Goal: Transaction & Acquisition: Purchase product/service

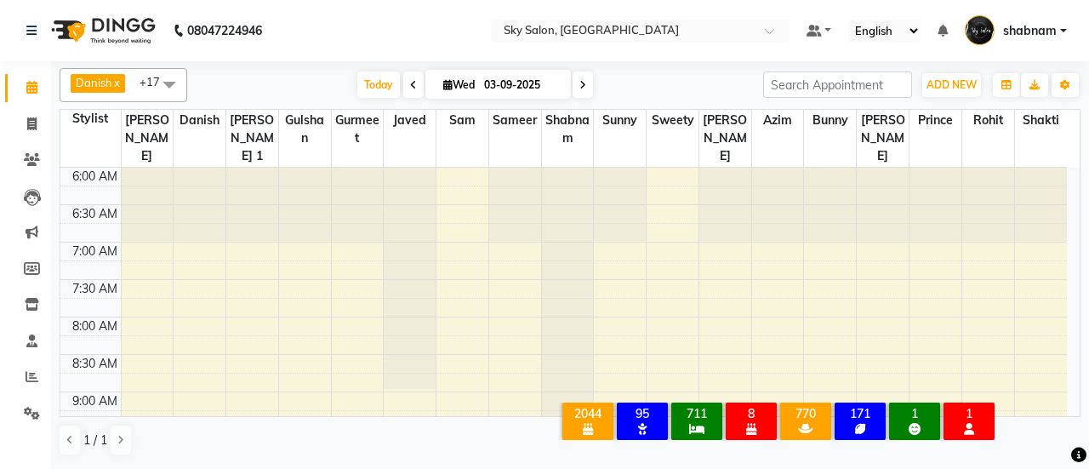
click at [403, 89] on span at bounding box center [413, 84] width 20 height 26
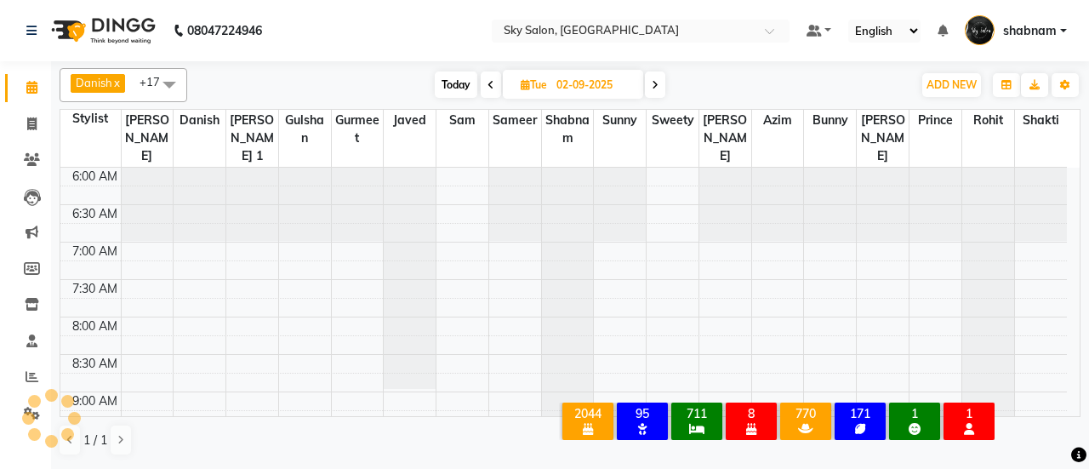
scroll to position [886, 0]
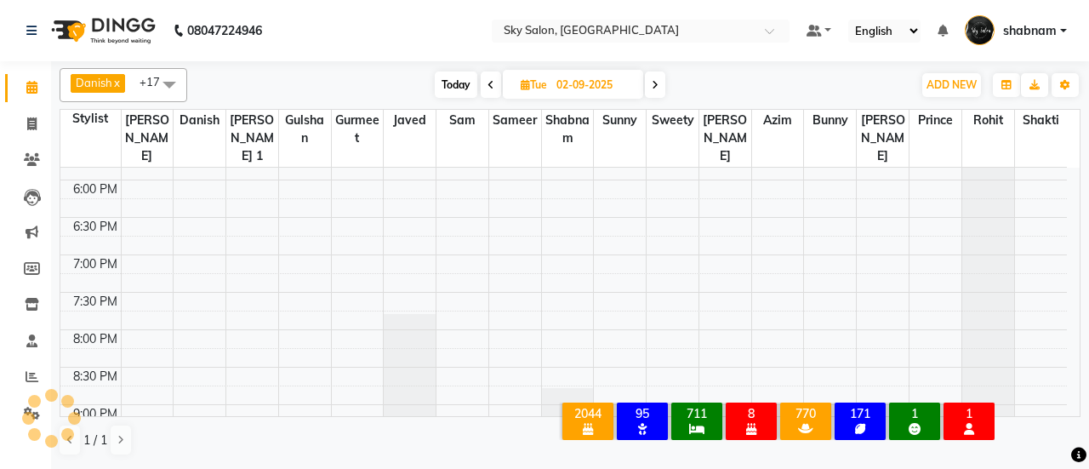
click at [383, 89] on div "Today Tue 02-09-2025" at bounding box center [550, 85] width 708 height 26
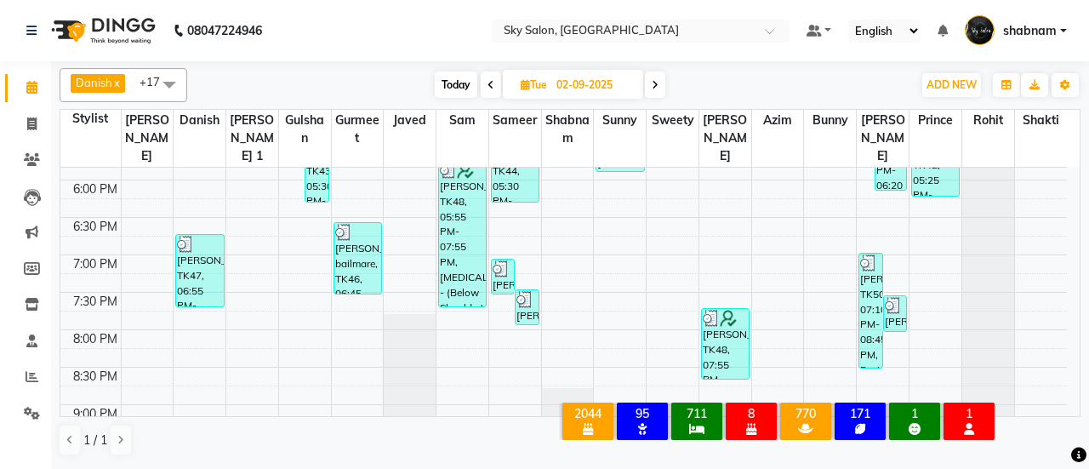
click at [460, 91] on span "Today" at bounding box center [456, 84] width 43 height 26
type input "03-09-2025"
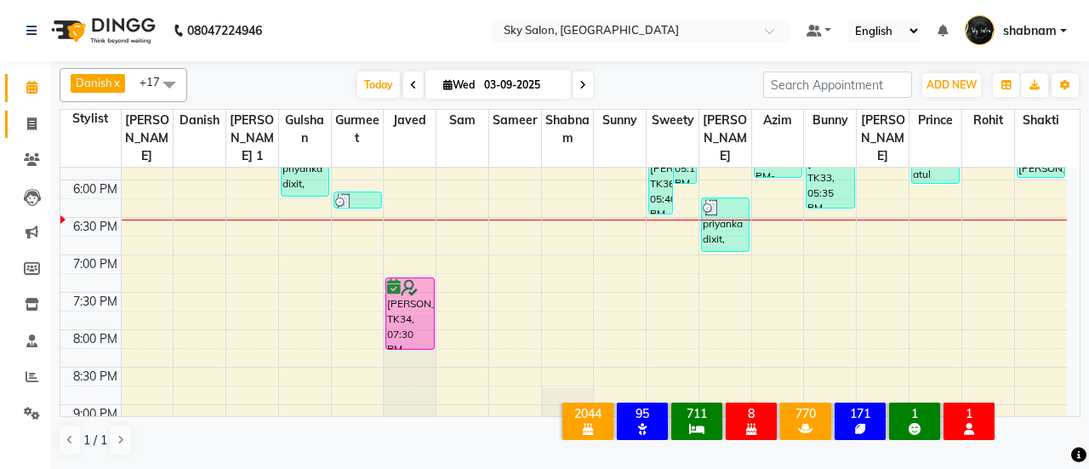
click at [10, 120] on link "Invoice" at bounding box center [25, 125] width 41 height 28
select select "3537"
select select "service"
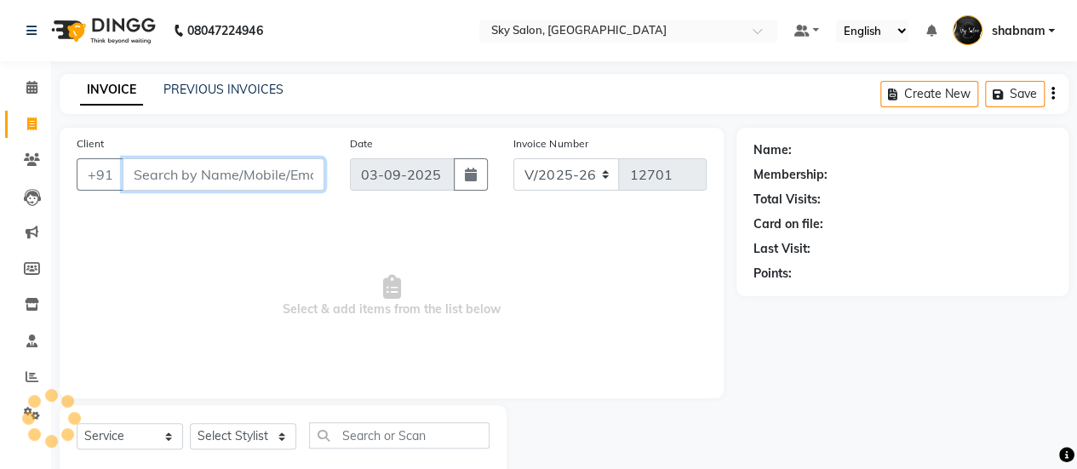
click at [226, 178] on input "Client" at bounding box center [224, 174] width 202 height 32
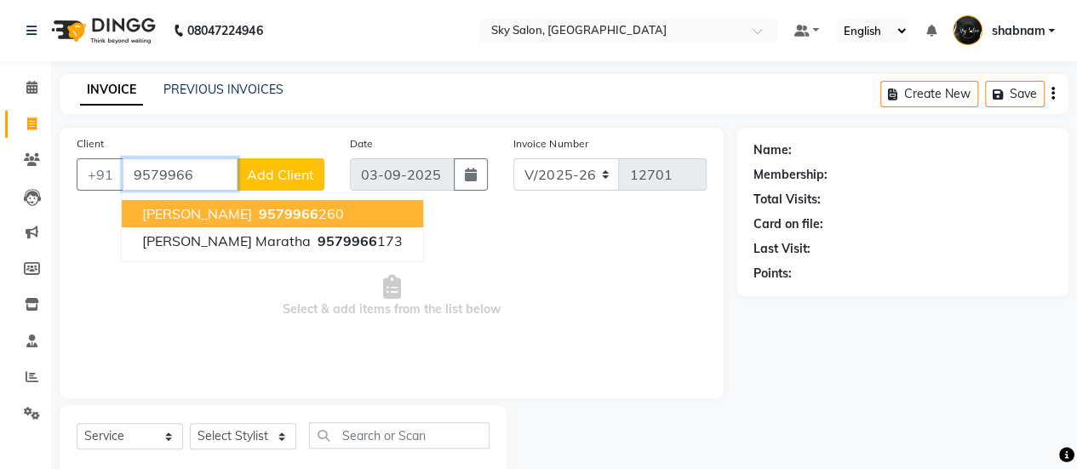
click at [233, 218] on span "shabnam khan" at bounding box center [197, 213] width 110 height 17
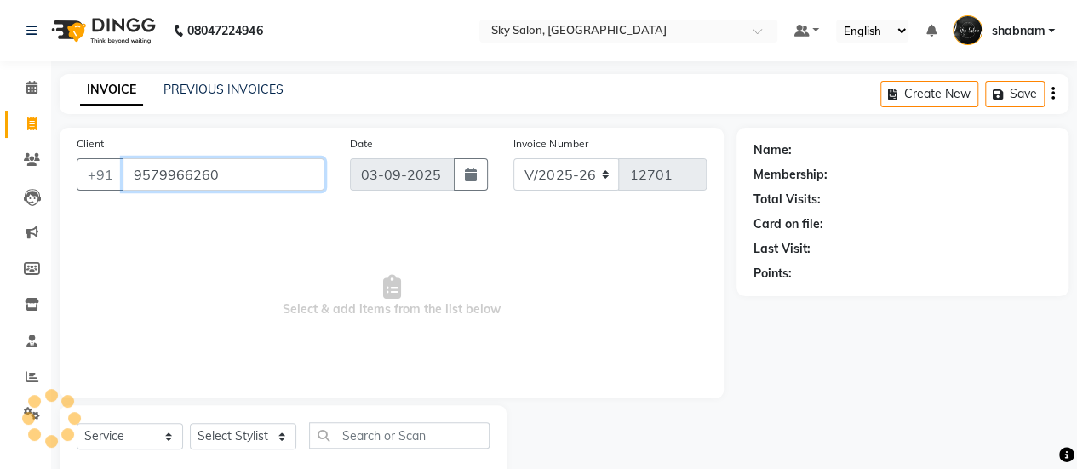
type input "9579966260"
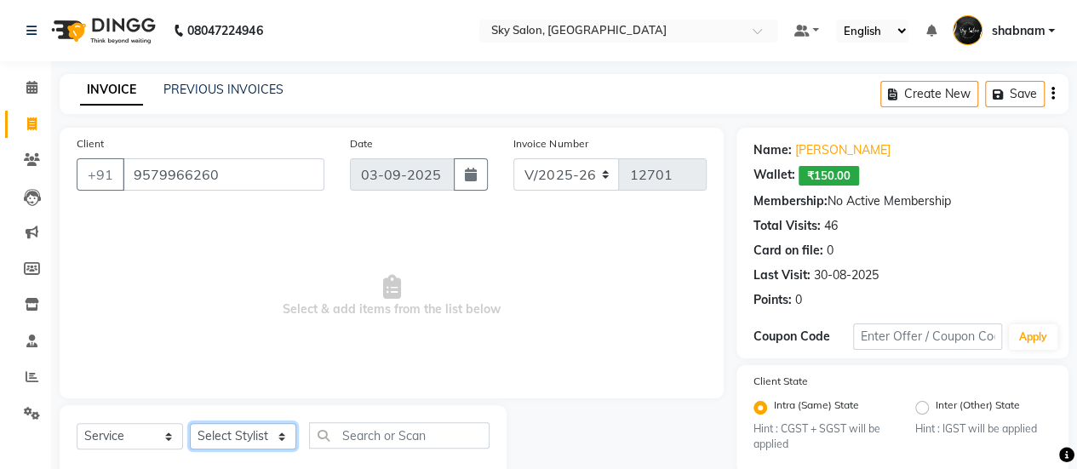
drag, startPoint x: 247, startPoint y: 434, endPoint x: 248, endPoint y: 277, distance: 156.6
click at [248, 277] on div "Client +91 9579966260 Date 03-09-2025 Invoice Number V/2025 V/2025-26 12701 Sel…" at bounding box center [391, 307] width 689 height 358
select select "46775"
click at [190, 423] on select "Select Stylist afreen [PERSON_NAME] saha [PERSON_NAME] [PERSON_NAME] [PERSON_NA…" at bounding box center [243, 436] width 106 height 26
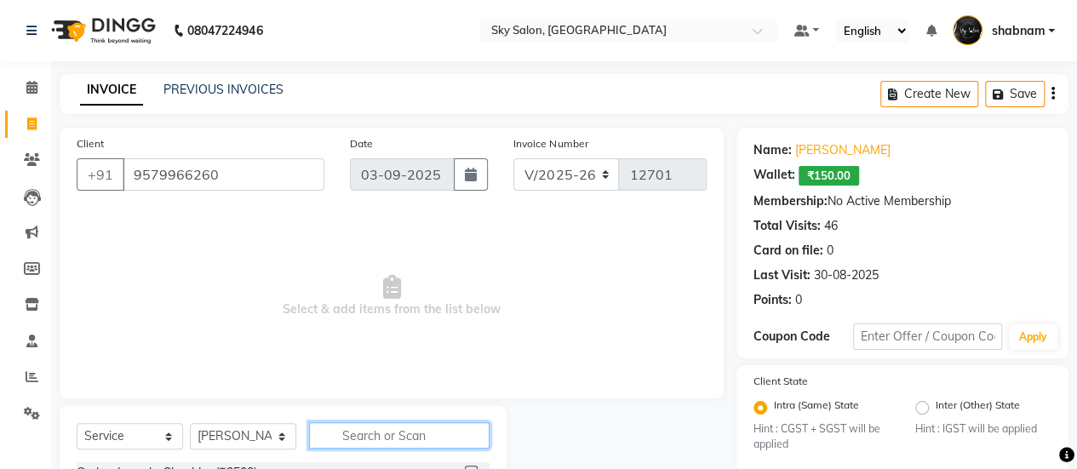
click at [384, 432] on input "text" at bounding box center [399, 435] width 180 height 26
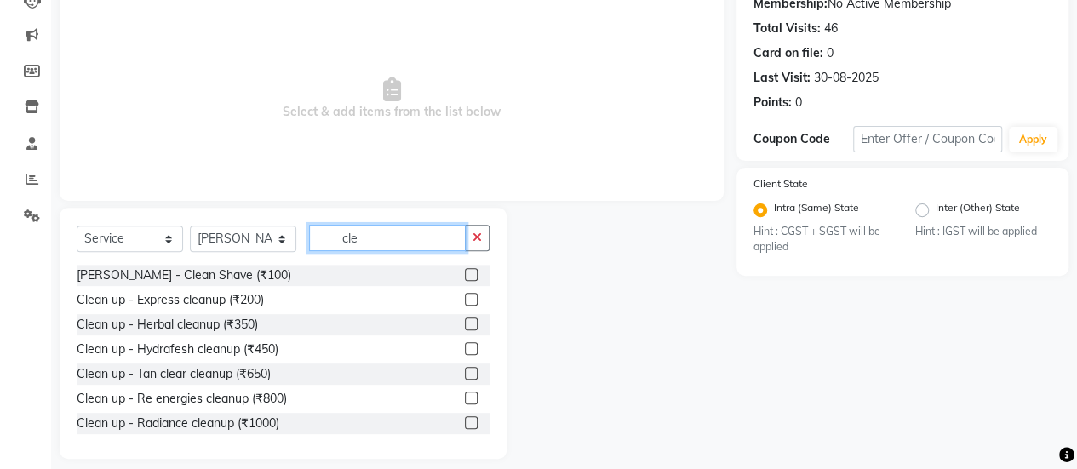
scroll to position [208, 0]
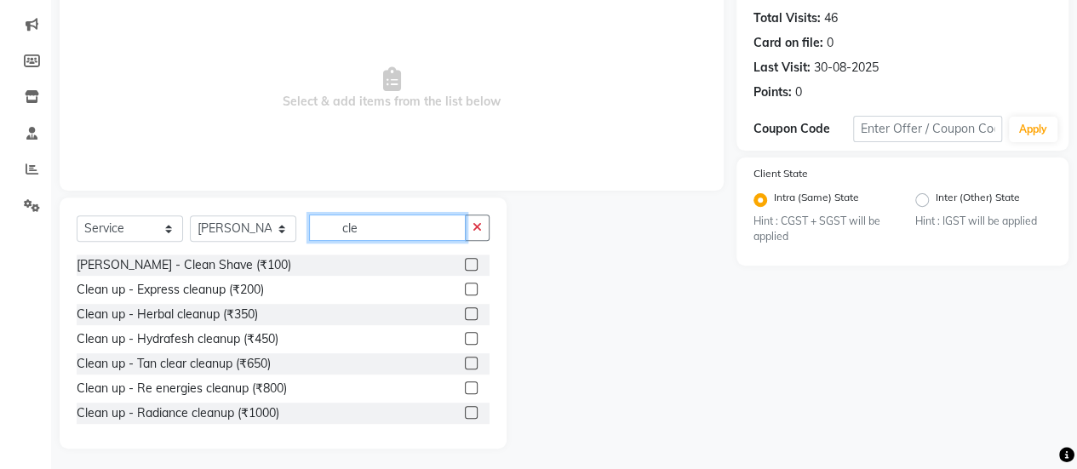
type input "cle"
click at [465, 394] on div at bounding box center [470, 390] width 11 height 18
click at [465, 393] on div at bounding box center [470, 390] width 11 height 18
click at [465, 387] on label at bounding box center [471, 387] width 13 height 13
click at [465, 387] on input "checkbox" at bounding box center [470, 388] width 11 height 11
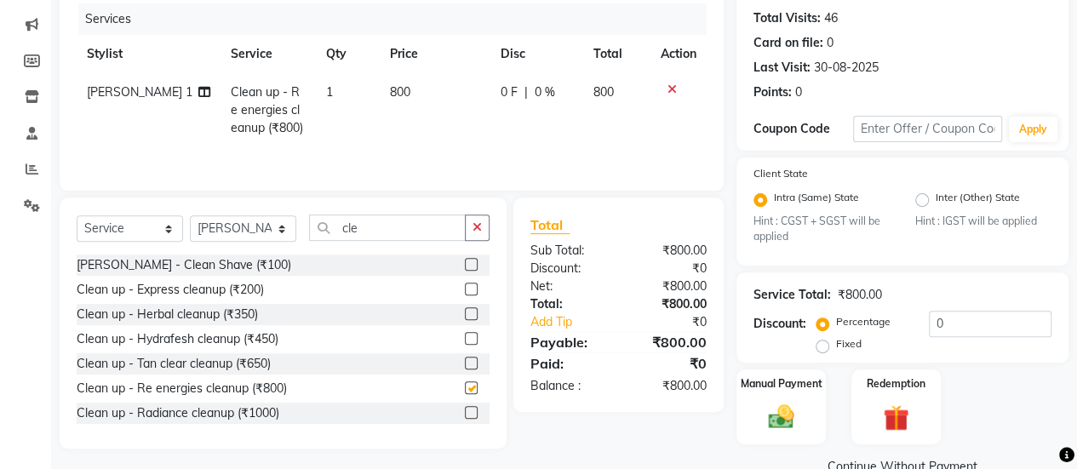
checkbox input "false"
click at [973, 329] on input "0" at bounding box center [990, 324] width 123 height 26
type input "070"
click at [760, 415] on img at bounding box center [780, 417] width 43 height 31
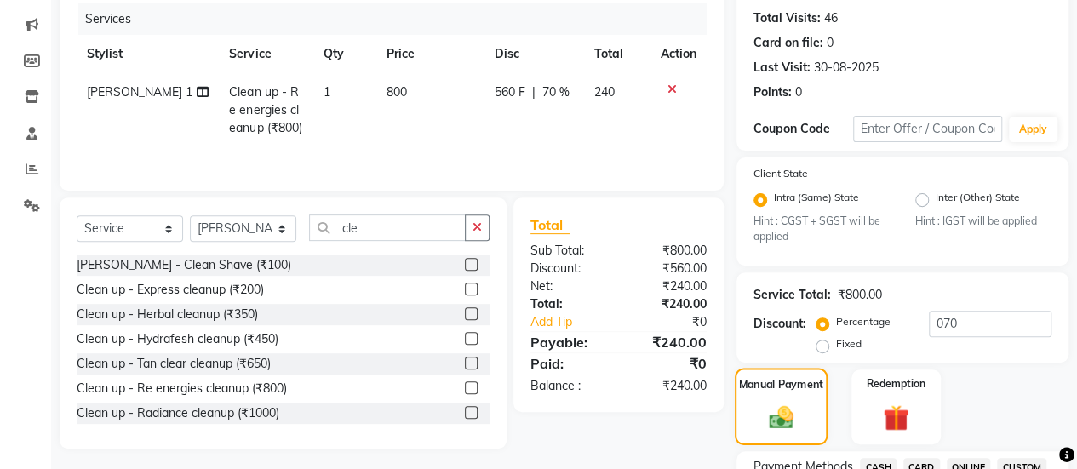
scroll to position [284, 0]
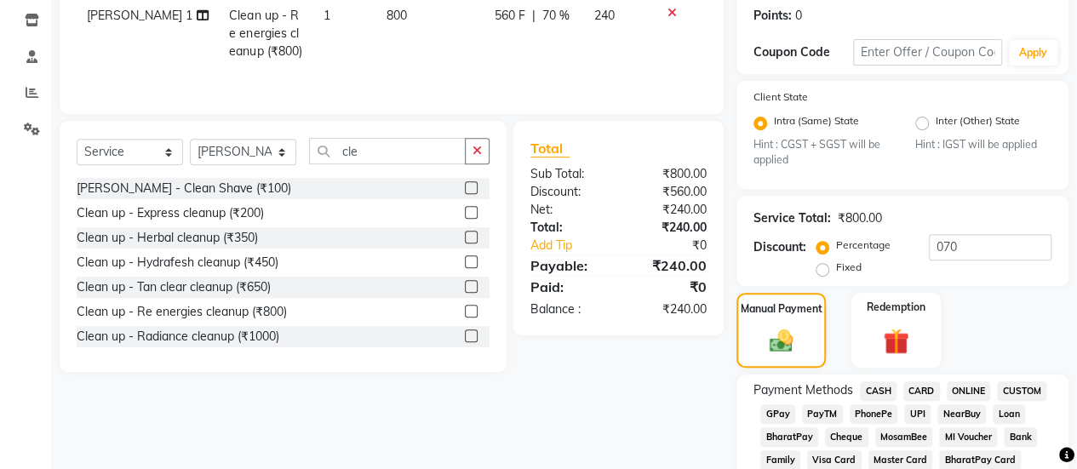
click at [784, 406] on span "GPay" at bounding box center [777, 414] width 35 height 20
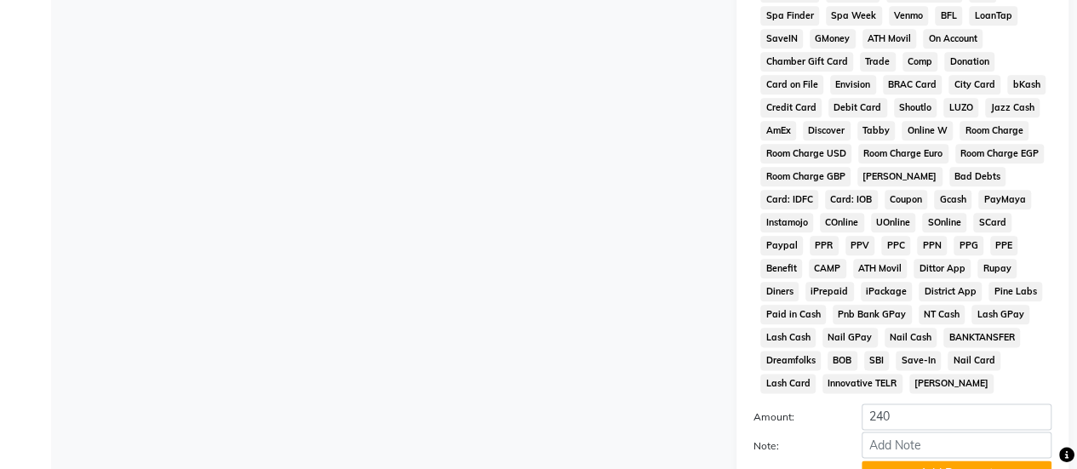
scroll to position [1021, 0]
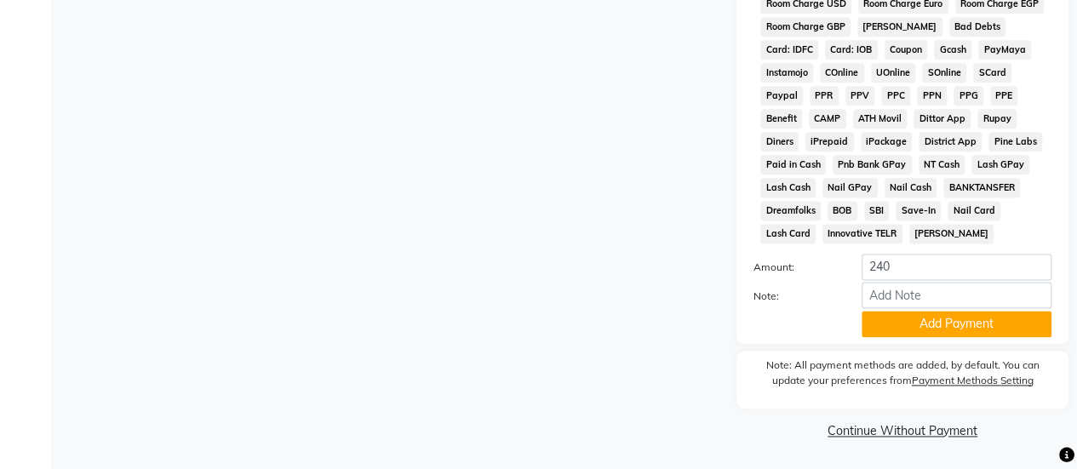
click at [901, 327] on button "Add Payment" at bounding box center [956, 324] width 190 height 26
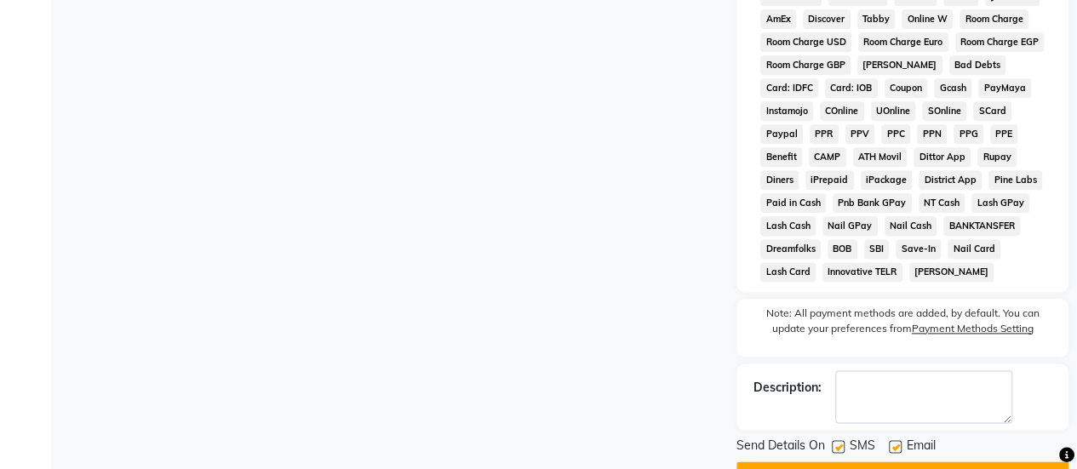
scroll to position [1026, 0]
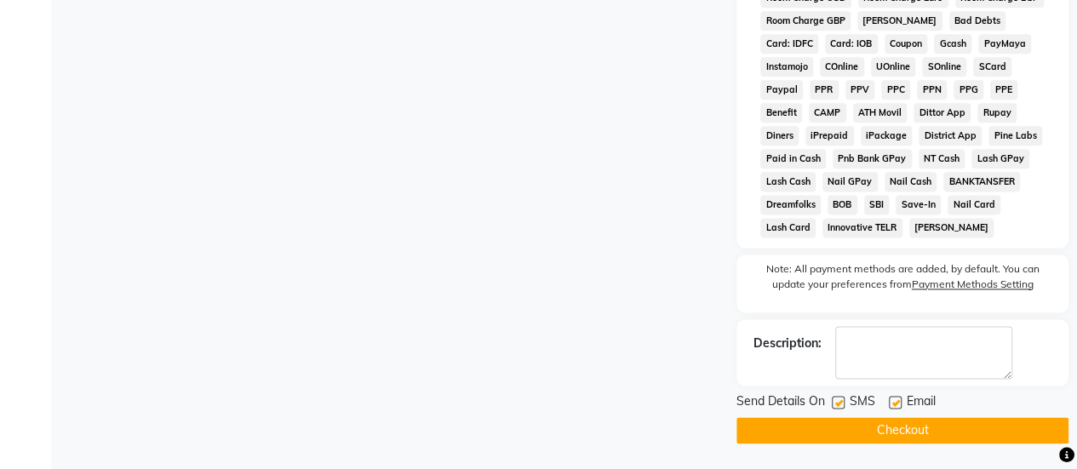
click at [832, 424] on button "Checkout" at bounding box center [902, 430] width 332 height 26
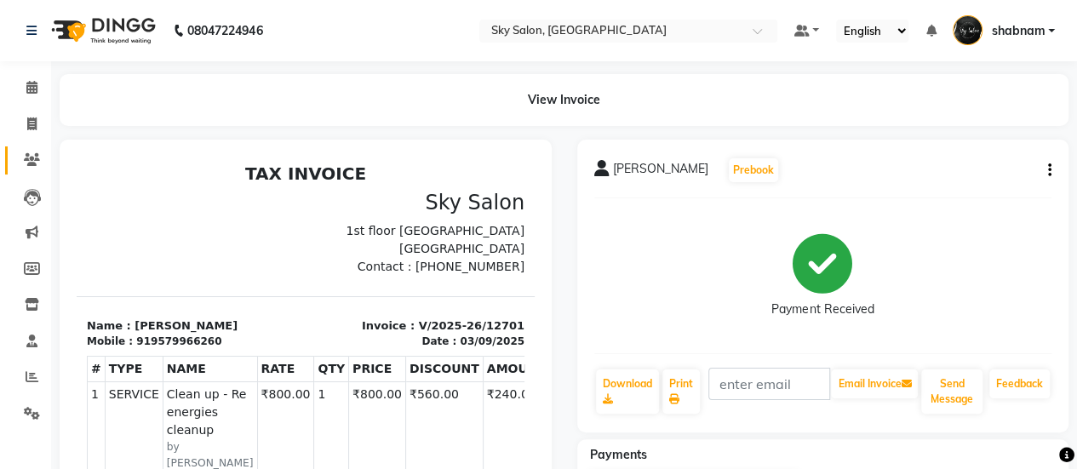
click at [10, 168] on link "Clients" at bounding box center [25, 160] width 41 height 28
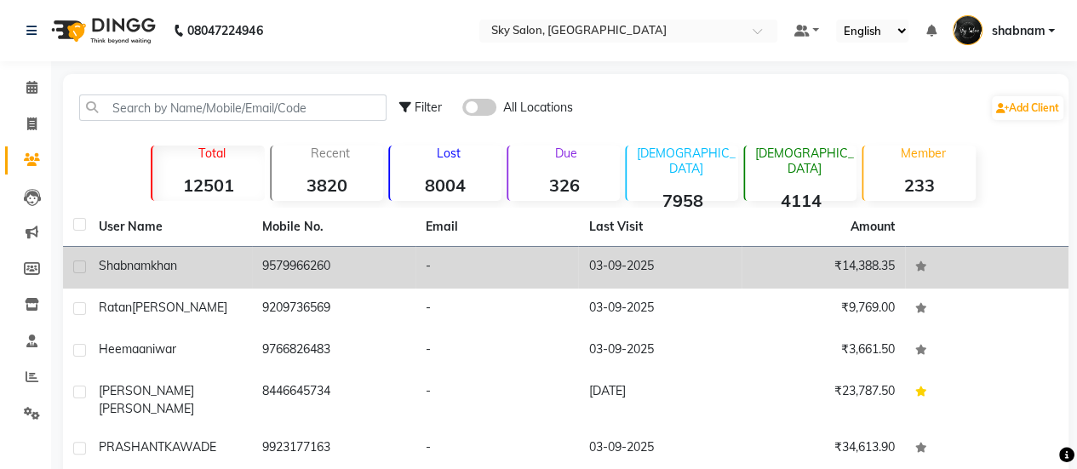
click at [346, 278] on td "9579966260" at bounding box center [333, 268] width 163 height 42
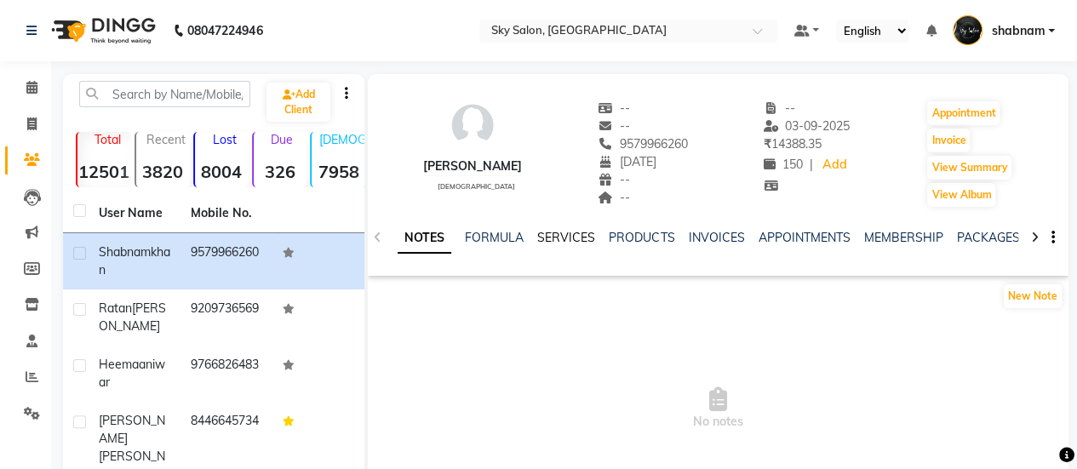
click at [564, 238] on link "SERVICES" at bounding box center [566, 237] width 58 height 15
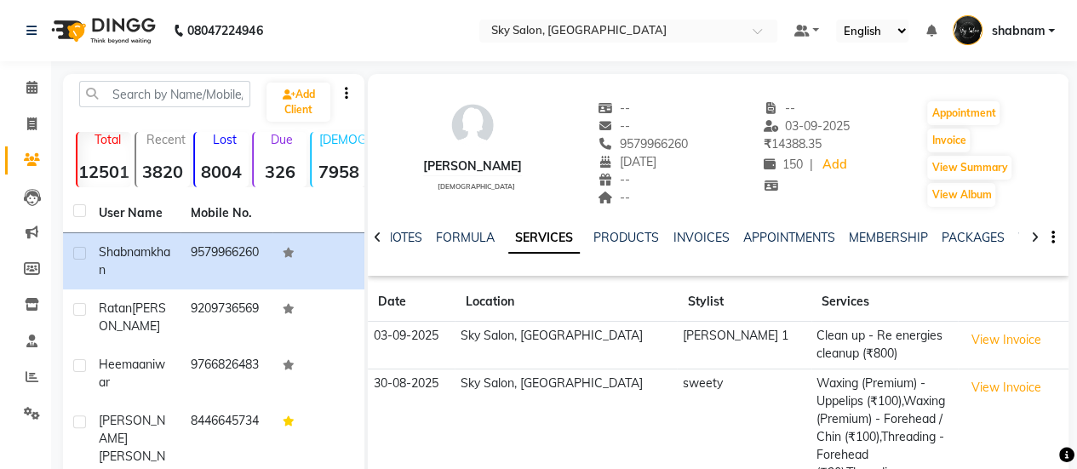
scroll to position [306, 0]
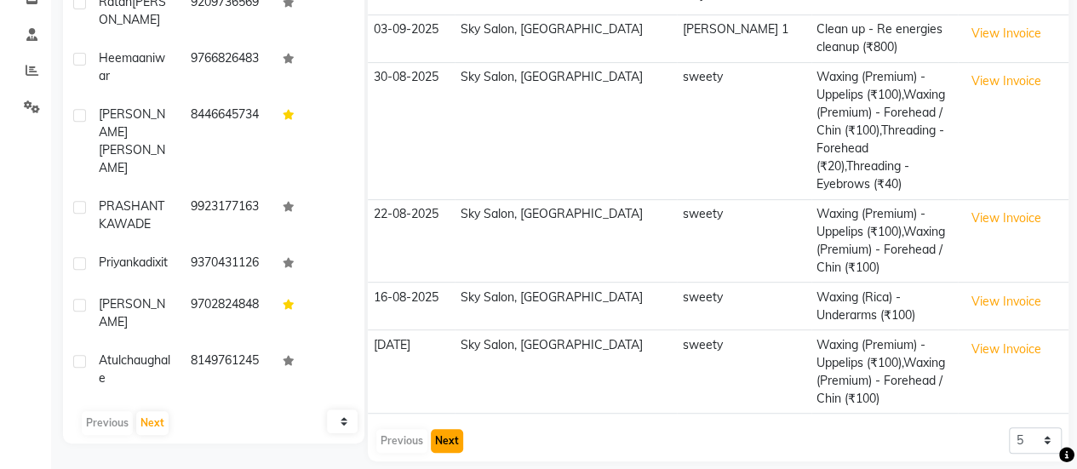
click at [448, 429] on button "Next" at bounding box center [447, 441] width 32 height 24
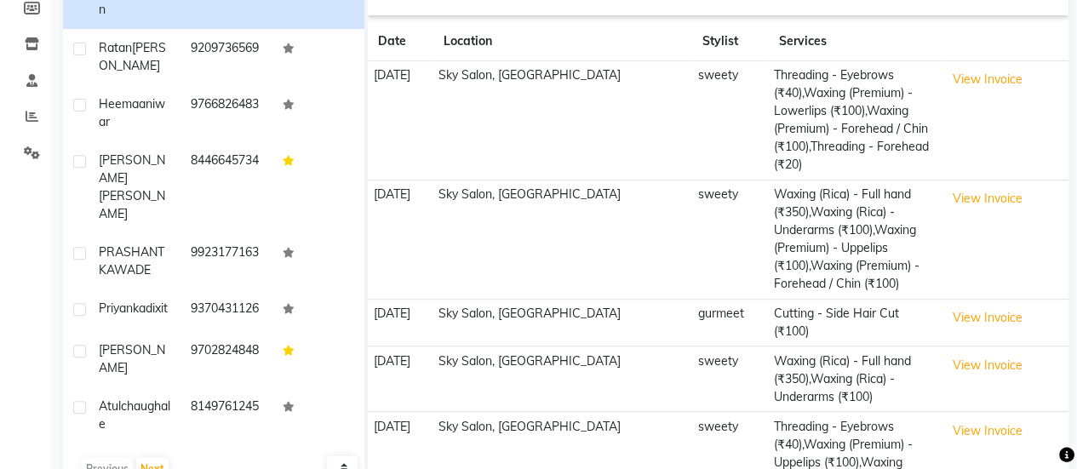
scroll to position [366, 0]
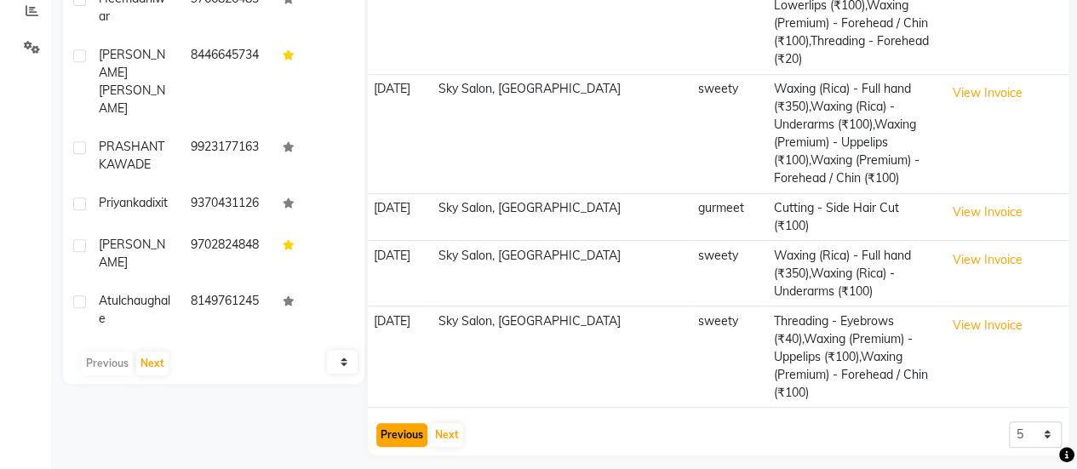
click at [402, 433] on button "Previous" at bounding box center [401, 435] width 51 height 24
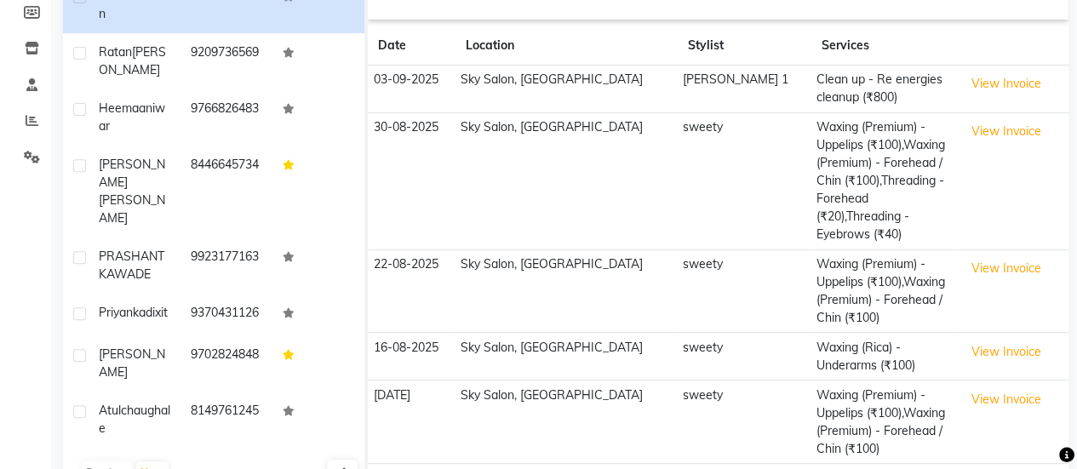
scroll to position [306, 0]
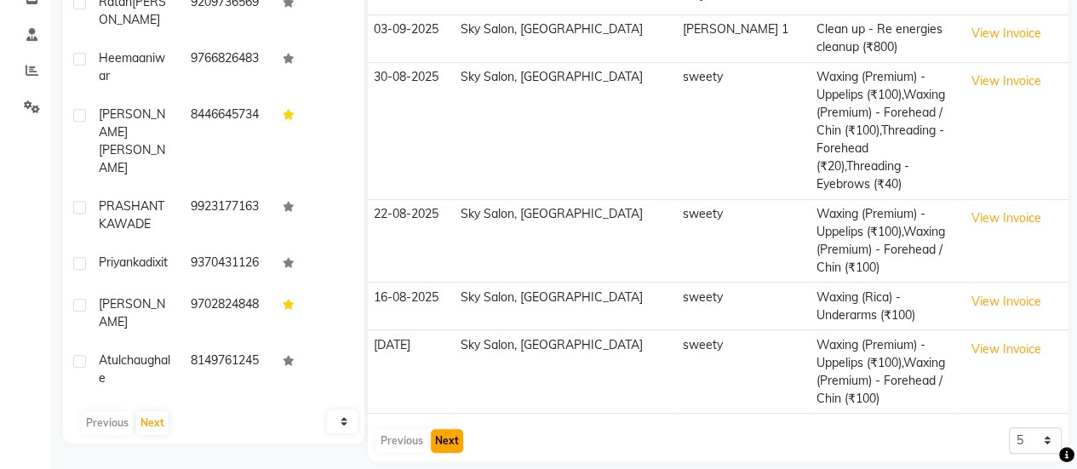
click at [441, 429] on button "Next" at bounding box center [447, 441] width 32 height 24
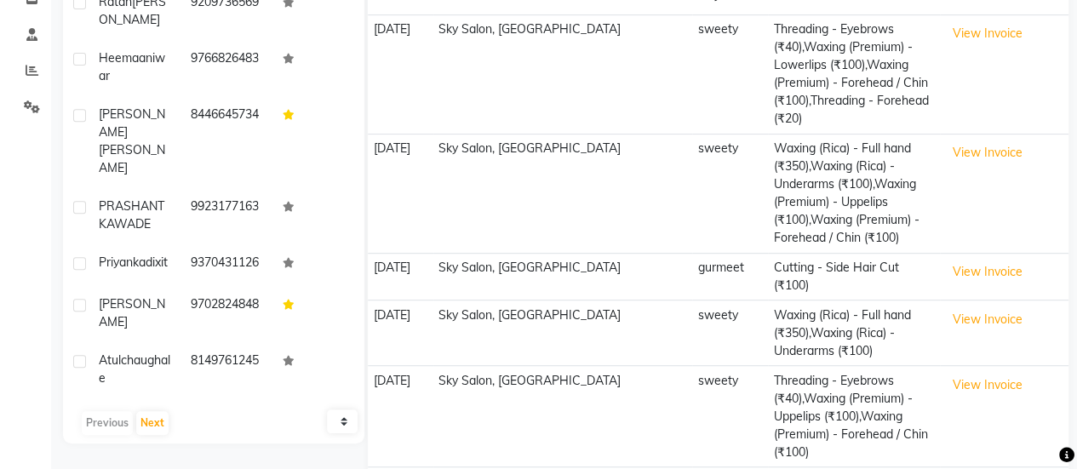
scroll to position [366, 0]
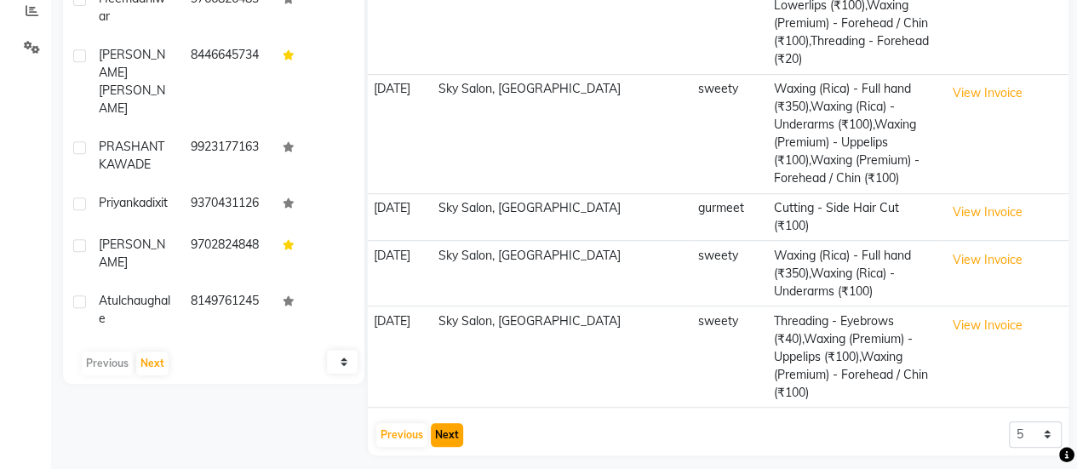
click at [448, 423] on button "Next" at bounding box center [447, 435] width 32 height 24
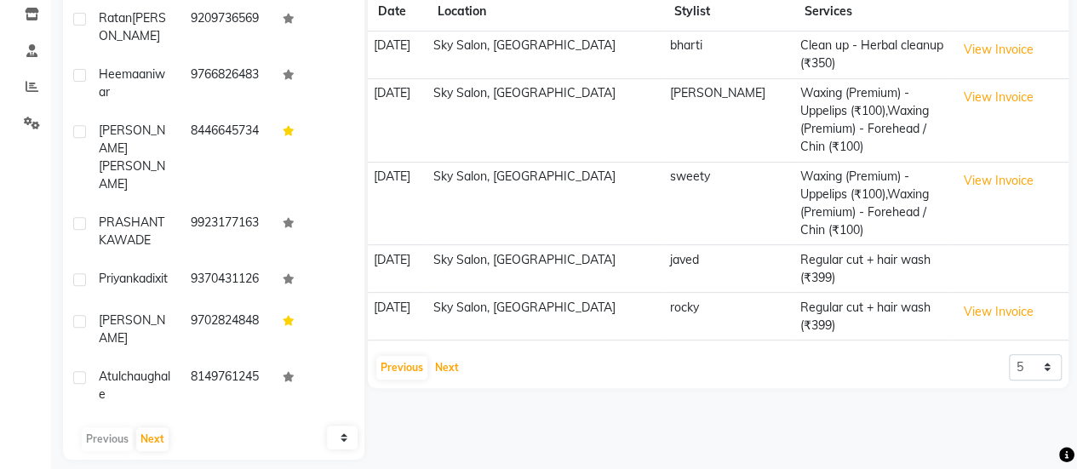
scroll to position [291, 0]
click at [445, 355] on button "Next" at bounding box center [447, 367] width 32 height 24
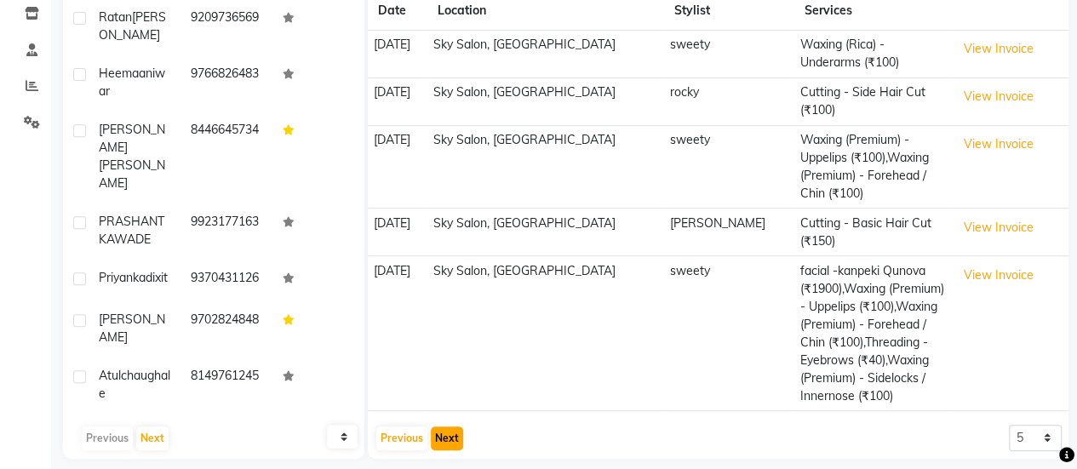
click at [444, 426] on button "Next" at bounding box center [447, 438] width 32 height 24
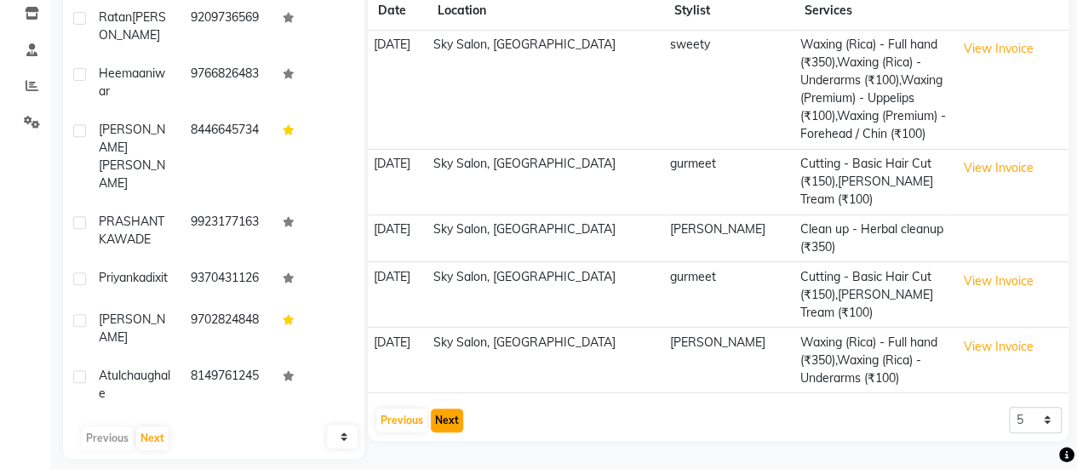
click at [449, 413] on button "Next" at bounding box center [447, 421] width 32 height 24
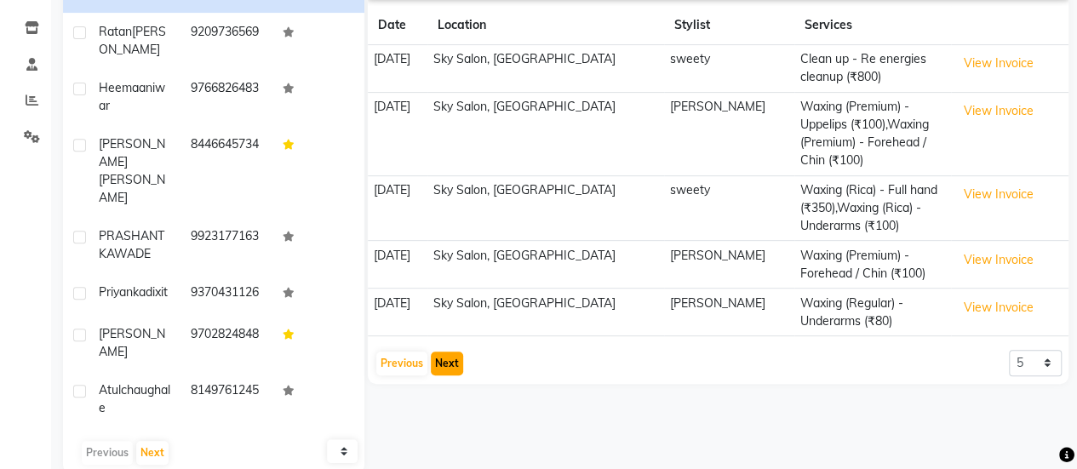
scroll to position [276, 0]
click at [409, 353] on button "Previous" at bounding box center [401, 364] width 51 height 24
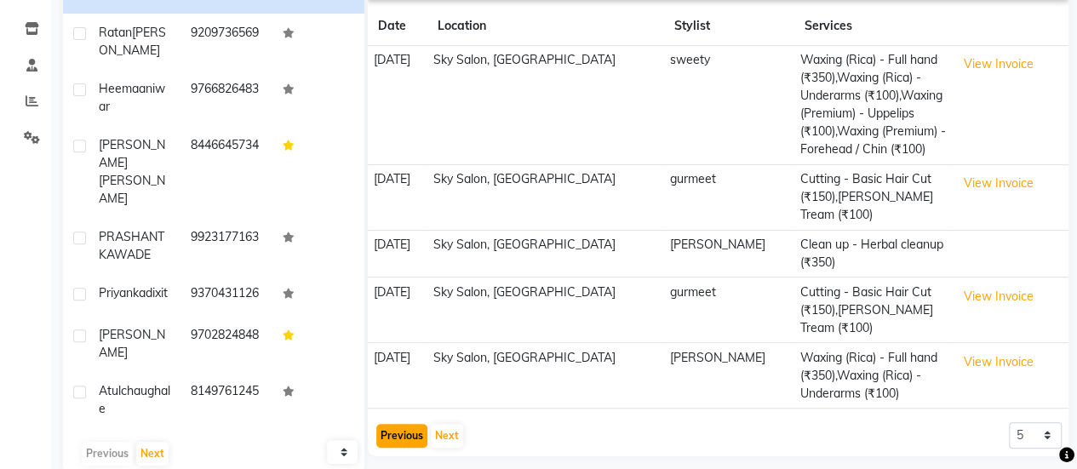
scroll to position [306, 0]
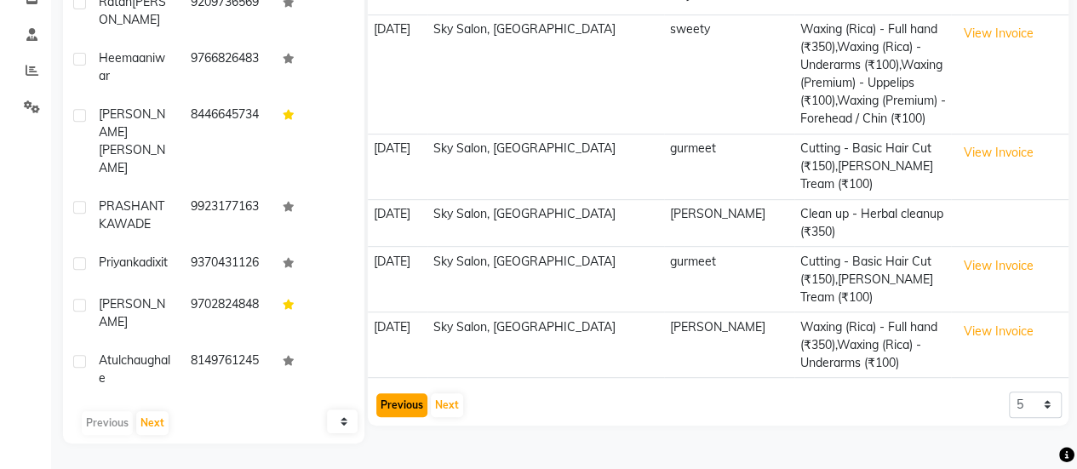
click at [403, 408] on button "Previous" at bounding box center [401, 405] width 51 height 24
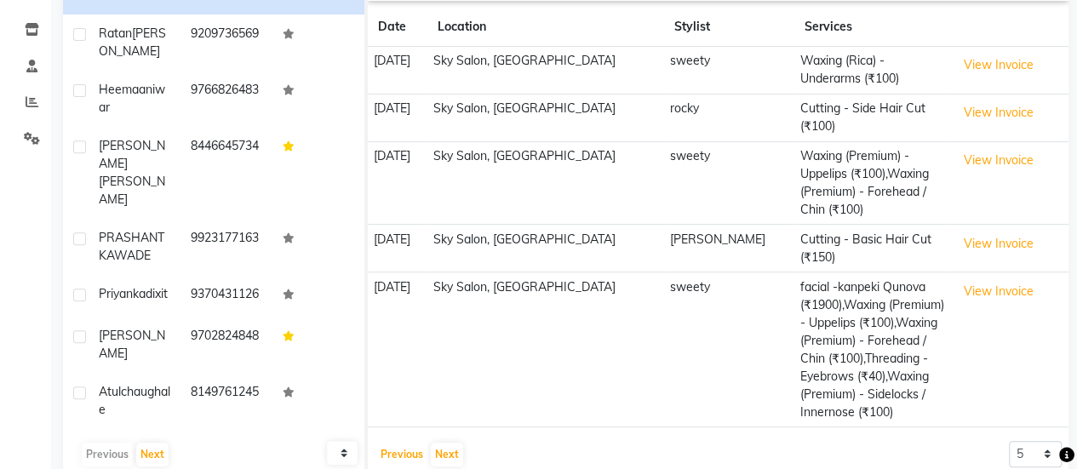
scroll to position [277, 0]
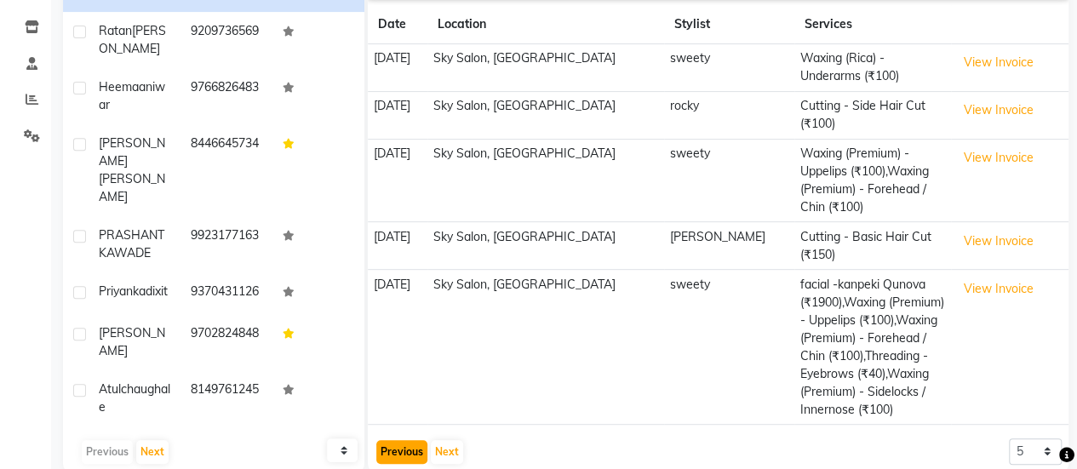
click at [405, 440] on button "Previous" at bounding box center [401, 452] width 51 height 24
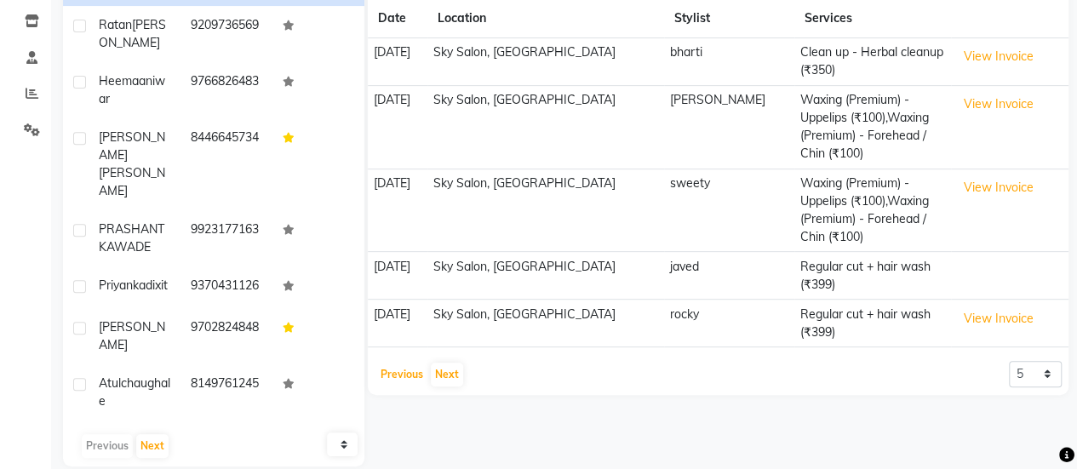
scroll to position [284, 0]
click at [402, 362] on button "Previous" at bounding box center [401, 374] width 51 height 24
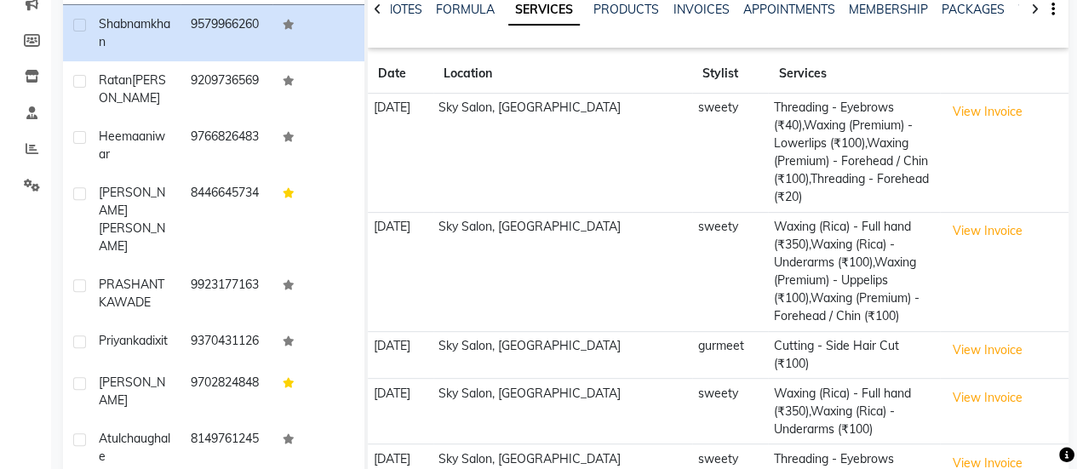
scroll to position [366, 0]
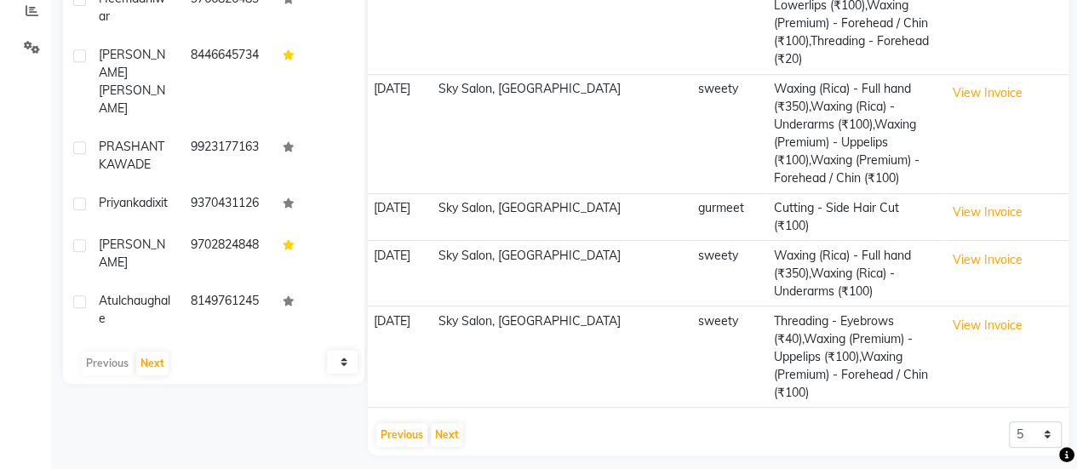
click at [405, 437] on div "shabnam khan female -- -- 9579966260 26-10-1999 -- -- -- 03-09-2025 ₹ 14388.35 …" at bounding box center [718, 81] width 701 height 747
click at [408, 425] on button "Previous" at bounding box center [401, 435] width 51 height 24
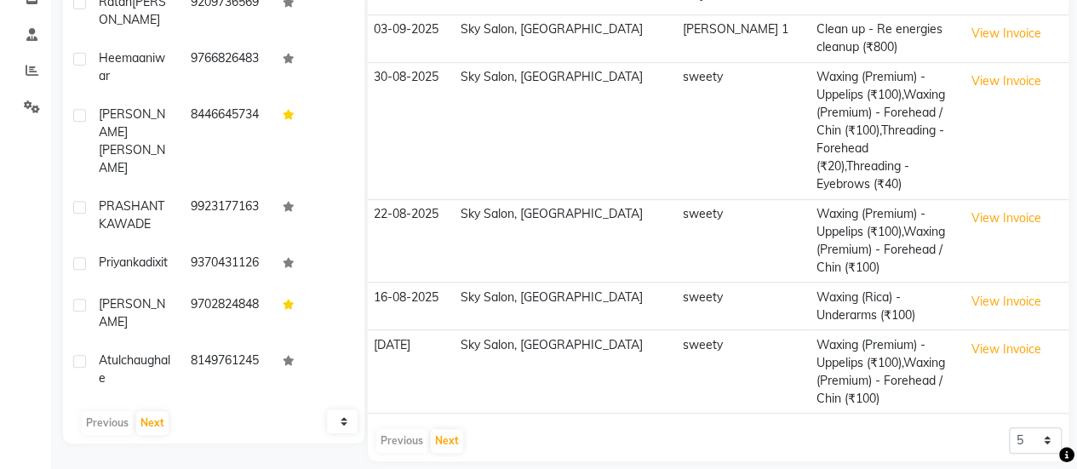
scroll to position [0, 0]
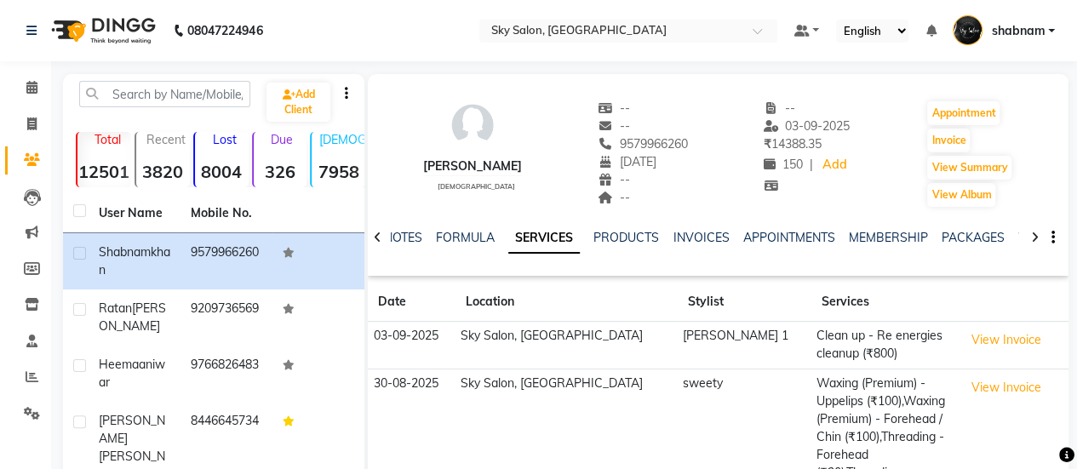
drag, startPoint x: 176, startPoint y: 77, endPoint x: 179, endPoint y: 96, distance: 18.9
click at [179, 96] on div "Add Client Total 12501 Recent 3820 Lost 8004 Due 326 Male 7958 Female 4114 Memb…" at bounding box center [213, 412] width 301 height 676
click at [179, 96] on input "text" at bounding box center [164, 94] width 171 height 26
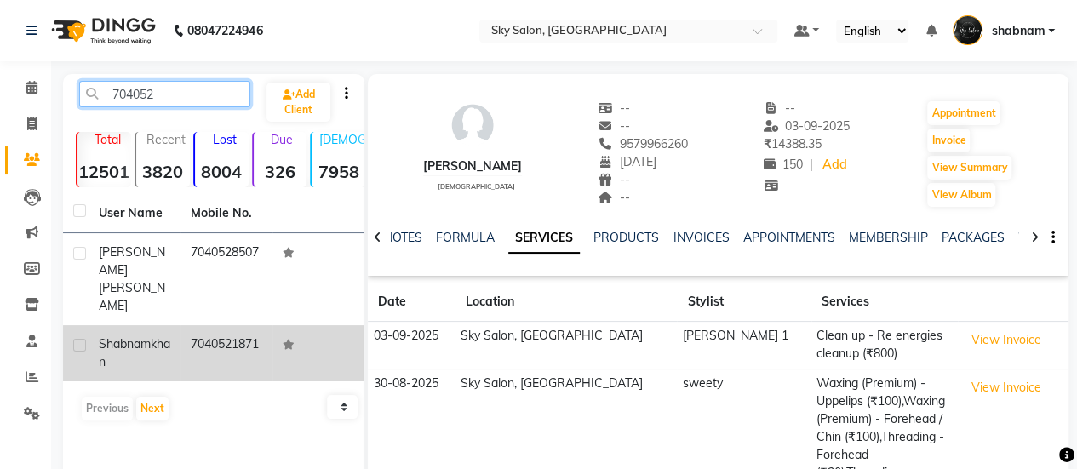
type input "704052"
click at [214, 325] on td "7040521871" at bounding box center [226, 353] width 92 height 56
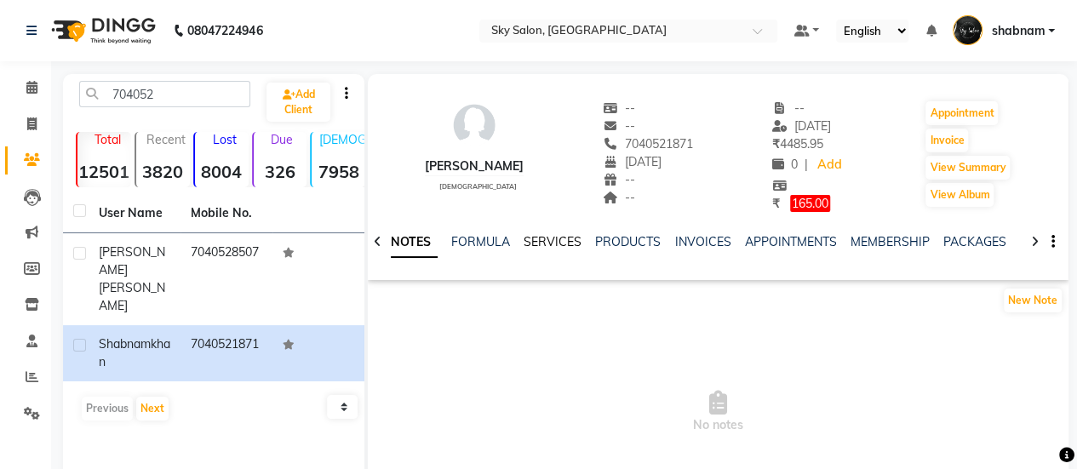
click at [548, 243] on link "SERVICES" at bounding box center [552, 241] width 58 height 15
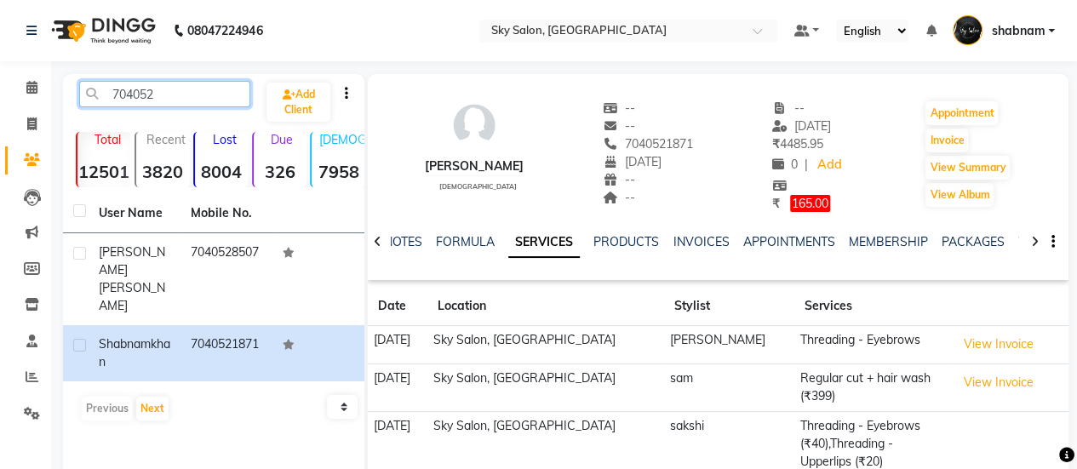
click at [135, 96] on input "704052" at bounding box center [164, 94] width 171 height 26
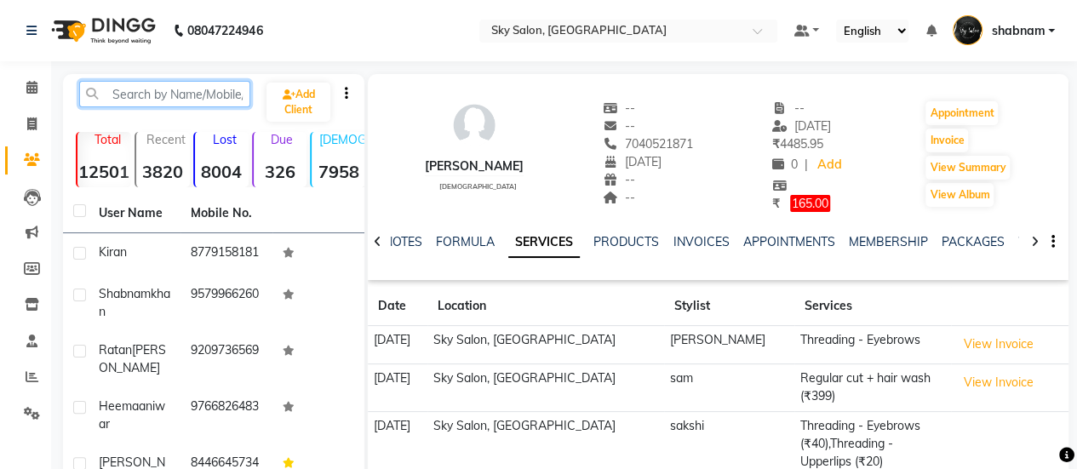
type input "7"
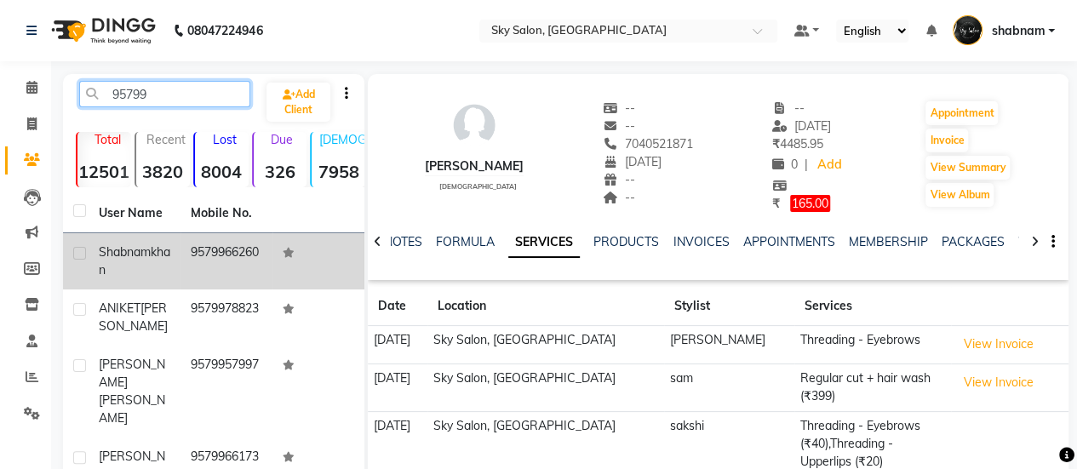
type input "95799"
click at [152, 255] on div "shabnam khan" at bounding box center [134, 261] width 71 height 36
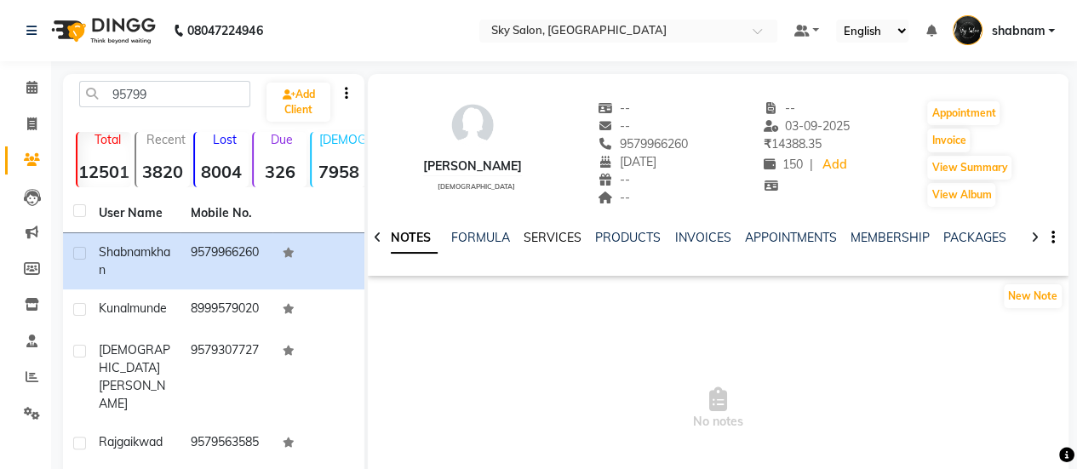
click at [534, 243] on link "SERVICES" at bounding box center [552, 237] width 58 height 15
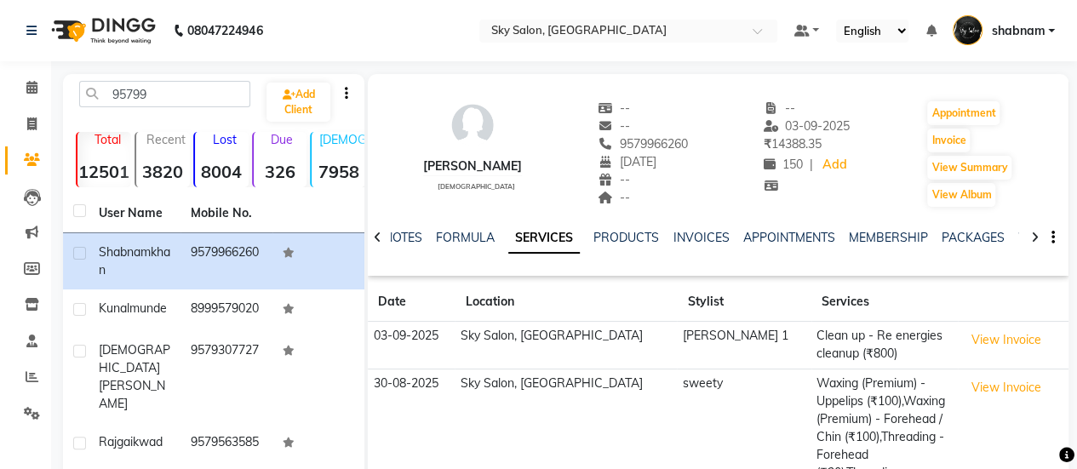
scroll to position [305, 0]
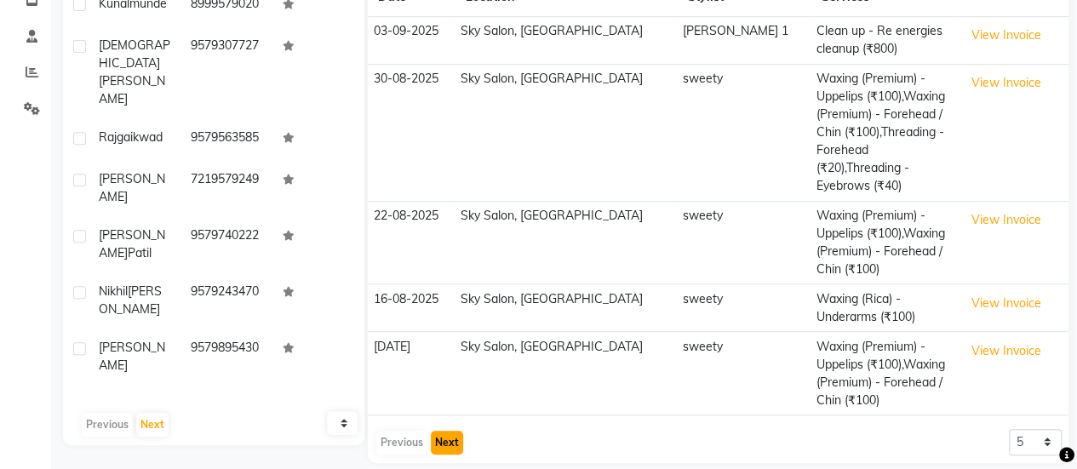
click at [452, 431] on button "Next" at bounding box center [447, 443] width 32 height 24
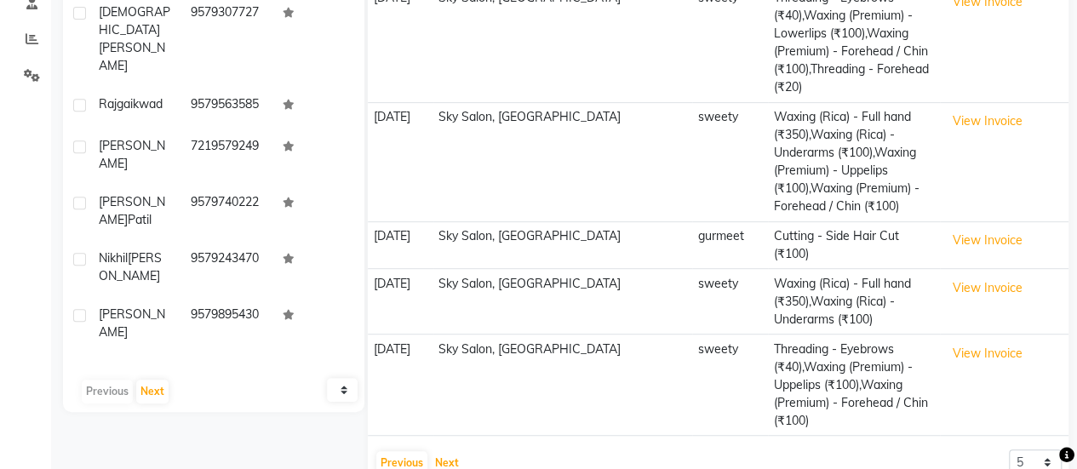
scroll to position [366, 0]
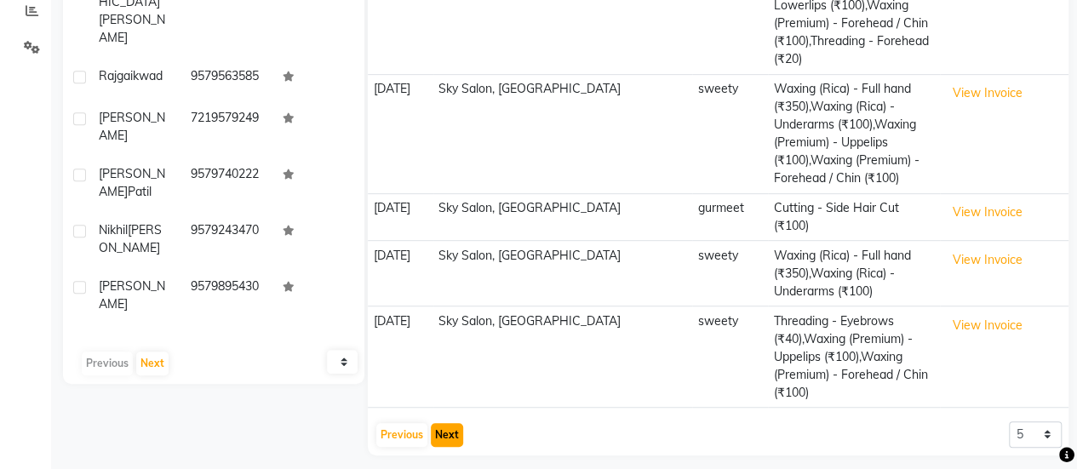
click at [437, 431] on button "Next" at bounding box center [447, 435] width 32 height 24
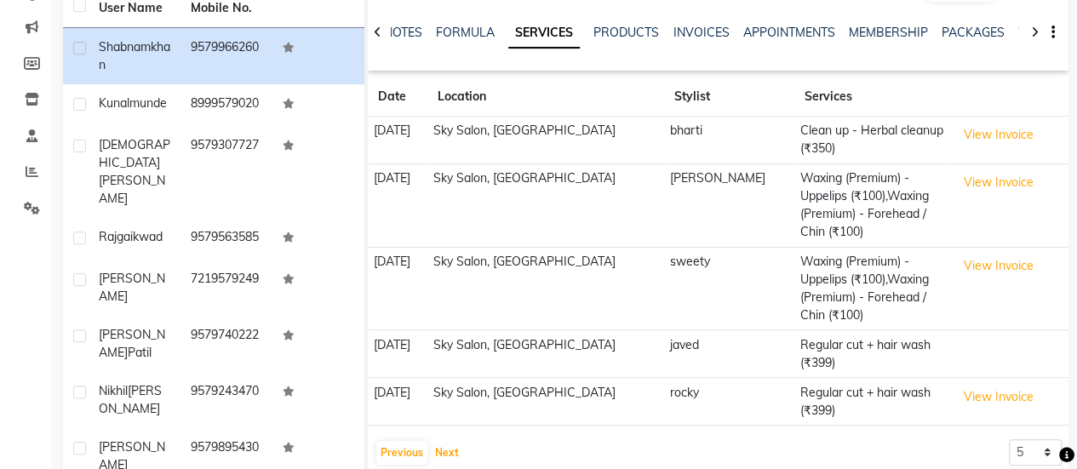
scroll to position [204, 0]
click at [443, 442] on button "Next" at bounding box center [447, 454] width 32 height 24
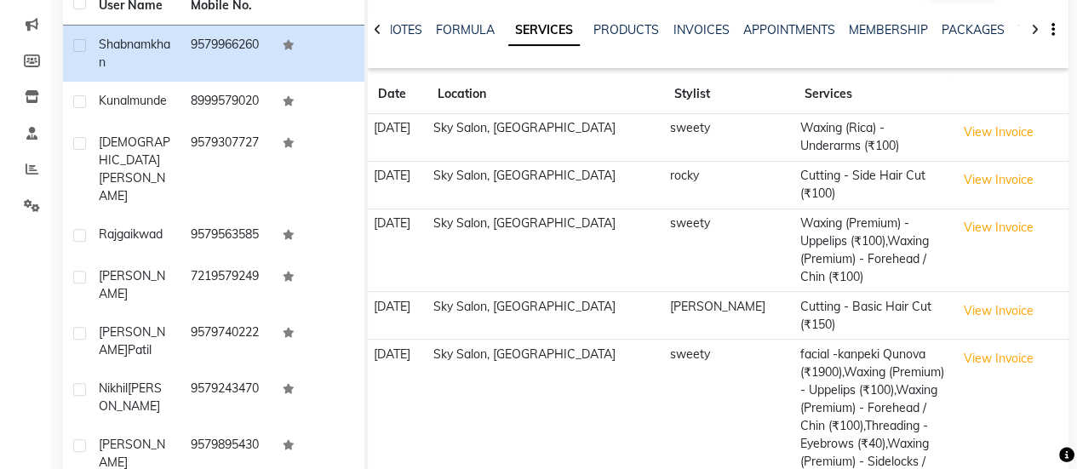
scroll to position [306, 0]
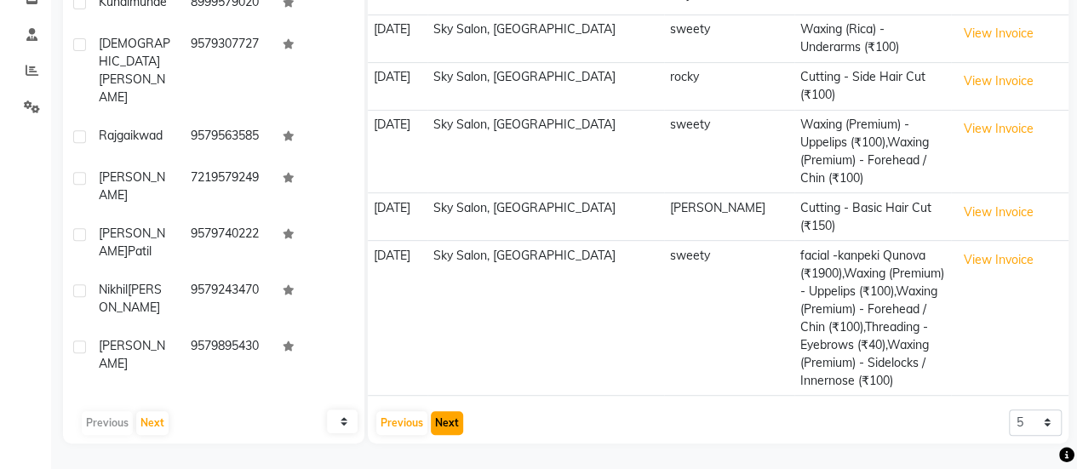
click at [443, 411] on button "Next" at bounding box center [447, 423] width 32 height 24
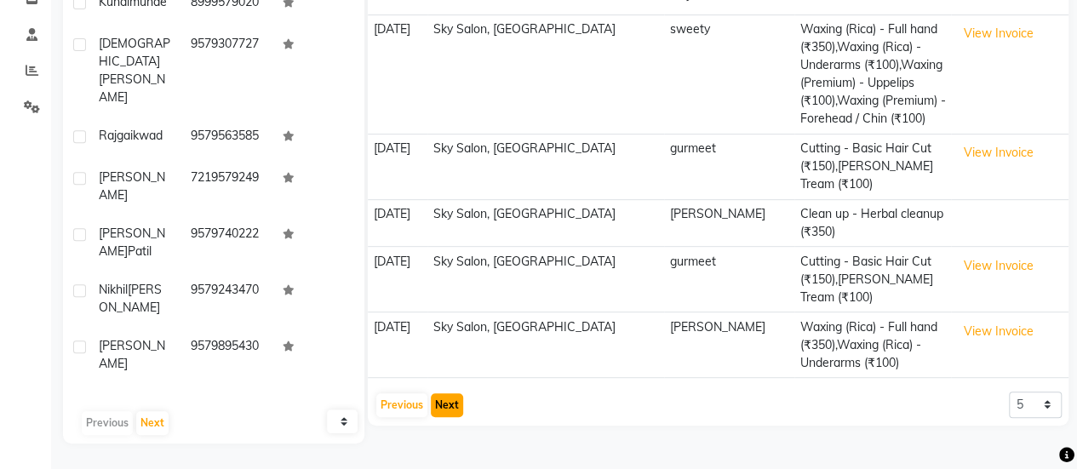
click at [453, 403] on button "Next" at bounding box center [447, 405] width 32 height 24
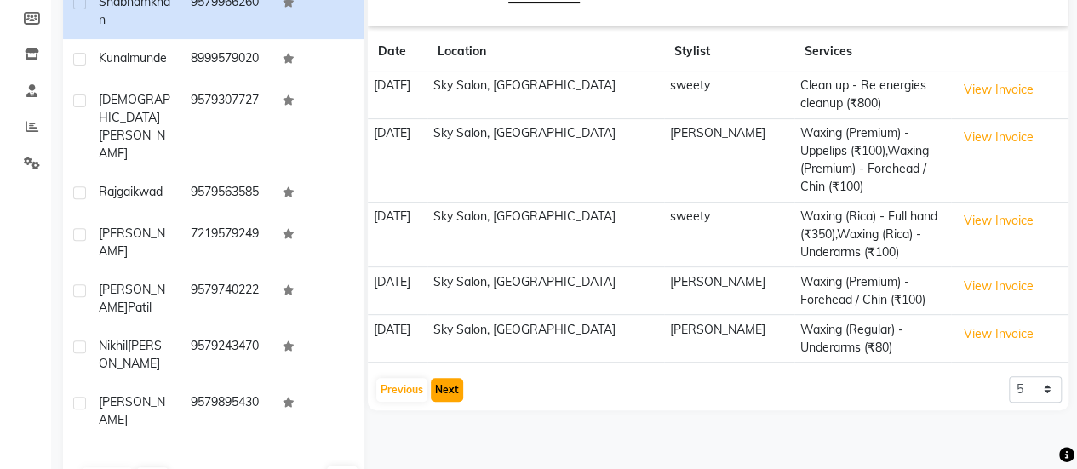
scroll to position [247, 0]
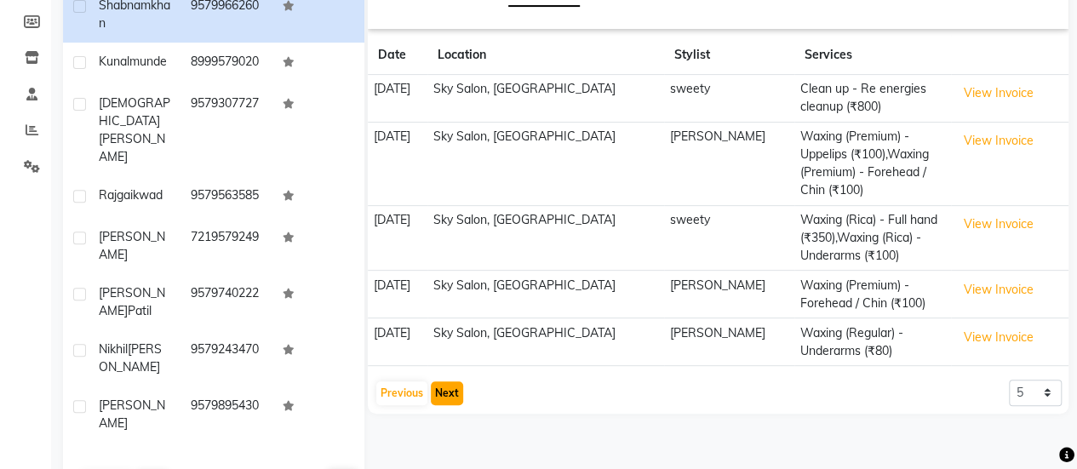
click at [449, 381] on button "Next" at bounding box center [447, 393] width 32 height 24
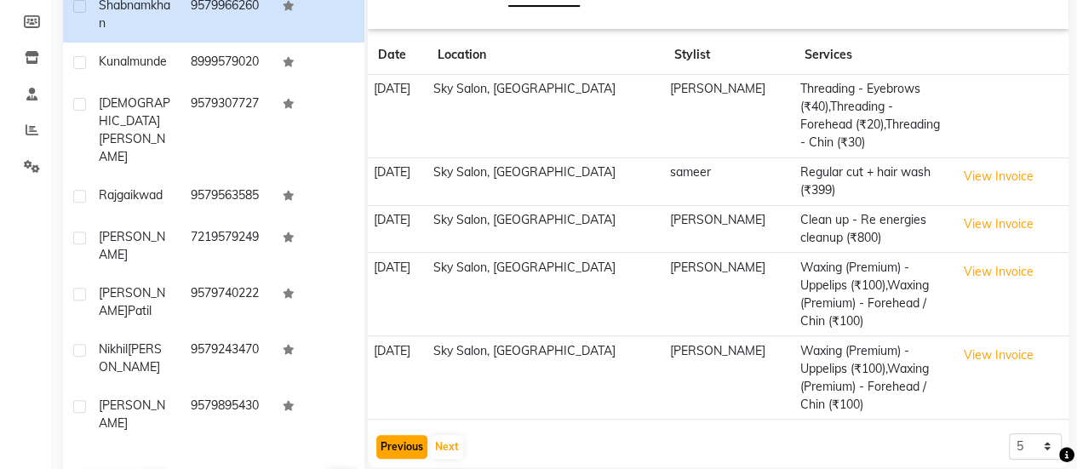
click at [408, 435] on button "Previous" at bounding box center [401, 447] width 51 height 24
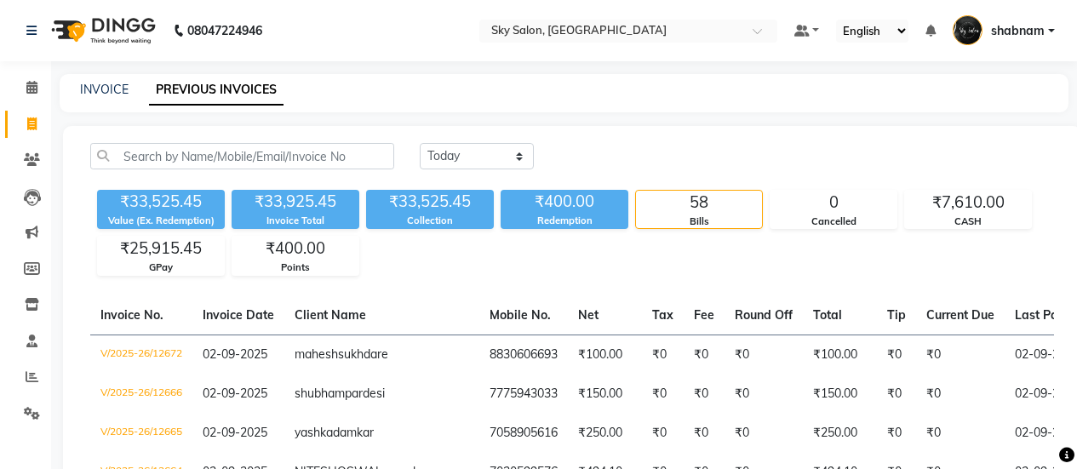
select select "yesterday"
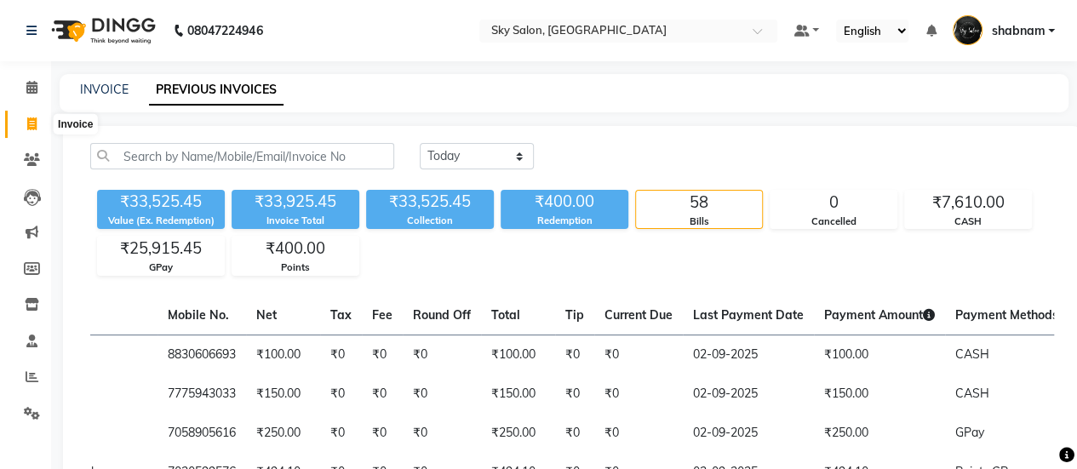
click at [19, 127] on span at bounding box center [32, 125] width 30 height 20
select select "service"
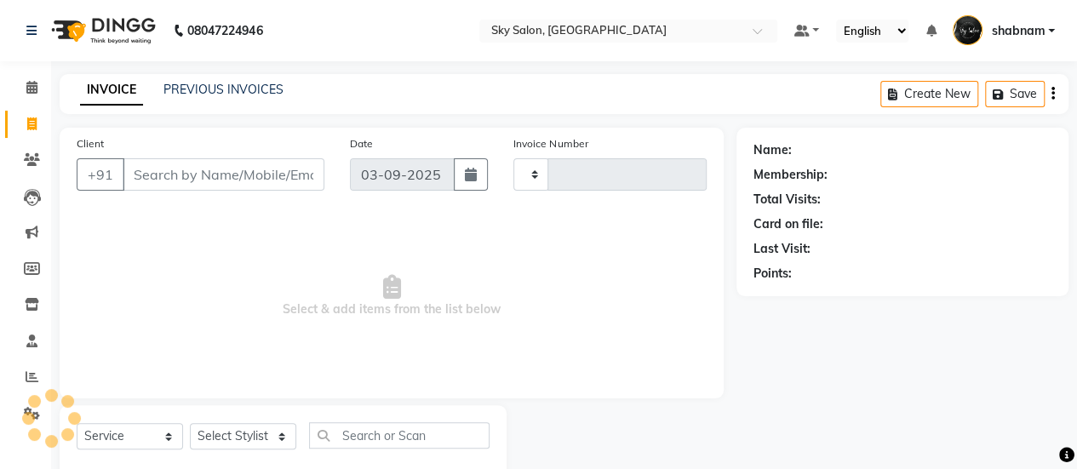
scroll to position [42, 0]
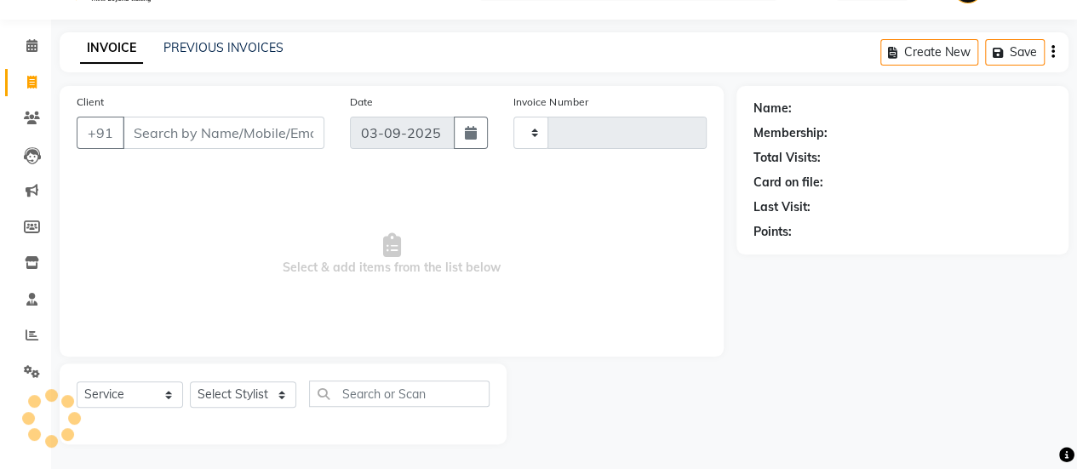
click at [225, 139] on input "Client" at bounding box center [224, 133] width 202 height 32
type input "12703"
select select "3537"
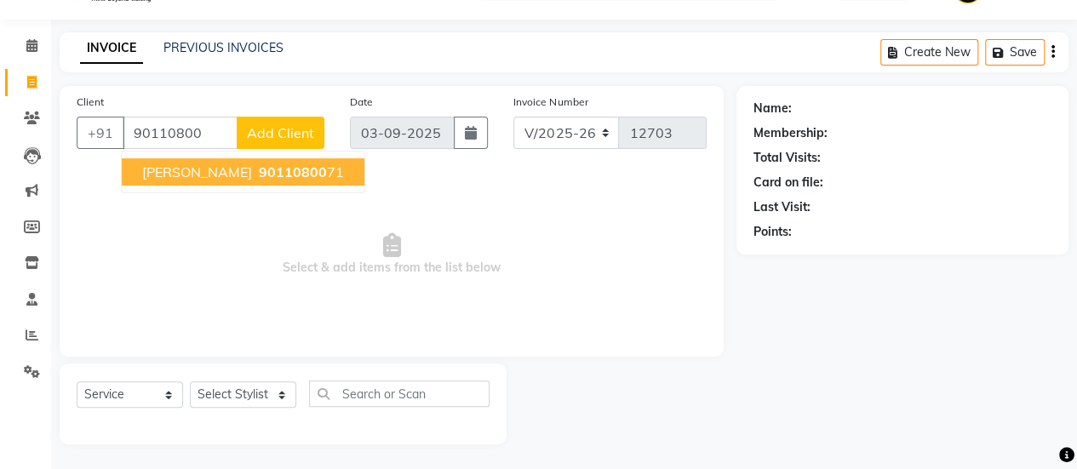
click at [292, 179] on span "90110800" at bounding box center [293, 171] width 68 height 17
type input "9011080071"
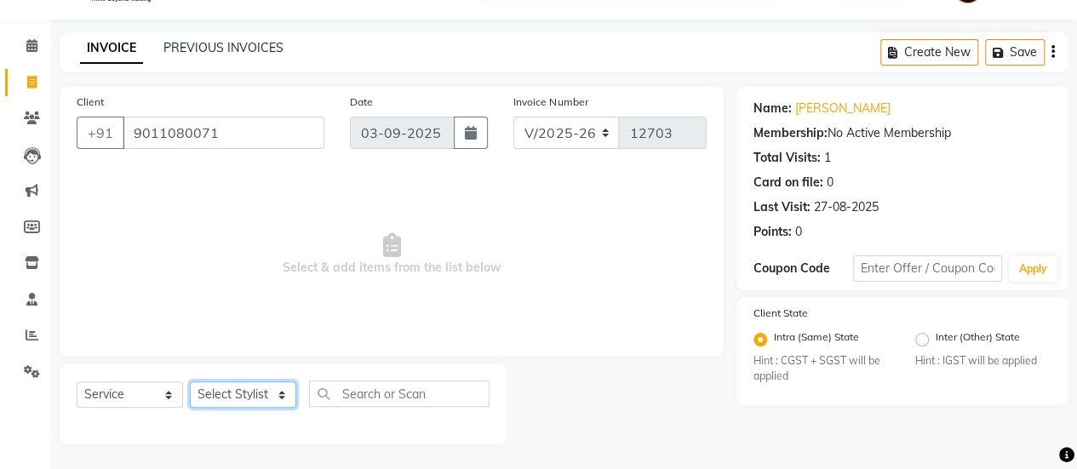
click at [260, 396] on select "Select Stylist afreen [PERSON_NAME] saha [PERSON_NAME] [PERSON_NAME] [PERSON_NA…" at bounding box center [243, 394] width 106 height 26
select select "43486"
click at [190, 381] on select "Select Stylist afreen [PERSON_NAME] saha [PERSON_NAME] [PERSON_NAME] [PERSON_NA…" at bounding box center [243, 394] width 106 height 26
click at [267, 341] on div "Client +91 9011080071 Date 03-09-2025 Invoice Number V/2025 V/2025-26 12703 Sel…" at bounding box center [392, 221] width 664 height 271
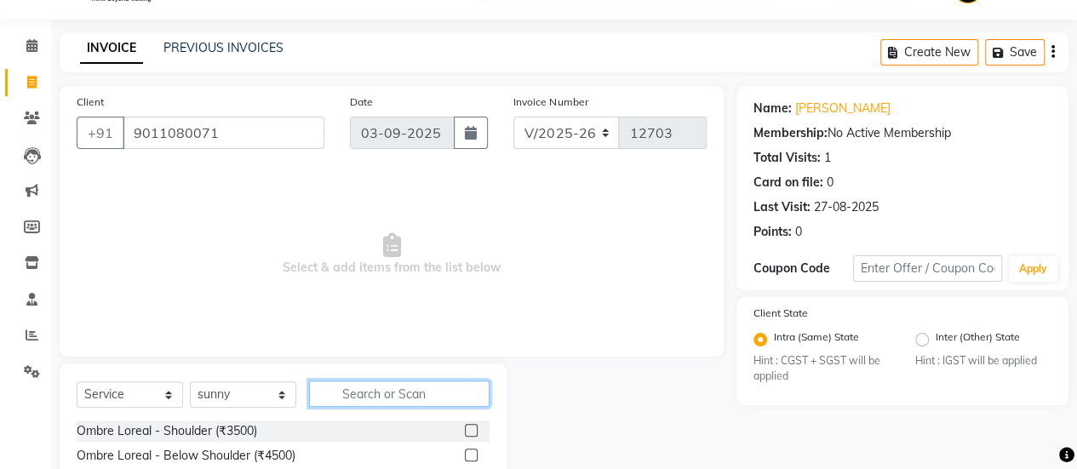
click at [385, 396] on input "text" at bounding box center [399, 393] width 180 height 26
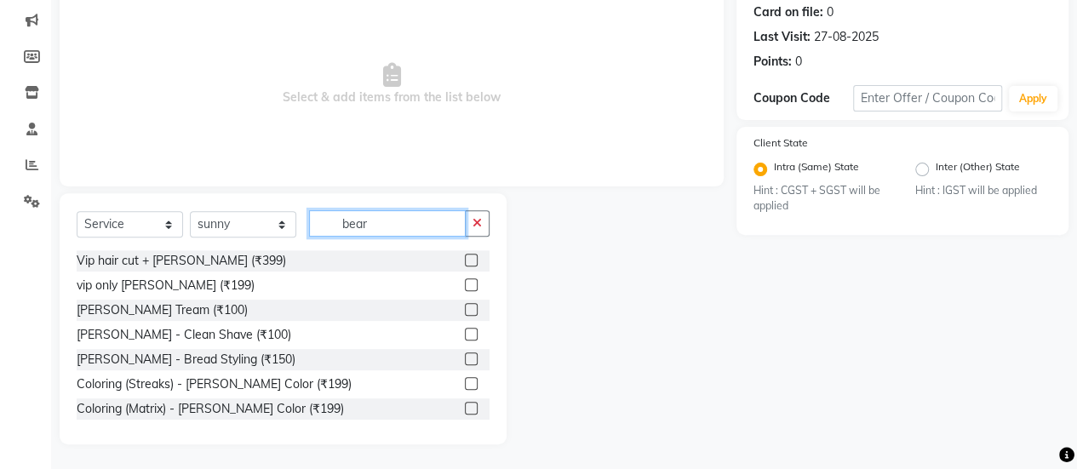
type input "bear"
click at [465, 303] on label at bounding box center [471, 309] width 13 height 13
click at [465, 305] on input "checkbox" at bounding box center [470, 310] width 11 height 11
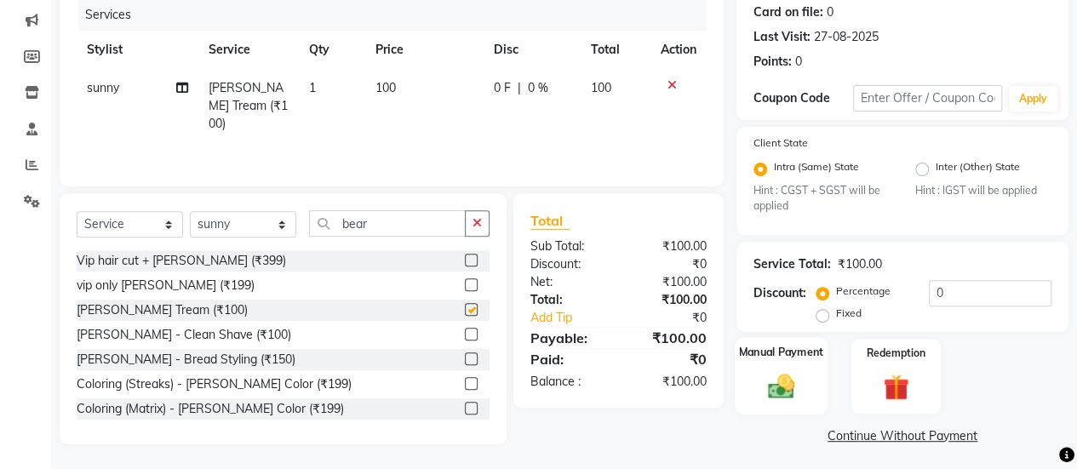
checkbox input "false"
click at [739, 380] on div "Manual Payment" at bounding box center [781, 376] width 93 height 77
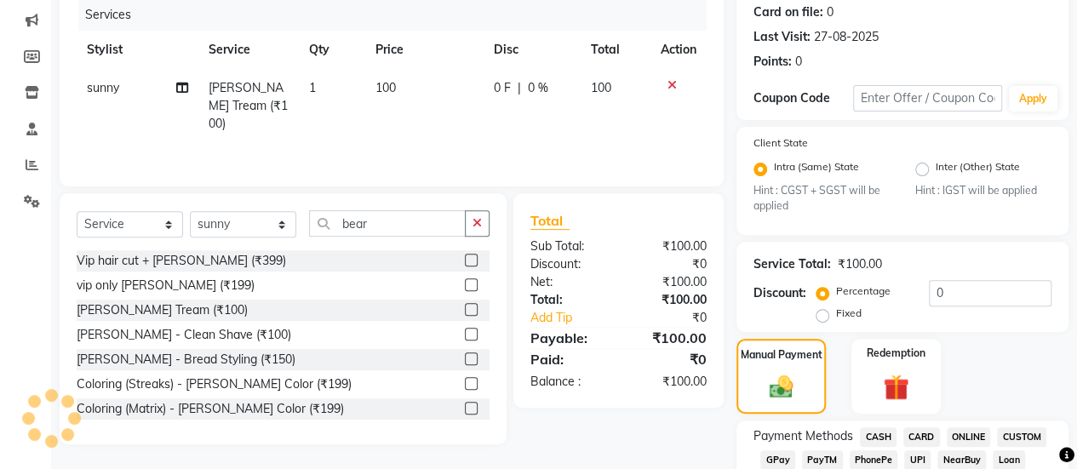
click at [772, 466] on span "GPay" at bounding box center [777, 460] width 35 height 20
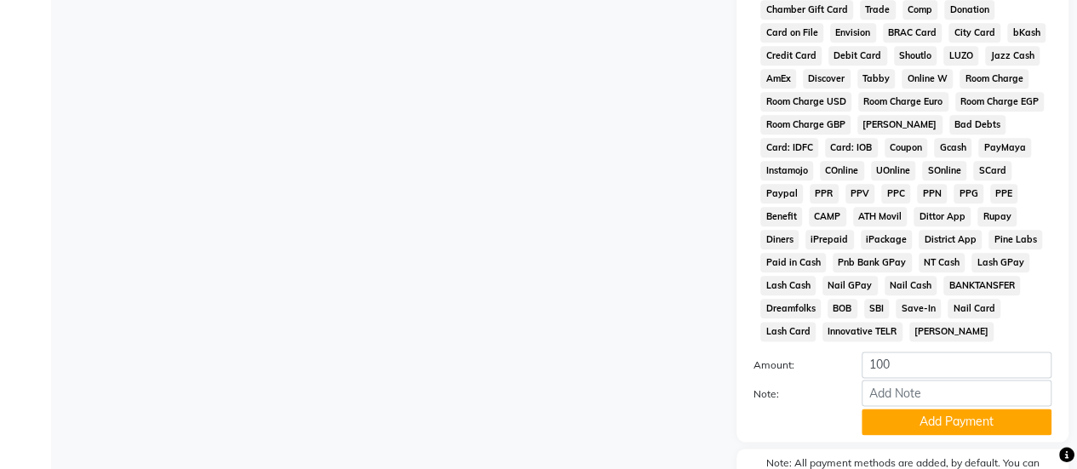
scroll to position [994, 0]
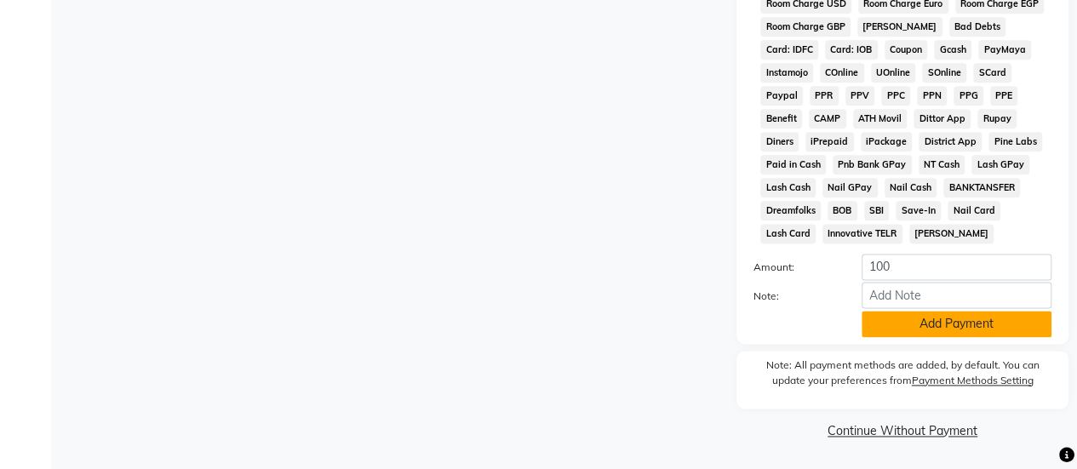
click at [913, 326] on button "Add Payment" at bounding box center [956, 324] width 190 height 26
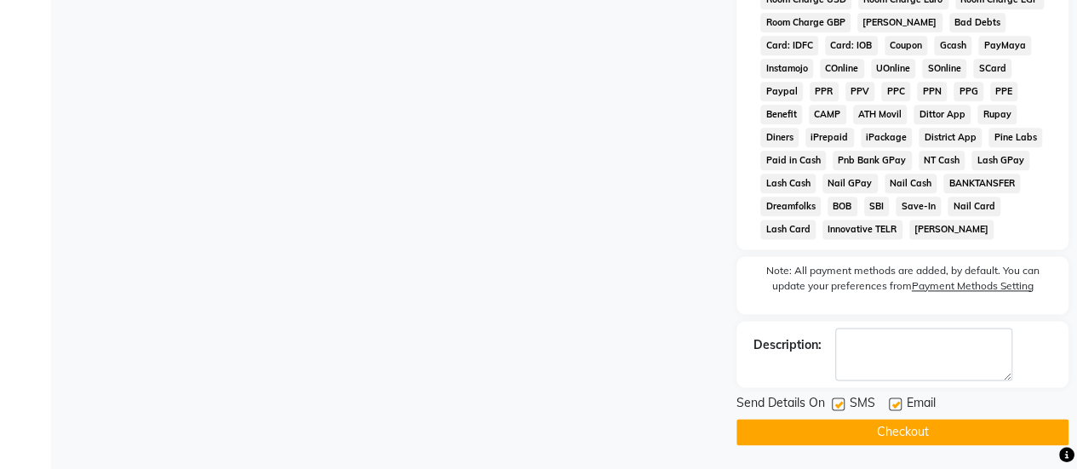
click at [839, 410] on label at bounding box center [838, 403] width 13 height 13
click at [839, 410] on input "checkbox" at bounding box center [837, 404] width 11 height 11
checkbox input "false"
click at [842, 437] on button "Checkout" at bounding box center [902, 432] width 332 height 26
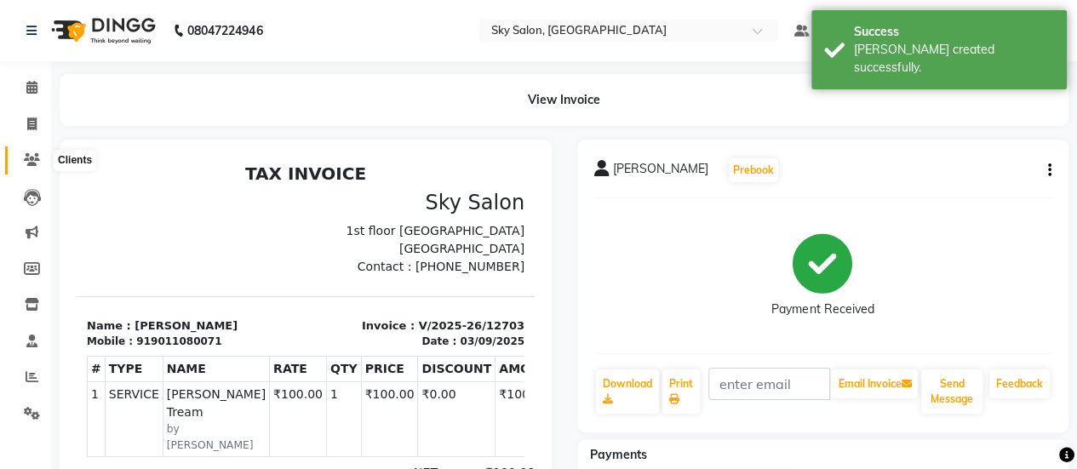
click at [21, 160] on span at bounding box center [32, 161] width 30 height 20
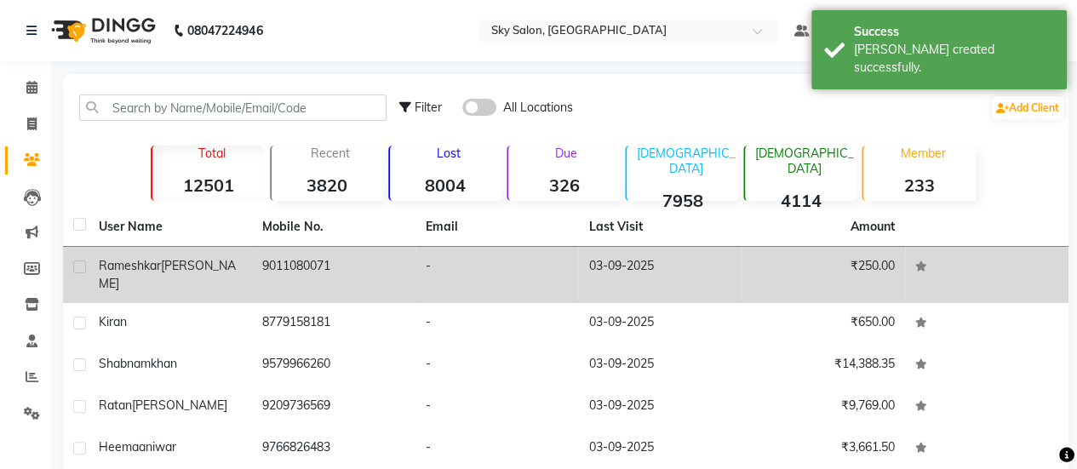
click at [291, 260] on td "9011080071" at bounding box center [333, 275] width 163 height 56
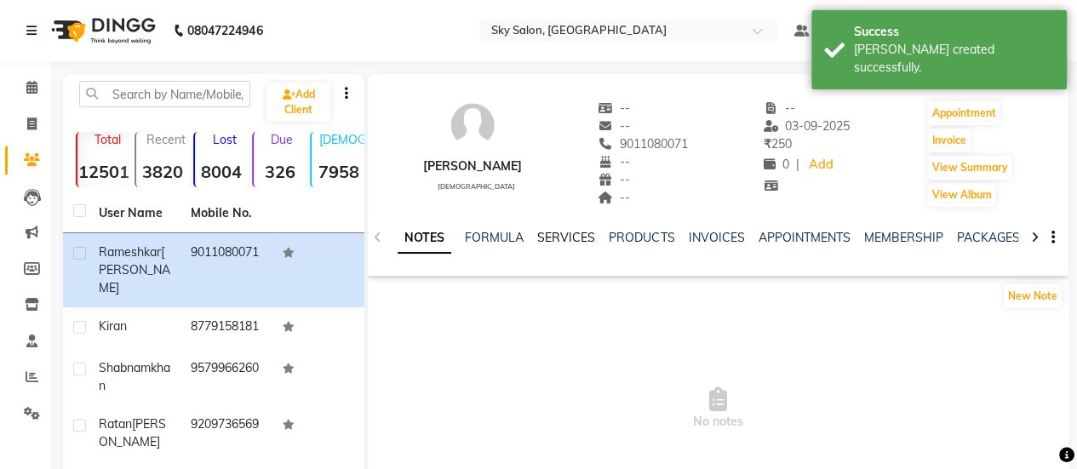
click at [571, 244] on link "SERVICES" at bounding box center [566, 237] width 58 height 15
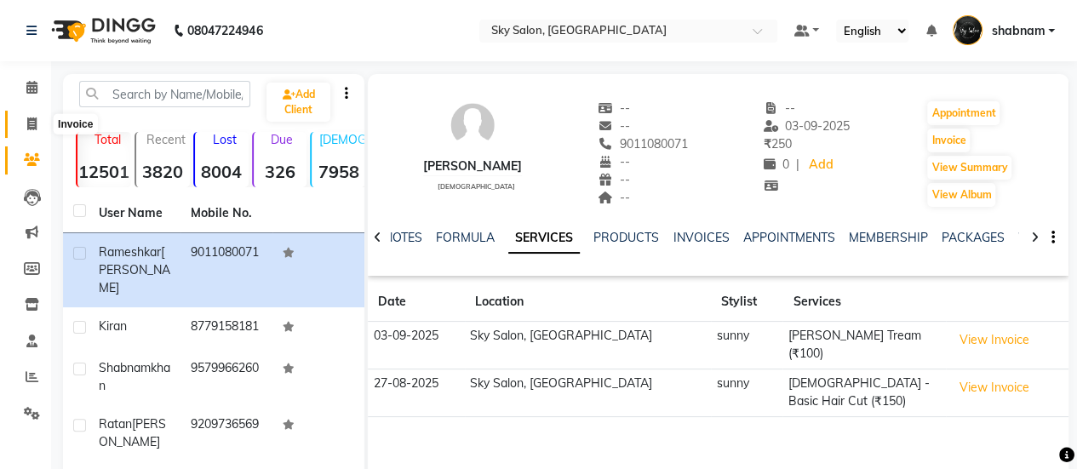
click at [24, 127] on span at bounding box center [32, 125] width 30 height 20
select select "service"
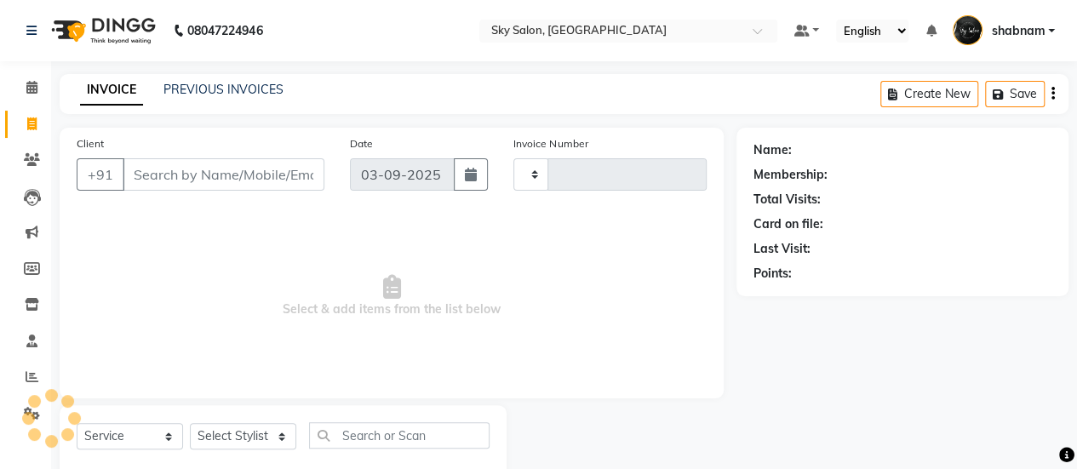
type input "12704"
select select "3537"
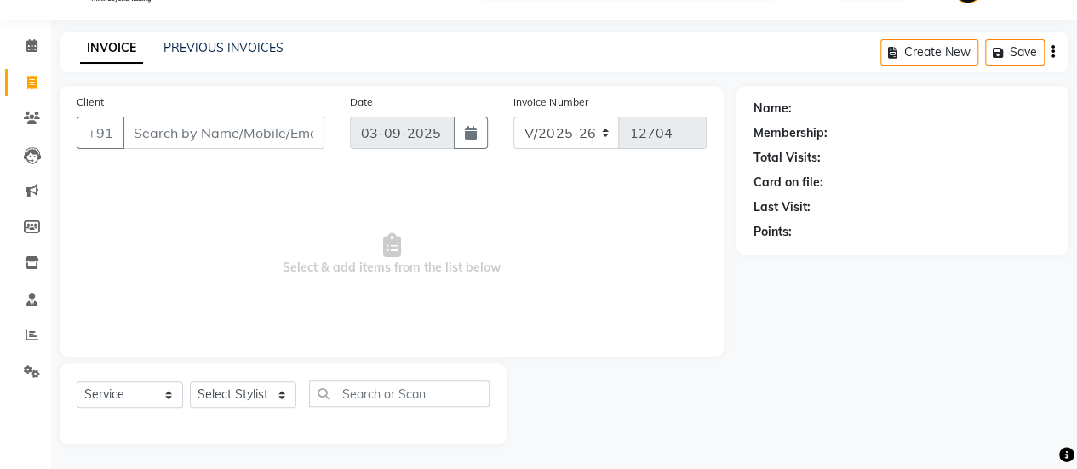
click at [242, 124] on input "Client" at bounding box center [224, 133] width 202 height 32
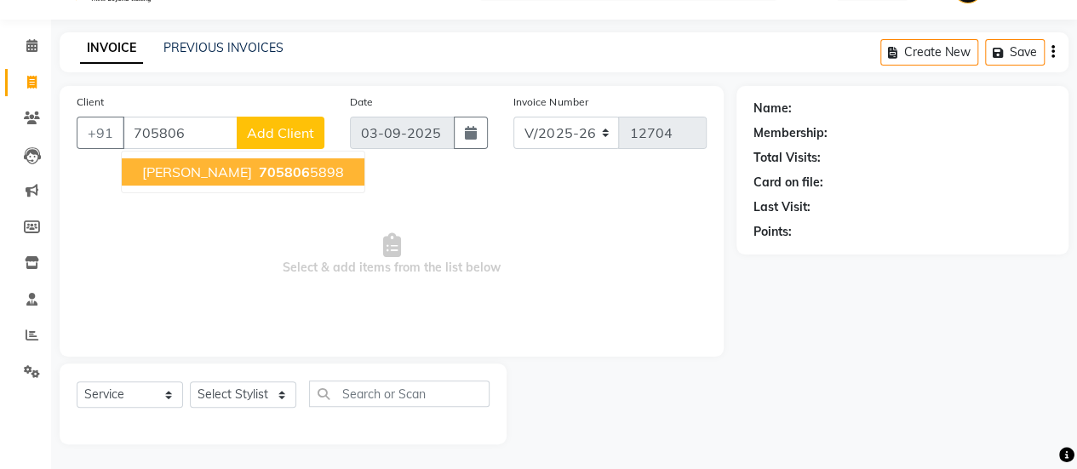
click at [259, 171] on span "705806" at bounding box center [284, 171] width 51 height 17
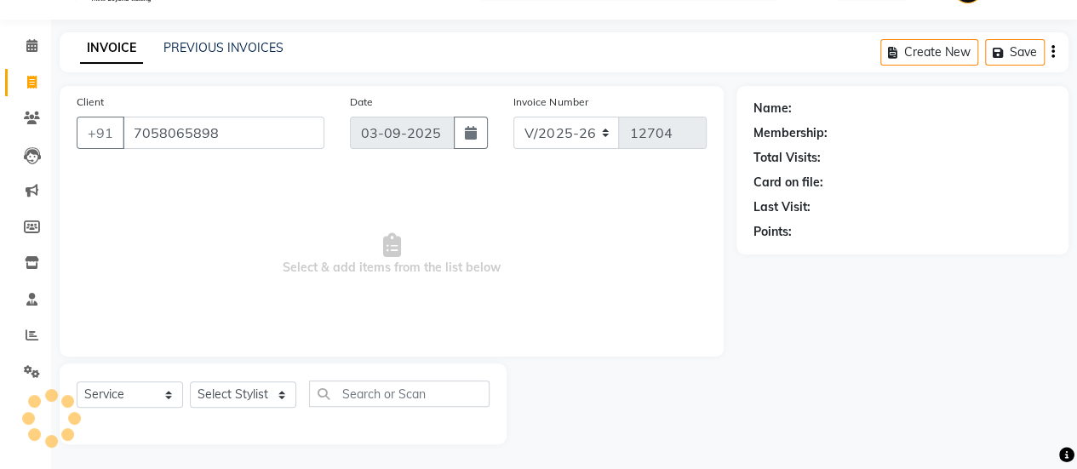
type input "7058065898"
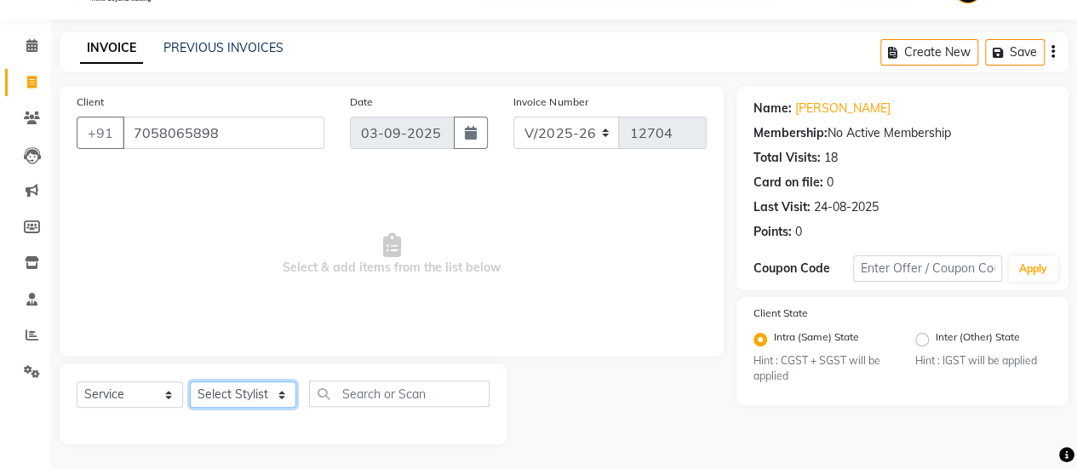
click at [257, 392] on select "Select Stylist afreen [PERSON_NAME] saha [PERSON_NAME] [PERSON_NAME] [PERSON_NA…" at bounding box center [243, 394] width 106 height 26
select select "88414"
click at [190, 381] on select "Select Stylist afreen [PERSON_NAME] saha [PERSON_NAME] [PERSON_NAME] [PERSON_NA…" at bounding box center [243, 394] width 106 height 26
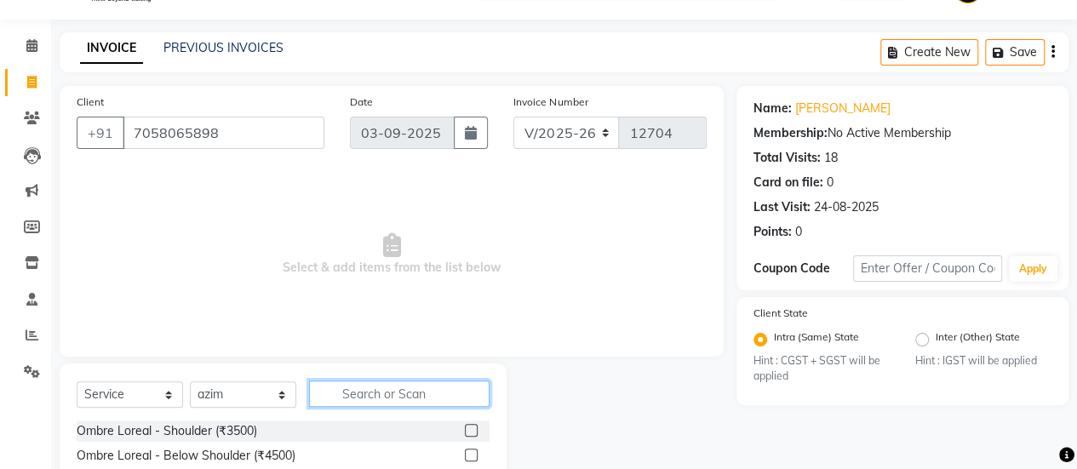
click at [417, 384] on input "text" at bounding box center [399, 393] width 180 height 26
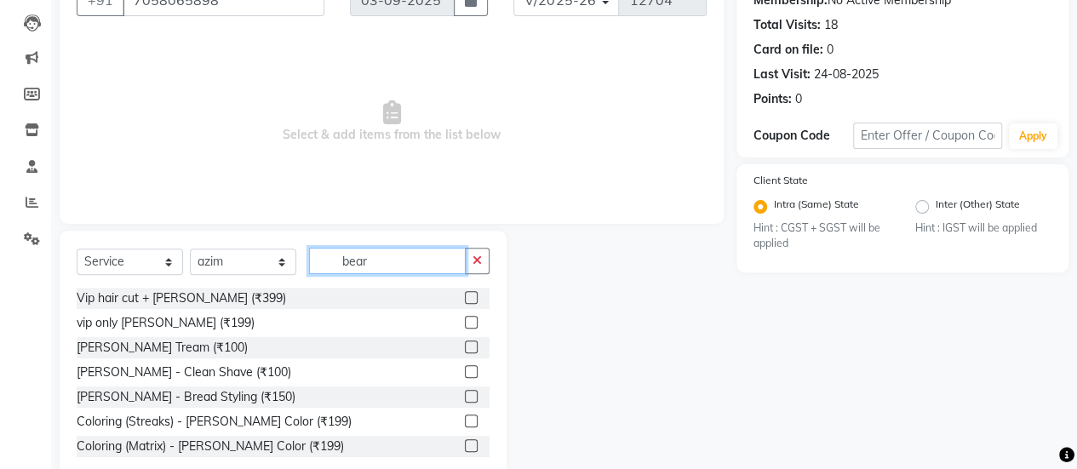
scroll to position [200, 0]
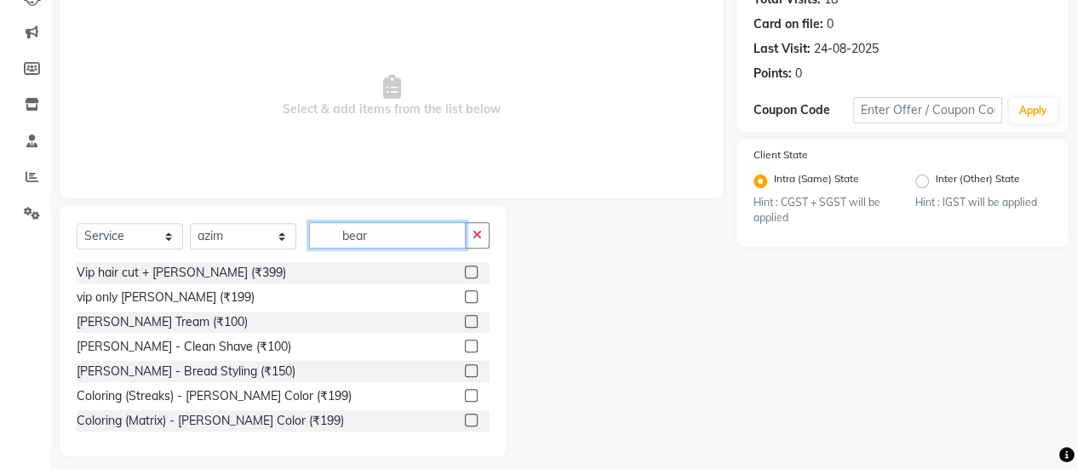
type input "bear"
click at [465, 319] on label at bounding box center [471, 321] width 13 height 13
click at [465, 319] on input "checkbox" at bounding box center [470, 322] width 11 height 11
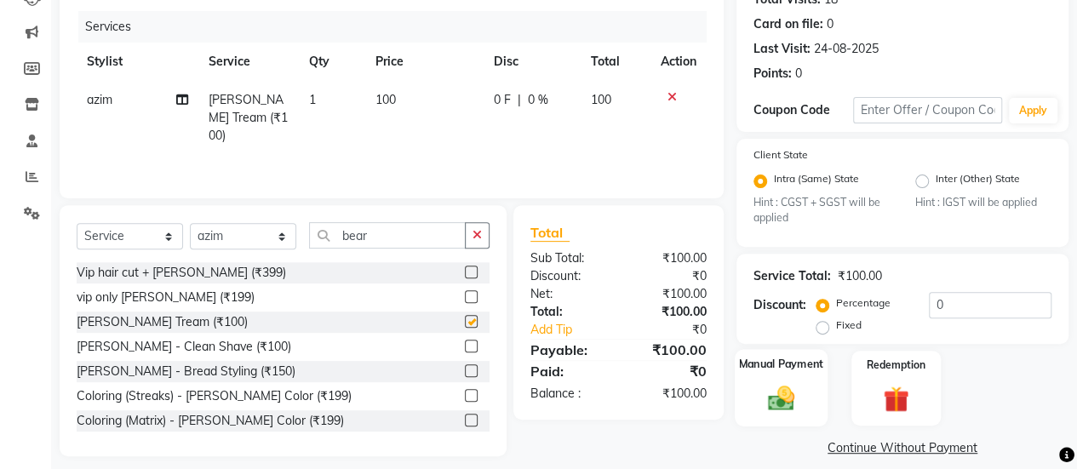
checkbox input "false"
click at [743, 373] on div "Manual Payment" at bounding box center [781, 388] width 93 height 77
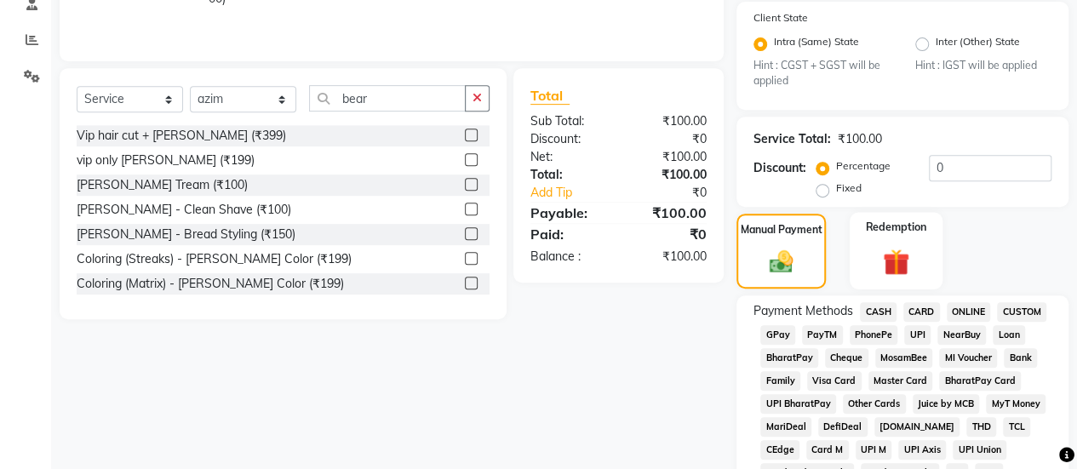
scroll to position [340, 0]
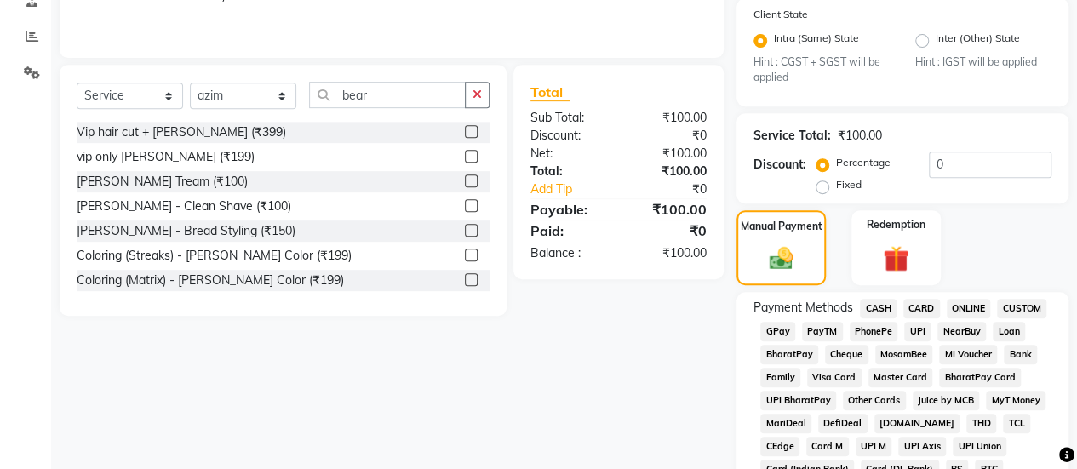
click at [881, 314] on span "CASH" at bounding box center [878, 309] width 37 height 20
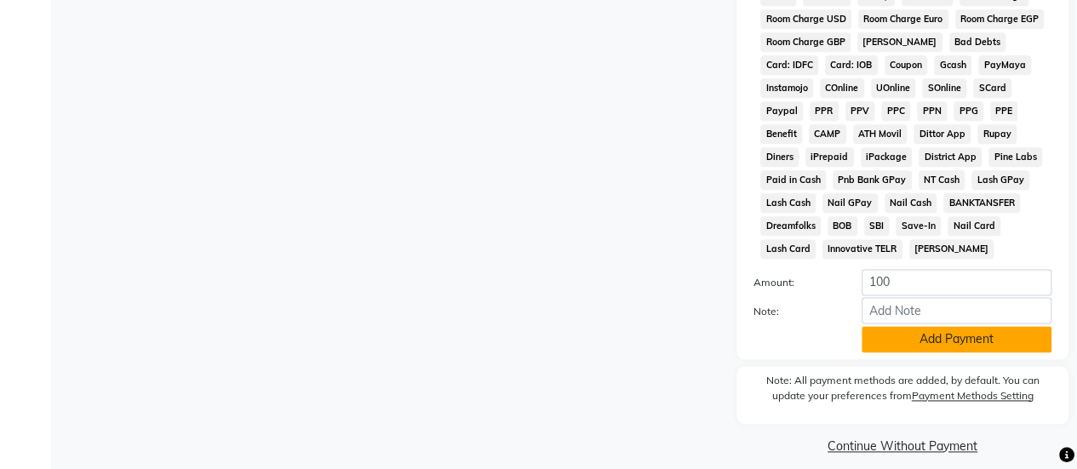
click at [885, 348] on button "Add Payment" at bounding box center [956, 339] width 190 height 26
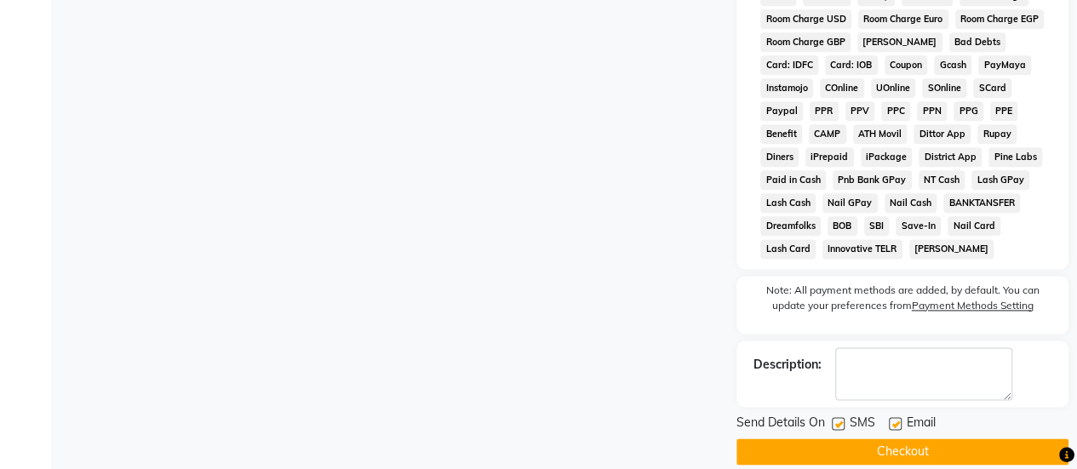
click at [833, 432] on div "Send Details On SMS Email" at bounding box center [902, 424] width 332 height 21
click at [833, 430] on label at bounding box center [838, 423] width 13 height 13
click at [833, 430] on input "checkbox" at bounding box center [837, 424] width 11 height 11
checkbox input "false"
click at [833, 445] on button "Checkout" at bounding box center [902, 451] width 332 height 26
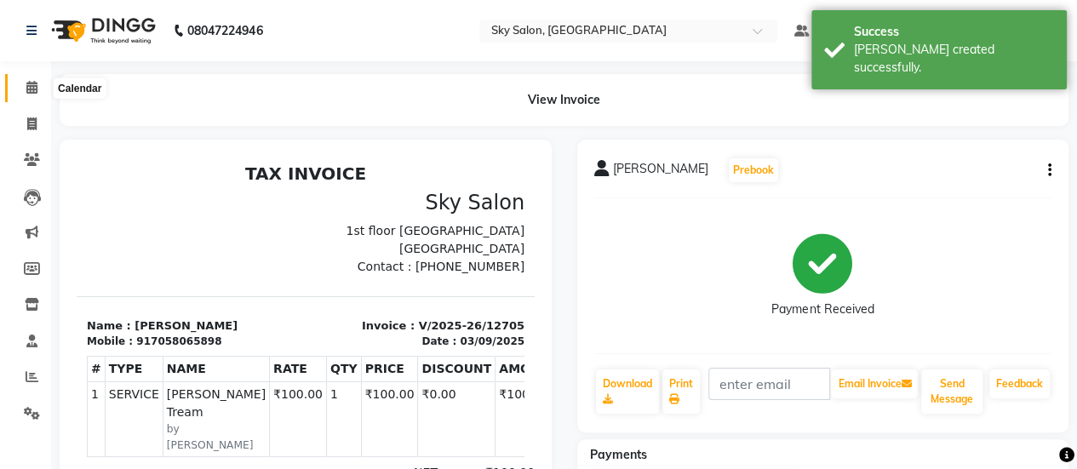
click at [37, 83] on icon at bounding box center [31, 87] width 11 height 13
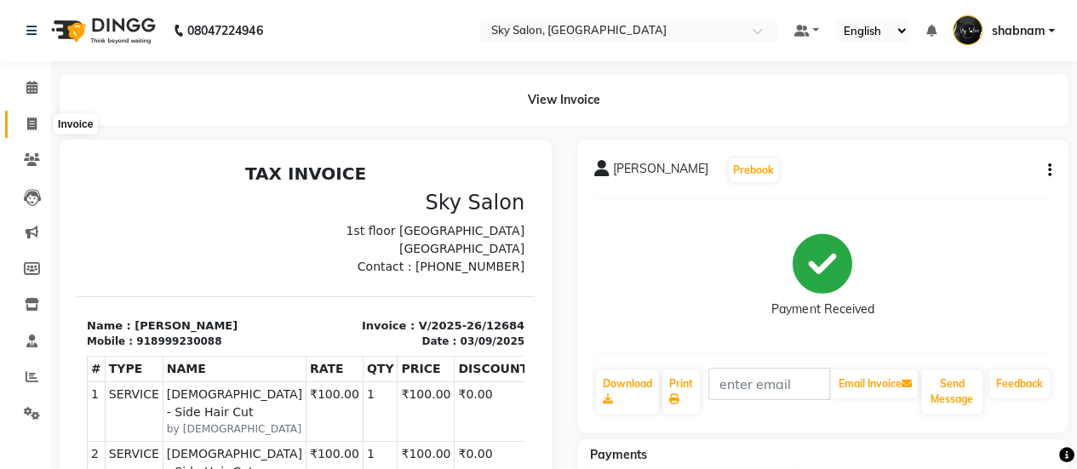
click at [40, 130] on span at bounding box center [32, 125] width 30 height 20
select select "3537"
select select "service"
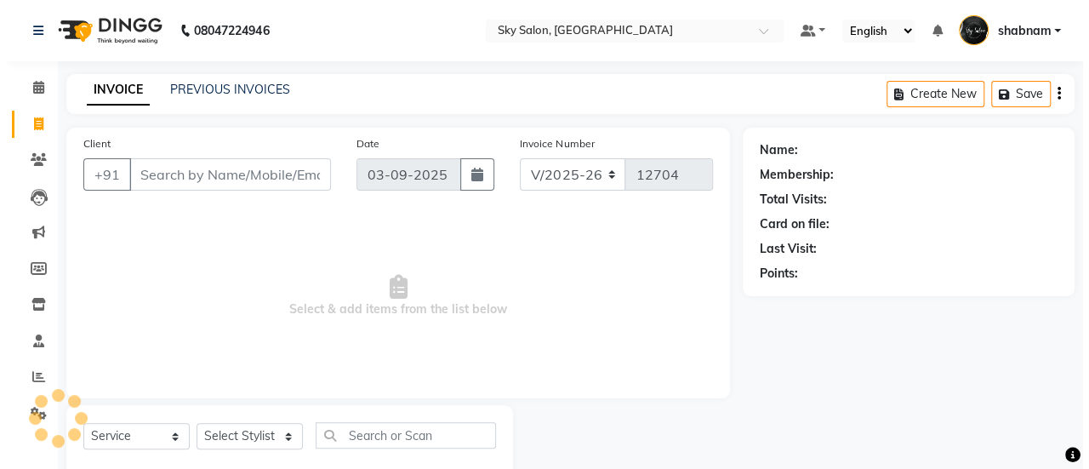
scroll to position [42, 0]
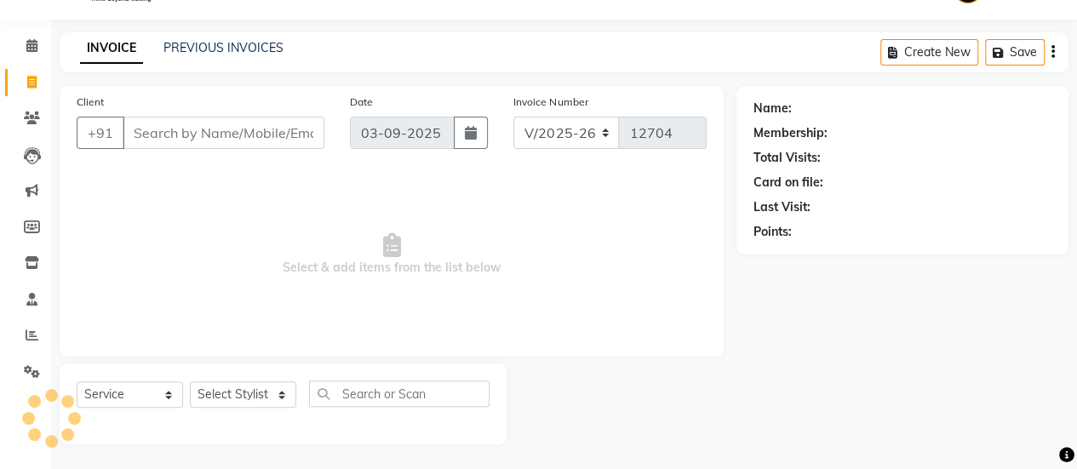
click at [255, 136] on input "Client" at bounding box center [224, 133] width 202 height 32
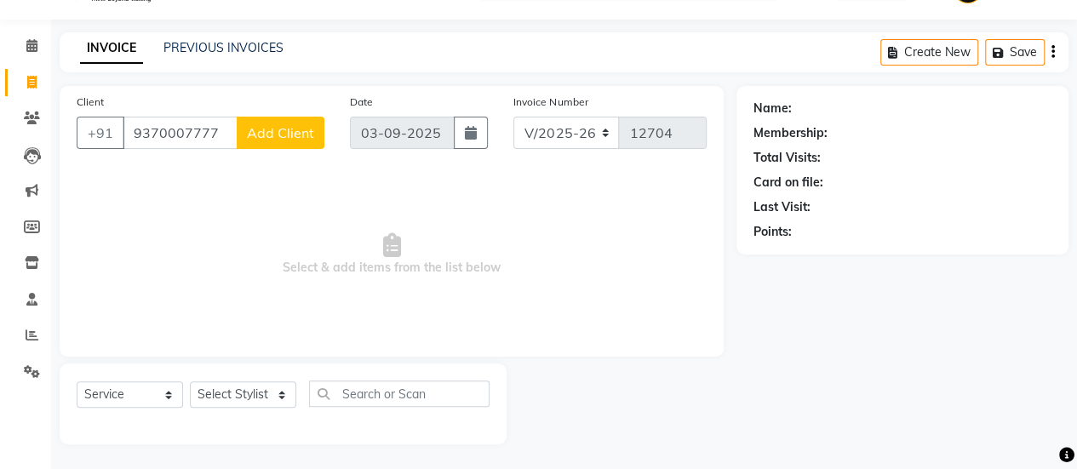
type input "9370007777"
click at [286, 134] on span "Add Client" at bounding box center [280, 132] width 67 height 17
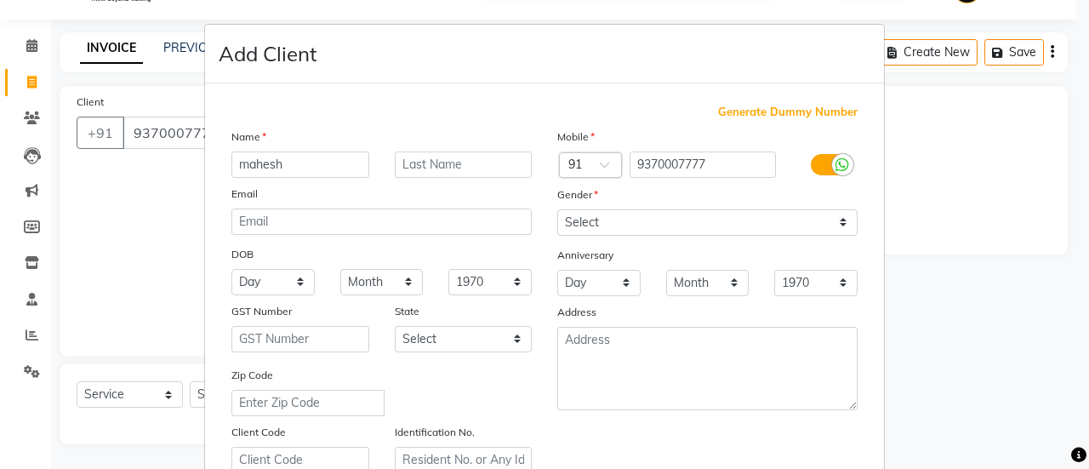
type input "mahesh"
click at [567, 210] on select "Select [DEMOGRAPHIC_DATA] [DEMOGRAPHIC_DATA] Other Prefer Not To Say" at bounding box center [708, 222] width 300 height 26
select select "[DEMOGRAPHIC_DATA]"
click at [558, 209] on select "Select [DEMOGRAPHIC_DATA] [DEMOGRAPHIC_DATA] Other Prefer Not To Say" at bounding box center [708, 222] width 300 height 26
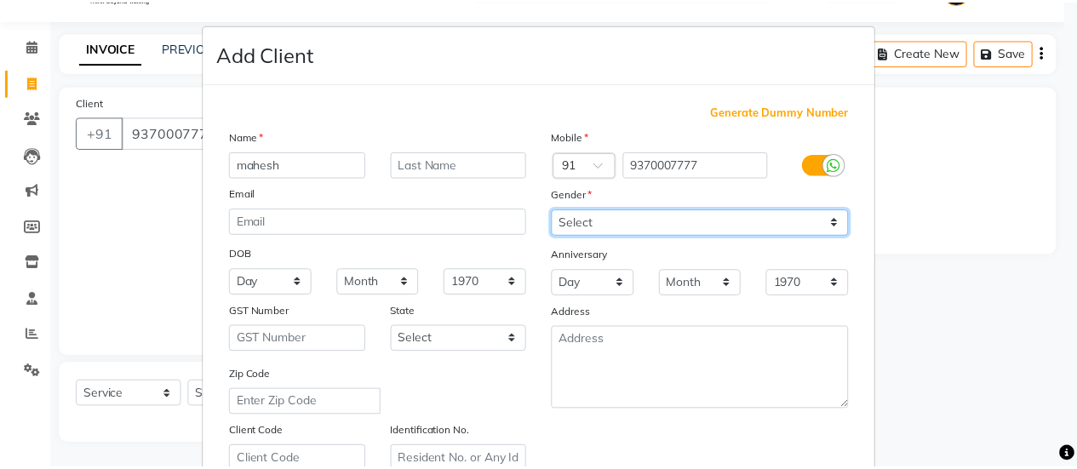
scroll to position [313, 0]
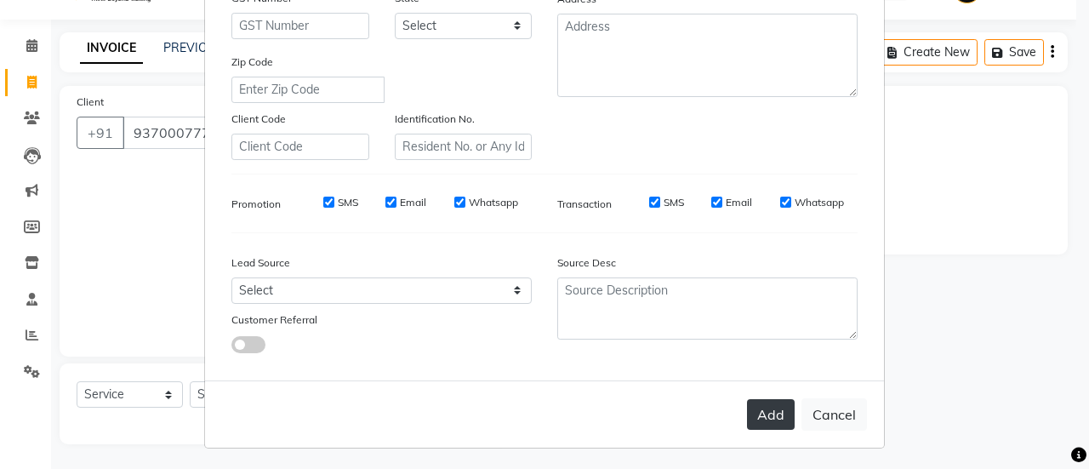
click at [759, 415] on button "Add" at bounding box center [771, 414] width 48 height 31
select select
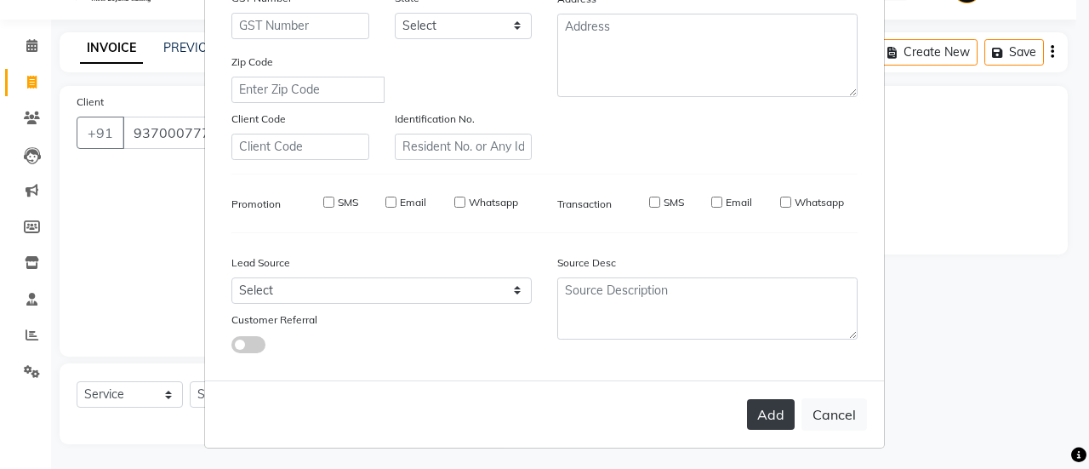
select select
checkbox input "false"
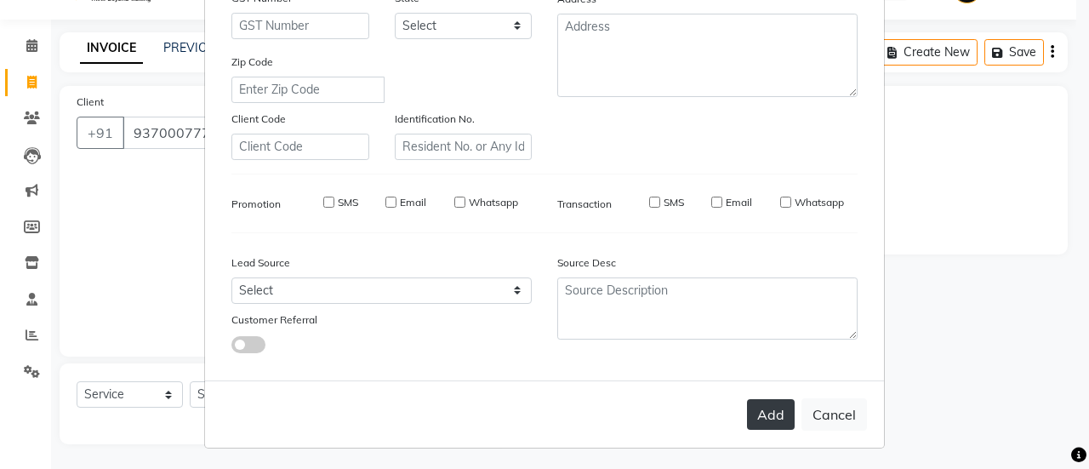
checkbox input "false"
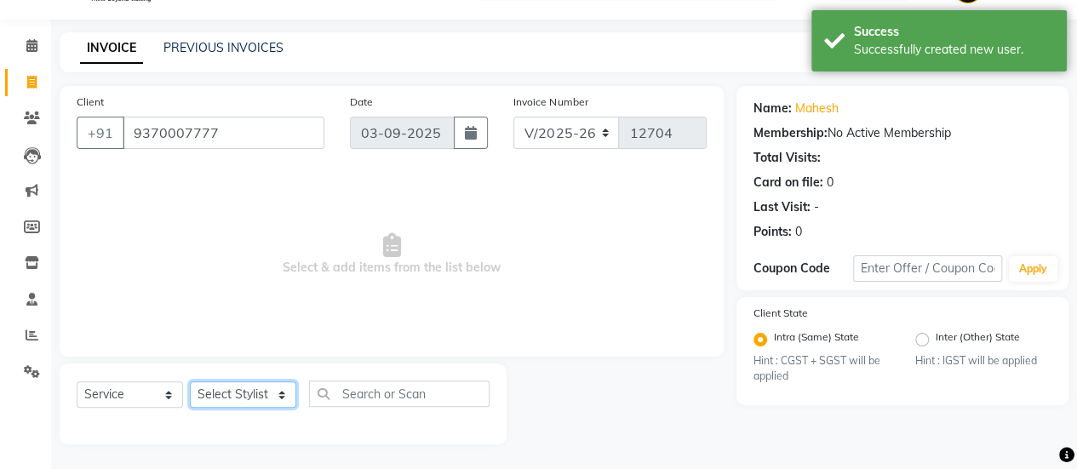
click at [249, 396] on select "Select Stylist afreen [PERSON_NAME] saha [PERSON_NAME] [PERSON_NAME] [PERSON_NA…" at bounding box center [243, 394] width 106 height 26
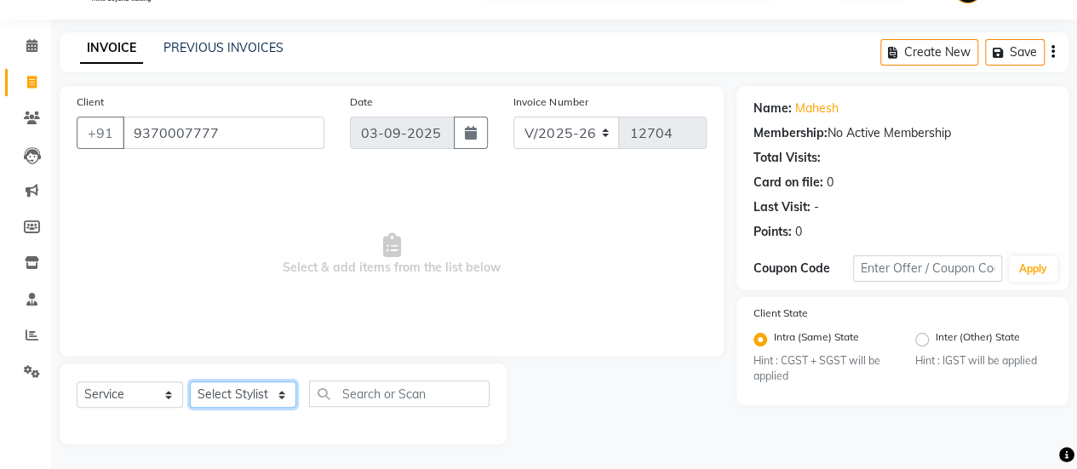
select select "89643"
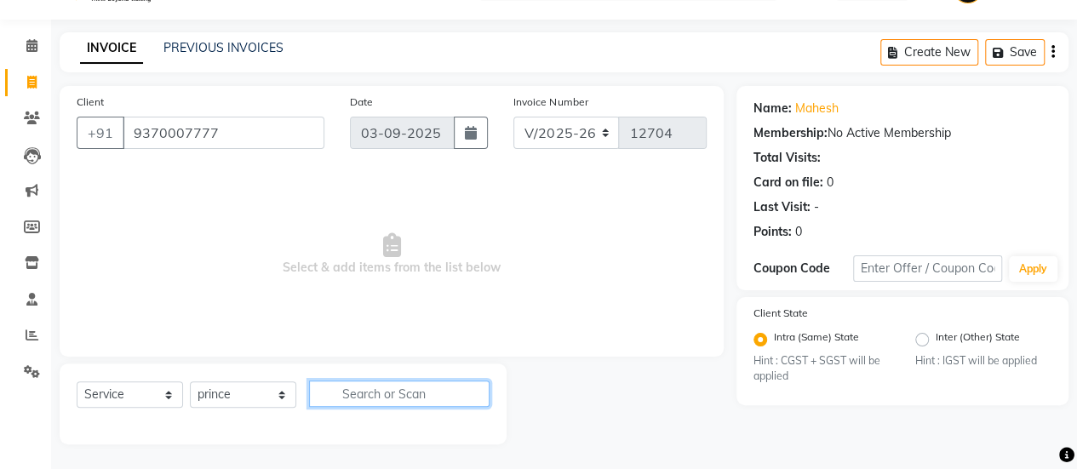
click at [397, 400] on input "text" at bounding box center [399, 393] width 180 height 26
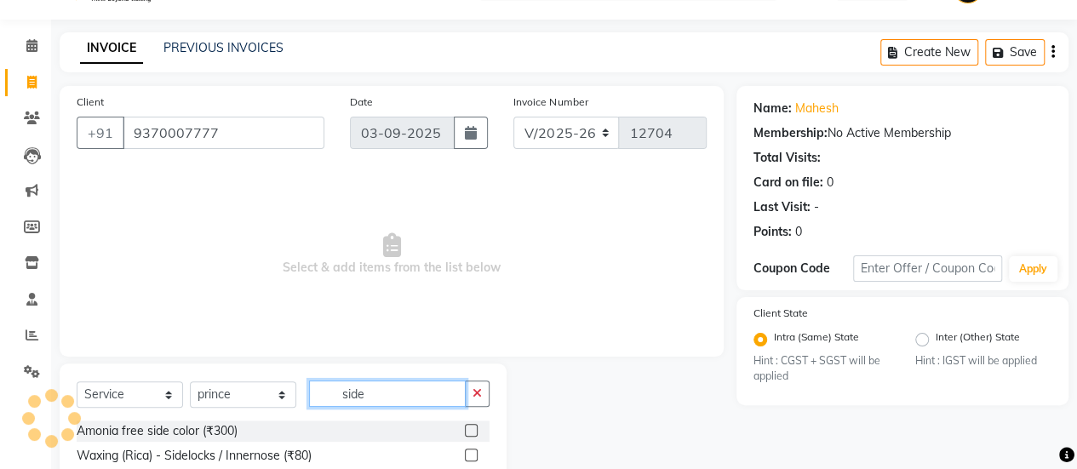
scroll to position [165, 0]
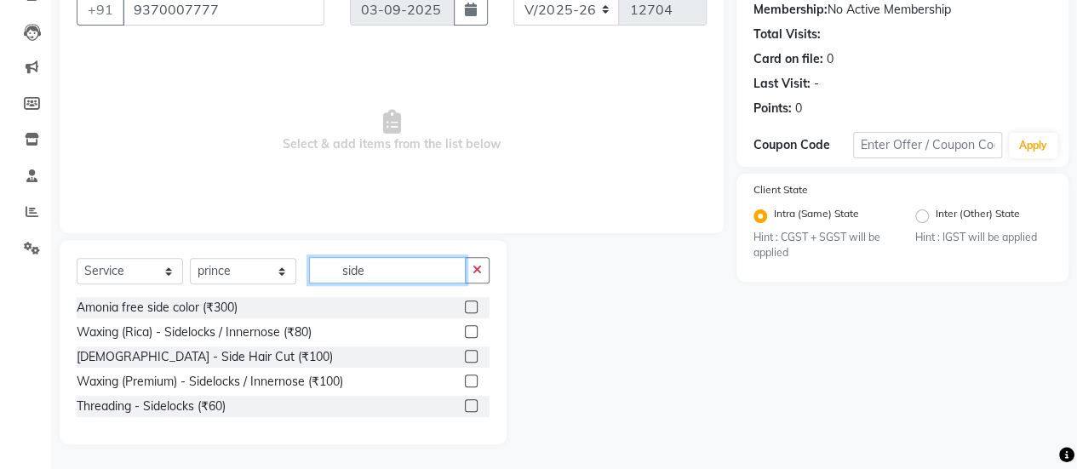
type input "side"
click at [465, 357] on label at bounding box center [471, 356] width 13 height 13
click at [465, 357] on input "checkbox" at bounding box center [470, 357] width 11 height 11
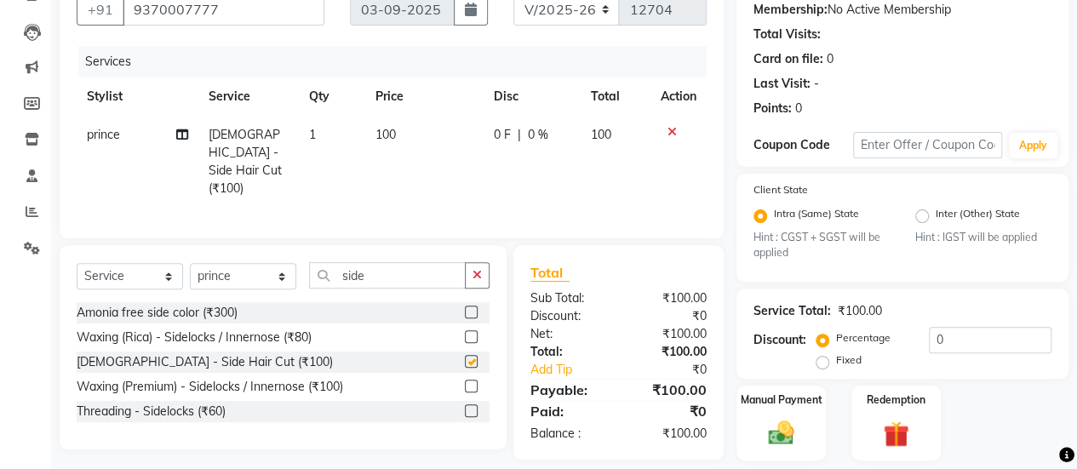
scroll to position [216, 0]
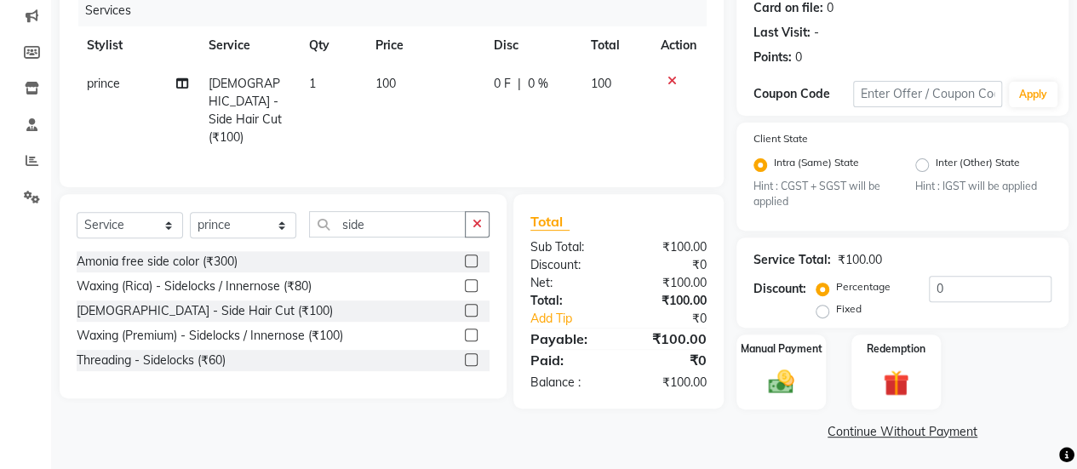
checkbox input "false"
click at [746, 356] on div "Manual Payment" at bounding box center [781, 372] width 93 height 77
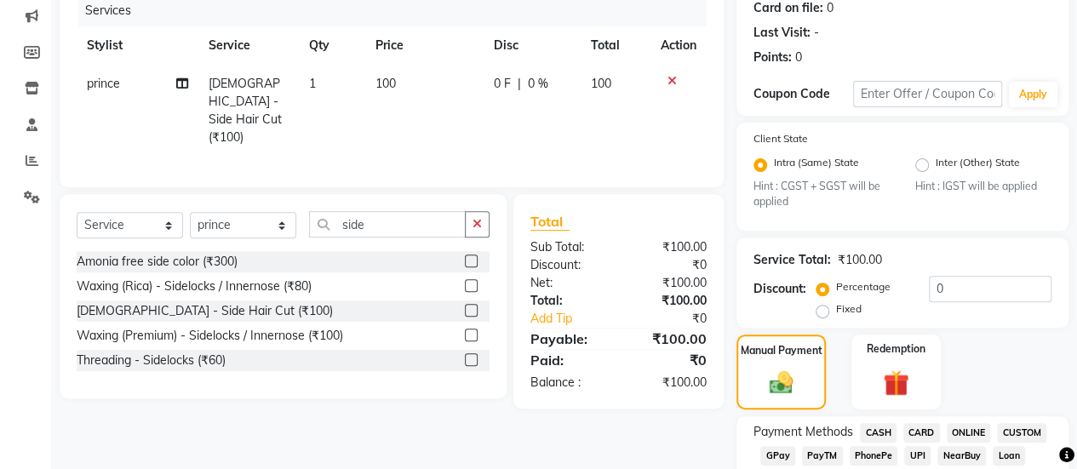
scroll to position [283, 0]
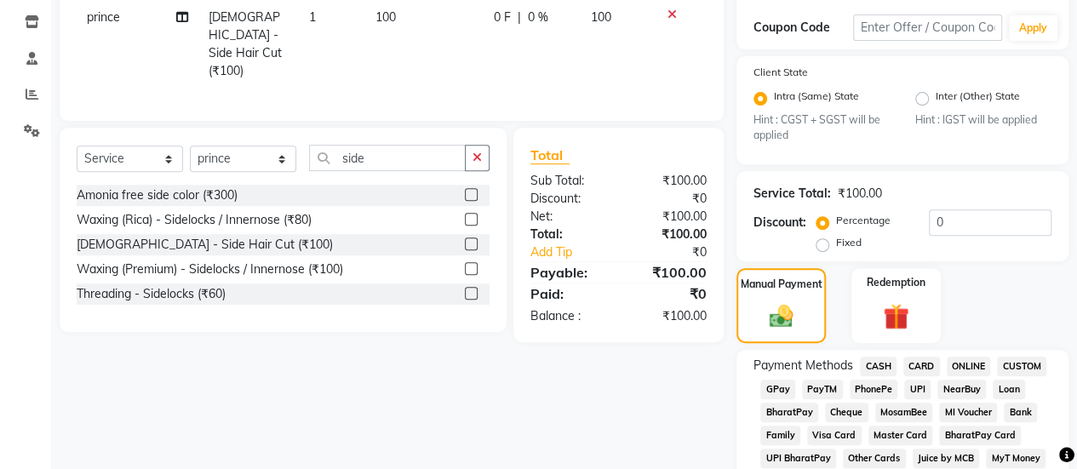
click at [779, 386] on span "GPay" at bounding box center [777, 390] width 35 height 20
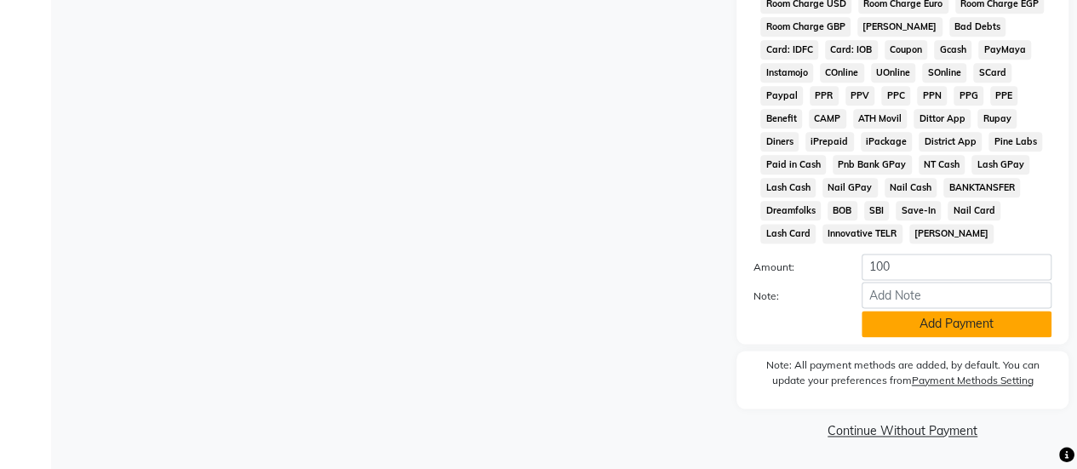
click at [918, 331] on button "Add Payment" at bounding box center [956, 324] width 190 height 26
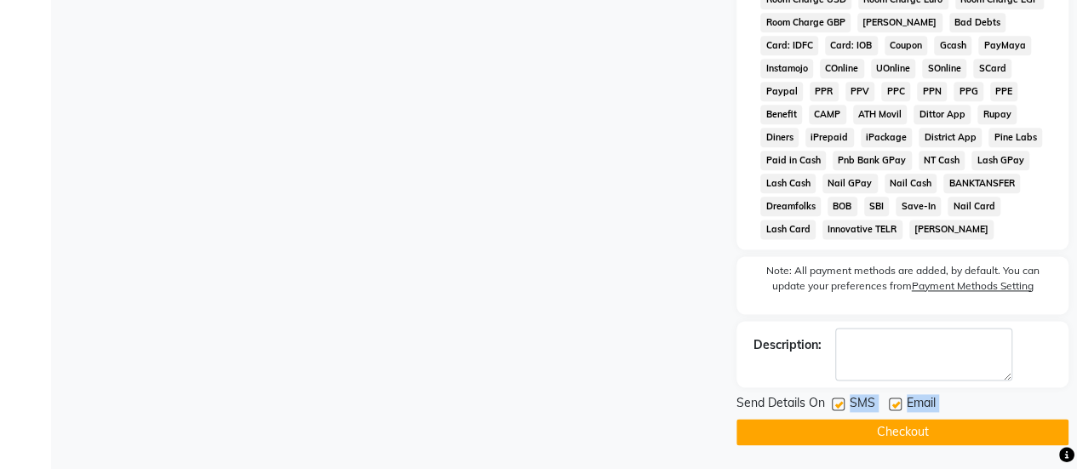
drag, startPoint x: 841, startPoint y: 408, endPoint x: 841, endPoint y: 431, distance: 23.0
click at [841, 431] on div "Send Details On SMS Email Checkout" at bounding box center [902, 419] width 332 height 51
click at [841, 431] on button "Checkout" at bounding box center [902, 432] width 332 height 26
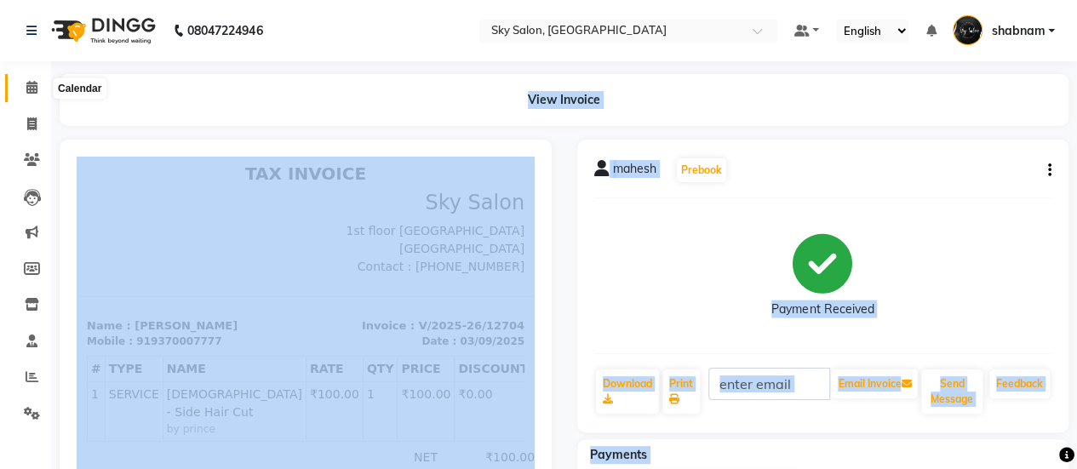
click at [24, 84] on span at bounding box center [32, 88] width 30 height 20
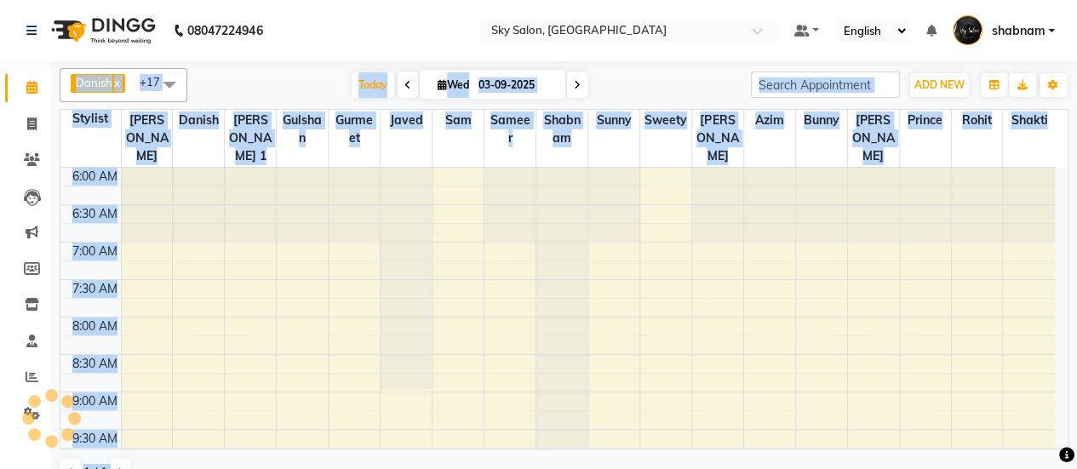
click at [309, 86] on div "[DATE] [DATE]" at bounding box center [469, 85] width 546 height 26
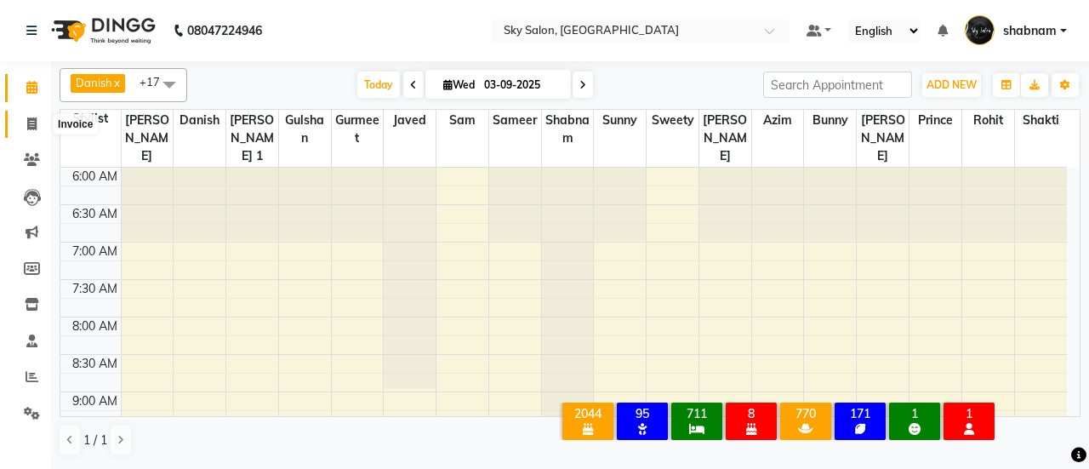
click at [27, 122] on icon at bounding box center [31, 123] width 9 height 13
select select "service"
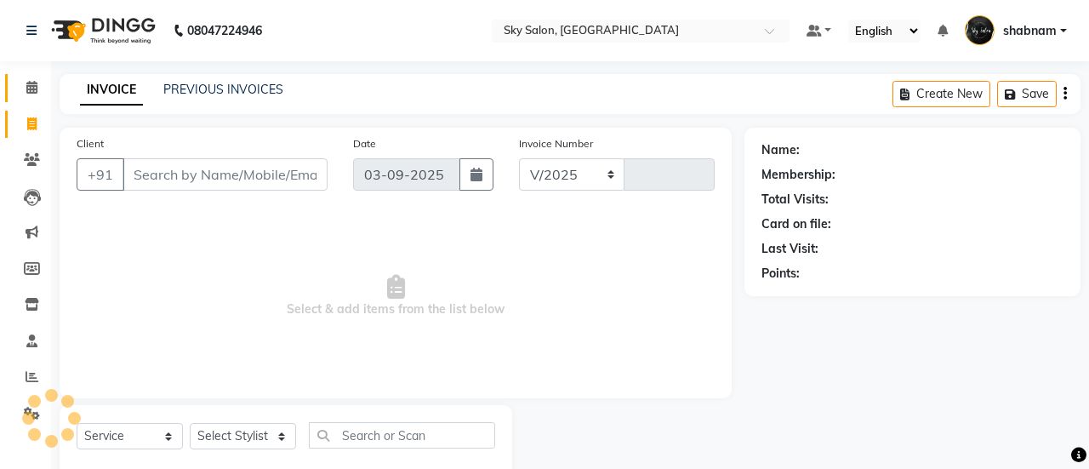
select select "3537"
type input "12706"
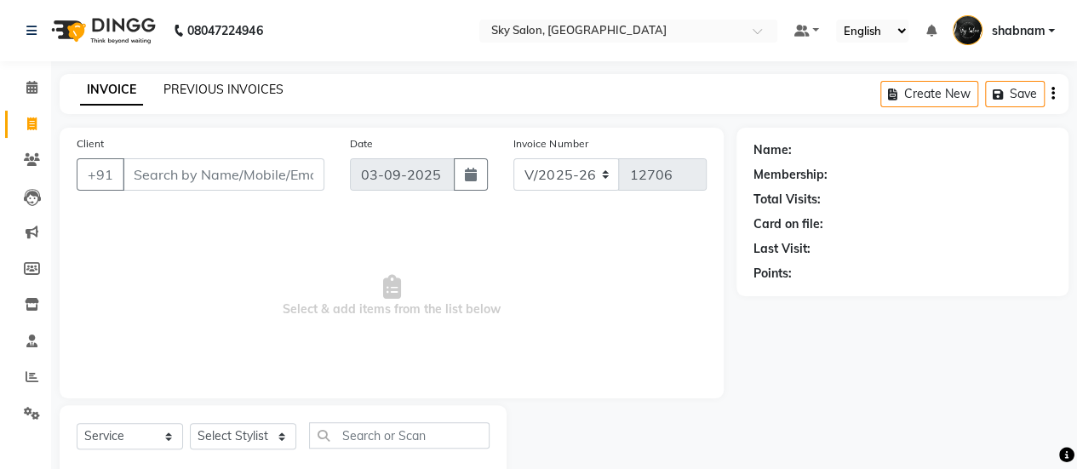
drag, startPoint x: 206, startPoint y: 99, endPoint x: 213, endPoint y: 89, distance: 11.6
click at [213, 89] on div "INVOICE PREVIOUS INVOICES" at bounding box center [182, 91] width 244 height 20
click at [213, 89] on link "PREVIOUS INVOICES" at bounding box center [223, 89] width 120 height 15
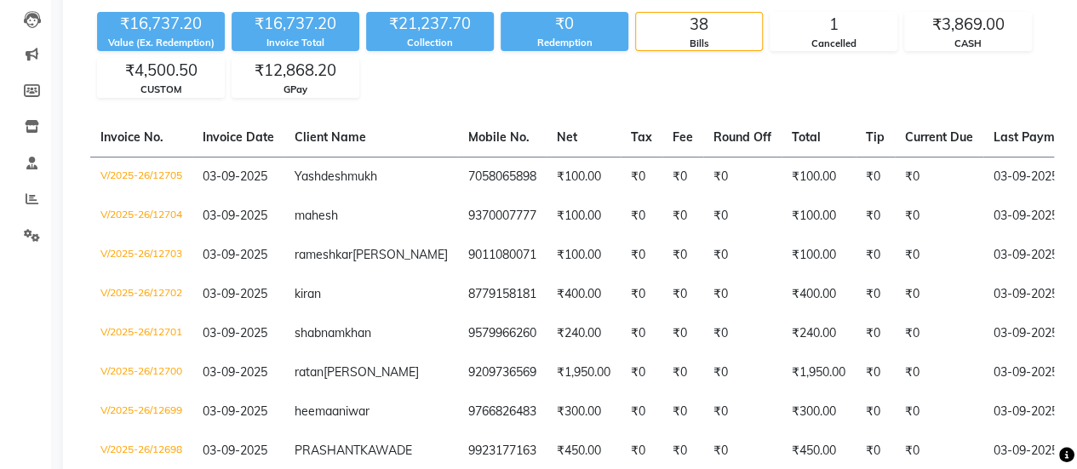
scroll to position [82, 0]
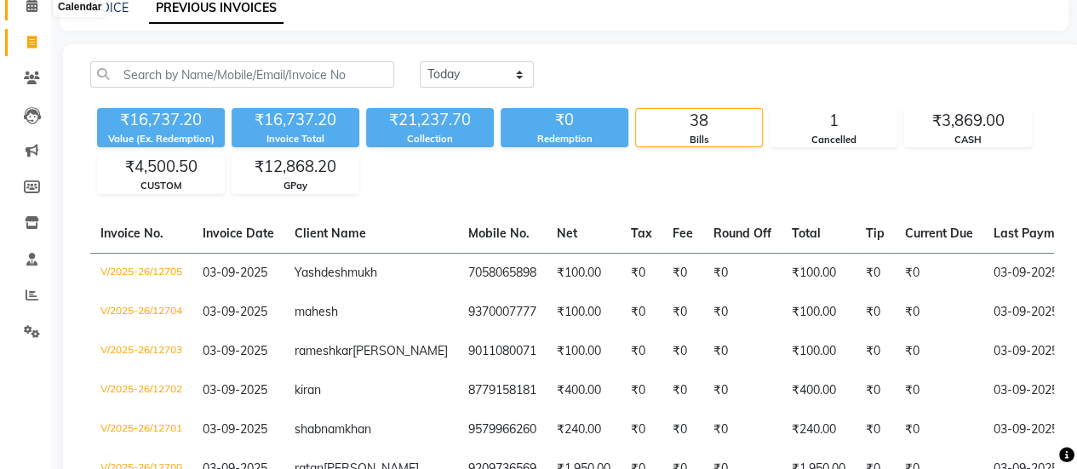
click at [28, 13] on span at bounding box center [32, 7] width 30 height 20
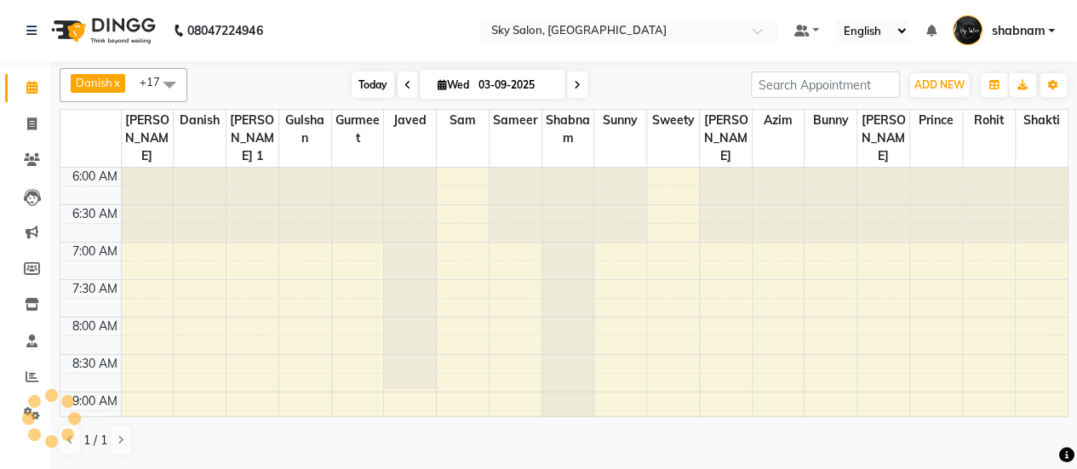
click at [373, 85] on span "Today" at bounding box center [373, 84] width 43 height 26
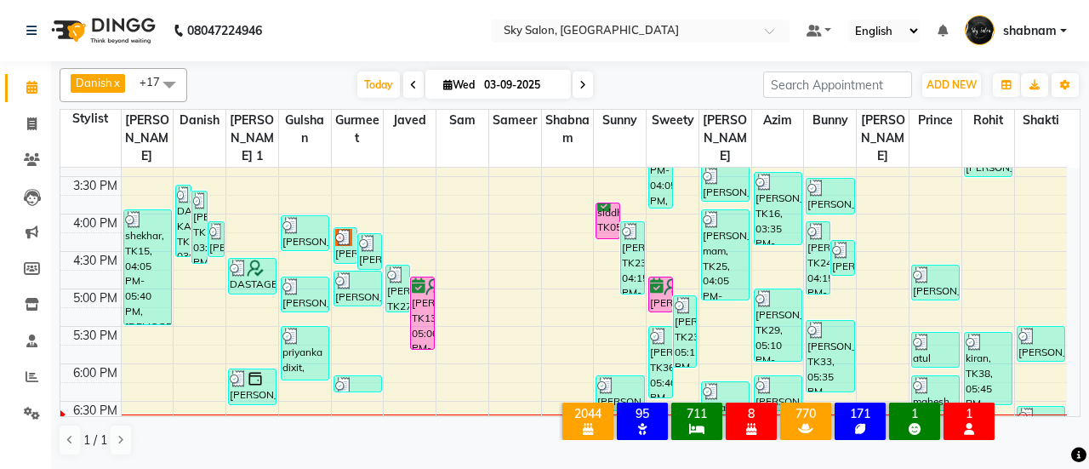
scroll to position [700, 0]
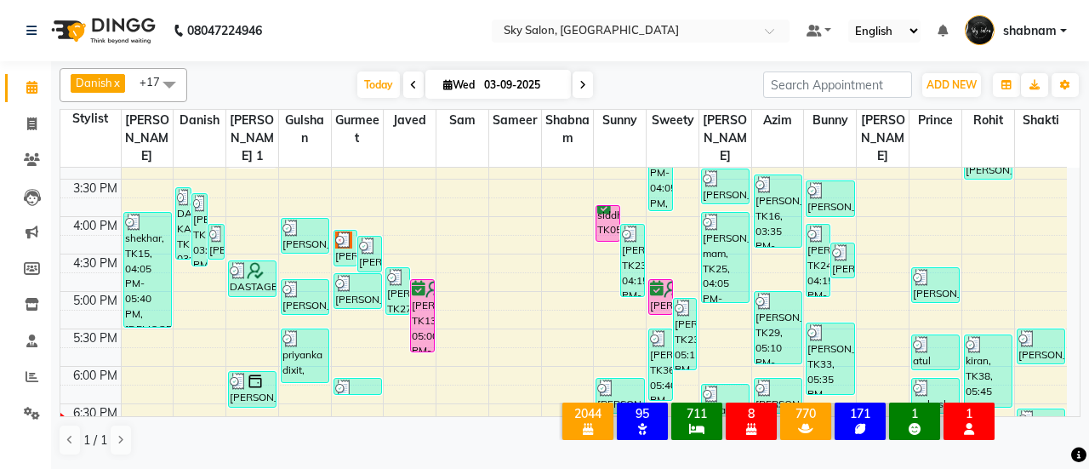
click at [163, 84] on span at bounding box center [169, 84] width 34 height 32
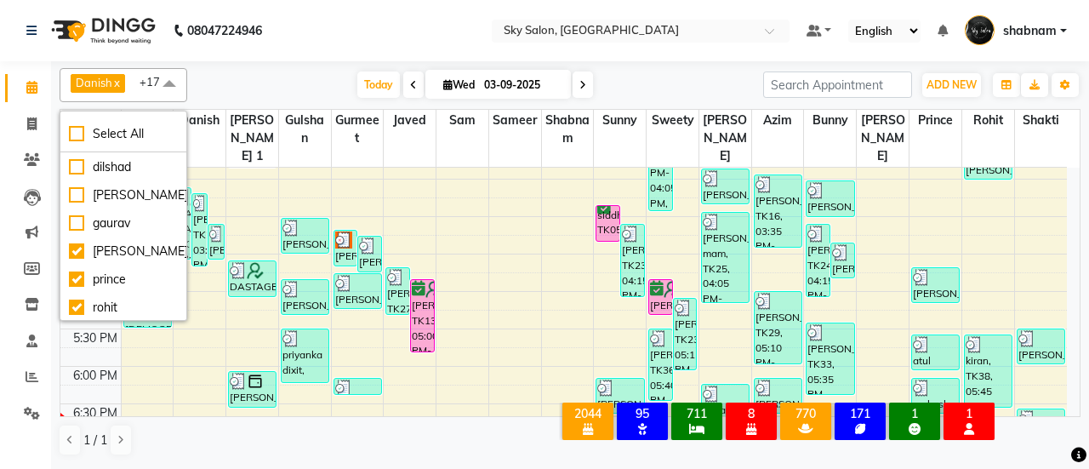
scroll to position [721, 0]
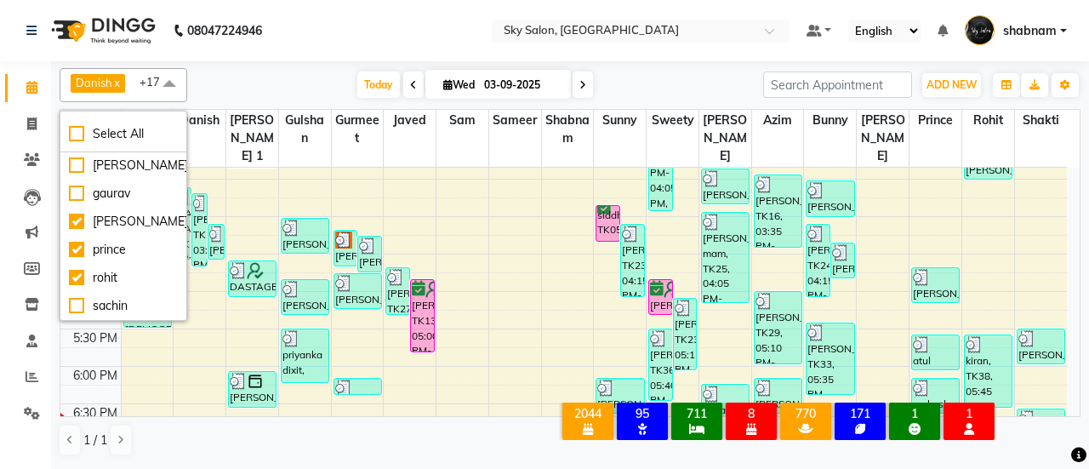
click at [170, 232] on li "[PERSON_NAME]" at bounding box center [123, 222] width 126 height 28
checkbox input "false"
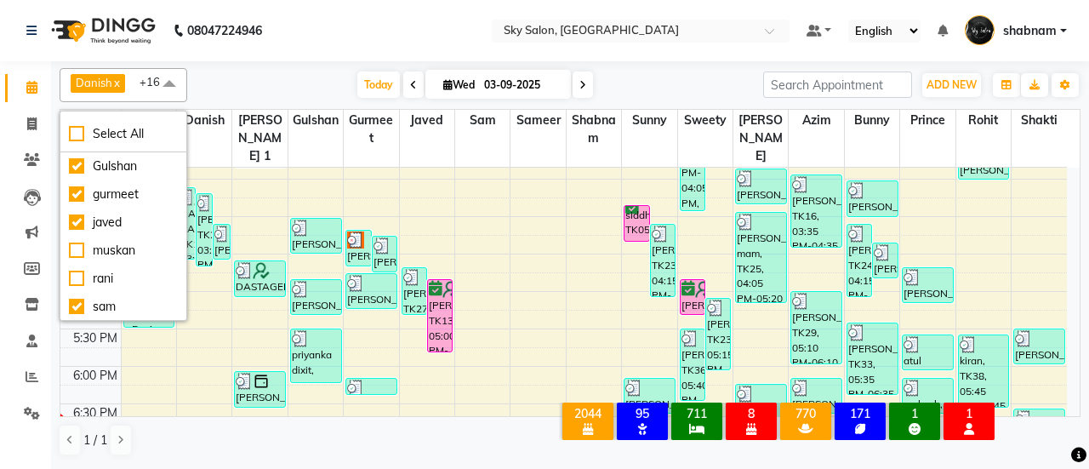
scroll to position [339, 0]
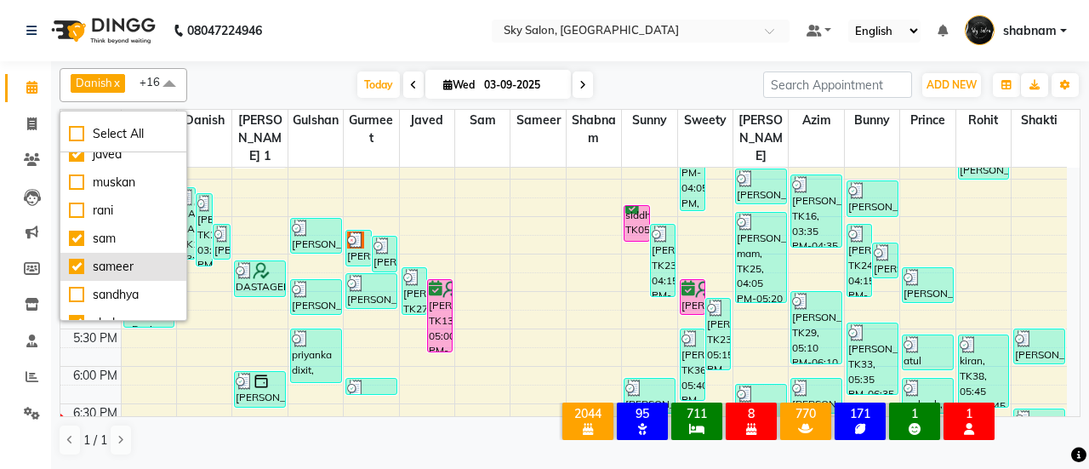
click at [132, 256] on li "sameer" at bounding box center [123, 267] width 126 height 28
checkbox input "false"
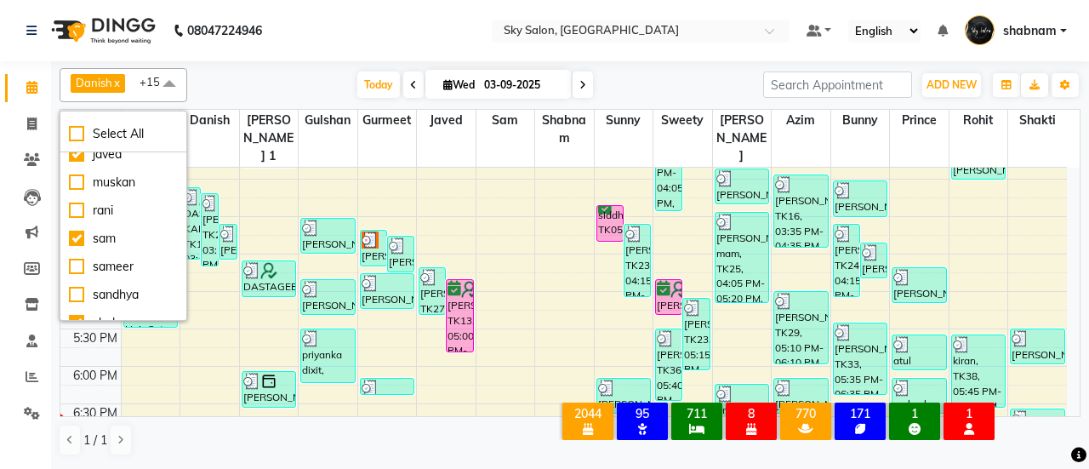
click at [305, 90] on div "Today Wed 03-09-2025" at bounding box center [475, 85] width 559 height 26
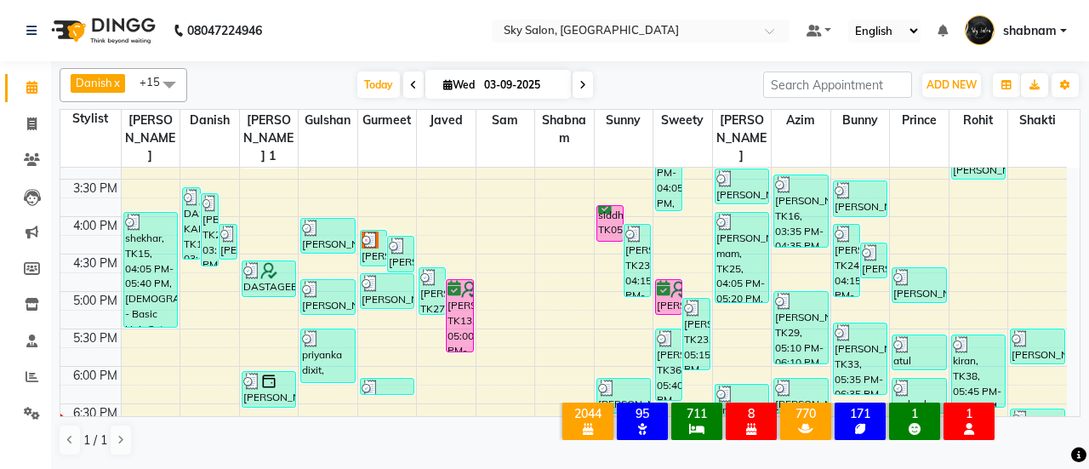
click at [161, 91] on span at bounding box center [169, 84] width 34 height 32
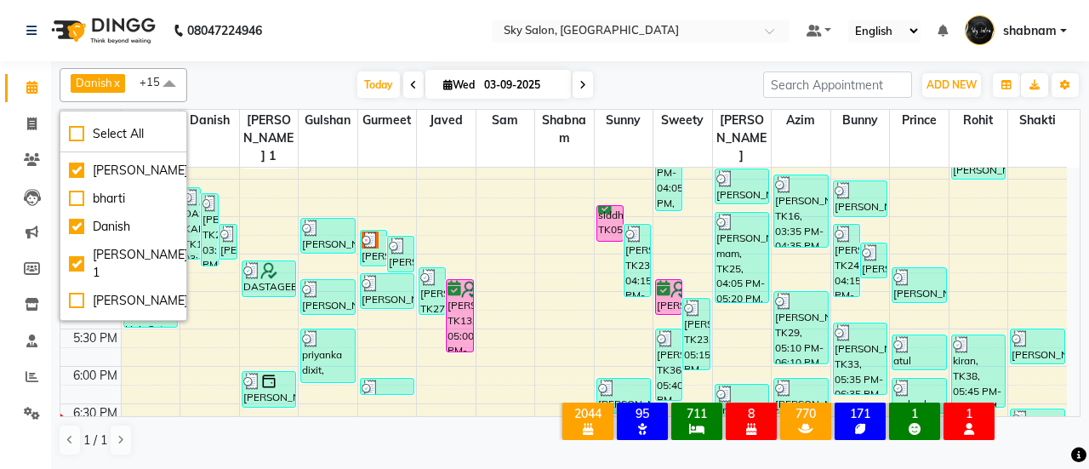
scroll to position [0, 0]
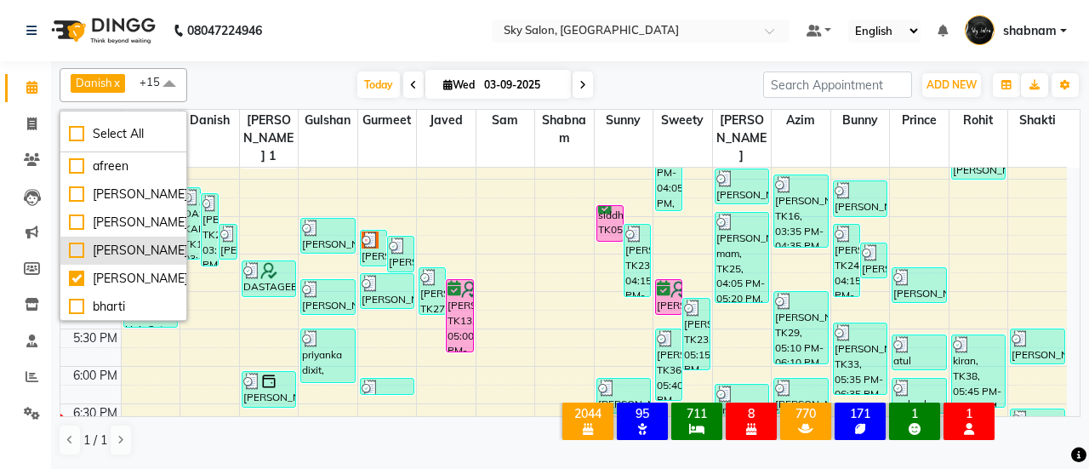
click at [128, 251] on div "[PERSON_NAME]" at bounding box center [123, 251] width 109 height 18
checkbox input "true"
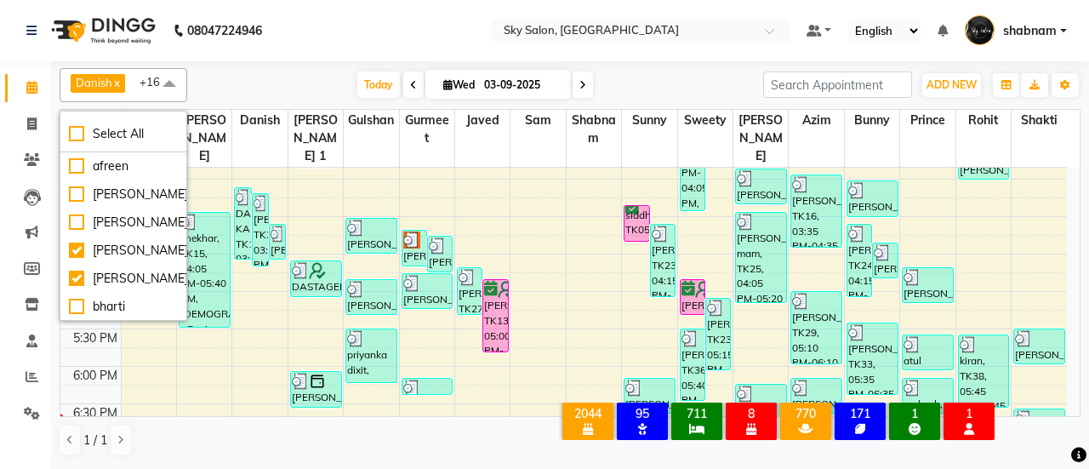
click at [282, 95] on div "Today Wed 03-09-2025" at bounding box center [475, 85] width 559 height 26
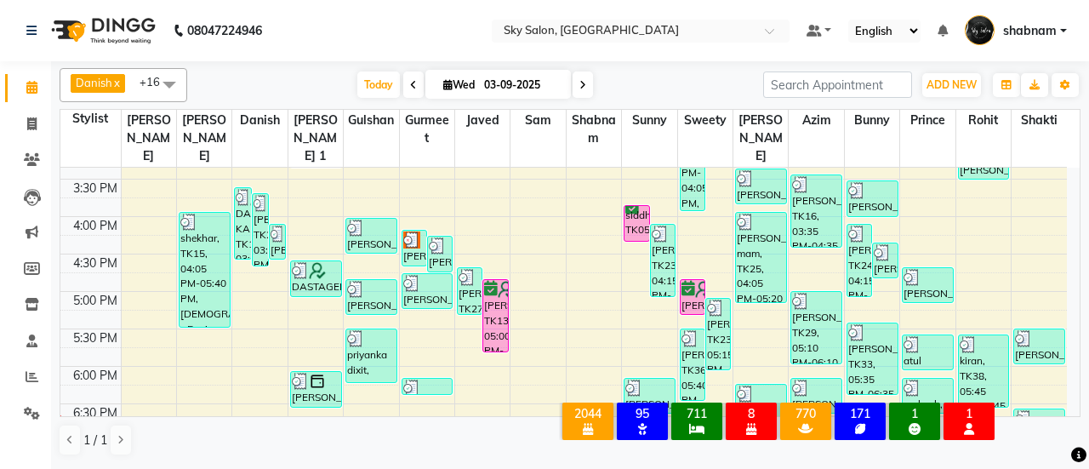
click at [410, 87] on icon at bounding box center [413, 85] width 7 height 10
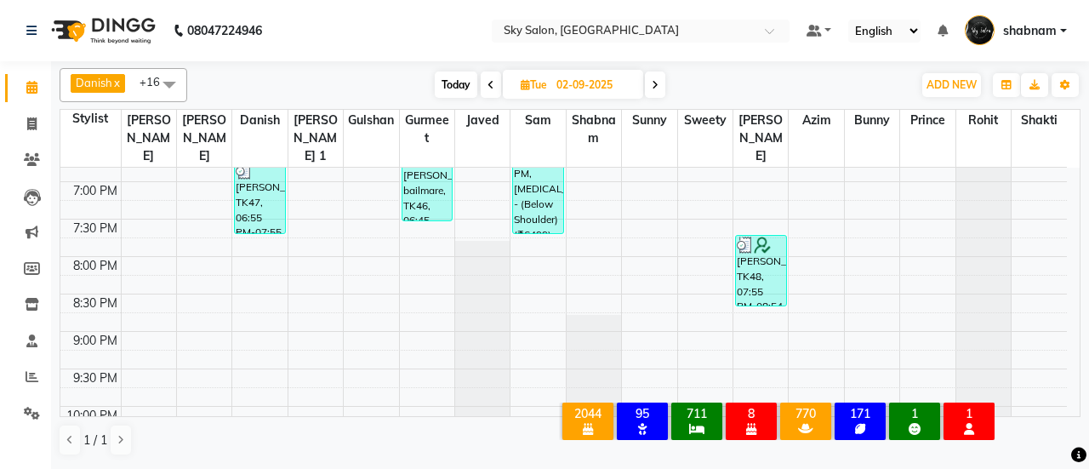
scroll to position [960, 0]
click at [449, 88] on span "Today" at bounding box center [456, 84] width 43 height 26
type input "03-09-2025"
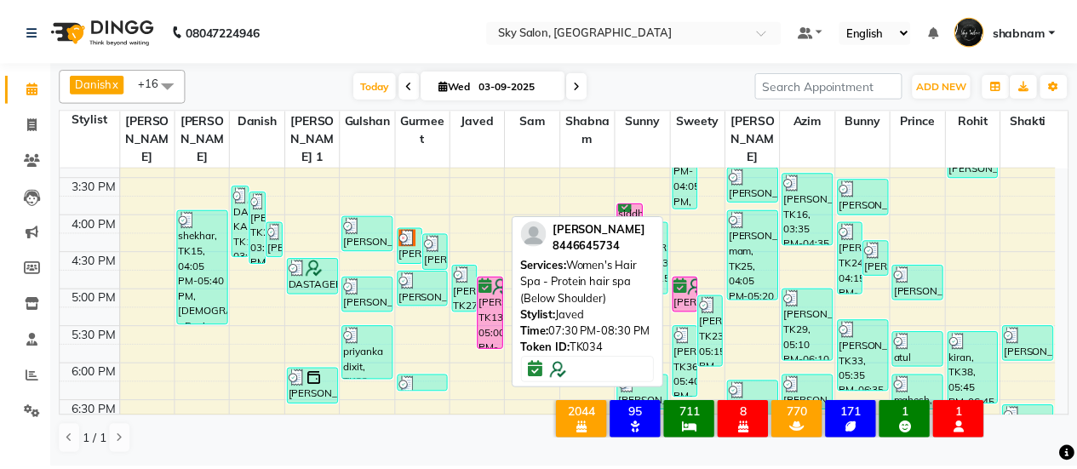
scroll to position [696, 0]
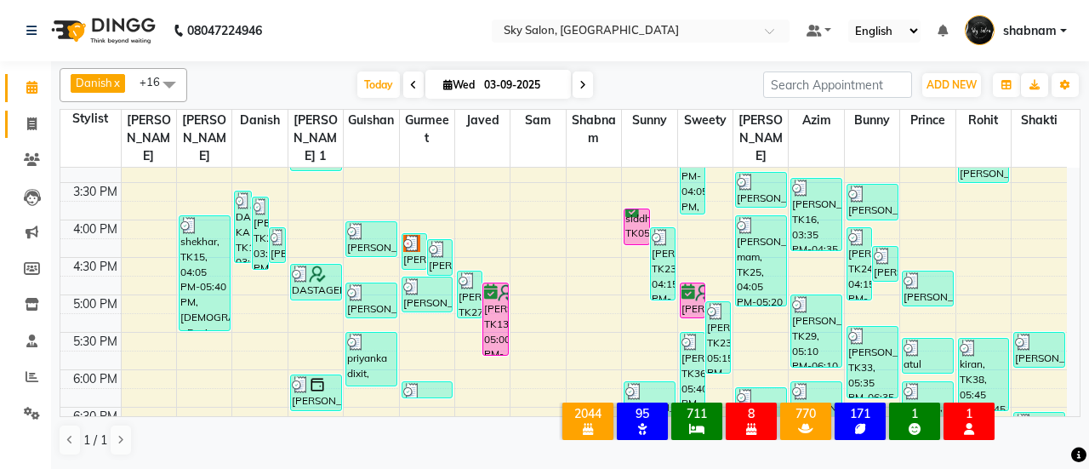
click at [29, 115] on span at bounding box center [32, 125] width 30 height 20
select select "3537"
select select "service"
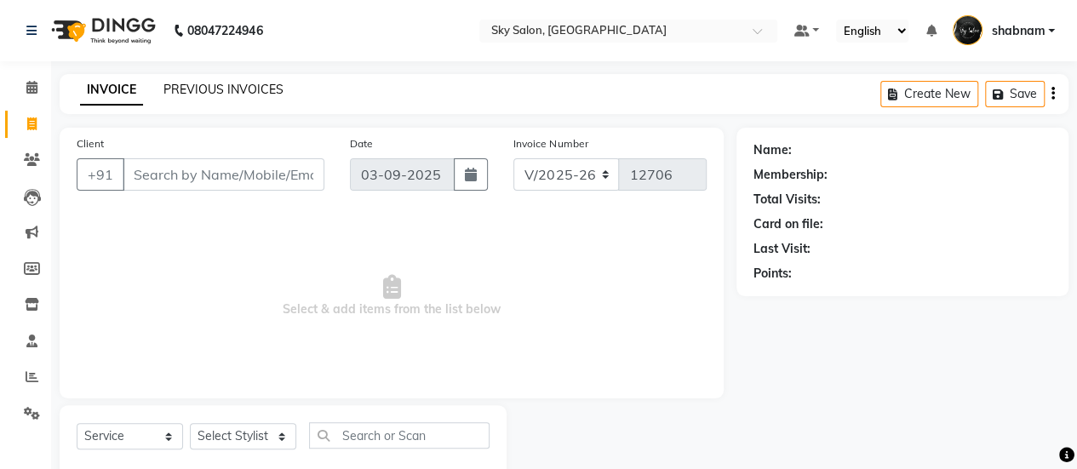
click at [174, 96] on link "PREVIOUS INVOICES" at bounding box center [223, 89] width 120 height 15
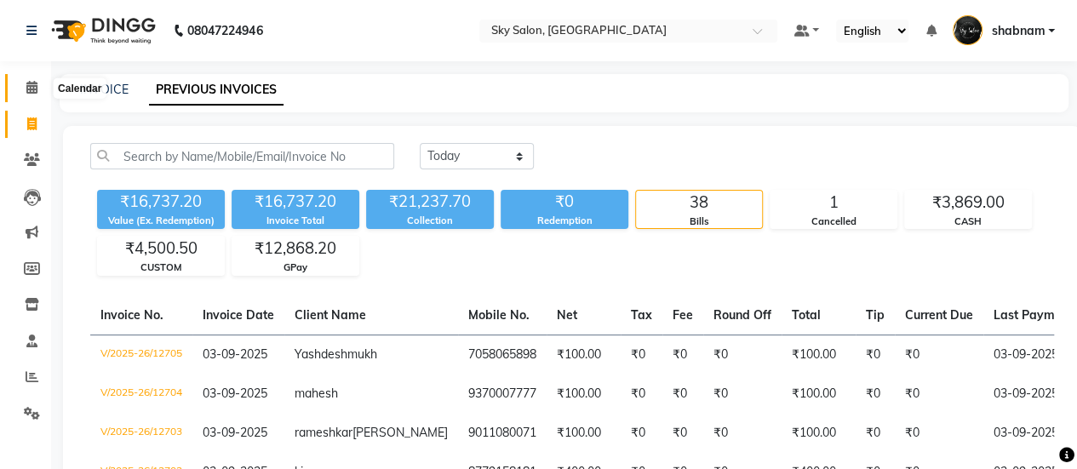
click at [21, 78] on span at bounding box center [32, 88] width 30 height 20
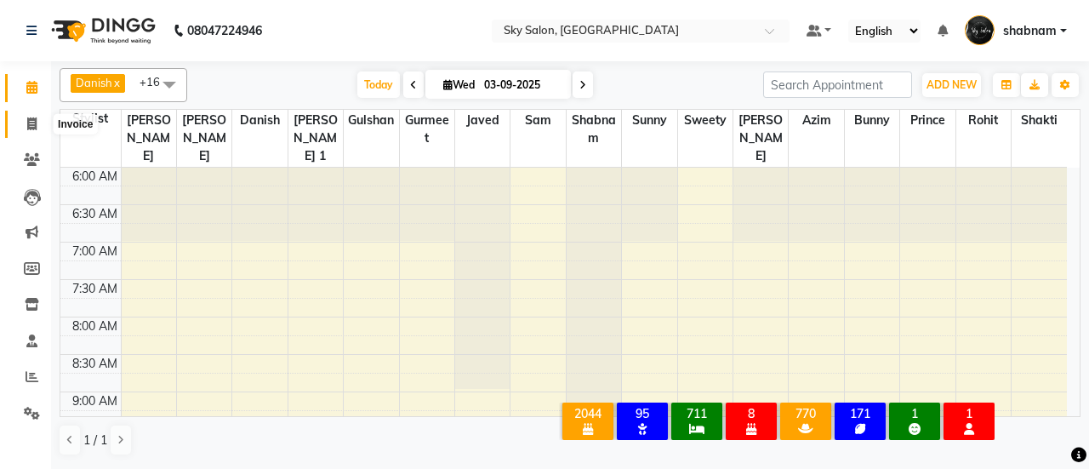
click at [37, 115] on span at bounding box center [32, 125] width 30 height 20
select select "3537"
select select "service"
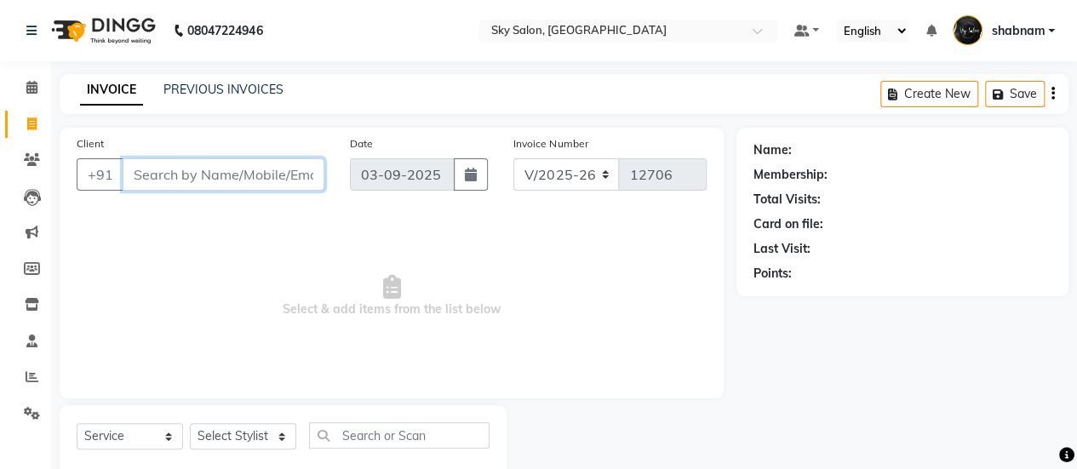
click at [232, 185] on input "Client" at bounding box center [224, 174] width 202 height 32
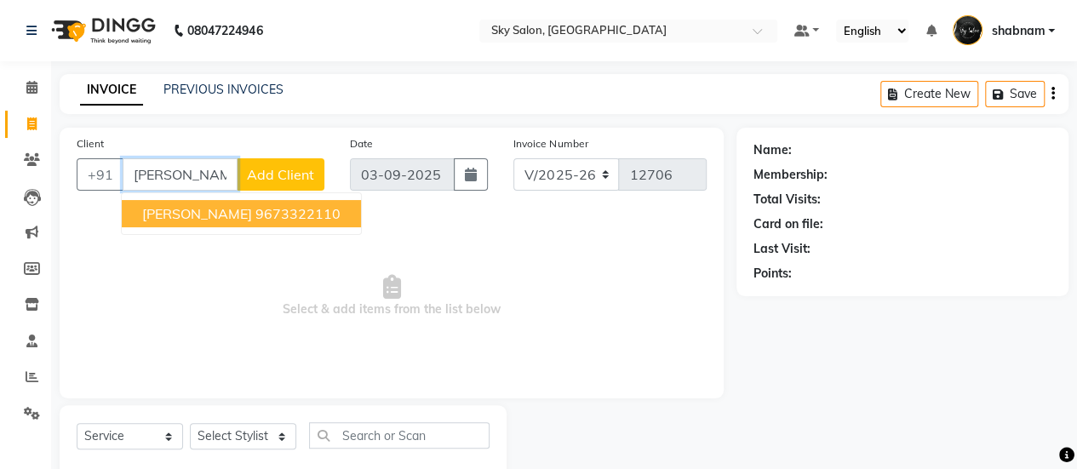
click at [252, 224] on button "SHAKIL shaikh 9673322110" at bounding box center [241, 213] width 239 height 27
type input "9673322110"
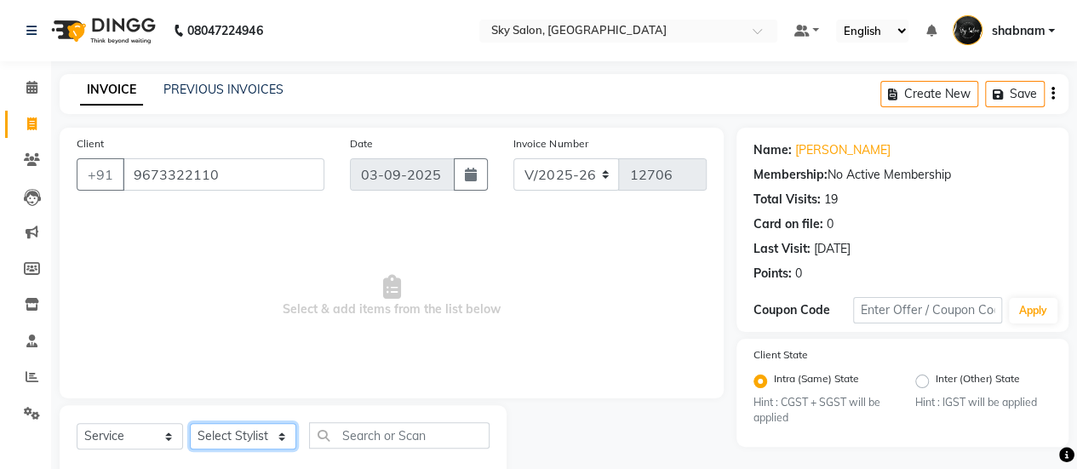
click at [272, 437] on select "Select Stylist afreen [PERSON_NAME] saha [PERSON_NAME] [PERSON_NAME] [PERSON_NA…" at bounding box center [243, 436] width 106 height 26
select select "57852"
click at [190, 423] on select "Select Stylist afreen [PERSON_NAME] saha [PERSON_NAME] [PERSON_NAME] [PERSON_NA…" at bounding box center [243, 436] width 106 height 26
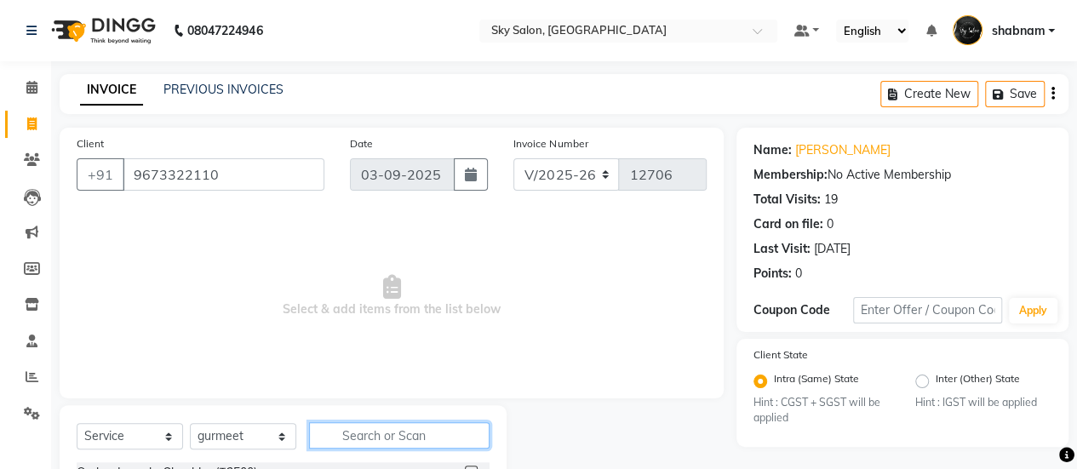
click at [403, 423] on input "text" at bounding box center [399, 435] width 180 height 26
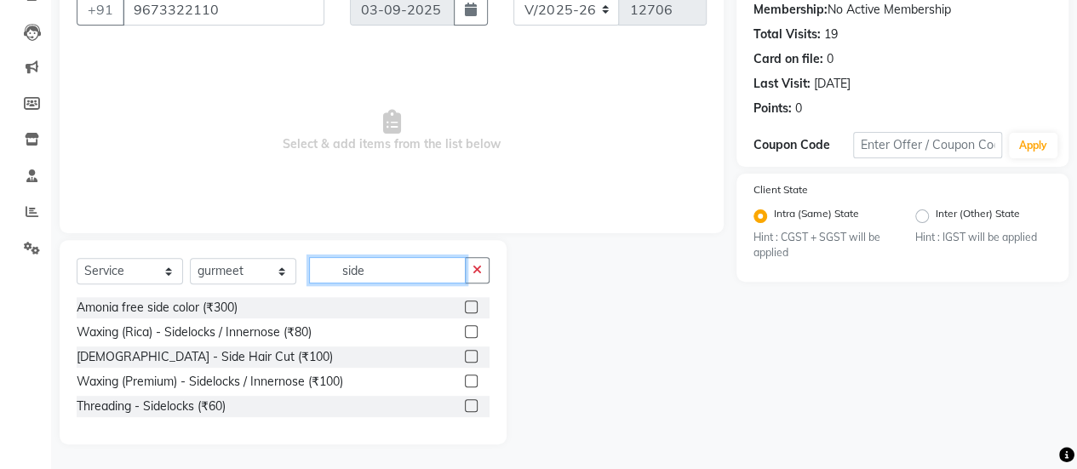
type input "side"
click at [461, 354] on div "[DEMOGRAPHIC_DATA] - Side Hair Cut (₹100)" at bounding box center [283, 356] width 413 height 21
click at [468, 354] on div "[DEMOGRAPHIC_DATA] - Side Hair Cut (₹100)" at bounding box center [283, 356] width 413 height 21
click at [468, 354] on label at bounding box center [471, 356] width 13 height 13
click at [468, 354] on input "checkbox" at bounding box center [470, 357] width 11 height 11
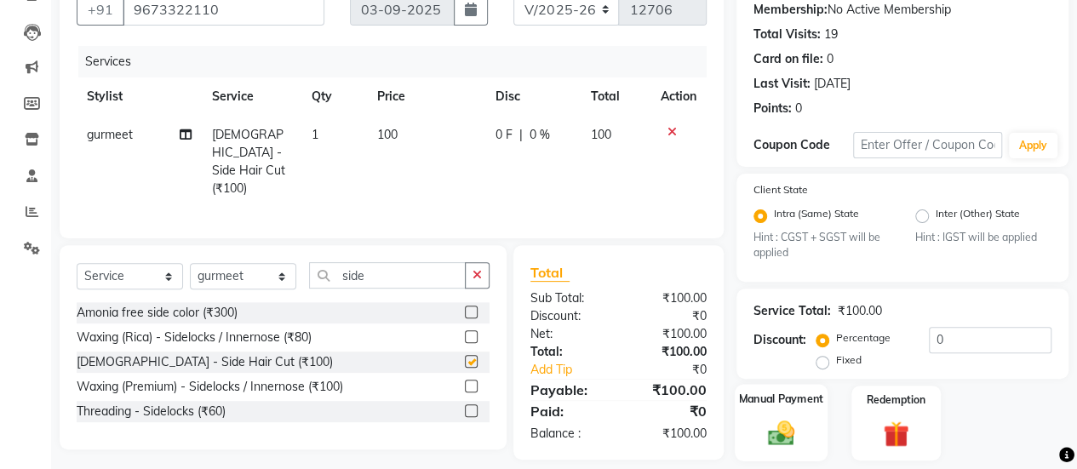
checkbox input "false"
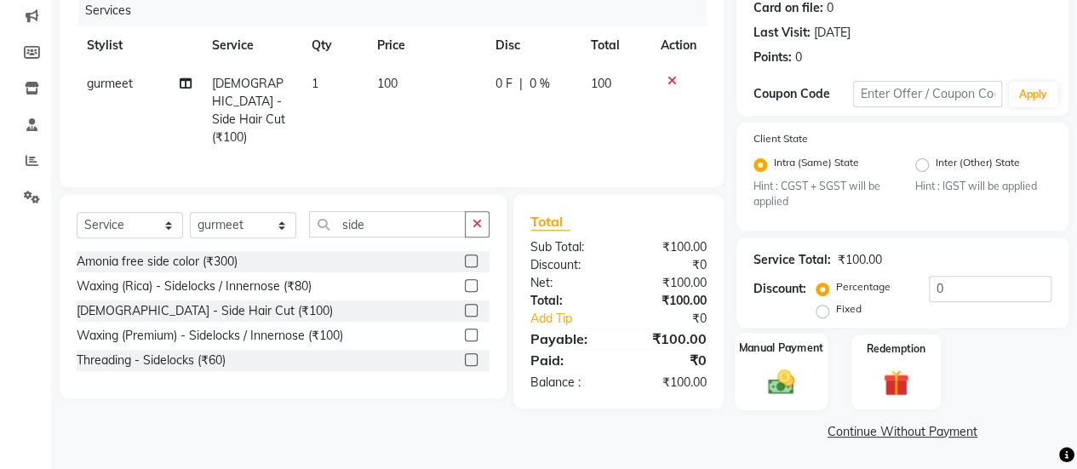
click at [769, 377] on img at bounding box center [780, 382] width 43 height 31
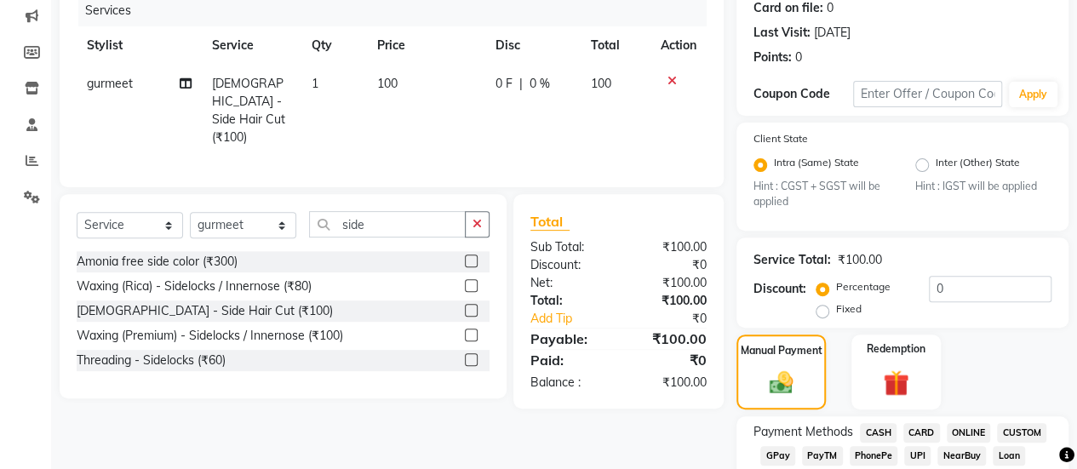
click at [866, 429] on span "CASH" at bounding box center [878, 433] width 37 height 20
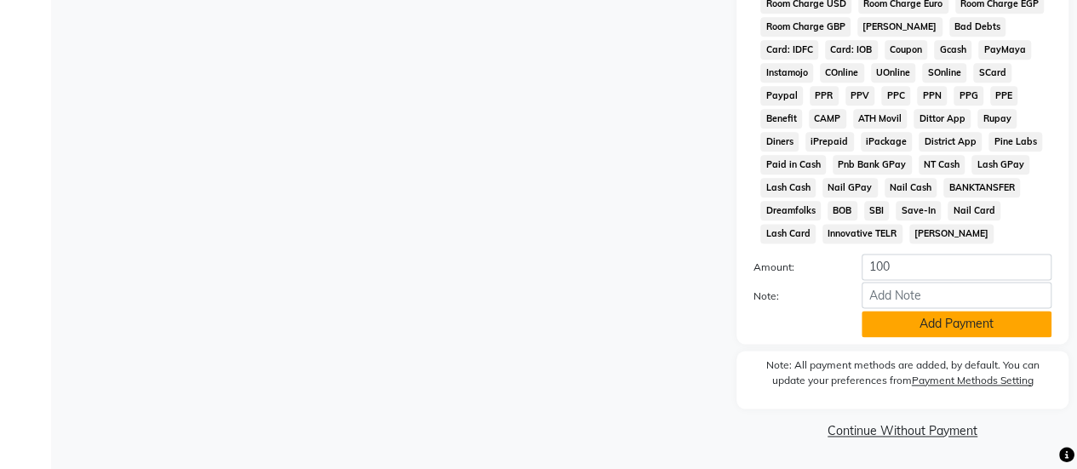
click at [931, 326] on button "Add Payment" at bounding box center [956, 324] width 190 height 26
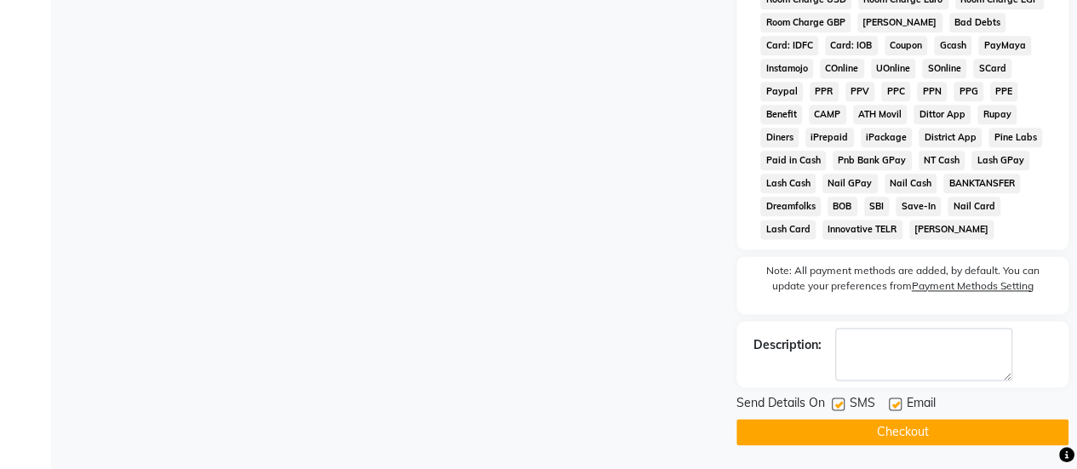
click at [882, 437] on button "Checkout" at bounding box center [902, 432] width 332 height 26
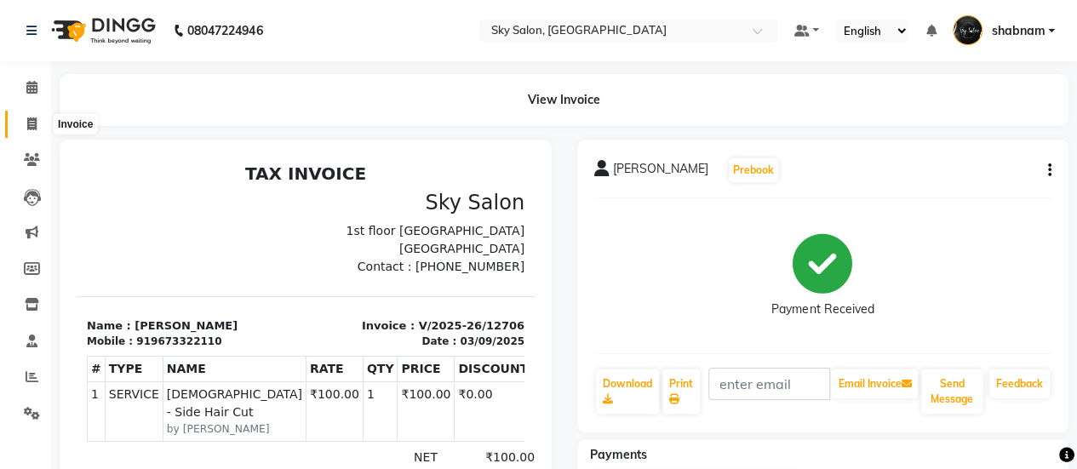
click at [43, 126] on span at bounding box center [32, 125] width 30 height 20
select select "service"
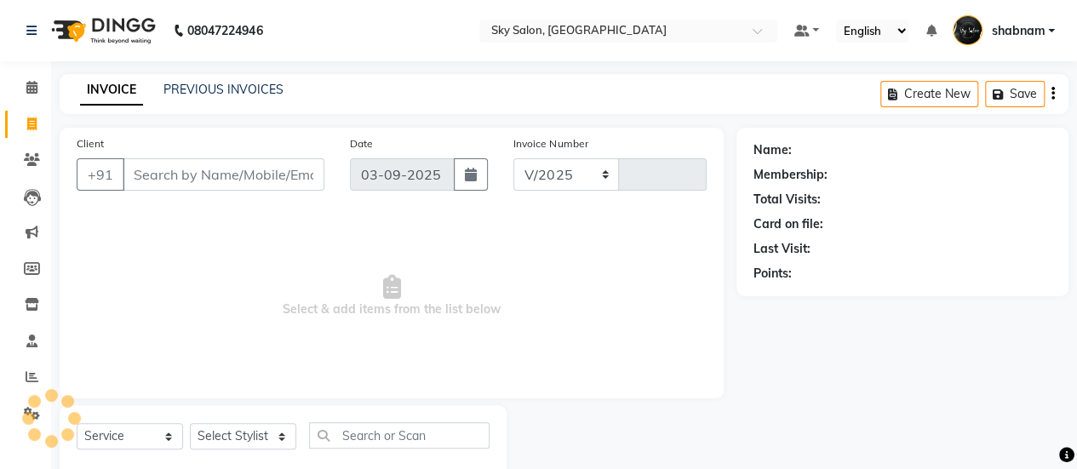
select select "3537"
type input "12708"
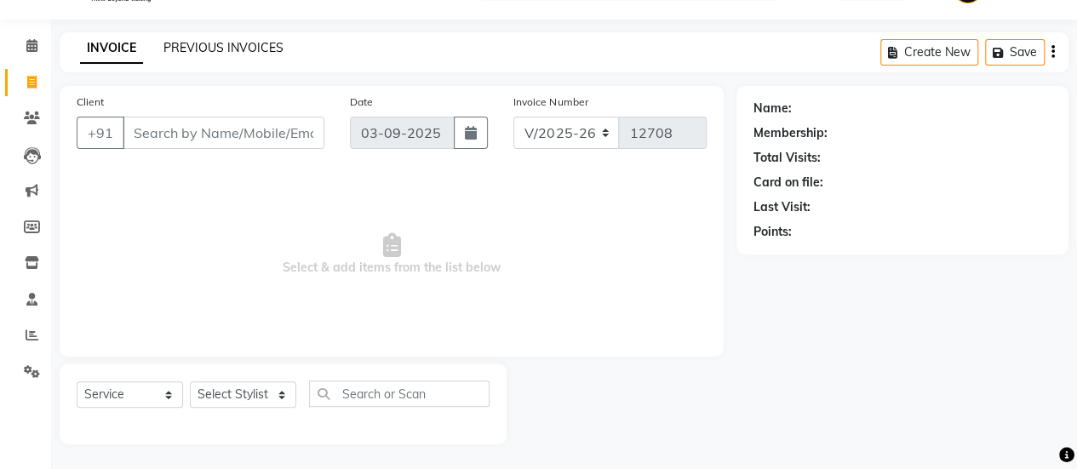
click at [245, 48] on link "PREVIOUS INVOICES" at bounding box center [223, 47] width 120 height 15
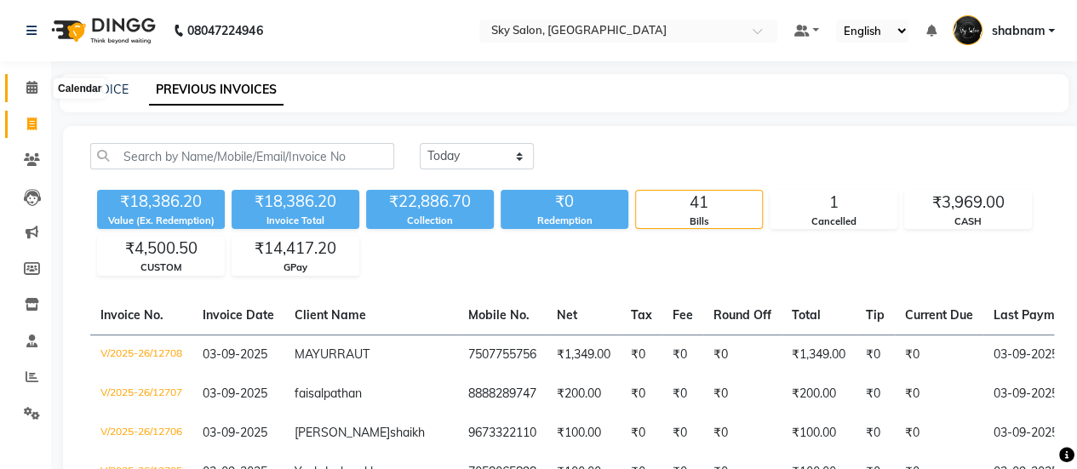
click at [28, 96] on span at bounding box center [32, 88] width 30 height 20
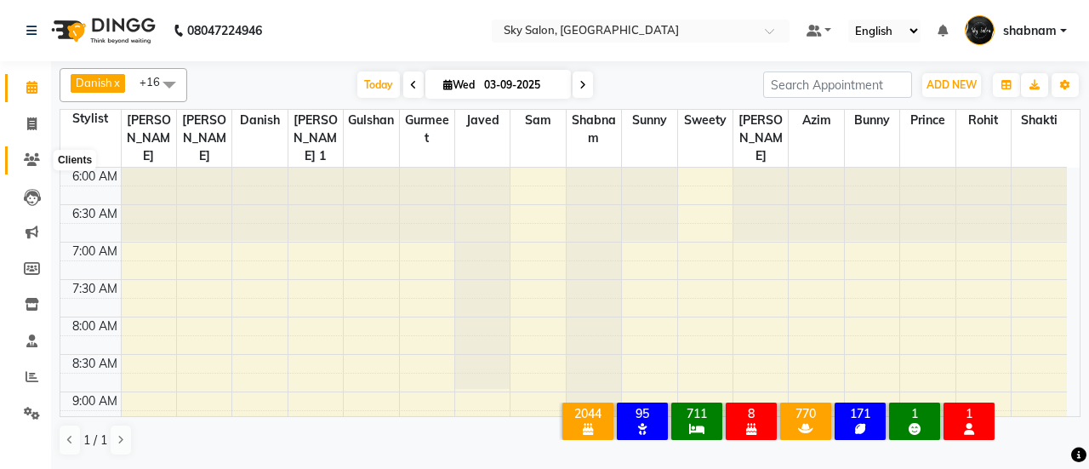
click at [37, 161] on icon at bounding box center [32, 159] width 16 height 13
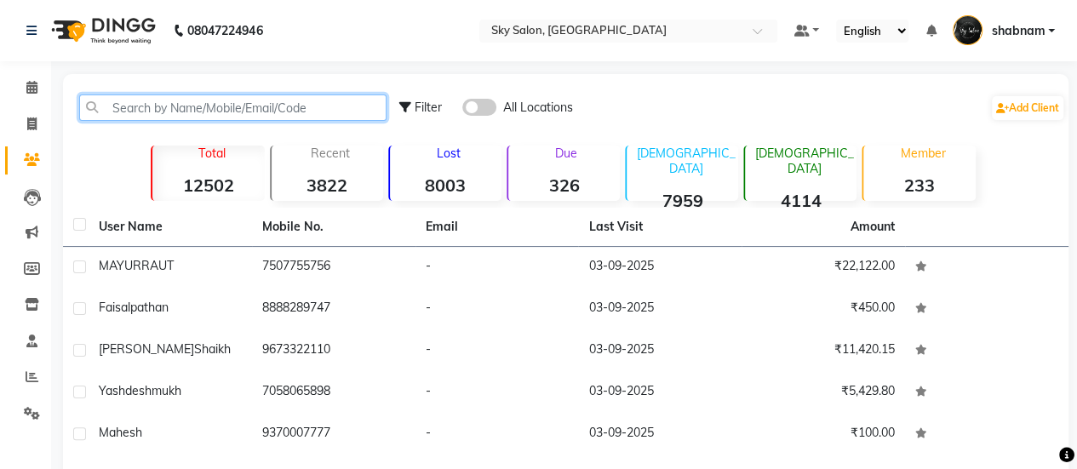
click at [186, 113] on input "text" at bounding box center [232, 107] width 307 height 26
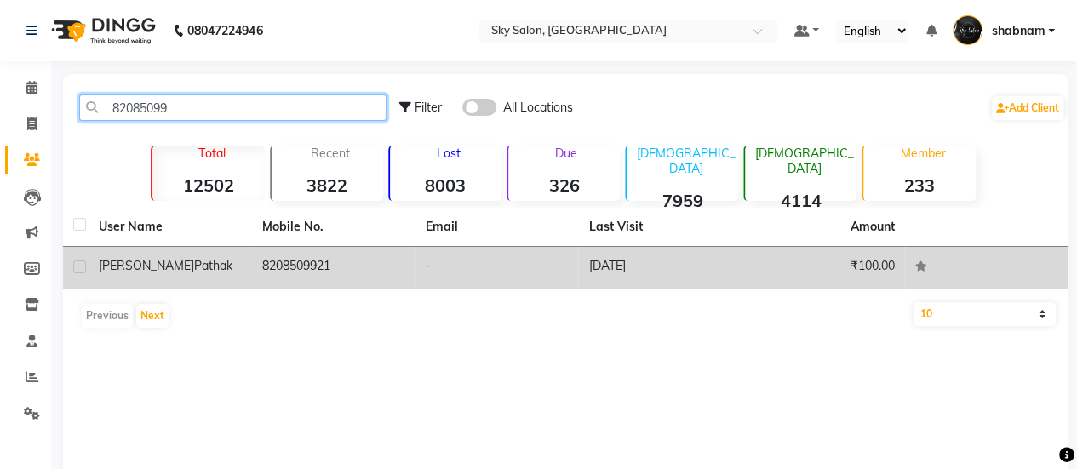
type input "82085099"
click at [275, 267] on td "8208509921" at bounding box center [333, 268] width 163 height 42
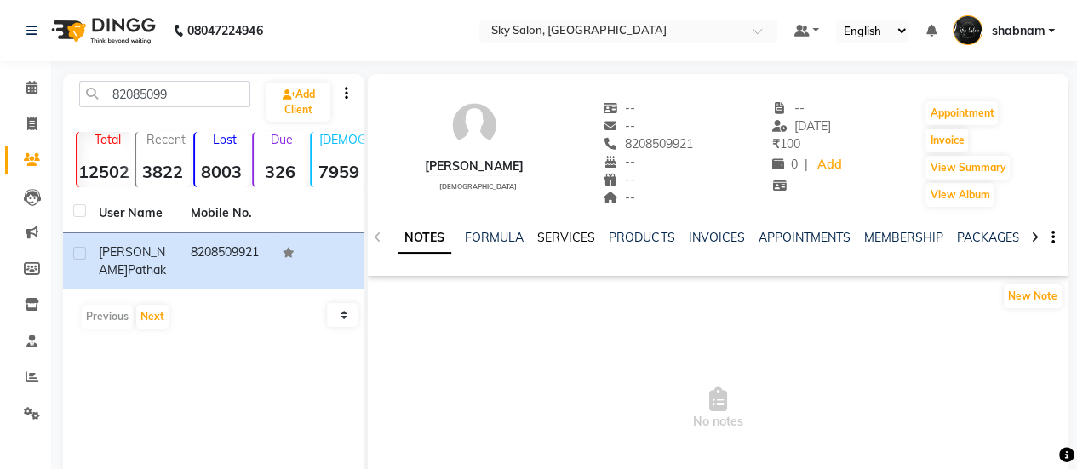
click at [572, 239] on link "SERVICES" at bounding box center [566, 237] width 58 height 15
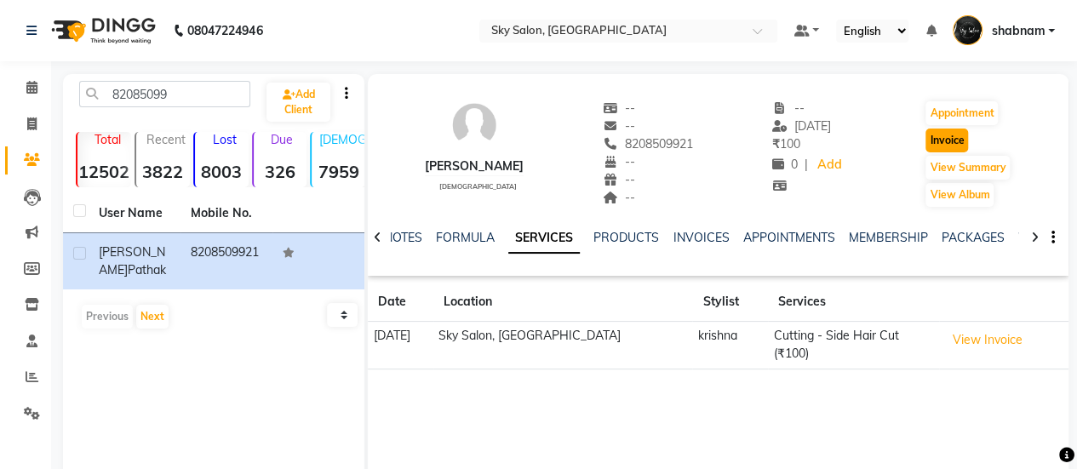
click at [959, 135] on button "Invoice" at bounding box center [946, 141] width 43 height 24
select select "service"
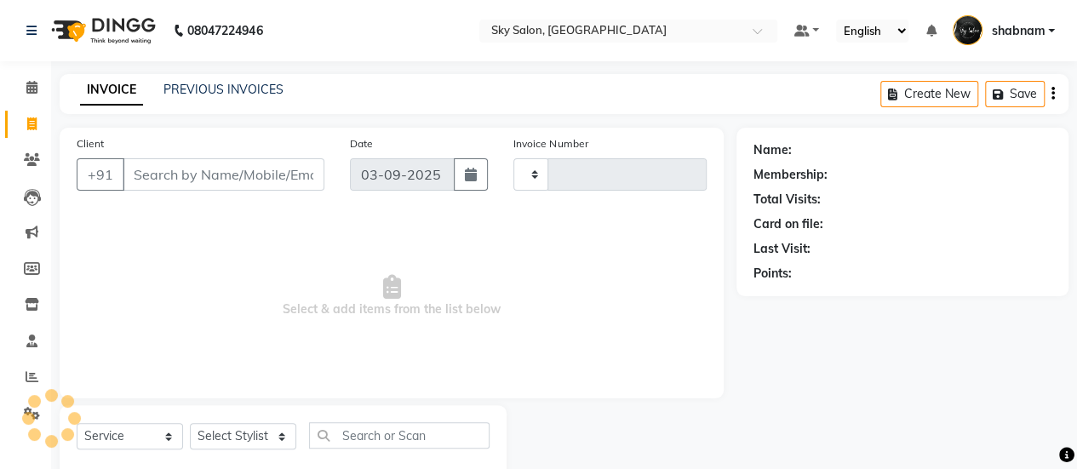
scroll to position [42, 0]
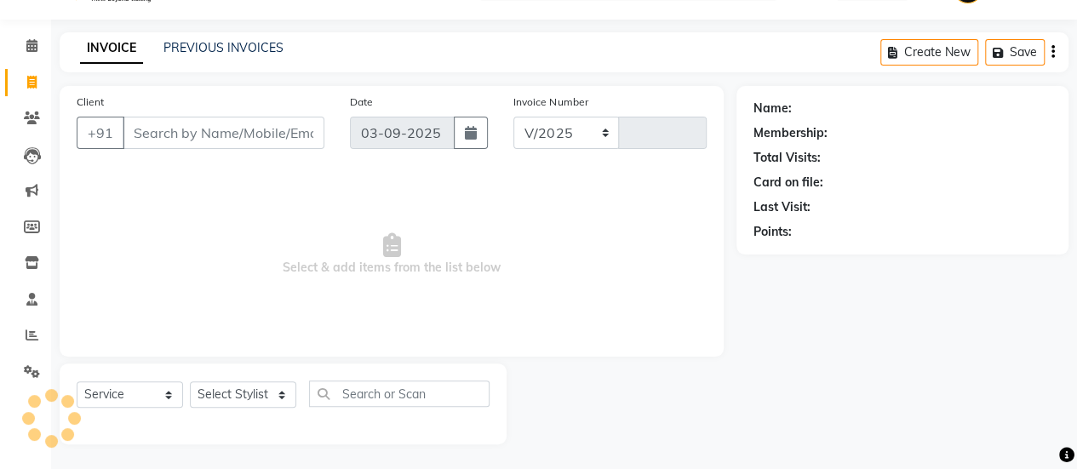
select select "3537"
type input "12709"
type input "8208509921"
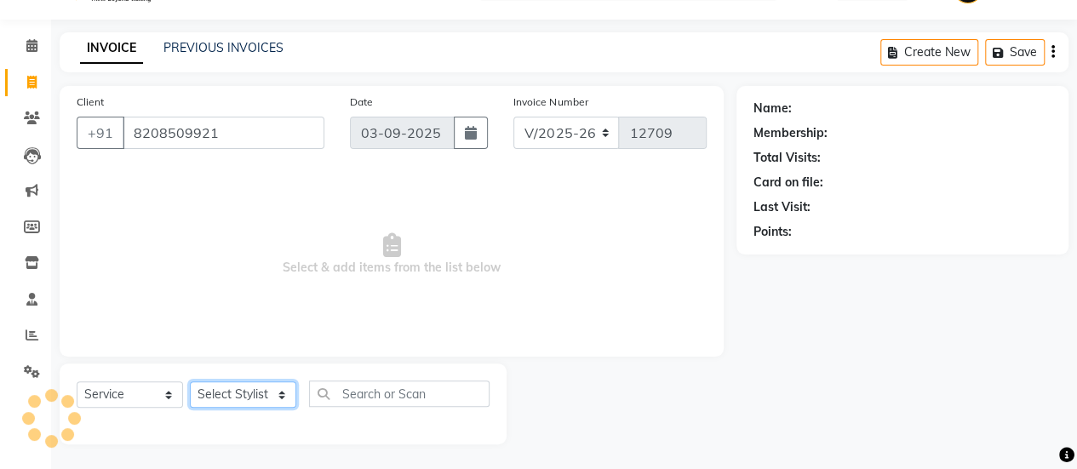
click at [273, 397] on select "Select Stylist afreen [PERSON_NAME] saha [PERSON_NAME] [PERSON_NAME] [PERSON_NA…" at bounding box center [243, 394] width 106 height 26
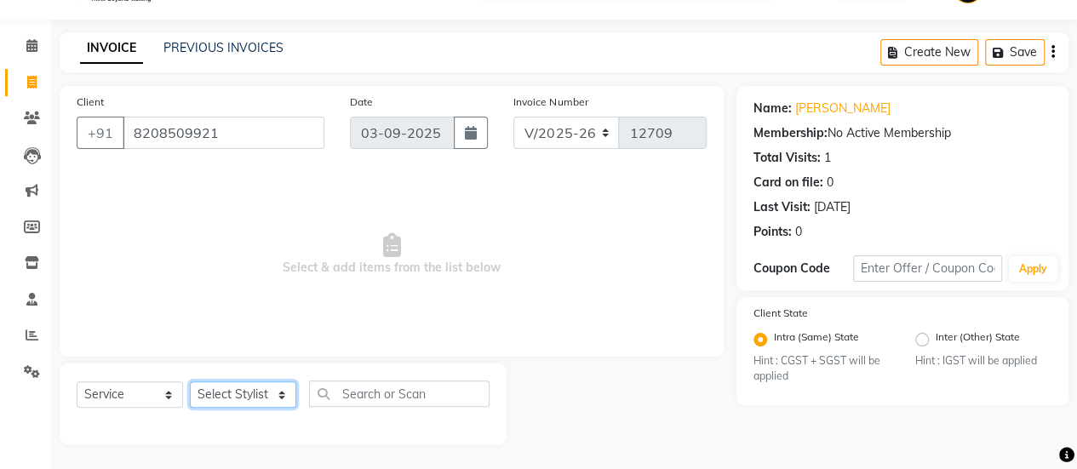
select select "84591"
click at [190, 381] on select "Select Stylist afreen [PERSON_NAME] saha [PERSON_NAME] [PERSON_NAME] [PERSON_NA…" at bounding box center [243, 394] width 106 height 26
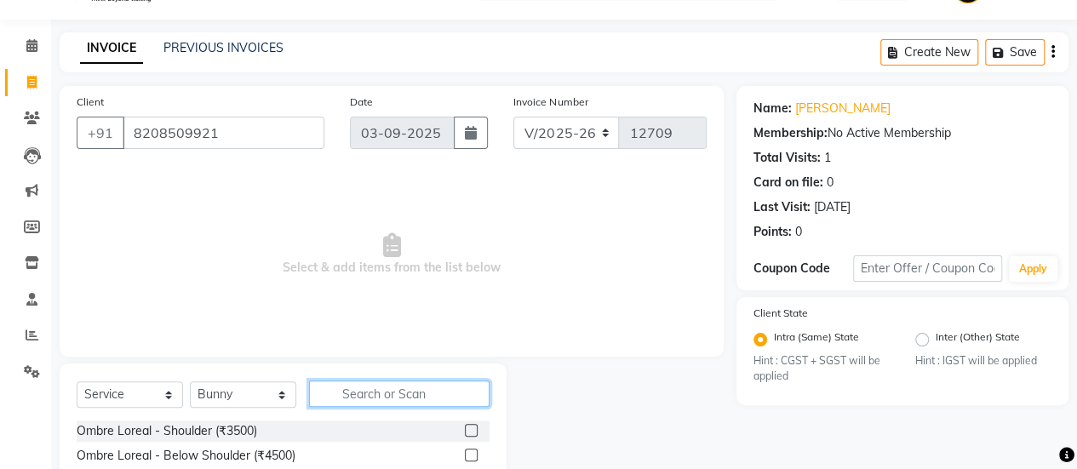
click at [383, 392] on input "text" at bounding box center [399, 393] width 180 height 26
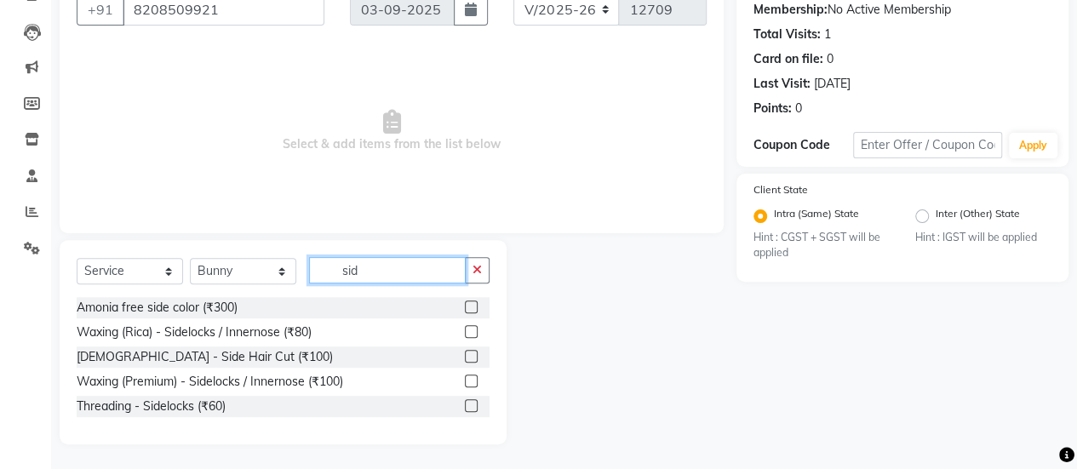
type input "sid"
click at [470, 357] on div "[DEMOGRAPHIC_DATA] - Side Hair Cut (₹100)" at bounding box center [283, 356] width 413 height 21
click at [470, 357] on label at bounding box center [471, 356] width 13 height 13
click at [470, 357] on input "checkbox" at bounding box center [470, 357] width 11 height 11
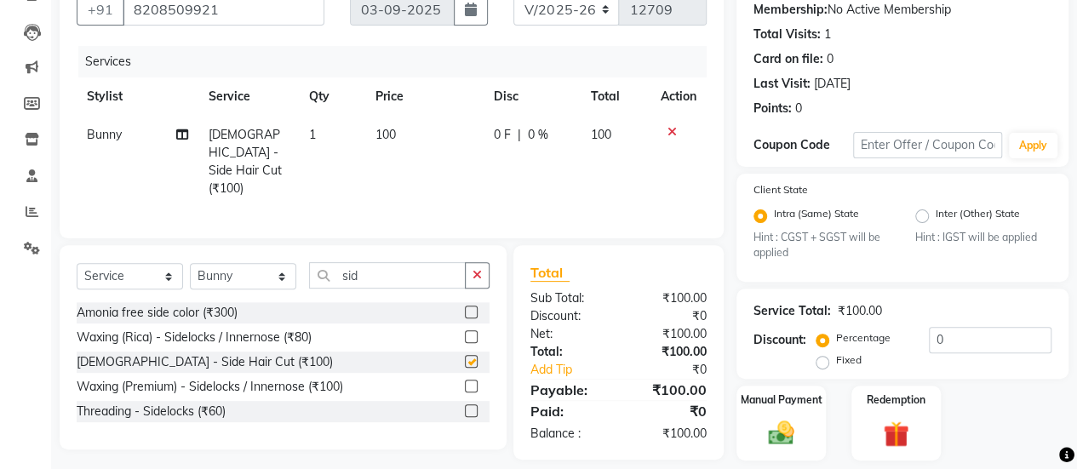
scroll to position [216, 0]
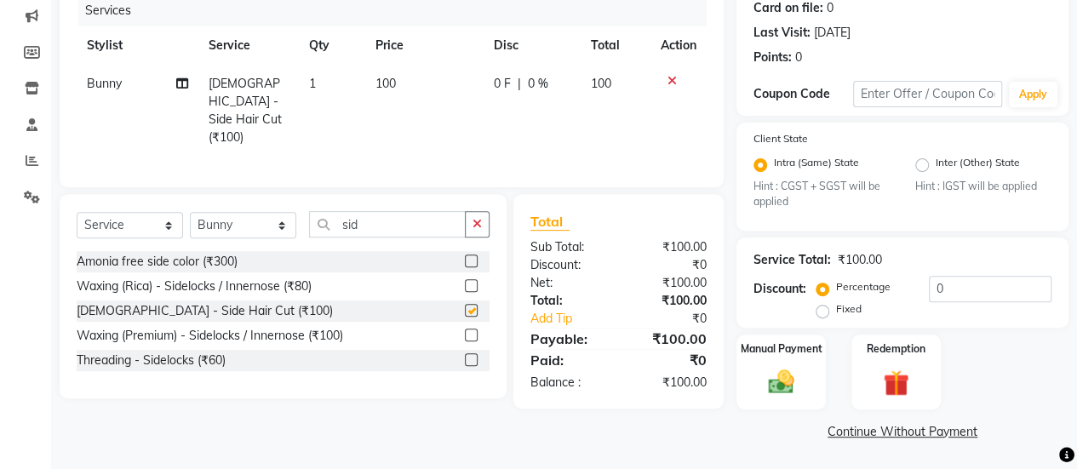
checkbox input "false"
click at [747, 360] on div "Manual Payment" at bounding box center [781, 372] width 93 height 77
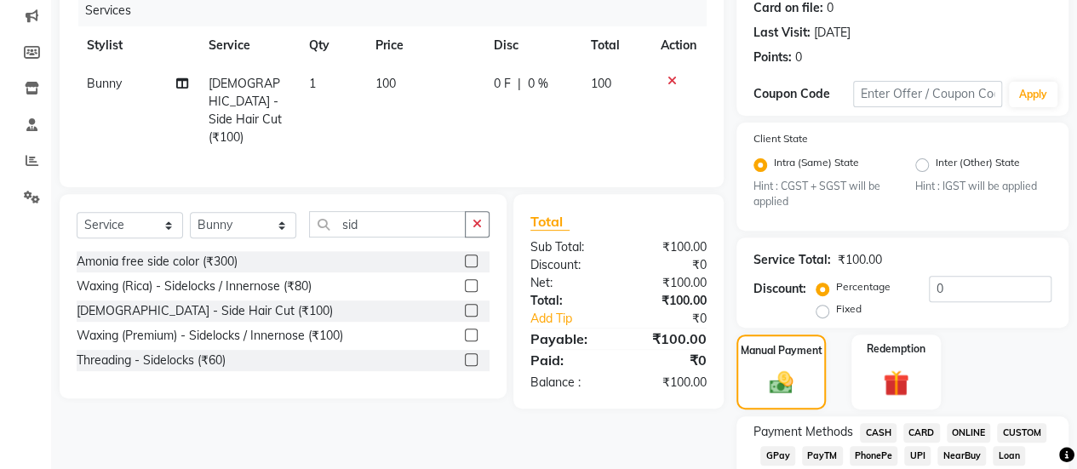
scroll to position [319, 0]
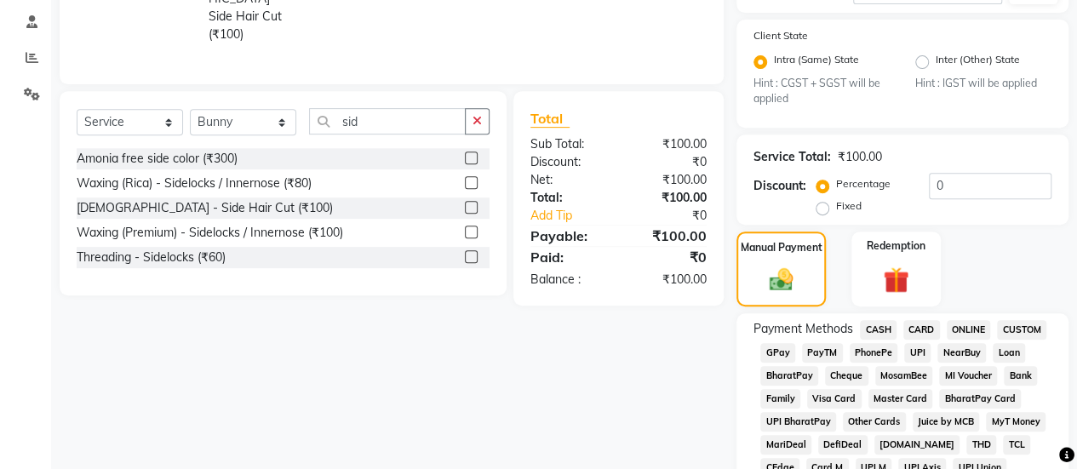
click at [866, 336] on span "CASH" at bounding box center [878, 330] width 37 height 20
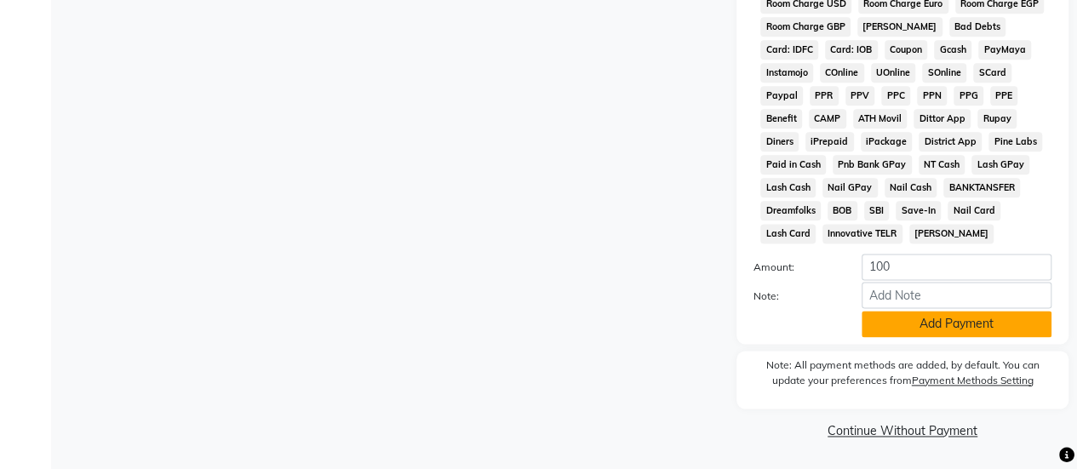
click at [904, 329] on button "Add Payment" at bounding box center [956, 324] width 190 height 26
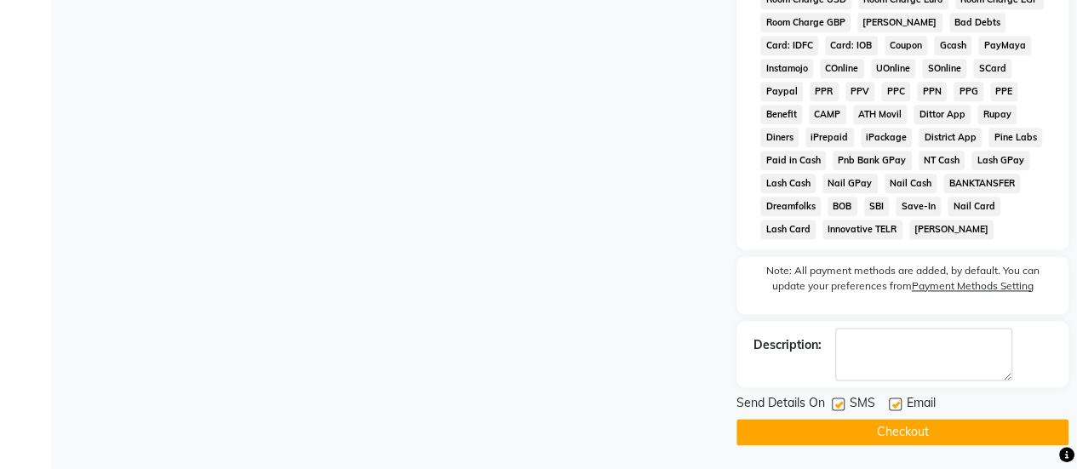
click at [838, 410] on label at bounding box center [838, 403] width 13 height 13
click at [838, 410] on input "checkbox" at bounding box center [837, 404] width 11 height 11
checkbox input "false"
click at [847, 442] on button "Checkout" at bounding box center [902, 432] width 332 height 26
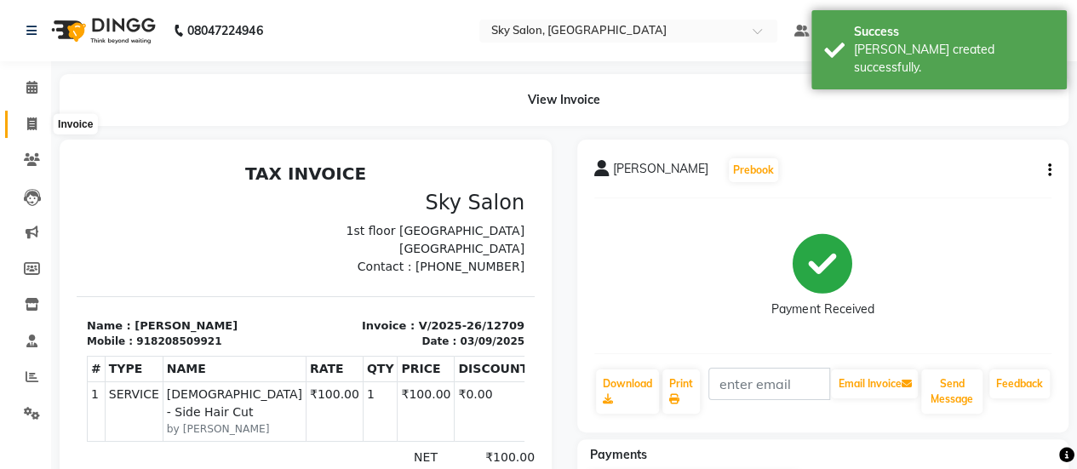
click at [24, 123] on span at bounding box center [32, 125] width 30 height 20
select select "3537"
select select "service"
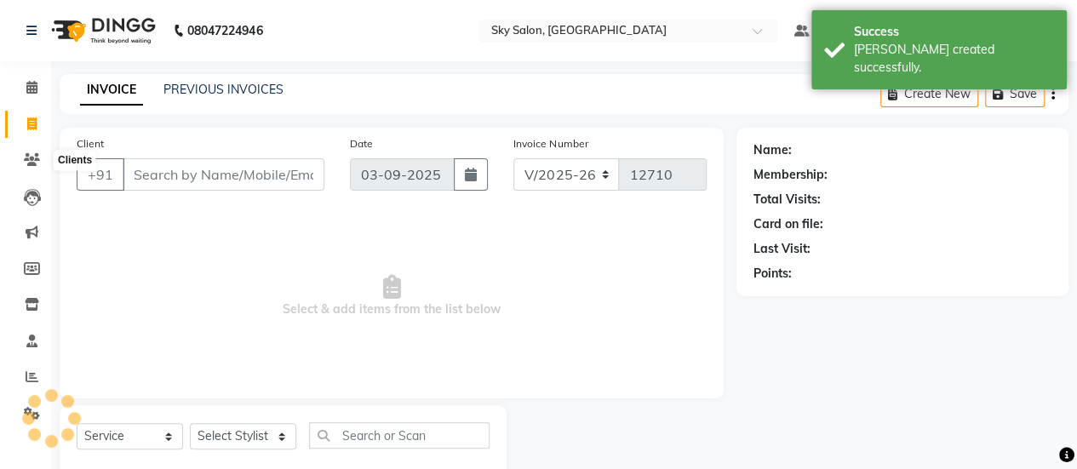
scroll to position [42, 0]
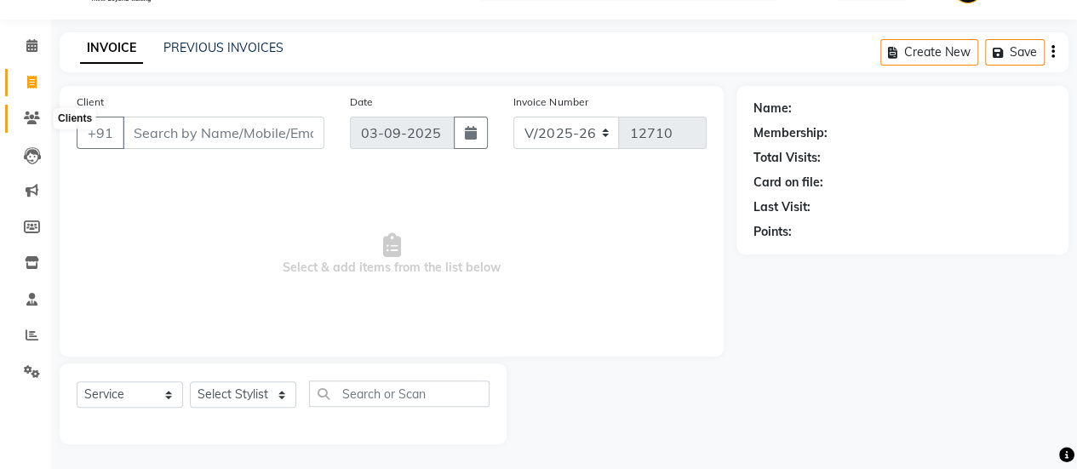
click at [24, 123] on icon at bounding box center [32, 118] width 16 height 13
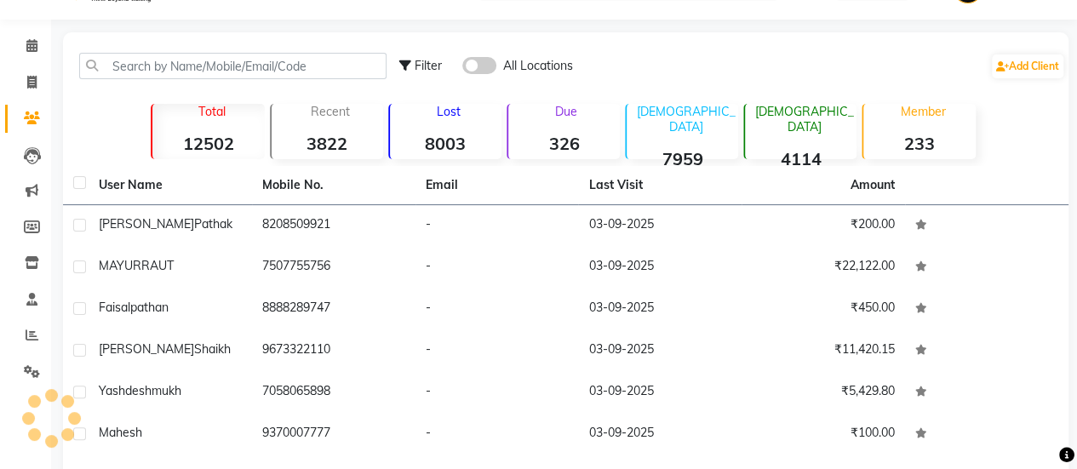
click at [3, 86] on li "Invoice" at bounding box center [25, 83] width 51 height 37
click at [162, 49] on div "Filter All Locations Add Client" at bounding box center [565, 66] width 998 height 54
click at [49, 92] on app-home "08047224946 Select Location × Sky Salon, Khopoli Default Panel My Panel English…" at bounding box center [538, 334] width 1077 height 752
click at [49, 92] on li "Invoice" at bounding box center [25, 83] width 51 height 37
click at [27, 84] on icon at bounding box center [31, 82] width 9 height 13
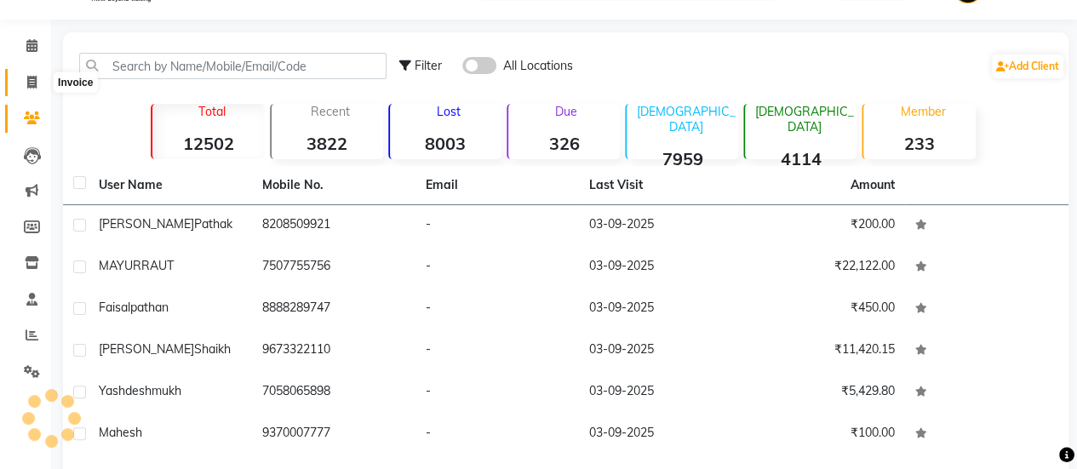
select select "service"
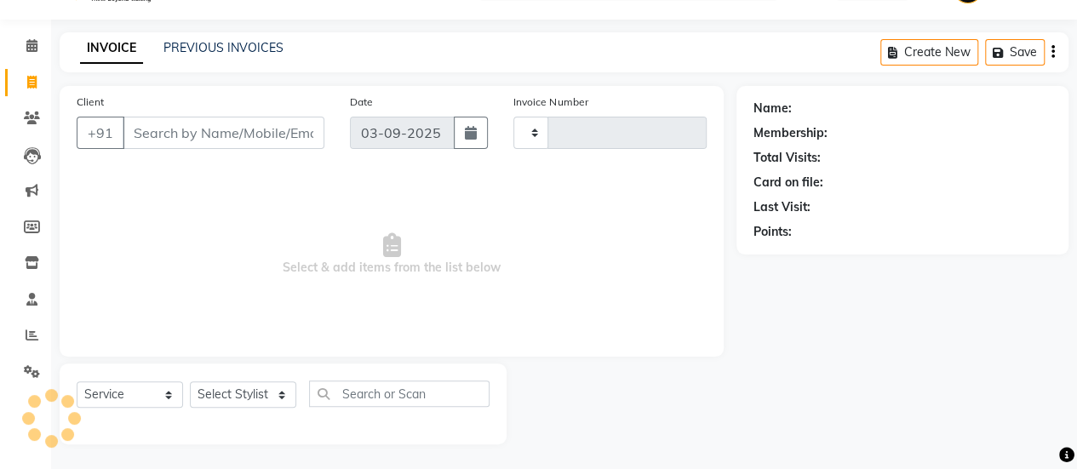
click at [284, 122] on input "Client" at bounding box center [224, 133] width 202 height 32
click at [162, 139] on input "9270087777" at bounding box center [224, 133] width 202 height 32
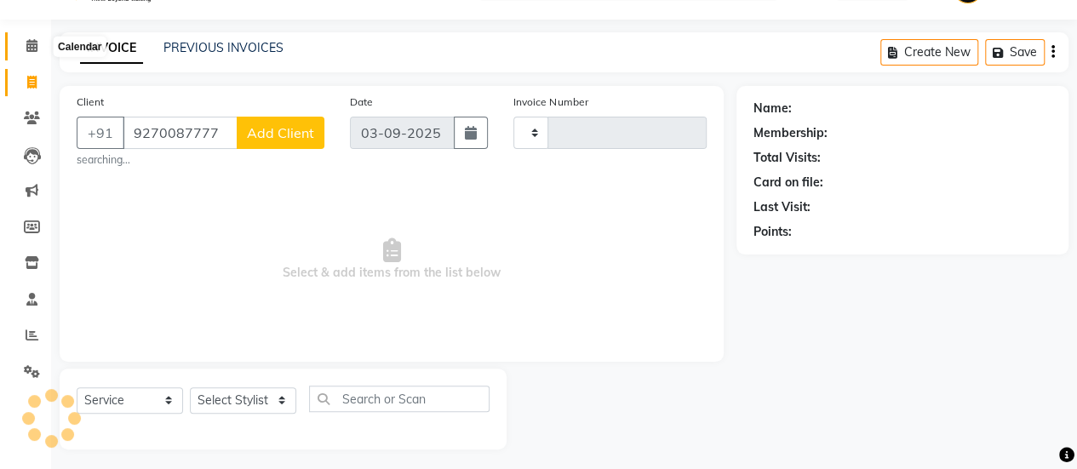
type input "9270087777"
click at [24, 54] on span at bounding box center [32, 47] width 30 height 20
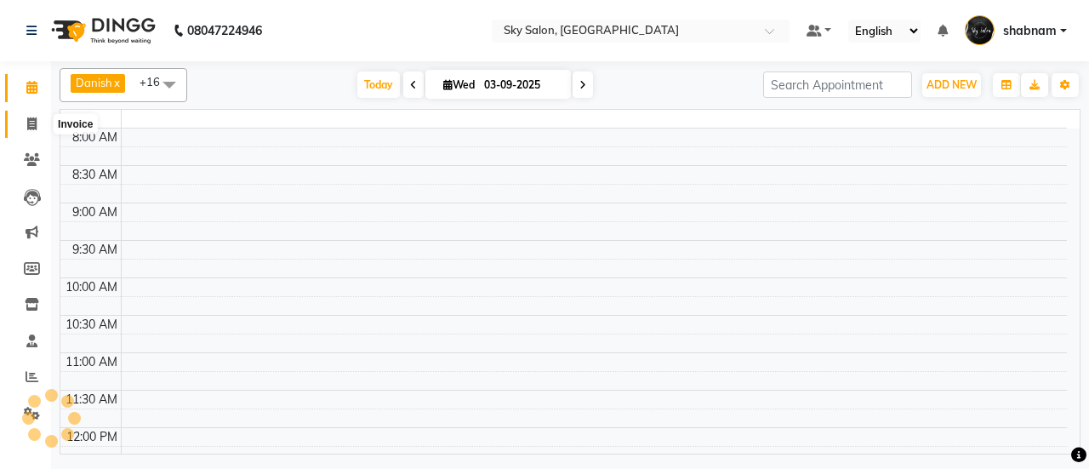
click at [20, 129] on span at bounding box center [32, 125] width 30 height 20
select select "service"
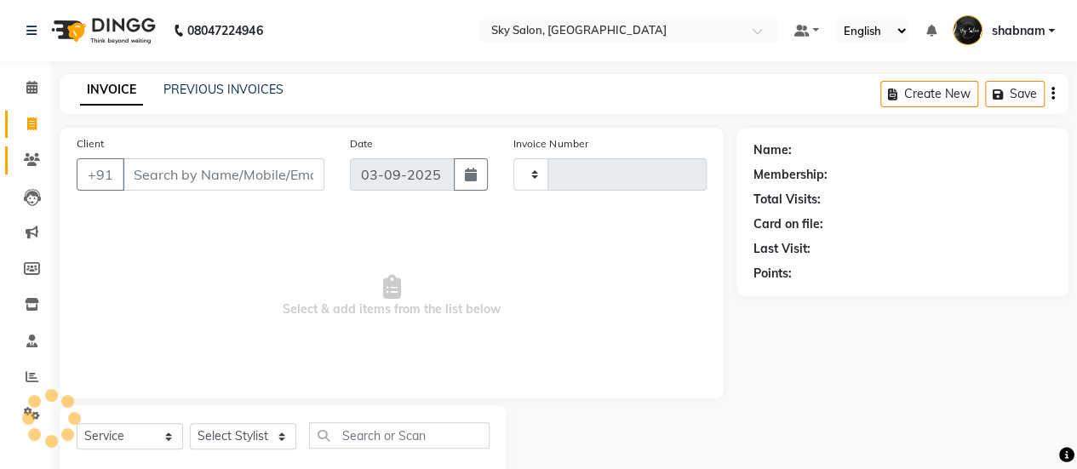
click at [21, 170] on link "Clients" at bounding box center [25, 160] width 41 height 28
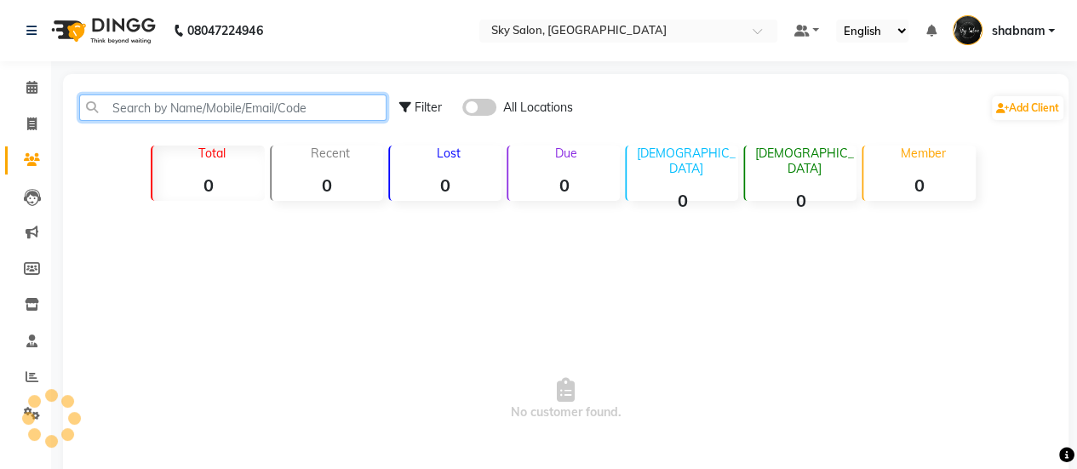
click at [196, 116] on input "text" at bounding box center [232, 107] width 307 height 26
paste input "9270087777"
type input "9270087777"
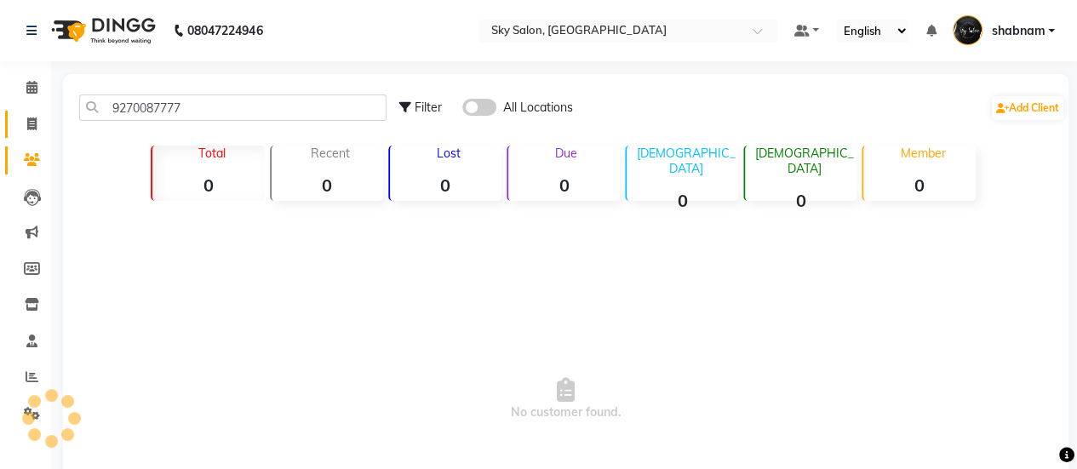
click at [28, 112] on link "Invoice" at bounding box center [25, 125] width 41 height 28
select select "service"
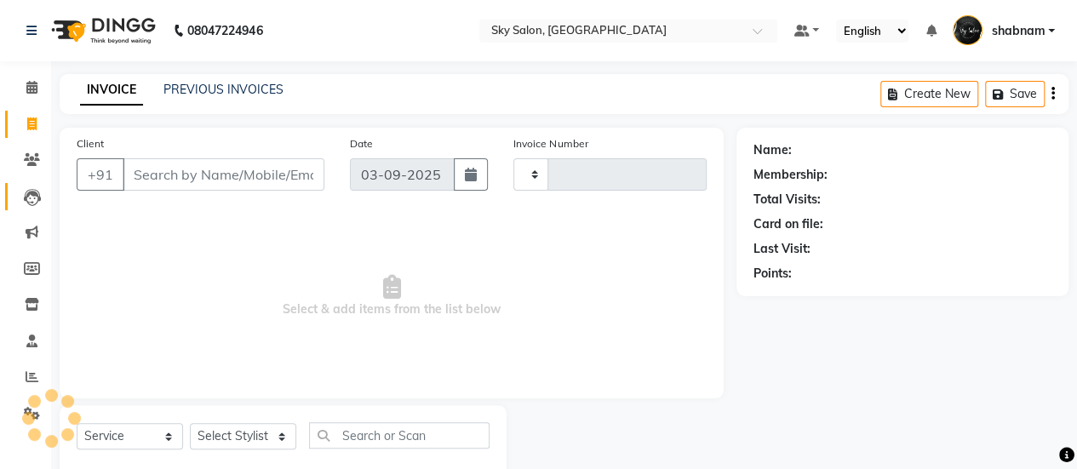
scroll to position [42, 0]
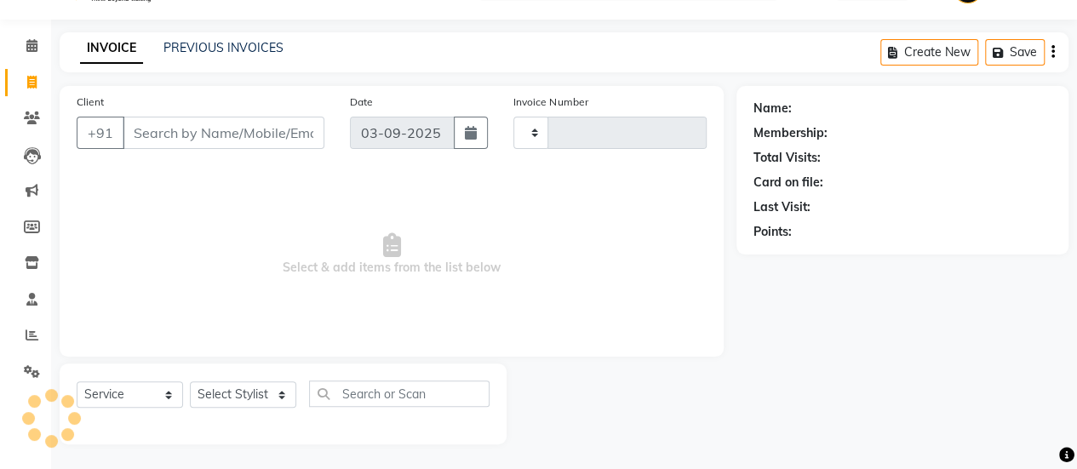
drag, startPoint x: 192, startPoint y: 108, endPoint x: 198, endPoint y: 125, distance: 18.3
click at [198, 125] on div "Client +91" at bounding box center [200, 128] width 273 height 70
click at [198, 125] on input "Client" at bounding box center [224, 133] width 202 height 32
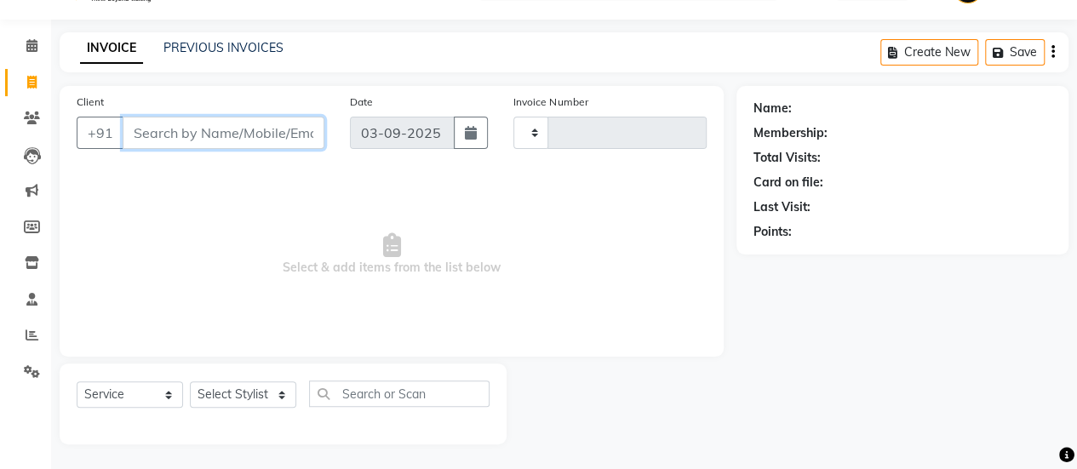
click at [275, 139] on input "Client" at bounding box center [224, 133] width 202 height 32
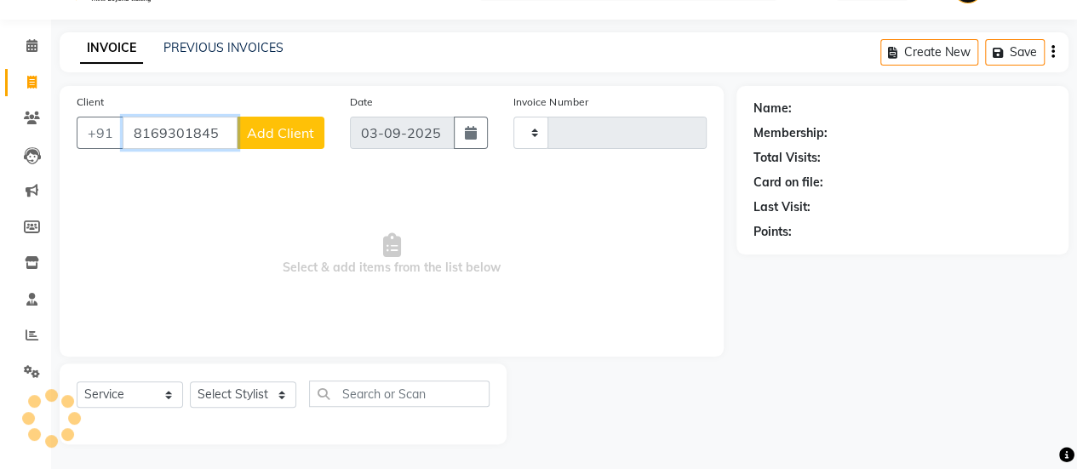
type input "8169301845"
click at [36, 33] on link "Calendar" at bounding box center [25, 46] width 41 height 28
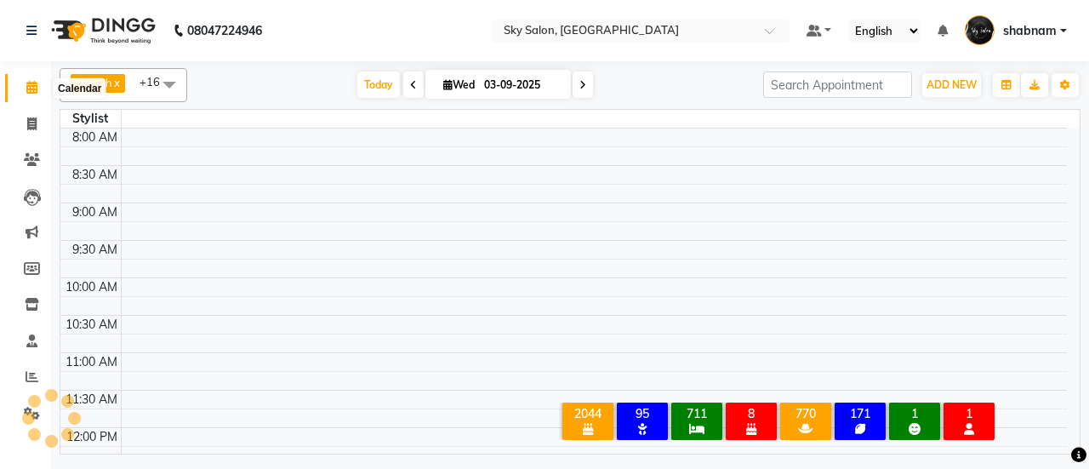
click at [35, 96] on span at bounding box center [32, 88] width 30 height 20
click at [374, 92] on span "Today" at bounding box center [378, 84] width 43 height 26
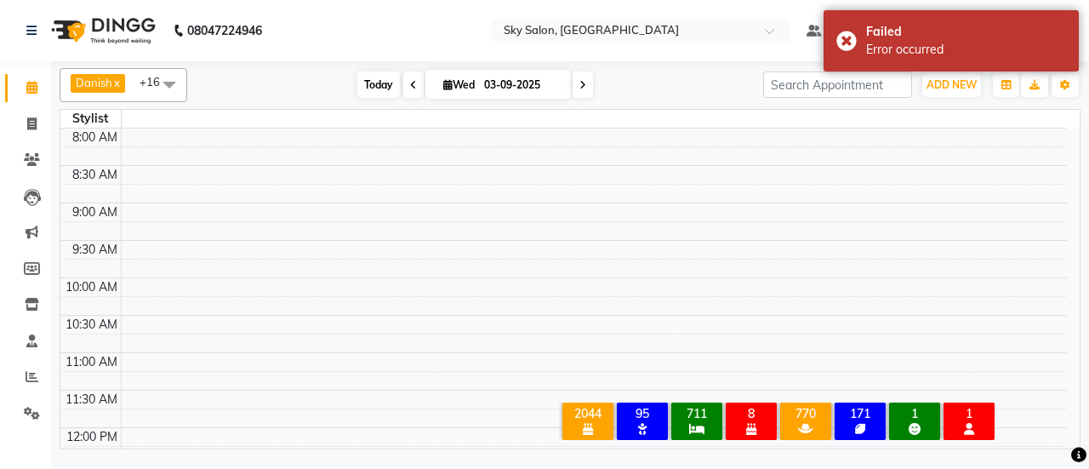
click at [362, 88] on span "Today" at bounding box center [378, 84] width 43 height 26
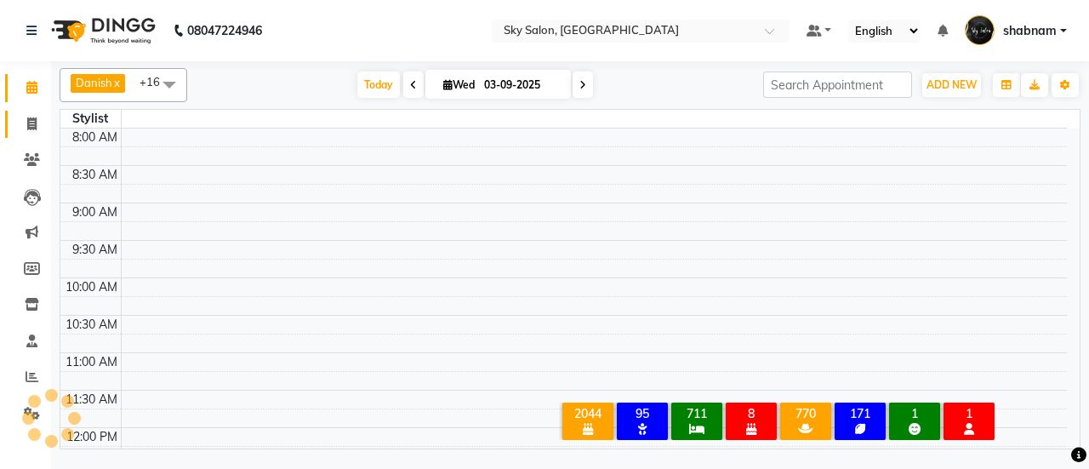
click at [10, 133] on link "Invoice" at bounding box center [25, 125] width 41 height 28
select select "service"
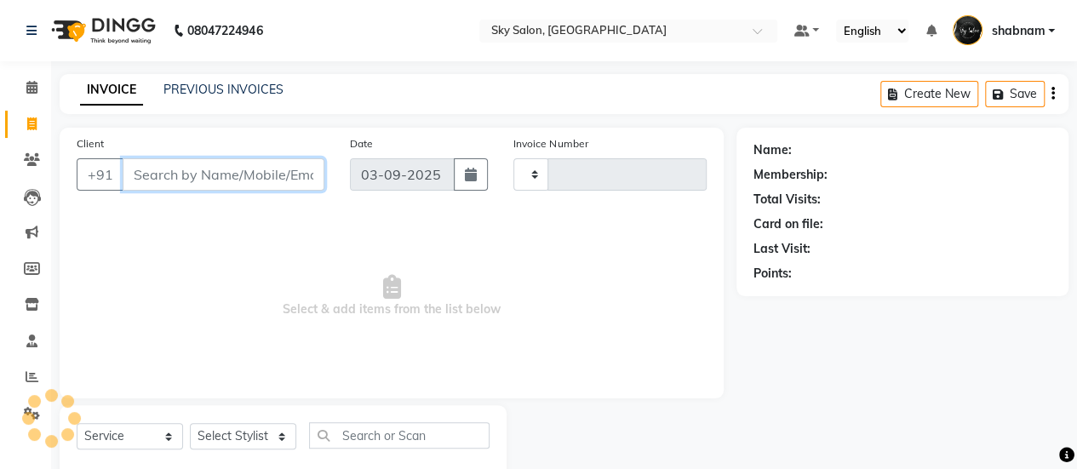
click at [285, 165] on input "Client" at bounding box center [224, 174] width 202 height 32
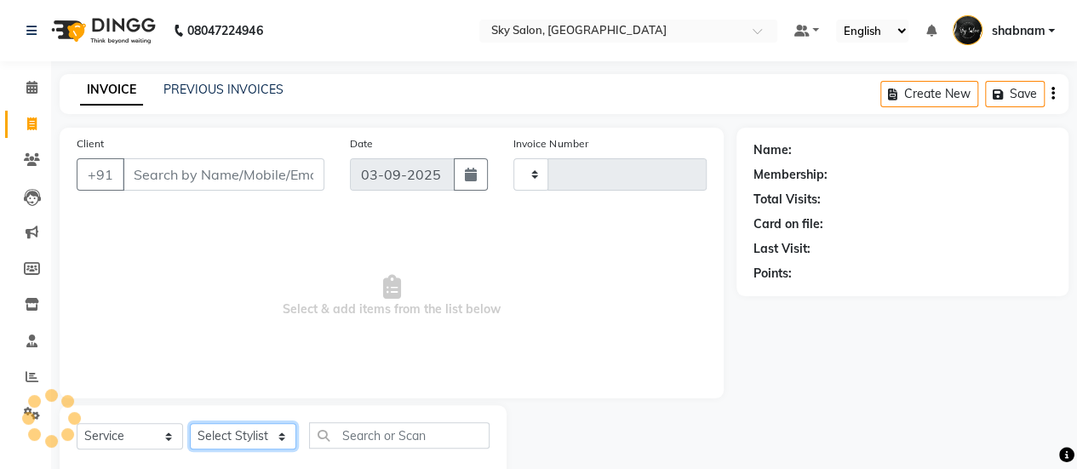
click at [269, 440] on select "Select Stylist" at bounding box center [243, 436] width 106 height 26
click at [145, 156] on div "Client +91" at bounding box center [200, 169] width 273 height 70
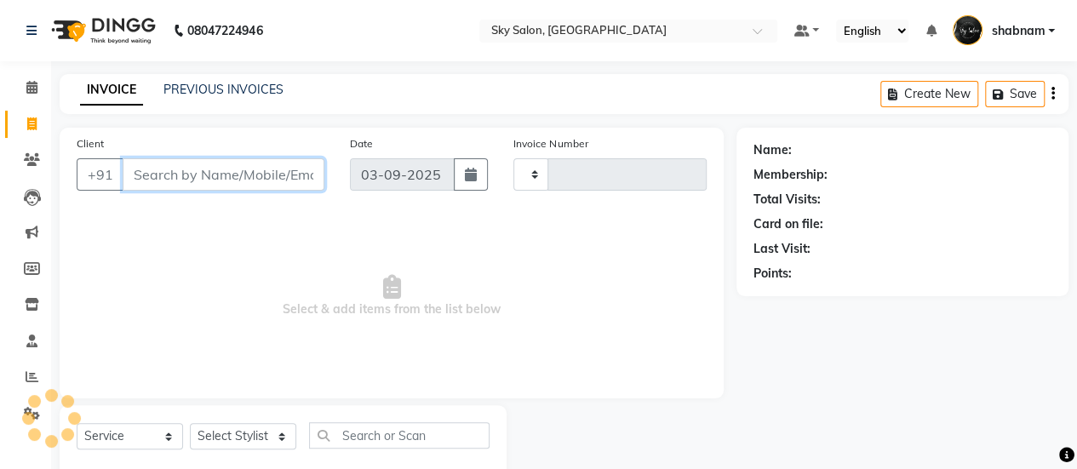
click at [219, 171] on input "Client" at bounding box center [224, 174] width 202 height 32
click at [48, 85] on li "Calendar" at bounding box center [25, 88] width 51 height 37
click at [27, 88] on icon at bounding box center [31, 87] width 11 height 13
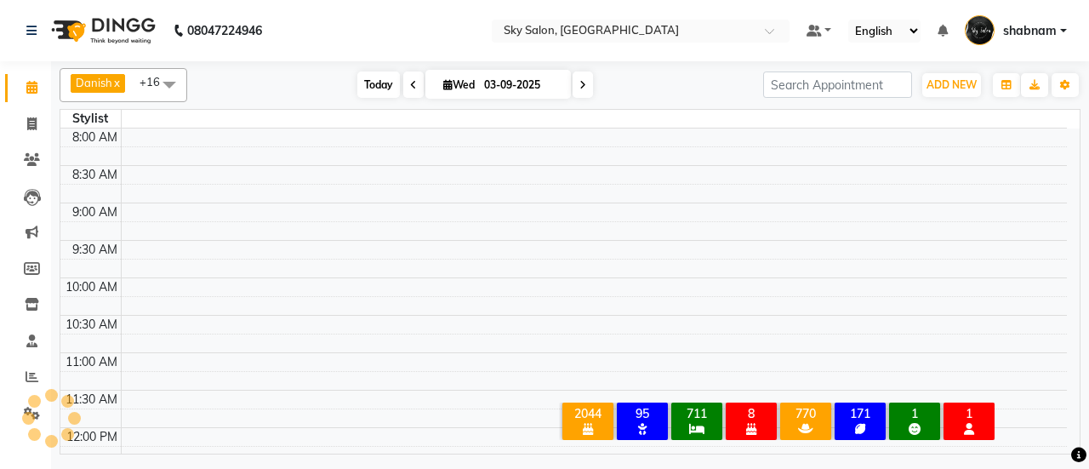
click at [377, 90] on span "Today" at bounding box center [378, 84] width 43 height 26
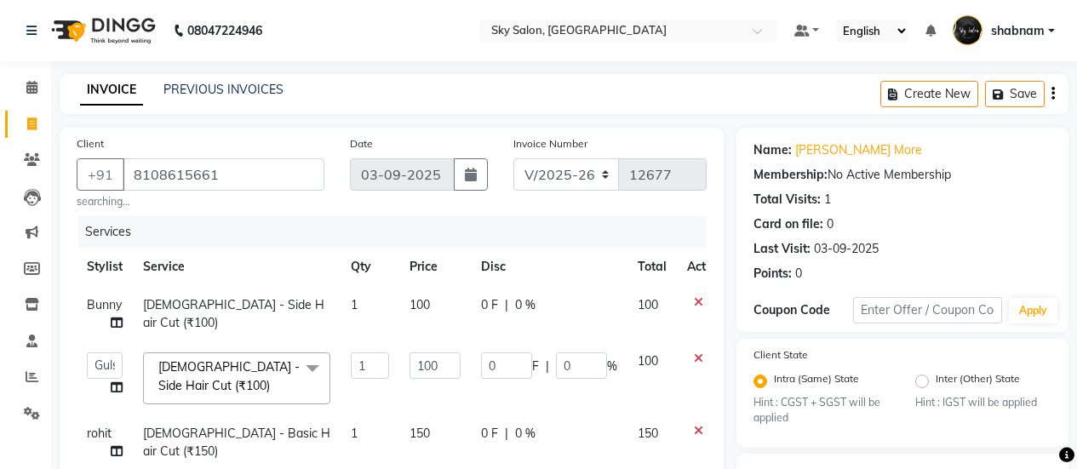
select select "3537"
select select "53255"
select select "service"
select select "90727"
click at [33, 93] on icon at bounding box center [31, 87] width 11 height 13
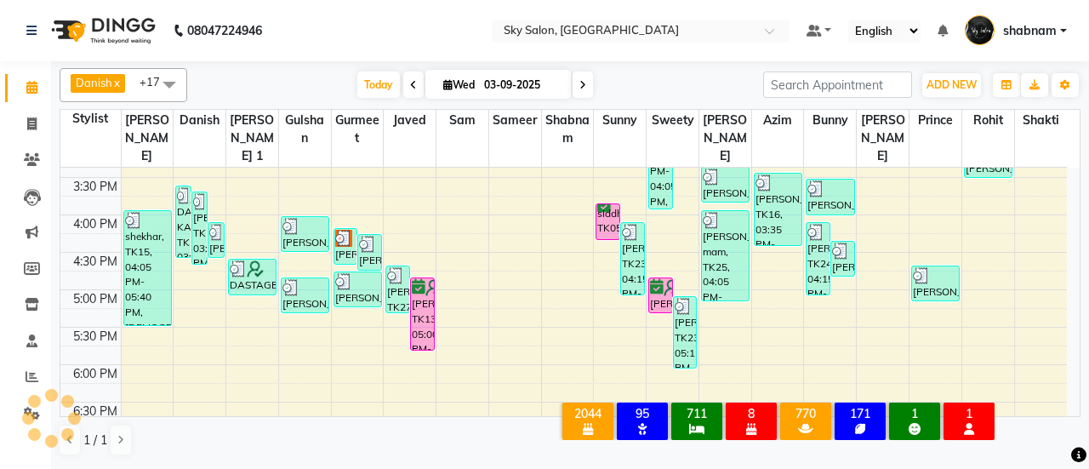
drag, startPoint x: 45, startPoint y: 73, endPoint x: 32, endPoint y: 81, distance: 14.9
click at [32, 81] on li "Calendar" at bounding box center [25, 88] width 51 height 37
click at [32, 81] on icon at bounding box center [31, 87] width 11 height 13
click at [17, 128] on span at bounding box center [32, 125] width 30 height 20
select select "service"
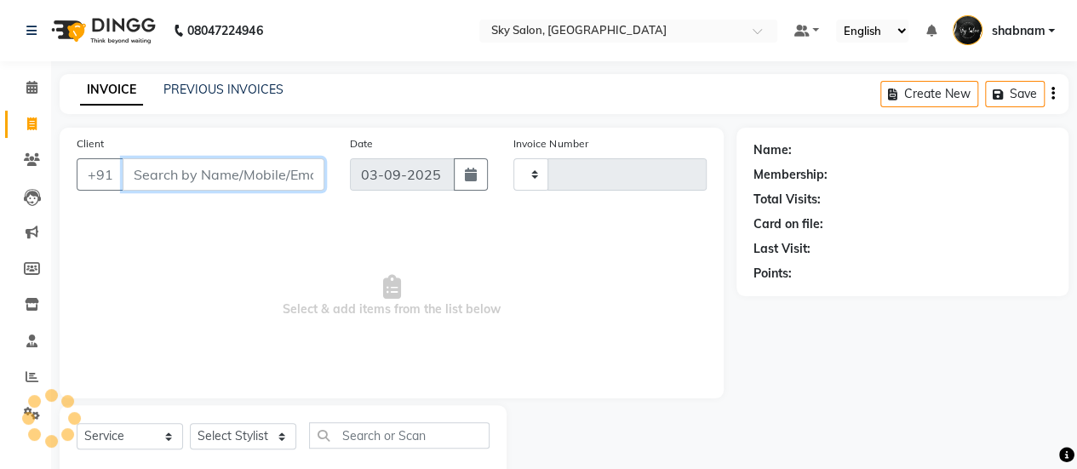
click at [199, 173] on input "Client" at bounding box center [224, 174] width 202 height 32
paste input "9270087777"
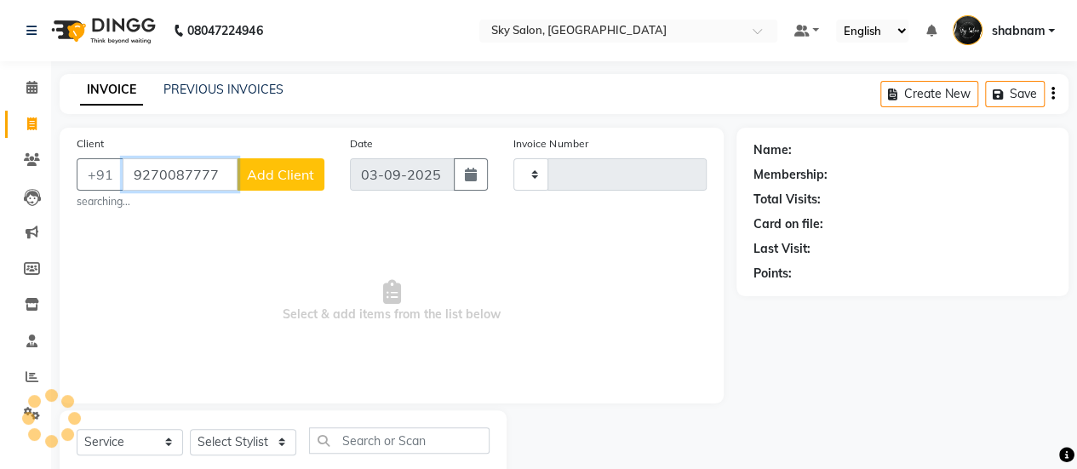
type input "9270087777"
click at [20, 117] on span at bounding box center [32, 125] width 30 height 20
select select "service"
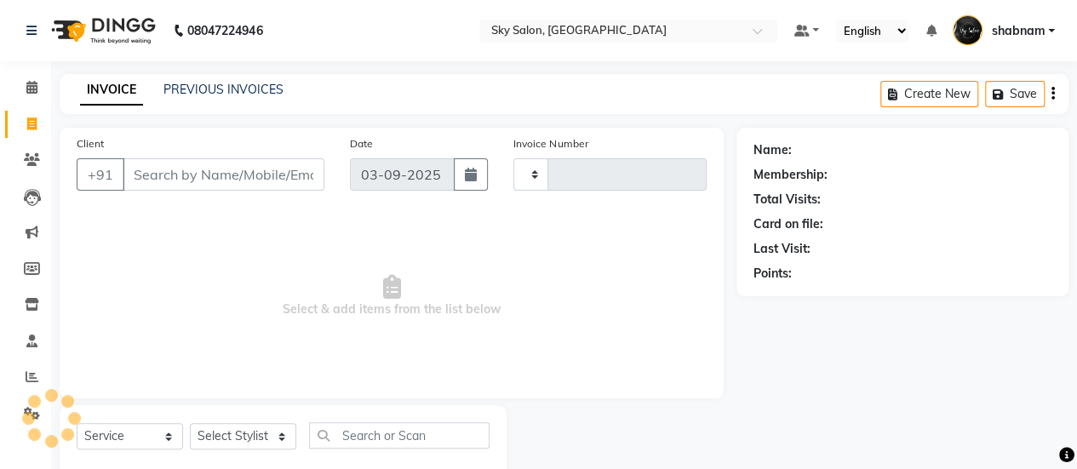
scroll to position [42, 0]
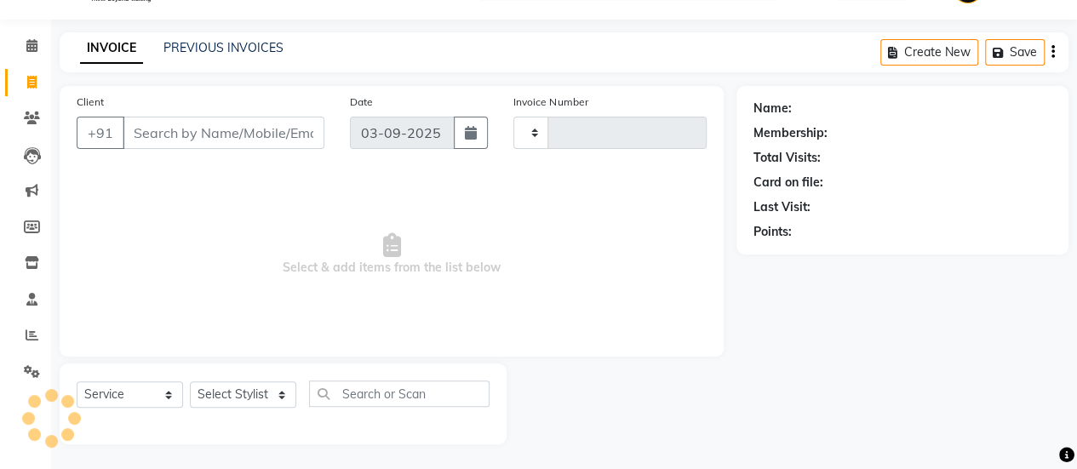
click at [233, 139] on input "Client" at bounding box center [224, 133] width 202 height 32
type input "9270087777"
click at [24, 69] on link "Invoice" at bounding box center [25, 83] width 41 height 28
select select "service"
drag, startPoint x: 0, startPoint y: 132, endPoint x: 29, endPoint y: 117, distance: 32.7
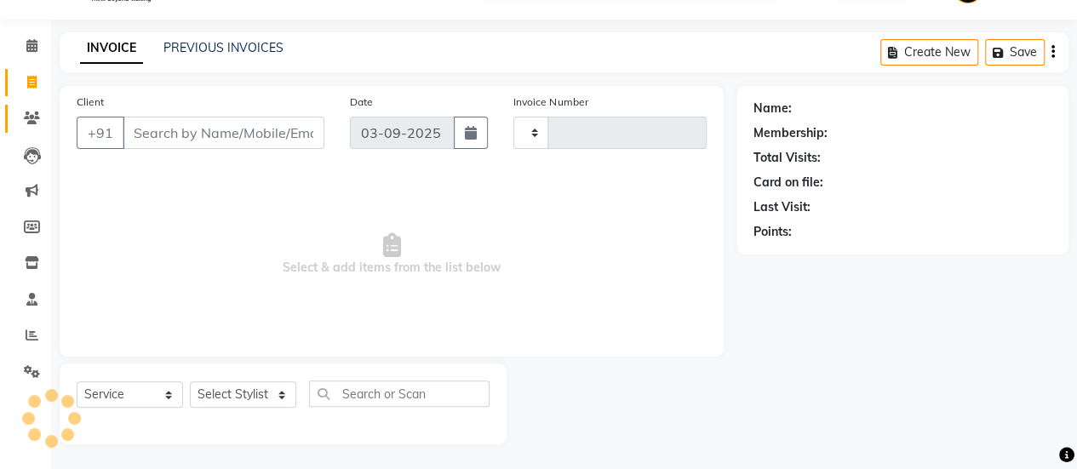
click at [29, 117] on li "Clients" at bounding box center [25, 118] width 51 height 37
click at [29, 117] on icon at bounding box center [32, 118] width 16 height 13
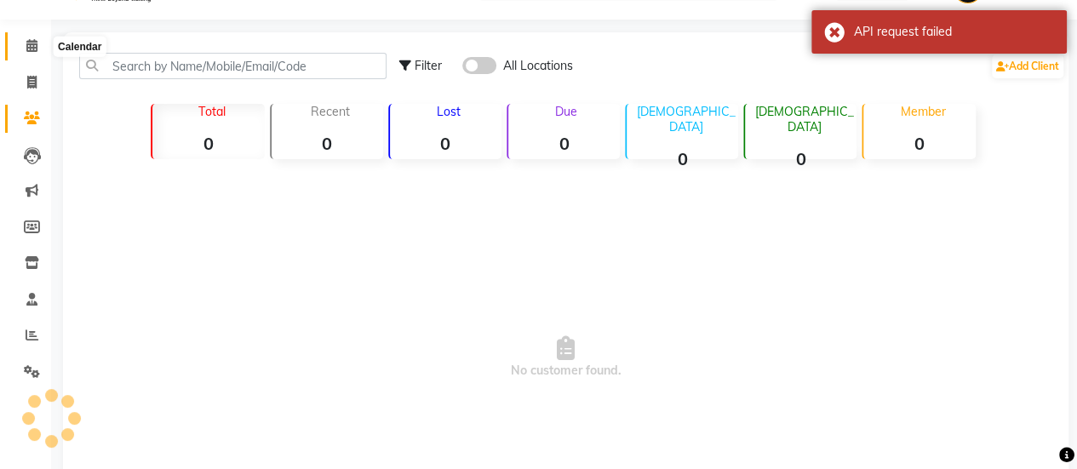
click at [37, 45] on span at bounding box center [32, 47] width 30 height 20
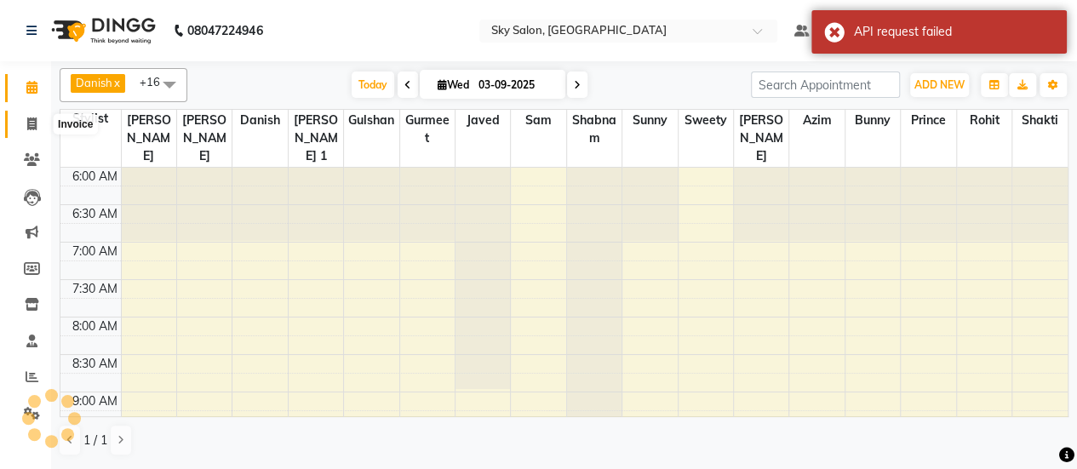
click at [27, 130] on span at bounding box center [32, 125] width 30 height 20
select select "service"
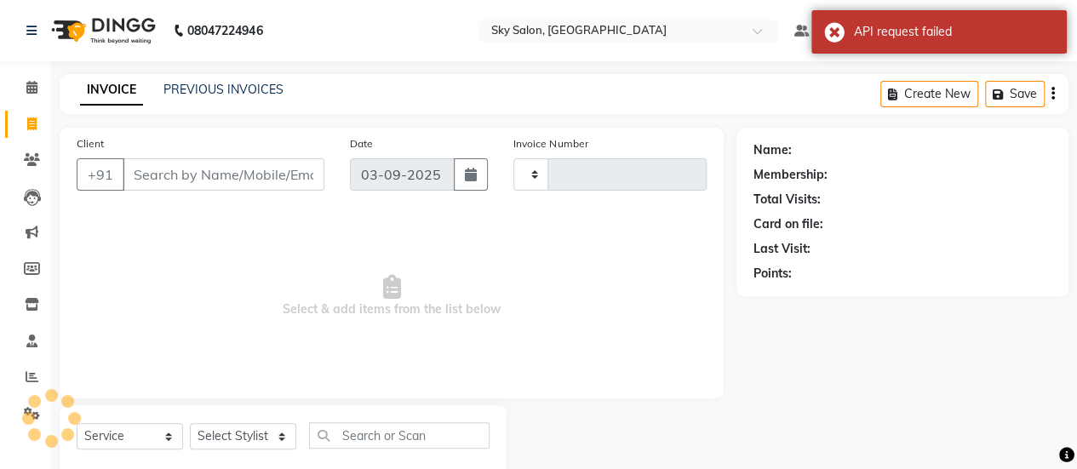
click at [274, 171] on input "Client" at bounding box center [224, 174] width 202 height 32
select select "3537"
type input "12710"
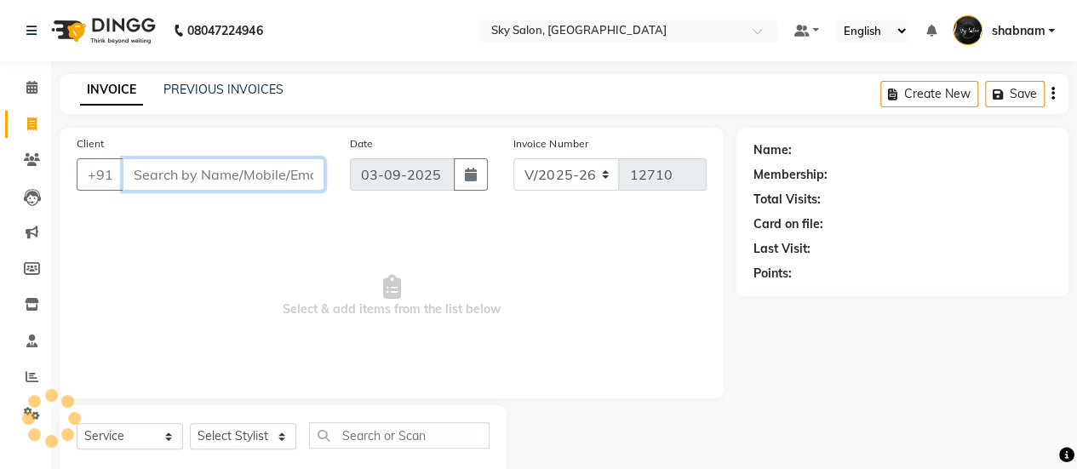
click at [274, 171] on input "Client" at bounding box center [224, 174] width 202 height 32
paste input "9270087777"
type input "9270087777"
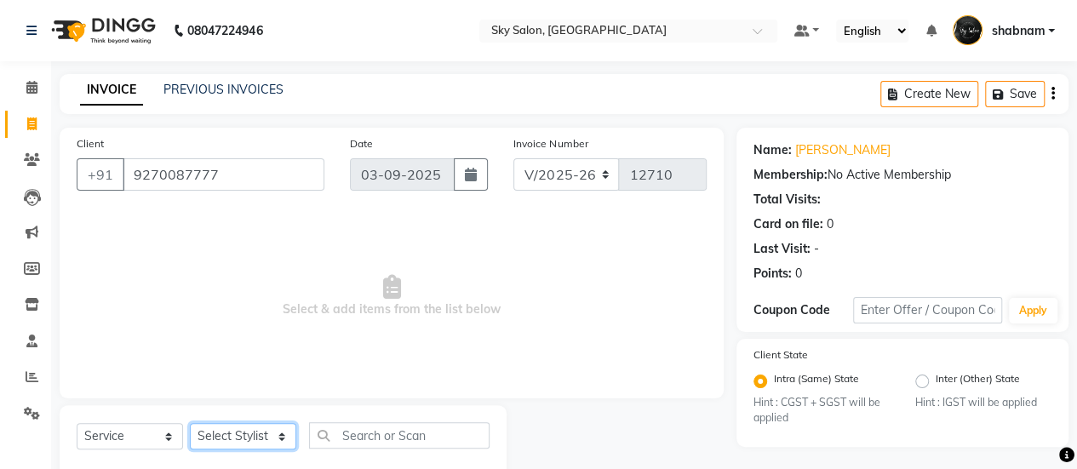
click at [272, 436] on select "Select Stylist afreen [PERSON_NAME] saha [PERSON_NAME] [PERSON_NAME] [PERSON_NA…" at bounding box center [243, 436] width 106 height 26
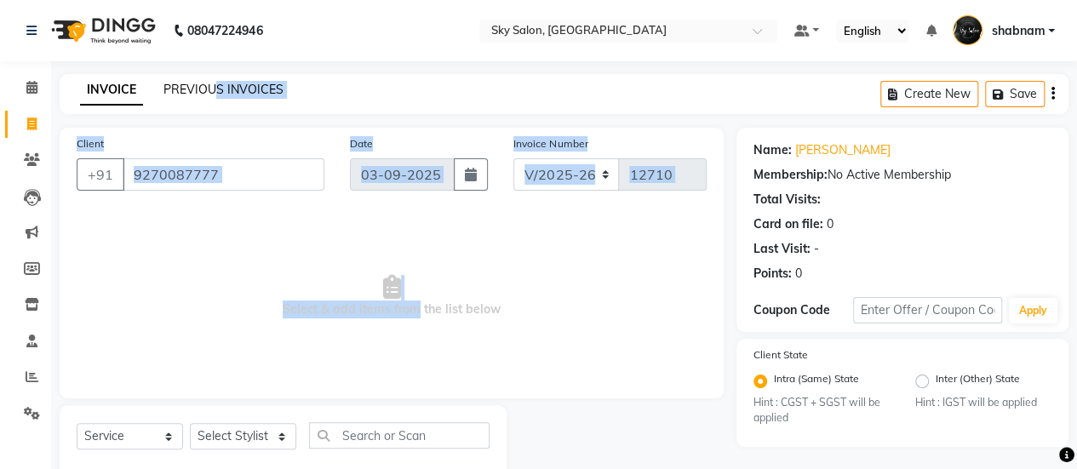
drag, startPoint x: 408, startPoint y: 306, endPoint x: 217, endPoint y: 93, distance: 285.7
click at [217, 93] on main "INVOICE PREVIOUS INVOICES Create New Save Client +91 9270087777 Date 03-09-2025…" at bounding box center [564, 292] width 1026 height 437
click at [217, 93] on link "PREVIOUS INVOICES" at bounding box center [223, 89] width 120 height 15
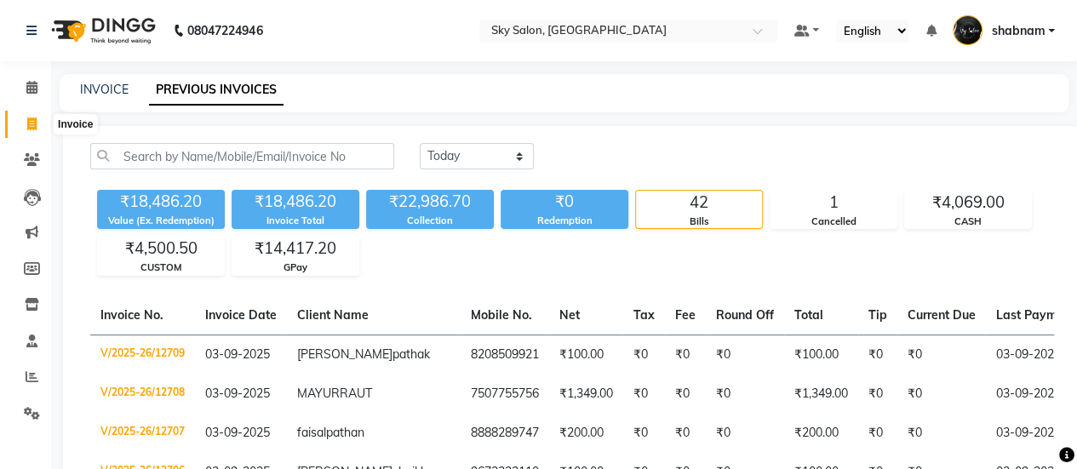
click at [36, 122] on icon at bounding box center [31, 123] width 9 height 13
select select "service"
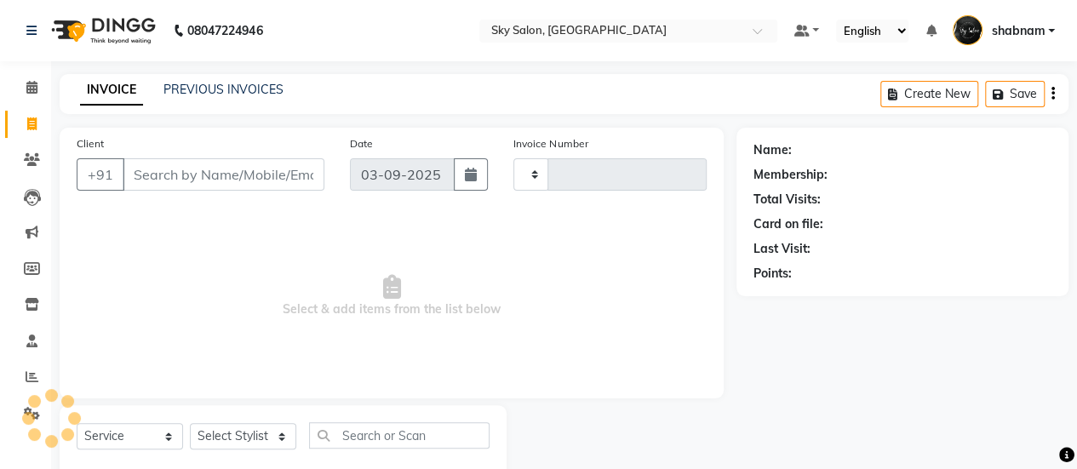
click at [214, 158] on input "Client" at bounding box center [224, 174] width 202 height 32
select select "3537"
type input "12710"
click at [214, 158] on input "Client" at bounding box center [224, 174] width 202 height 32
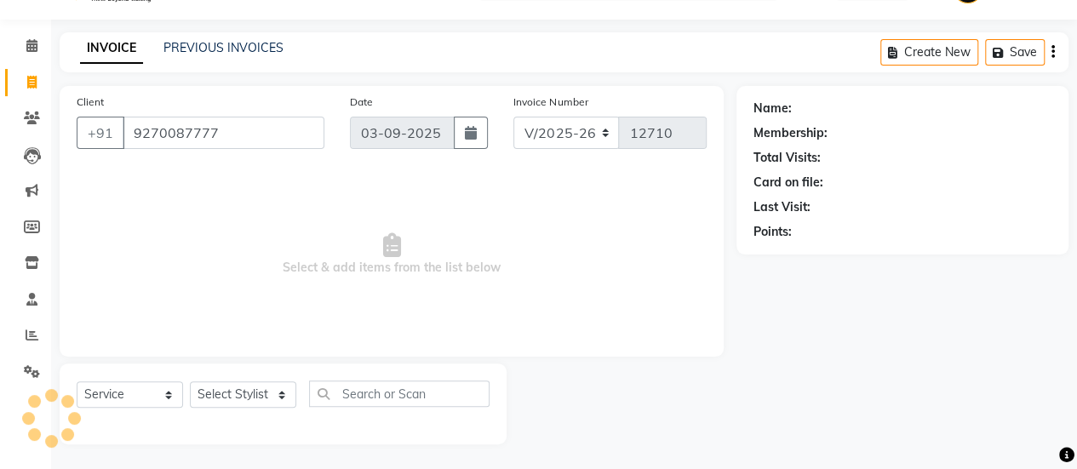
type input "9270087777"
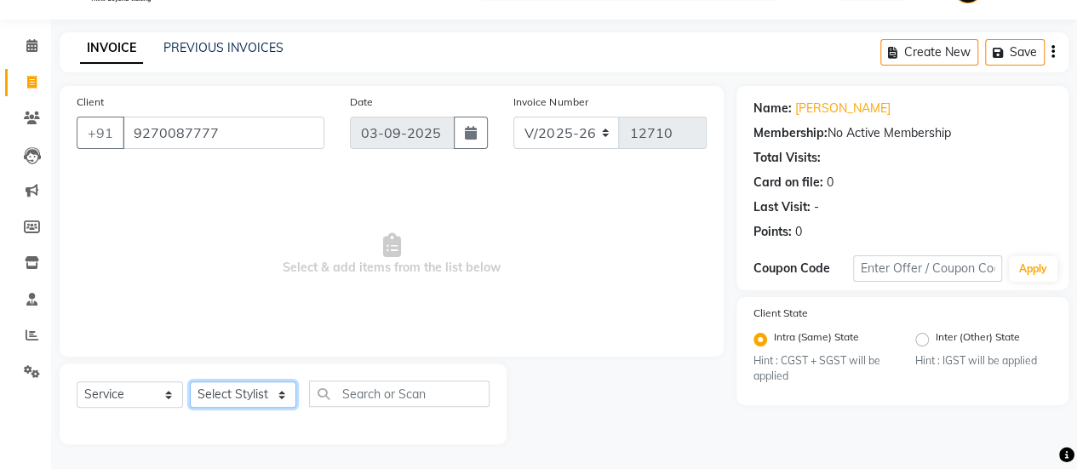
click at [210, 394] on select "Select Stylist afreen [PERSON_NAME] saha [PERSON_NAME] [PERSON_NAME] [PERSON_NA…" at bounding box center [243, 394] width 106 height 26
select select "89643"
click at [381, 376] on div "Select Service Product Membership Package Voucher Prepaid Gift Card Select Styl…" at bounding box center [283, 403] width 447 height 81
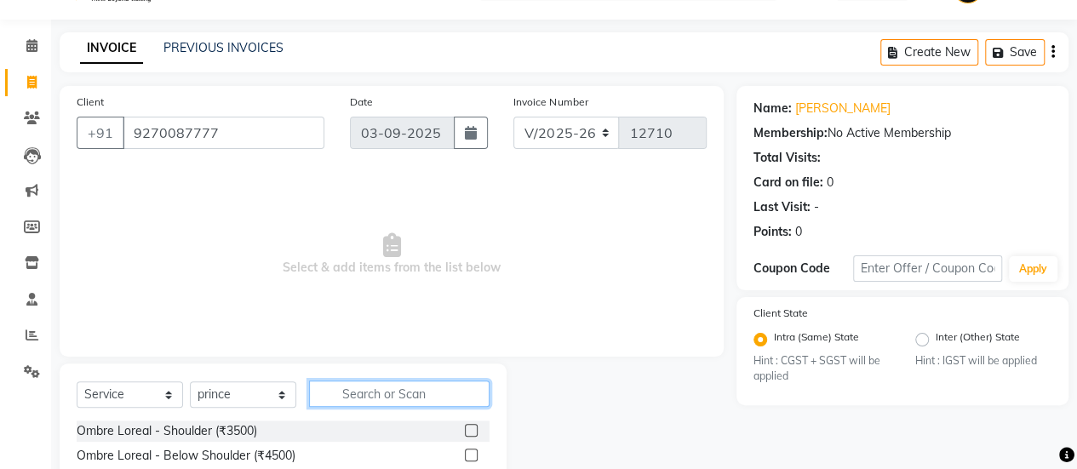
click at [383, 380] on input "text" at bounding box center [399, 393] width 180 height 26
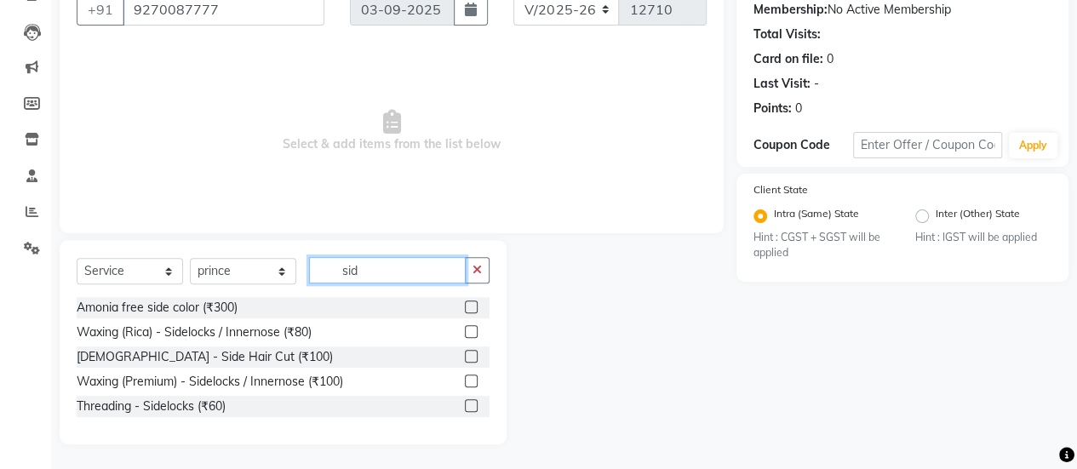
type input "sid"
click at [475, 355] on label at bounding box center [471, 356] width 13 height 13
click at [475, 355] on input "checkbox" at bounding box center [470, 357] width 11 height 11
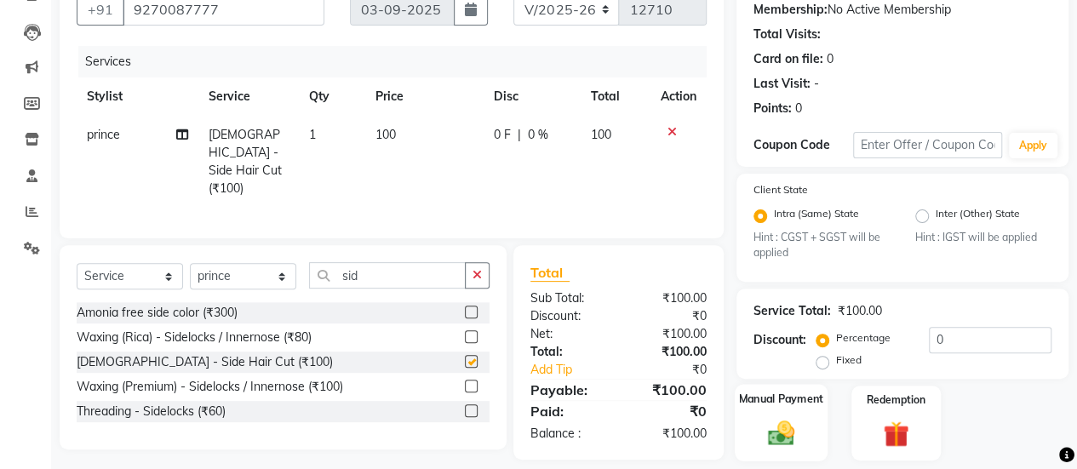
checkbox input "false"
click at [817, 414] on div "Manual Payment" at bounding box center [781, 423] width 93 height 77
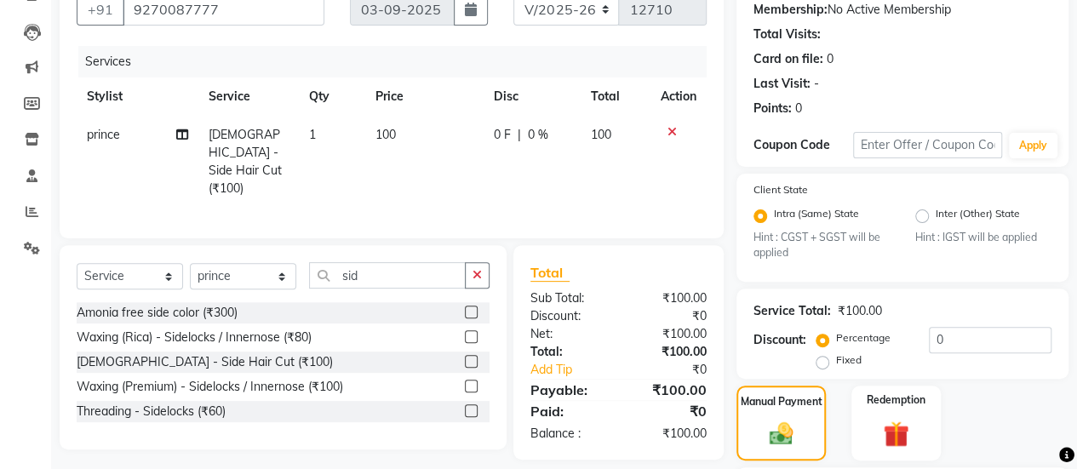
scroll to position [376, 0]
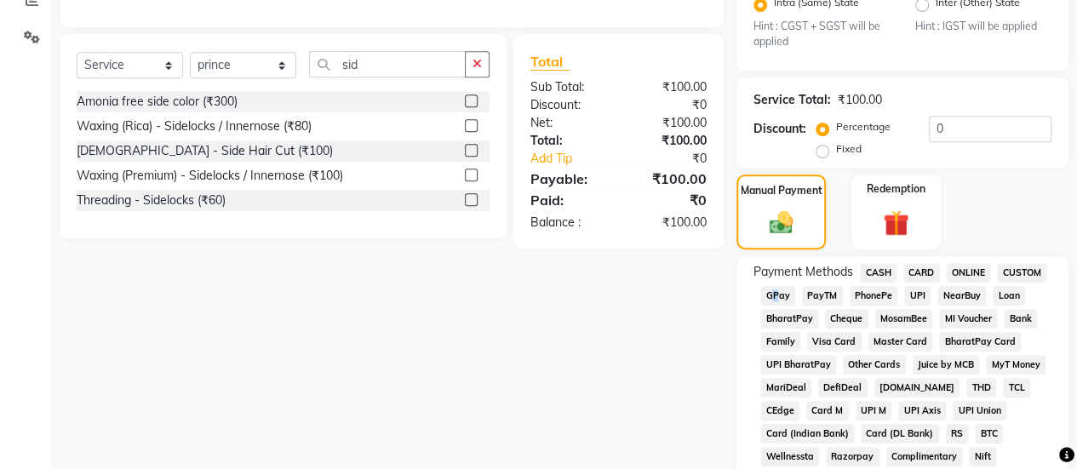
drag, startPoint x: 765, startPoint y: 283, endPoint x: 775, endPoint y: 306, distance: 24.8
click at [775, 306] on div "GPay" at bounding box center [774, 297] width 42 height 23
click at [775, 304] on span "GPay" at bounding box center [777, 296] width 35 height 20
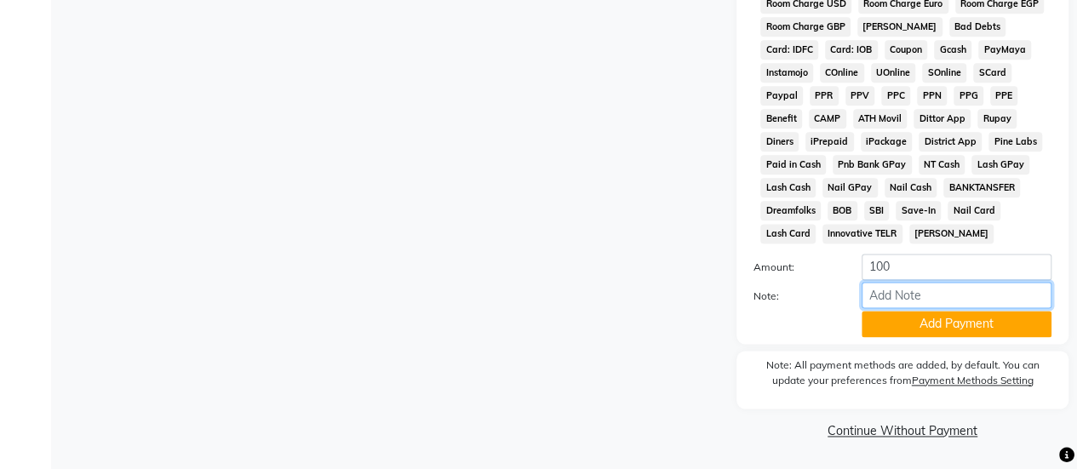
click at [916, 308] on input "Note:" at bounding box center [956, 295] width 190 height 26
click at [909, 322] on button "Add Payment" at bounding box center [956, 324] width 190 height 26
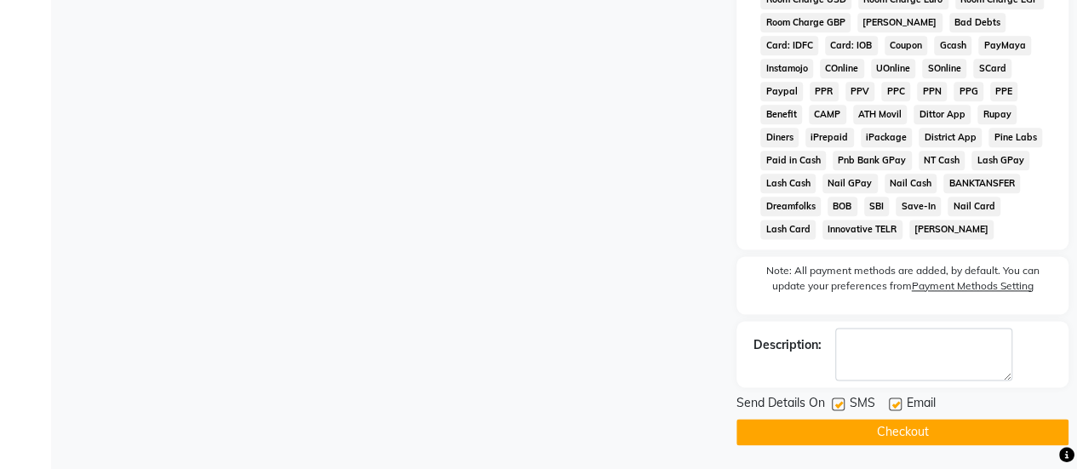
click at [838, 403] on label at bounding box center [838, 403] width 13 height 13
click at [838, 403] on input "checkbox" at bounding box center [837, 404] width 11 height 11
checkbox input "false"
click at [838, 429] on button "Checkout" at bounding box center [902, 432] width 332 height 26
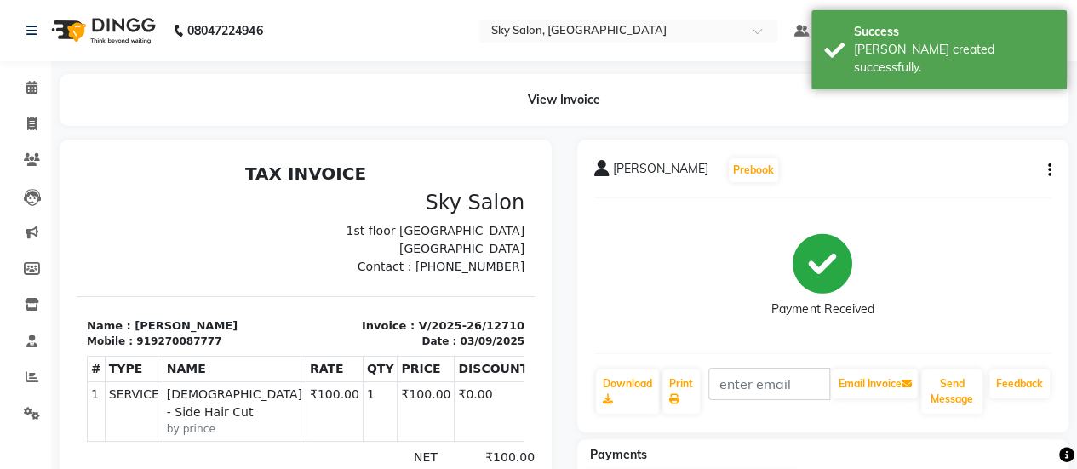
click at [20, 108] on li "Invoice" at bounding box center [25, 124] width 51 height 37
click at [29, 128] on icon at bounding box center [31, 123] width 9 height 13
select select "service"
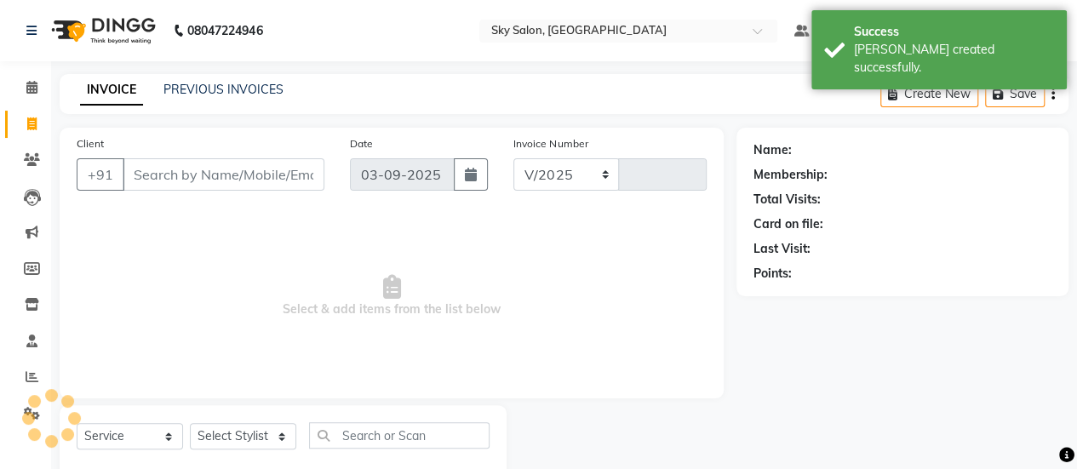
select select "3537"
type input "12711"
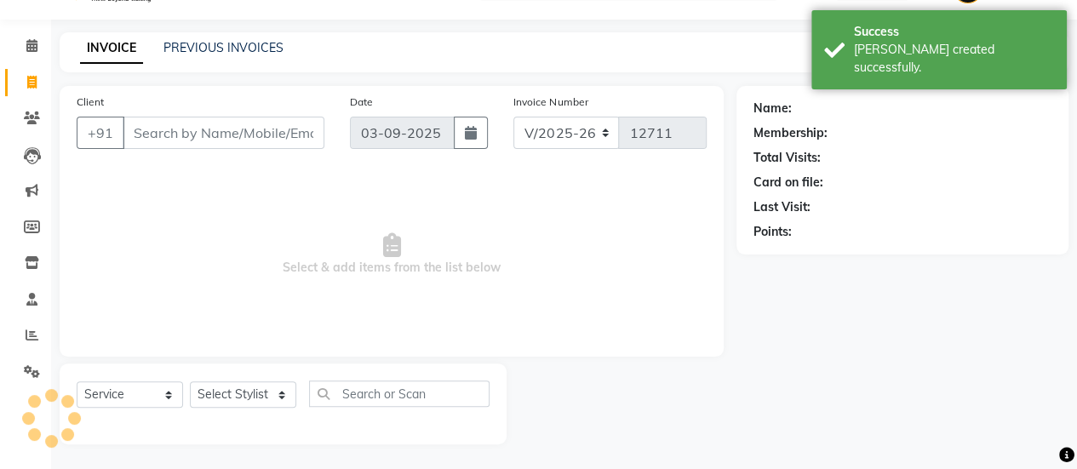
click at [237, 140] on input "Client" at bounding box center [224, 133] width 202 height 32
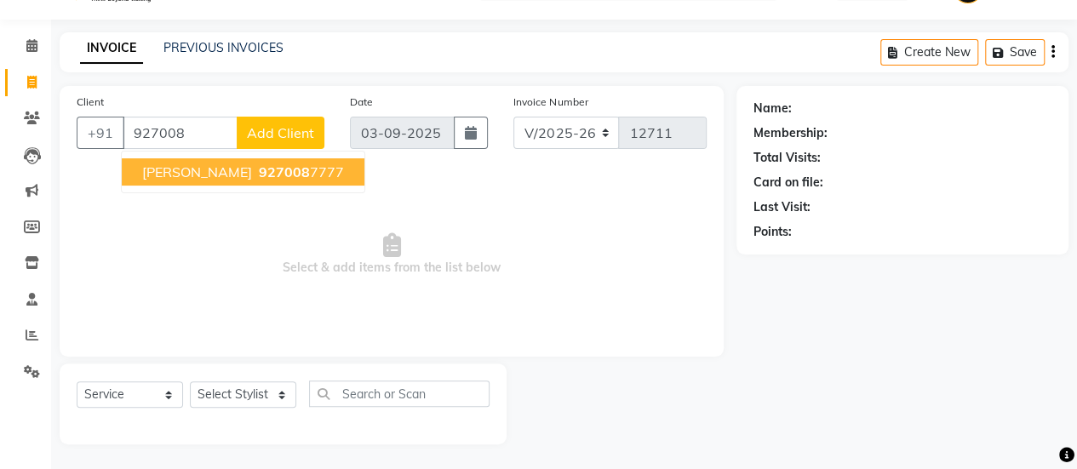
click at [259, 179] on span "927008" at bounding box center [284, 171] width 51 height 17
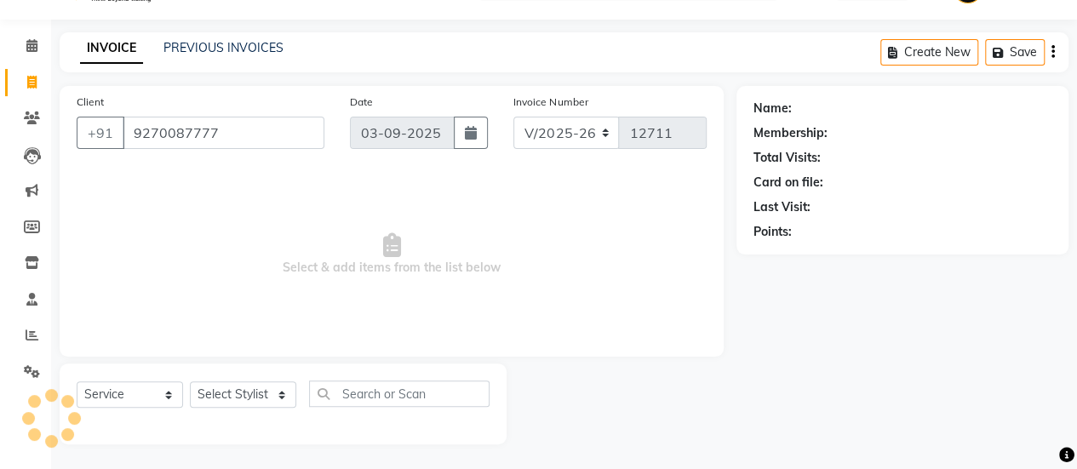
type input "9270087777"
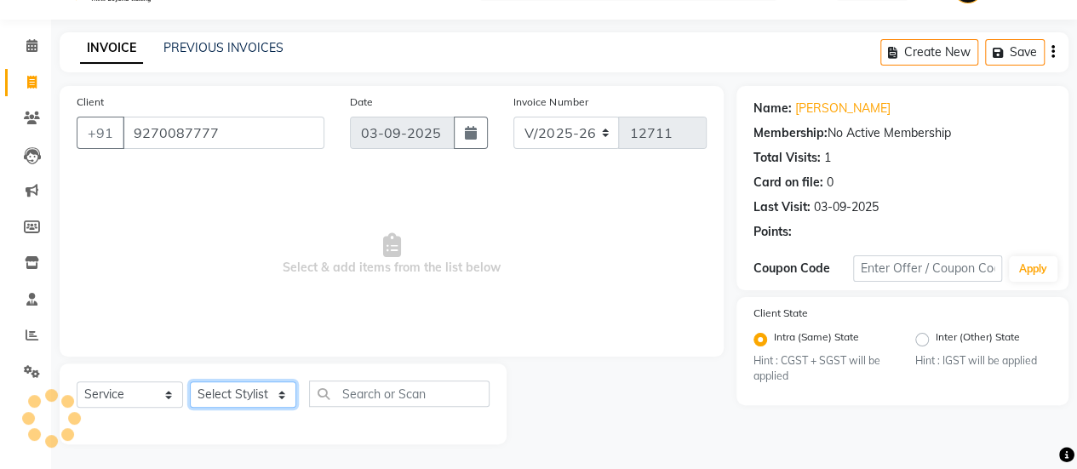
click at [239, 406] on select "Select Stylist afreen [PERSON_NAME] saha [PERSON_NAME] [PERSON_NAME] [PERSON_NA…" at bounding box center [243, 394] width 106 height 26
select select "27779"
click at [190, 381] on select "Select Stylist afreen [PERSON_NAME] saha [PERSON_NAME] [PERSON_NAME] [PERSON_NA…" at bounding box center [243, 394] width 106 height 26
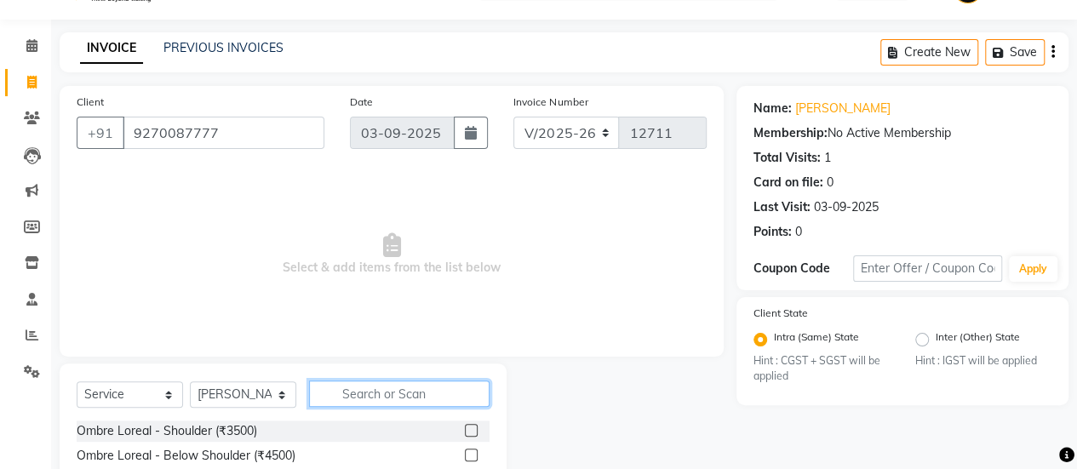
click at [391, 393] on input "text" at bounding box center [399, 393] width 180 height 26
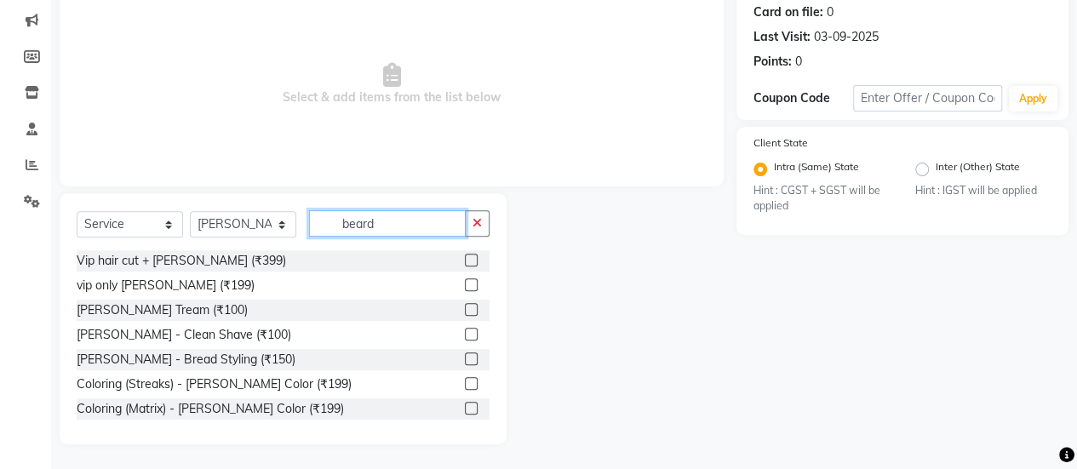
type input "beard"
click at [465, 307] on label at bounding box center [471, 309] width 13 height 13
click at [465, 307] on input "checkbox" at bounding box center [470, 310] width 11 height 11
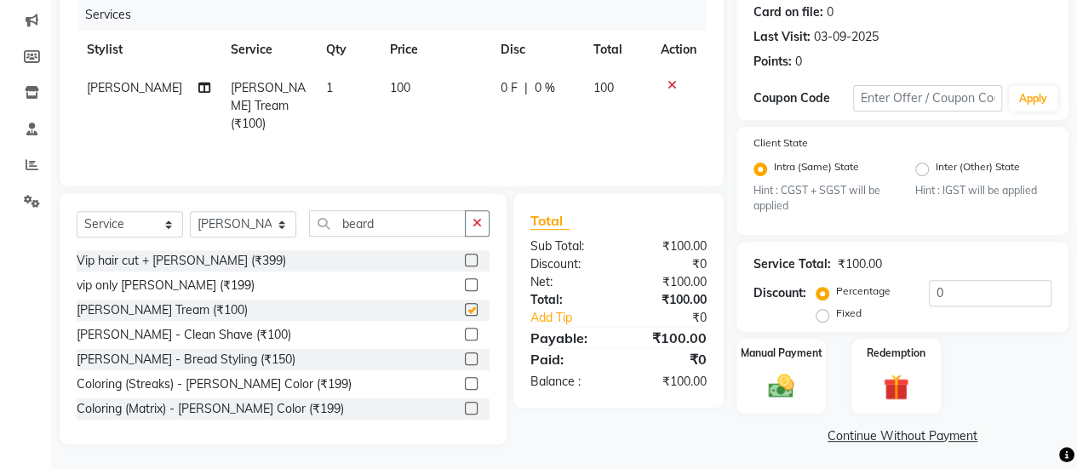
checkbox input "false"
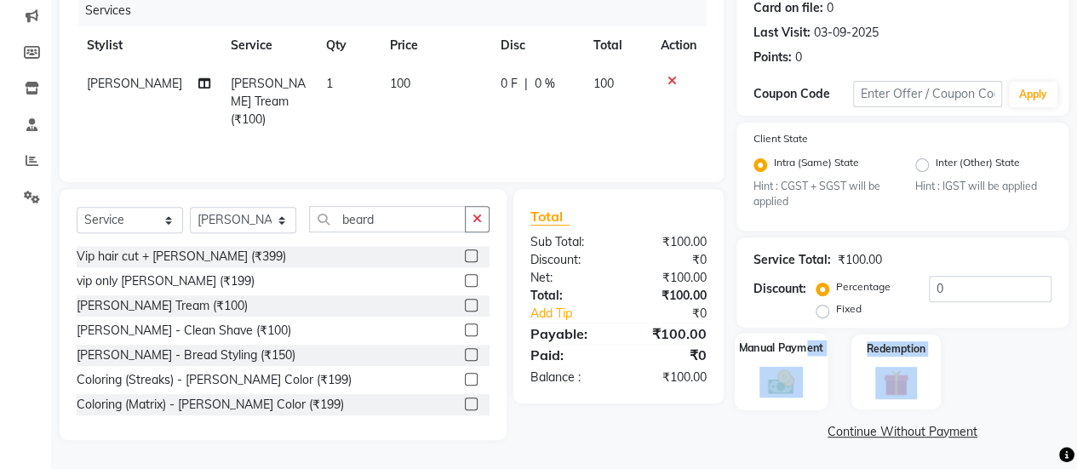
drag, startPoint x: 787, startPoint y: 420, endPoint x: 803, endPoint y: 357, distance: 64.8
click at [803, 357] on div "Name: Rudresh Membership: No Active Membership Total Visits: 1 Card on file: 0 …" at bounding box center [908, 177] width 345 height 533
click at [803, 357] on div "Manual Payment" at bounding box center [781, 372] width 93 height 77
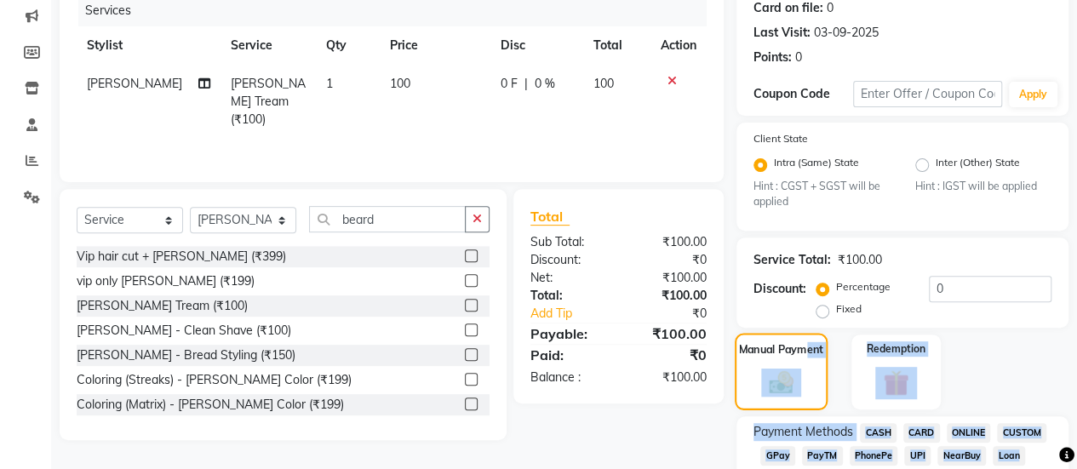
scroll to position [341, 0]
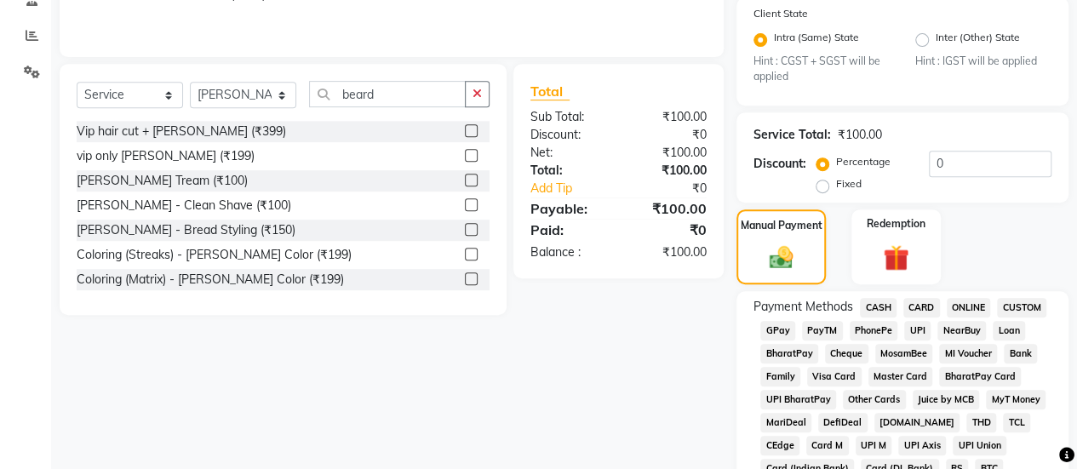
click at [775, 321] on span "GPay" at bounding box center [777, 331] width 35 height 20
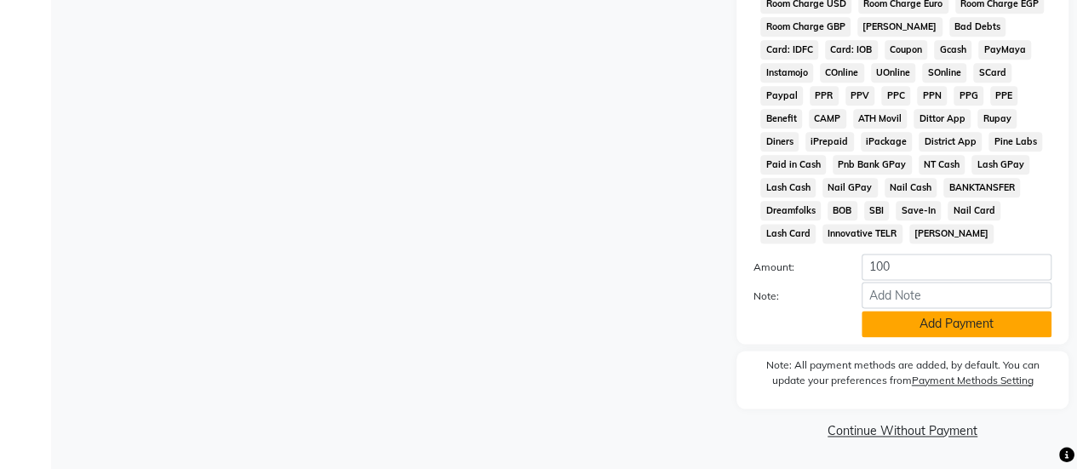
drag, startPoint x: 928, startPoint y: 310, endPoint x: 919, endPoint y: 322, distance: 14.6
click at [919, 322] on div "Amount: 100 Note: Add Payment" at bounding box center [902, 295] width 298 height 83
click at [919, 322] on button "Add Payment" at bounding box center [956, 324] width 190 height 26
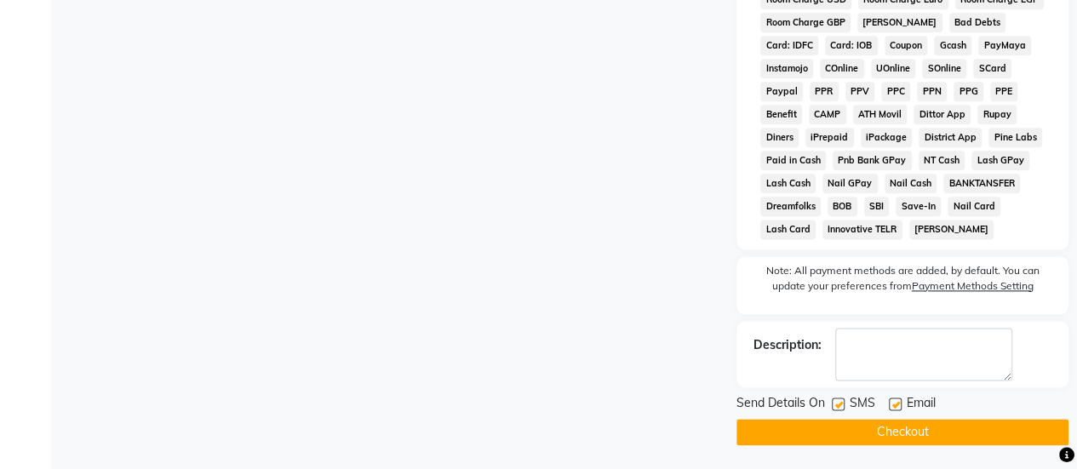
click at [838, 406] on label at bounding box center [838, 403] width 13 height 13
click at [838, 406] on input "checkbox" at bounding box center [837, 404] width 11 height 11
checkbox input "false"
click at [844, 437] on button "Checkout" at bounding box center [902, 432] width 332 height 26
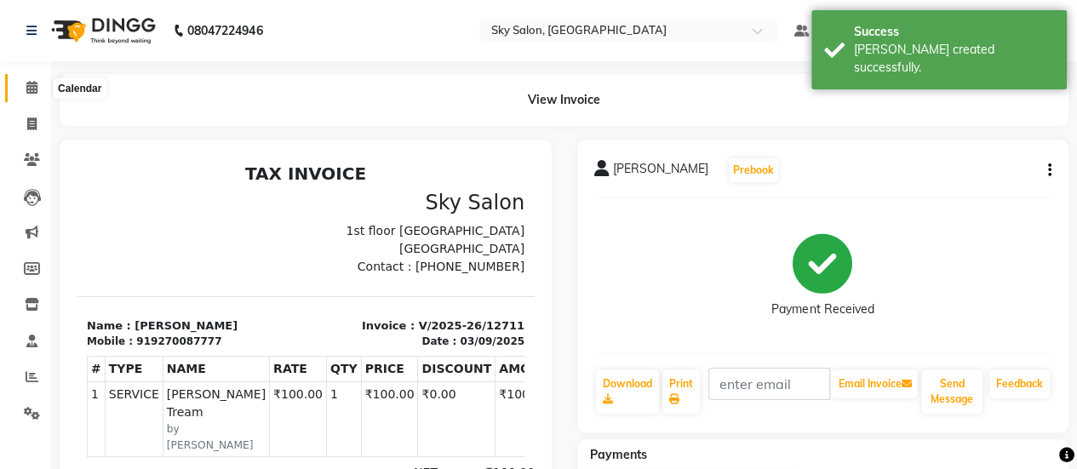
click at [22, 91] on span at bounding box center [32, 88] width 30 height 20
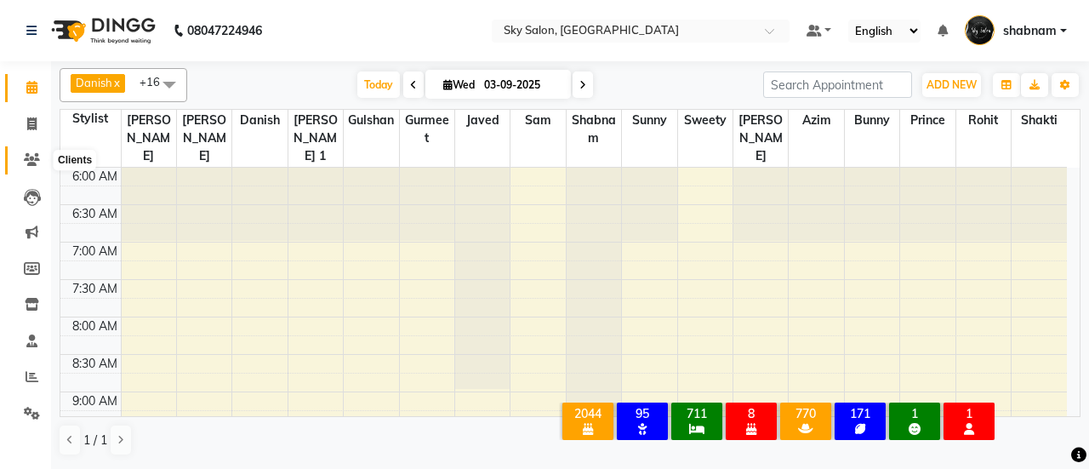
click at [24, 163] on icon at bounding box center [32, 159] width 16 height 13
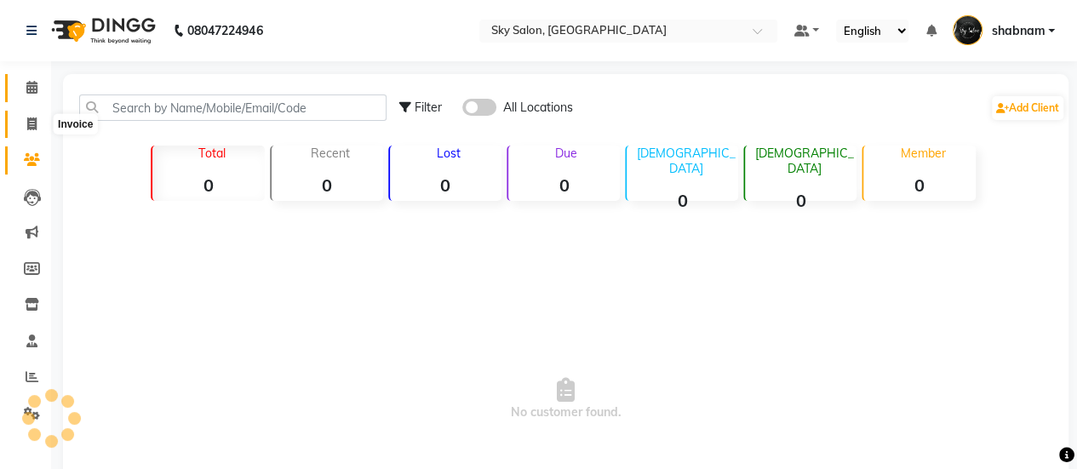
click at [24, 133] on span at bounding box center [32, 125] width 30 height 20
select select "service"
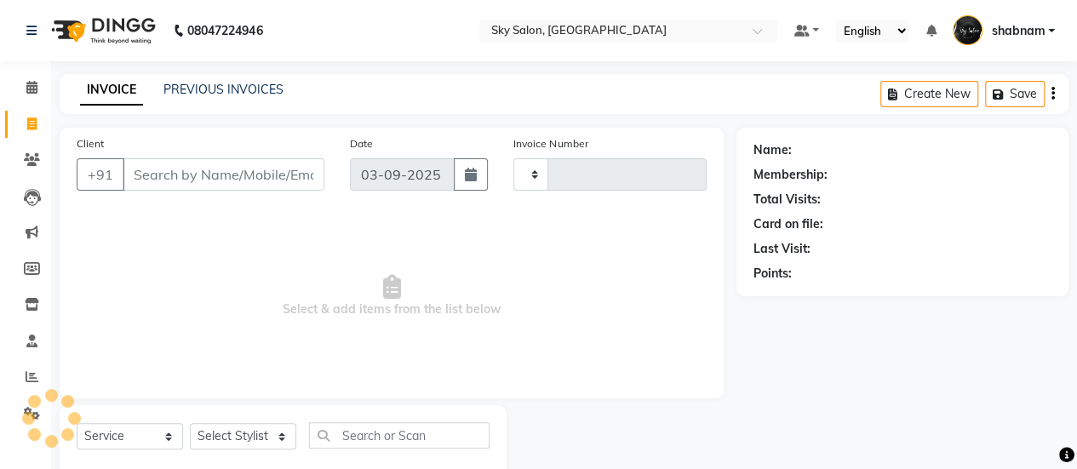
scroll to position [42, 0]
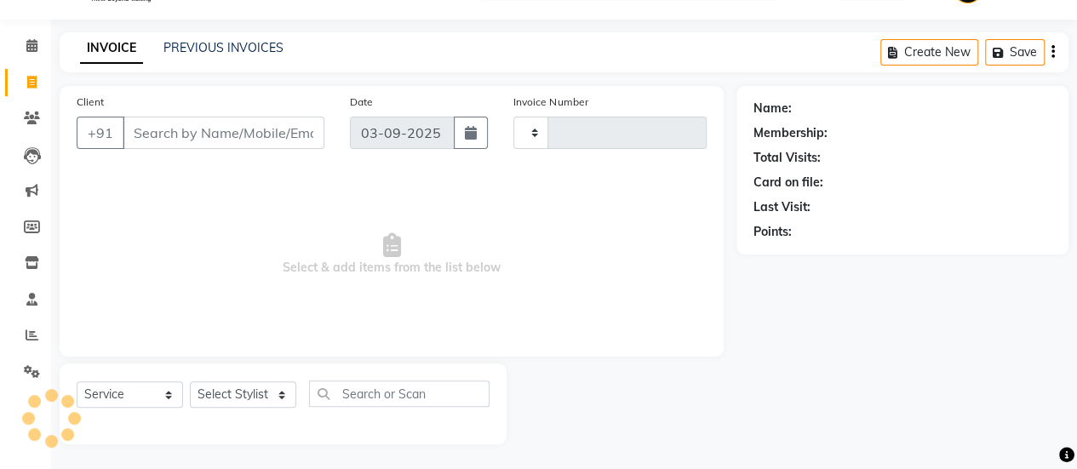
type input "12712"
select select "3537"
click at [260, 137] on input "Client" at bounding box center [224, 133] width 202 height 32
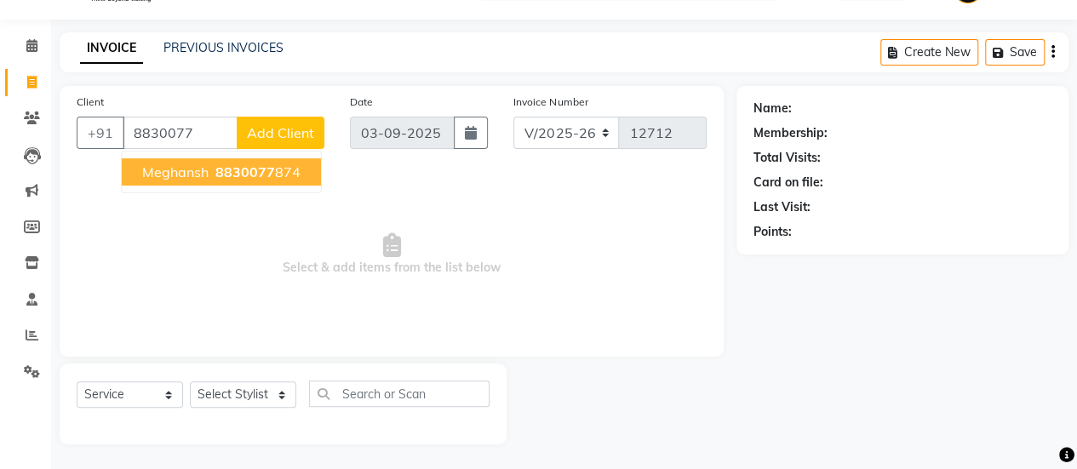
click at [227, 186] on ngb-typeahead-window "meghansh 8830077 874" at bounding box center [221, 172] width 201 height 43
click at [230, 171] on span "8830077" at bounding box center [245, 171] width 60 height 17
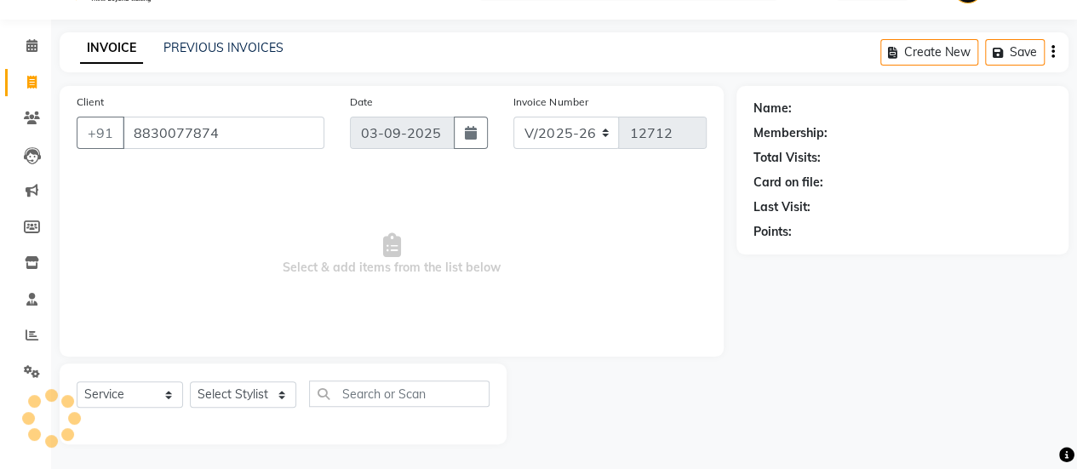
type input "8830077874"
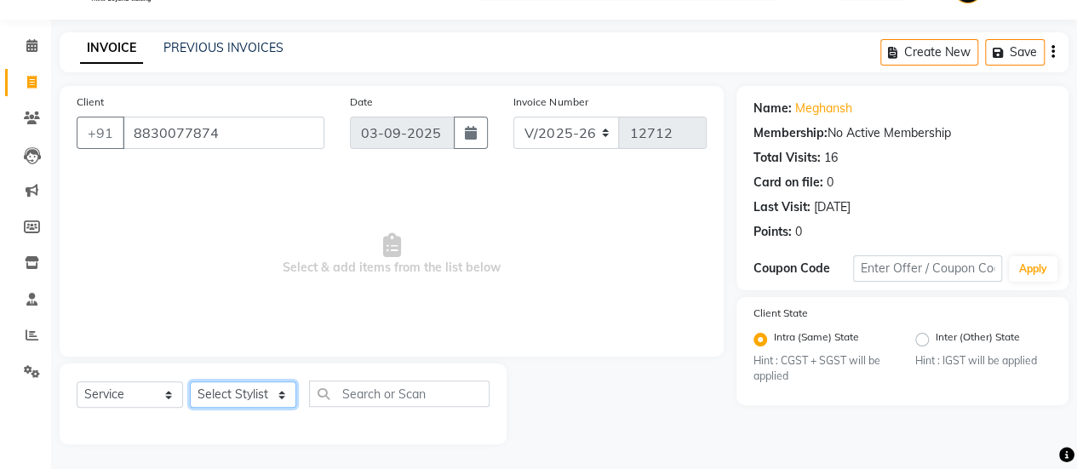
click at [277, 394] on select "Select Stylist afreen [PERSON_NAME] saha [PERSON_NAME] [PERSON_NAME] [PERSON_NA…" at bounding box center [243, 394] width 106 height 26
select select "53255"
click at [190, 381] on select "Select Stylist afreen [PERSON_NAME] saha [PERSON_NAME] [PERSON_NAME] [PERSON_NA…" at bounding box center [243, 394] width 106 height 26
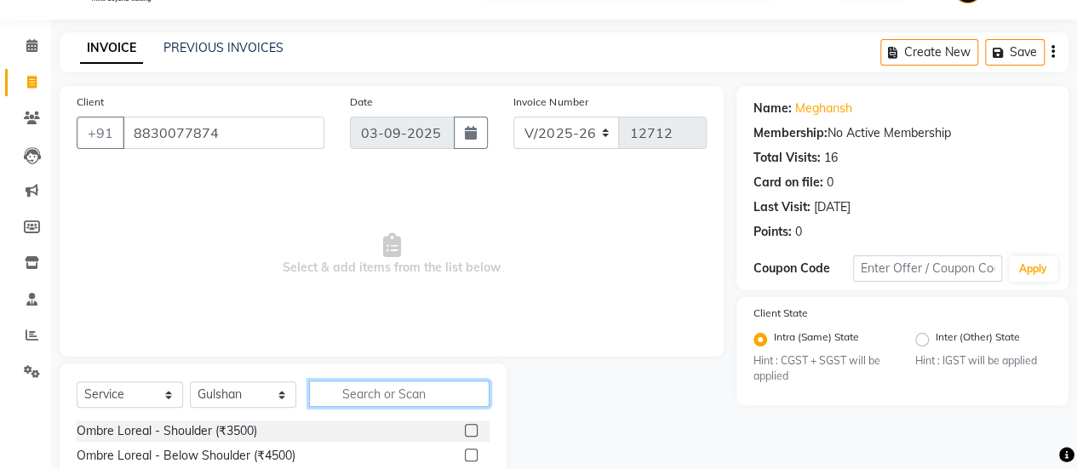
click at [398, 387] on input "text" at bounding box center [399, 393] width 180 height 26
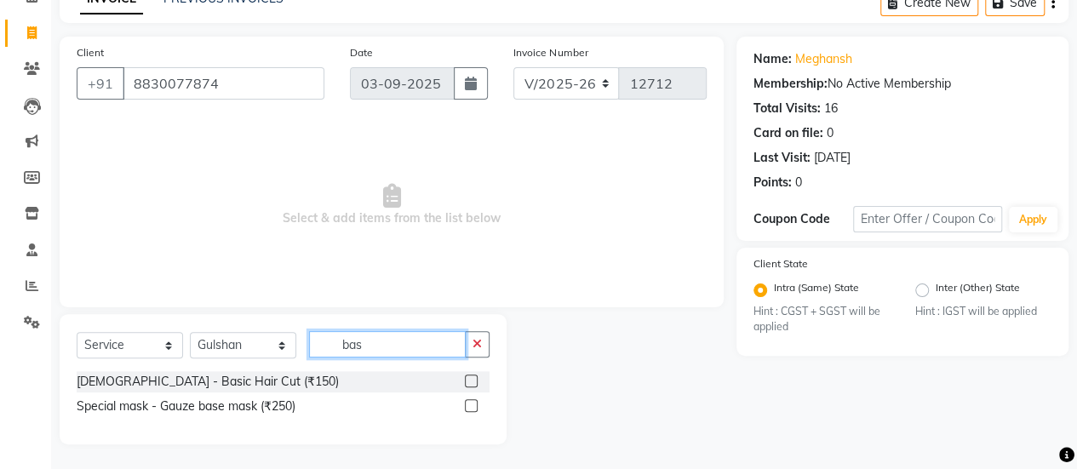
type input "bas"
click at [472, 375] on label at bounding box center [471, 381] width 13 height 13
click at [472, 376] on input "checkbox" at bounding box center [470, 381] width 11 height 11
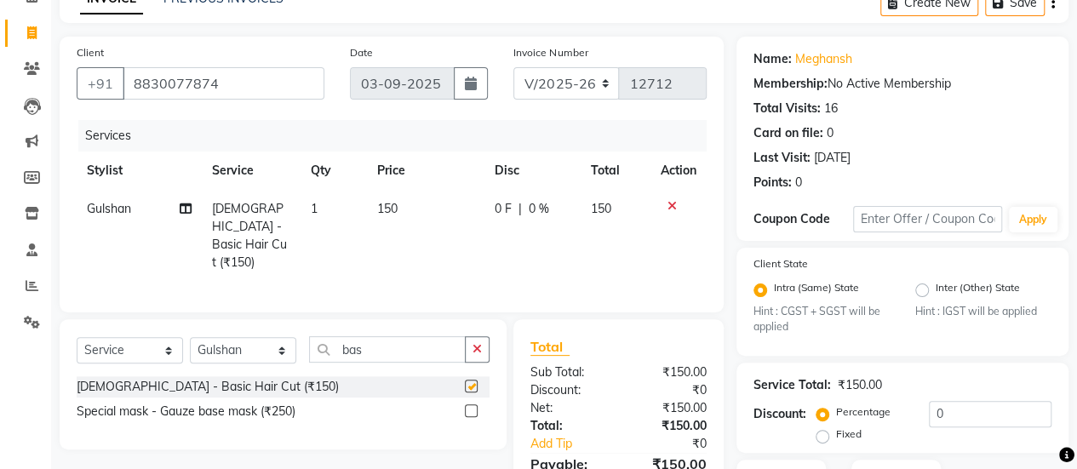
checkbox input "false"
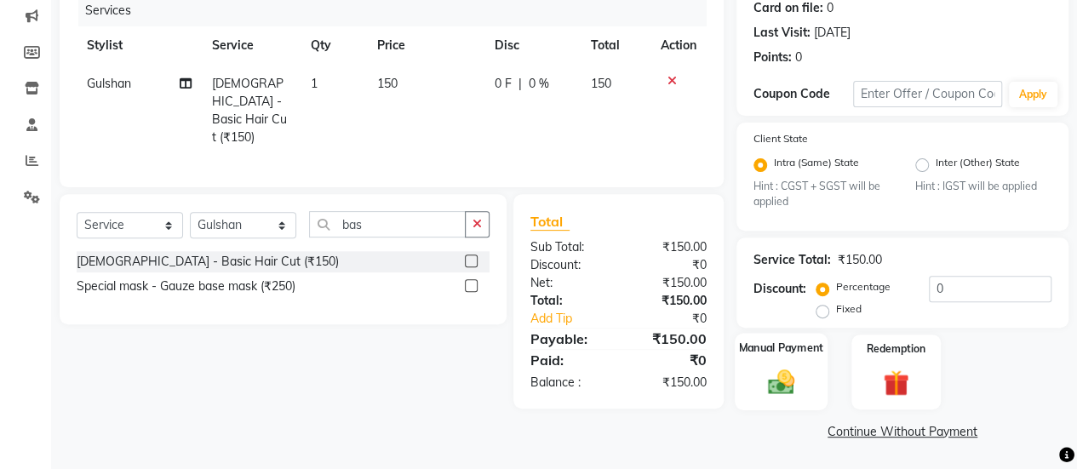
drag, startPoint x: 721, startPoint y: 373, endPoint x: 801, endPoint y: 374, distance: 80.0
click at [801, 374] on div "Client +91 8830077874 Date 03-09-2025 Invoice Number V/2025 V/2025-26 12712 Ser…" at bounding box center [564, 177] width 1034 height 533
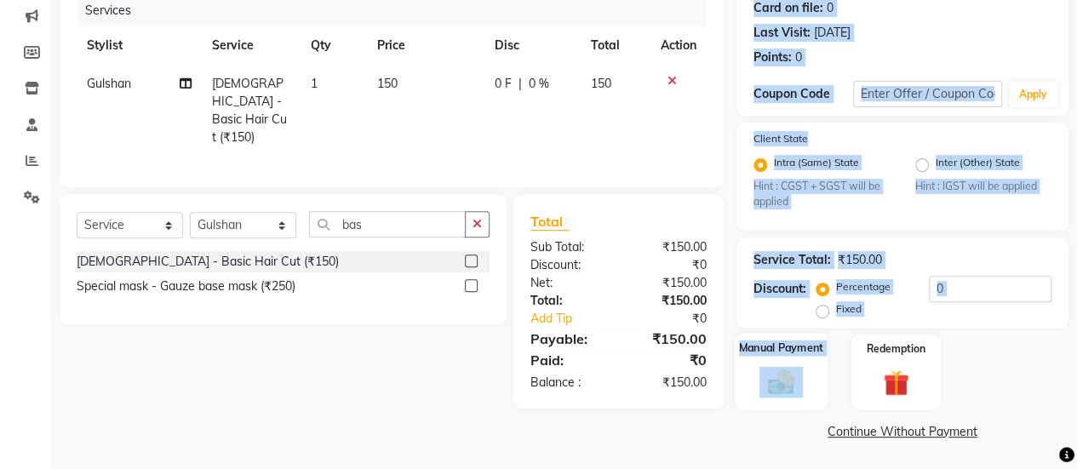
click at [801, 374] on img at bounding box center [780, 382] width 43 height 31
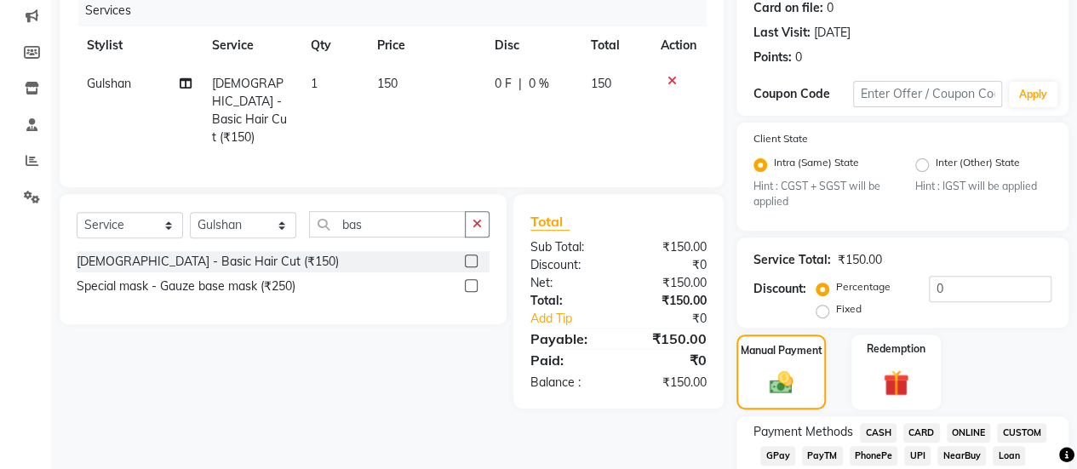
click at [781, 446] on span "GPay" at bounding box center [777, 456] width 35 height 20
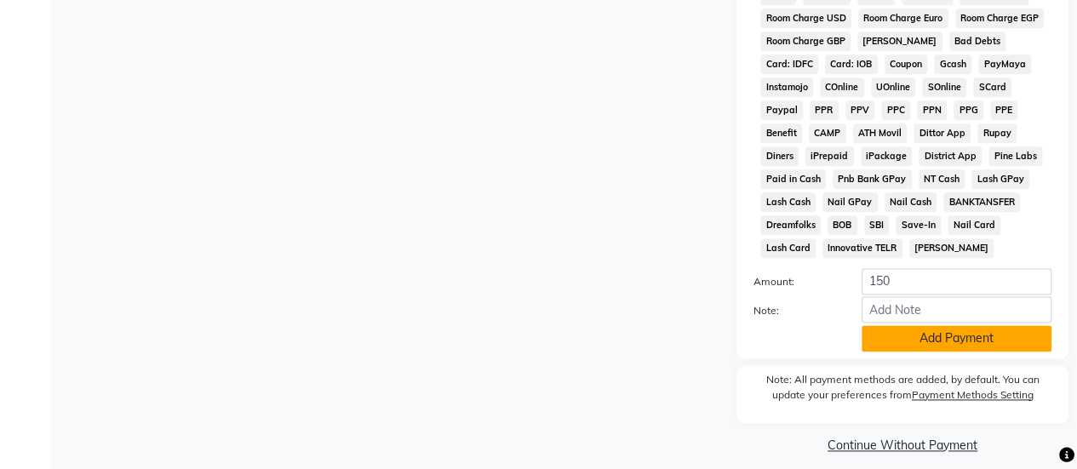
click at [906, 335] on button "Add Payment" at bounding box center [956, 338] width 190 height 26
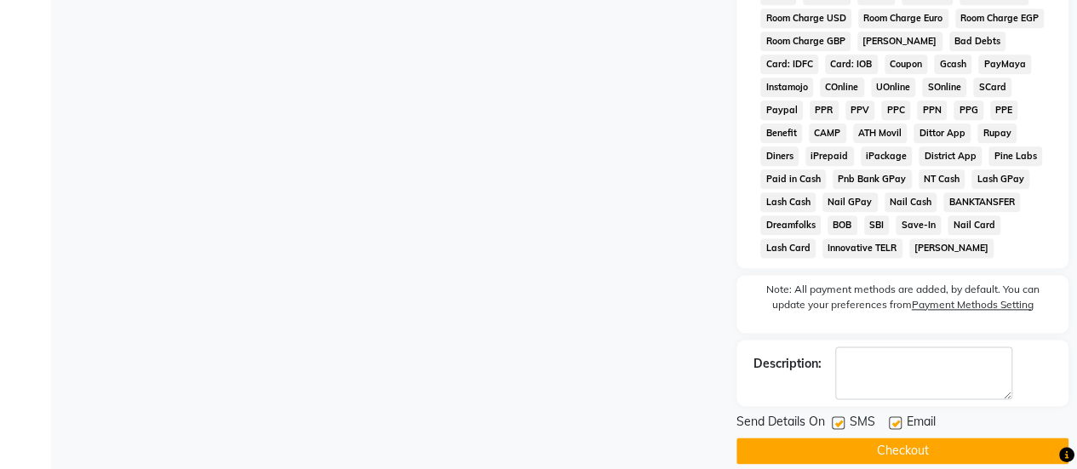
click at [838, 423] on label at bounding box center [838, 422] width 13 height 13
click at [838, 423] on input "checkbox" at bounding box center [837, 423] width 11 height 11
checkbox input "false"
click at [844, 454] on button "Checkout" at bounding box center [902, 450] width 332 height 26
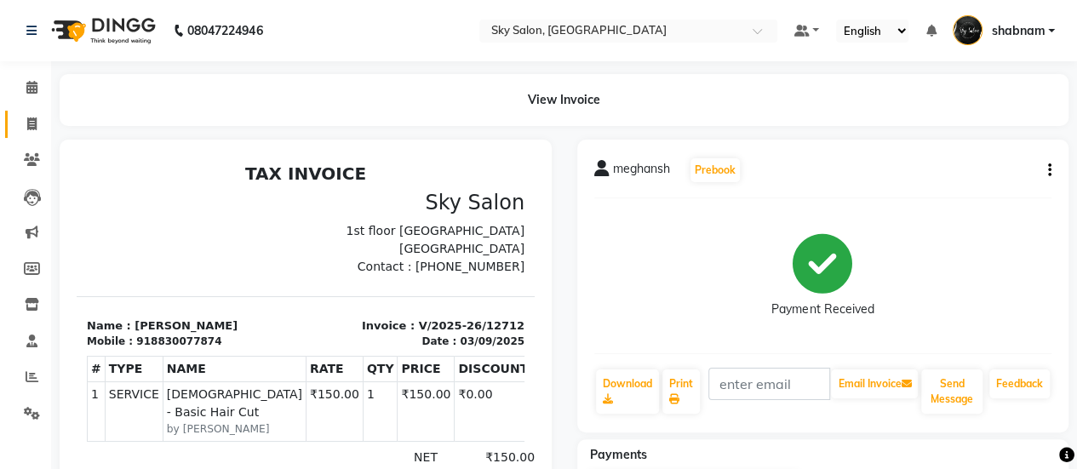
click at [41, 113] on link "Invoice" at bounding box center [25, 125] width 41 height 28
select select "service"
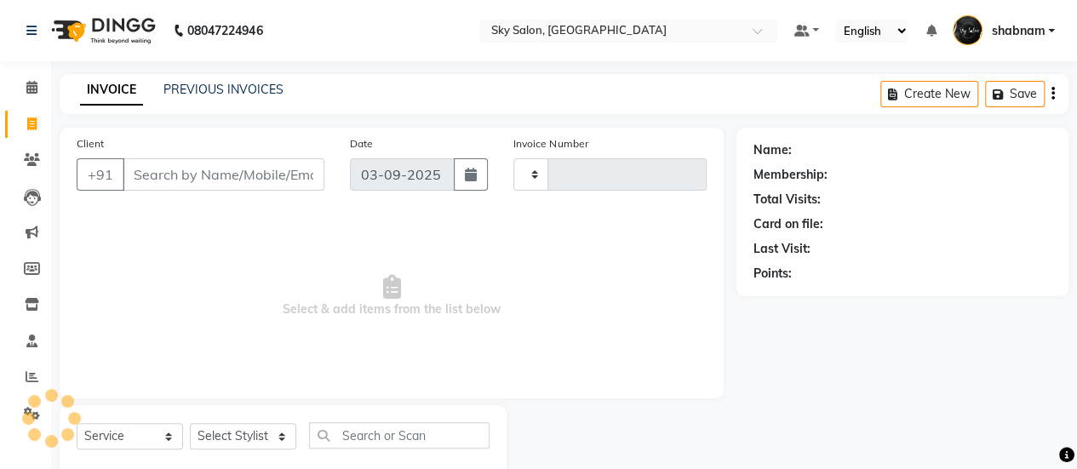
scroll to position [42, 0]
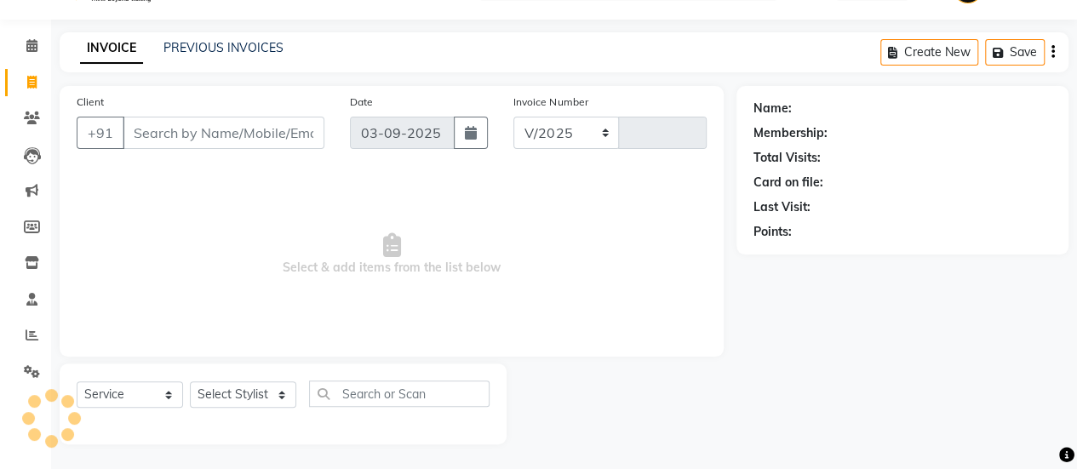
click at [177, 57] on div "INVOICE PREVIOUS INVOICES" at bounding box center [182, 49] width 244 height 20
select select "3537"
type input "12713"
click at [209, 43] on link "PREVIOUS INVOICES" at bounding box center [223, 47] width 120 height 15
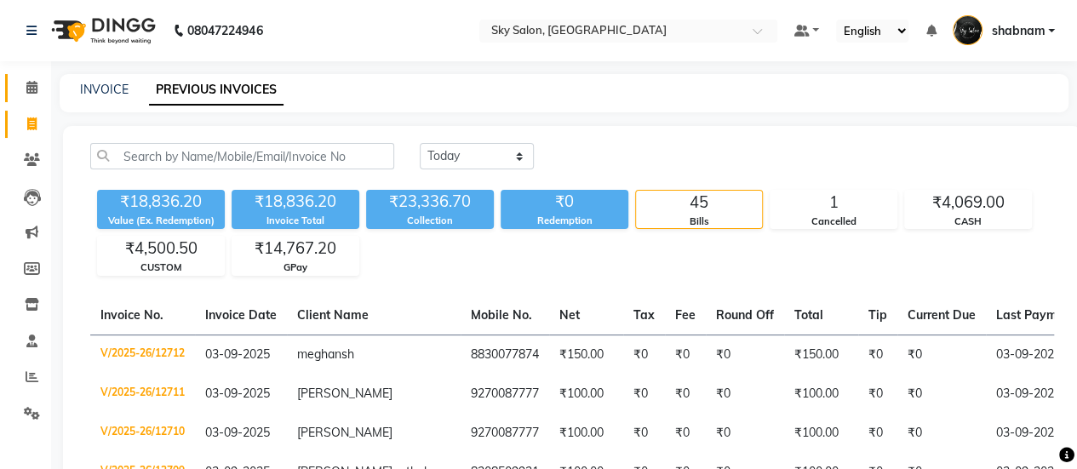
drag, startPoint x: 14, startPoint y: 71, endPoint x: 25, endPoint y: 89, distance: 20.3
click at [25, 89] on li "Calendar" at bounding box center [25, 88] width 51 height 37
click at [25, 89] on span at bounding box center [32, 88] width 30 height 20
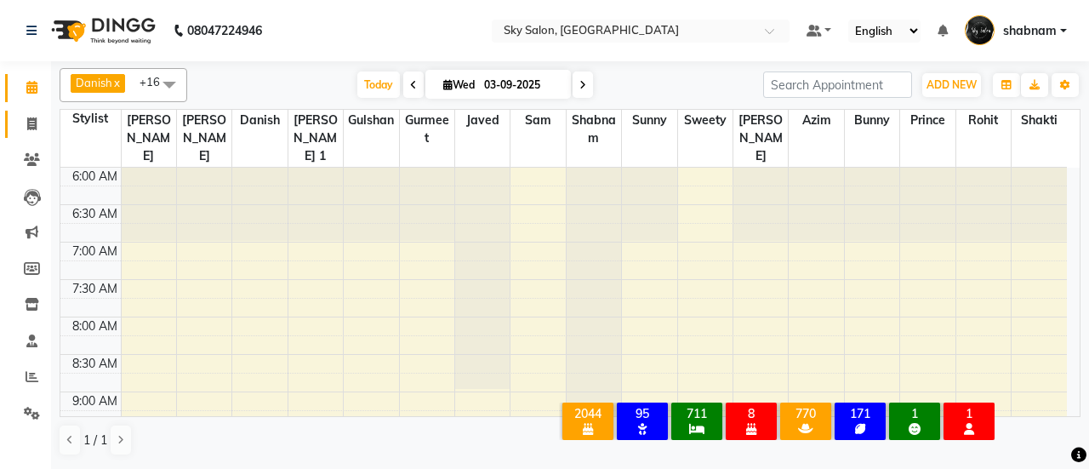
click at [35, 113] on link "Invoice" at bounding box center [25, 125] width 41 height 28
select select "3537"
select select "service"
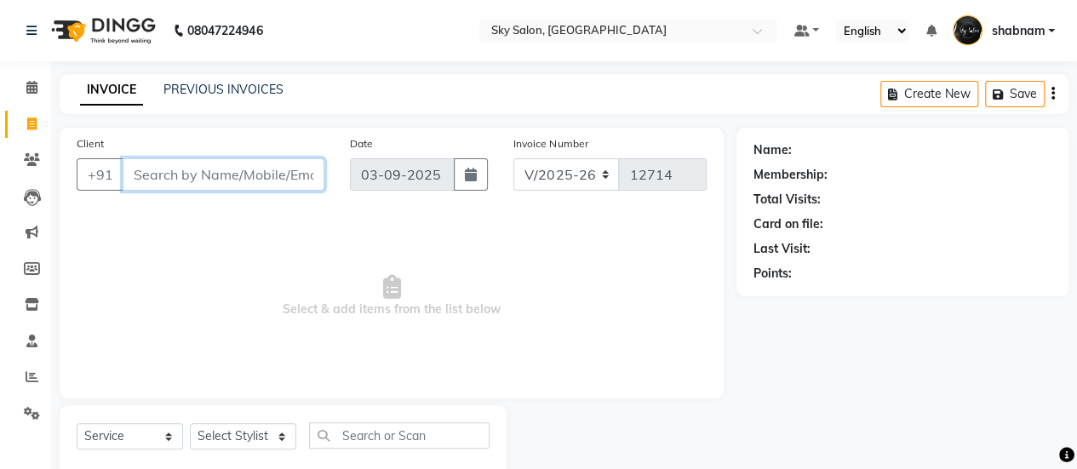
click at [238, 181] on input "Client" at bounding box center [224, 174] width 202 height 32
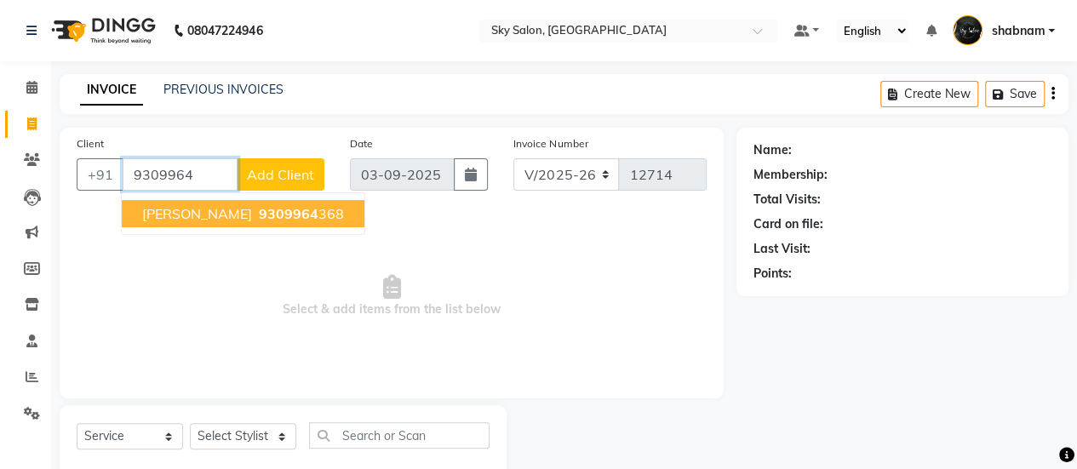
click at [241, 222] on button "roshan bandal 9309964 368" at bounding box center [243, 213] width 243 height 27
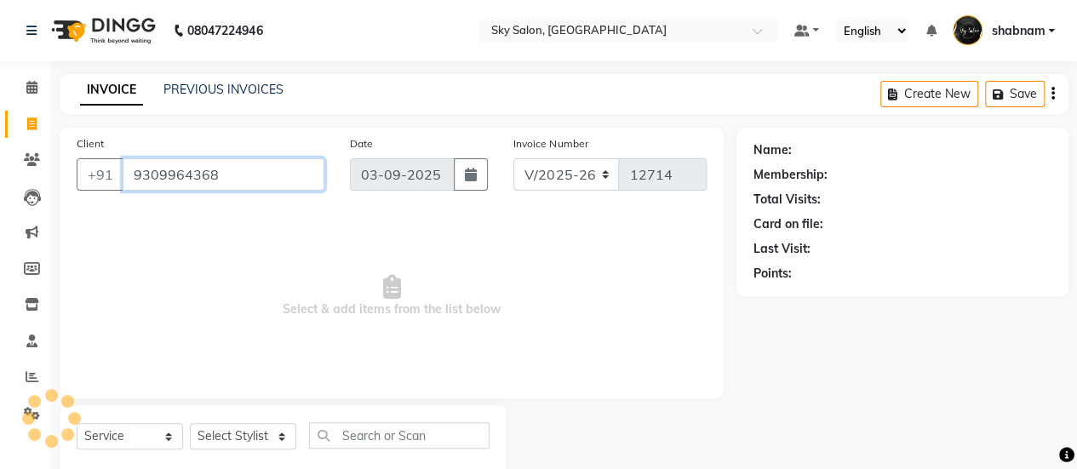
type input "9309964368"
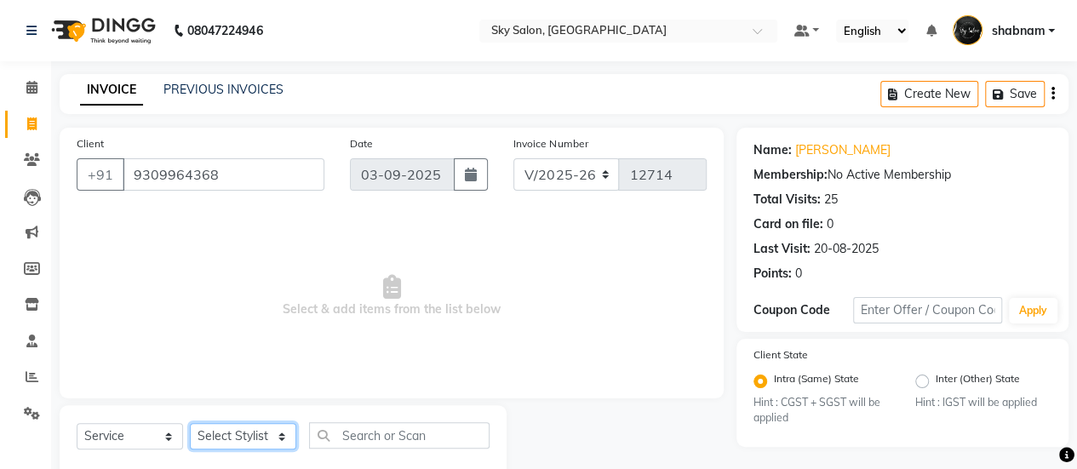
click at [249, 438] on select "Select Stylist afreen [PERSON_NAME] saha [PERSON_NAME] [PERSON_NAME] [PERSON_NA…" at bounding box center [243, 436] width 106 height 26
select select "43486"
click at [190, 423] on select "Select Stylist afreen [PERSON_NAME] saha [PERSON_NAME] [PERSON_NAME] [PERSON_NA…" at bounding box center [243, 436] width 106 height 26
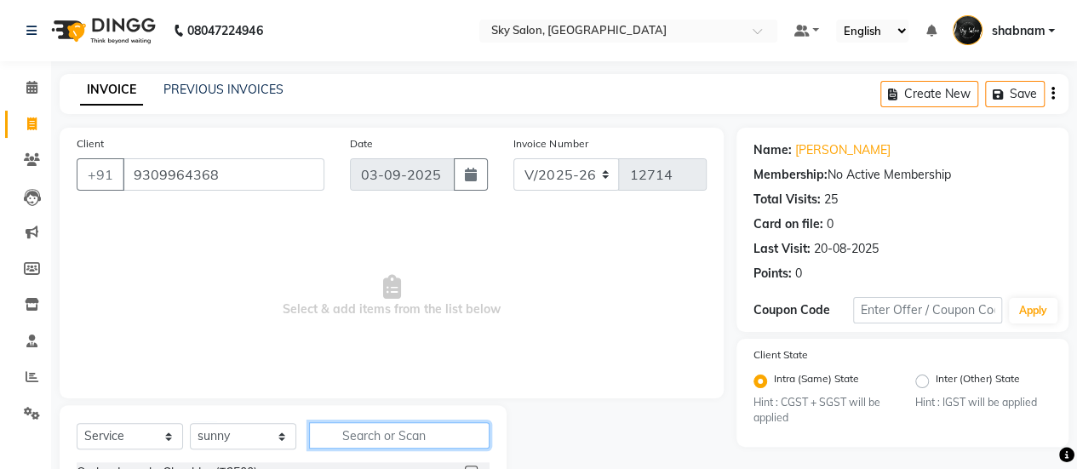
click at [363, 432] on input "text" at bounding box center [399, 435] width 180 height 26
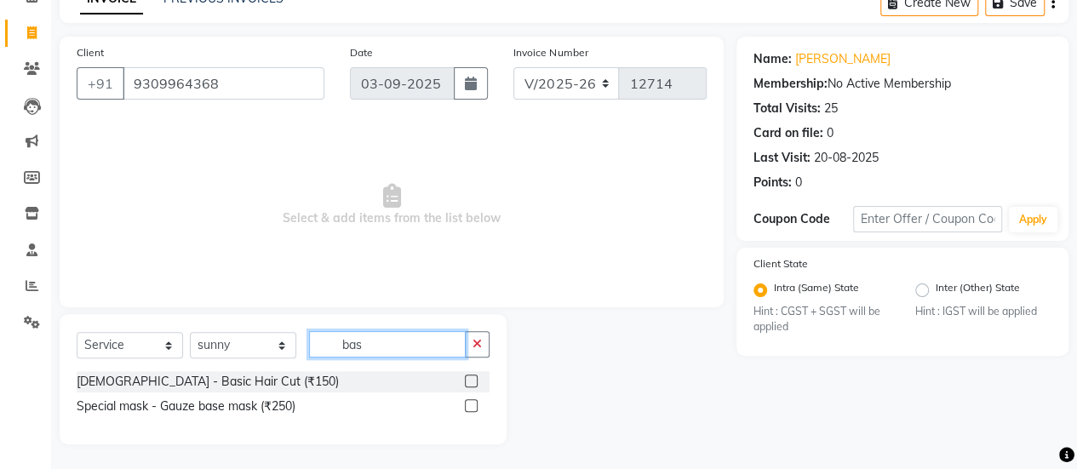
type input "bas"
click at [472, 384] on label at bounding box center [471, 381] width 13 height 13
click at [472, 384] on input "checkbox" at bounding box center [470, 381] width 11 height 11
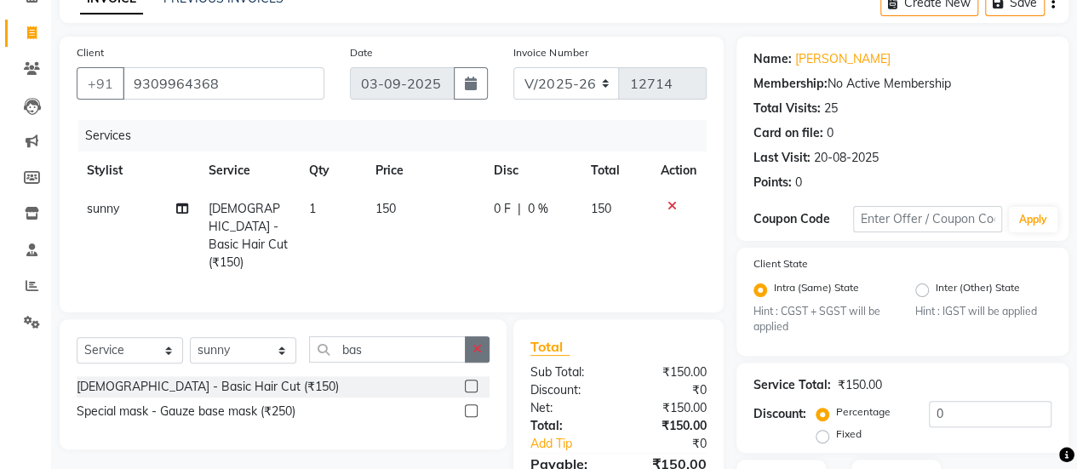
checkbox input "false"
click at [476, 355] on button "button" at bounding box center [477, 349] width 25 height 26
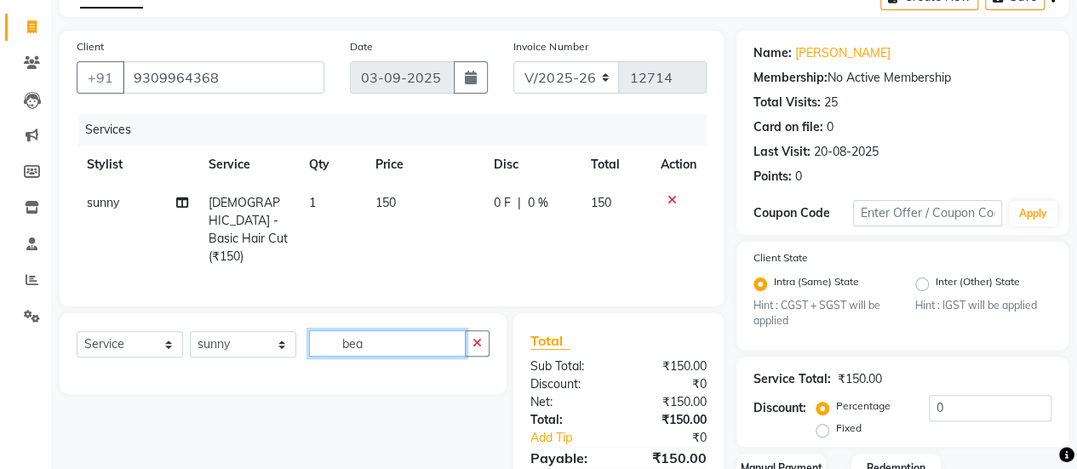
scroll to position [103, 0]
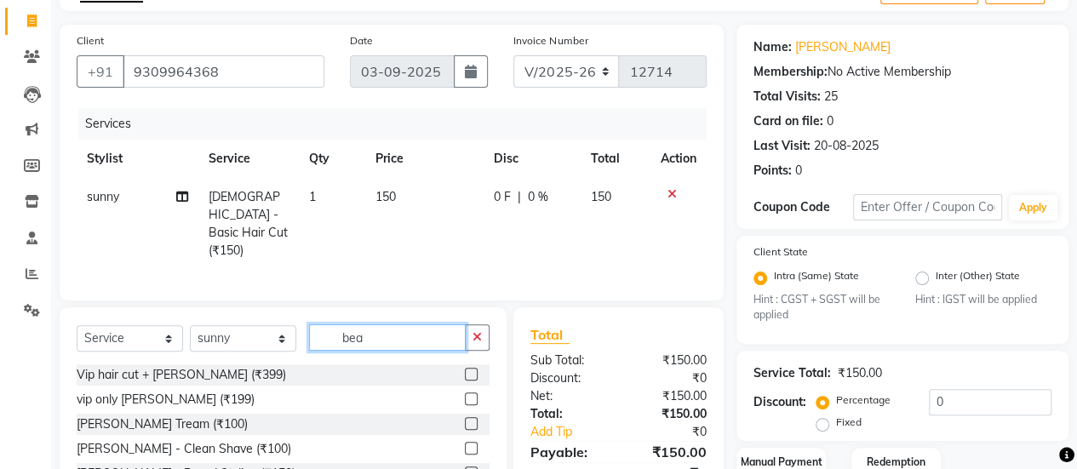
type input "bea"
click at [465, 421] on label at bounding box center [471, 423] width 13 height 13
click at [465, 421] on input "checkbox" at bounding box center [470, 424] width 11 height 11
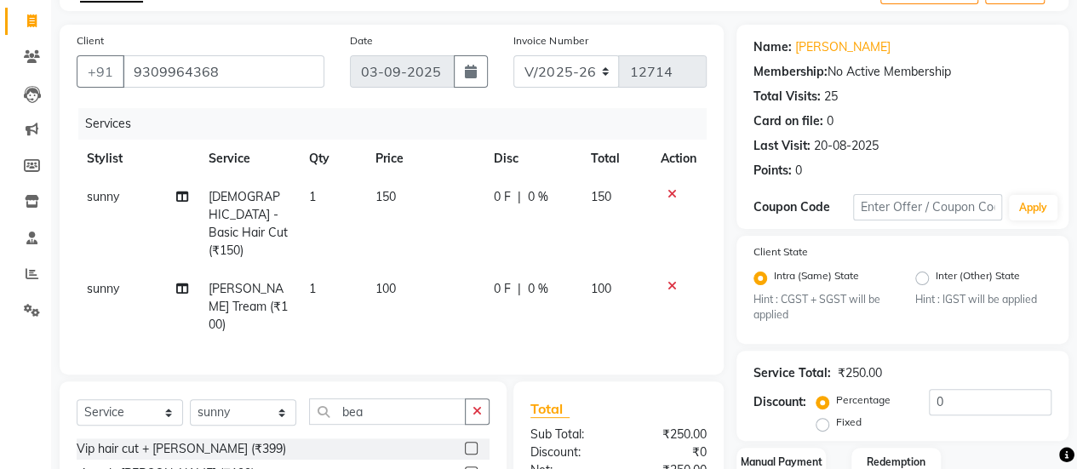
checkbox input "false"
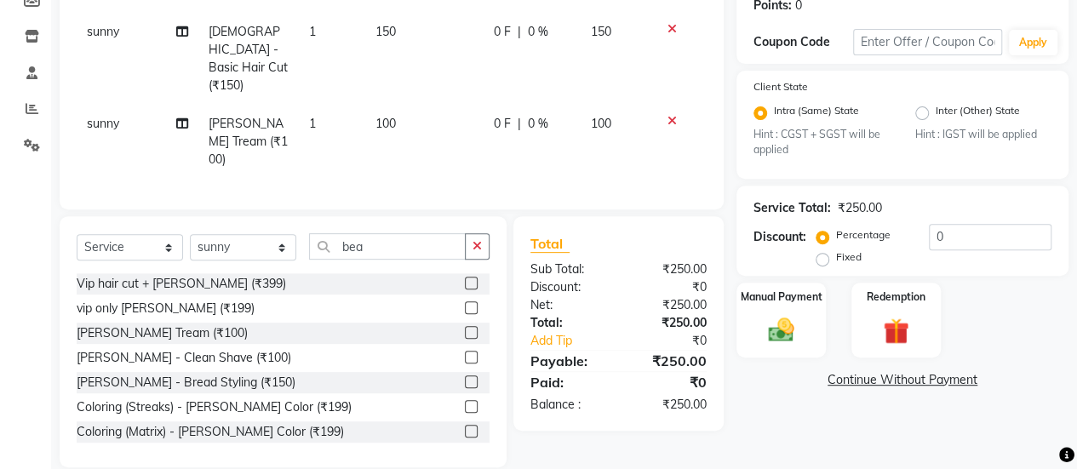
drag, startPoint x: 795, startPoint y: 370, endPoint x: 795, endPoint y: 357, distance: 13.6
click at [795, 357] on div "Name: Roshan Bandal Membership: No Active Membership Total Visits: 25 Card on f…" at bounding box center [908, 164] width 345 height 608
click at [803, 345] on div "Manual Payment" at bounding box center [781, 320] width 93 height 77
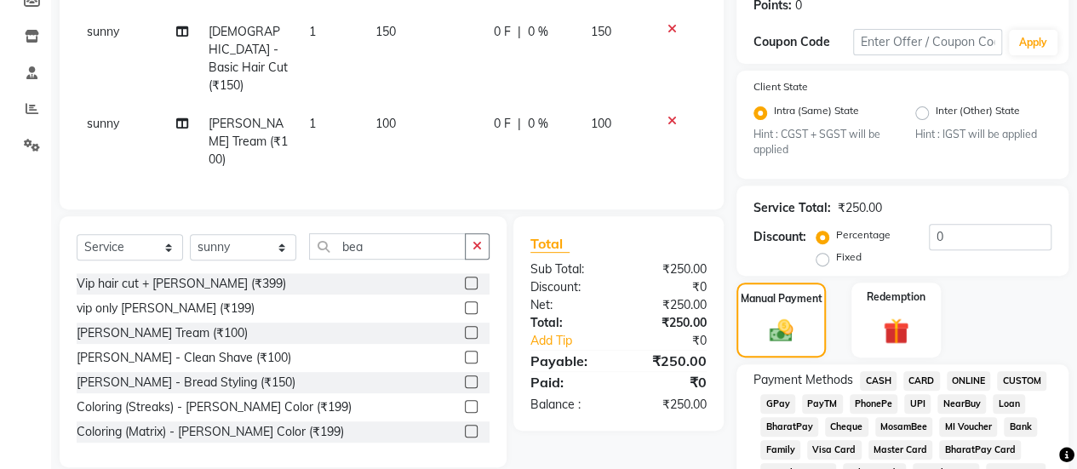
click at [872, 372] on span "CASH" at bounding box center [878, 381] width 37 height 20
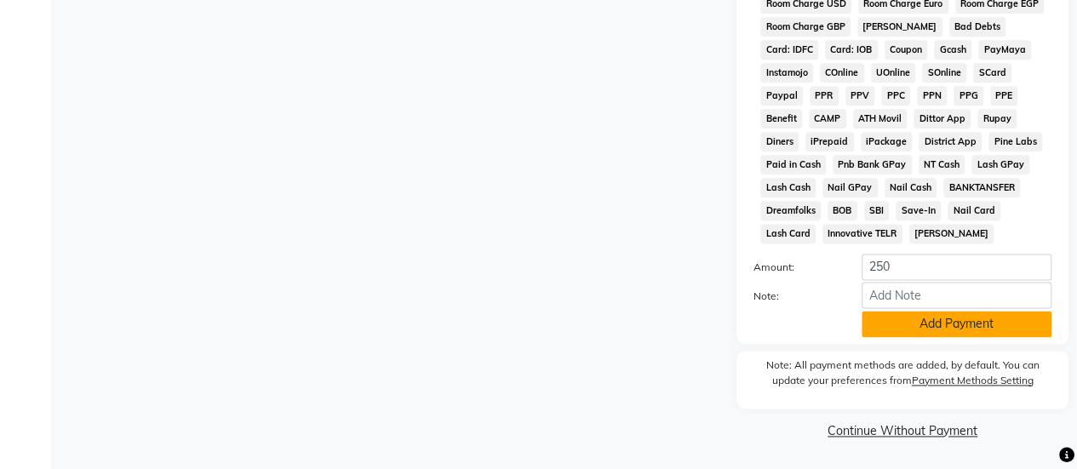
click at [914, 331] on button "Add Payment" at bounding box center [956, 324] width 190 height 26
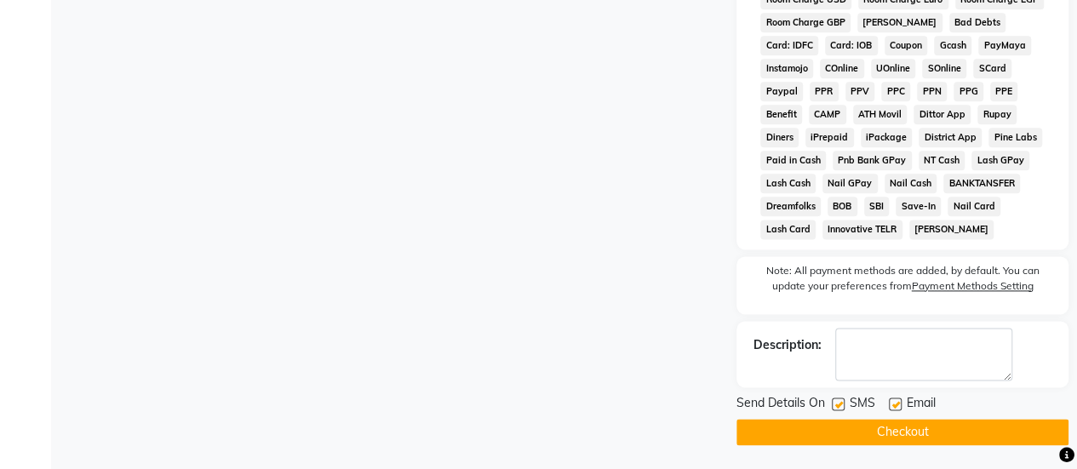
click at [841, 410] on label at bounding box center [838, 403] width 13 height 13
click at [841, 410] on input "checkbox" at bounding box center [837, 404] width 11 height 11
checkbox input "false"
click at [849, 426] on button "Checkout" at bounding box center [902, 432] width 332 height 26
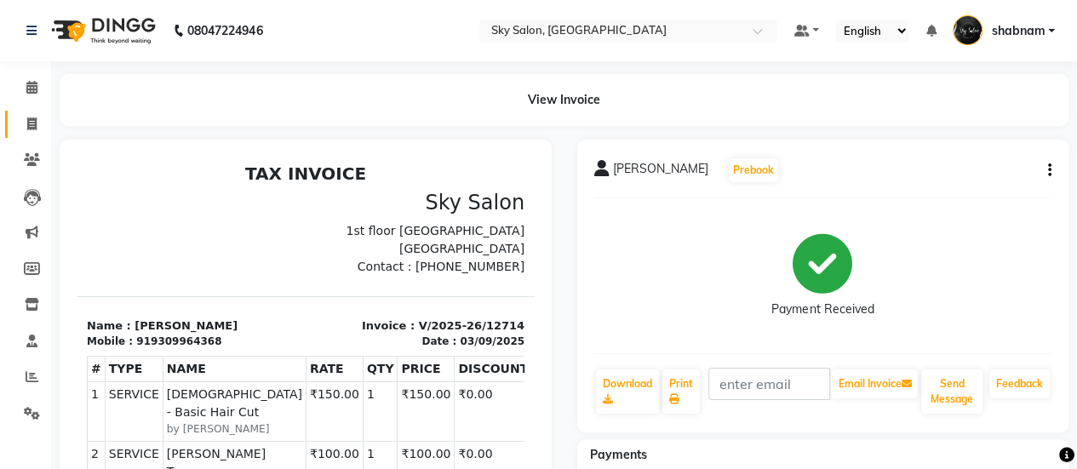
click at [38, 134] on link "Invoice" at bounding box center [25, 125] width 41 height 28
select select "service"
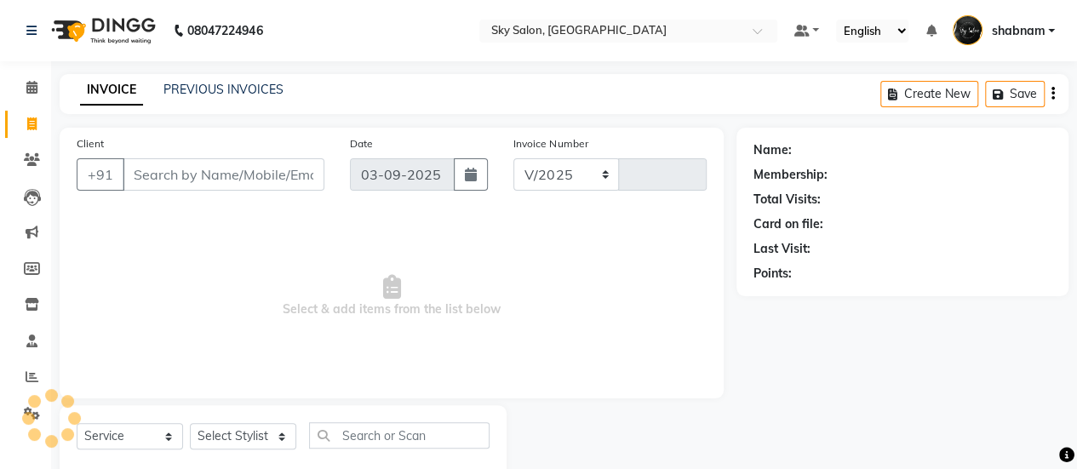
select select "3537"
type input "12716"
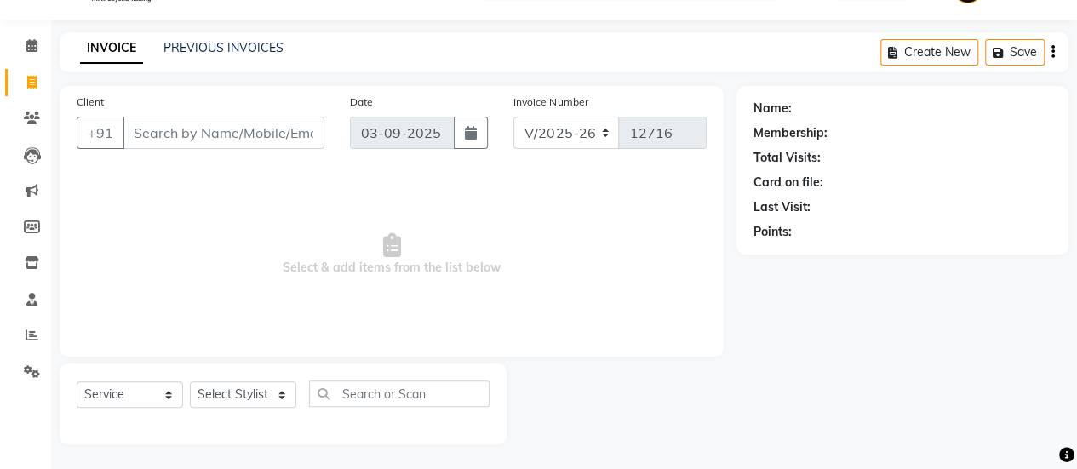
click at [248, 56] on div "PREVIOUS INVOICES" at bounding box center [223, 48] width 120 height 18
click at [246, 47] on link "PREVIOUS INVOICES" at bounding box center [223, 47] width 120 height 15
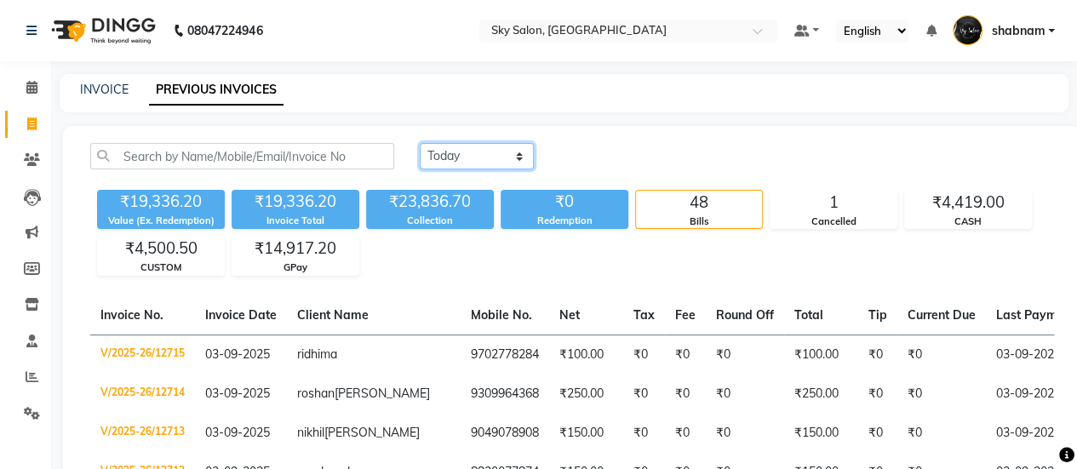
click at [439, 157] on select "Today Yesterday Custom Range" at bounding box center [477, 156] width 114 height 26
click at [420, 143] on select "Today Yesterday Custom Range" at bounding box center [477, 156] width 114 height 26
click at [165, 209] on div "₹19,336.20" at bounding box center [161, 202] width 128 height 24
copy div "19,336.20"
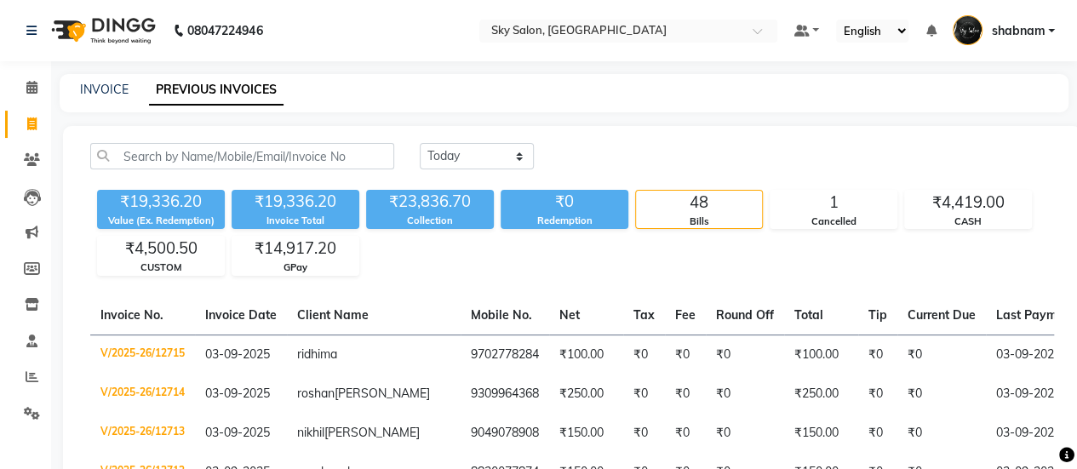
click at [301, 189] on div "₹19,336.20 Value (Ex. Redemption) ₹19,336.20 Invoice Total ₹23,836.70 Collectio…" at bounding box center [572, 229] width 964 height 93
copy div "19,336.20"
click at [432, 193] on div "₹23,836.70" at bounding box center [430, 202] width 128 height 24
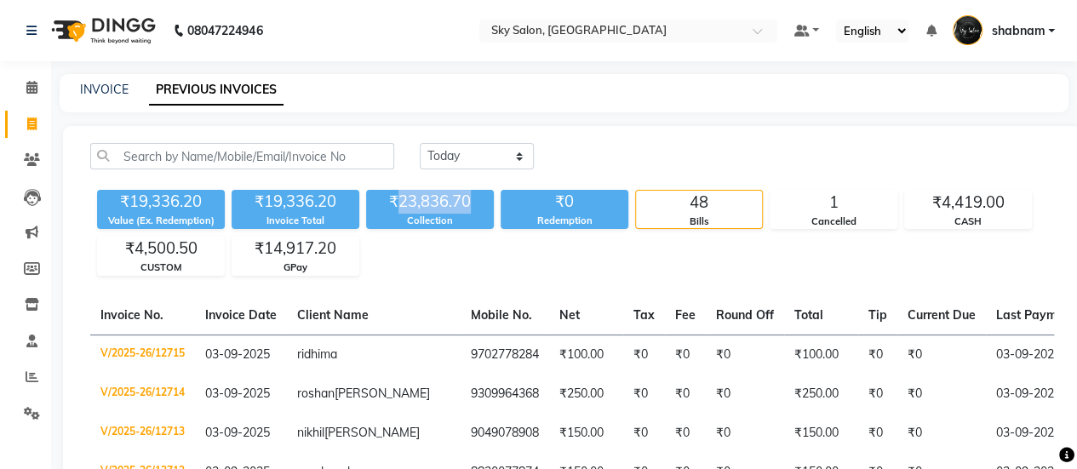
copy div "23,836.70"
click at [957, 200] on div "₹4,419.00" at bounding box center [968, 203] width 126 height 24
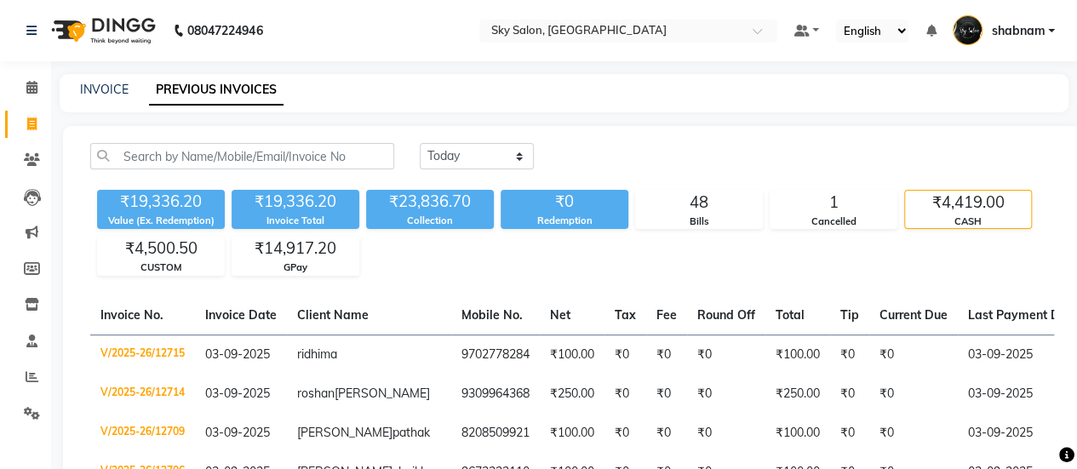
click at [957, 200] on div "₹4,419.00" at bounding box center [968, 203] width 126 height 24
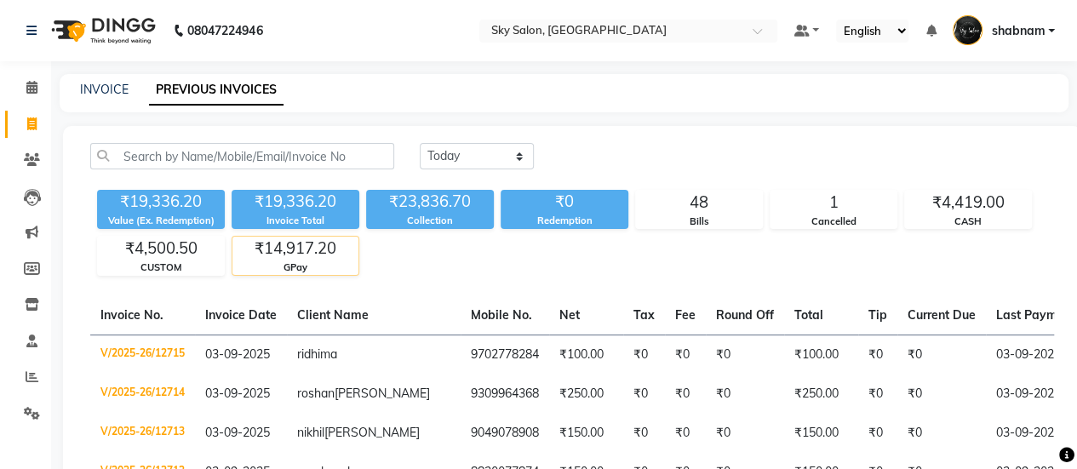
click at [283, 246] on div "₹14,917.20" at bounding box center [295, 249] width 126 height 24
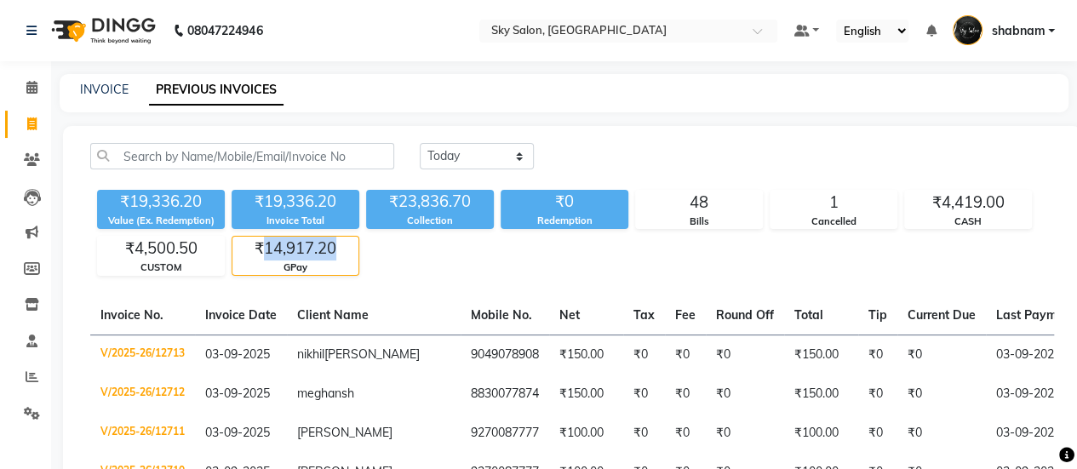
click at [283, 246] on div "₹14,917.20" at bounding box center [295, 249] width 126 height 24
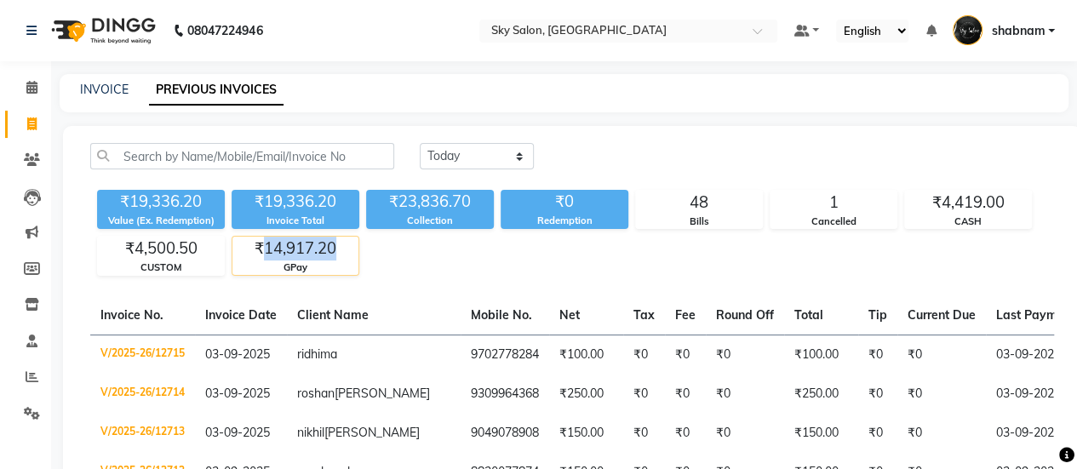
copy div "14,917.20"
click at [165, 266] on div "CUSTOM" at bounding box center [161, 267] width 126 height 14
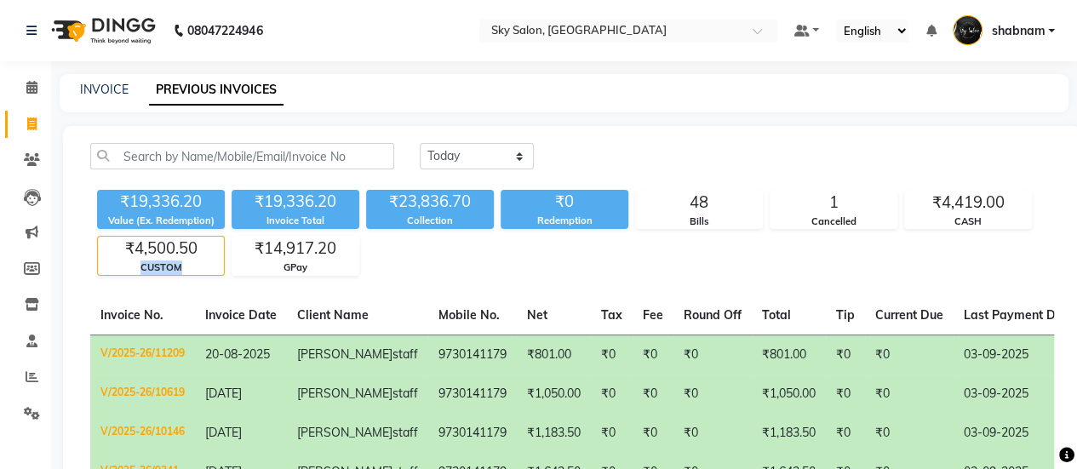
click at [165, 266] on div "CUSTOM" at bounding box center [161, 267] width 126 height 14
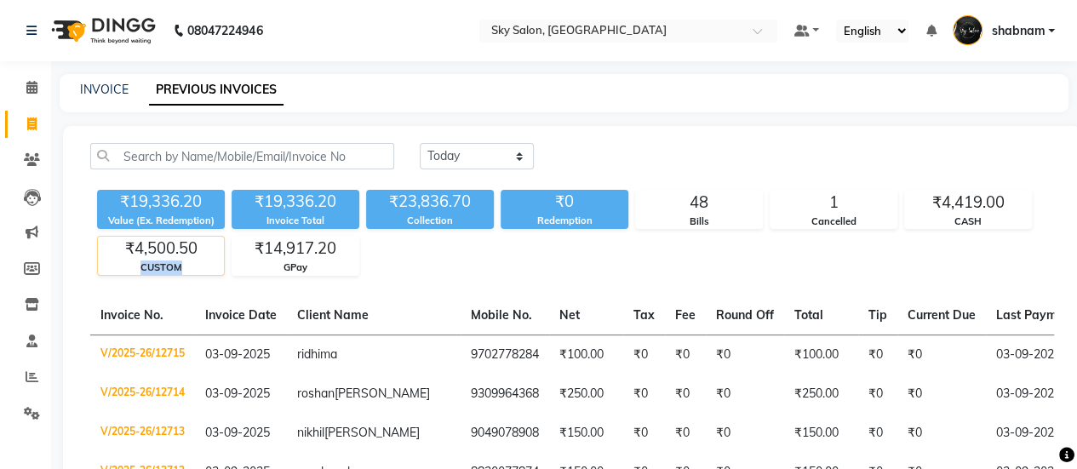
copy div "CUSTOM"
click at [174, 252] on div "₹4,500.50" at bounding box center [161, 249] width 126 height 24
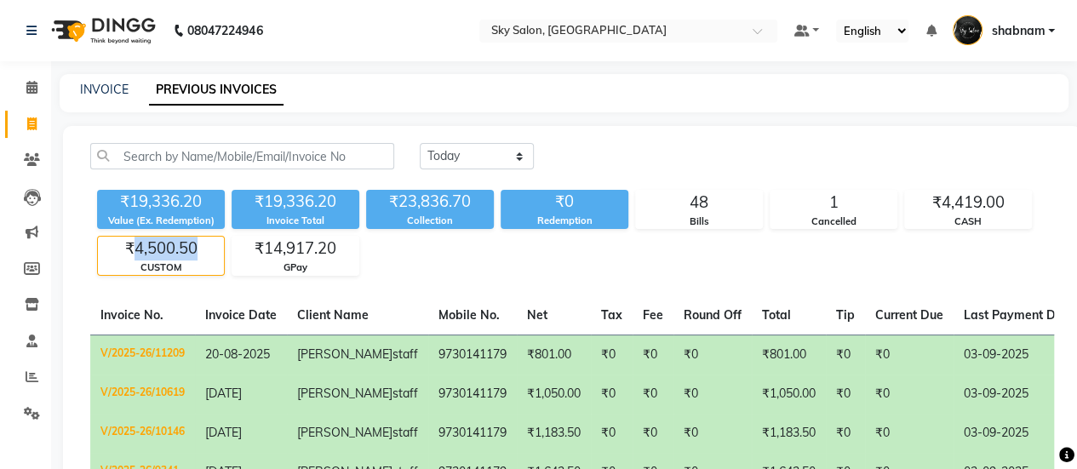
click at [174, 252] on div "₹4,500.50" at bounding box center [161, 249] width 126 height 24
copy div "4,500.50"
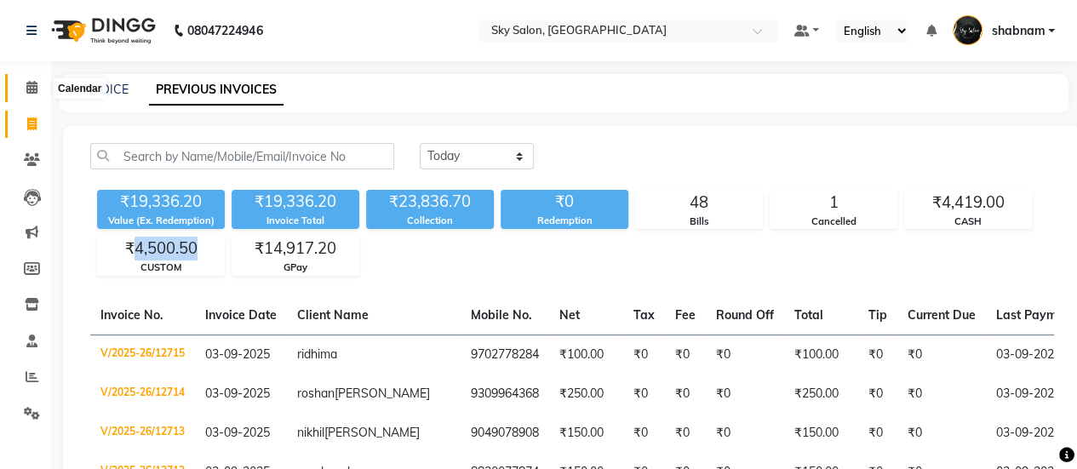
click at [29, 84] on icon at bounding box center [31, 87] width 11 height 13
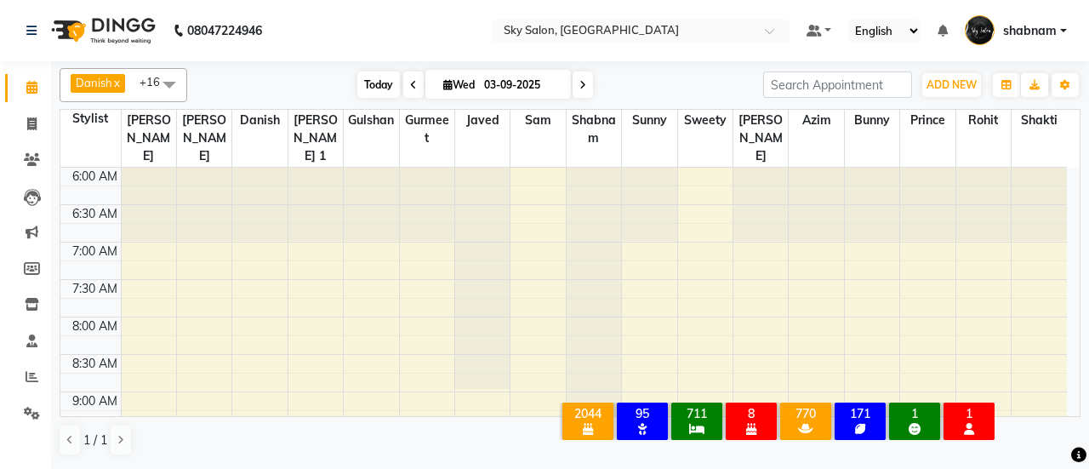
click at [366, 71] on span "Today" at bounding box center [378, 84] width 43 height 26
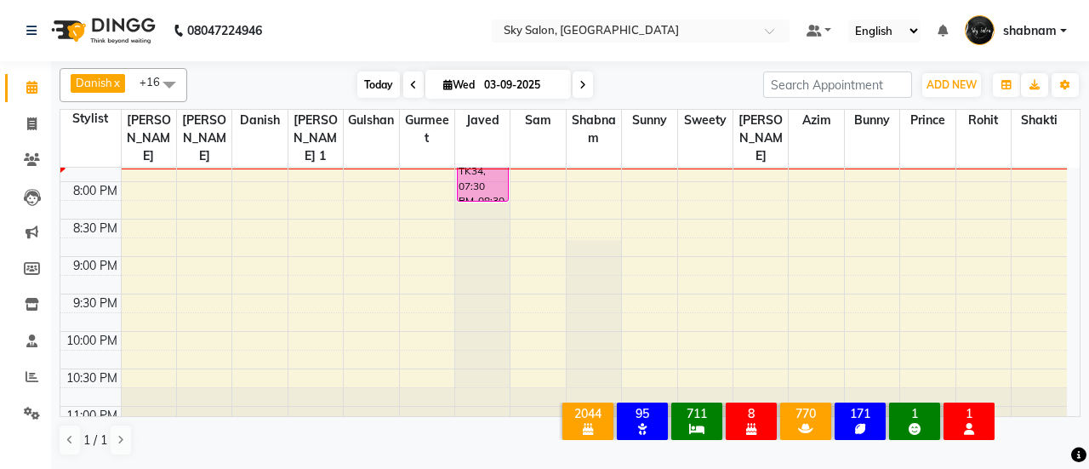
click at [375, 72] on span "Today" at bounding box center [378, 84] width 43 height 26
click at [364, 87] on span "Today" at bounding box center [378, 84] width 43 height 26
click at [376, 89] on span "Today" at bounding box center [378, 84] width 43 height 26
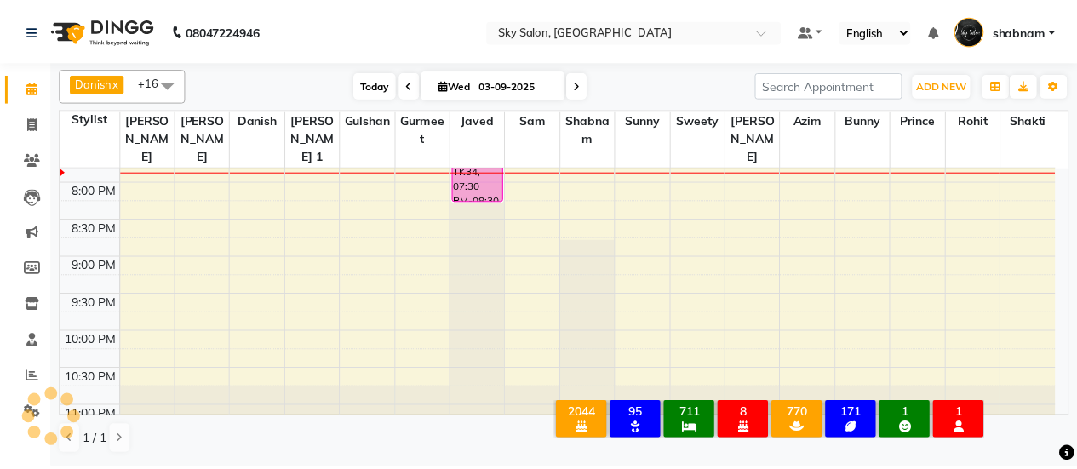
scroll to position [1033, 0]
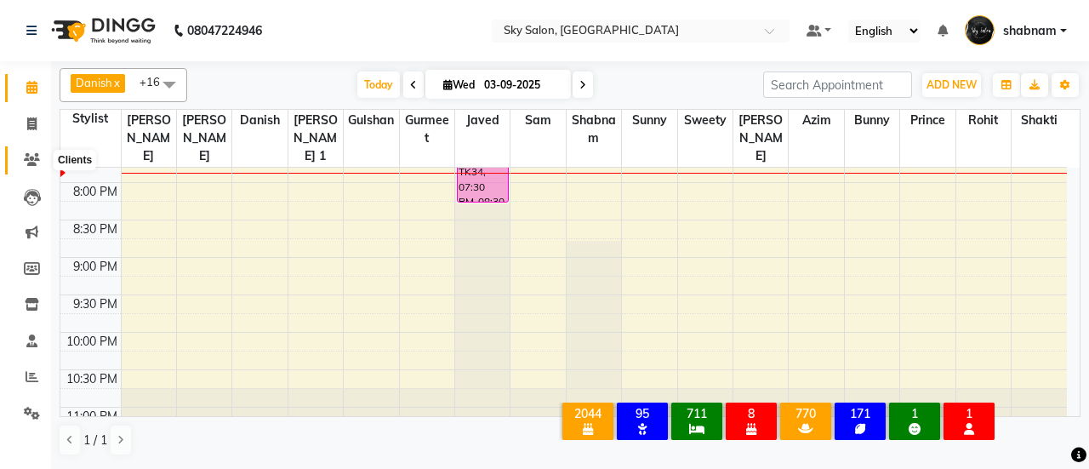
click at [39, 153] on icon at bounding box center [32, 159] width 16 height 13
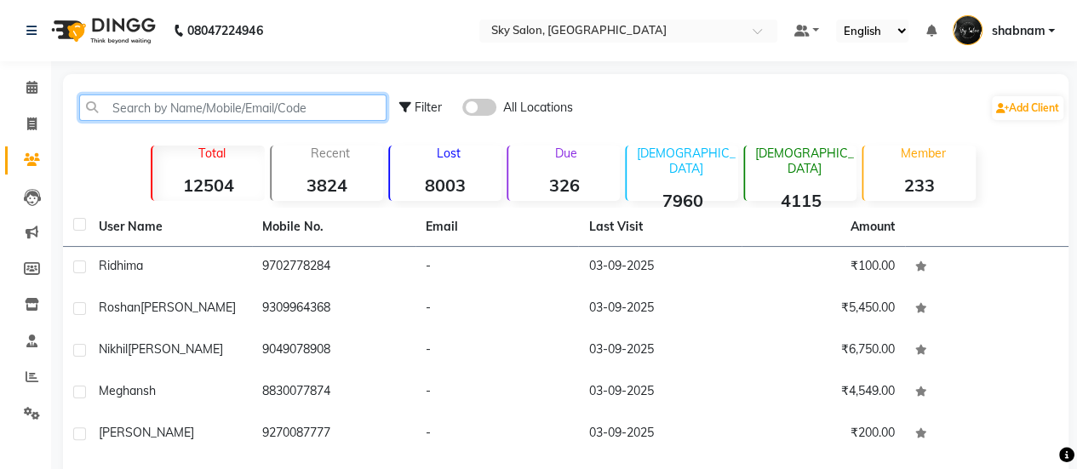
click at [214, 100] on input "text" at bounding box center [232, 107] width 307 height 26
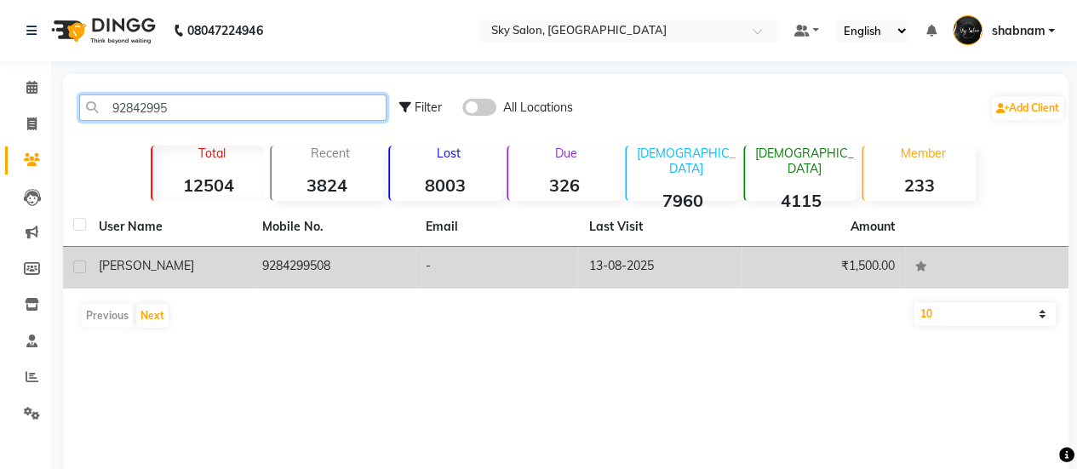
type input "92842995"
click at [336, 256] on td "9284299508" at bounding box center [333, 268] width 163 height 42
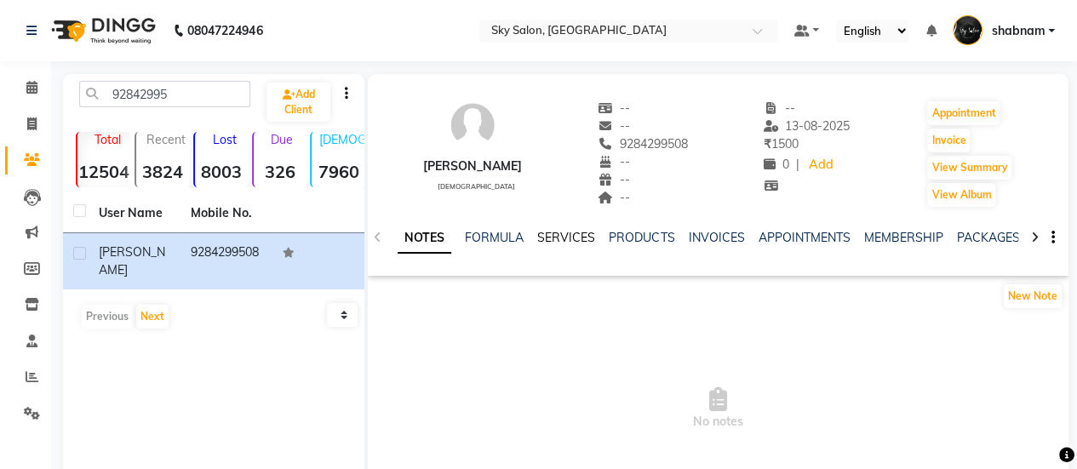
click at [572, 232] on link "SERVICES" at bounding box center [566, 237] width 58 height 15
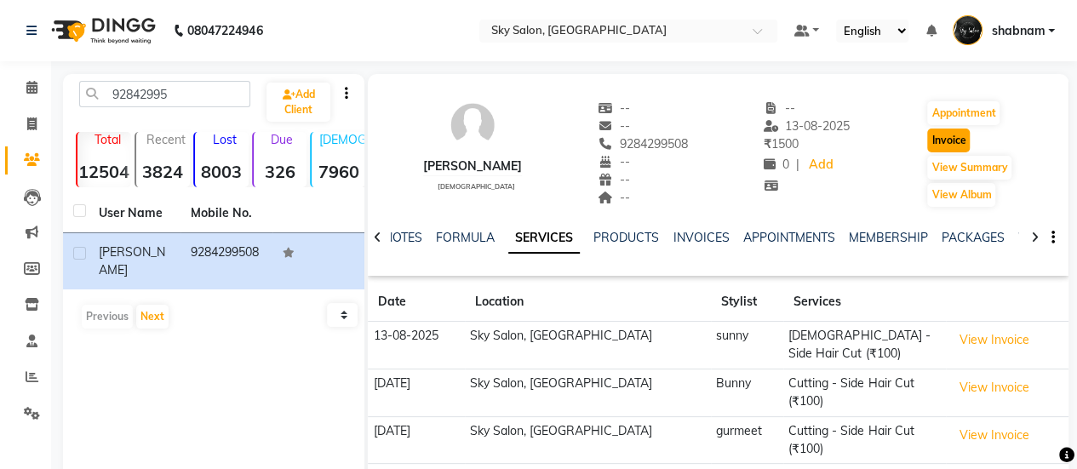
click at [954, 149] on button "Invoice" at bounding box center [948, 141] width 43 height 24
select select "service"
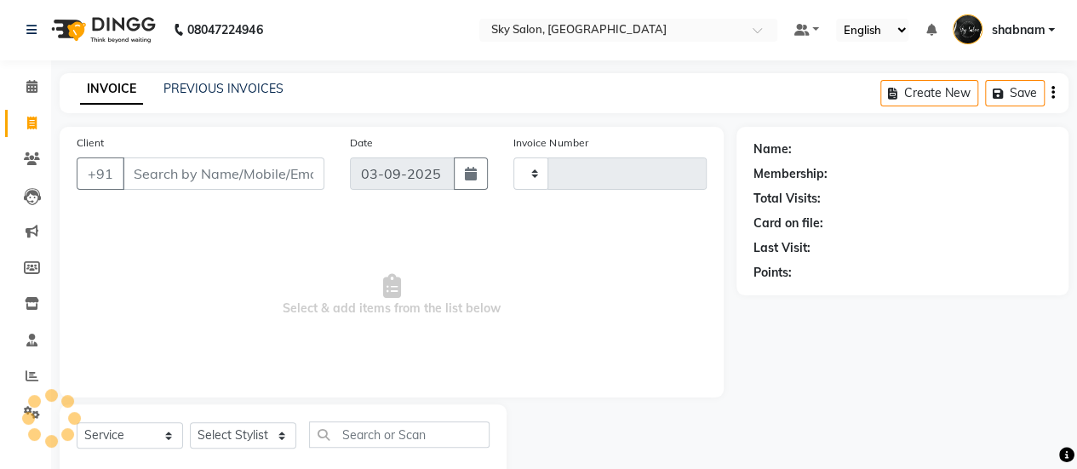
type input "12716"
select select "3537"
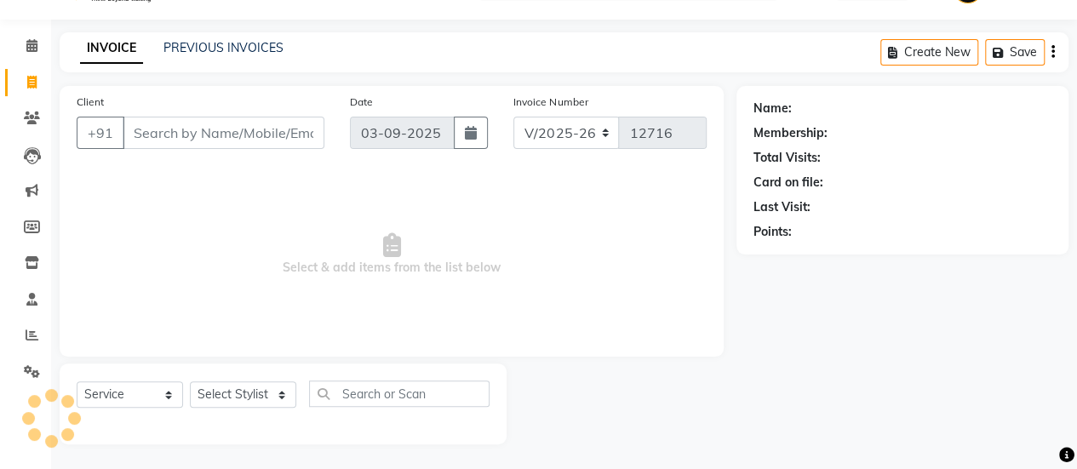
type input "9284299508"
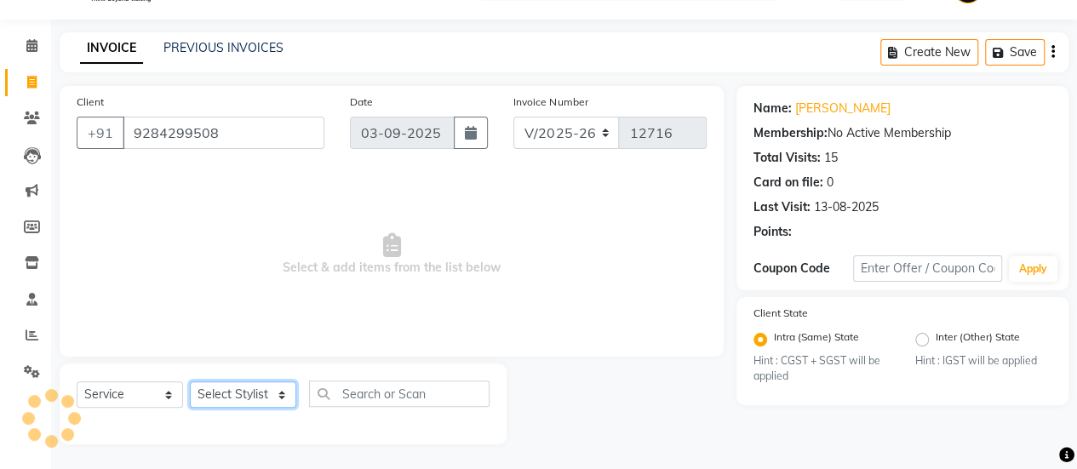
click at [245, 390] on select "Select Stylist afreen [PERSON_NAME] saha [PERSON_NAME] [PERSON_NAME] [PERSON_NA…" at bounding box center [243, 394] width 106 height 26
select select "57852"
click at [190, 381] on select "Select Stylist afreen [PERSON_NAME] saha [PERSON_NAME] [PERSON_NAME] [PERSON_NA…" at bounding box center [243, 394] width 106 height 26
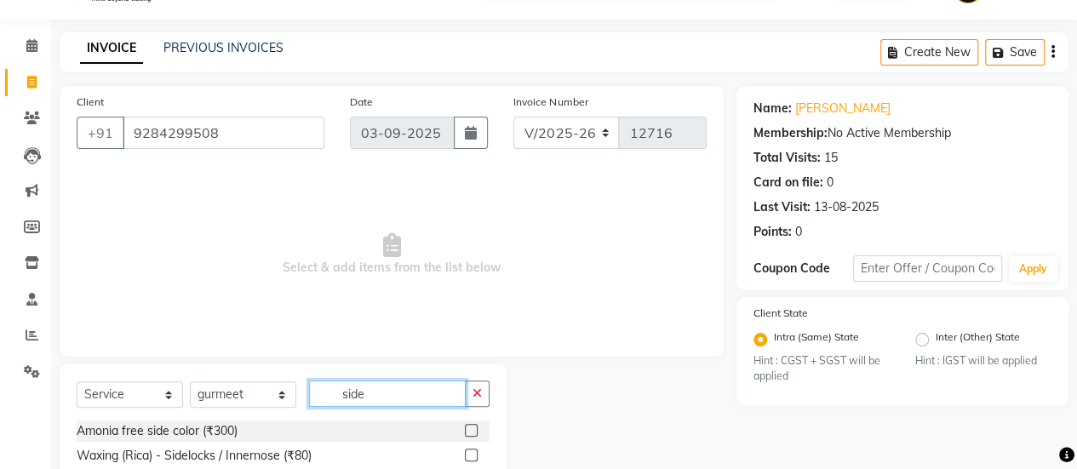
scroll to position [165, 0]
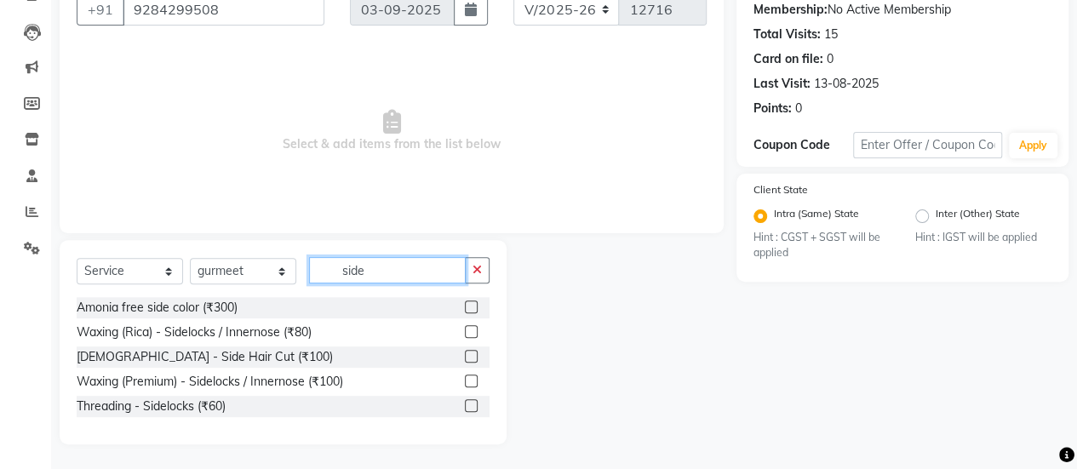
type input "side"
drag, startPoint x: 480, startPoint y: 352, endPoint x: 468, endPoint y: 355, distance: 12.4
click at [468, 355] on div at bounding box center [477, 356] width 25 height 21
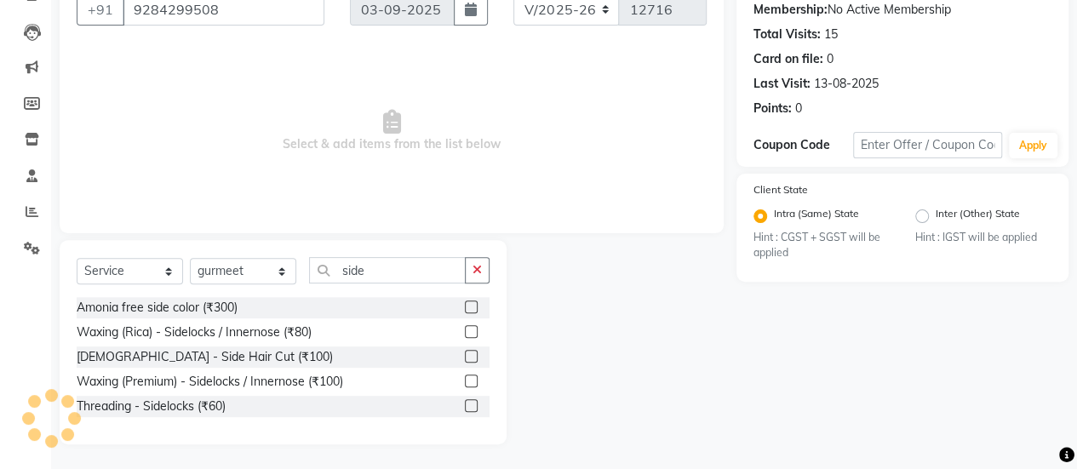
click at [468, 355] on label at bounding box center [471, 356] width 13 height 13
click at [468, 355] on input "checkbox" at bounding box center [470, 357] width 11 height 11
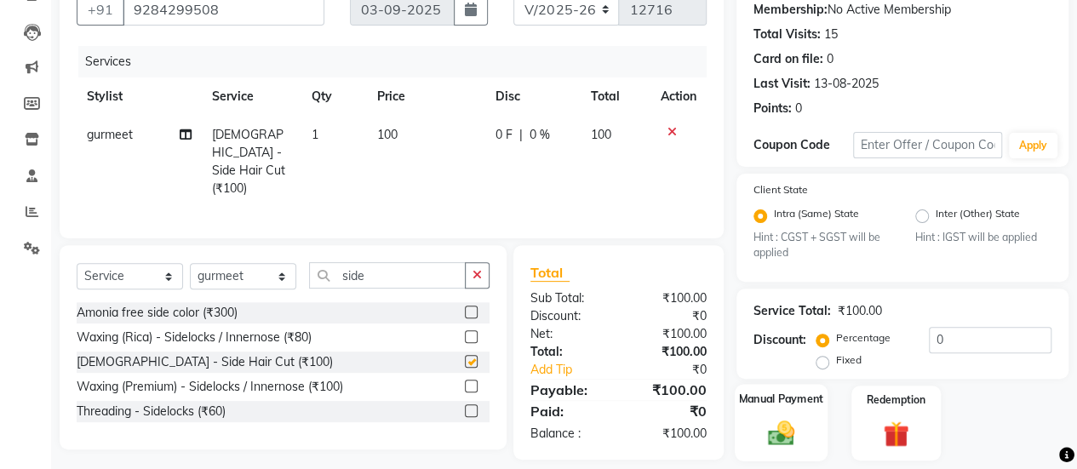
checkbox input "false"
click at [754, 420] on div "Manual Payment" at bounding box center [781, 423] width 93 height 77
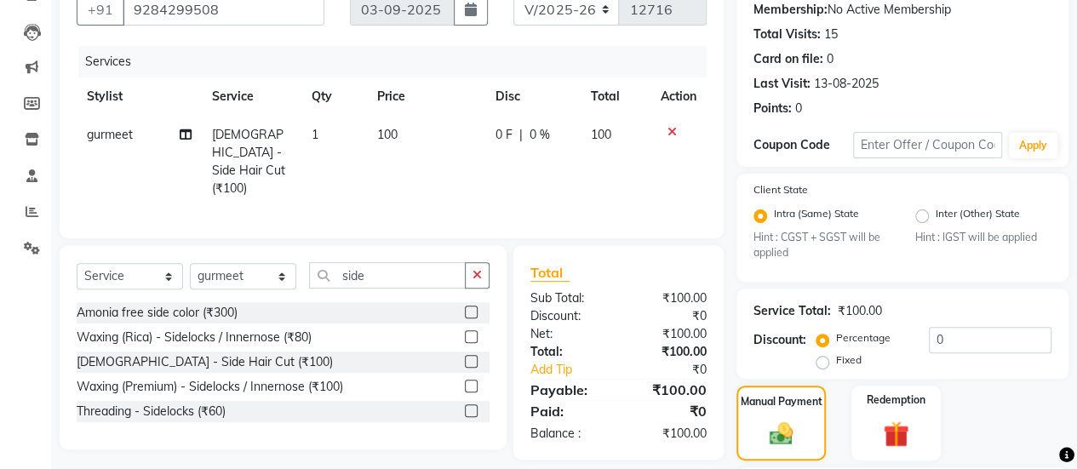
scroll to position [357, 0]
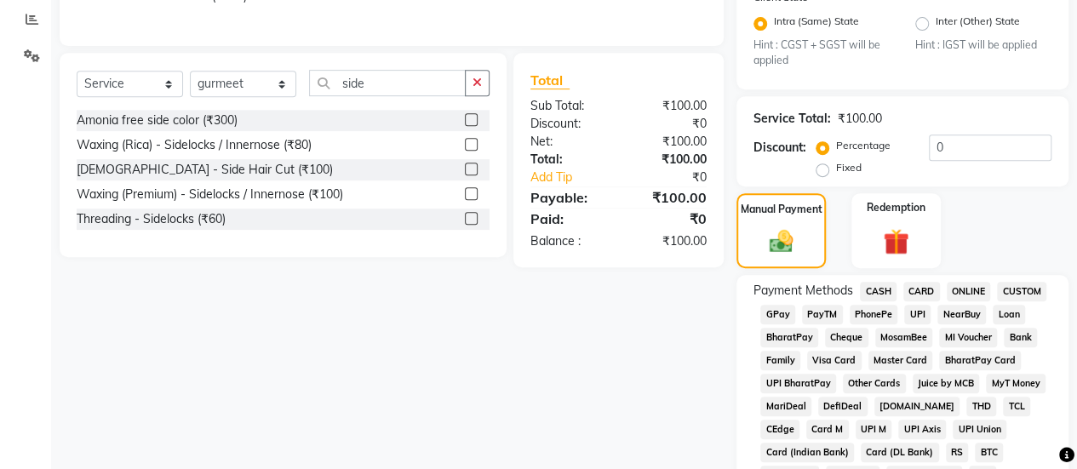
click at [875, 282] on span "CASH" at bounding box center [878, 292] width 37 height 20
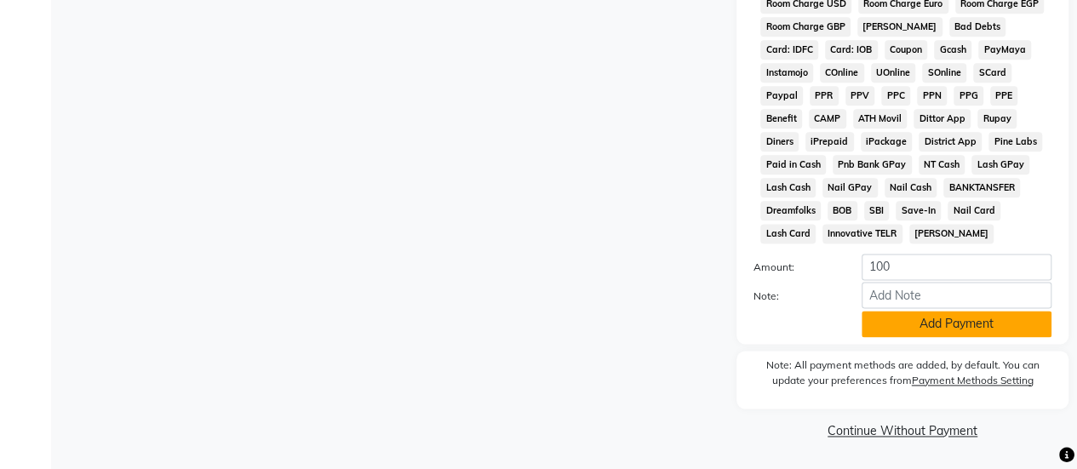
click at [953, 335] on button "Add Payment" at bounding box center [956, 324] width 190 height 26
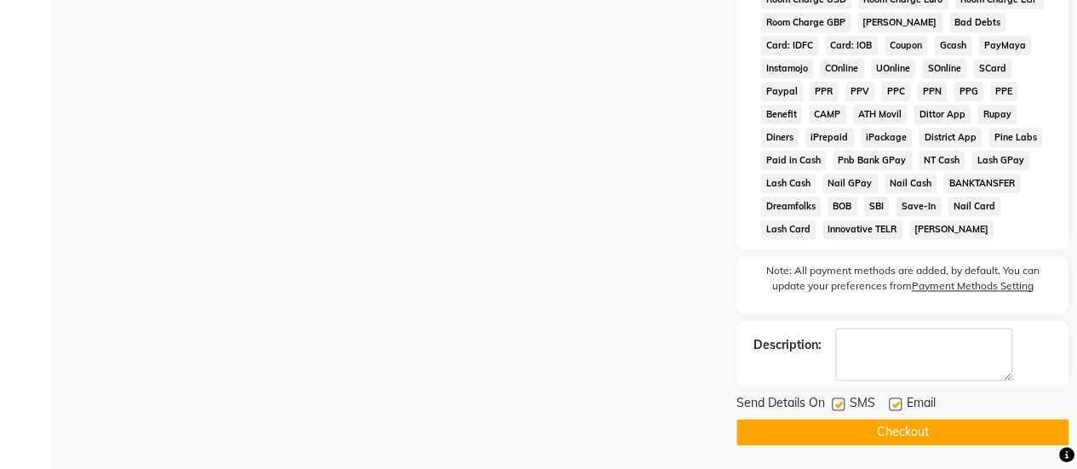
click at [860, 425] on button "Checkout" at bounding box center [902, 432] width 332 height 26
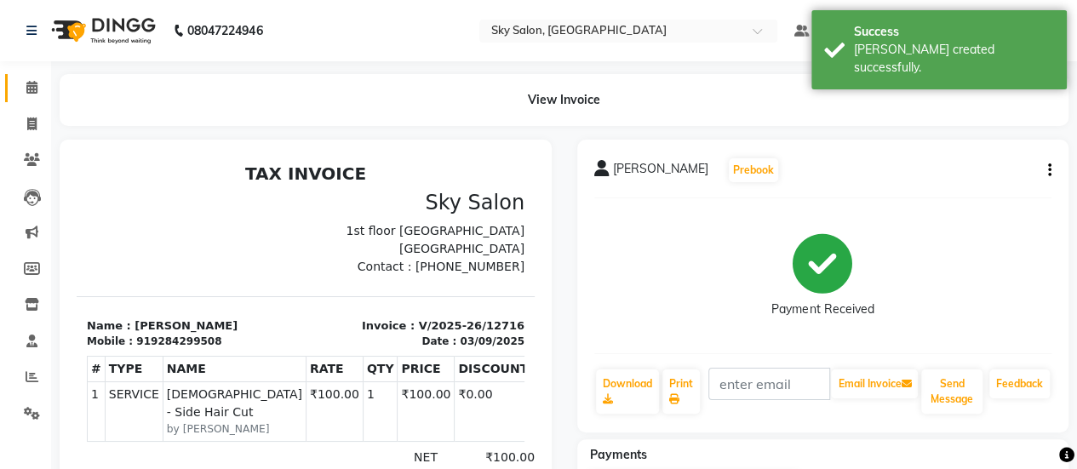
click at [29, 74] on link "Calendar" at bounding box center [25, 88] width 41 height 28
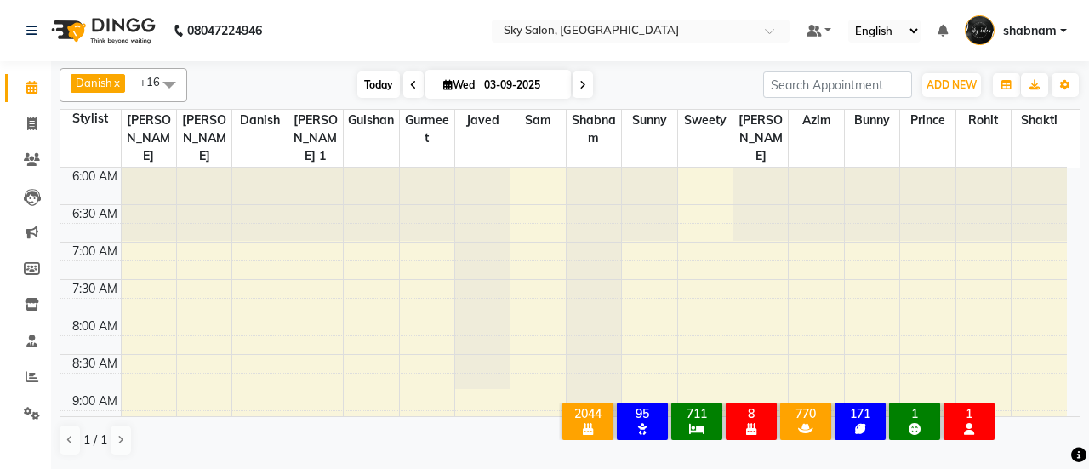
click at [384, 87] on span "Today" at bounding box center [378, 84] width 43 height 26
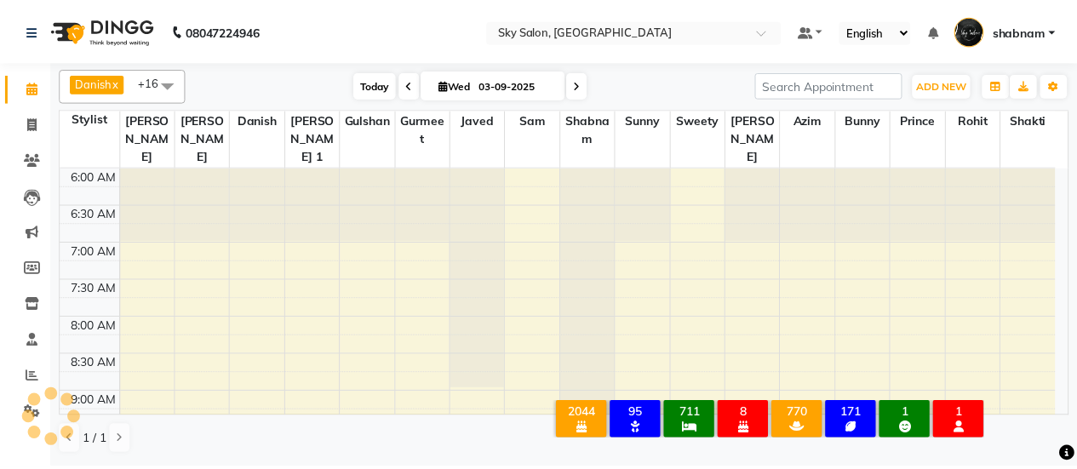
scroll to position [1034, 0]
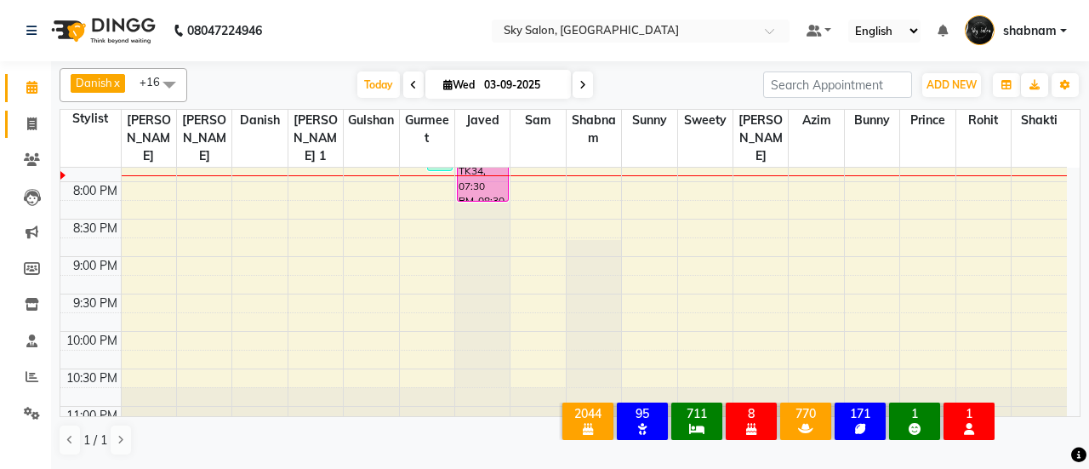
click at [41, 112] on link "Invoice" at bounding box center [25, 125] width 41 height 28
select select "service"
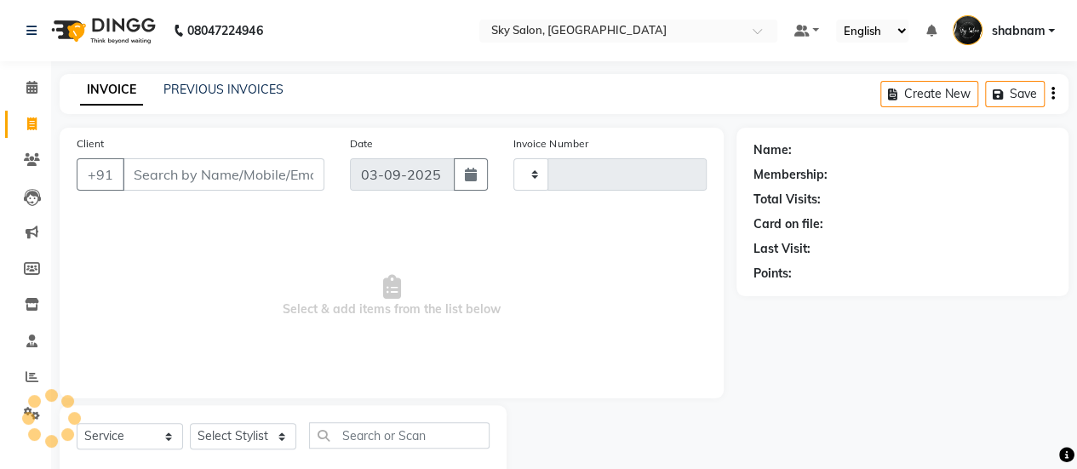
type input "12717"
select select "3537"
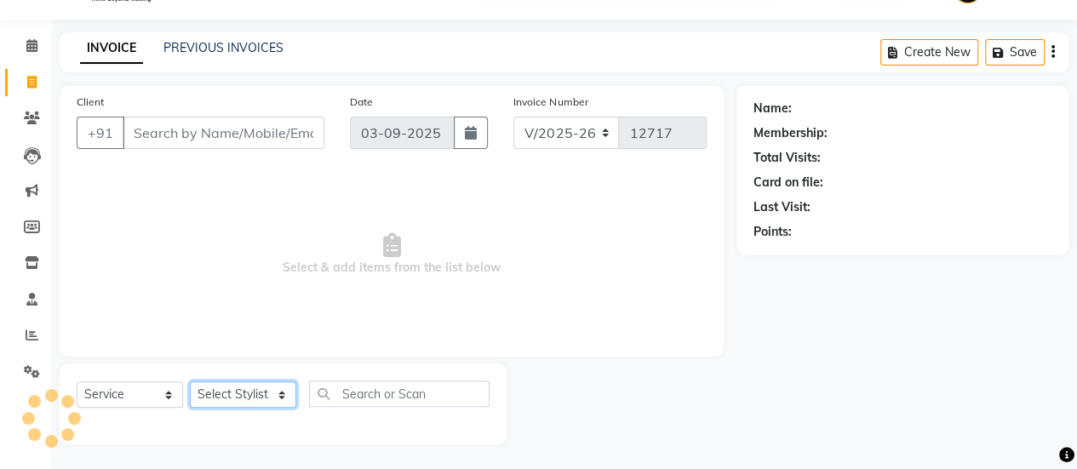
click at [249, 386] on select "Select Stylist" at bounding box center [243, 394] width 106 height 26
select select "84589"
click at [190, 381] on select "Select Stylist afreen [PERSON_NAME] saha [PERSON_NAME] [PERSON_NAME] [PERSON_NA…" at bounding box center [243, 394] width 106 height 26
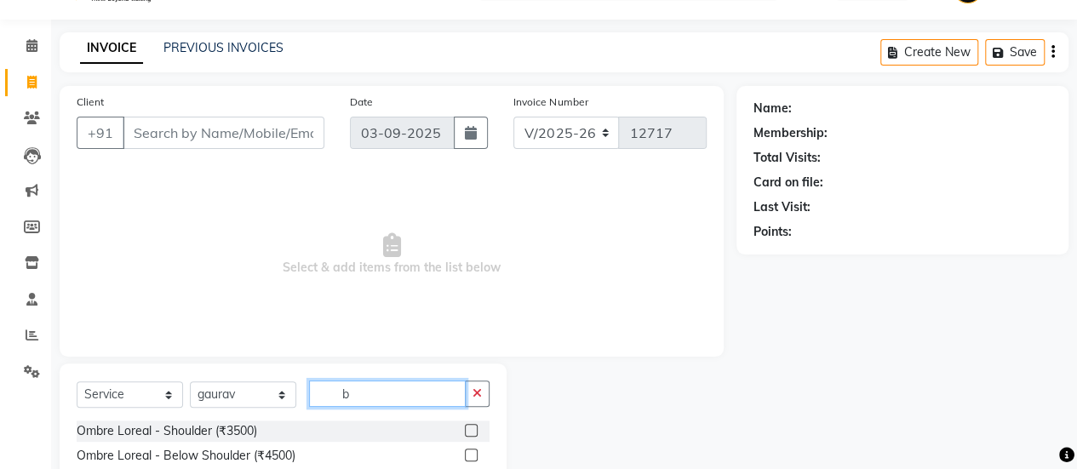
type input "b"
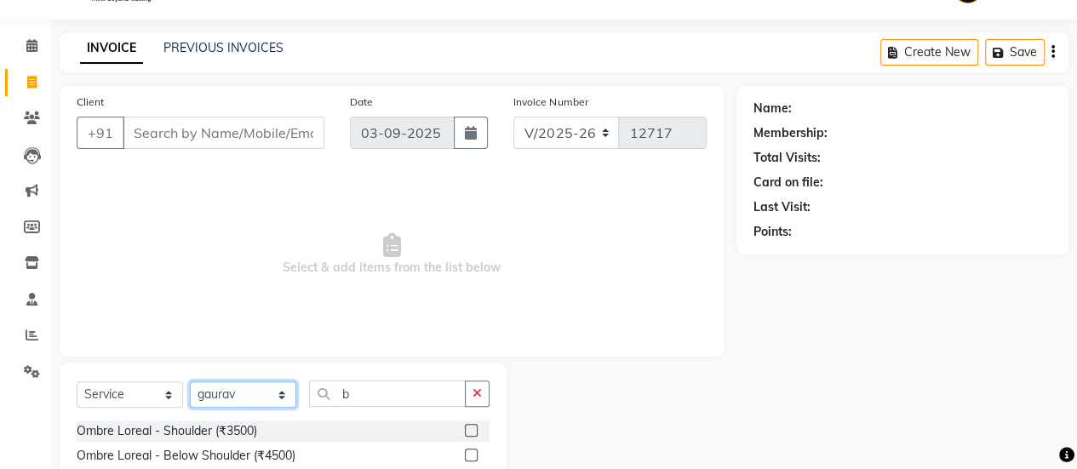
click at [249, 386] on select "Select Stylist afreen [PERSON_NAME] saha [PERSON_NAME] [PERSON_NAME] [PERSON_NA…" at bounding box center [243, 394] width 106 height 26
select select "53255"
click at [190, 381] on select "Select Stylist afreen [PERSON_NAME] saha [PERSON_NAME] [PERSON_NAME] [PERSON_NA…" at bounding box center [243, 394] width 106 height 26
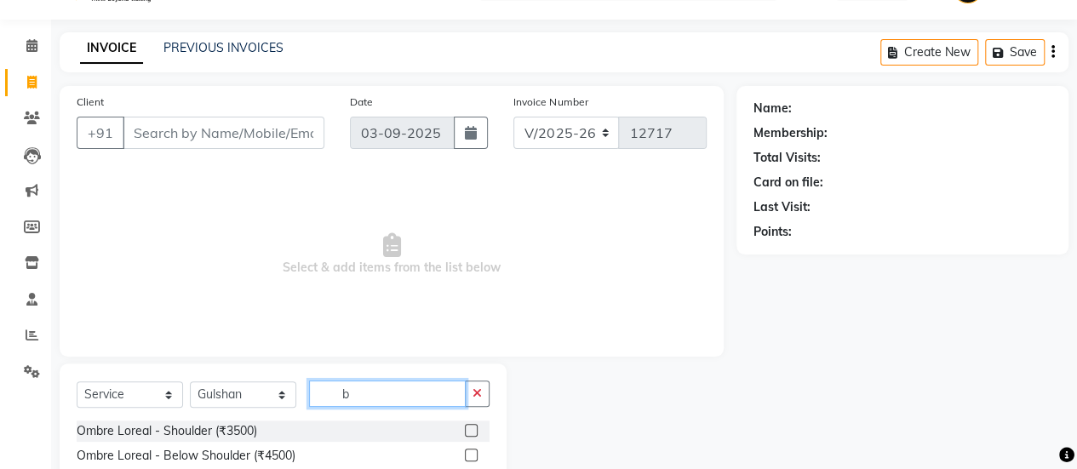
type input "a"
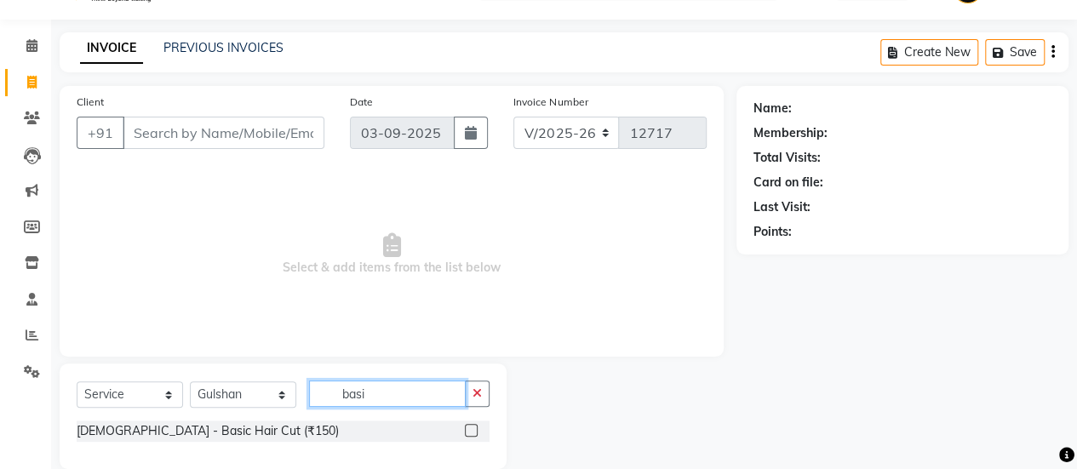
scroll to position [66, 0]
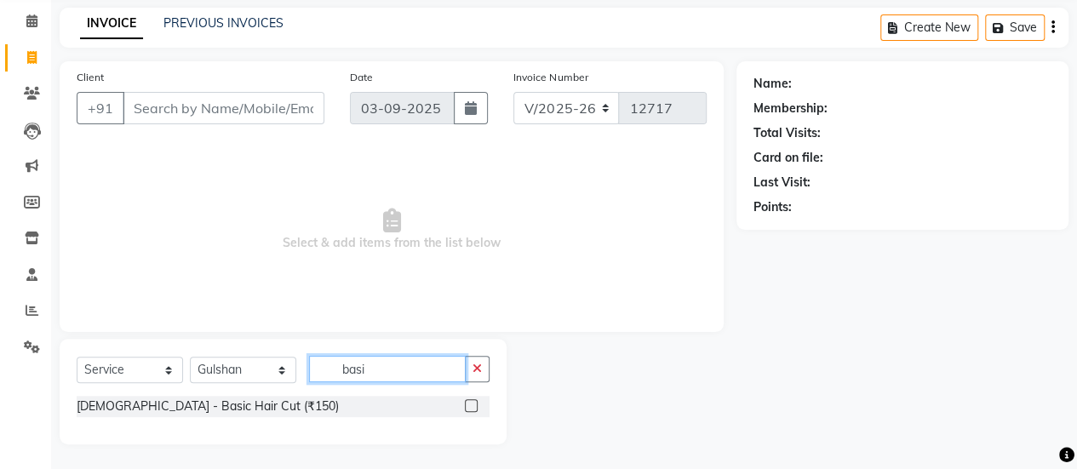
type input "basi"
click at [468, 399] on label at bounding box center [471, 405] width 13 height 13
click at [468, 401] on input "checkbox" at bounding box center [470, 406] width 11 height 11
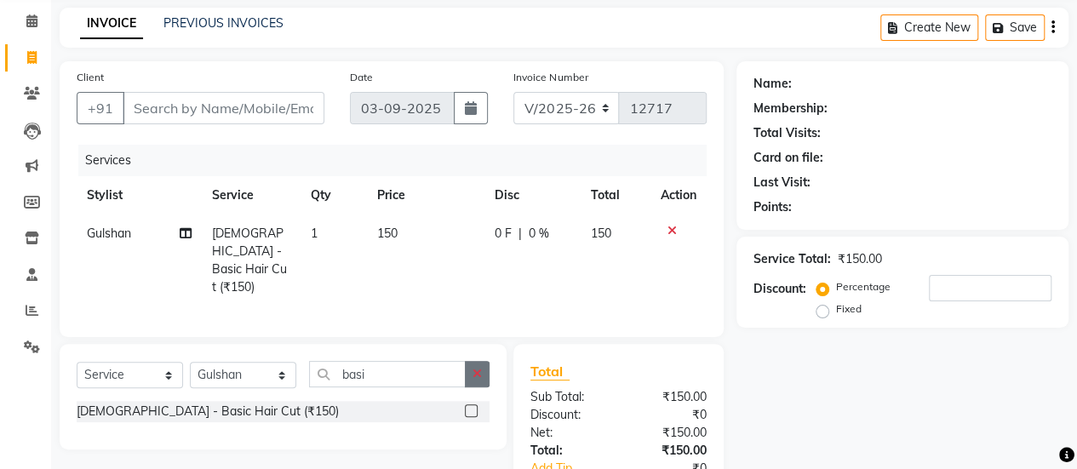
checkbox input "false"
click at [472, 367] on button "button" at bounding box center [477, 374] width 25 height 26
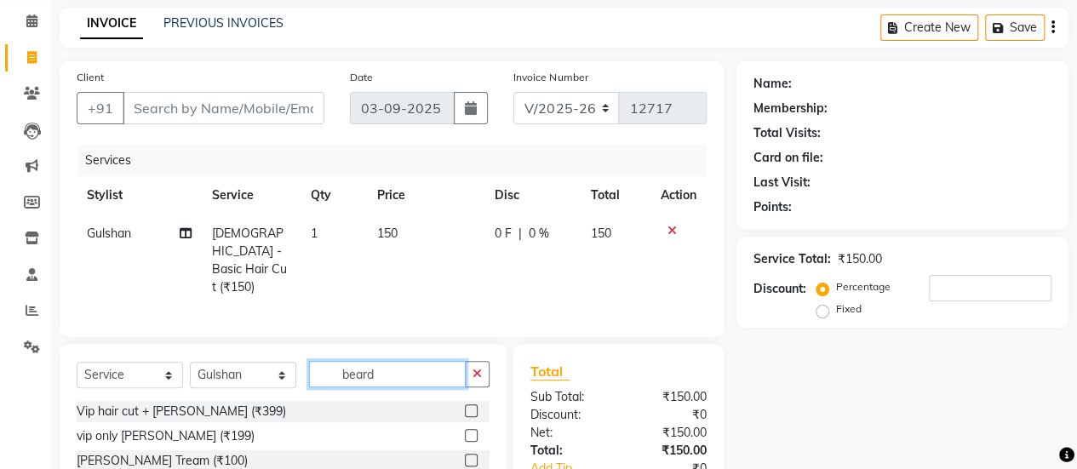
type input "beard"
click at [465, 460] on label at bounding box center [471, 460] width 13 height 13
click at [465, 460] on input "checkbox" at bounding box center [470, 460] width 11 height 11
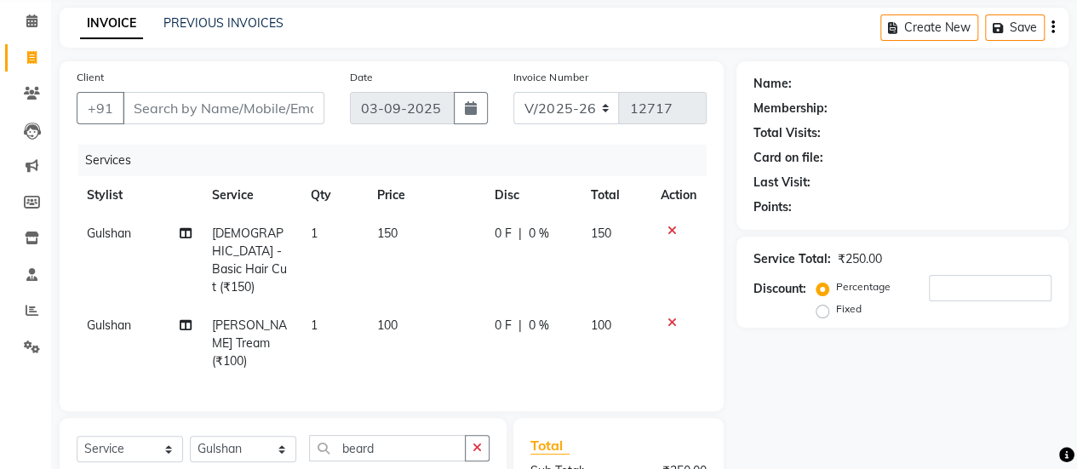
checkbox input "false"
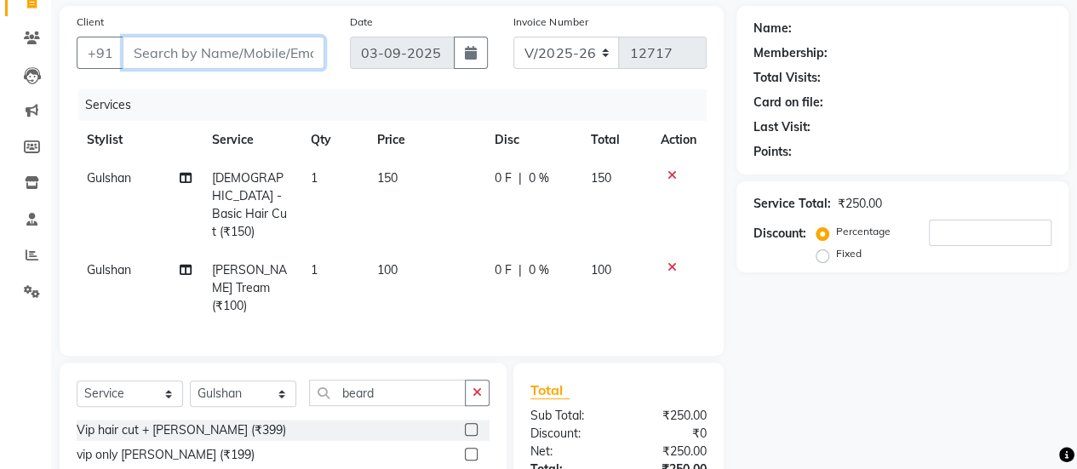
click at [211, 61] on input "Client" at bounding box center [224, 53] width 202 height 32
type input "8"
type input "0"
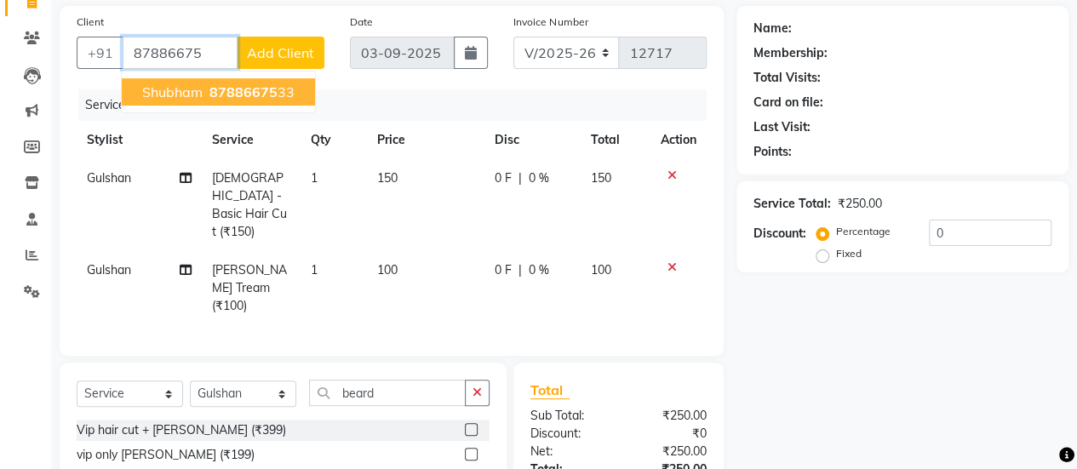
click at [260, 94] on span "87886675" at bounding box center [243, 91] width 68 height 17
type input "8788667533"
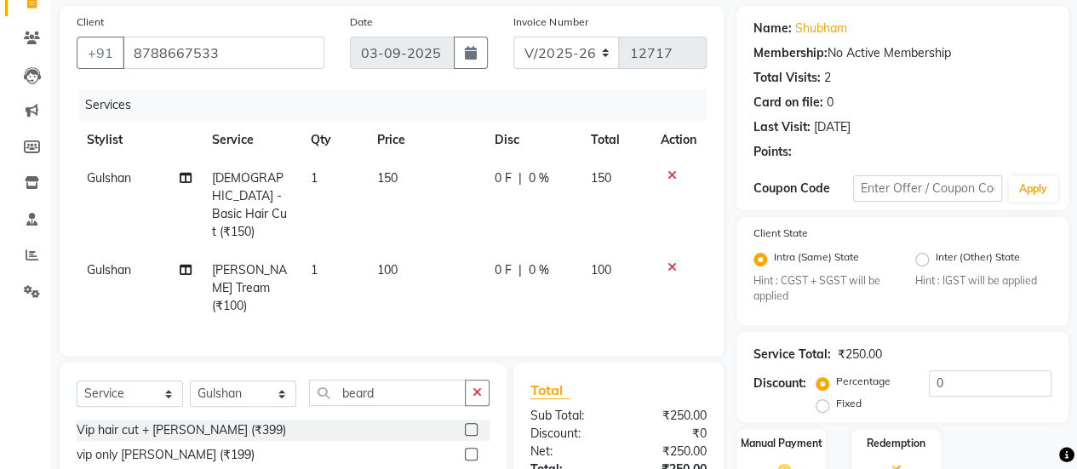
scroll to position [268, 0]
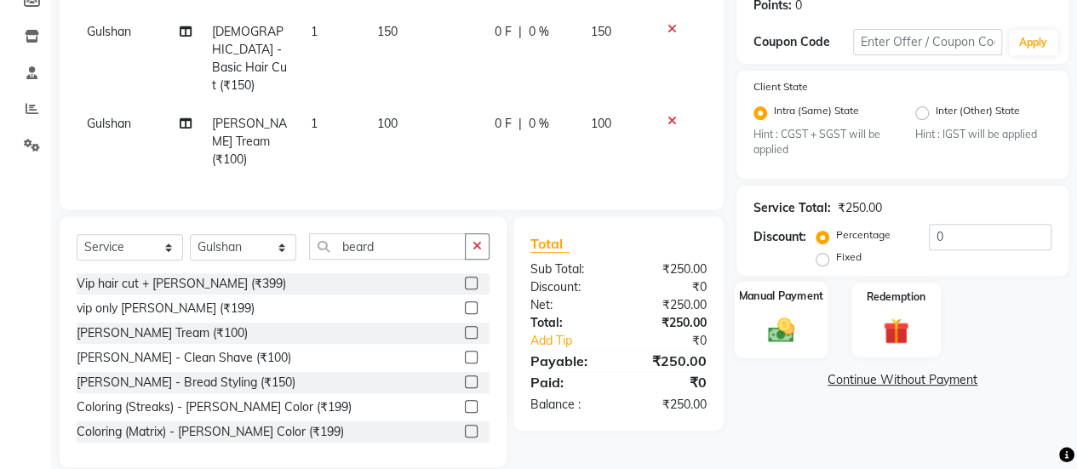
click at [782, 324] on img at bounding box center [780, 330] width 43 height 31
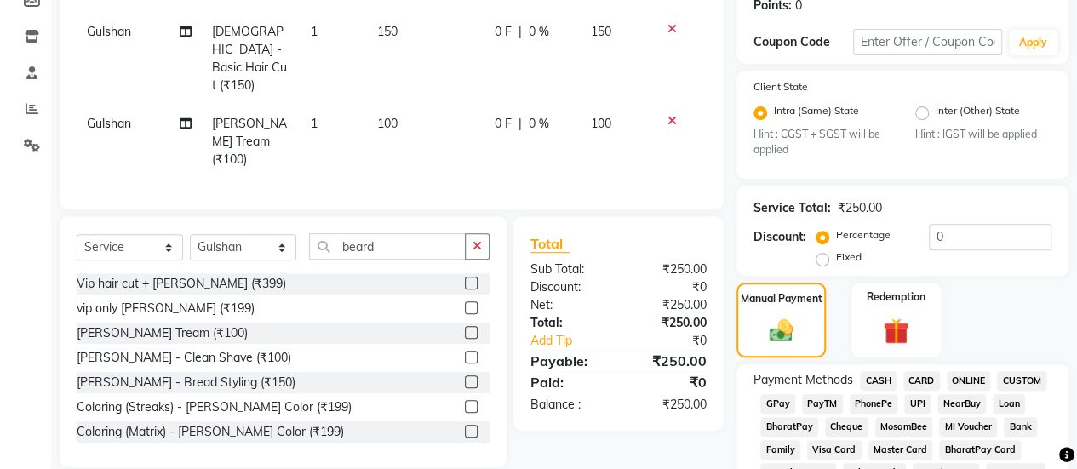
scroll to position [434, 0]
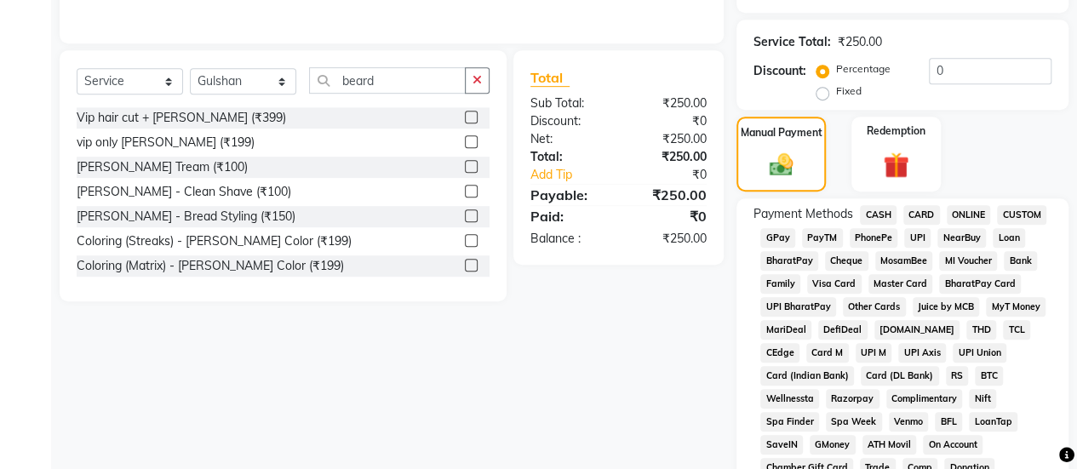
click at [792, 231] on span "GPay" at bounding box center [777, 238] width 35 height 20
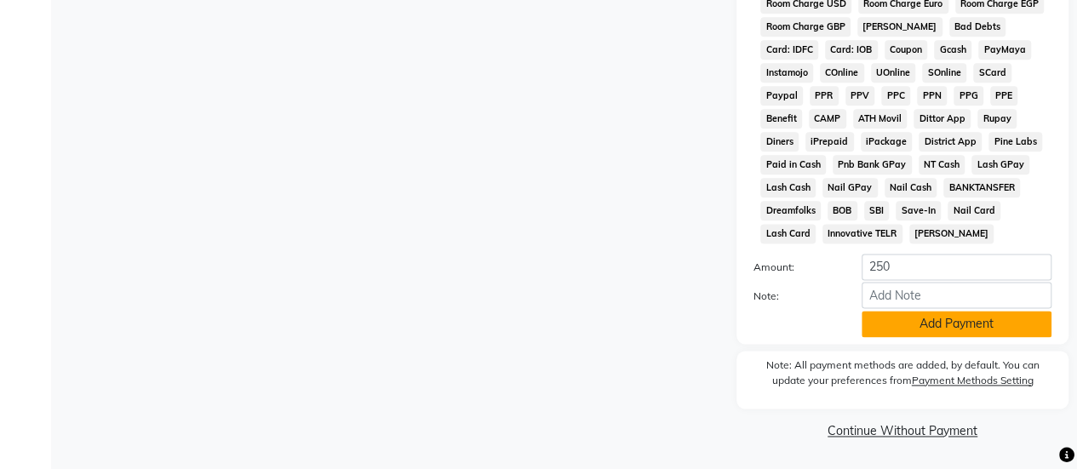
click at [890, 322] on button "Add Payment" at bounding box center [956, 324] width 190 height 26
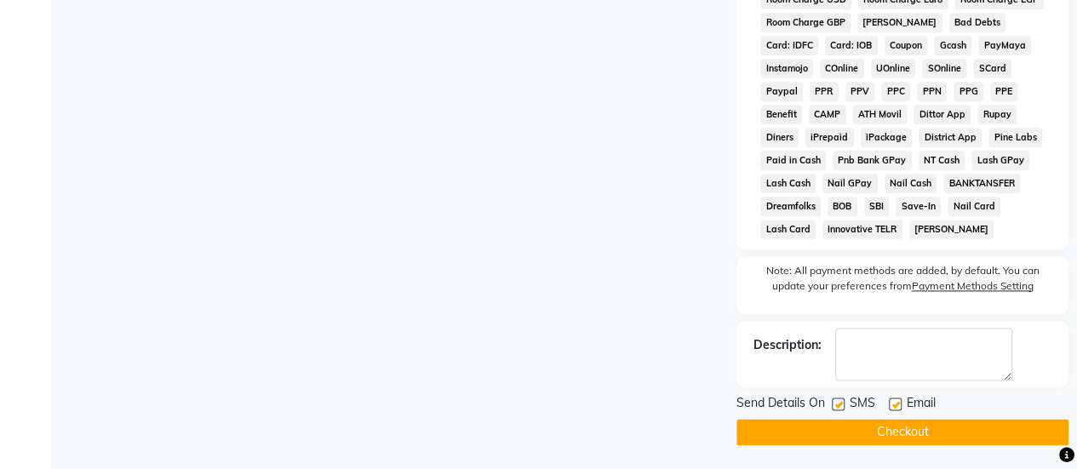
click at [843, 424] on button "Checkout" at bounding box center [902, 432] width 332 height 26
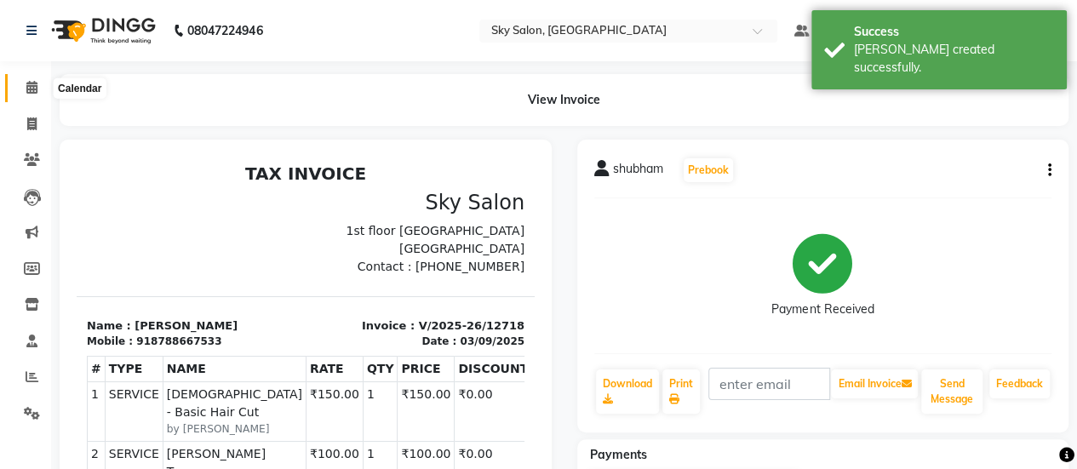
click at [35, 78] on span at bounding box center [32, 88] width 30 height 20
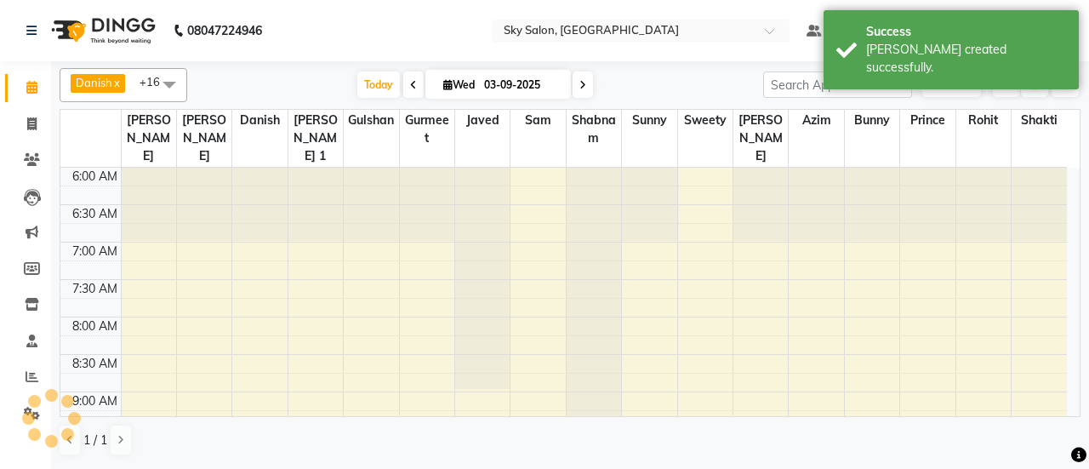
scroll to position [1027, 0]
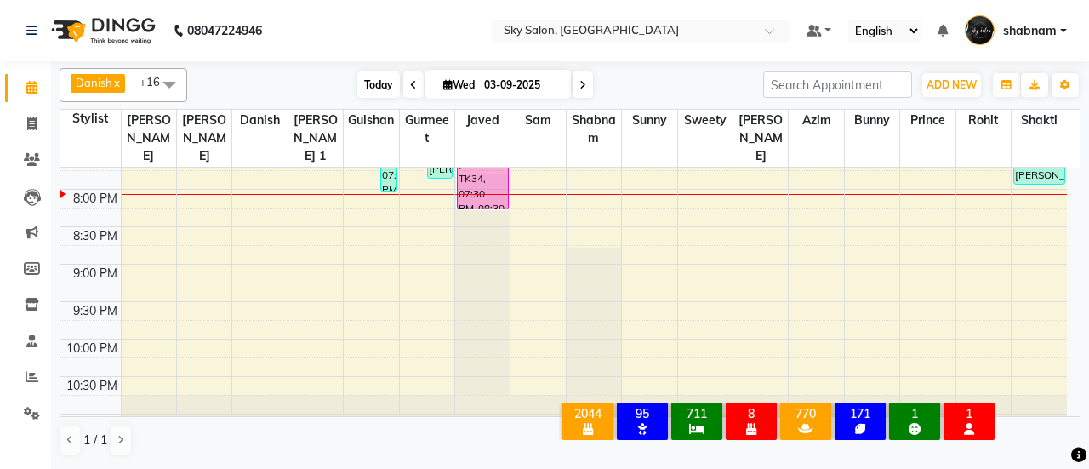
click at [366, 72] on span "Today" at bounding box center [378, 84] width 43 height 26
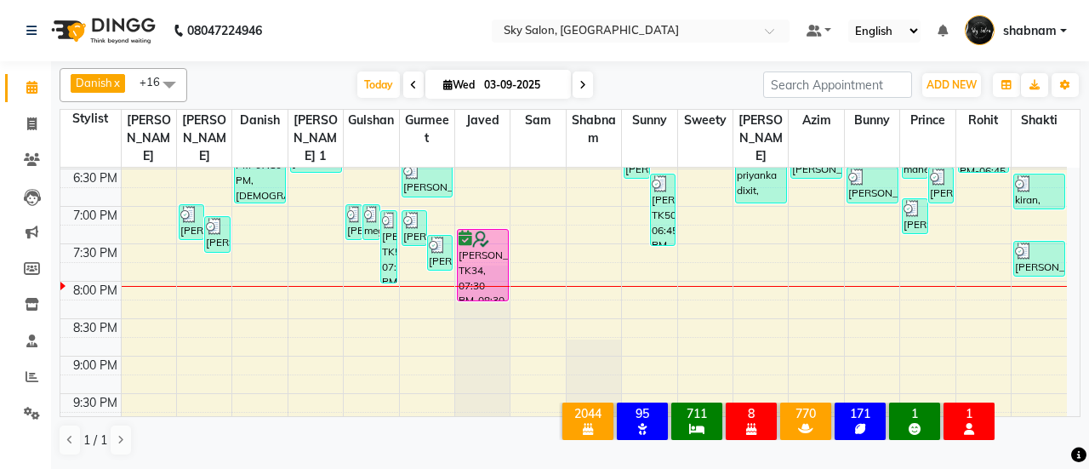
scroll to position [934, 0]
click at [43, 132] on span at bounding box center [32, 125] width 30 height 20
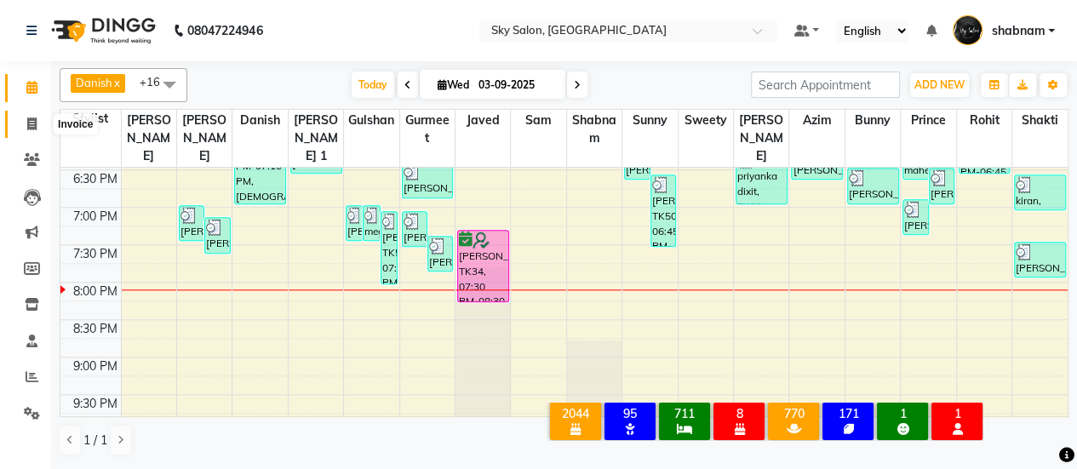
select select "3537"
select select "service"
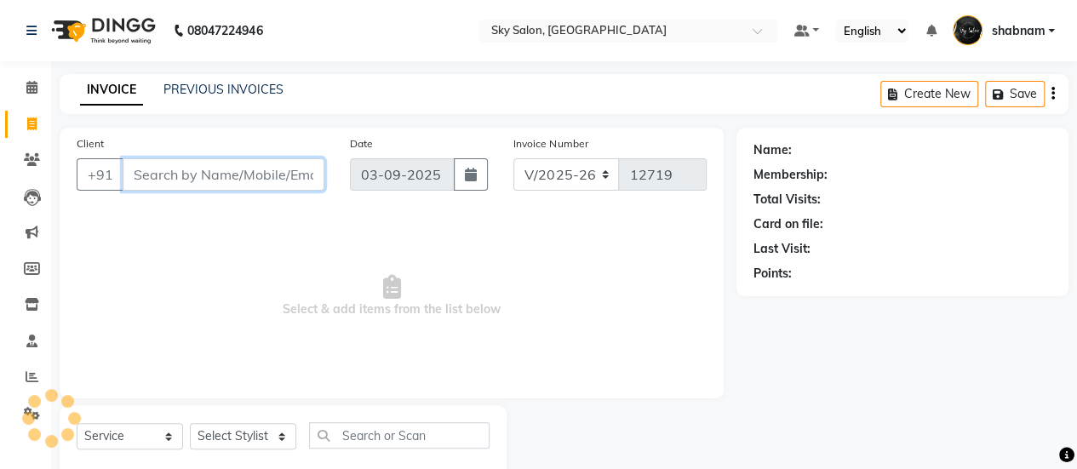
click at [180, 164] on input "Client" at bounding box center [224, 174] width 202 height 32
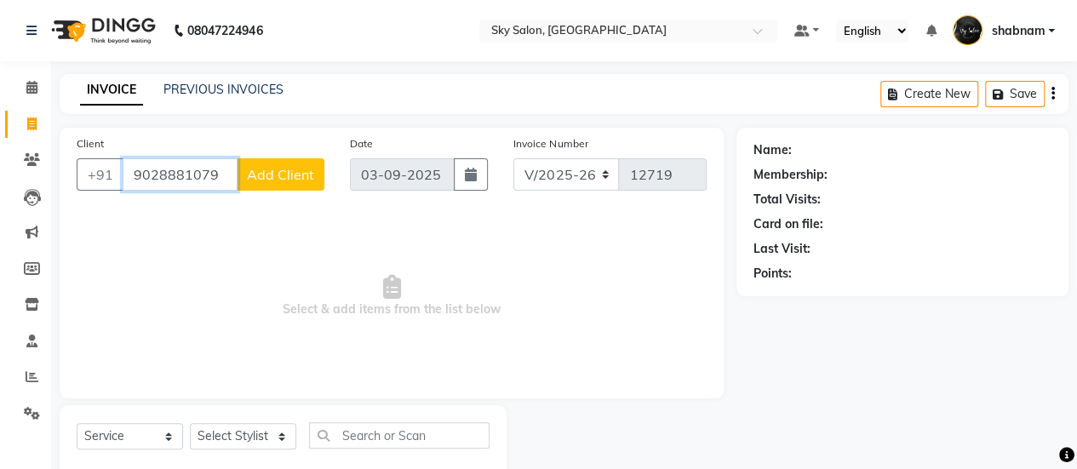
type input "9028881079"
click at [260, 181] on span "Add Client" at bounding box center [280, 174] width 67 height 17
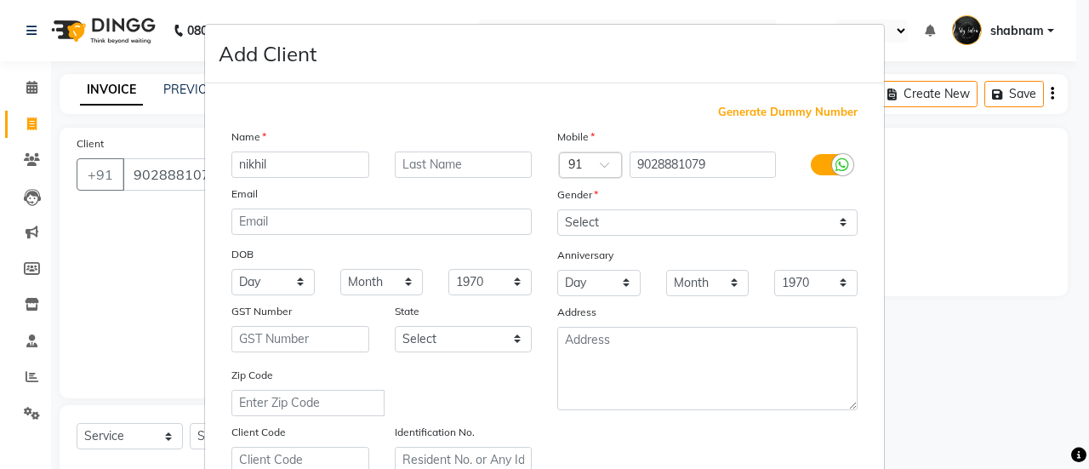
type input "nikhil"
type input "deshmukh"
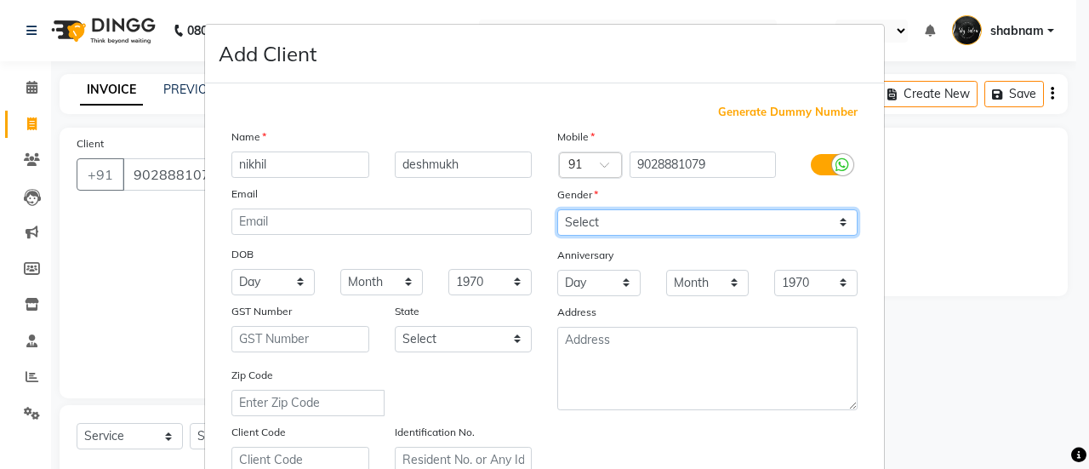
click at [614, 209] on select "Select [DEMOGRAPHIC_DATA] [DEMOGRAPHIC_DATA] Other Prefer Not To Say" at bounding box center [708, 222] width 300 height 26
select select "[DEMOGRAPHIC_DATA]"
click at [558, 209] on select "Select [DEMOGRAPHIC_DATA] [DEMOGRAPHIC_DATA] Other Prefer Not To Say" at bounding box center [708, 222] width 300 height 26
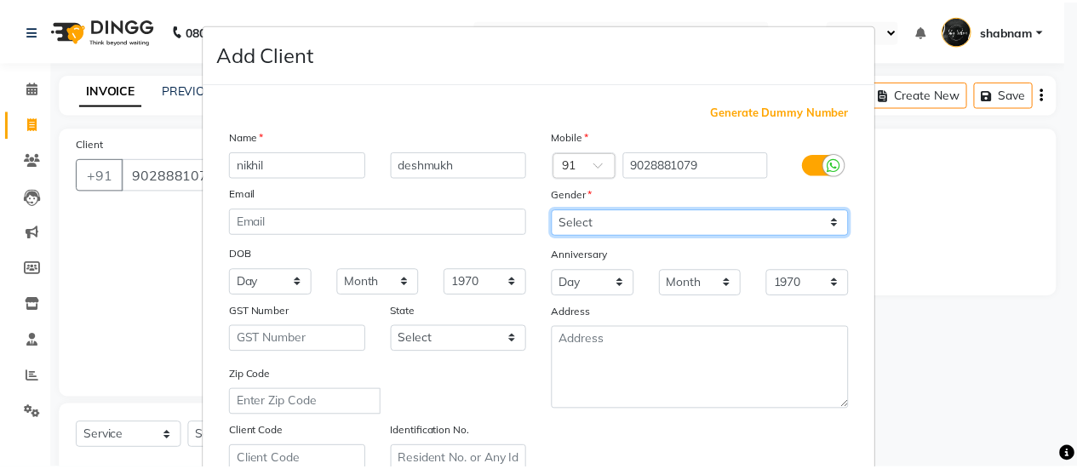
scroll to position [313, 0]
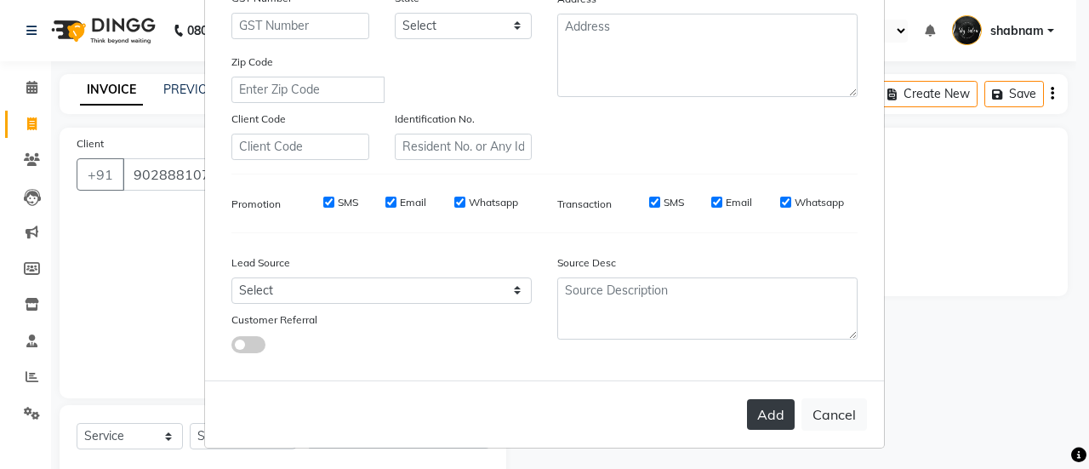
click at [759, 406] on button "Add" at bounding box center [771, 414] width 48 height 31
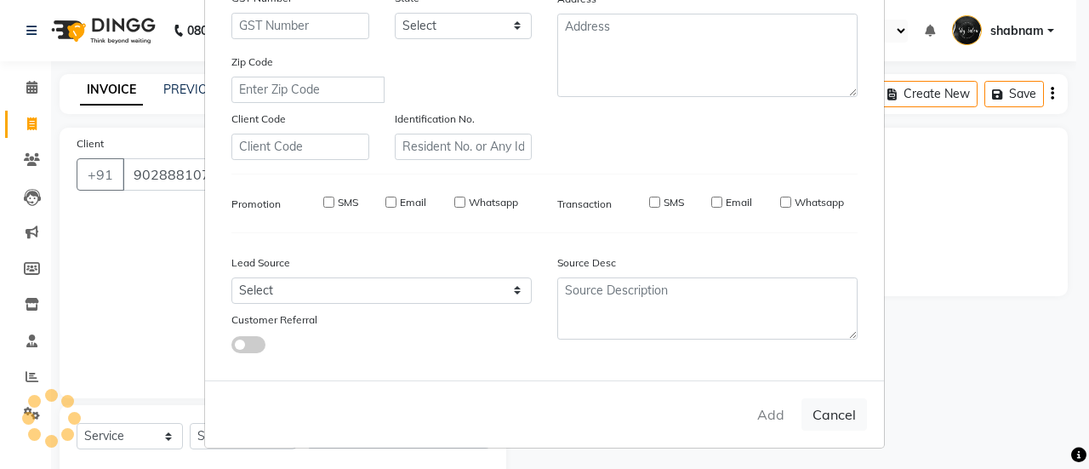
select select
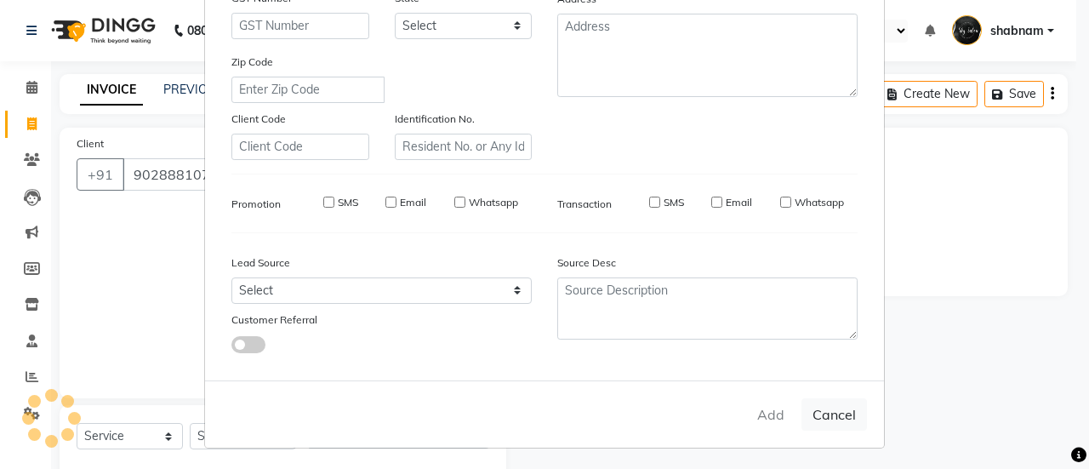
select select
checkbox input "false"
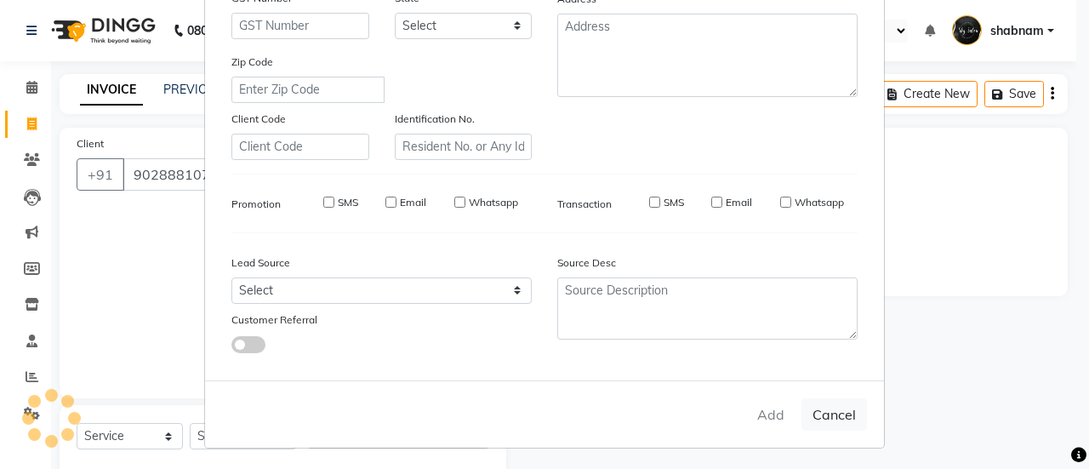
checkbox input "false"
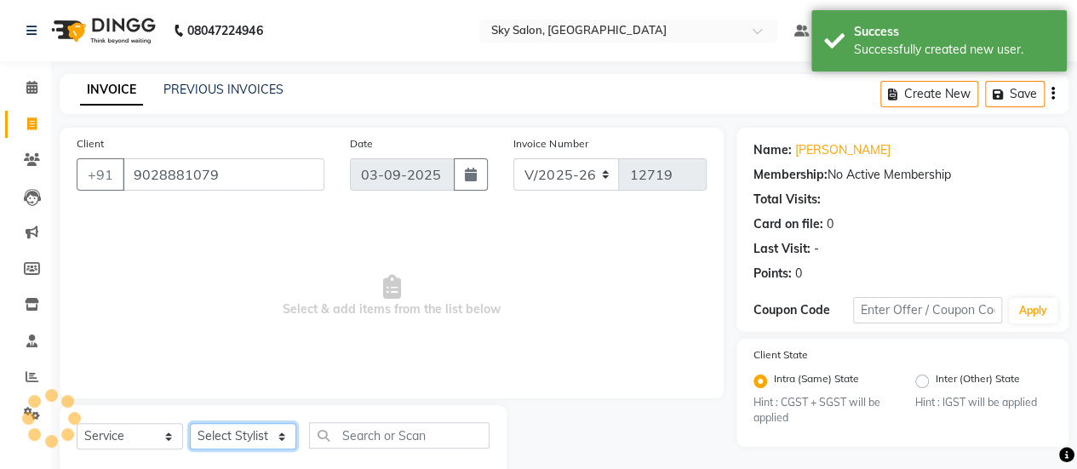
click at [237, 433] on select "Select Stylist afreen [PERSON_NAME] saha [PERSON_NAME] [PERSON_NAME] [PERSON_NA…" at bounding box center [243, 436] width 106 height 26
select select "57500"
click at [190, 423] on select "Select Stylist afreen [PERSON_NAME] saha [PERSON_NAME] [PERSON_NAME] [PERSON_NA…" at bounding box center [243, 436] width 106 height 26
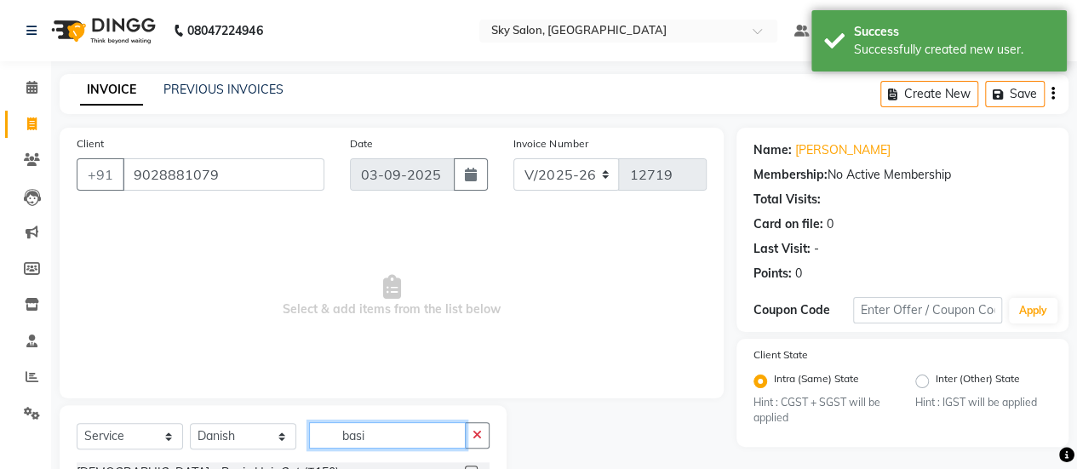
scroll to position [66, 0]
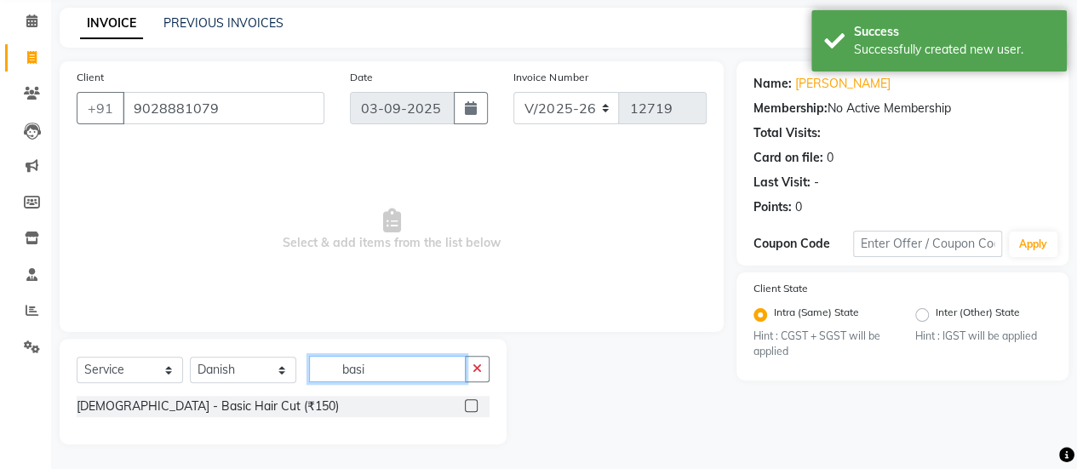
type input "basi"
click at [473, 409] on label at bounding box center [471, 405] width 13 height 13
click at [473, 409] on input "checkbox" at bounding box center [470, 406] width 11 height 11
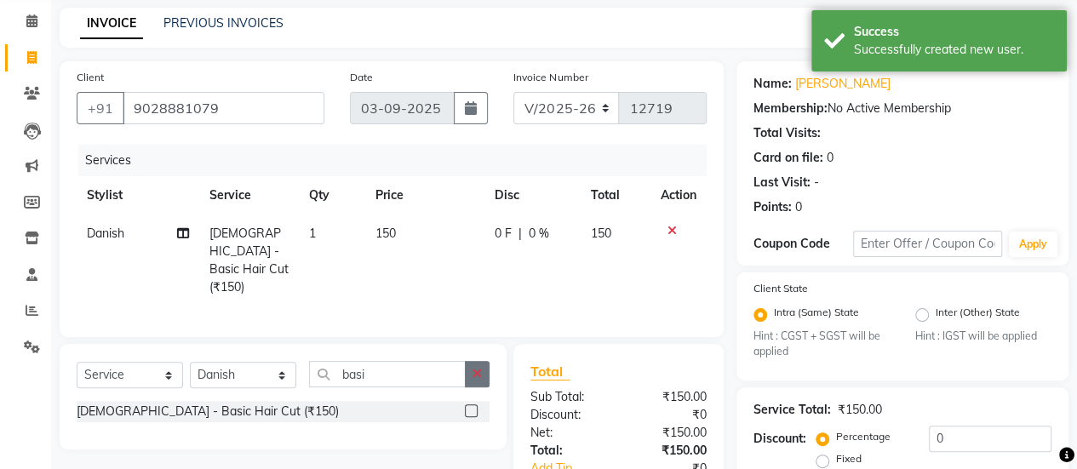
checkbox input "false"
click at [472, 375] on button "button" at bounding box center [477, 374] width 25 height 26
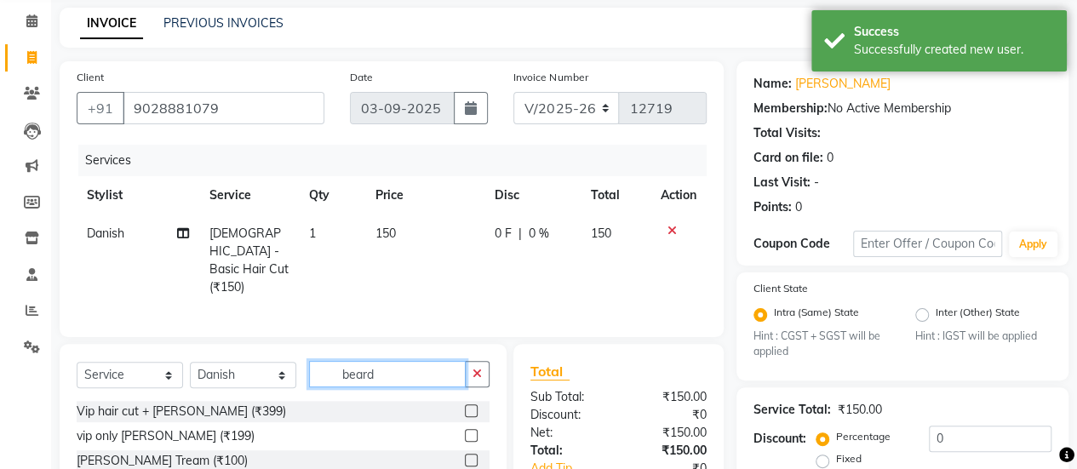
scroll to position [216, 0]
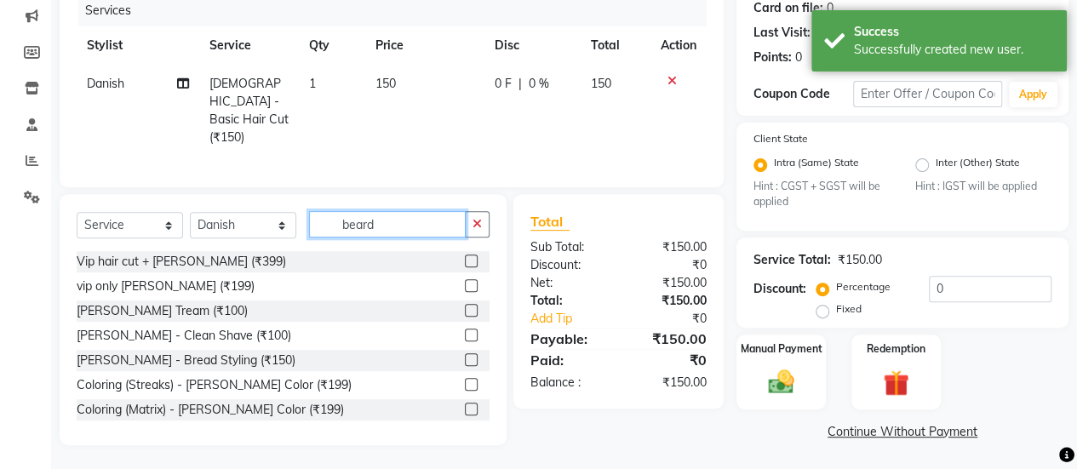
type input "beard"
click at [465, 304] on label at bounding box center [471, 310] width 13 height 13
click at [465, 306] on input "checkbox" at bounding box center [470, 311] width 11 height 11
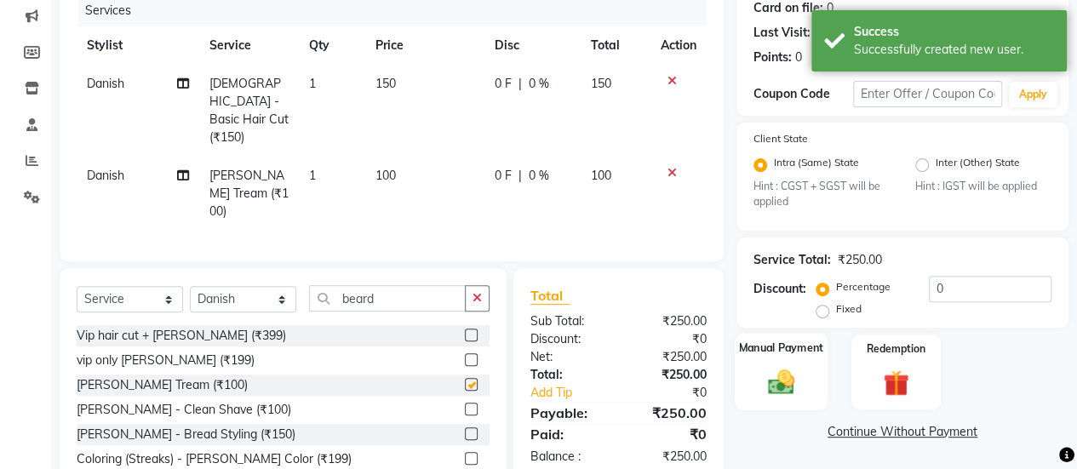
checkbox input "false"
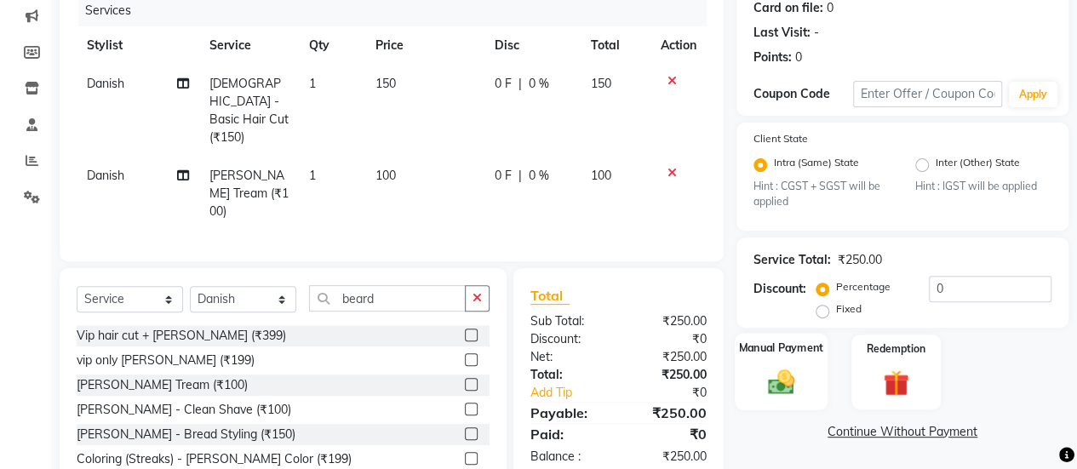
click at [782, 358] on div "Manual Payment" at bounding box center [781, 372] width 93 height 77
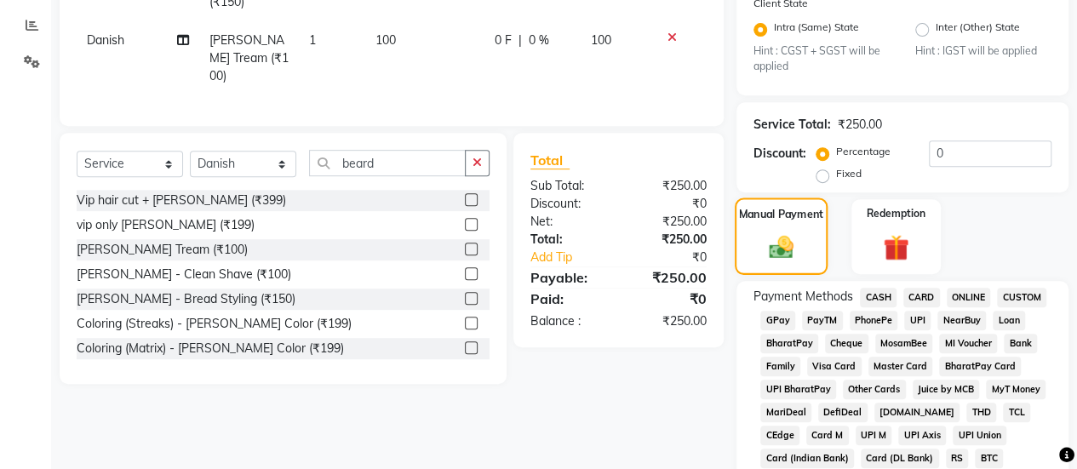
scroll to position [352, 0]
click at [781, 321] on span "GPay" at bounding box center [777, 320] width 35 height 20
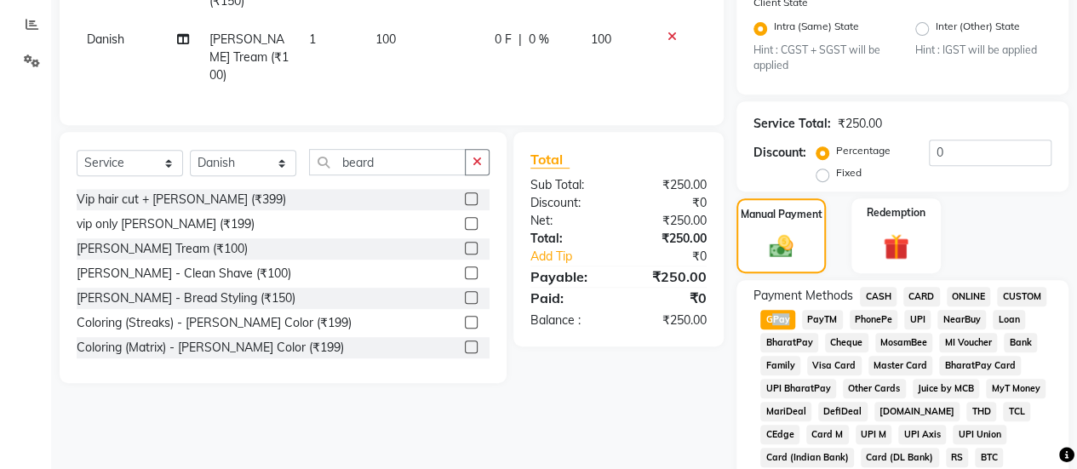
click at [781, 321] on span "GPay" at bounding box center [777, 320] width 35 height 20
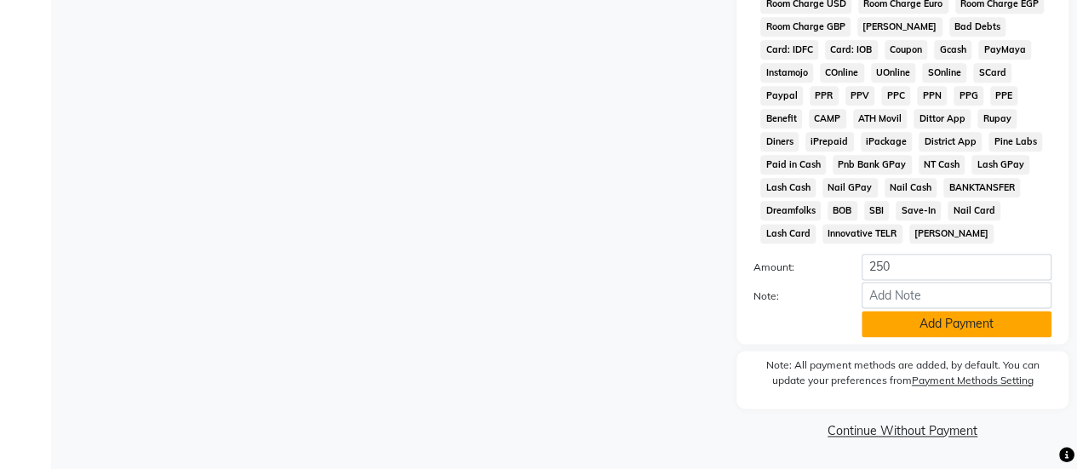
click at [913, 331] on button "Add Payment" at bounding box center [956, 324] width 190 height 26
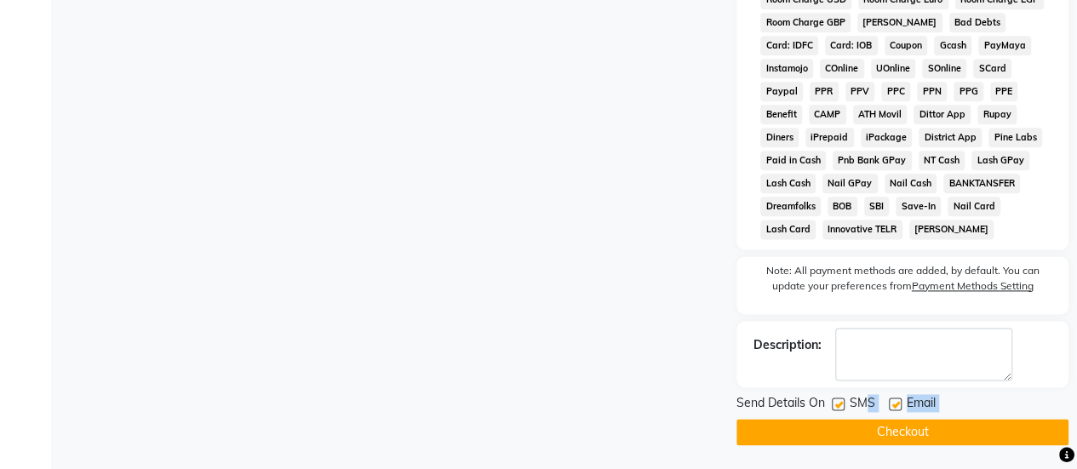
drag, startPoint x: 866, startPoint y: 412, endPoint x: 856, endPoint y: 438, distance: 28.3
click at [856, 438] on div "Send Details On SMS Email Checkout" at bounding box center [902, 419] width 332 height 51
click at [856, 438] on button "Checkout" at bounding box center [902, 432] width 332 height 26
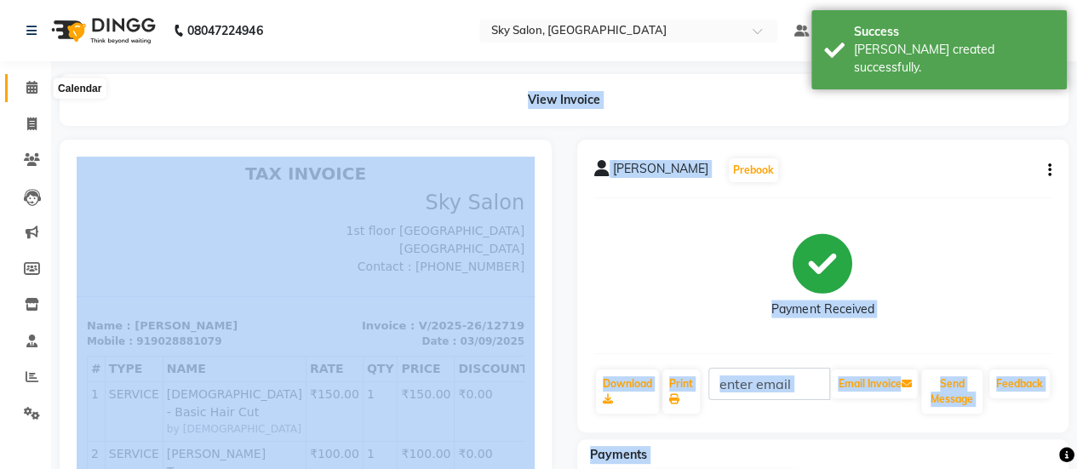
click at [43, 89] on span at bounding box center [32, 88] width 30 height 20
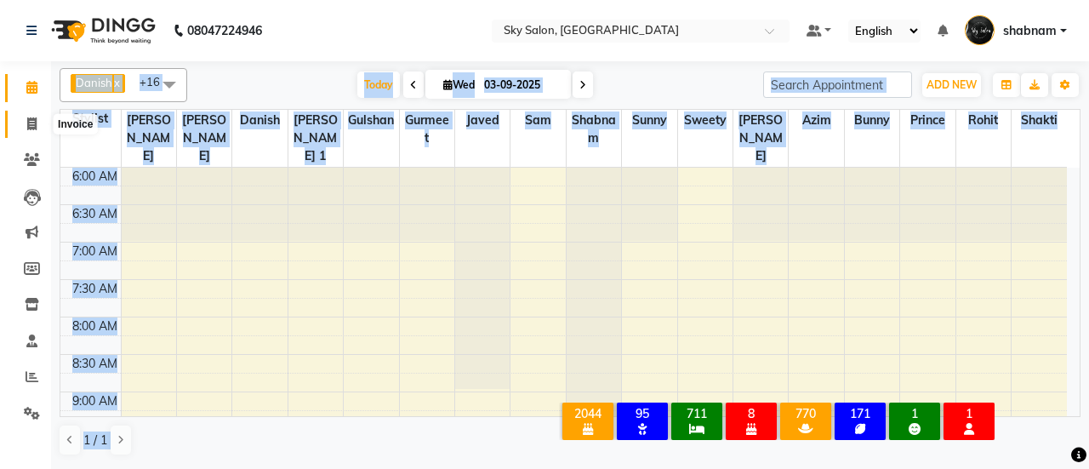
click at [37, 115] on span at bounding box center [32, 125] width 30 height 20
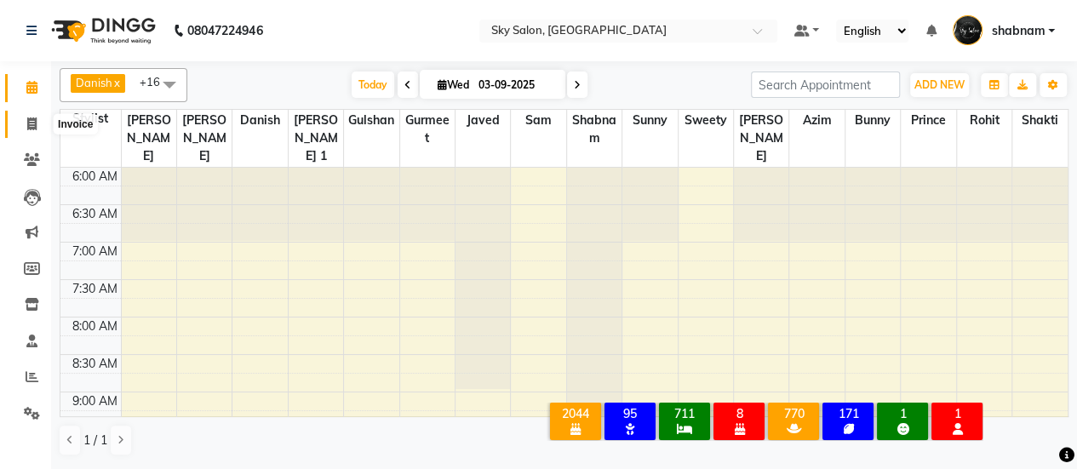
select select "3537"
select select "service"
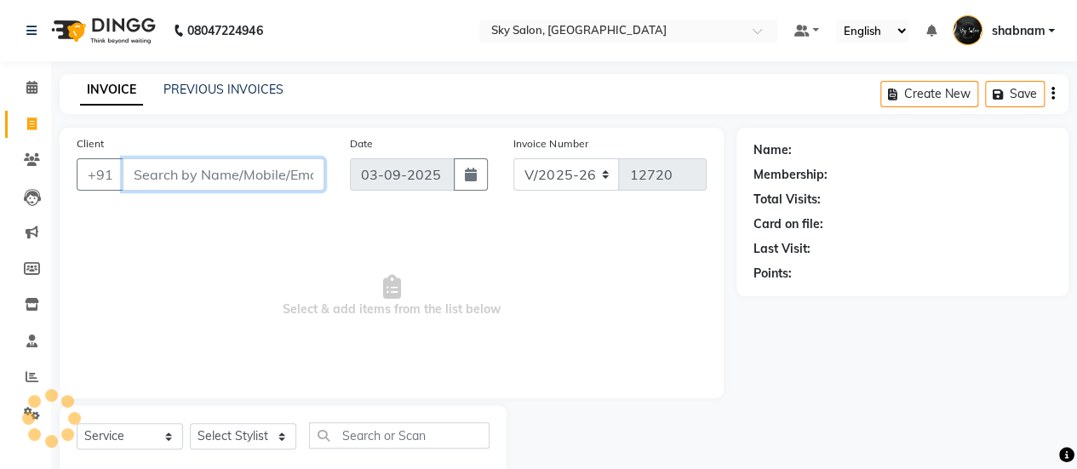
click at [187, 163] on input "Client" at bounding box center [224, 174] width 202 height 32
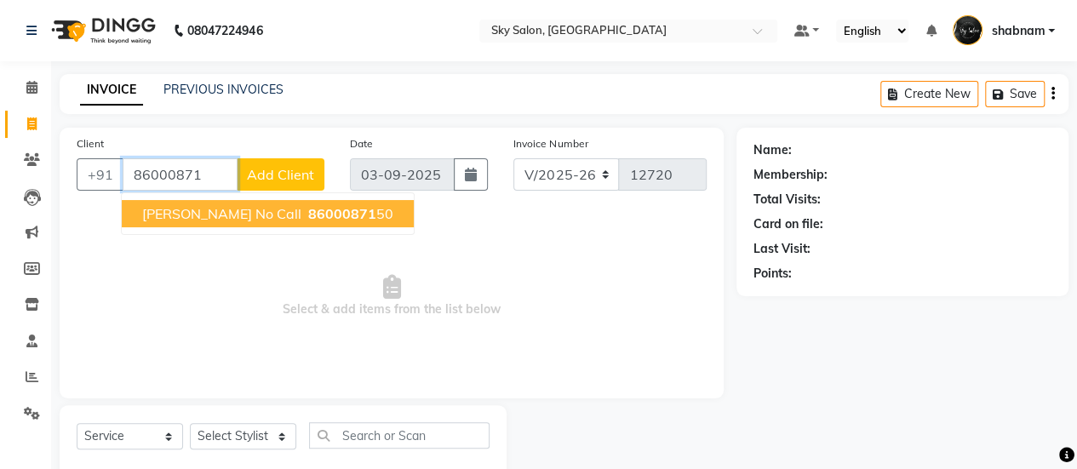
click at [203, 206] on span "niraj no call" at bounding box center [221, 213] width 159 height 17
type input "8600087150"
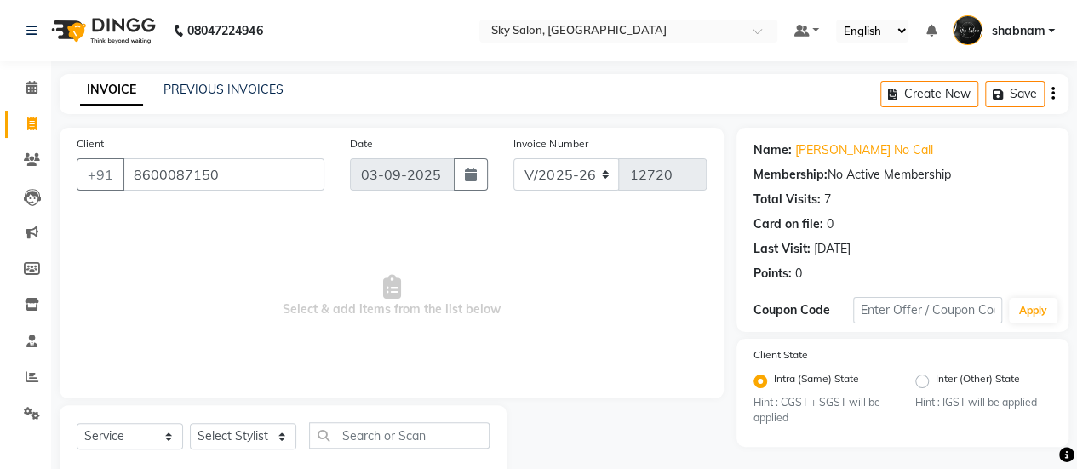
scroll to position [42, 0]
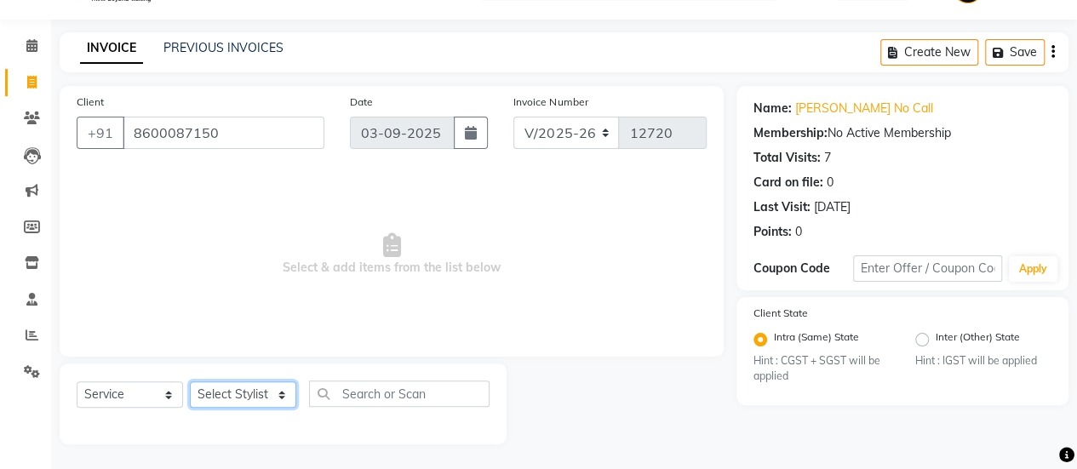
click at [250, 389] on select "Select Stylist afreen [PERSON_NAME] saha [PERSON_NAME] [PERSON_NAME] [PERSON_NA…" at bounding box center [243, 394] width 106 height 26
select select "84591"
click at [190, 381] on select "Select Stylist afreen [PERSON_NAME] saha [PERSON_NAME] [PERSON_NAME] [PERSON_NA…" at bounding box center [243, 394] width 106 height 26
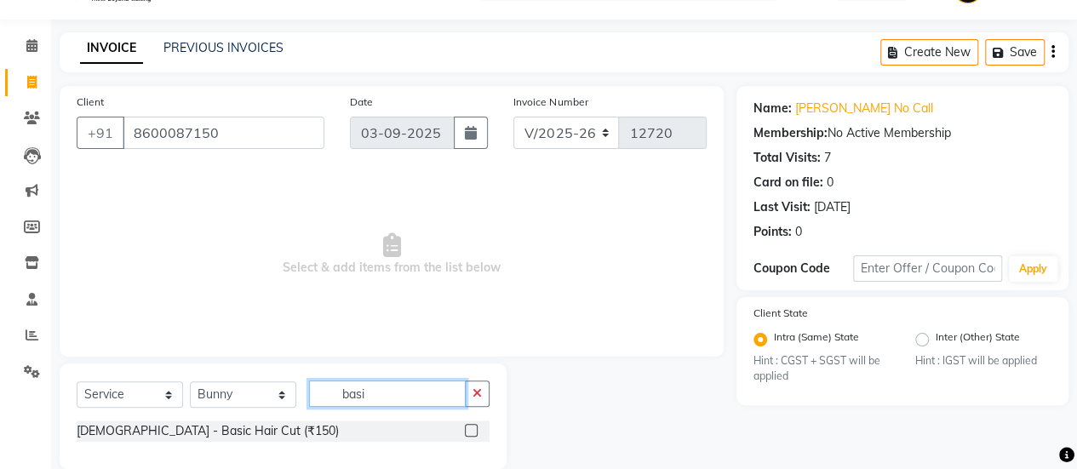
scroll to position [66, 0]
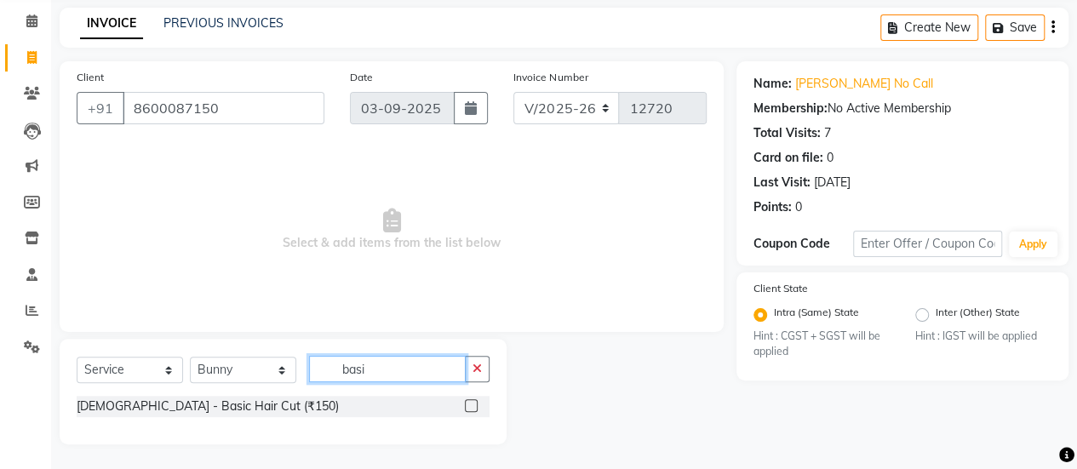
type input "basi"
click at [468, 397] on div at bounding box center [477, 406] width 25 height 21
click at [469, 400] on label at bounding box center [471, 405] width 13 height 13
click at [469, 401] on input "checkbox" at bounding box center [470, 406] width 11 height 11
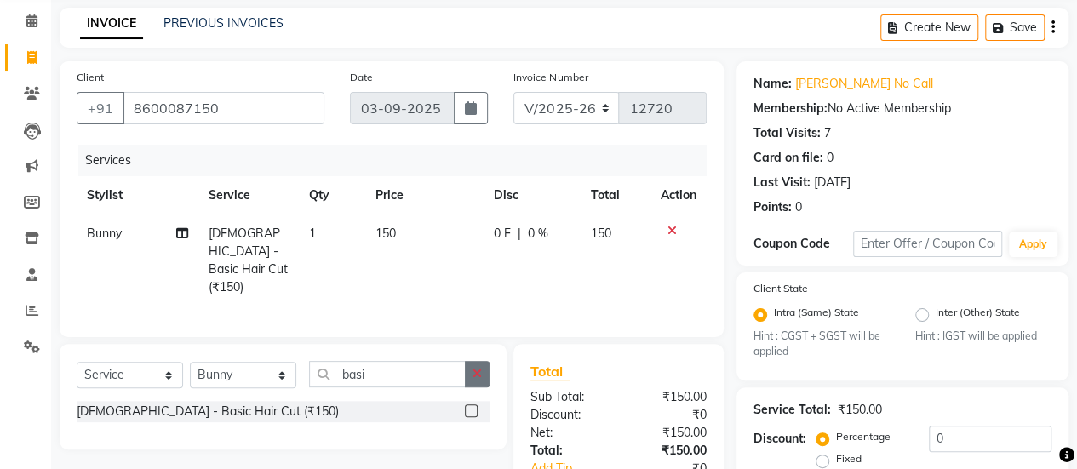
checkbox input "false"
click at [487, 380] on button "button" at bounding box center [477, 374] width 25 height 26
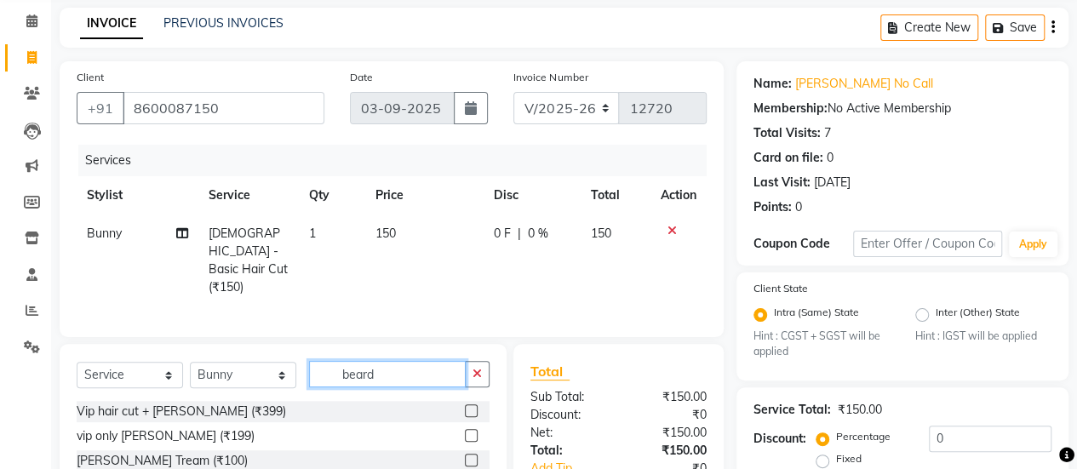
scroll to position [216, 0]
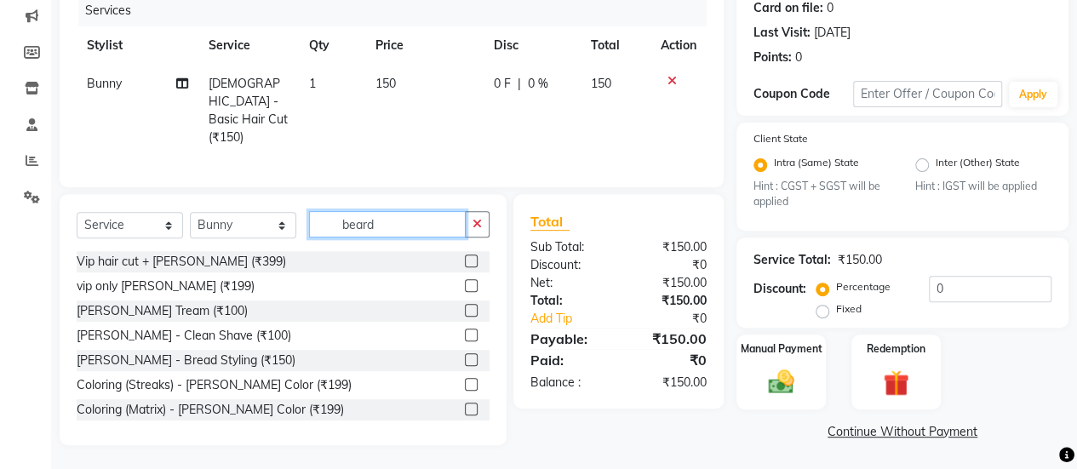
type input "beard"
click at [465, 307] on label at bounding box center [471, 310] width 13 height 13
click at [465, 307] on input "checkbox" at bounding box center [470, 311] width 11 height 11
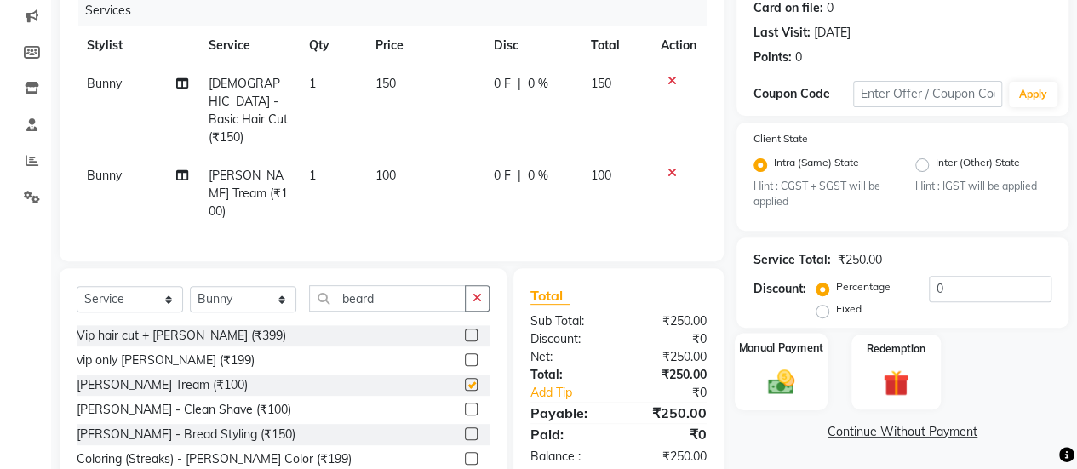
checkbox input "false"
click at [759, 353] on label "Manual Payment" at bounding box center [781, 348] width 85 height 16
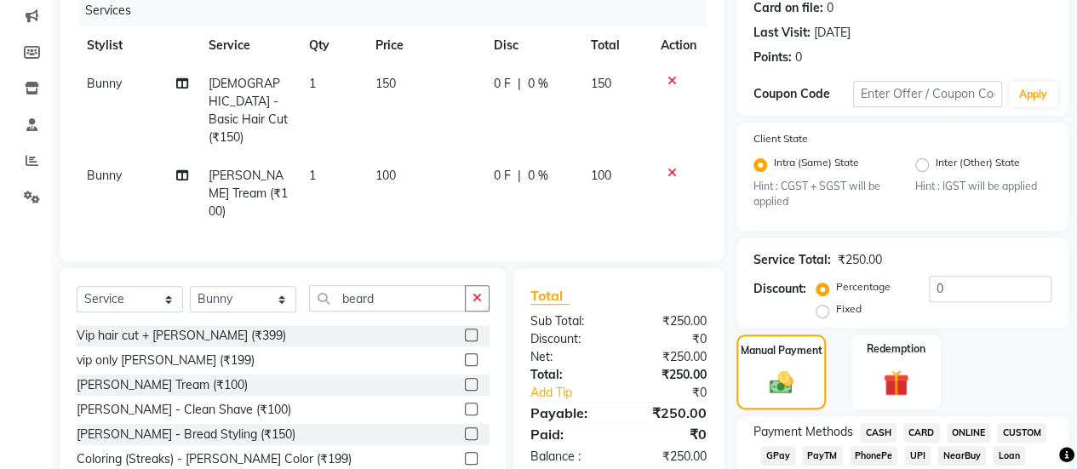
scroll to position [375, 0]
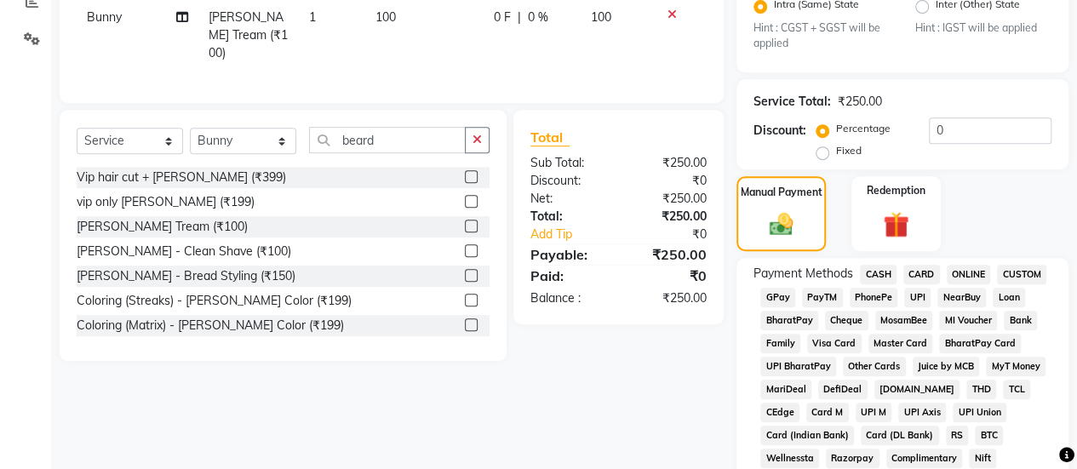
click at [785, 300] on span "GPay" at bounding box center [777, 298] width 35 height 20
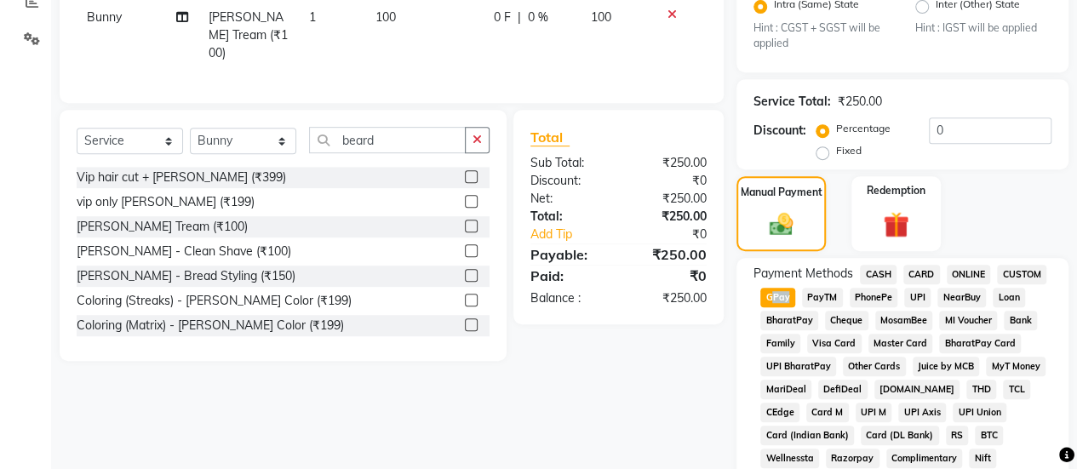
click at [785, 300] on span "GPay" at bounding box center [777, 298] width 35 height 20
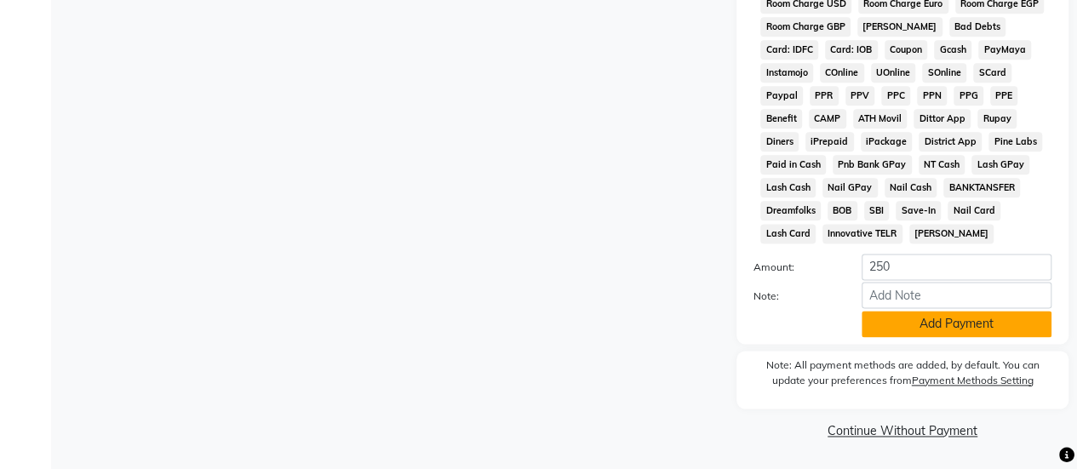
click at [955, 317] on button "Add Payment" at bounding box center [956, 324] width 190 height 26
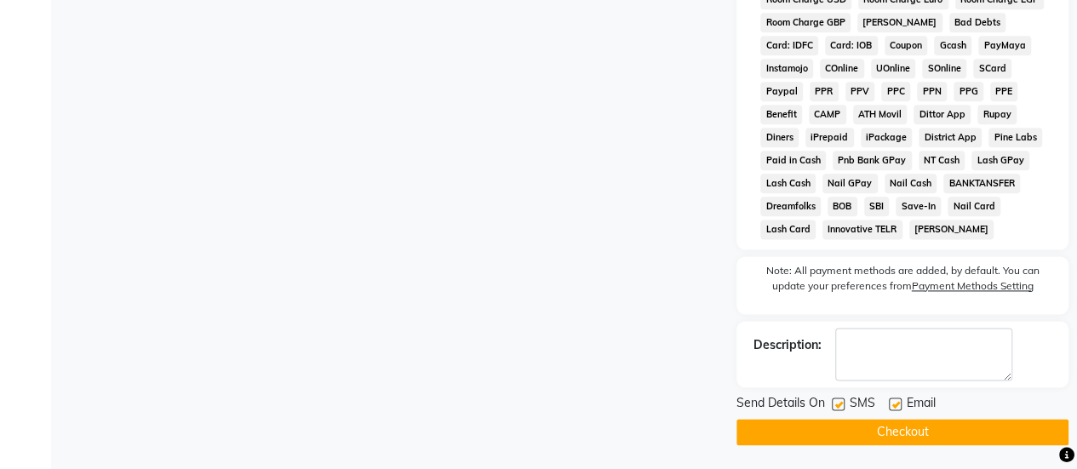
click at [835, 426] on button "Checkout" at bounding box center [902, 432] width 332 height 26
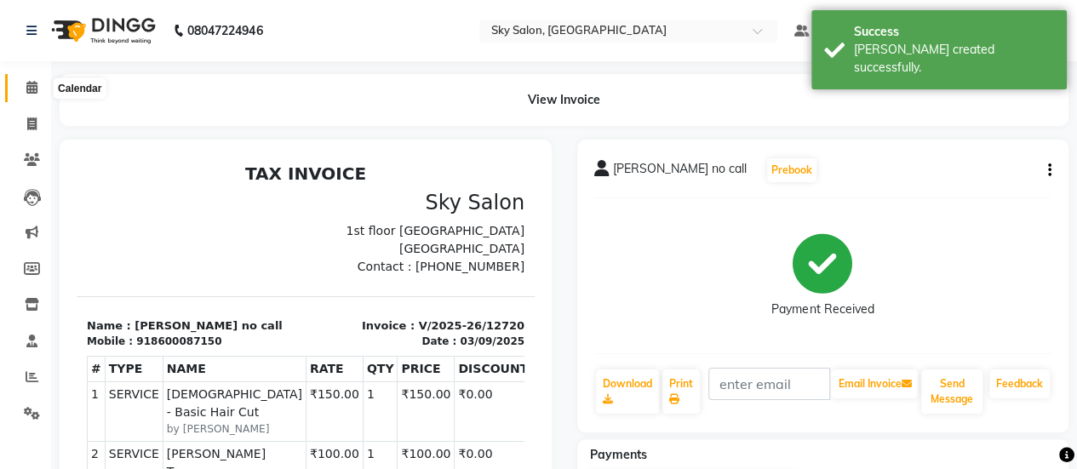
click at [29, 94] on span at bounding box center [32, 88] width 30 height 20
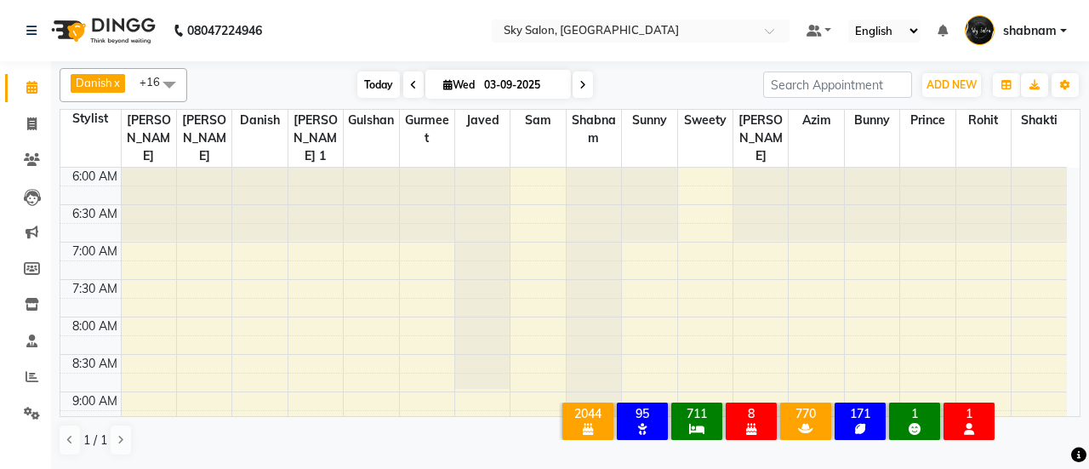
click at [380, 91] on span "Today" at bounding box center [378, 84] width 43 height 26
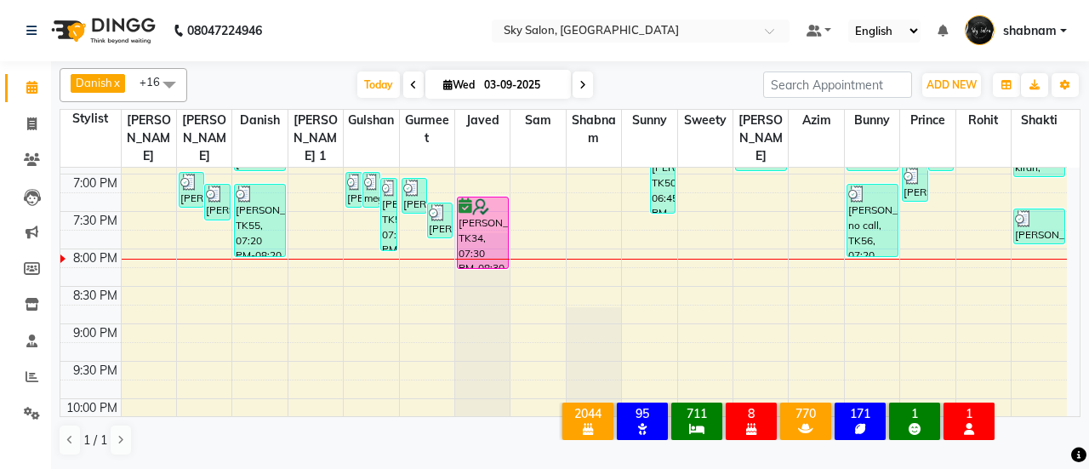
scroll to position [966, 0]
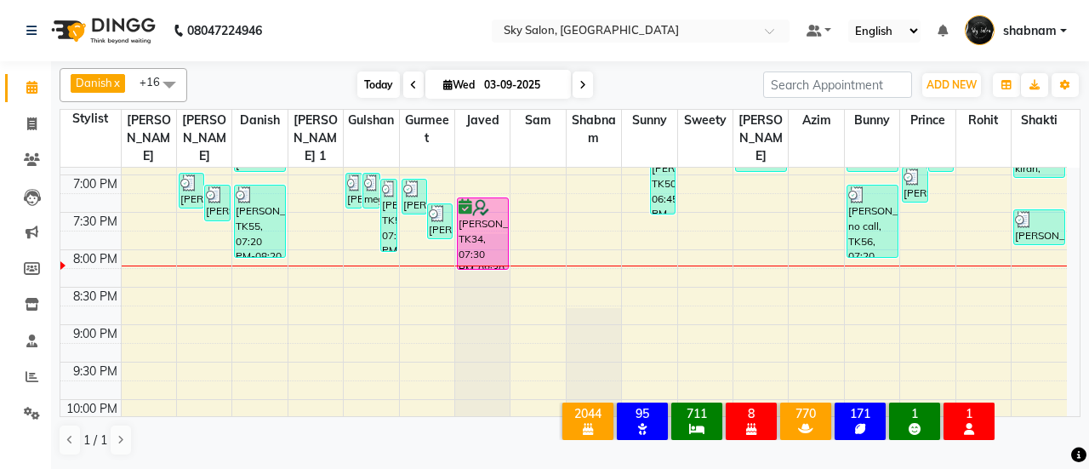
click at [382, 93] on span "Today" at bounding box center [378, 84] width 43 height 26
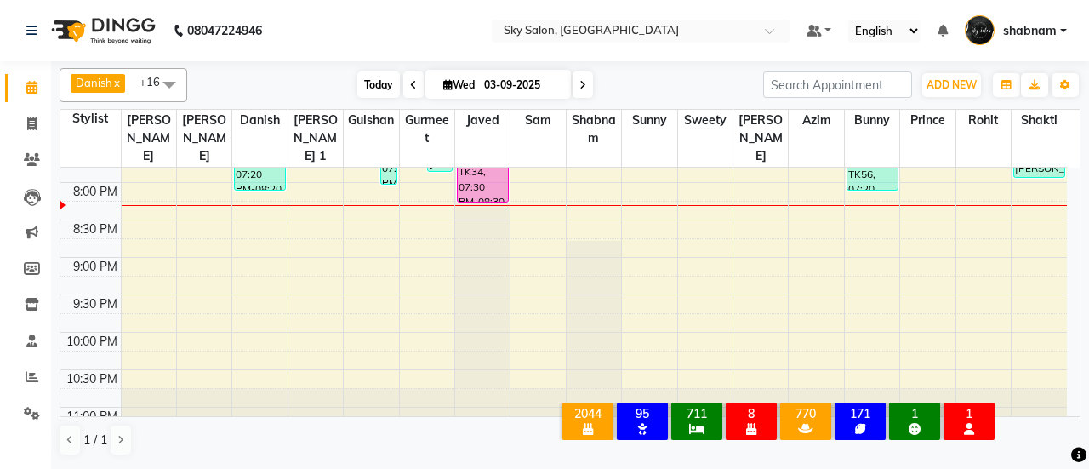
click at [364, 93] on span "Today" at bounding box center [378, 84] width 43 height 26
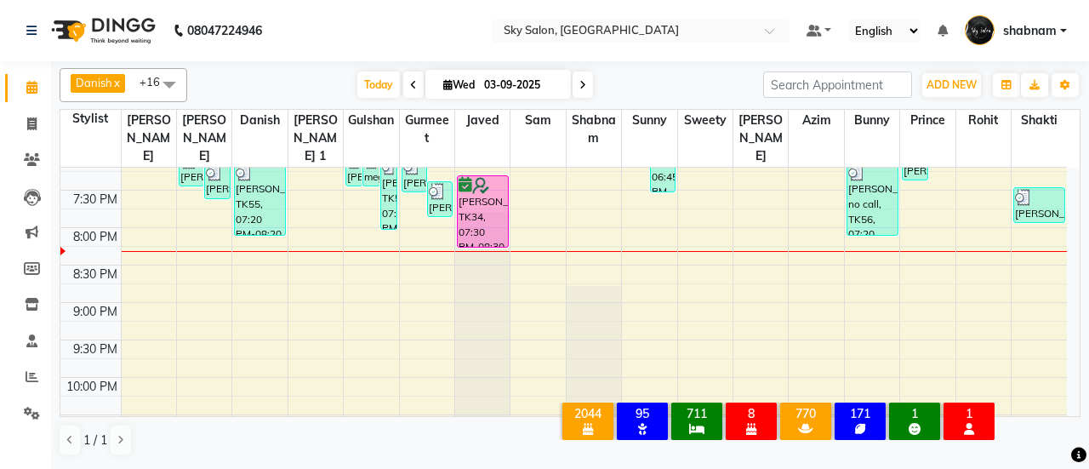
scroll to position [989, 0]
click at [376, 77] on span "Today" at bounding box center [378, 84] width 43 height 26
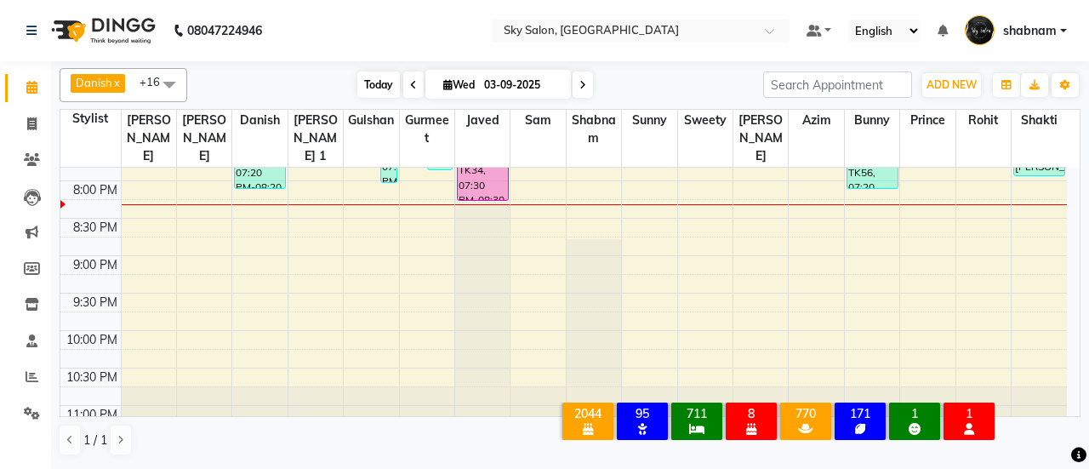
click at [357, 72] on span "Today" at bounding box center [378, 84] width 43 height 26
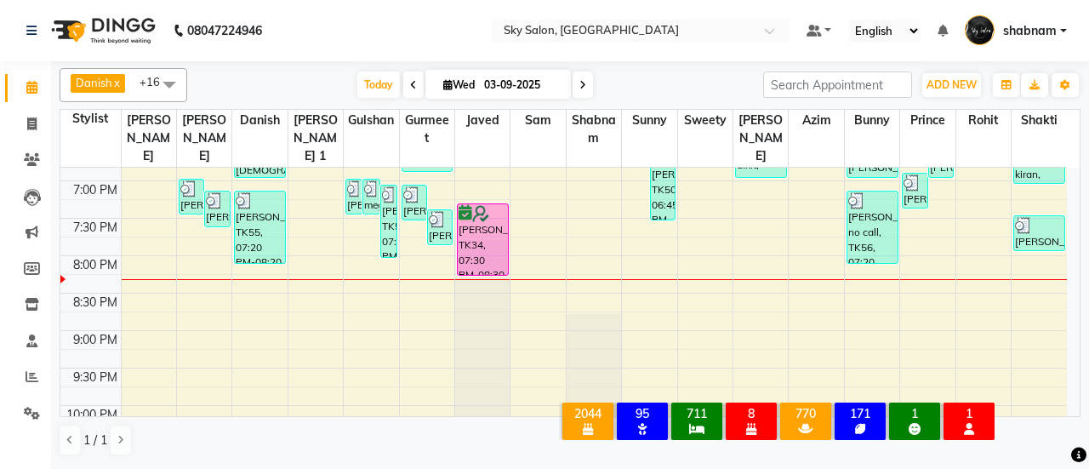
scroll to position [955, 0]
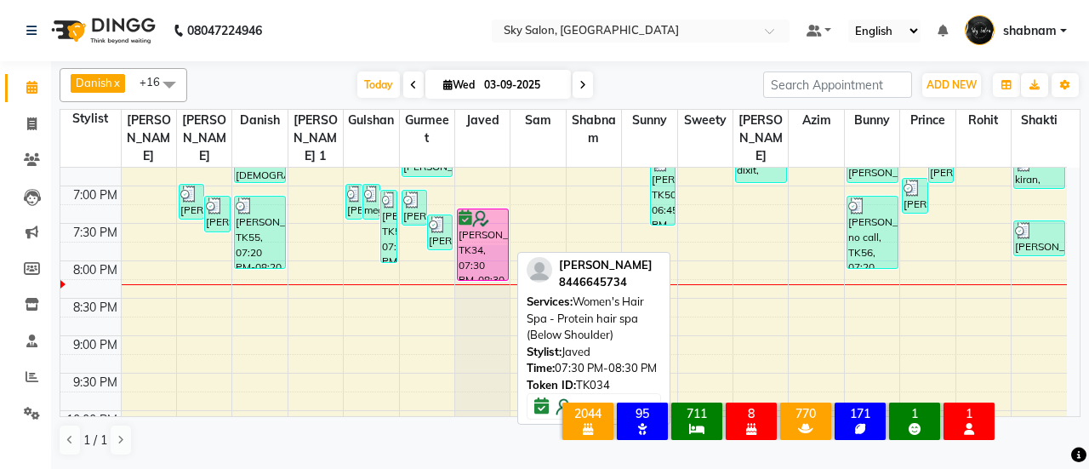
click at [472, 228] on div "gargi masurkar, TK34, 07:30 PM-08:30 PM, Women's Hair Spa - Protein hair spa (B…" at bounding box center [483, 244] width 50 height 71
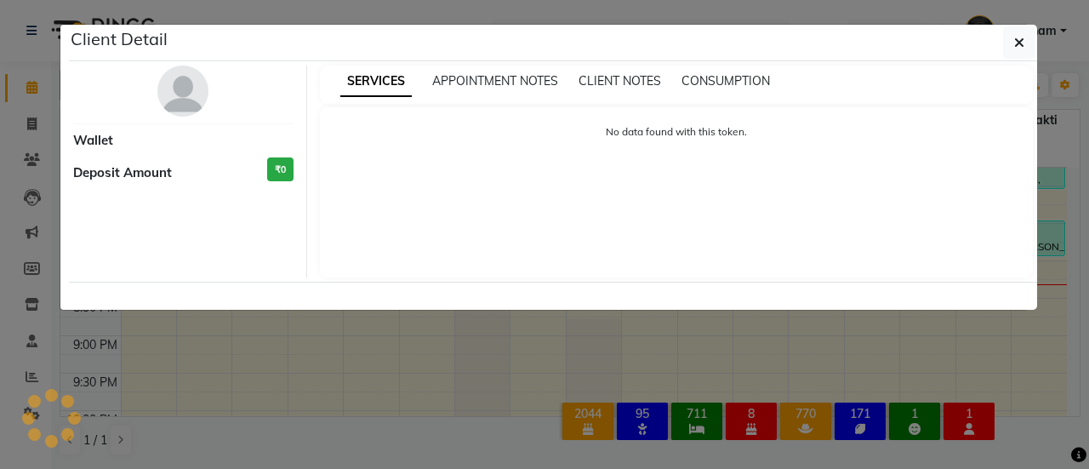
select select "6"
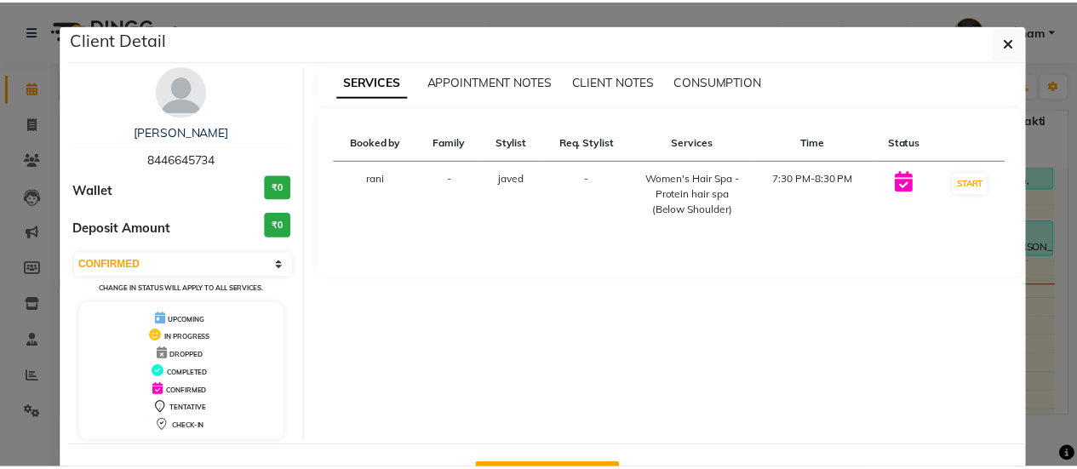
scroll to position [60, 0]
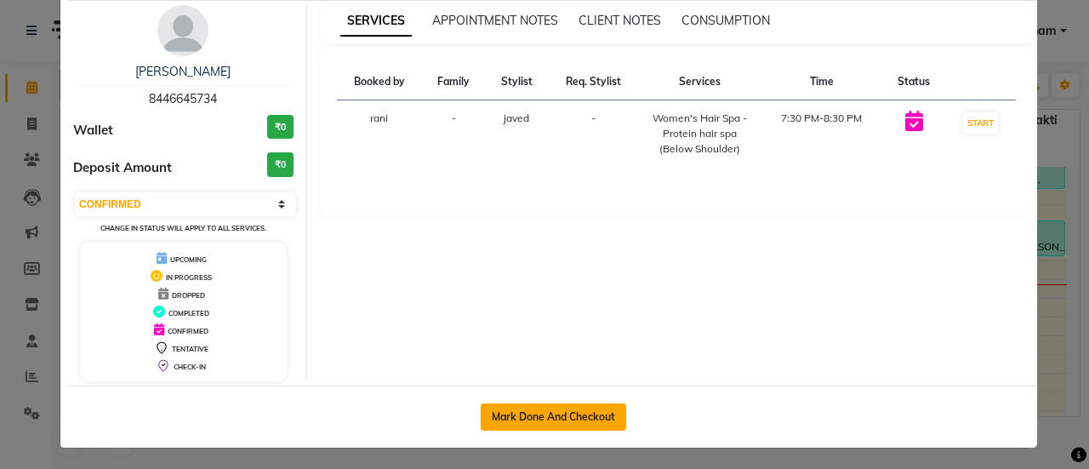
click at [511, 420] on button "Mark Done And Checkout" at bounding box center [554, 416] width 146 height 27
select select "3537"
select select "service"
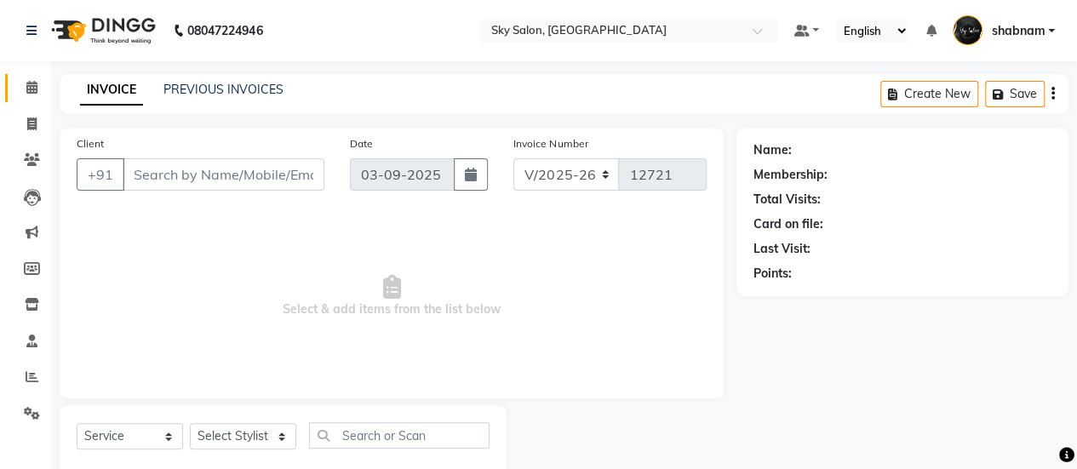
type input "8446645734"
select select "16688"
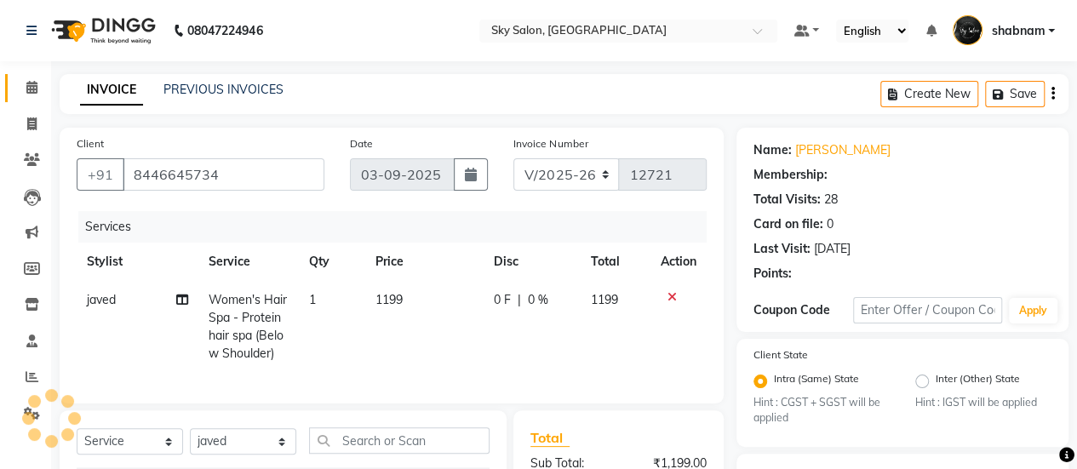
type input "10"
select select "1: Object"
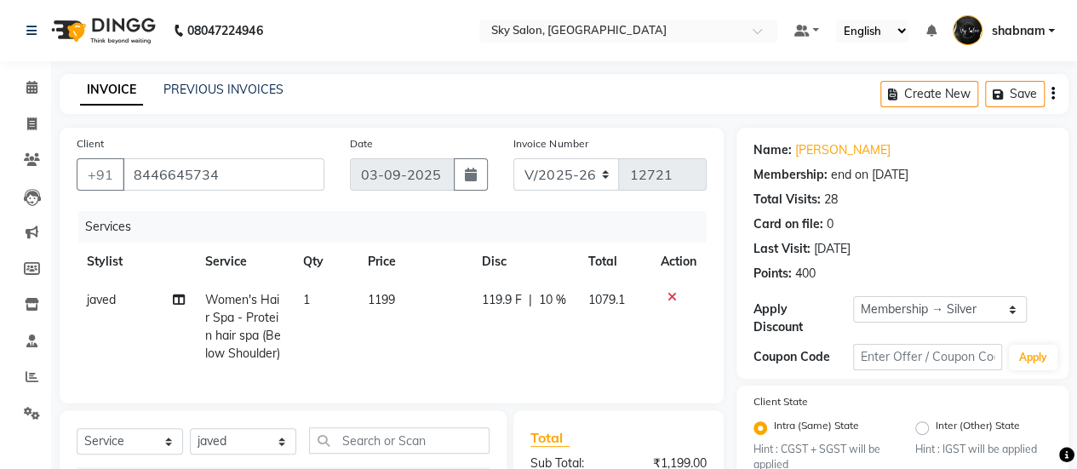
click at [262, 300] on span "Women's Hair Spa - Protein hair spa (Below Shoulder)" at bounding box center [243, 326] width 76 height 69
select select "16688"
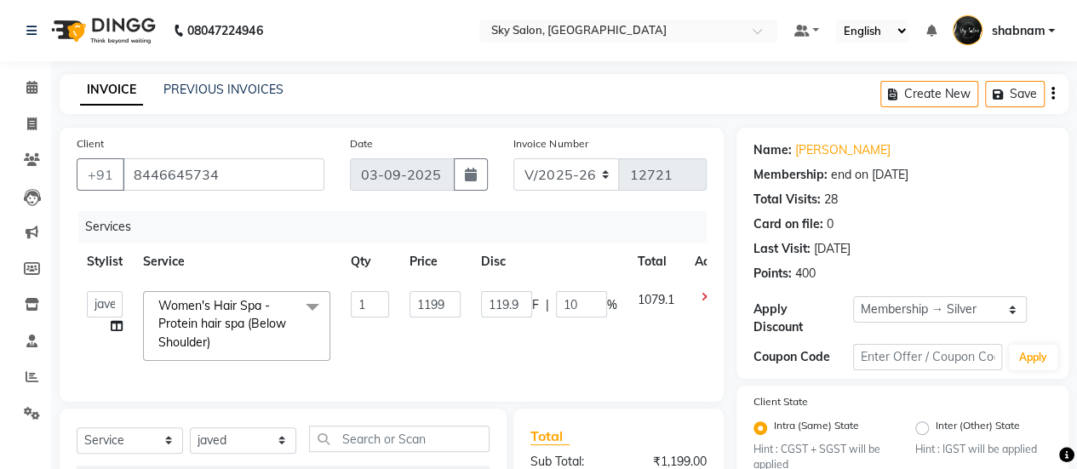
click at [262, 300] on span "Women's Hair Spa - Protein hair spa (Below Shoulder)" at bounding box center [222, 324] width 128 height 52
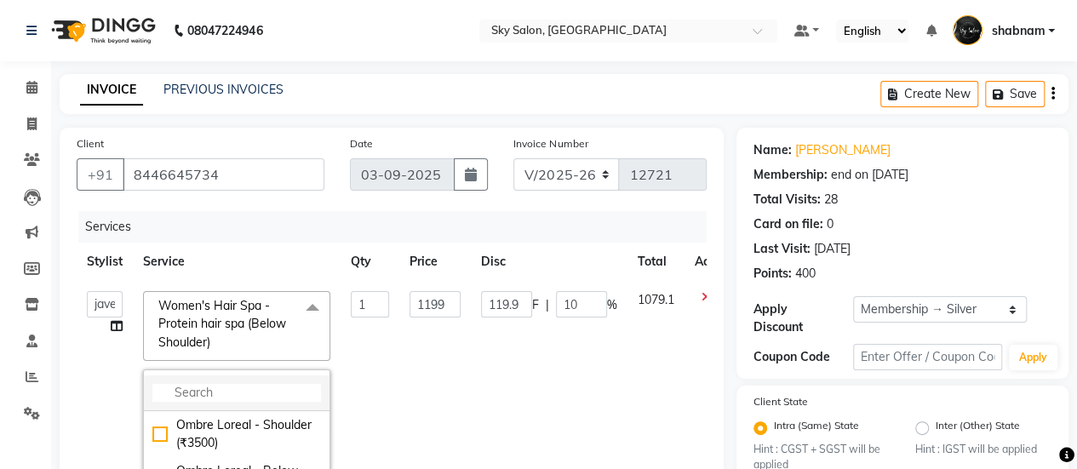
click at [213, 394] on input "multiselect-search" at bounding box center [236, 393] width 169 height 18
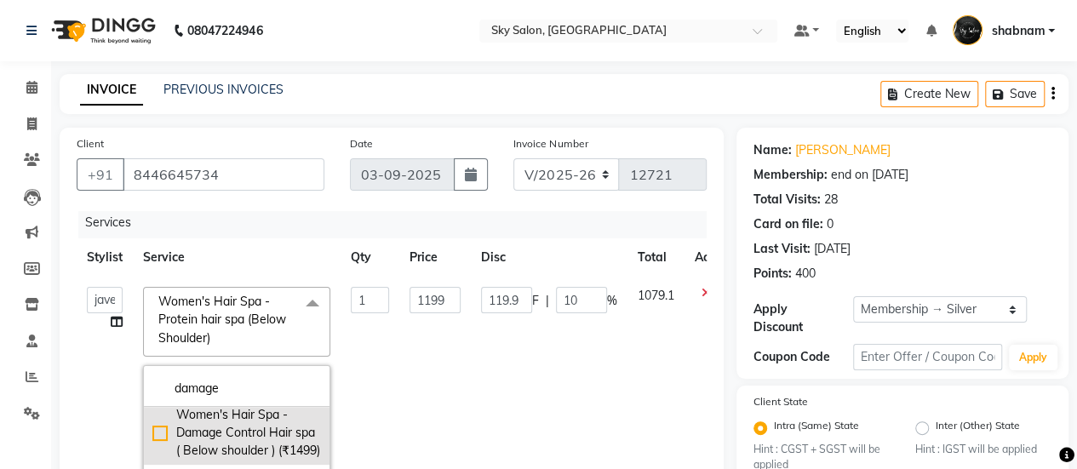
scroll to position [36, 0]
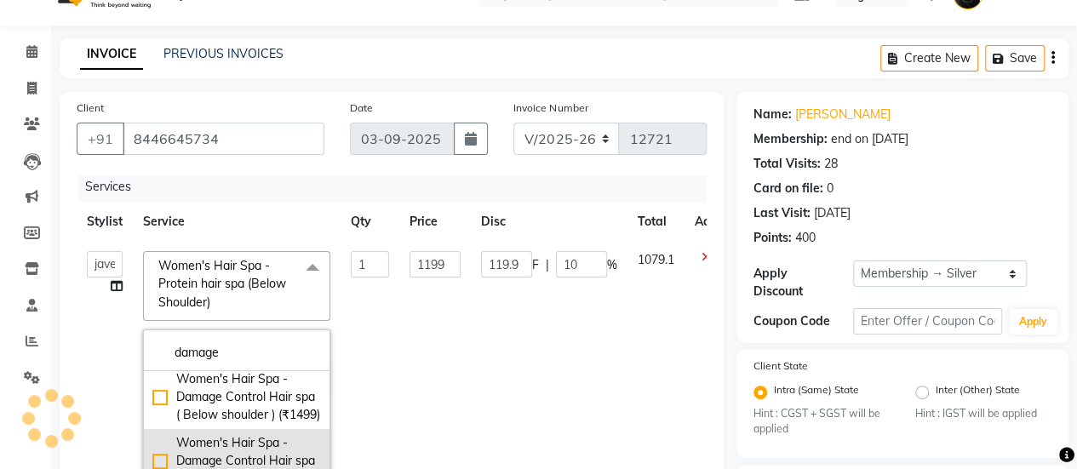
type input "damage"
click at [231, 434] on div "Women's Hair Spa - Damage Control Hair spa (Below mid back) (₹1699)" at bounding box center [236, 461] width 169 height 54
checkbox input "true"
type input "1699"
type input "169.9"
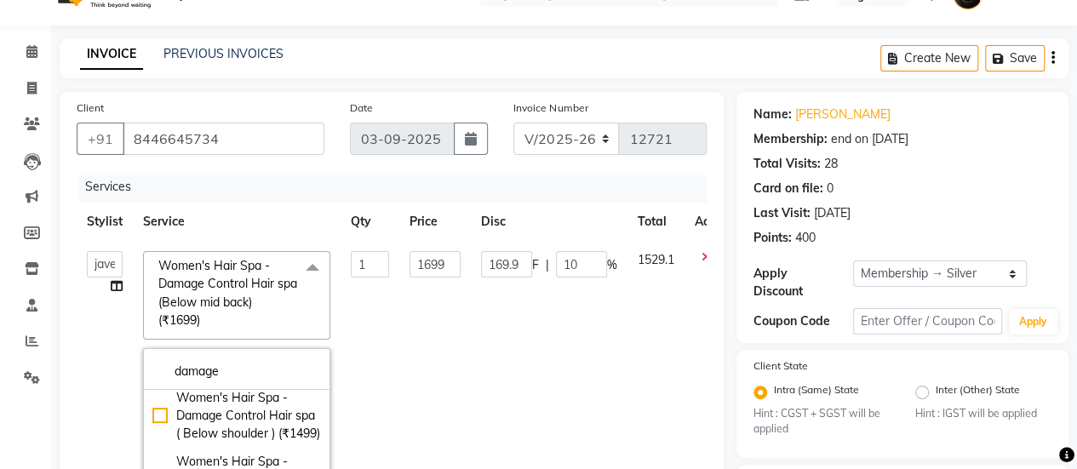
click at [476, 312] on td "169.9 F | 10 %" at bounding box center [549, 405] width 157 height 328
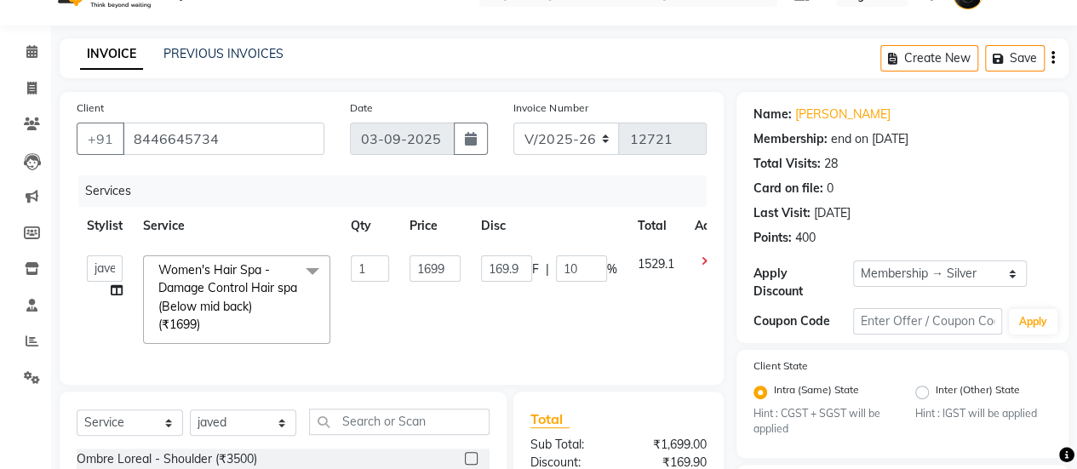
scroll to position [89, 0]
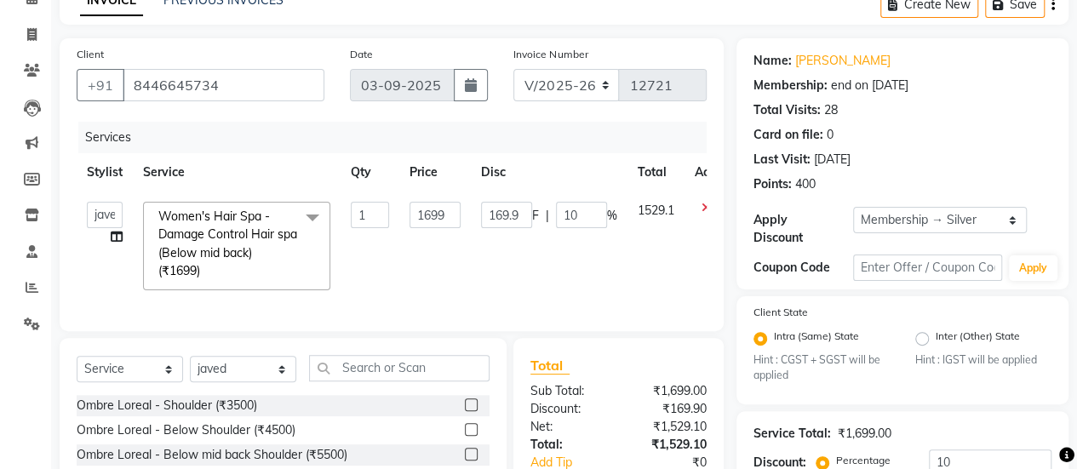
click at [286, 117] on div "Client +91 8446645734 Date 03-09-2025 Invoice Number V/2025 V/2025-26 12721 Ser…" at bounding box center [392, 184] width 664 height 293
click at [273, 379] on select "Select Stylist afreen akshata aman saha ameer Anagha anisa arbaj azim bharti Bu…" at bounding box center [243, 369] width 106 height 26
select select "16680"
click at [190, 368] on select "Select Stylist afreen akshata aman saha ameer Anagha anisa arbaj azim bharti Bu…" at bounding box center [243, 369] width 106 height 26
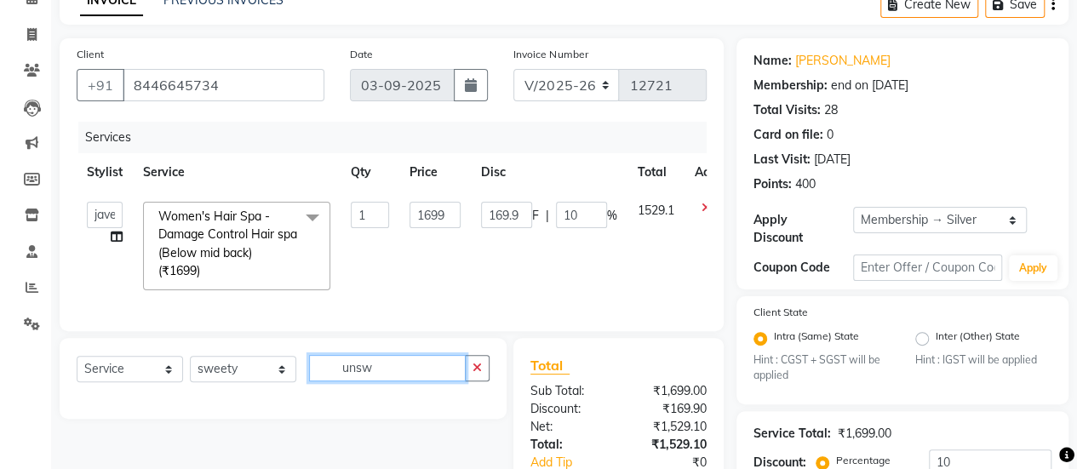
scroll to position [262, 0]
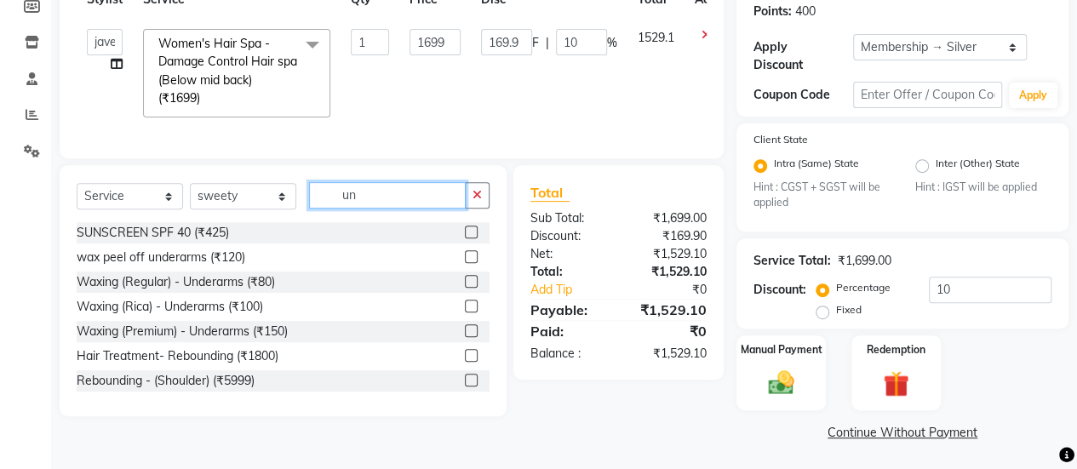
type input "un"
click at [465, 337] on label at bounding box center [471, 330] width 13 height 13
click at [465, 337] on input "checkbox" at bounding box center [470, 331] width 11 height 11
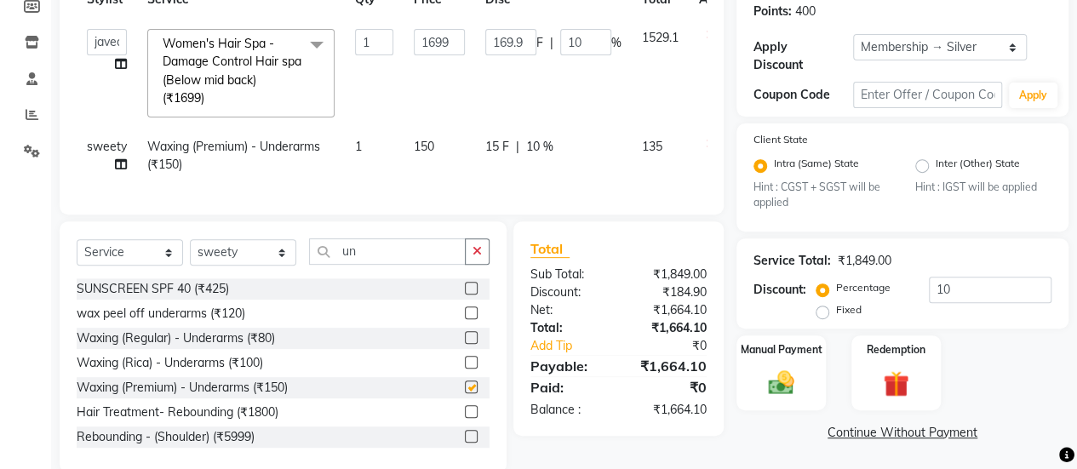
checkbox input "false"
click at [884, 387] on img at bounding box center [895, 384] width 43 height 33
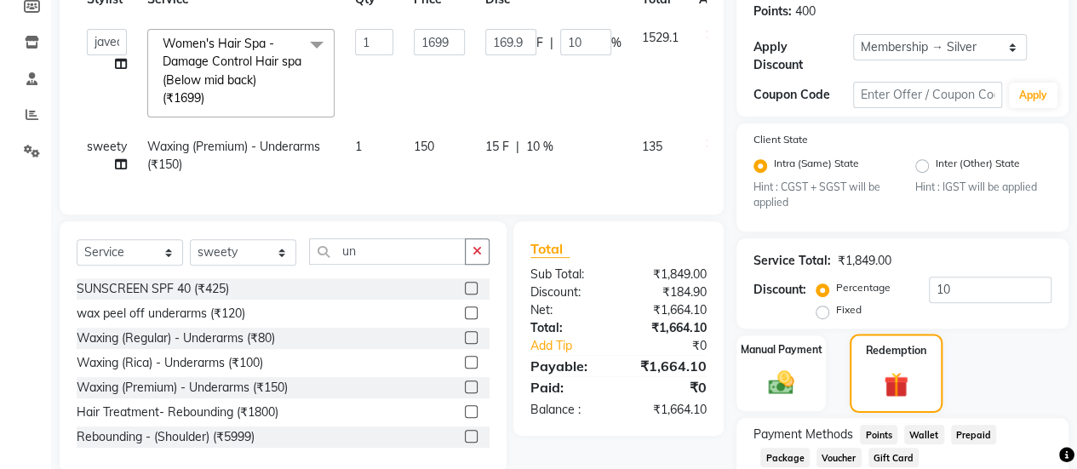
scroll to position [437, 0]
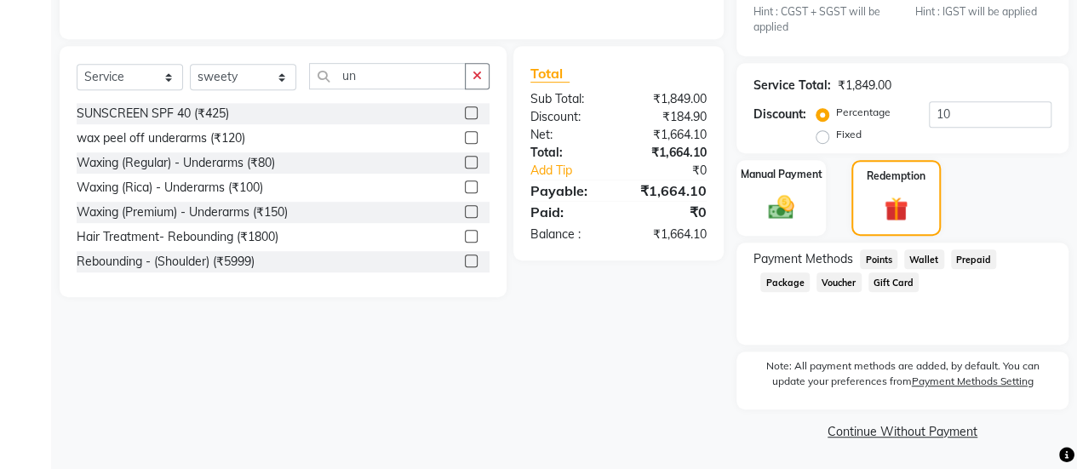
click at [884, 250] on span "Points" at bounding box center [878, 259] width 37 height 20
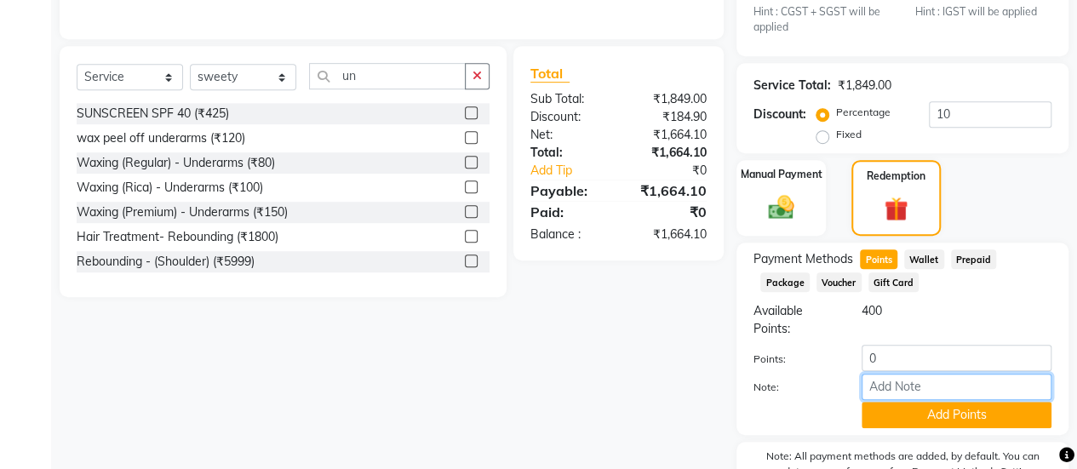
click at [907, 374] on input "Note:" at bounding box center [956, 387] width 190 height 26
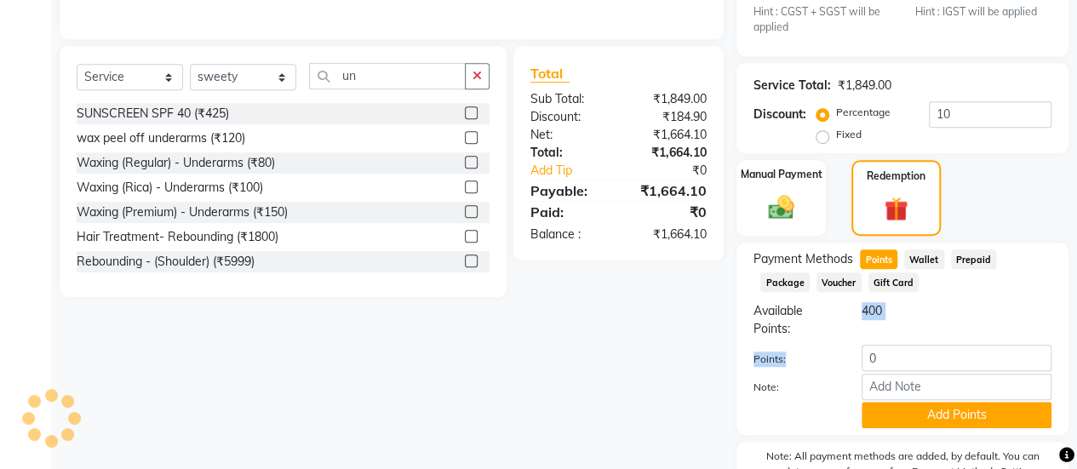
drag, startPoint x: 831, startPoint y: 338, endPoint x: 909, endPoint y: 347, distance: 78.9
click at [909, 347] on div "Available Points: 400 Points: 0 Note: Add Points" at bounding box center [902, 365] width 298 height 126
click at [909, 347] on input "0" at bounding box center [956, 358] width 190 height 26
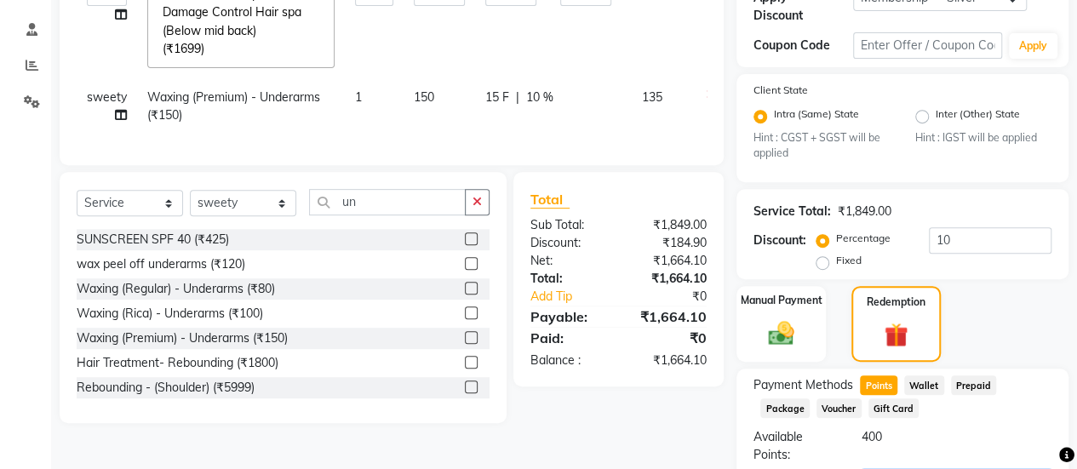
scroll to position [397, 0]
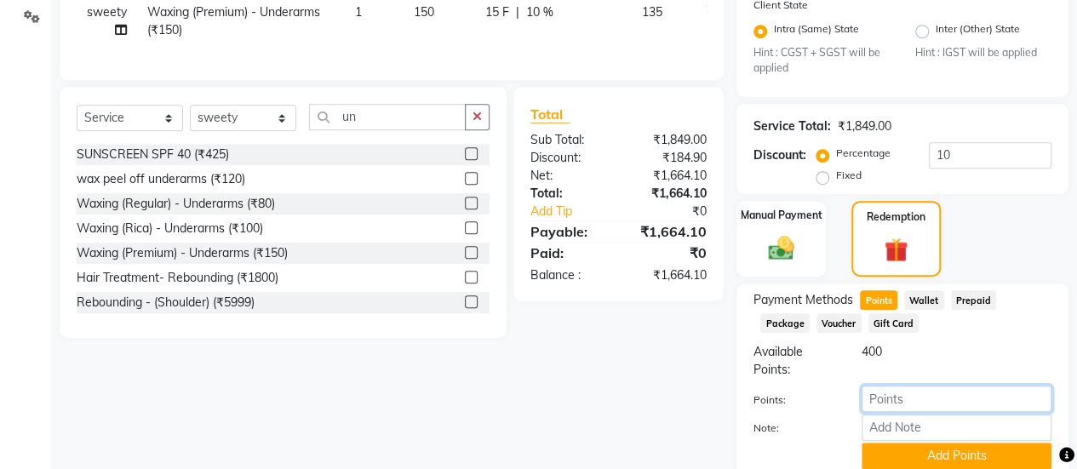
click at [880, 397] on input "number" at bounding box center [956, 399] width 190 height 26
type input "3"
type input "200"
click at [945, 360] on div "400" at bounding box center [956, 361] width 215 height 36
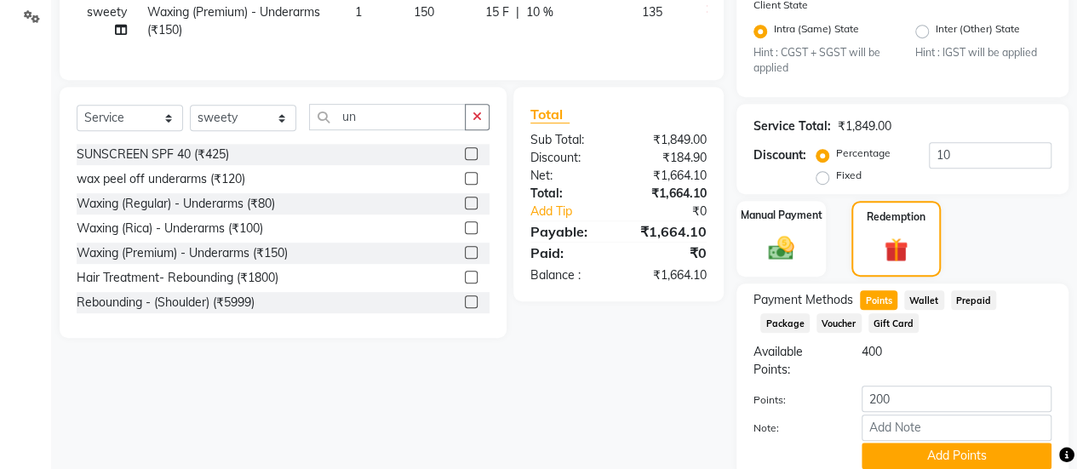
scroll to position [483, 0]
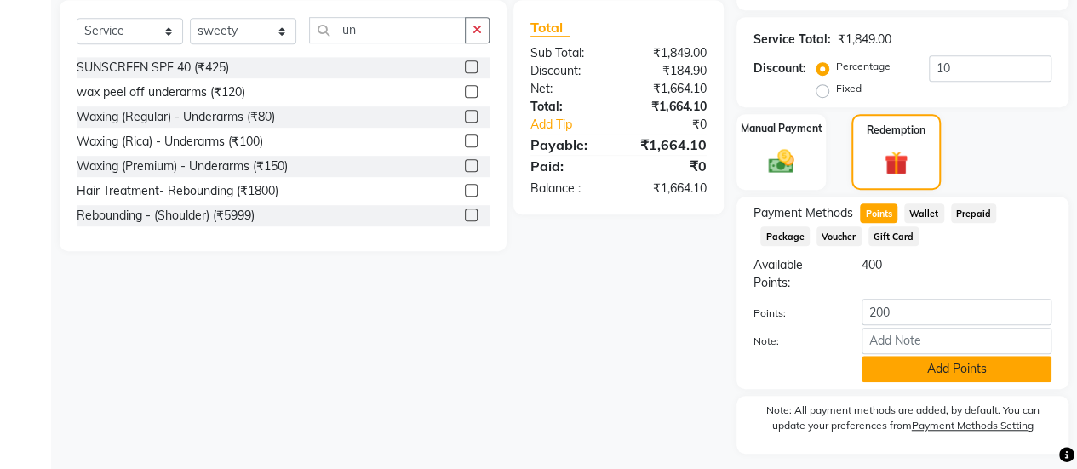
click at [929, 374] on button "Add Points" at bounding box center [956, 369] width 190 height 26
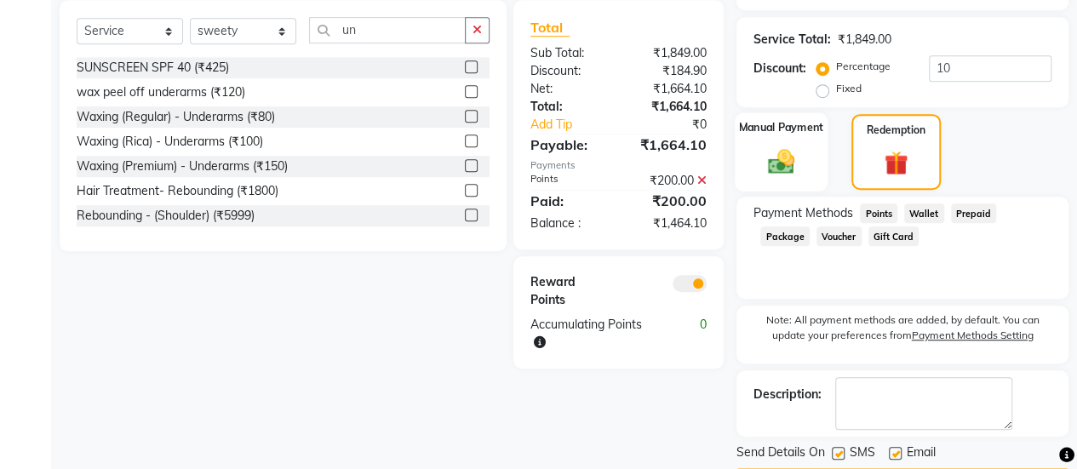
click at [781, 154] on img at bounding box center [780, 161] width 43 height 31
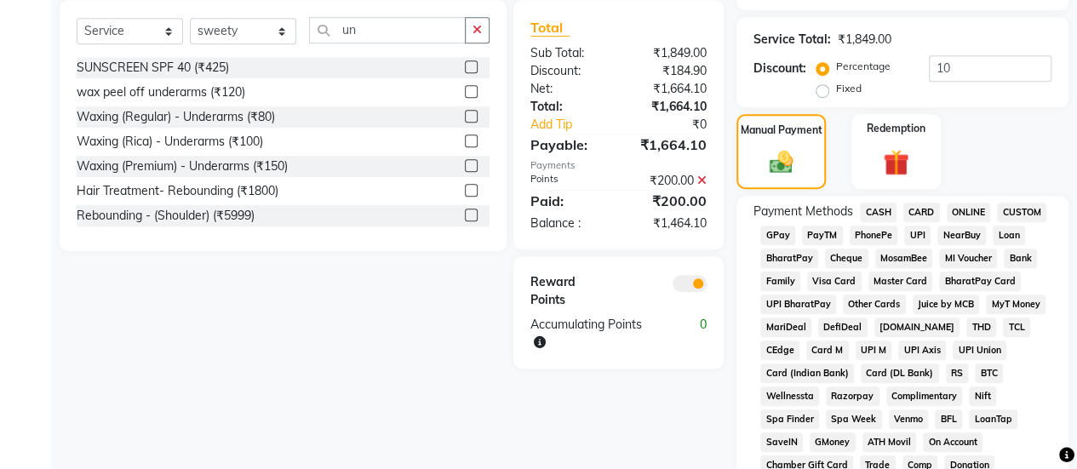
click at [887, 211] on span "CASH" at bounding box center [878, 213] width 37 height 20
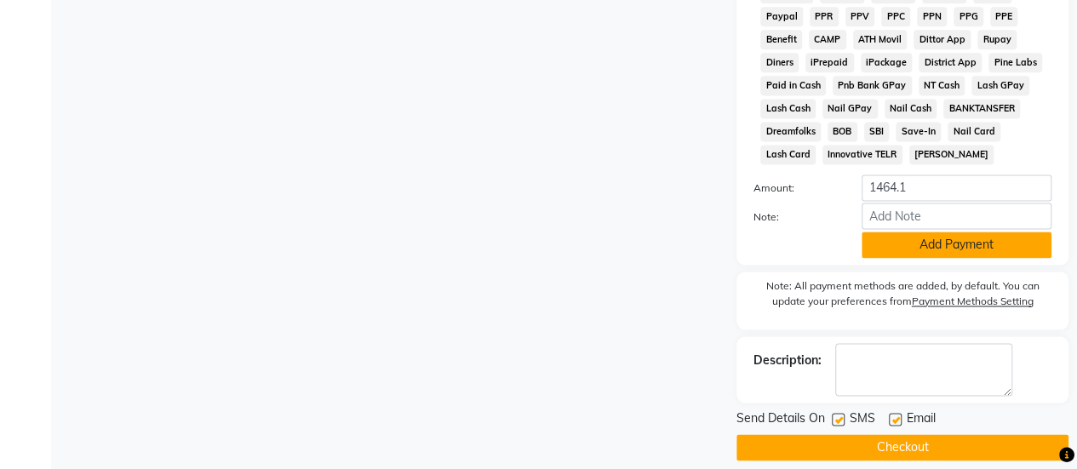
click at [930, 244] on button "Add Payment" at bounding box center [956, 245] width 190 height 26
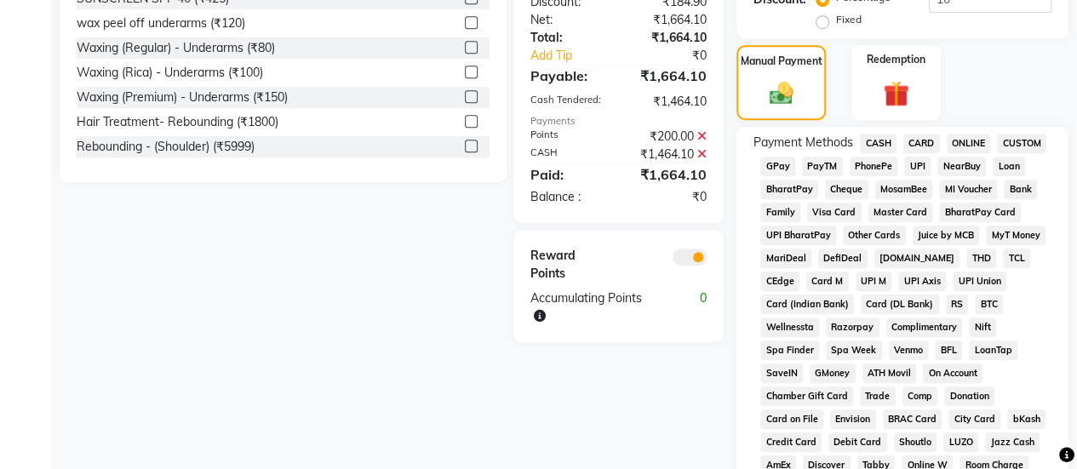
scroll to position [1046, 0]
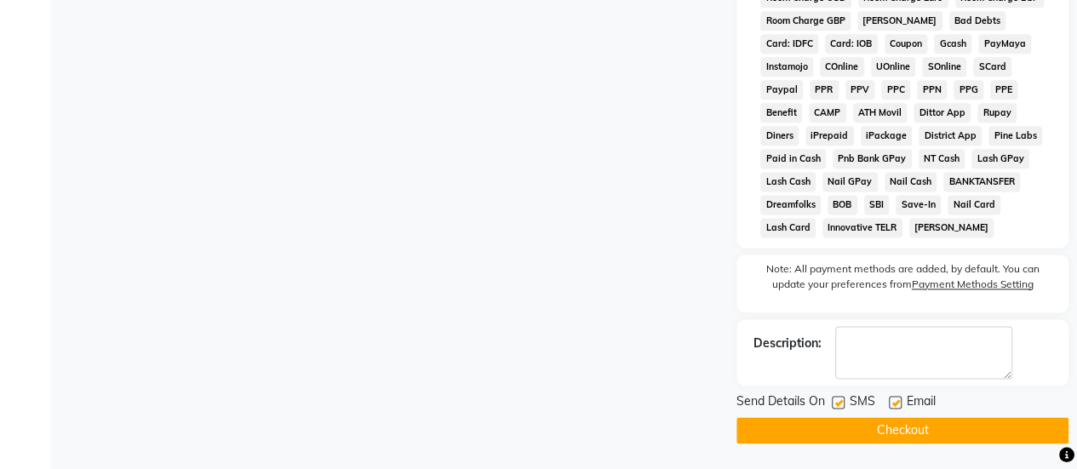
click at [837, 420] on button "Checkout" at bounding box center [902, 430] width 332 height 26
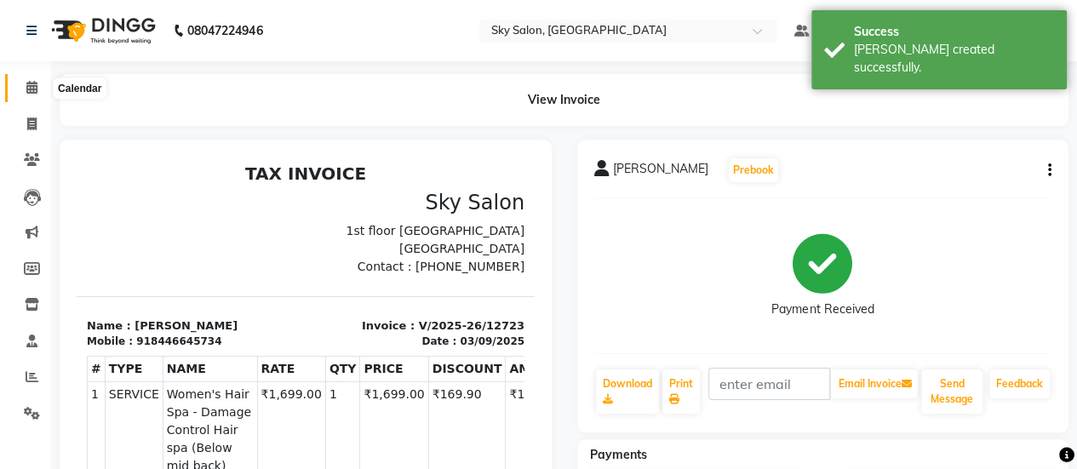
click at [43, 87] on span at bounding box center [32, 88] width 30 height 20
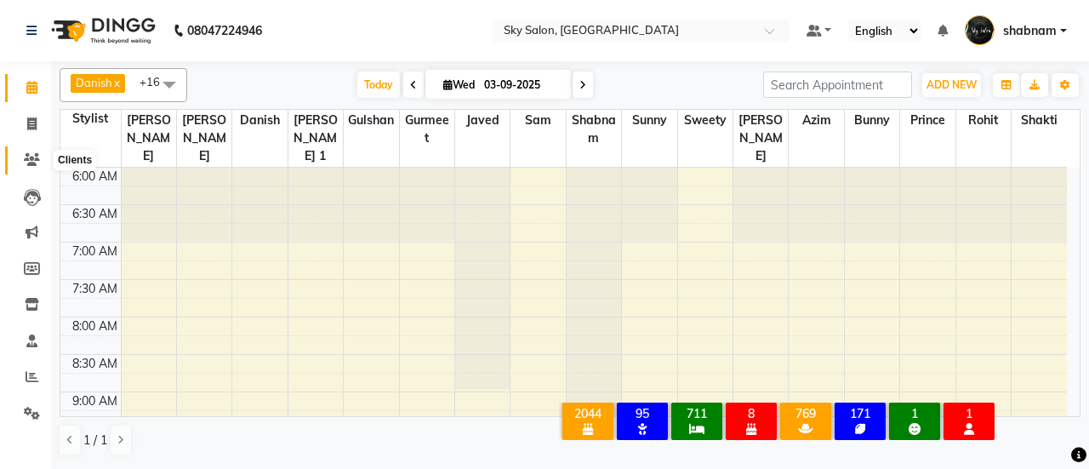
click at [24, 151] on span at bounding box center [32, 161] width 30 height 20
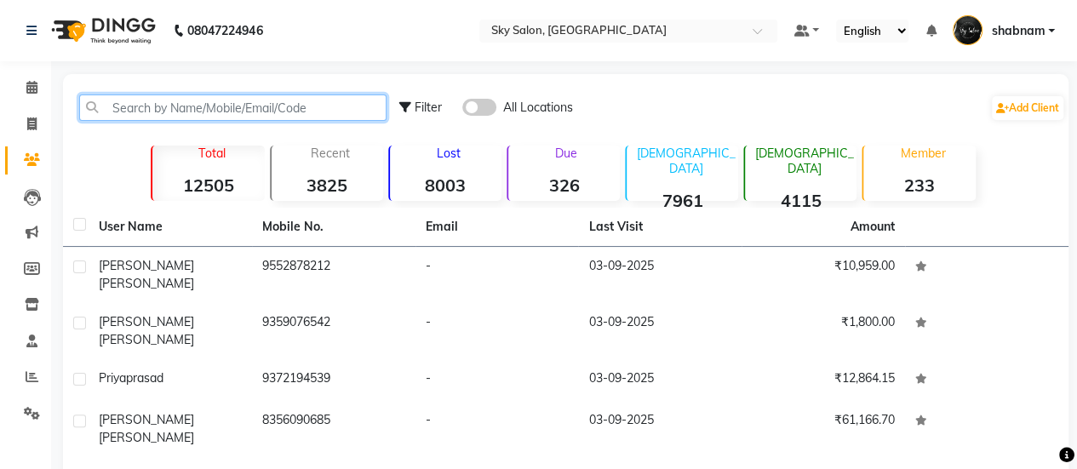
click at [188, 106] on input "text" at bounding box center [232, 107] width 307 height 26
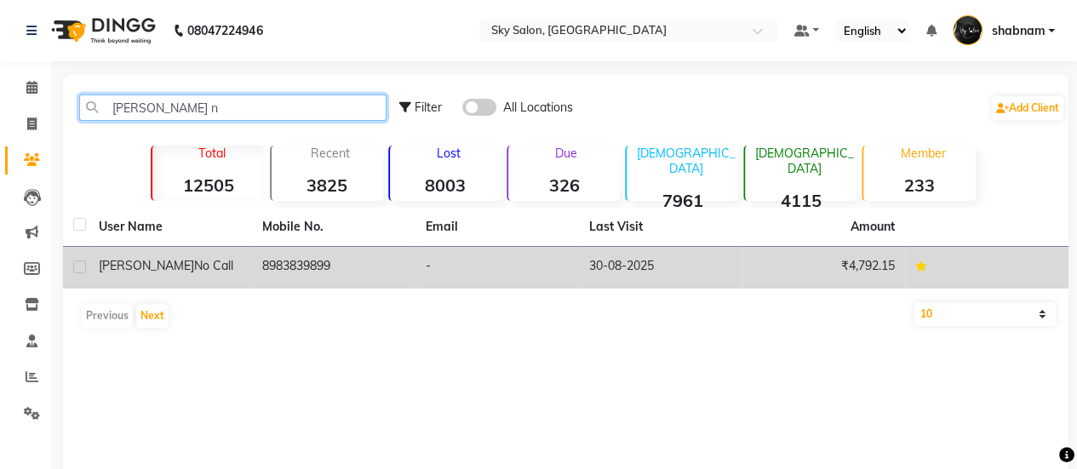
type input "kedari n"
click at [357, 263] on td "8983839899" at bounding box center [333, 268] width 163 height 42
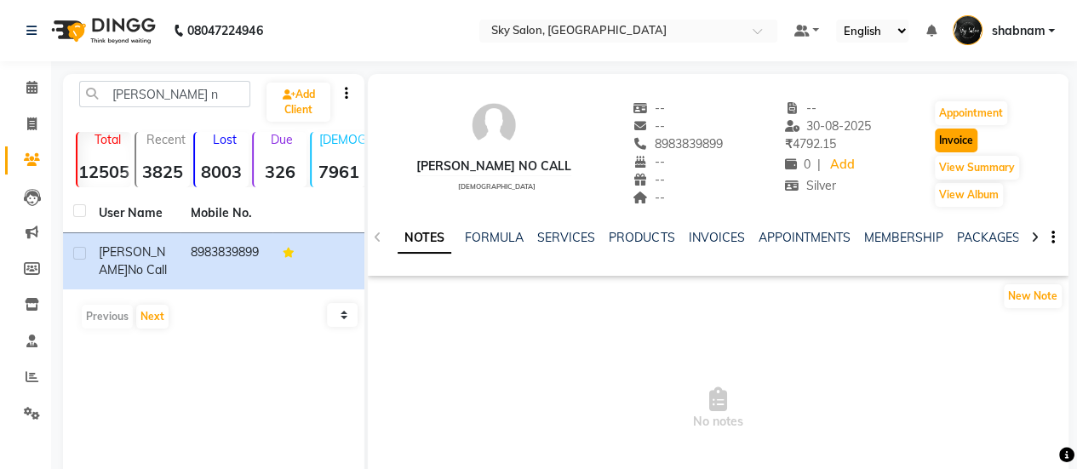
click at [948, 140] on button "Invoice" at bounding box center [956, 141] width 43 height 24
select select "service"
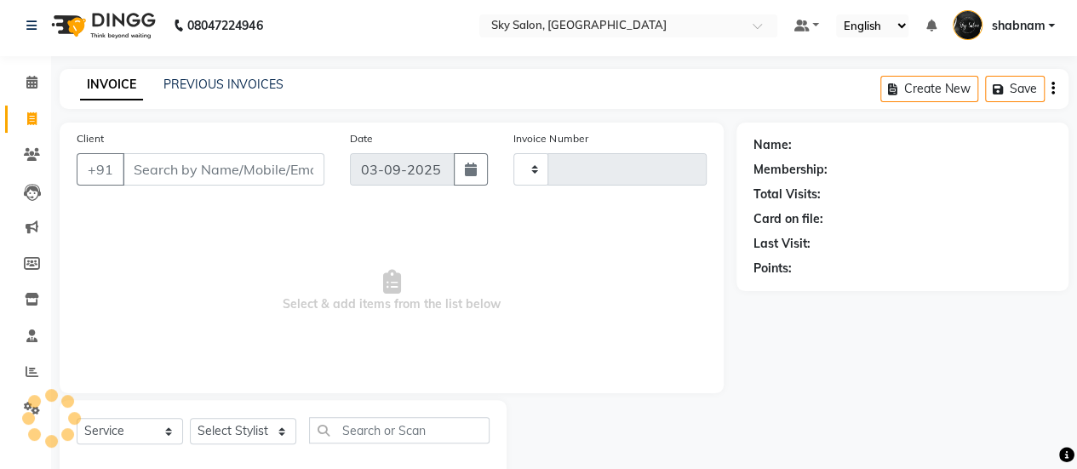
type input "12728"
select select "3537"
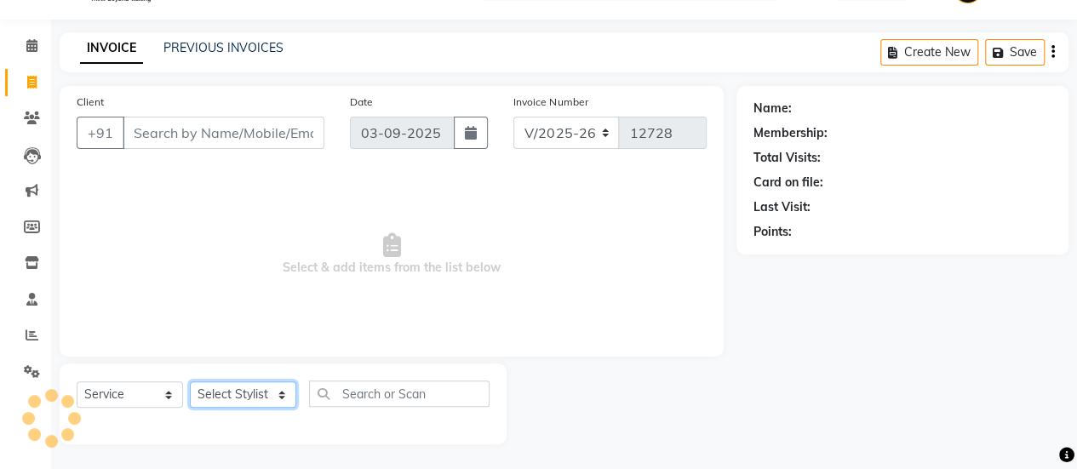
click at [254, 397] on select "Select Stylist" at bounding box center [243, 394] width 106 height 26
type input "8983839899"
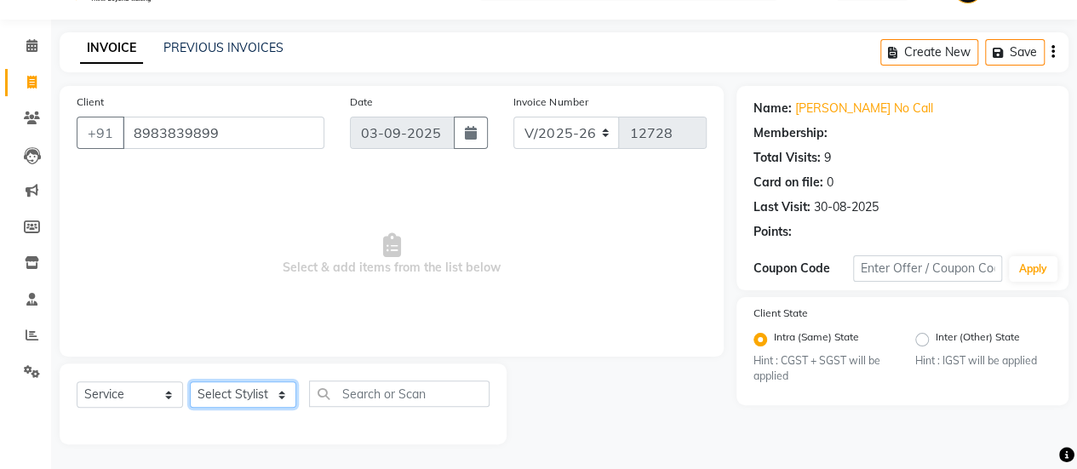
select select "1: Object"
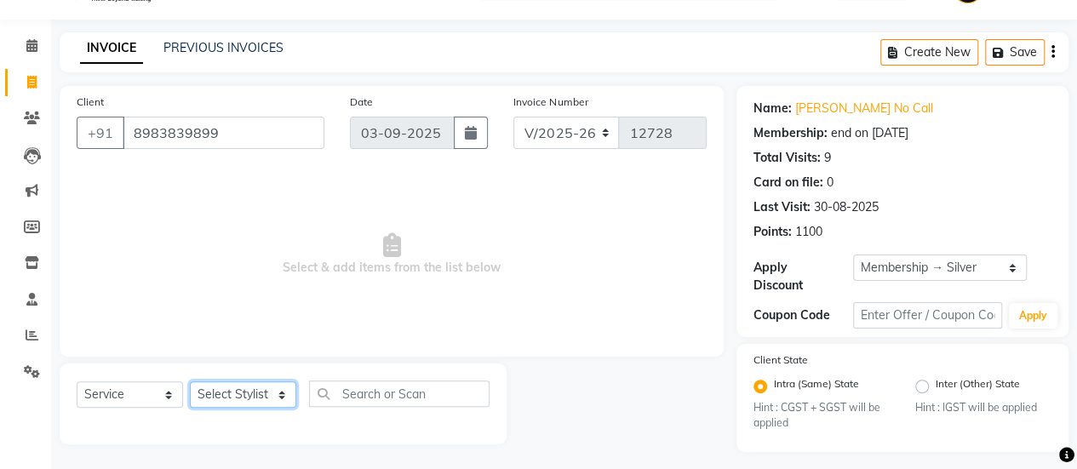
select select "16680"
click at [190, 381] on select "Select Stylist afreen [PERSON_NAME] saha [PERSON_NAME] [PERSON_NAME] [PERSON_NA…" at bounding box center [243, 394] width 106 height 26
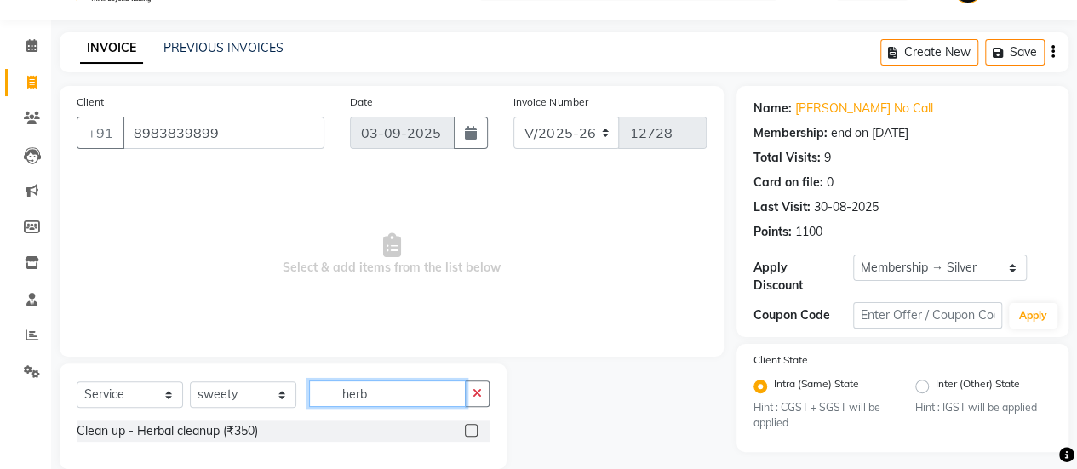
scroll to position [66, 0]
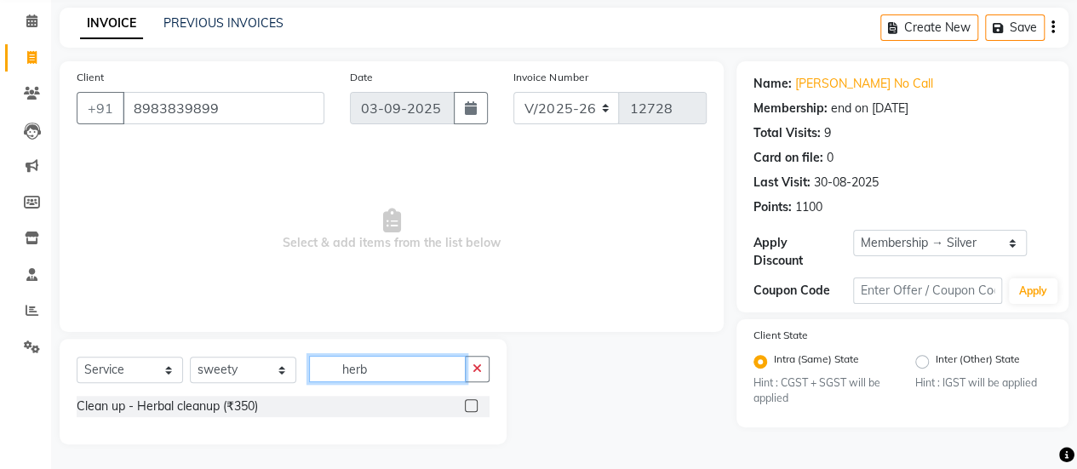
type input "herb"
click at [472, 404] on label at bounding box center [471, 405] width 13 height 13
click at [472, 404] on input "checkbox" at bounding box center [470, 406] width 11 height 11
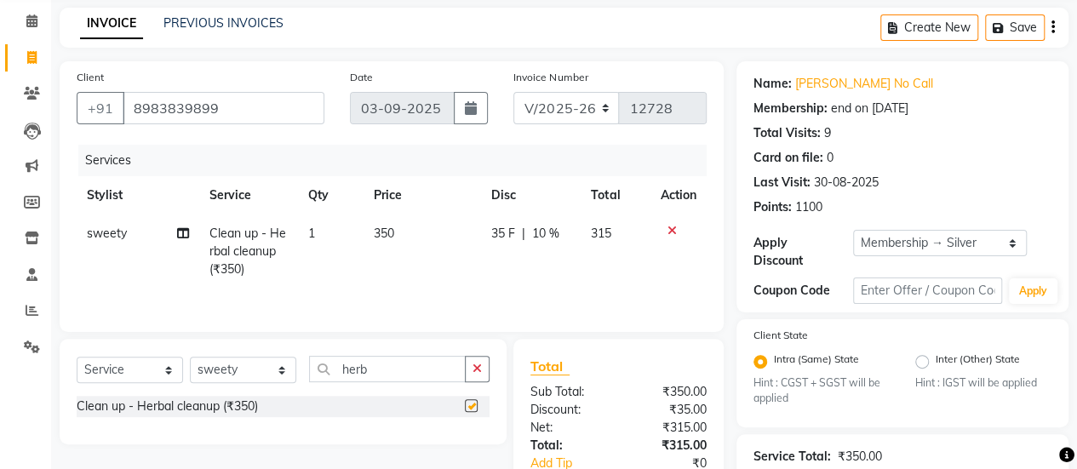
checkbox input "false"
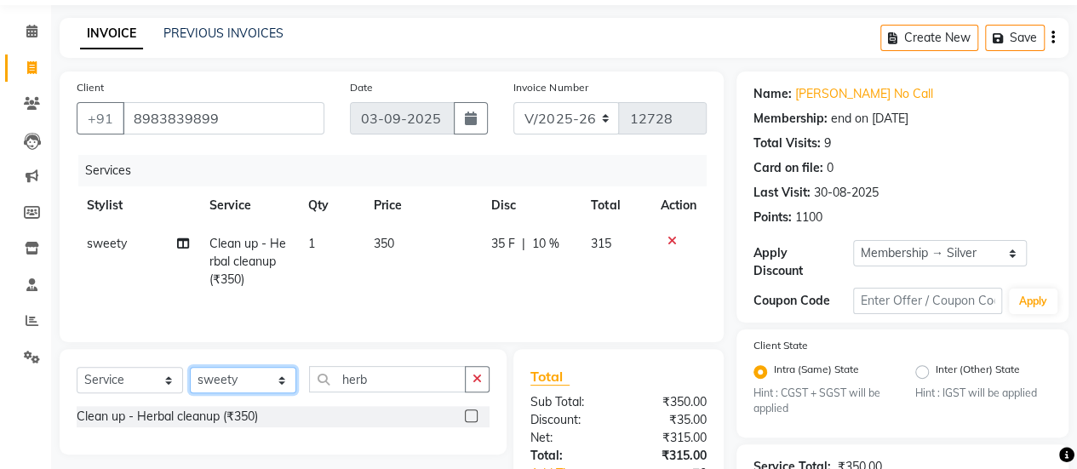
click at [239, 387] on select "Select Stylist afreen [PERSON_NAME] saha [PERSON_NAME] [PERSON_NAME] [PERSON_NA…" at bounding box center [243, 380] width 106 height 26
click at [420, 256] on td "350" at bounding box center [421, 262] width 117 height 74
select select "16680"
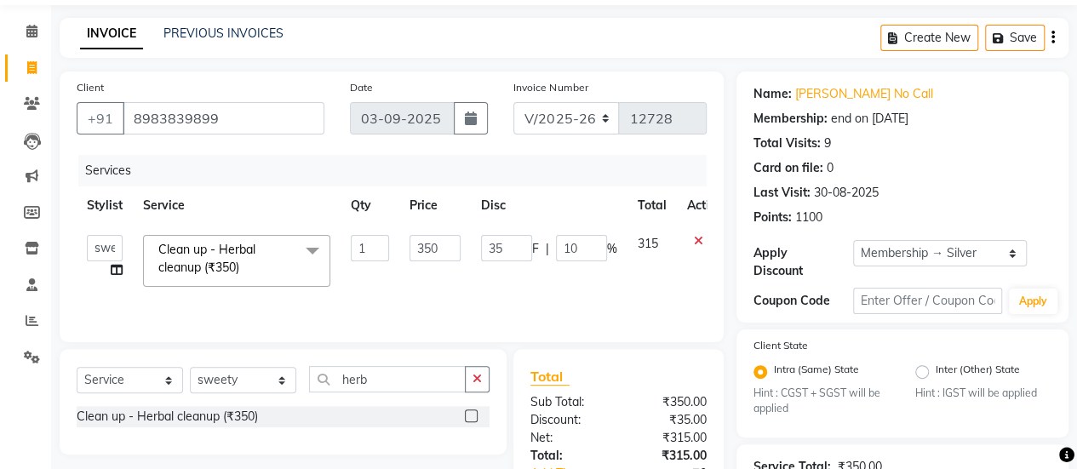
scroll to position [262, 0]
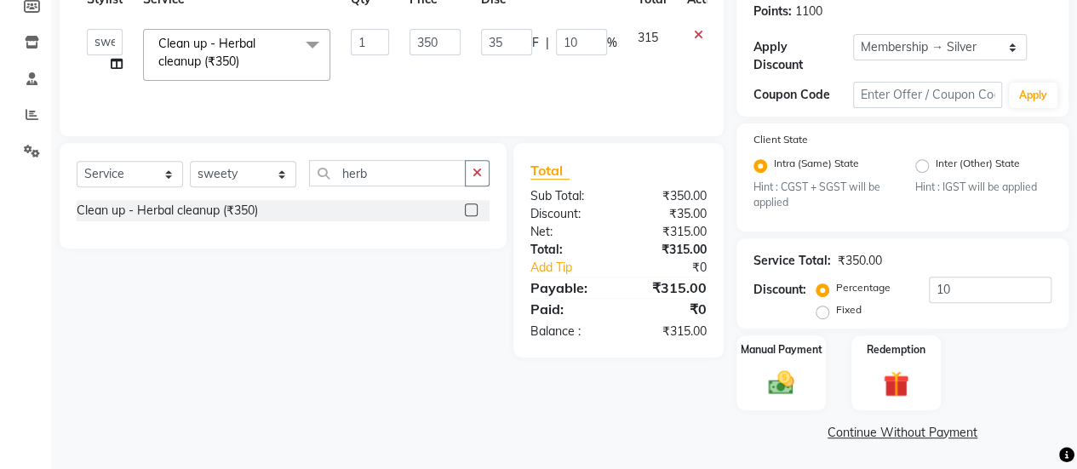
click at [257, 192] on div "Select Service Product Membership Package Voucher Prepaid Gift Card Select Styl…" at bounding box center [283, 180] width 413 height 40
click at [250, 185] on select "Select Stylist afreen [PERSON_NAME] saha [PERSON_NAME] [PERSON_NAME] [PERSON_NA…" at bounding box center [243, 174] width 106 height 26
drag, startPoint x: 352, startPoint y: 219, endPoint x: 268, endPoint y: 174, distance: 95.2
click at [268, 174] on div "Select Service Product Membership Package Voucher Prepaid Gift Card Select Styl…" at bounding box center [283, 196] width 447 height 106
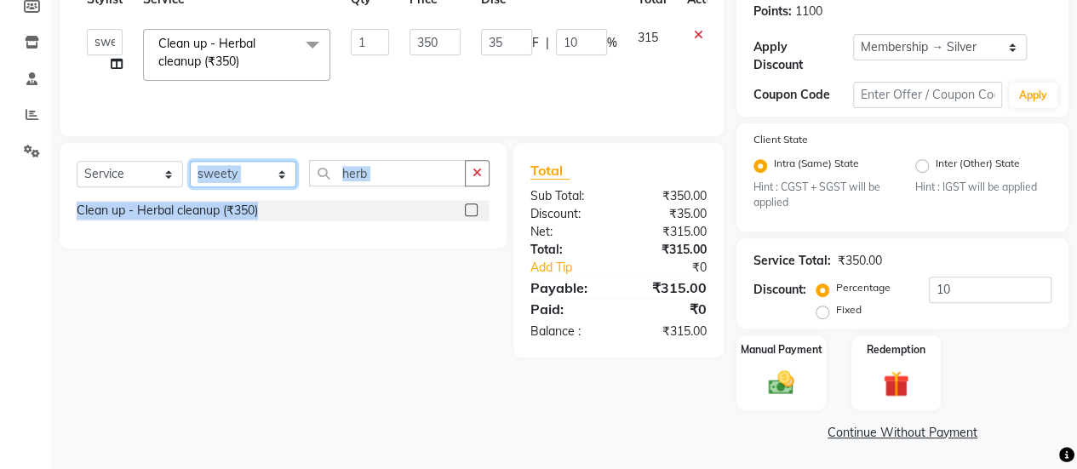
click at [268, 174] on select "Select Stylist afreen [PERSON_NAME] saha [PERSON_NAME] [PERSON_NAME] [PERSON_NA…" at bounding box center [243, 174] width 106 height 26
select select "90727"
click at [190, 161] on select "Select Stylist afreen [PERSON_NAME] saha [PERSON_NAME] [PERSON_NAME] [PERSON_NA…" at bounding box center [243, 174] width 106 height 26
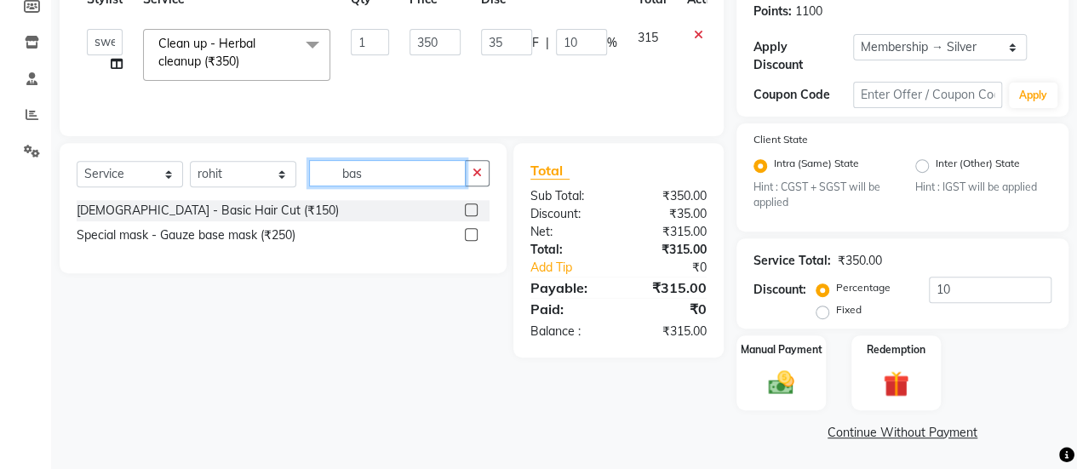
type input "bas"
click at [466, 206] on label at bounding box center [471, 209] width 13 height 13
click at [466, 206] on input "checkbox" at bounding box center [470, 210] width 11 height 11
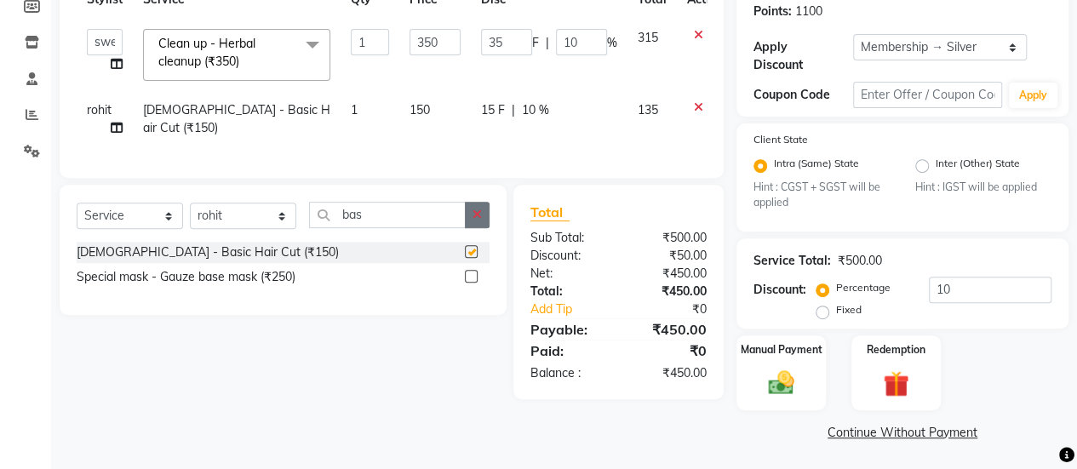
checkbox input "false"
click at [473, 220] on icon "button" at bounding box center [476, 215] width 9 height 12
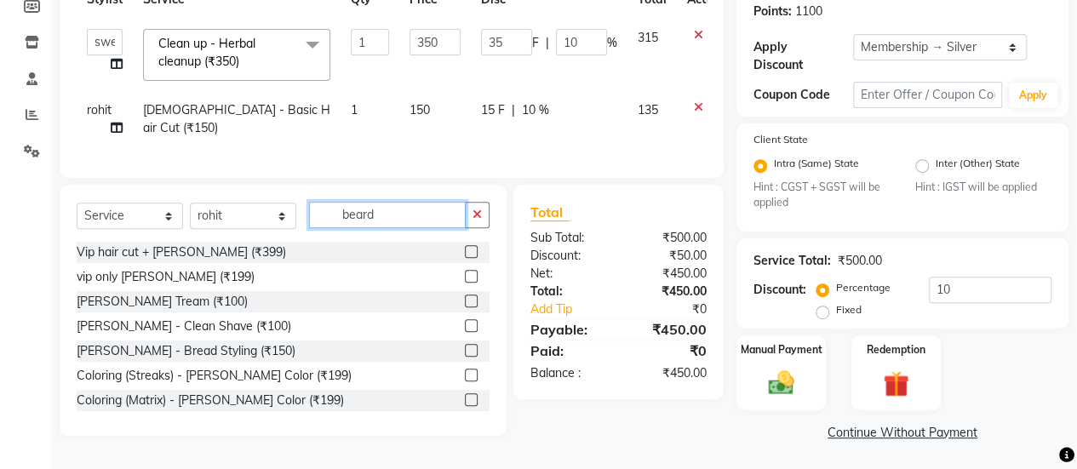
type input "beard"
click at [465, 307] on label at bounding box center [471, 301] width 13 height 13
click at [465, 307] on input "checkbox" at bounding box center [470, 301] width 11 height 11
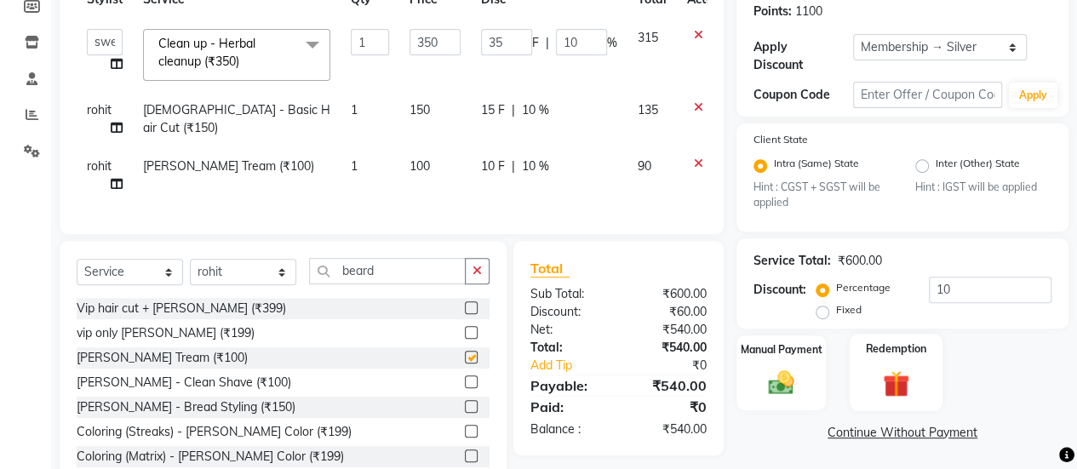
checkbox input "false"
click at [909, 374] on img at bounding box center [895, 384] width 43 height 33
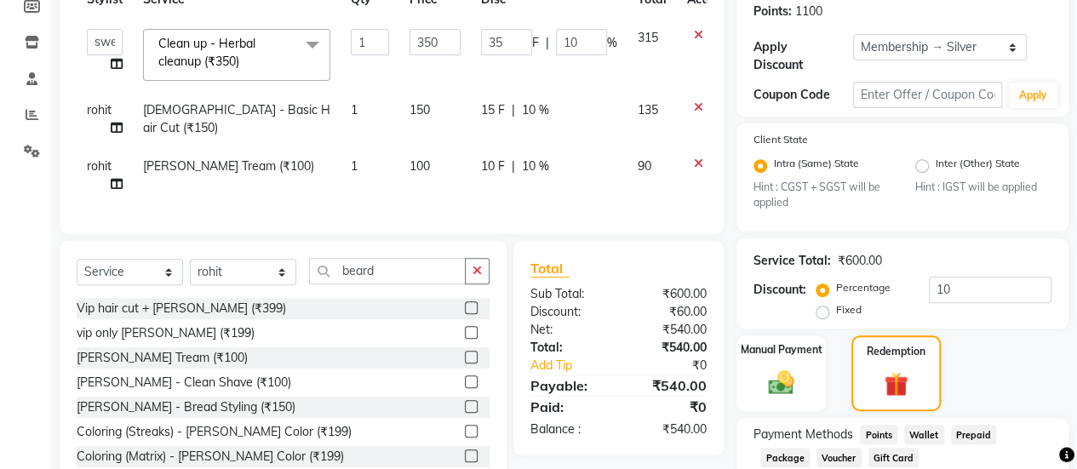
scroll to position [409, 0]
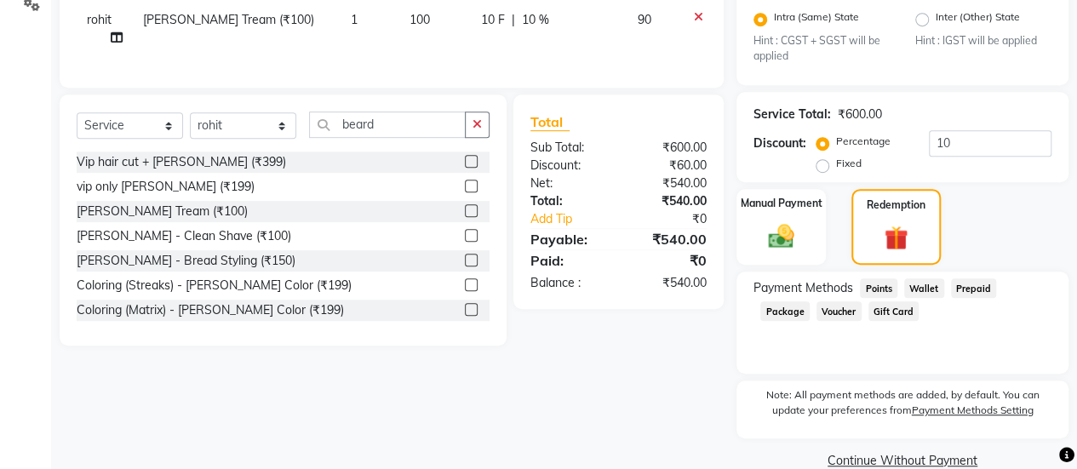
click at [885, 283] on span "Points" at bounding box center [878, 288] width 37 height 20
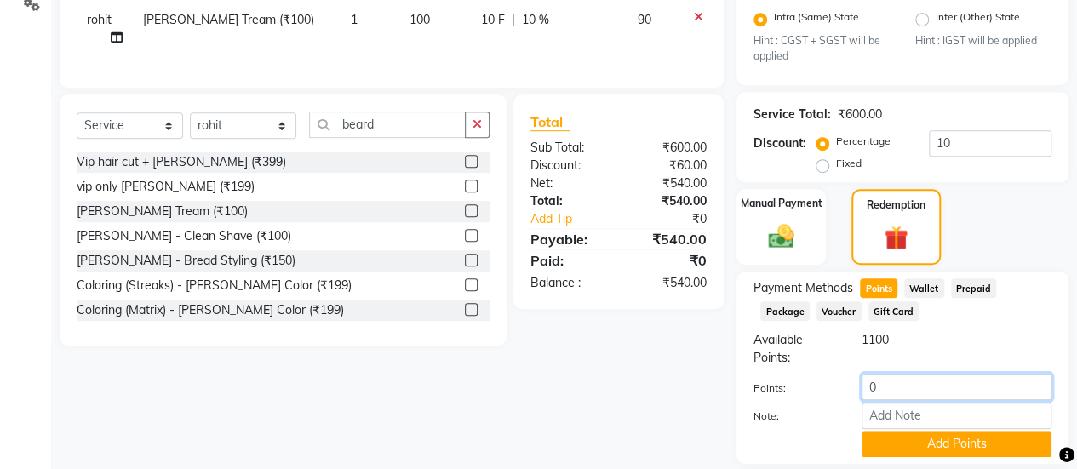
click at [898, 391] on input "0" at bounding box center [956, 387] width 190 height 26
type input "100"
click at [912, 435] on button "Add Points" at bounding box center [956, 444] width 190 height 26
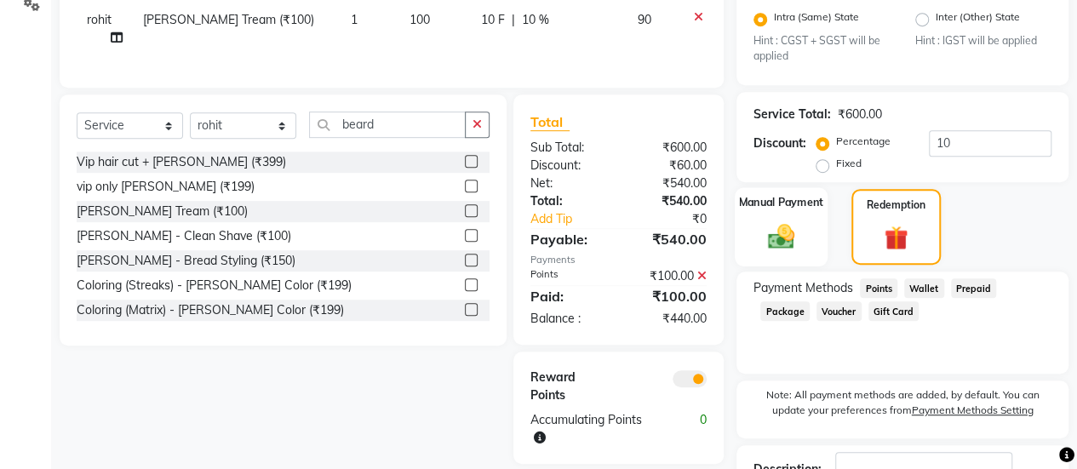
click at [792, 212] on div "Manual Payment" at bounding box center [781, 226] width 93 height 79
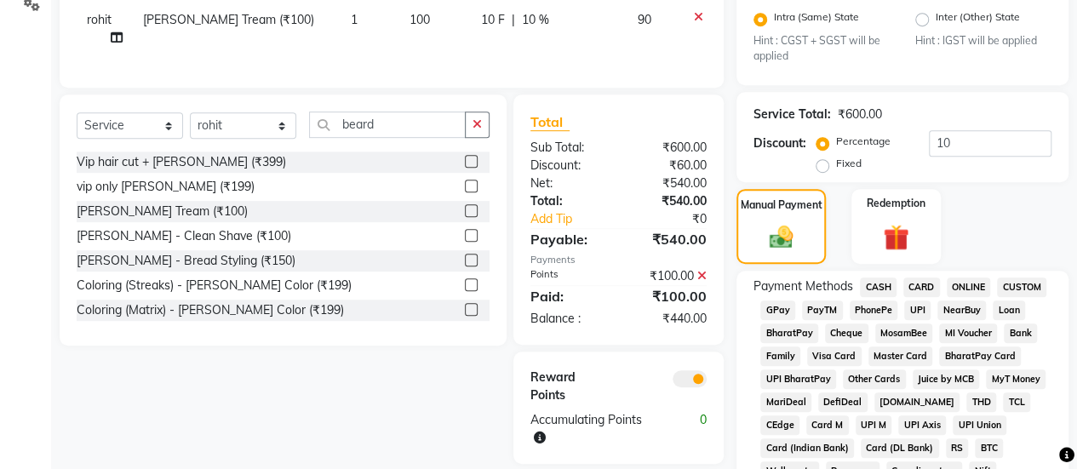
click at [772, 311] on span "GPay" at bounding box center [777, 310] width 35 height 20
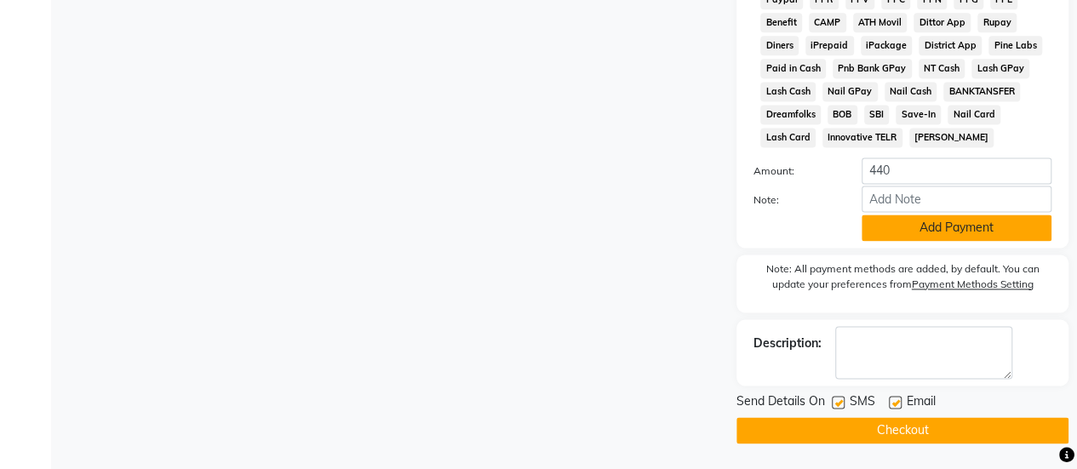
click at [948, 216] on button "Add Payment" at bounding box center [956, 227] width 190 height 26
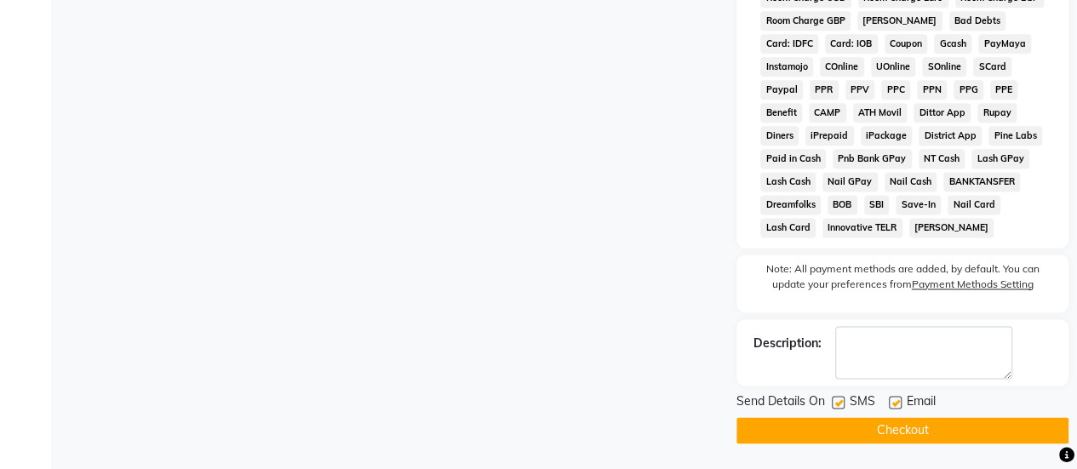
scroll to position [1046, 0]
click at [839, 407] on label at bounding box center [838, 402] width 13 height 13
click at [839, 407] on input "checkbox" at bounding box center [837, 402] width 11 height 11
checkbox input "false"
click at [851, 423] on button "Checkout" at bounding box center [902, 430] width 332 height 26
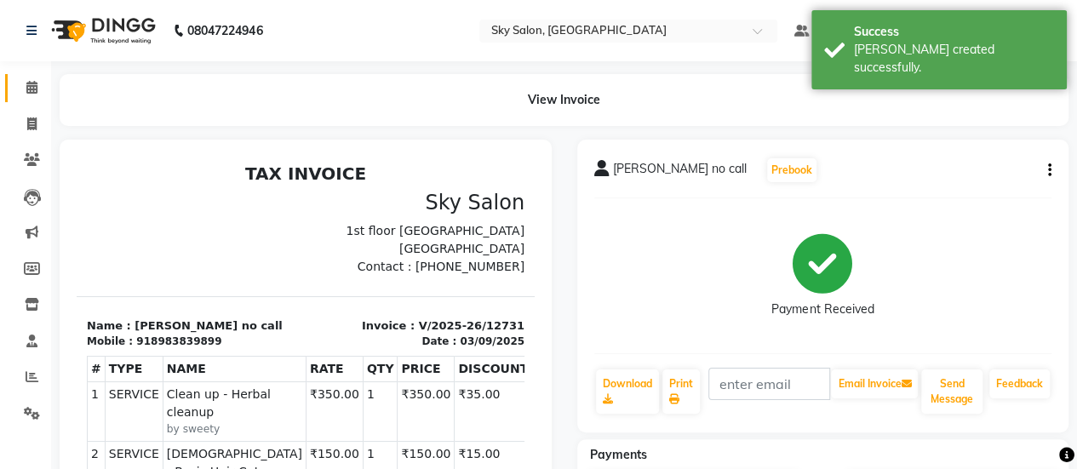
click at [23, 98] on link "Calendar" at bounding box center [25, 88] width 41 height 28
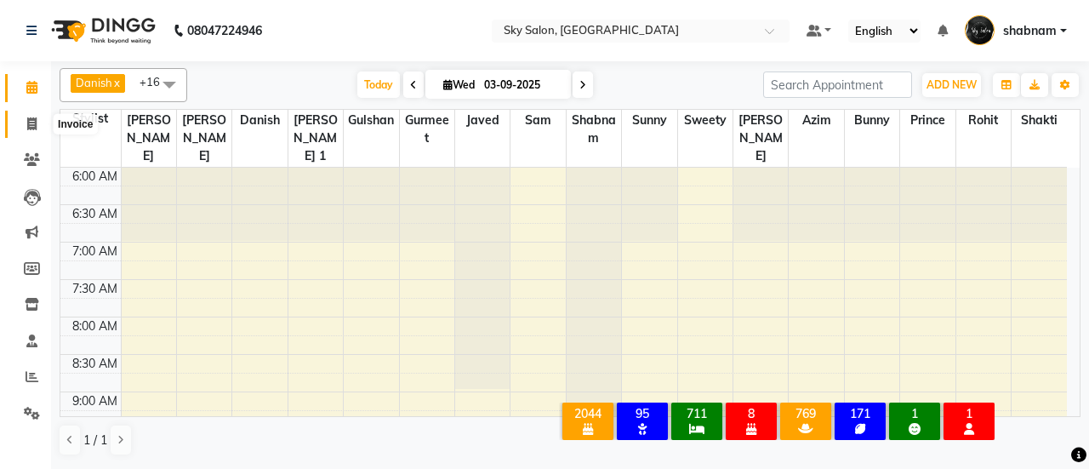
click at [36, 122] on icon at bounding box center [31, 123] width 9 height 13
select select "3537"
select select "service"
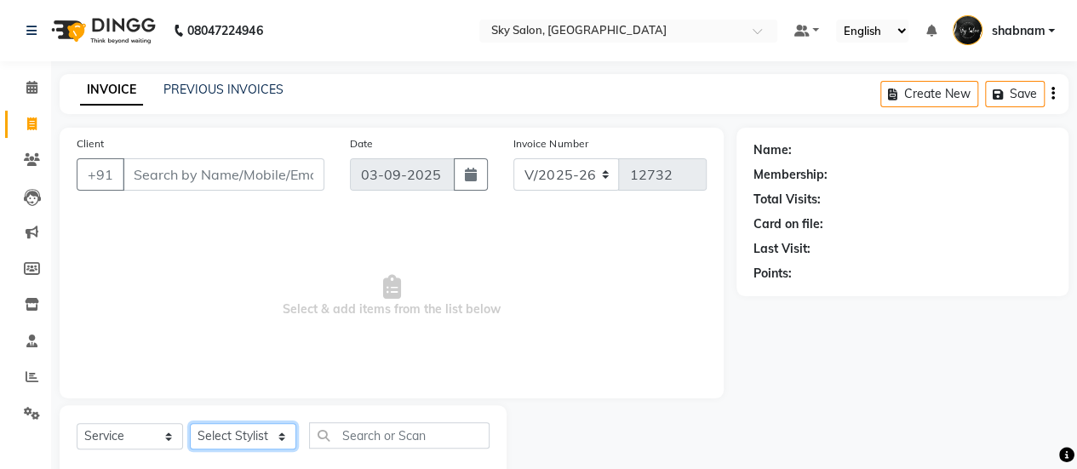
click at [260, 447] on select "Select Stylist" at bounding box center [243, 436] width 106 height 26
select select "83682"
click at [190, 423] on select "Select Stylist afreen [PERSON_NAME] saha [PERSON_NAME] [PERSON_NAME] [PERSON_NA…" at bounding box center [243, 436] width 106 height 26
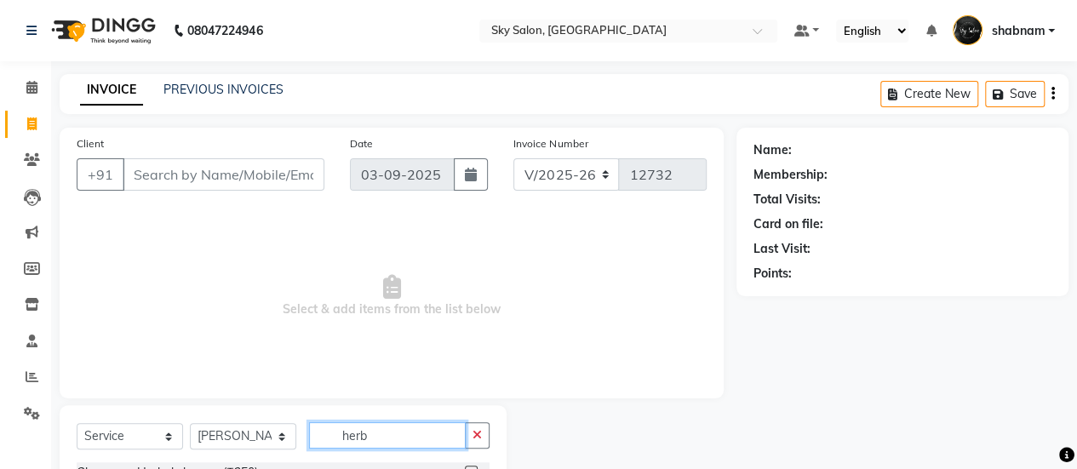
scroll to position [66, 0]
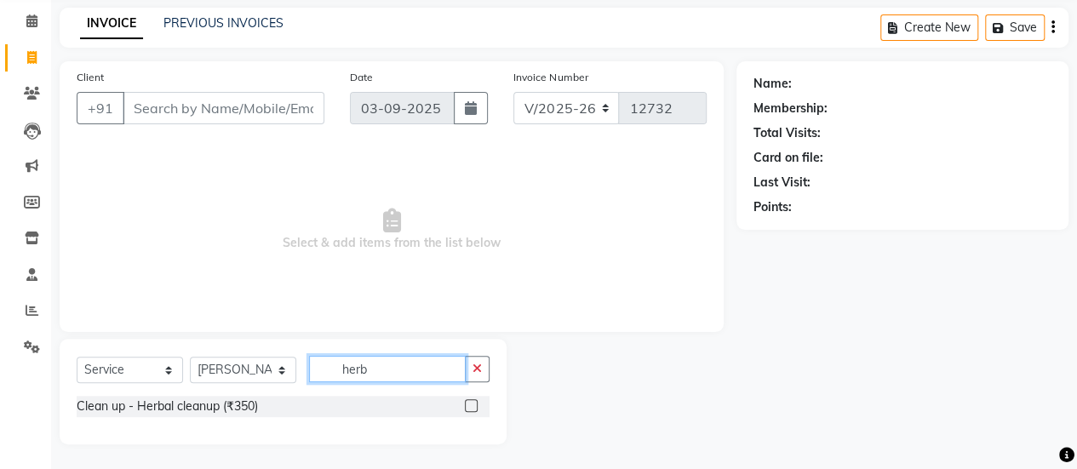
type input "herb"
click at [473, 404] on label at bounding box center [471, 405] width 13 height 13
click at [473, 404] on input "checkbox" at bounding box center [470, 406] width 11 height 11
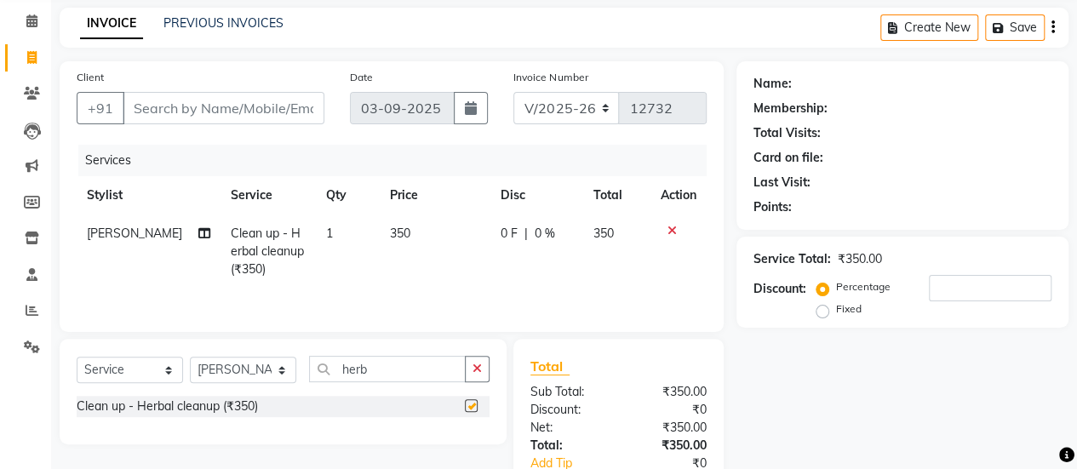
checkbox input "false"
click at [286, 111] on input "Client" at bounding box center [224, 108] width 202 height 32
click at [225, 112] on input "Client" at bounding box center [224, 108] width 202 height 32
type input "8"
type input "0"
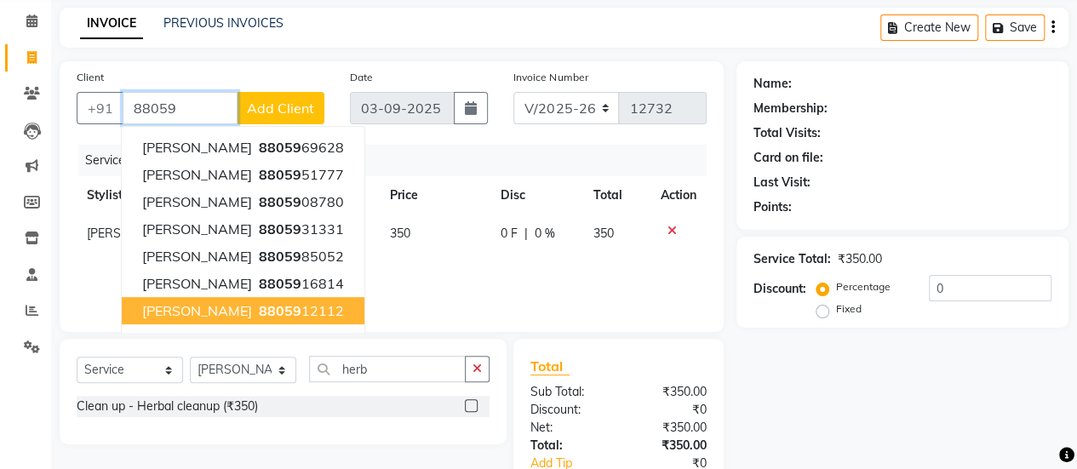
click at [252, 316] on span "[PERSON_NAME]" at bounding box center [197, 310] width 110 height 17
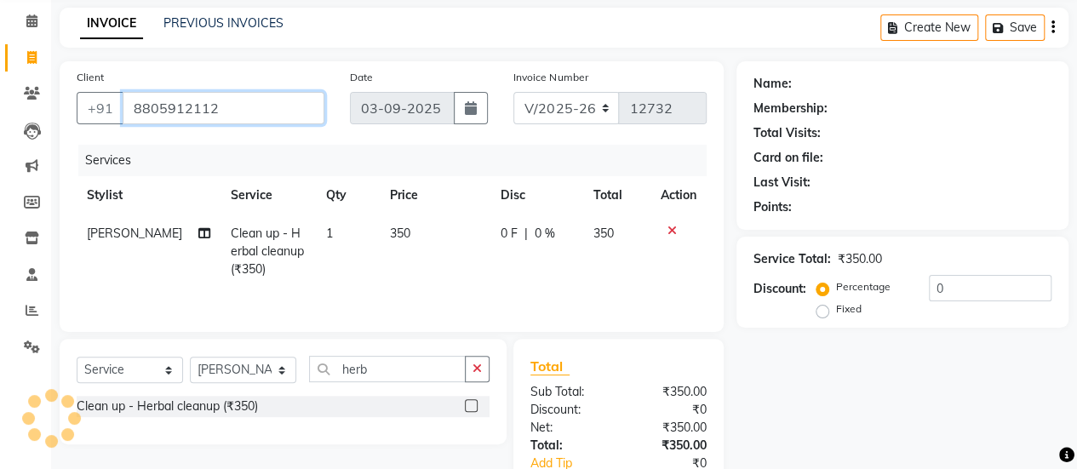
type input "8805912112"
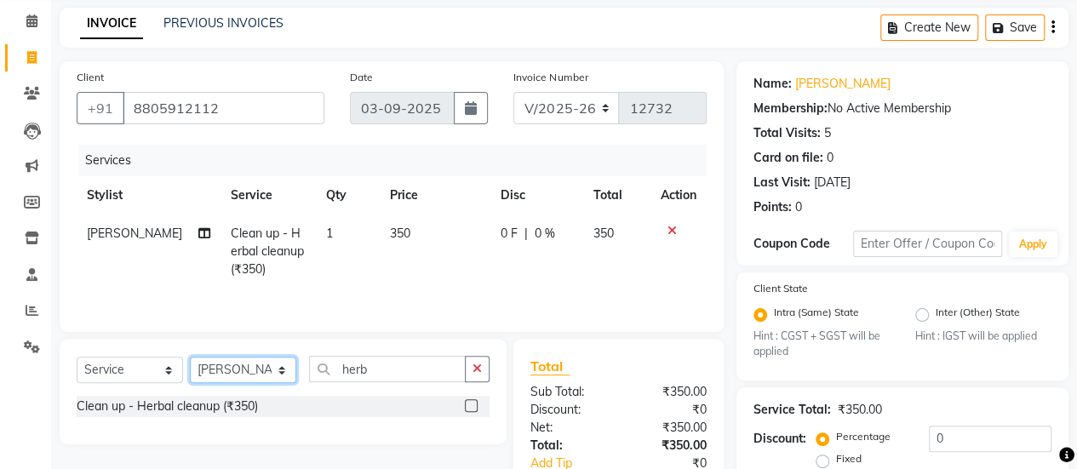
click at [240, 362] on select "Select Stylist afreen [PERSON_NAME] saha [PERSON_NAME] [PERSON_NAME] [PERSON_NA…" at bounding box center [243, 370] width 106 height 26
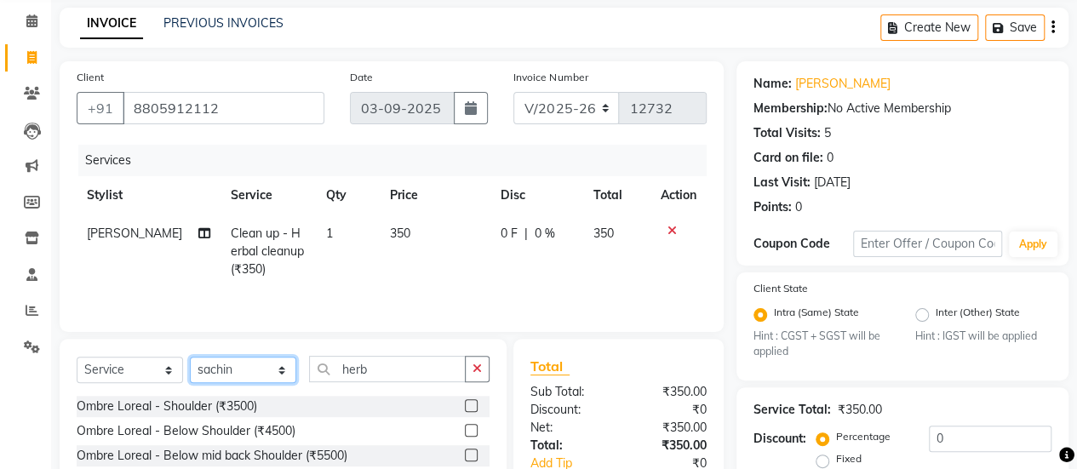
click at [240, 362] on select "Select Stylist afreen [PERSON_NAME] saha [PERSON_NAME] [PERSON_NAME] [PERSON_NA…" at bounding box center [243, 370] width 106 height 26
select select "43486"
click at [190, 357] on select "Select Stylist afreen [PERSON_NAME] saha [PERSON_NAME] [PERSON_NAME] [PERSON_NA…" at bounding box center [243, 370] width 106 height 26
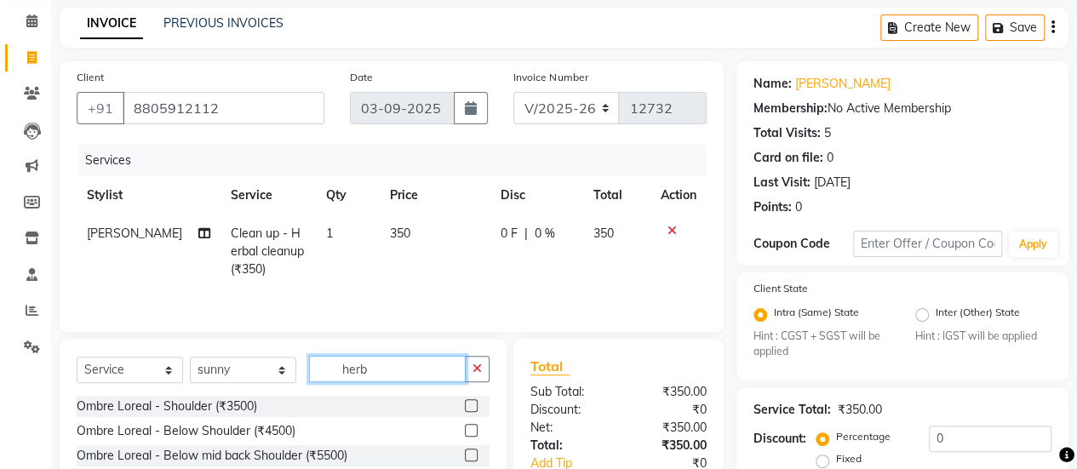
click at [354, 380] on input "herb" at bounding box center [387, 369] width 157 height 26
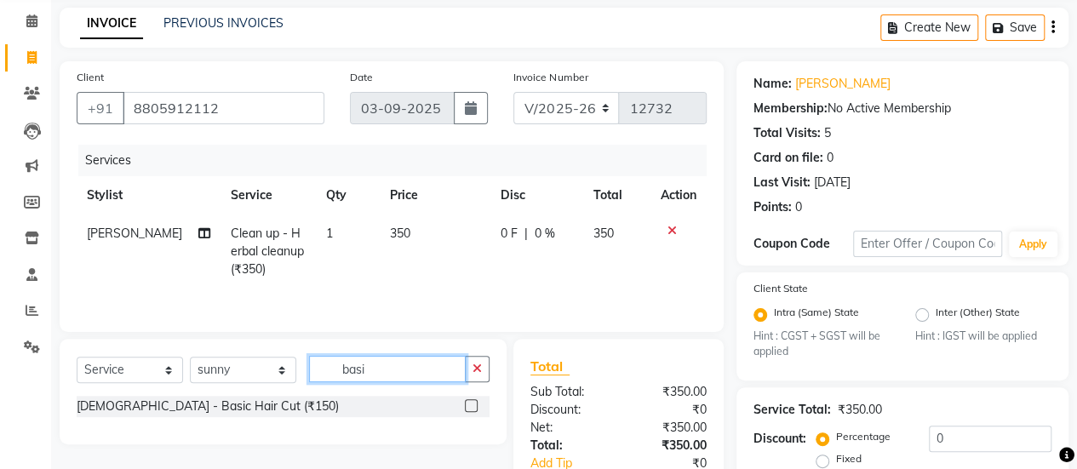
scroll to position [216, 0]
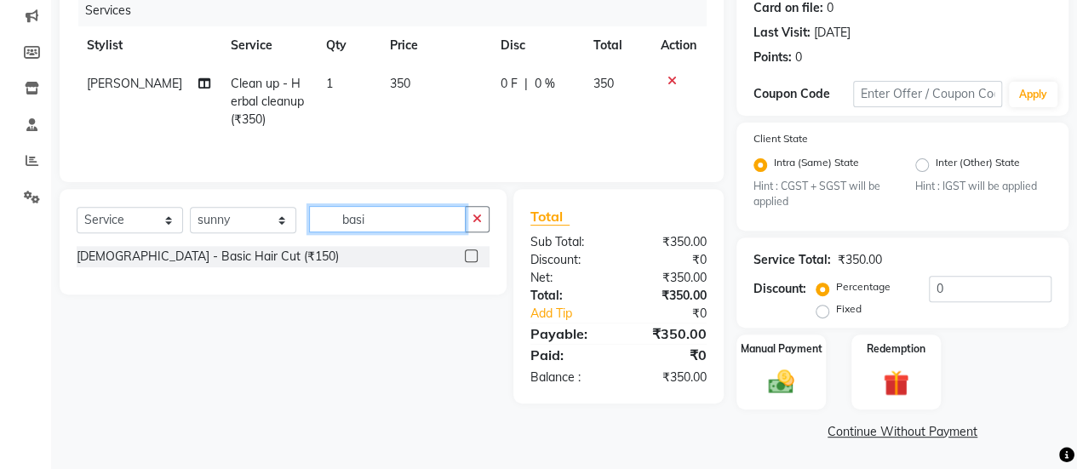
type input "basi"
click at [472, 254] on label at bounding box center [471, 255] width 13 height 13
click at [472, 254] on input "checkbox" at bounding box center [470, 256] width 11 height 11
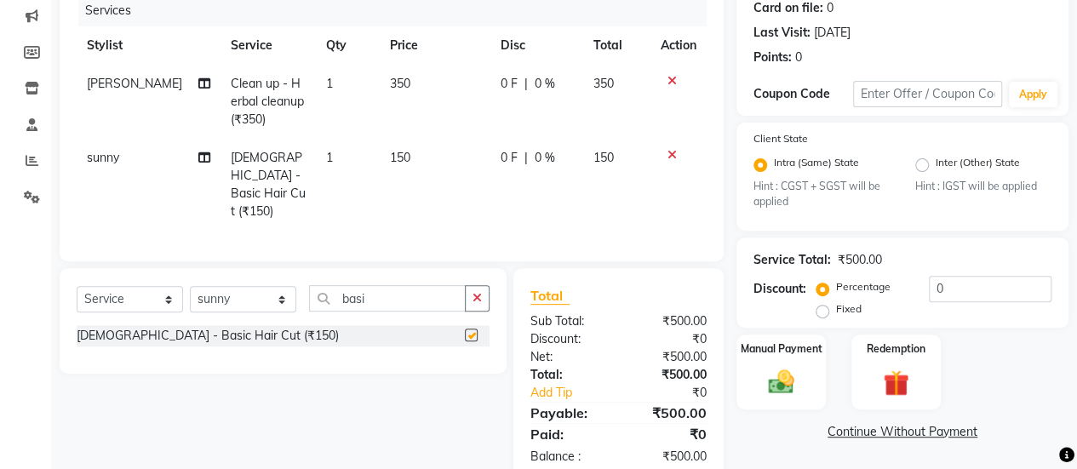
checkbox input "false"
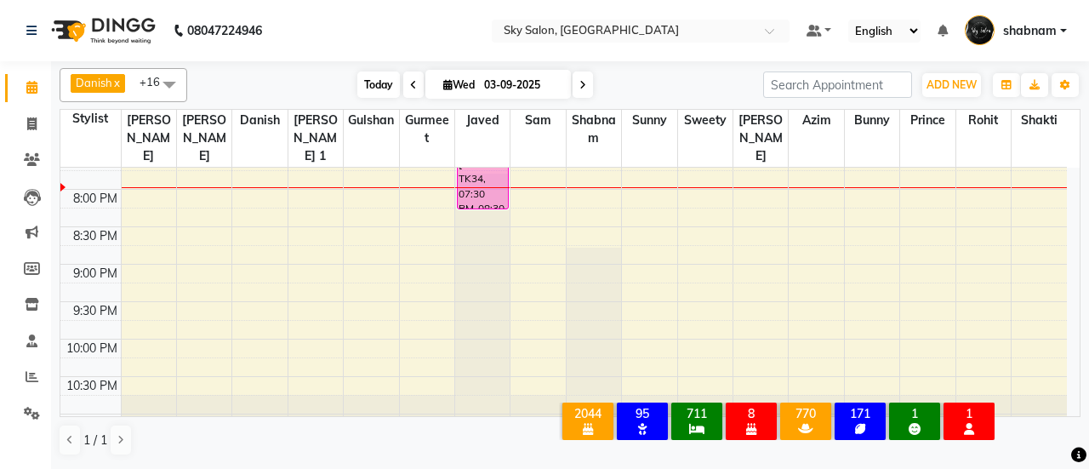
click at [373, 71] on span "Today" at bounding box center [378, 84] width 43 height 26
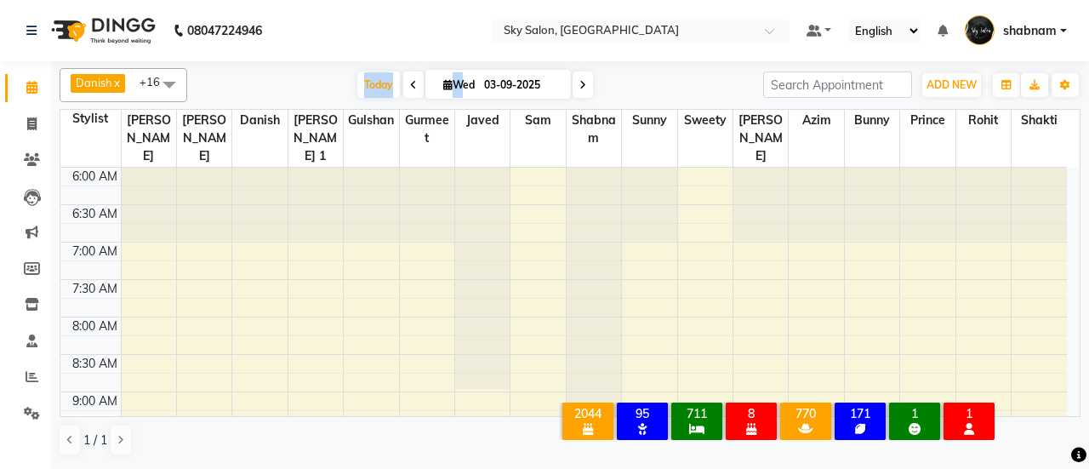
scroll to position [1033, 0]
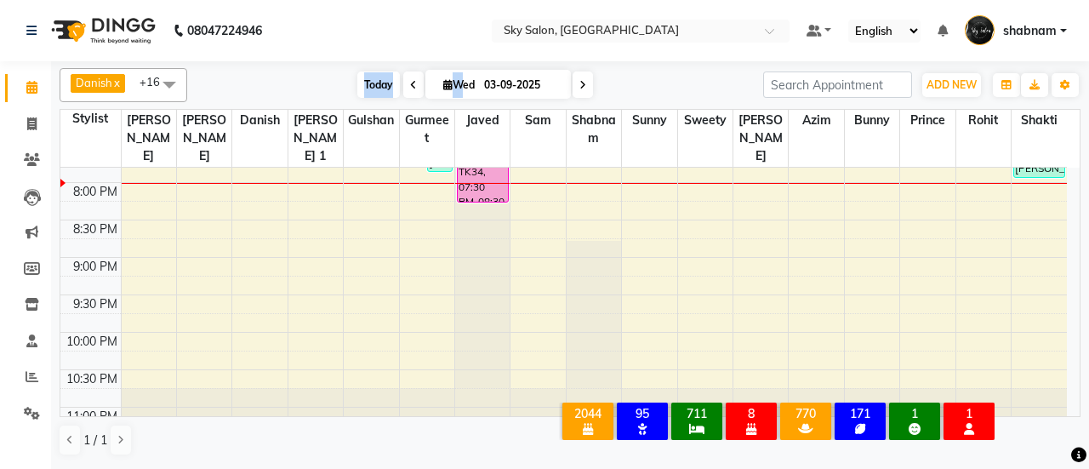
click at [374, 90] on span "Today" at bounding box center [378, 84] width 43 height 26
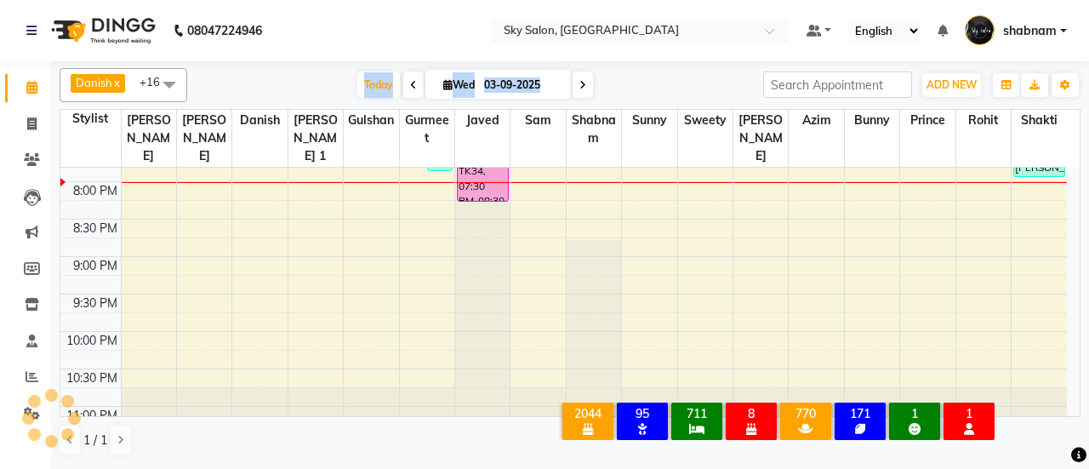
click at [325, 87] on div "Today Wed 03-09-2025" at bounding box center [475, 85] width 559 height 26
click at [386, 77] on span "Today" at bounding box center [378, 84] width 43 height 26
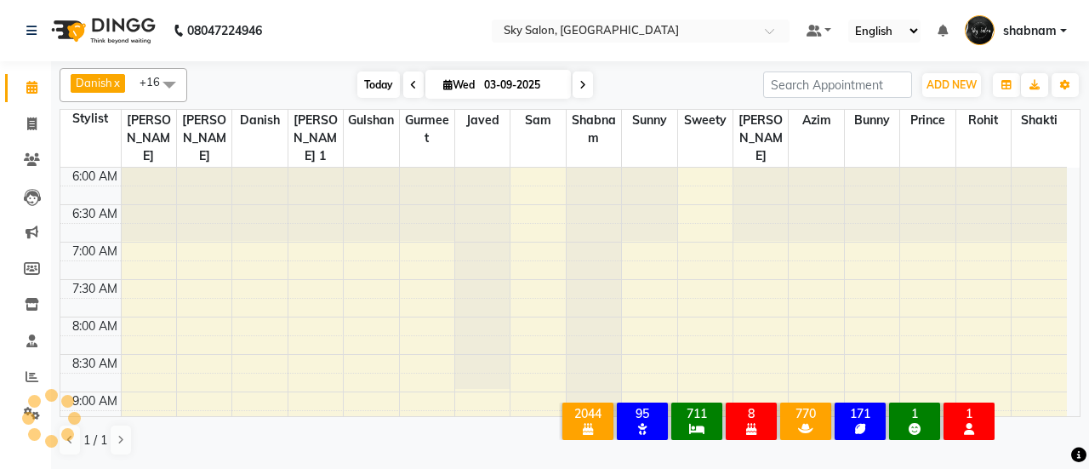
scroll to position [1033, 0]
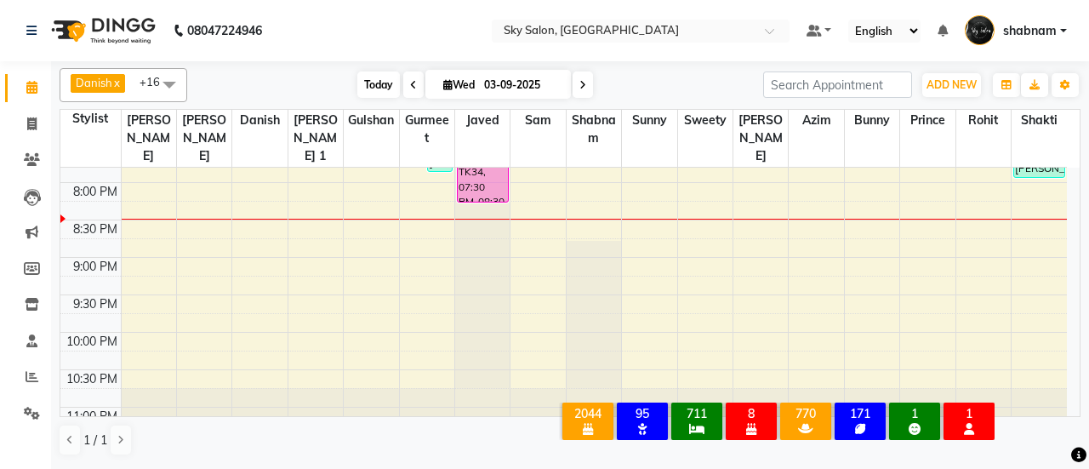
click at [375, 72] on span "Today" at bounding box center [378, 84] width 43 height 26
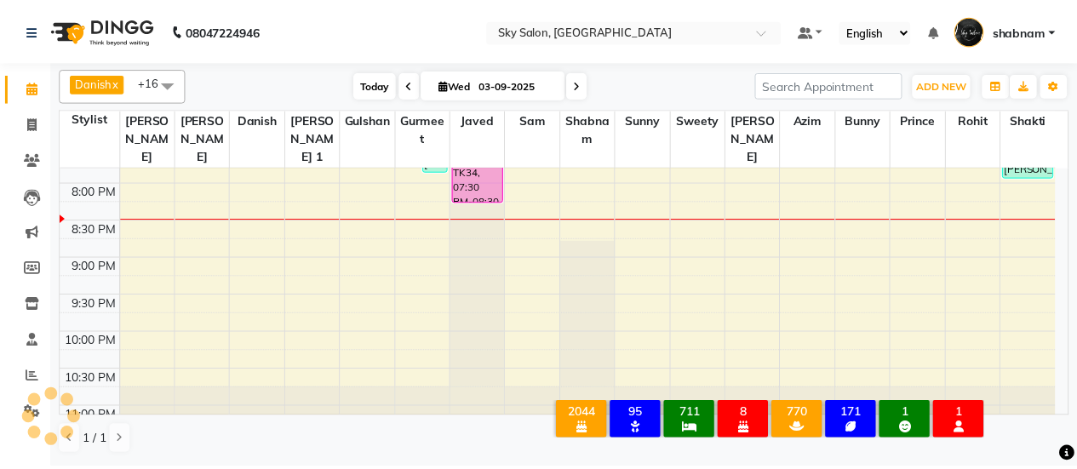
scroll to position [1034, 0]
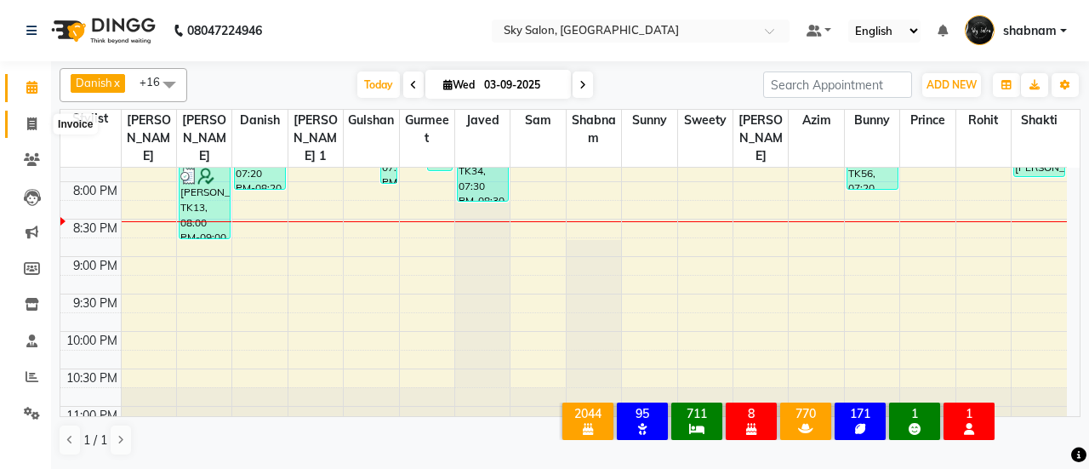
click at [42, 115] on span at bounding box center [32, 125] width 30 height 20
select select "3537"
select select "service"
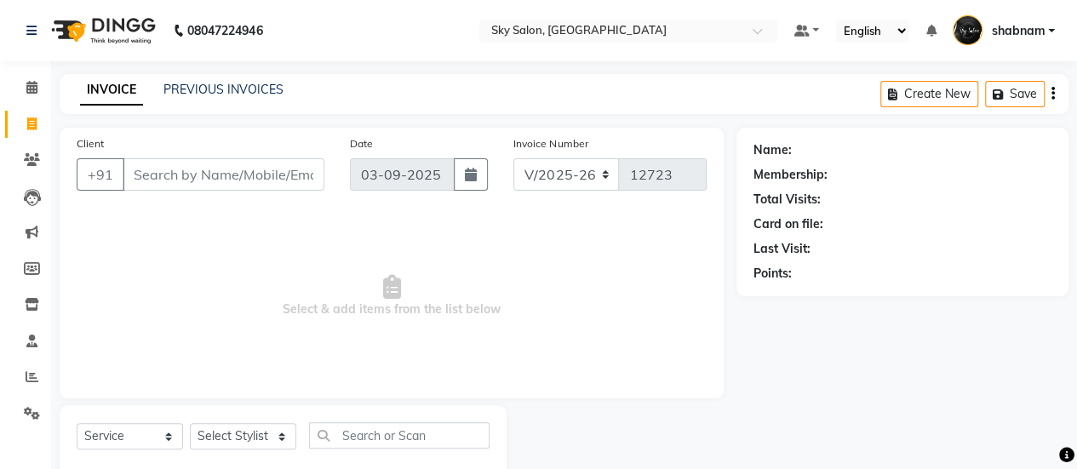
click at [153, 165] on input "Client" at bounding box center [224, 174] width 202 height 32
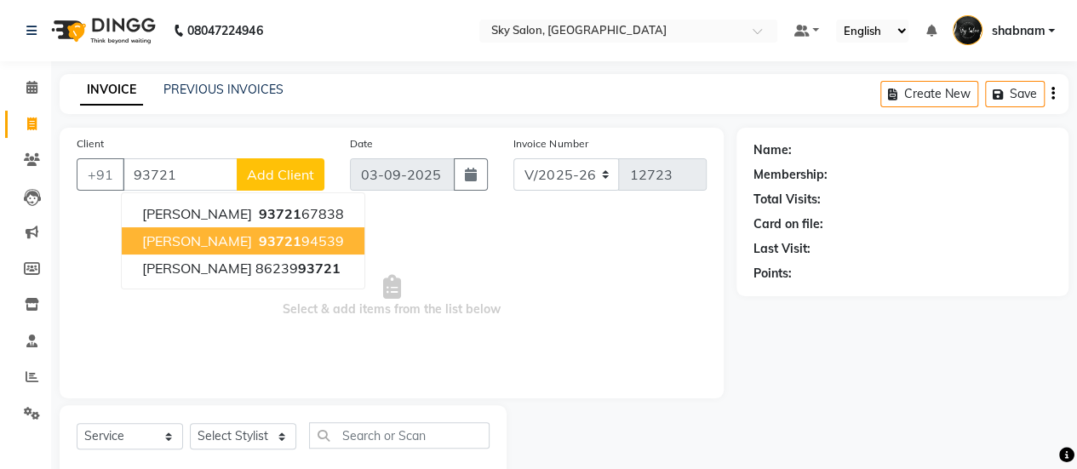
click at [221, 240] on span "priya prasad" at bounding box center [197, 240] width 110 height 17
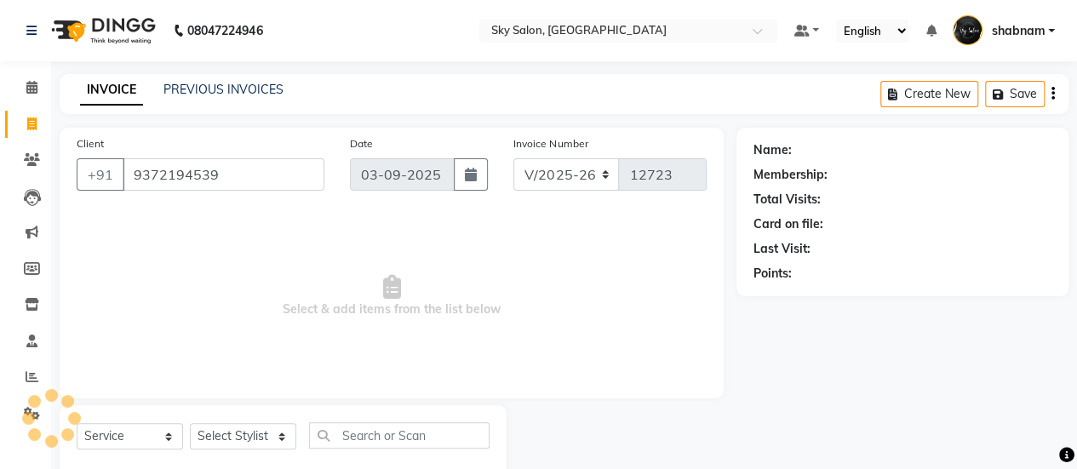
type input "9372194539"
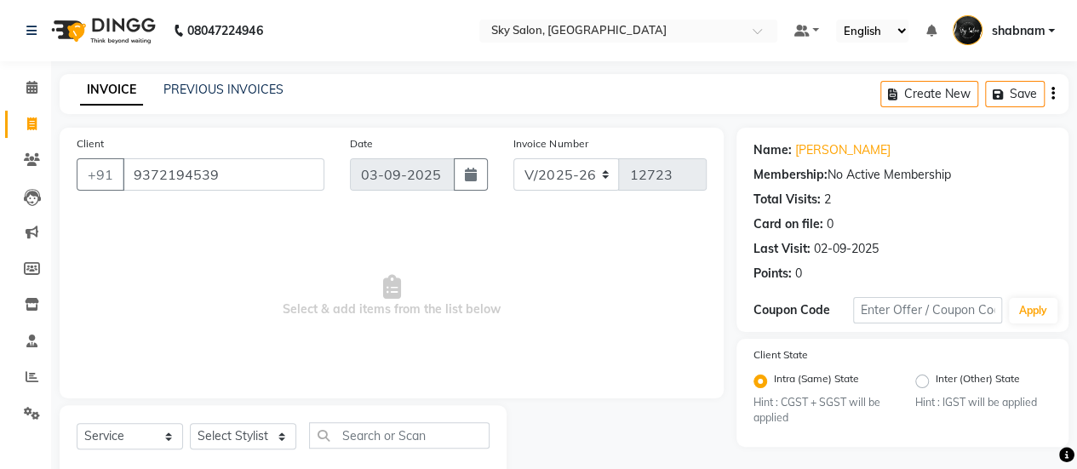
scroll to position [42, 0]
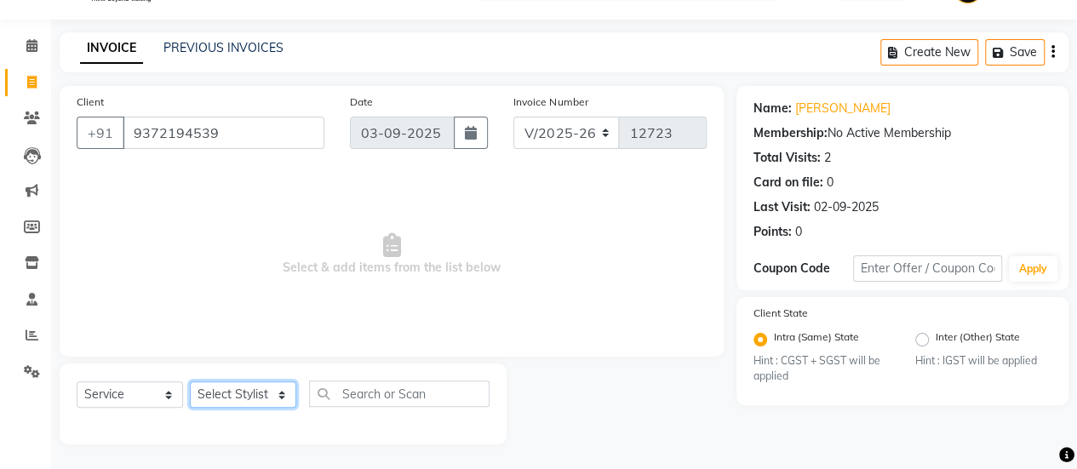
click at [254, 387] on select "Select Stylist afreen [PERSON_NAME] saha [PERSON_NAME] [PERSON_NAME] [PERSON_NA…" at bounding box center [243, 394] width 106 height 26
select select "63072"
click at [190, 381] on select "Select Stylist afreen [PERSON_NAME] saha [PERSON_NAME] [PERSON_NAME] [PERSON_NA…" at bounding box center [243, 394] width 106 height 26
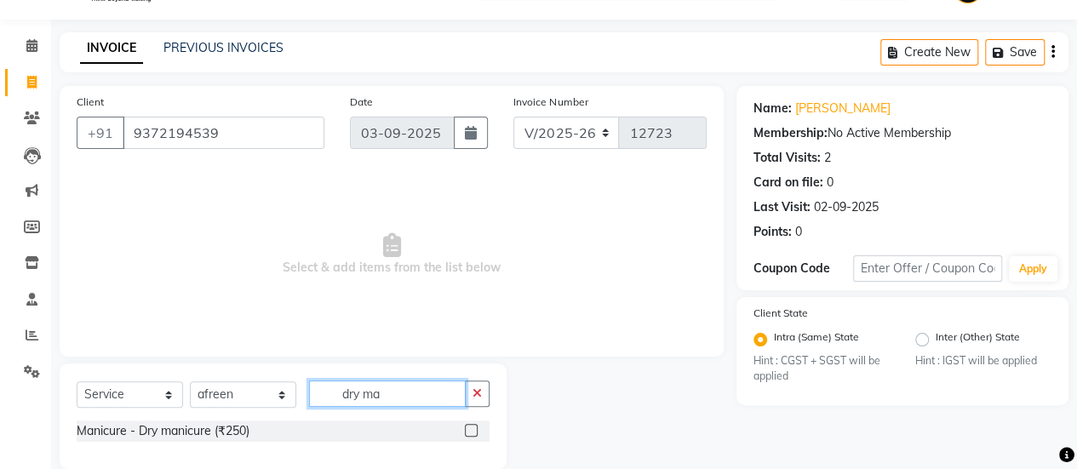
scroll to position [66, 0]
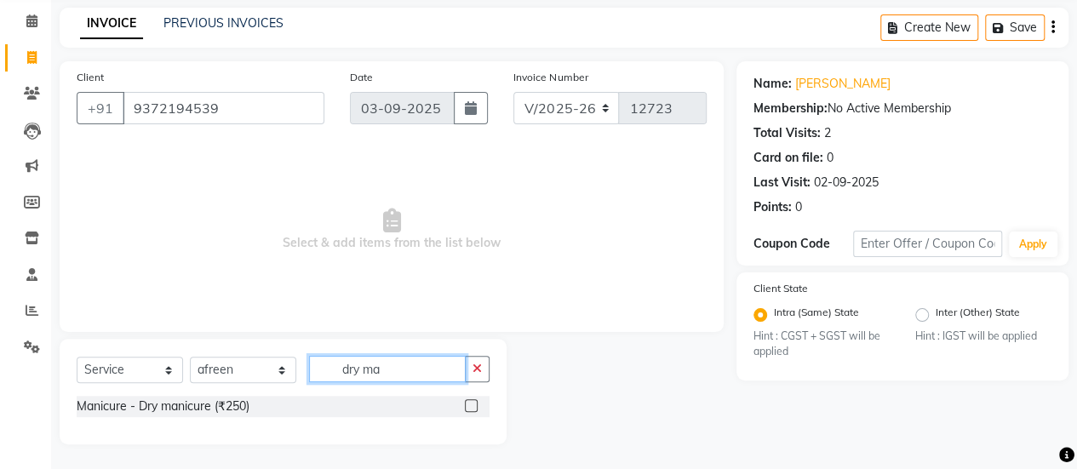
type input "dry ma"
click at [465, 406] on label at bounding box center [471, 405] width 13 height 13
click at [465, 406] on input "checkbox" at bounding box center [470, 406] width 11 height 11
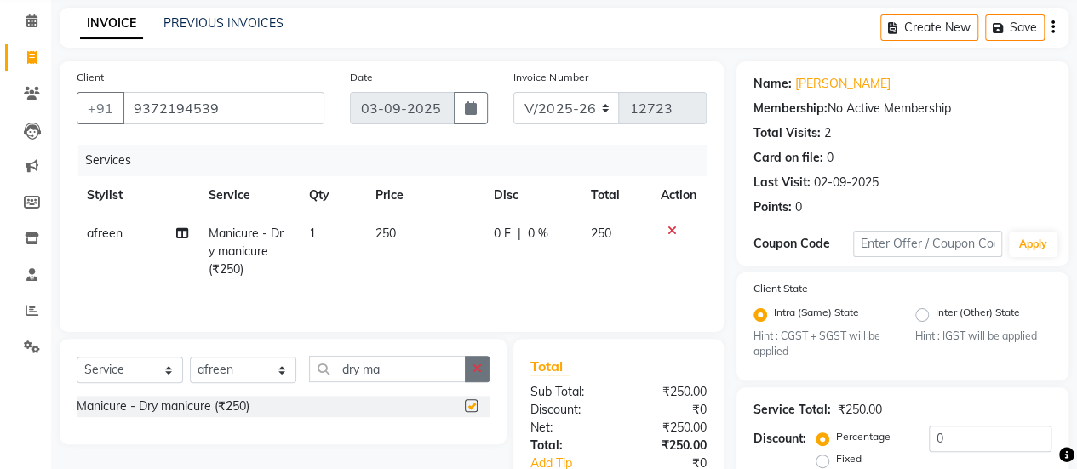
checkbox input "false"
click at [470, 379] on button "button" at bounding box center [477, 369] width 25 height 26
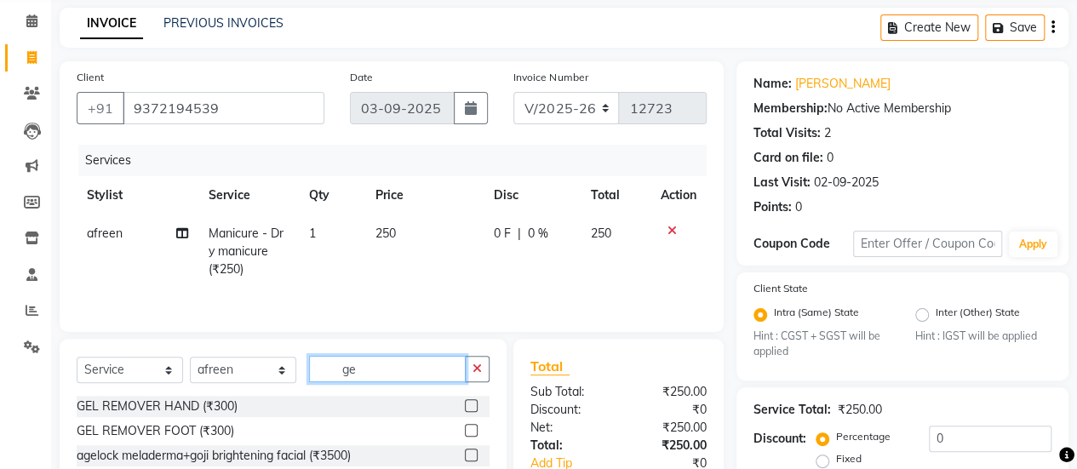
type input "g"
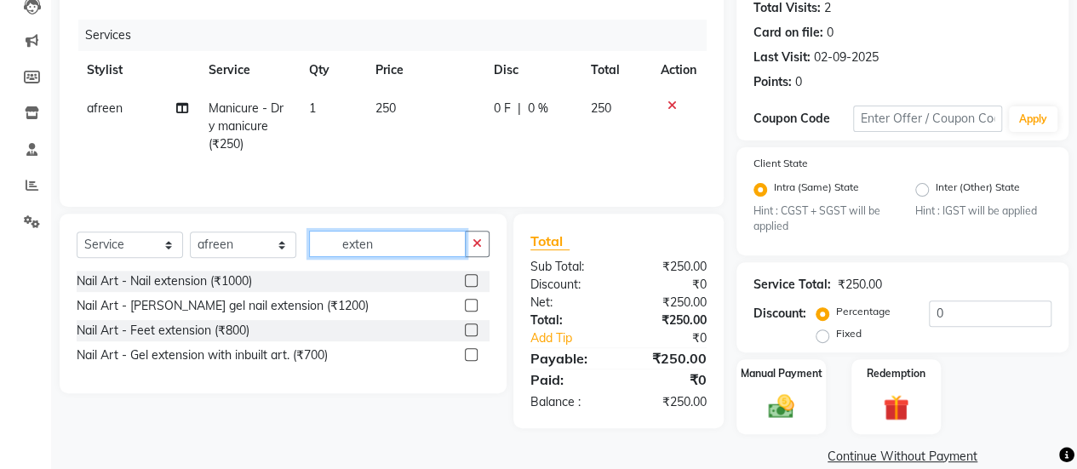
scroll to position [192, 0]
type input "exten"
click at [472, 302] on label at bounding box center [471, 304] width 13 height 13
click at [472, 302] on input "checkbox" at bounding box center [470, 305] width 11 height 11
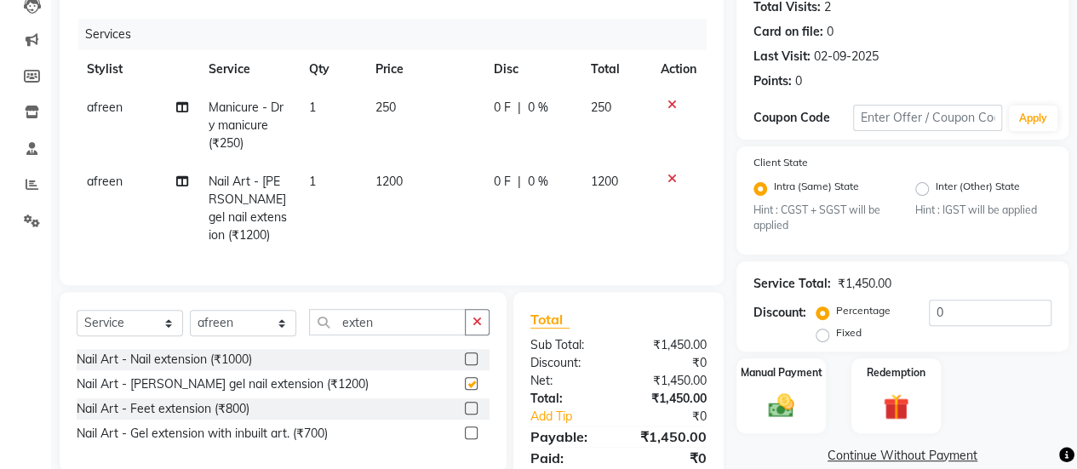
checkbox input "false"
click at [667, 181] on icon at bounding box center [671, 179] width 9 height 12
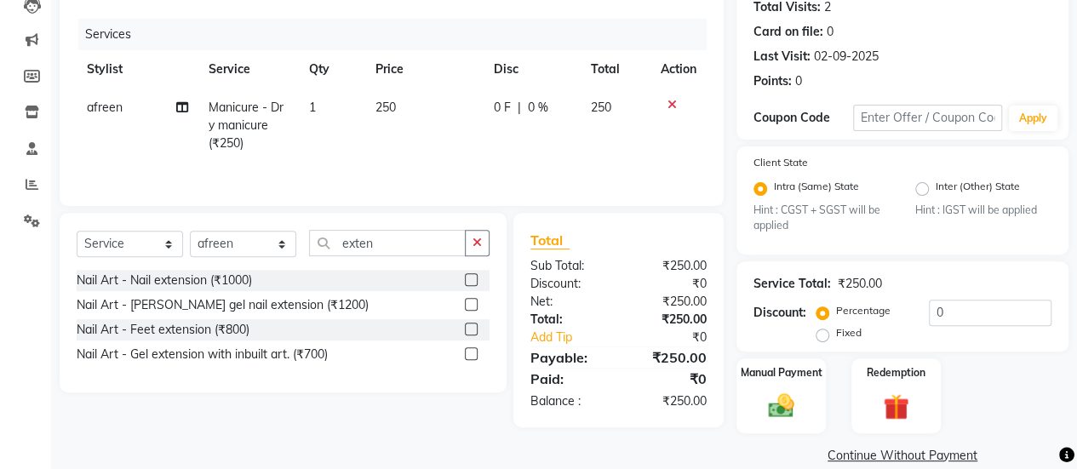
click at [474, 277] on label at bounding box center [471, 279] width 13 height 13
click at [474, 277] on input "checkbox" at bounding box center [470, 280] width 11 height 11
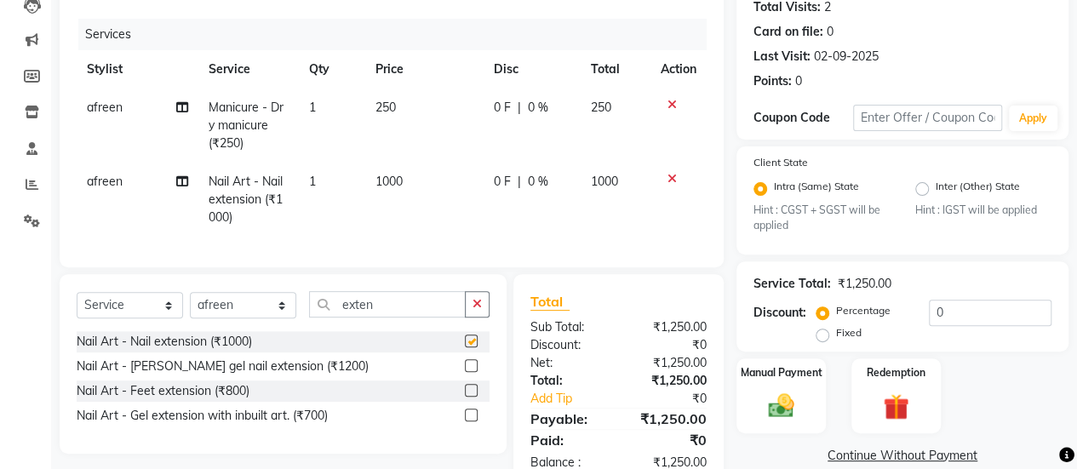
checkbox input "false"
click at [406, 317] on input "exten" at bounding box center [387, 304] width 157 height 26
click at [389, 200] on td "1000" at bounding box center [424, 200] width 118 height 74
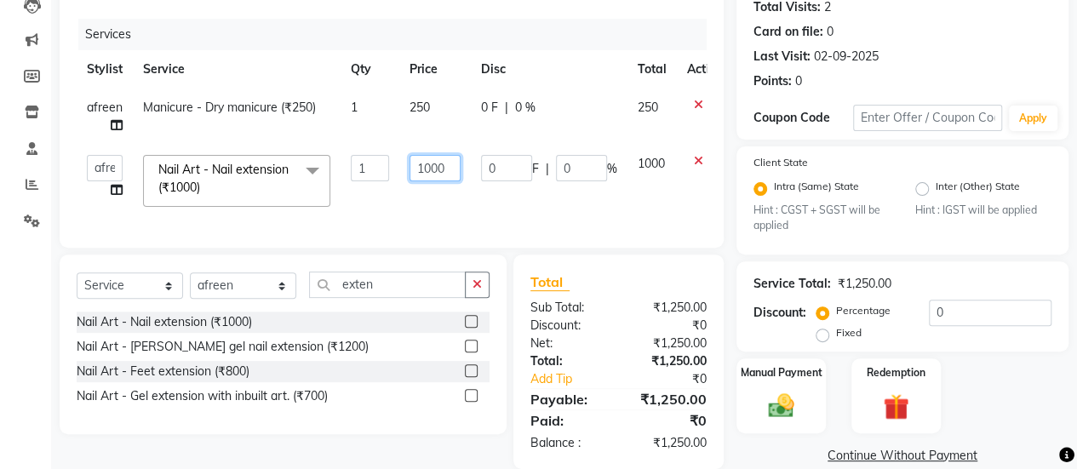
click at [443, 173] on input "1000" at bounding box center [434, 168] width 51 height 26
type input "1500"
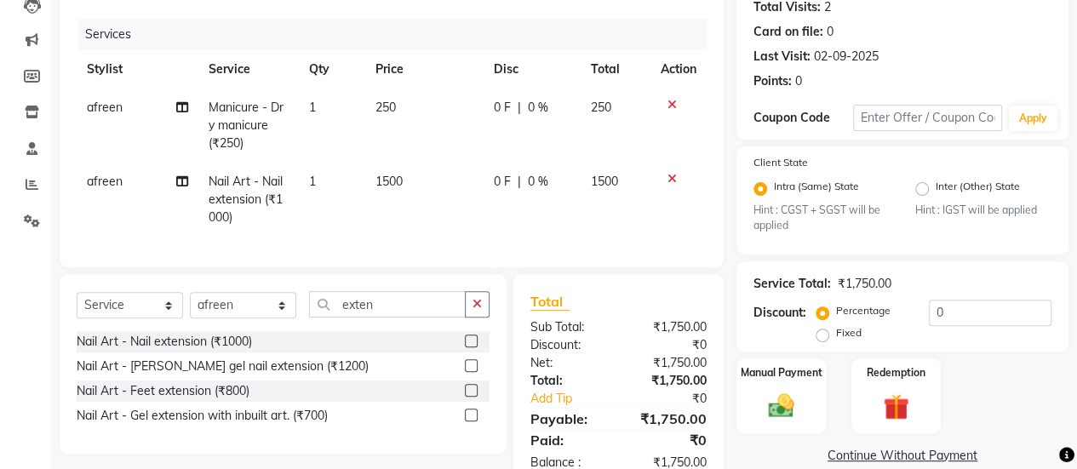
click at [428, 119] on td "250" at bounding box center [424, 126] width 118 height 74
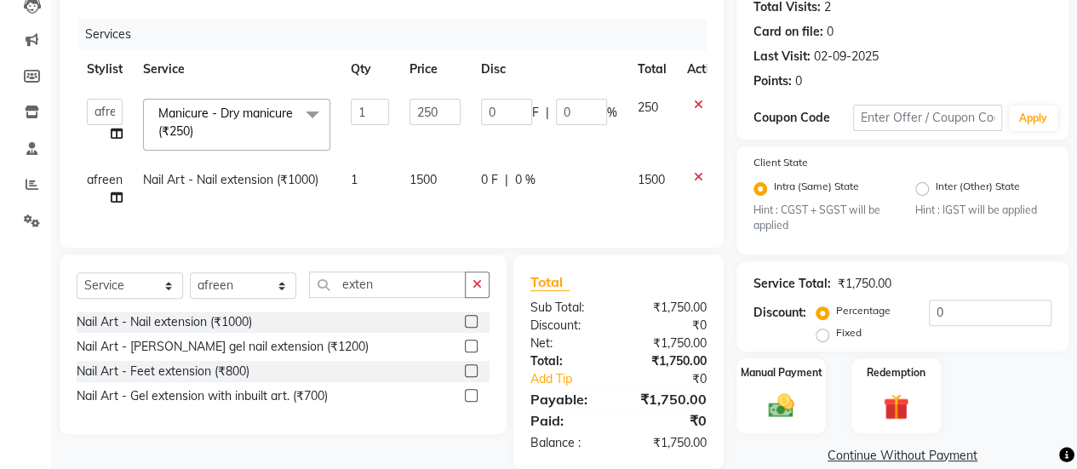
scroll to position [228, 0]
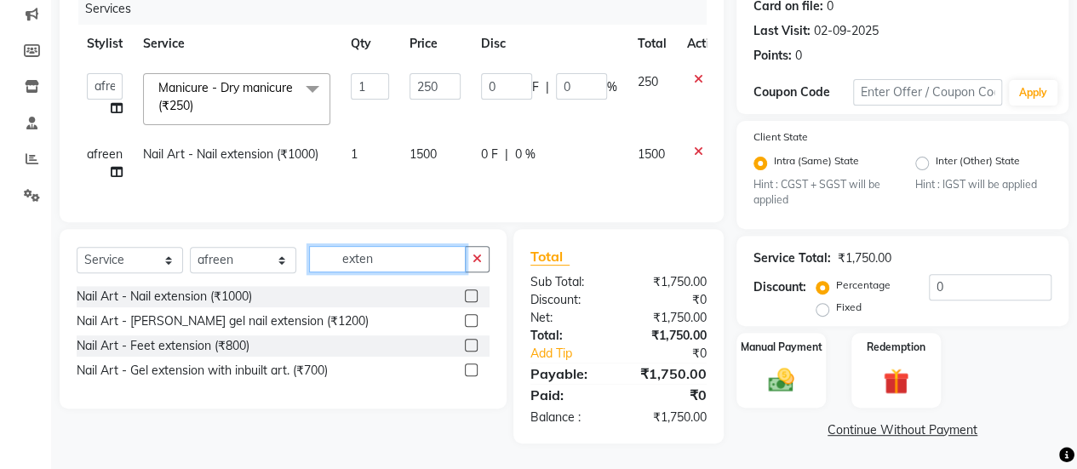
click at [340, 260] on input "exten" at bounding box center [387, 259] width 157 height 26
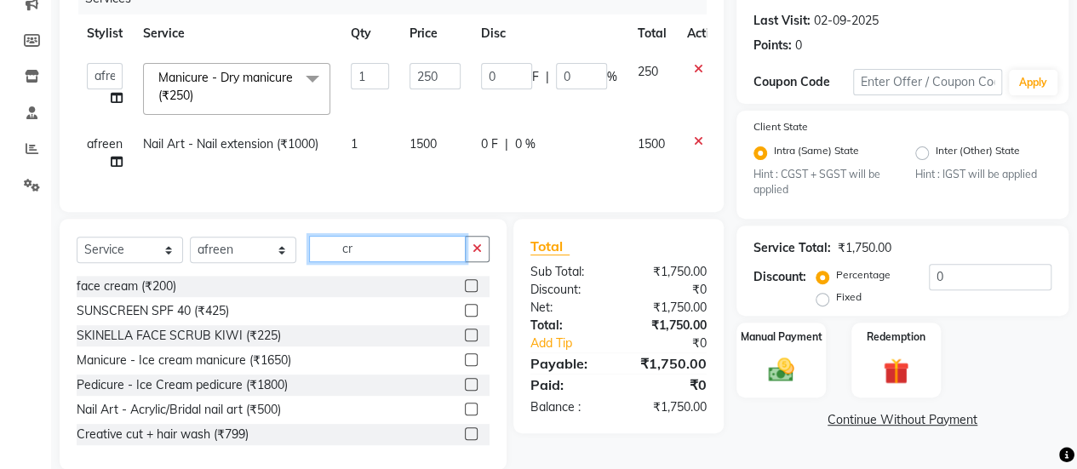
type input "c"
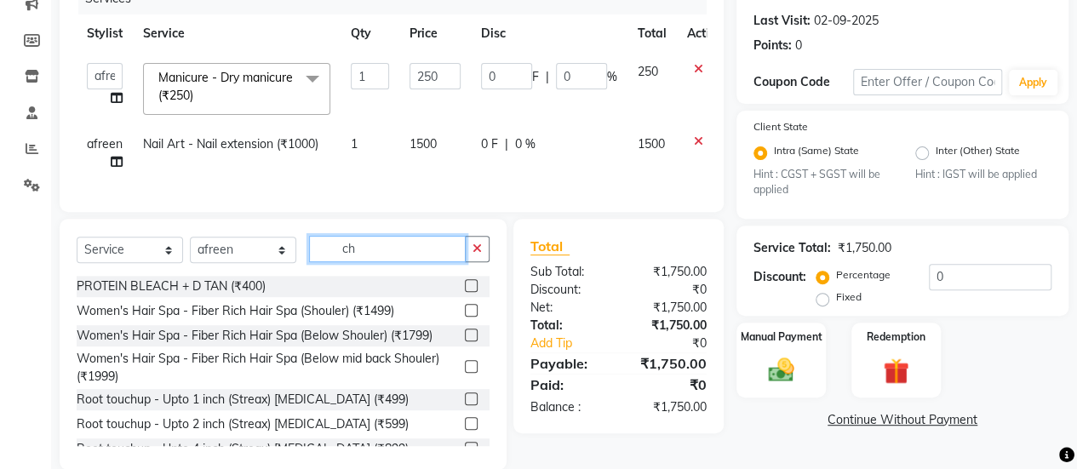
scroll to position [266, 0]
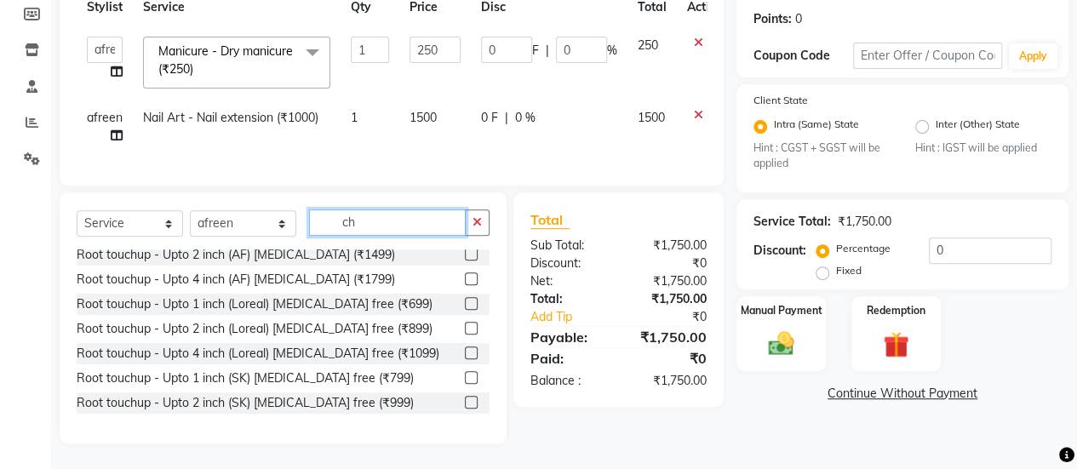
click at [392, 212] on input "ch" at bounding box center [387, 222] width 157 height 26
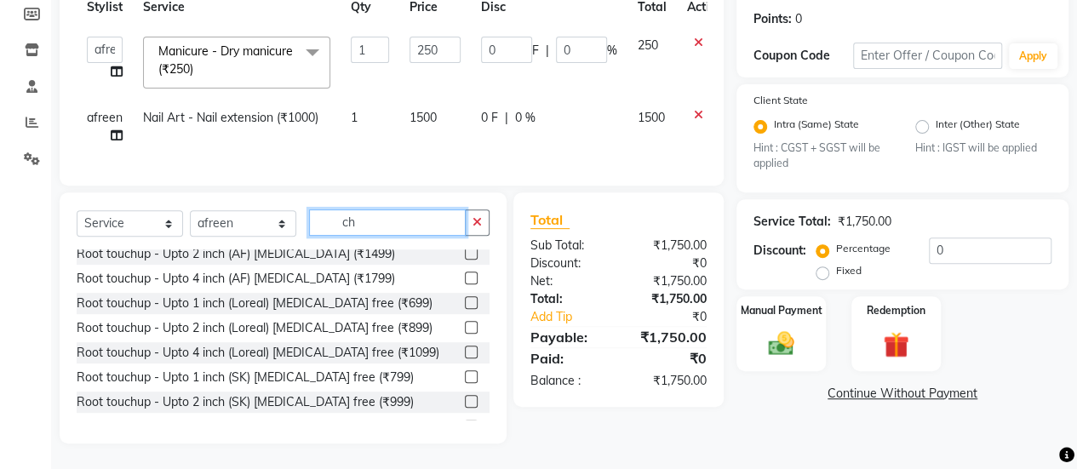
type input "a"
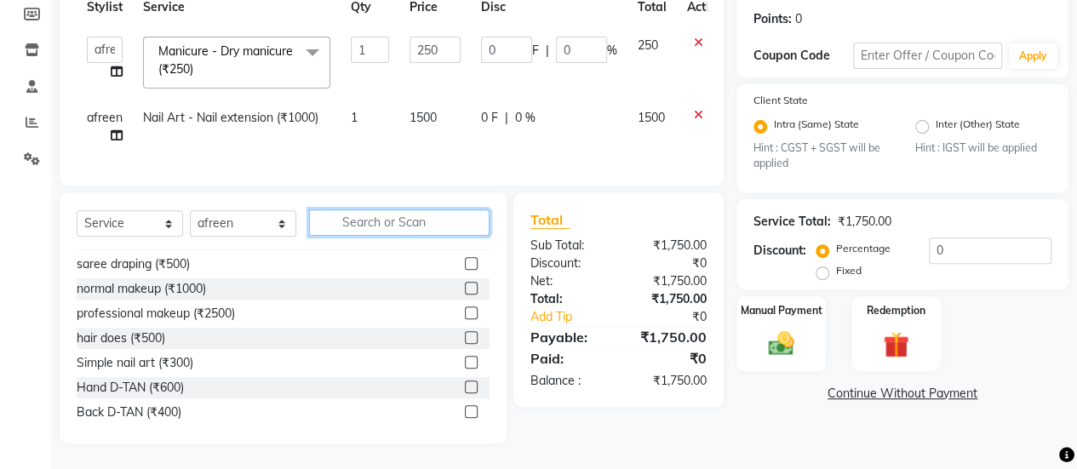
type input "a"
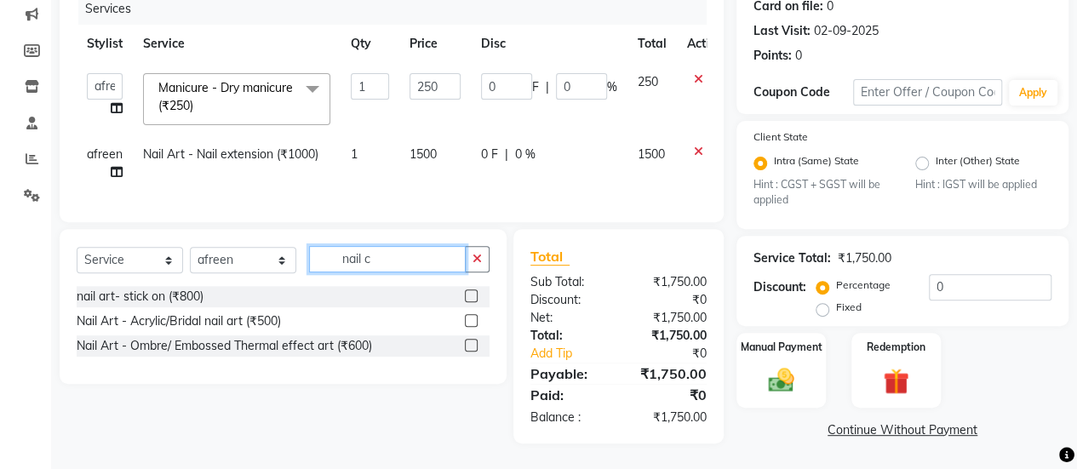
scroll to position [228, 0]
type input "nail c"
click at [472, 348] on label at bounding box center [471, 345] width 13 height 13
click at [472, 348] on input "checkbox" at bounding box center [470, 345] width 11 height 11
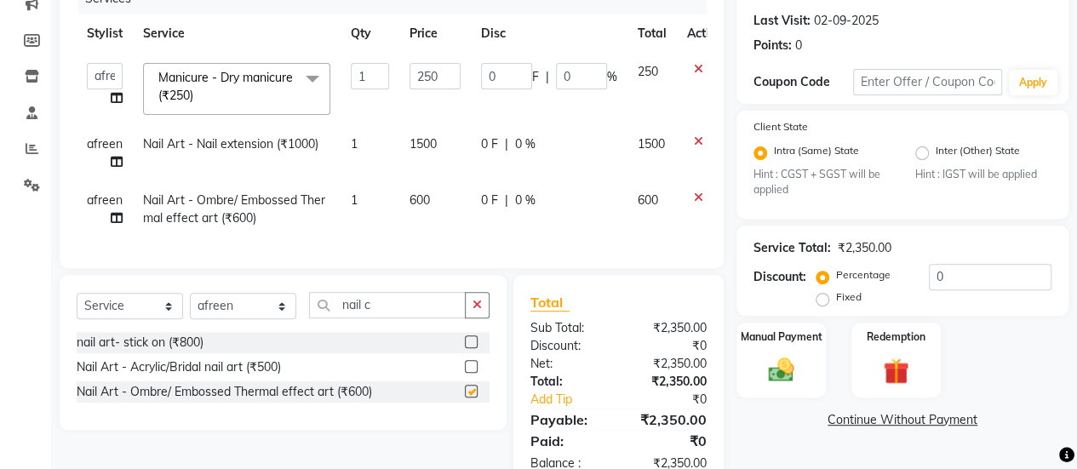
checkbox input "false"
click at [441, 203] on td "600" at bounding box center [434, 209] width 71 height 56
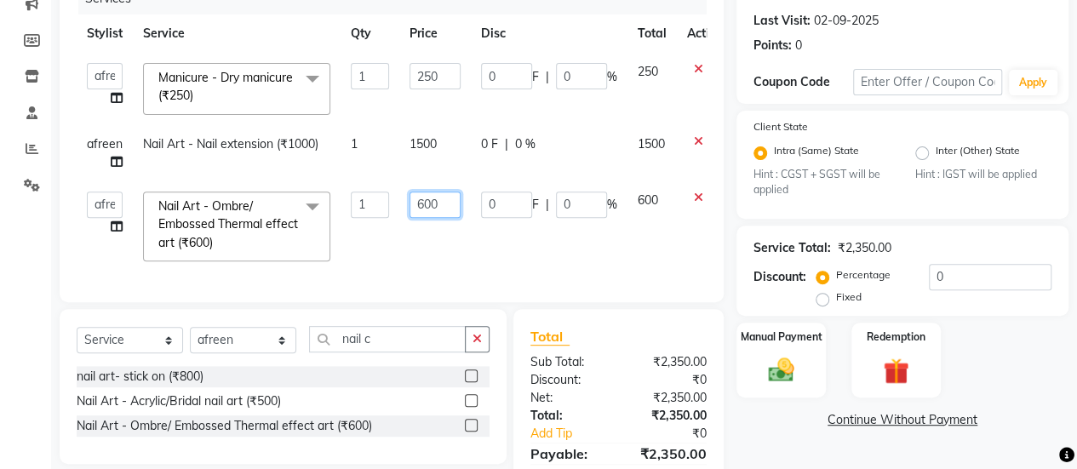
click at [441, 203] on input "600" at bounding box center [434, 205] width 51 height 26
type input "6"
type input "700"
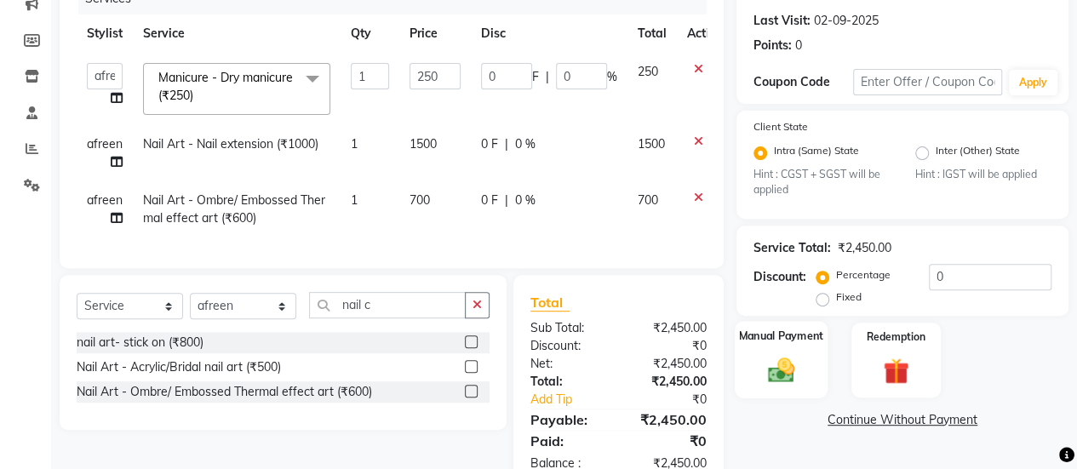
click at [754, 360] on div "Manual Payment" at bounding box center [781, 360] width 93 height 77
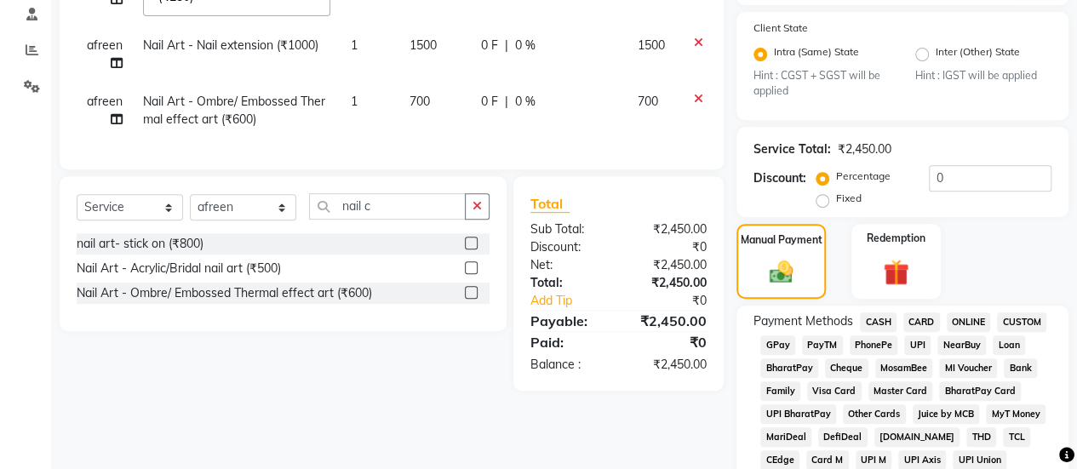
scroll to position [327, 0]
click at [768, 347] on span "GPay" at bounding box center [777, 345] width 35 height 20
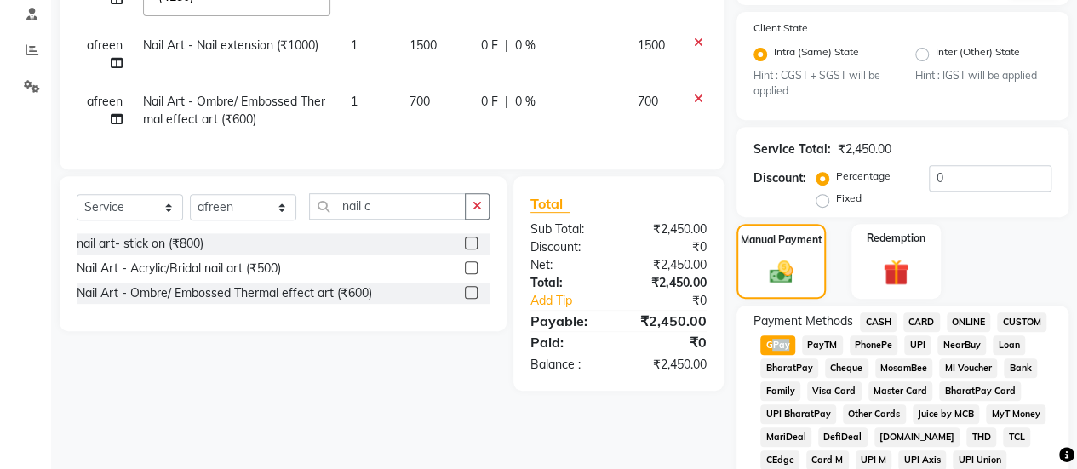
scroll to position [994, 0]
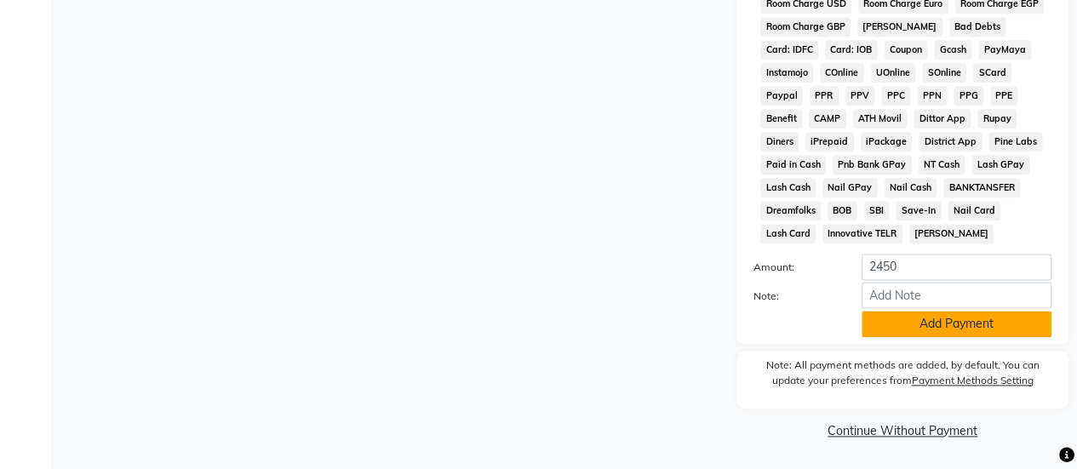
click at [918, 322] on button "Add Payment" at bounding box center [956, 324] width 190 height 26
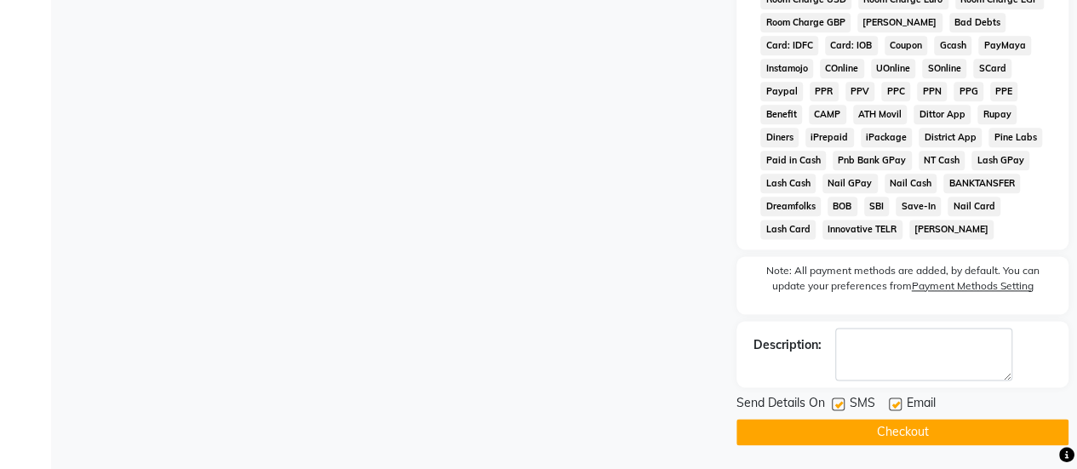
drag, startPoint x: 844, startPoint y: 413, endPoint x: 836, endPoint y: 411, distance: 8.7
click at [836, 411] on div "SMS" at bounding box center [860, 404] width 57 height 21
click at [836, 410] on label at bounding box center [838, 403] width 13 height 13
click at [836, 410] on input "checkbox" at bounding box center [837, 404] width 11 height 11
checkbox input "false"
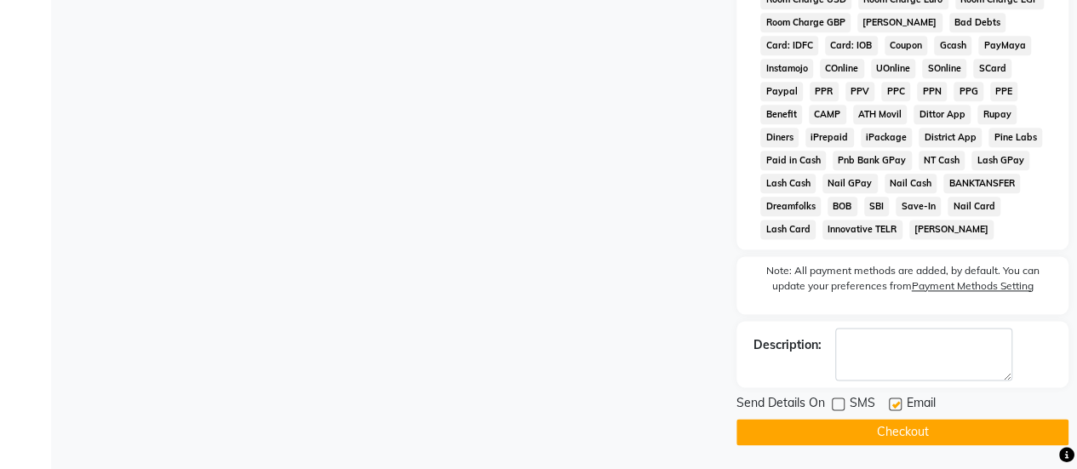
click at [838, 445] on button "Checkout" at bounding box center [902, 432] width 332 height 26
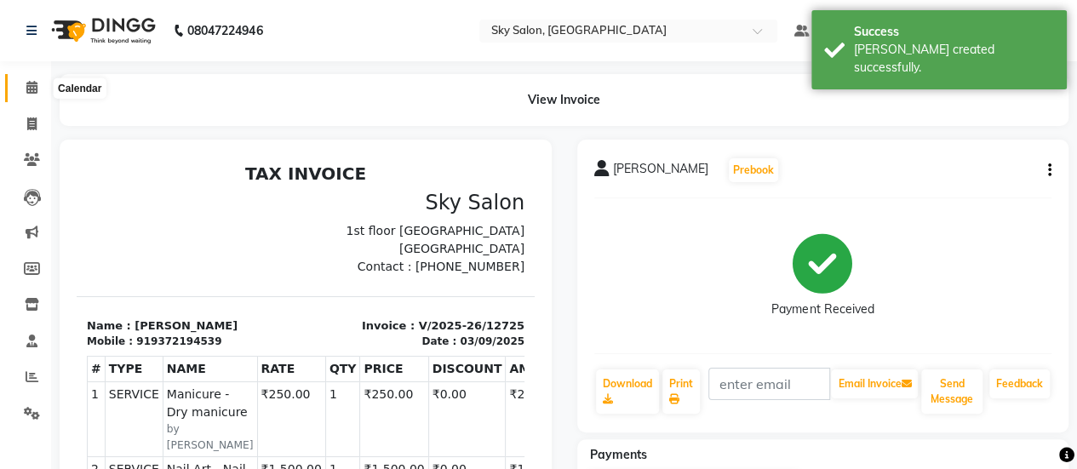
click at [27, 91] on icon at bounding box center [31, 87] width 11 height 13
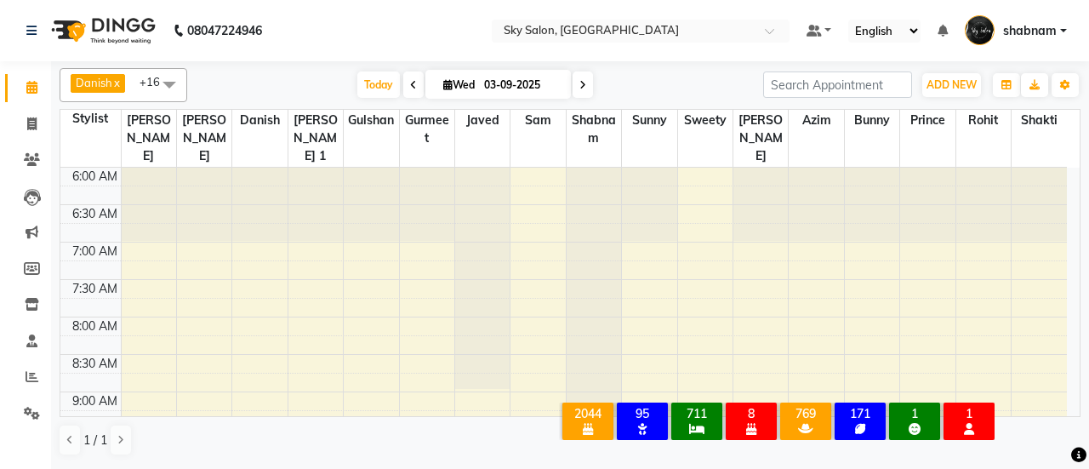
click at [363, 66] on div "Danish x javed x sam x shabnam x sunny x anisa x gurmeet x prince x Gulshan x a…" at bounding box center [570, 262] width 1021 height 402
click at [17, 118] on span at bounding box center [32, 125] width 30 height 20
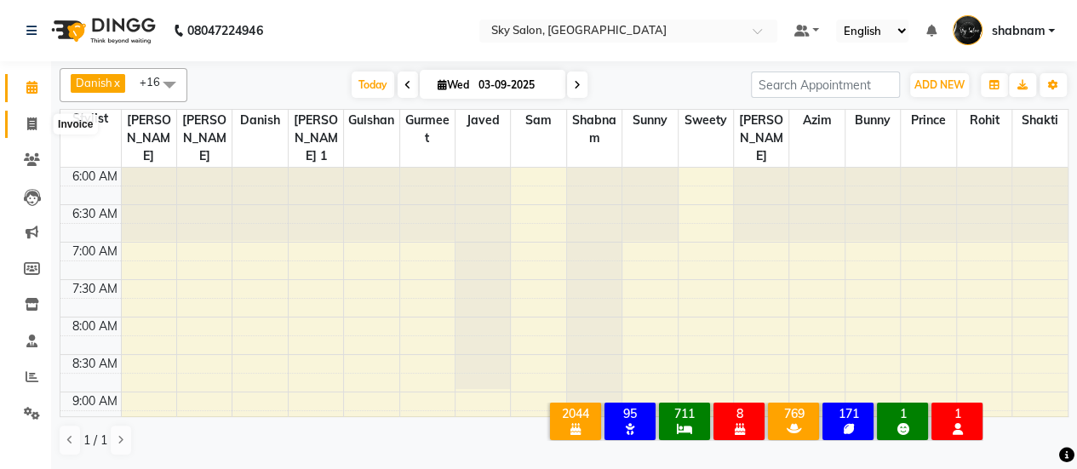
select select "3537"
select select "service"
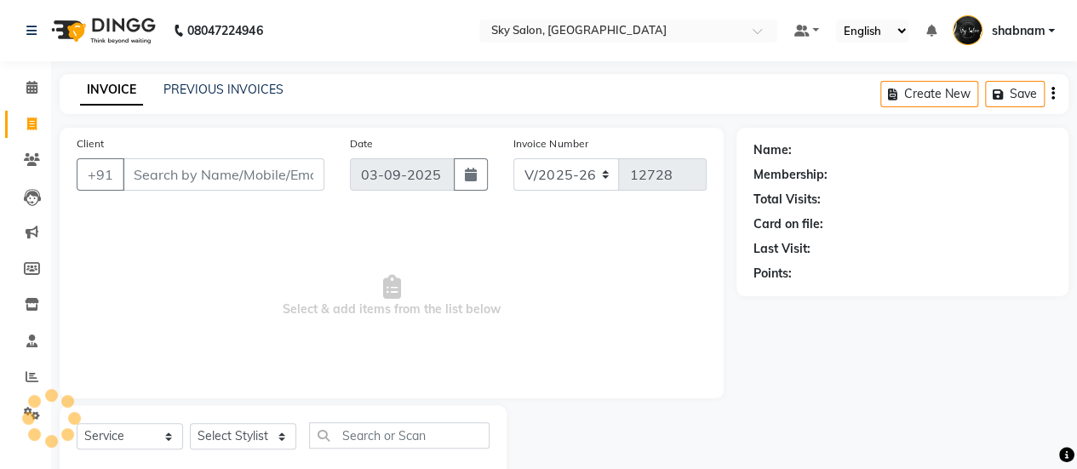
click at [219, 422] on div "Select Service Product Membership Package Voucher Prepaid Gift Card Select Styl…" at bounding box center [283, 442] width 413 height 40
click at [222, 427] on select "Select Stylist" at bounding box center [243, 436] width 106 height 26
select select "90727"
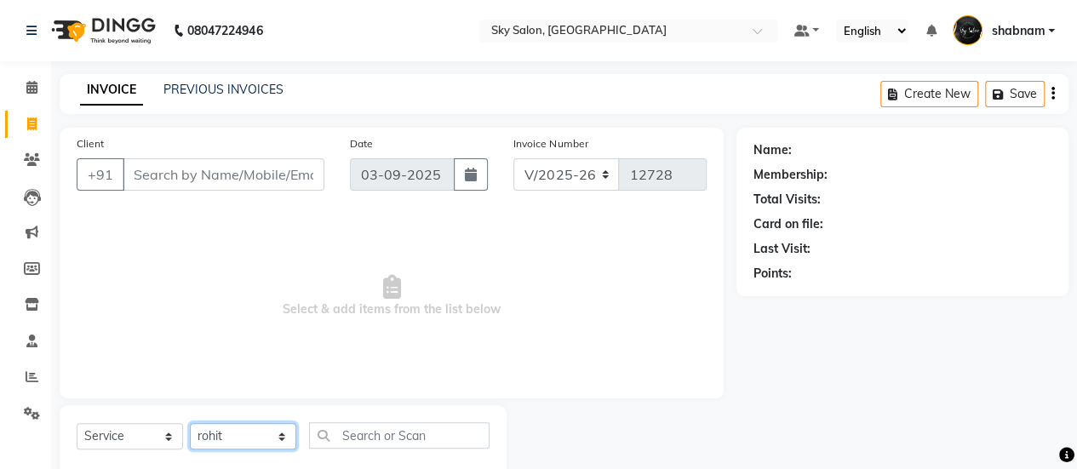
click at [190, 423] on select "Select Stylist afreen [PERSON_NAME] saha [PERSON_NAME] [PERSON_NAME] [PERSON_NA…" at bounding box center [243, 436] width 106 height 26
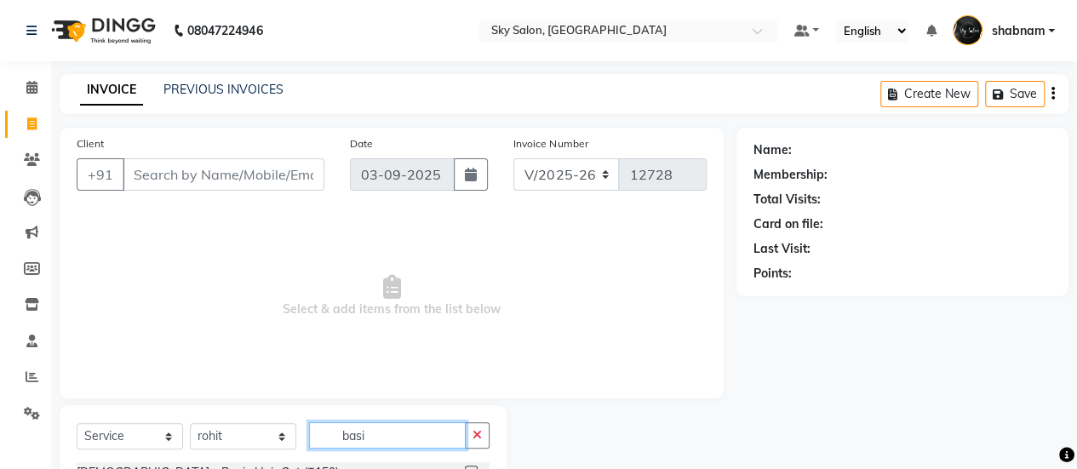
scroll to position [66, 0]
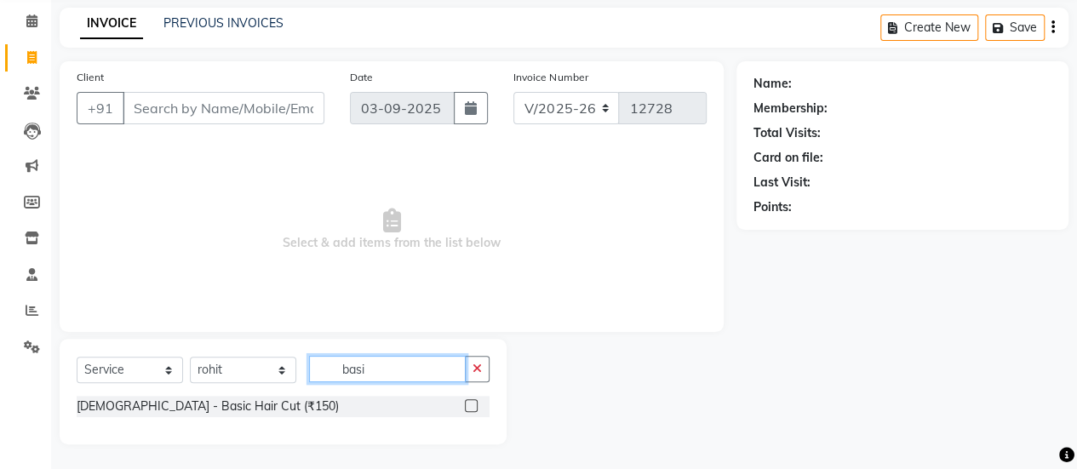
type input "basi"
click at [469, 404] on label at bounding box center [471, 405] width 13 height 13
click at [469, 404] on input "checkbox" at bounding box center [470, 406] width 11 height 11
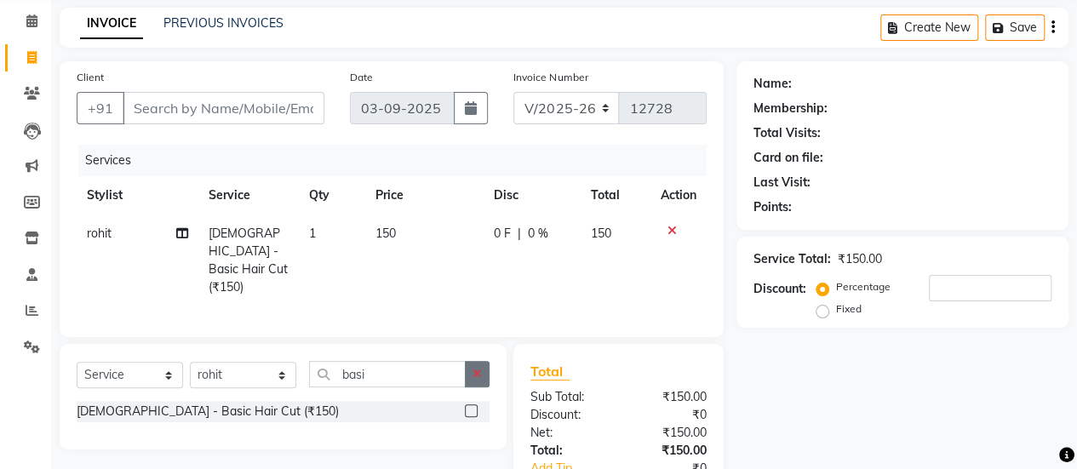
checkbox input "false"
click at [476, 376] on button "button" at bounding box center [477, 374] width 25 height 26
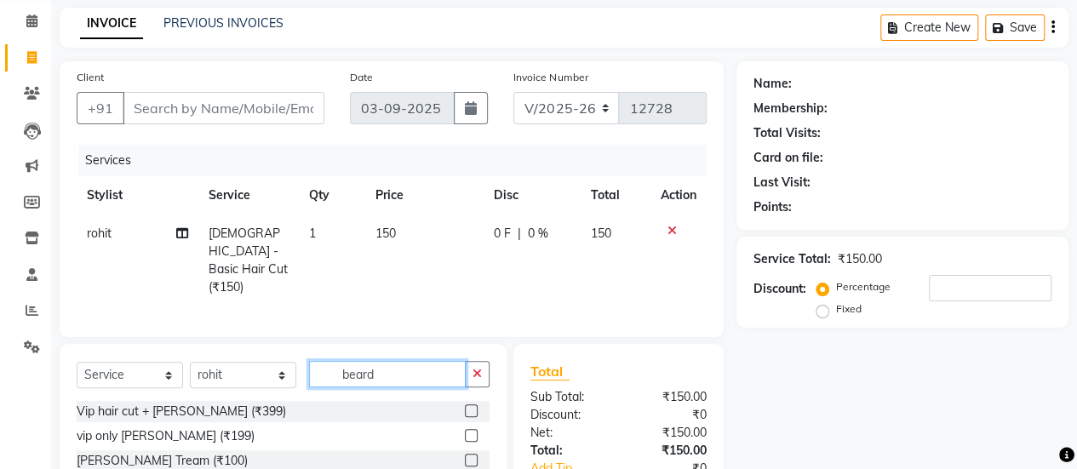
scroll to position [212, 0]
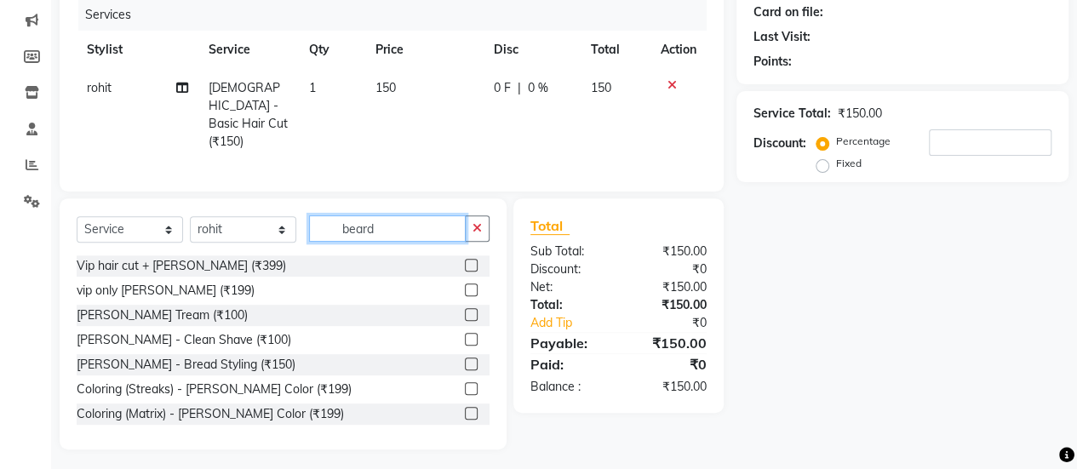
type input "beard"
click at [465, 312] on label at bounding box center [471, 314] width 13 height 13
click at [465, 312] on input "checkbox" at bounding box center [470, 315] width 11 height 11
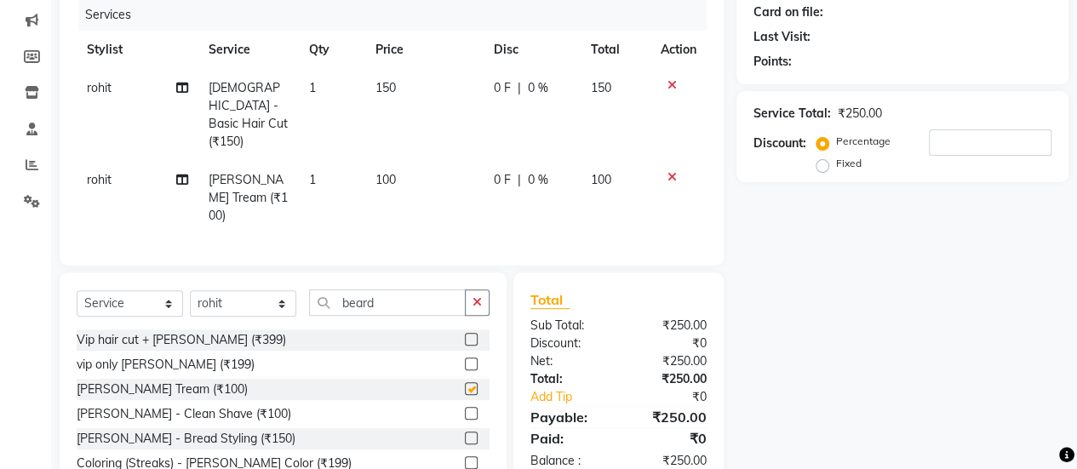
checkbox input "false"
click at [249, 290] on select "Select Stylist afreen akshata aman saha ameer Anagha anisa arbaj azim bharti Bu…" at bounding box center [243, 303] width 106 height 26
select select "43486"
click at [190, 290] on select "Select Stylist afreen akshata aman saha ameer Anagha anisa arbaj azim bharti Bu…" at bounding box center [243, 303] width 106 height 26
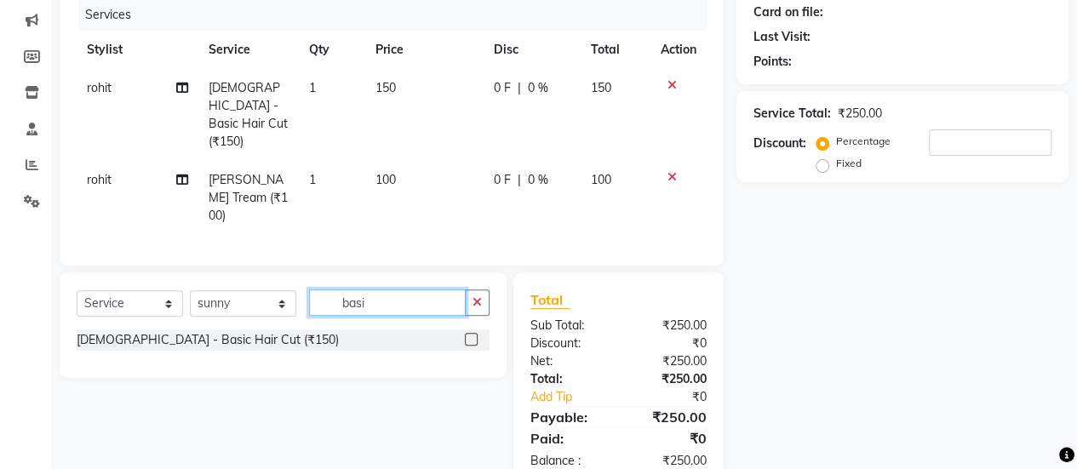
type input "basi"
drag, startPoint x: 461, startPoint y: 319, endPoint x: 470, endPoint y: 318, distance: 8.6
click at [470, 329] on div "Male - Basic Hair Cut (₹150)" at bounding box center [283, 339] width 413 height 21
click at [470, 333] on label at bounding box center [471, 339] width 13 height 13
click at [470, 335] on input "checkbox" at bounding box center [470, 340] width 11 height 11
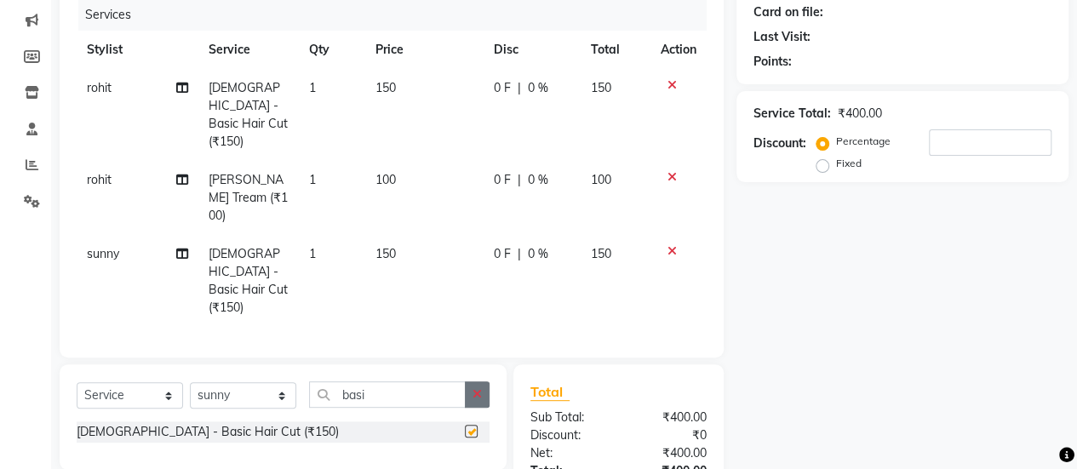
checkbox input "false"
click at [472, 381] on button "button" at bounding box center [477, 394] width 25 height 26
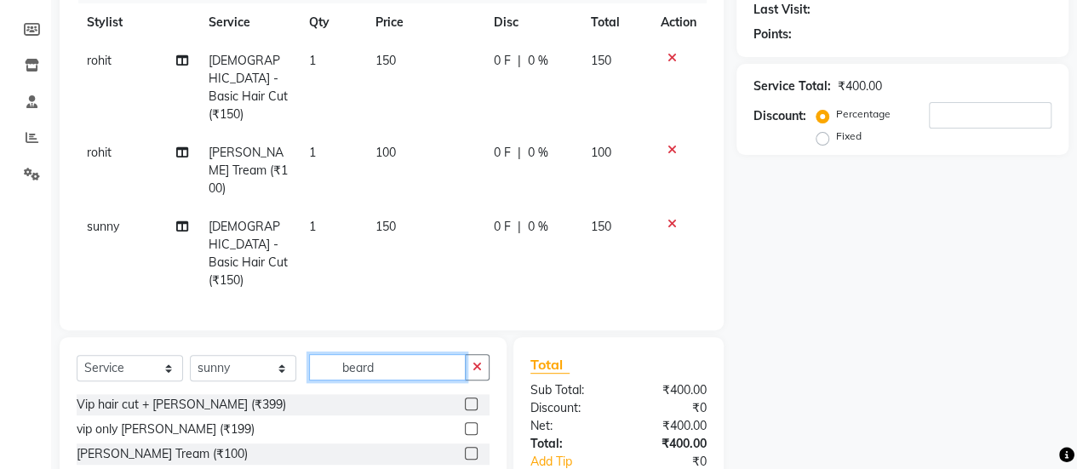
scroll to position [240, 0]
type input "beard"
click at [465, 446] on label at bounding box center [471, 452] width 13 height 13
click at [465, 448] on input "checkbox" at bounding box center [470, 453] width 11 height 11
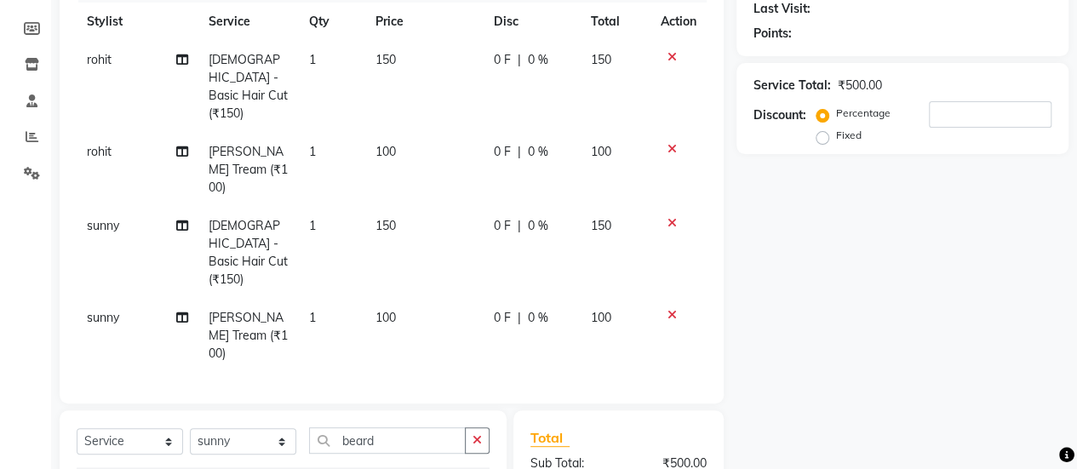
checkbox input "false"
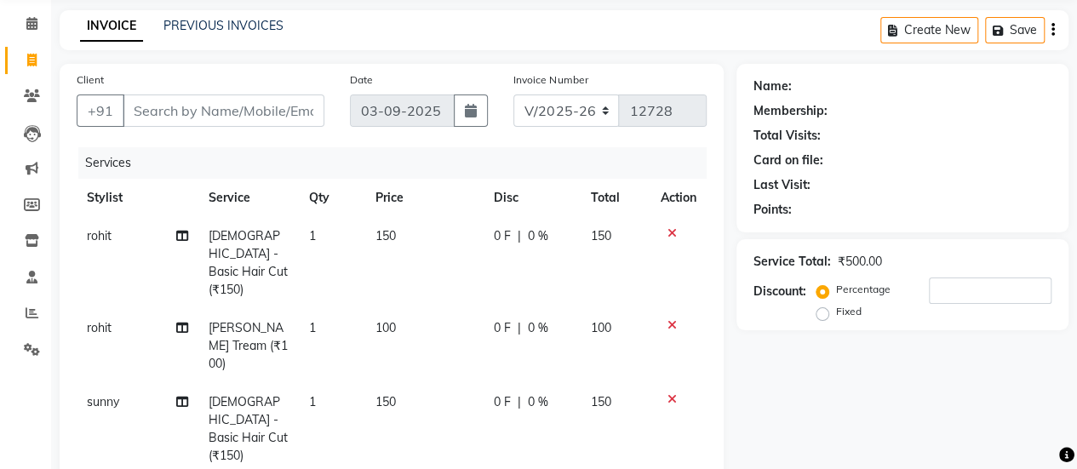
scroll to position [63, 0]
drag, startPoint x: 272, startPoint y: 134, endPoint x: 269, endPoint y: 123, distance: 10.8
click at [269, 123] on div "Client +91" at bounding box center [200, 106] width 273 height 70
click at [269, 123] on input "Client" at bounding box center [224, 111] width 202 height 32
type input "8"
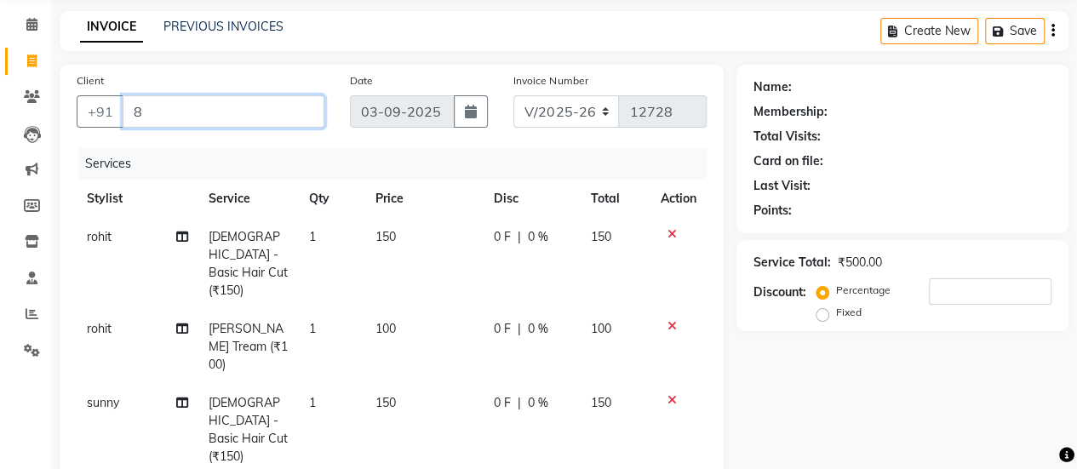
type input "0"
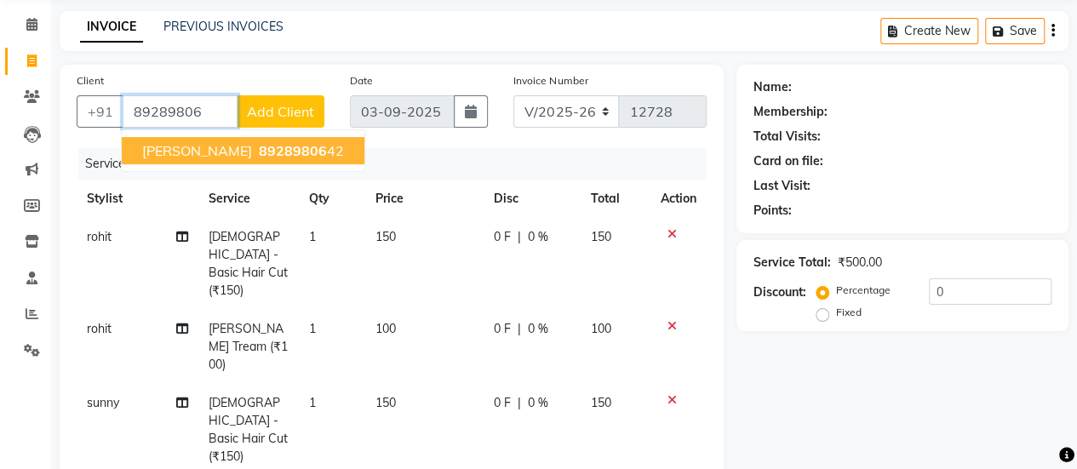
click at [266, 142] on span "89289806" at bounding box center [293, 150] width 68 height 17
type input "8928980642"
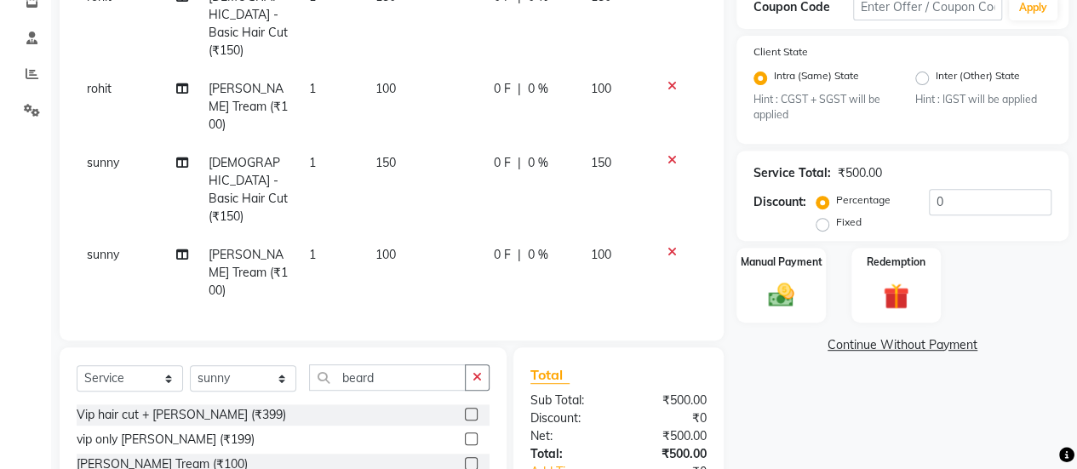
scroll to position [398, 0]
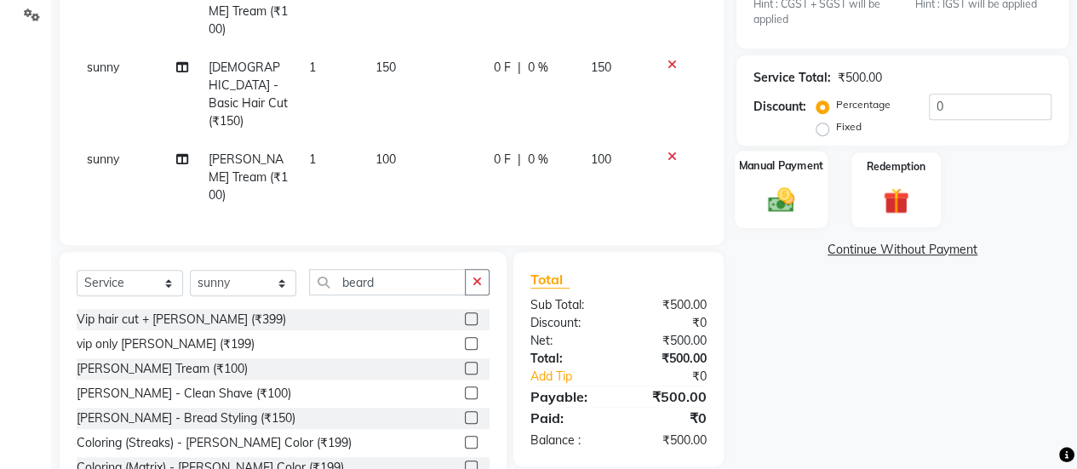
click at [786, 176] on div "Manual Payment" at bounding box center [781, 190] width 93 height 77
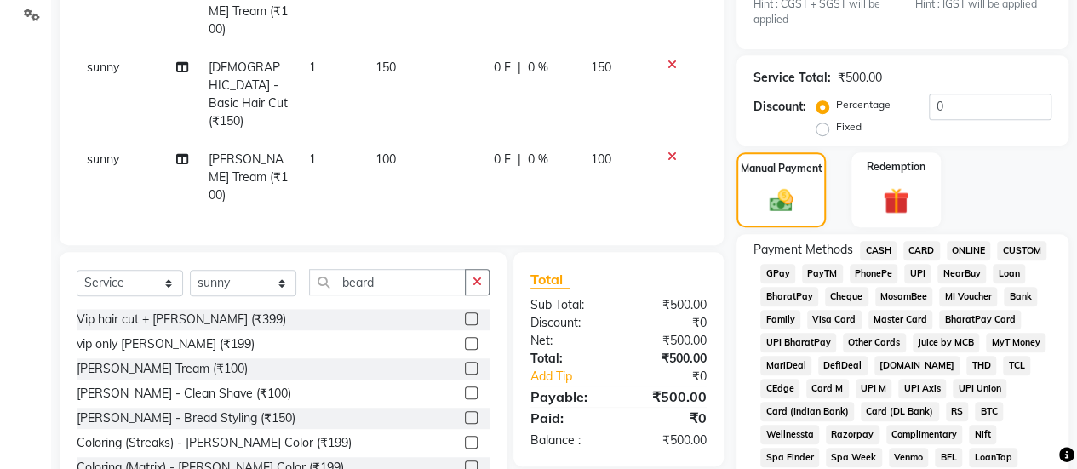
click at [877, 253] on span "CASH" at bounding box center [878, 251] width 37 height 20
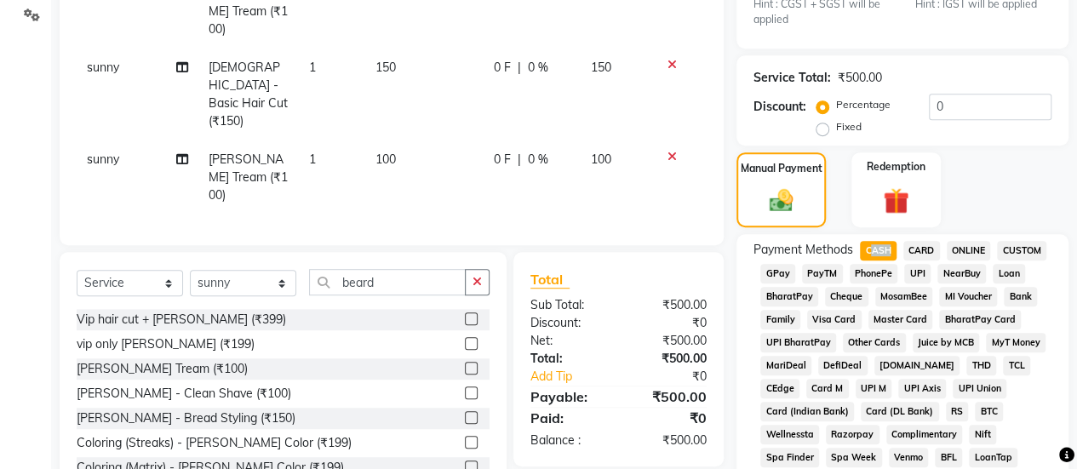
click at [877, 253] on span "CASH" at bounding box center [878, 251] width 37 height 20
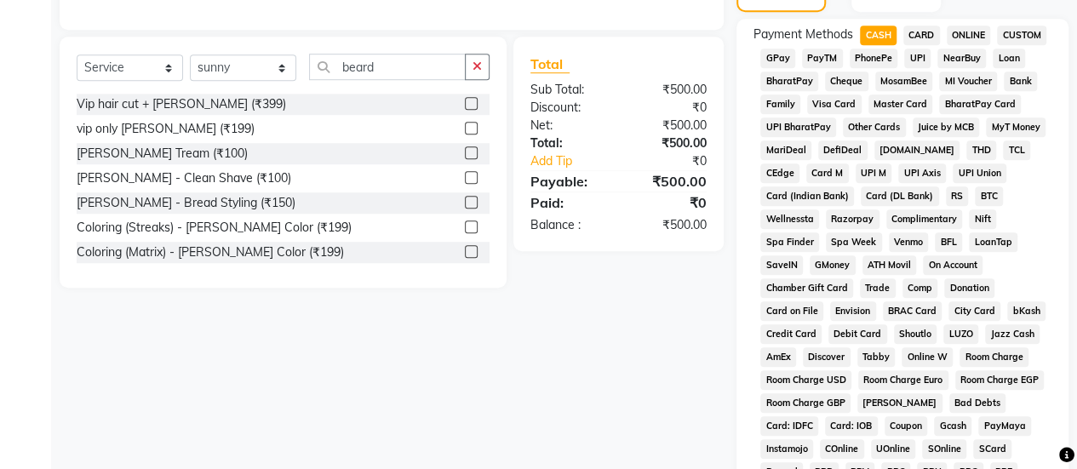
scroll to position [994, 0]
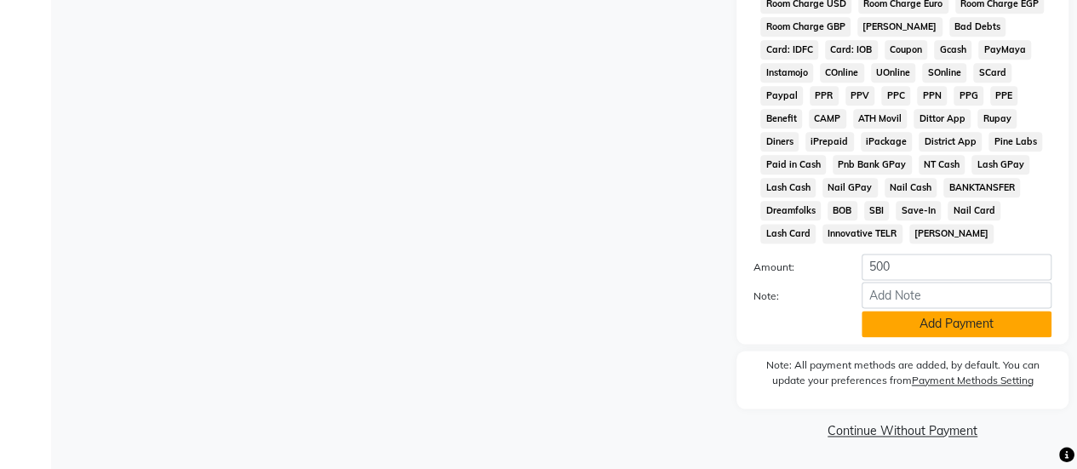
click at [926, 335] on button "Add Payment" at bounding box center [956, 324] width 190 height 26
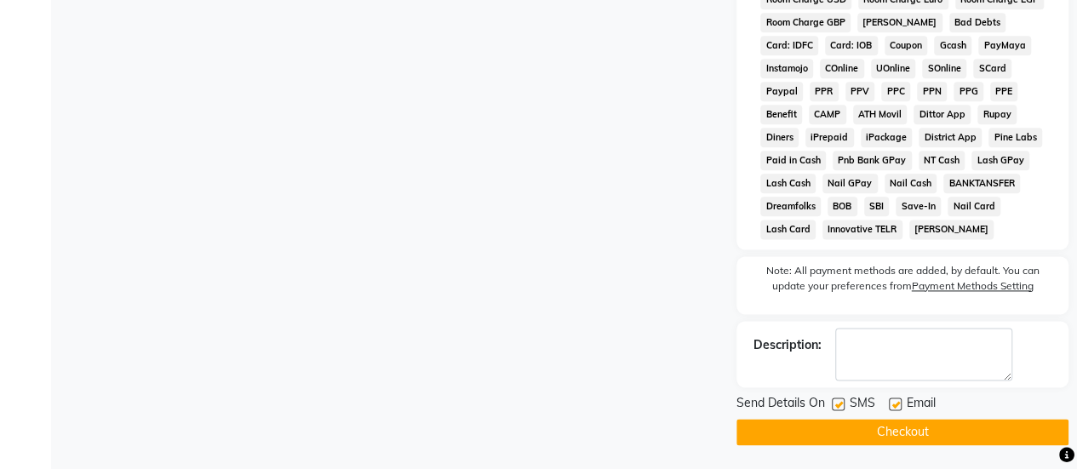
drag, startPoint x: 838, startPoint y: 420, endPoint x: 836, endPoint y: 402, distance: 18.0
click at [836, 402] on div at bounding box center [837, 406] width 11 height 18
click at [836, 402] on label at bounding box center [838, 403] width 13 height 13
click at [836, 402] on input "checkbox" at bounding box center [837, 404] width 11 height 11
checkbox input "false"
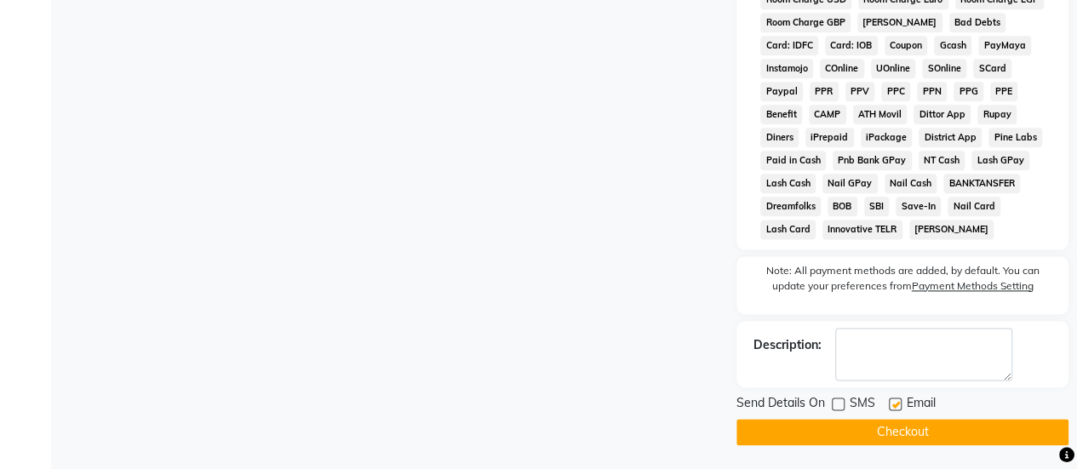
click at [846, 428] on button "Checkout" at bounding box center [902, 432] width 332 height 26
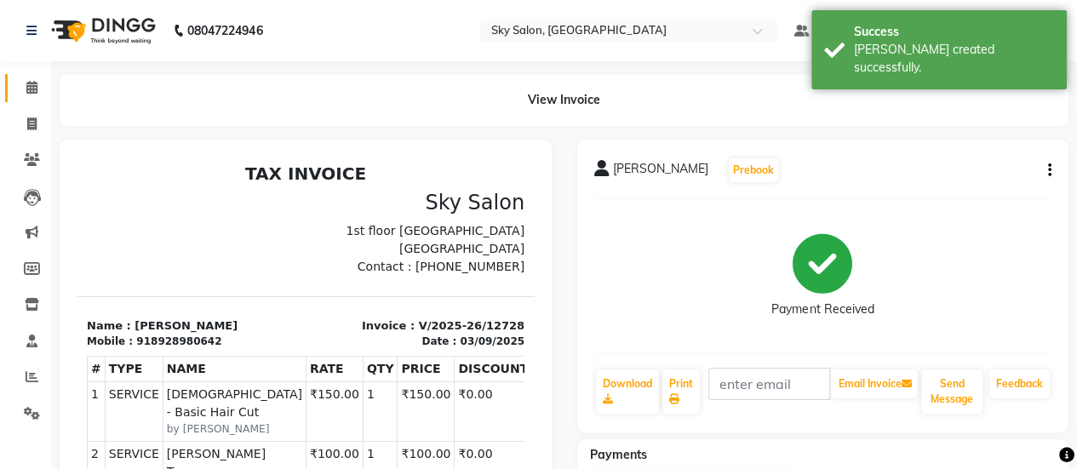
click at [26, 76] on link "Calendar" at bounding box center [25, 88] width 41 height 28
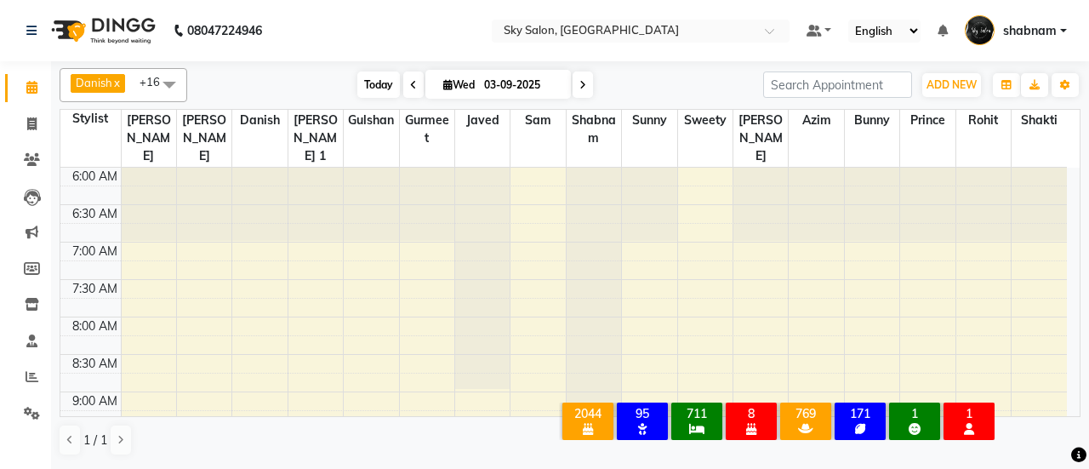
click at [379, 93] on span "Today" at bounding box center [378, 84] width 43 height 26
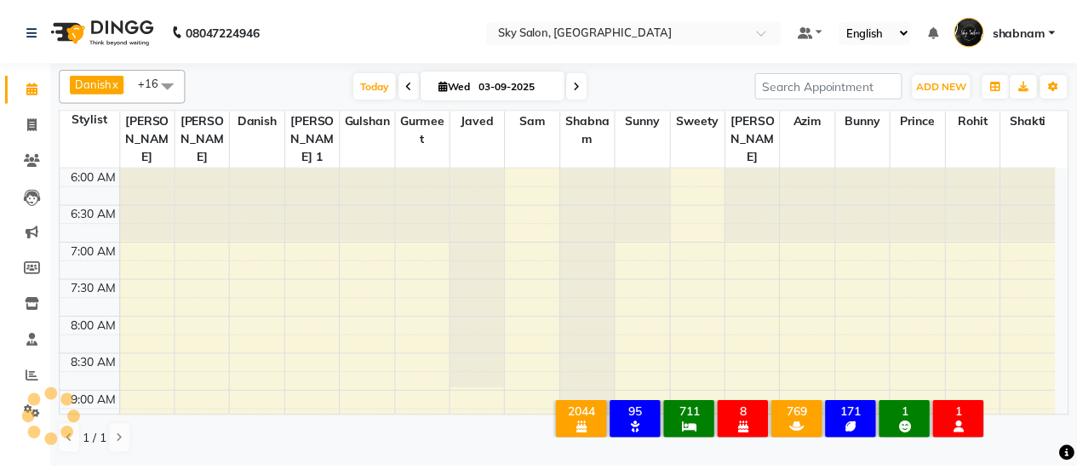
scroll to position [1059, 0]
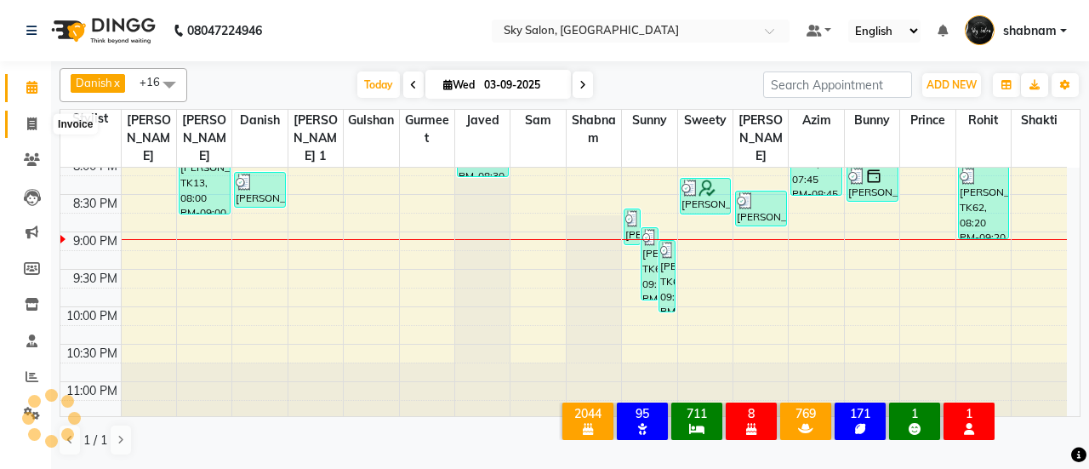
click at [35, 121] on icon at bounding box center [31, 123] width 9 height 13
select select "service"
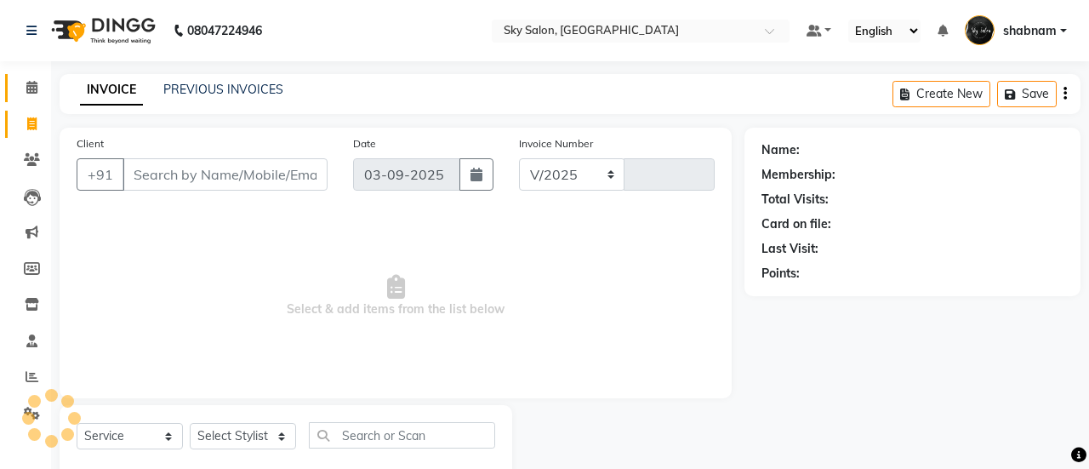
select select "3537"
type input "12729"
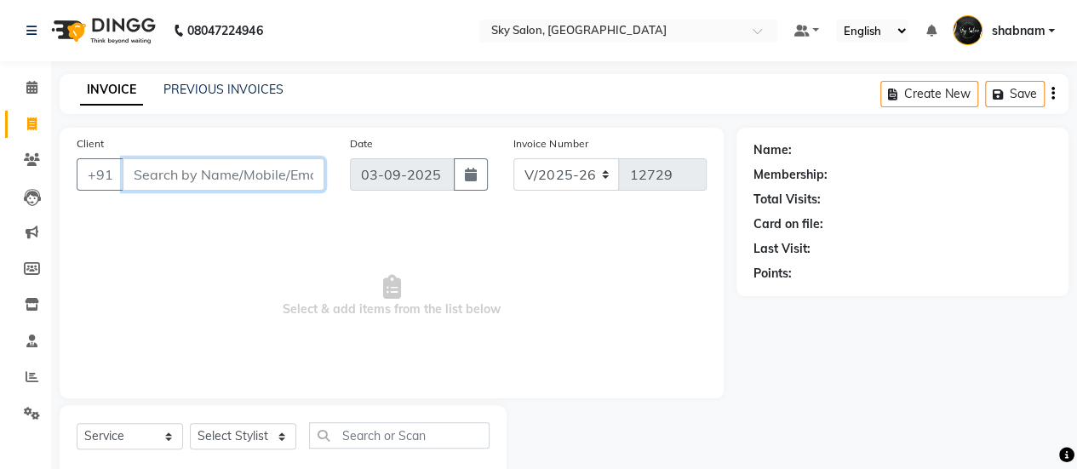
click at [169, 188] on input "Client" at bounding box center [224, 174] width 202 height 32
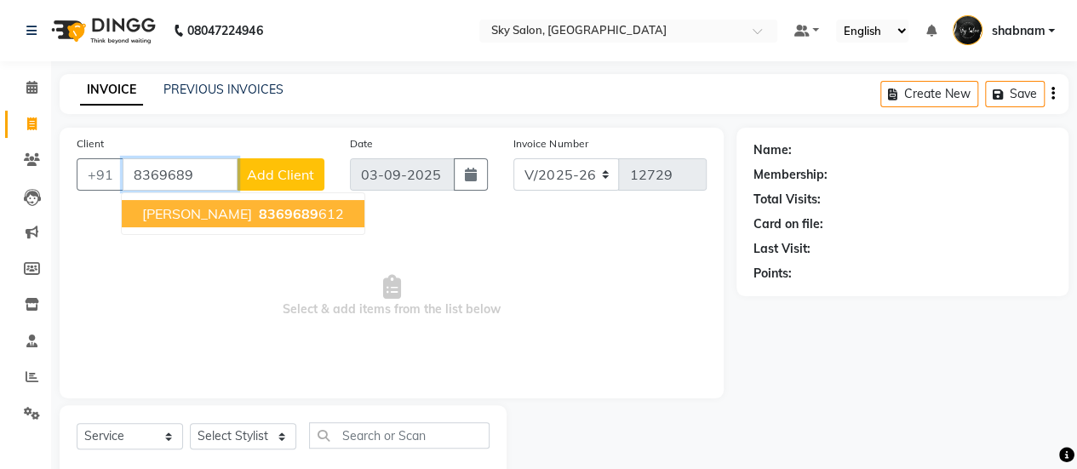
click at [186, 209] on span "GEETA CHALKE" at bounding box center [197, 213] width 110 height 17
type input "8369689612"
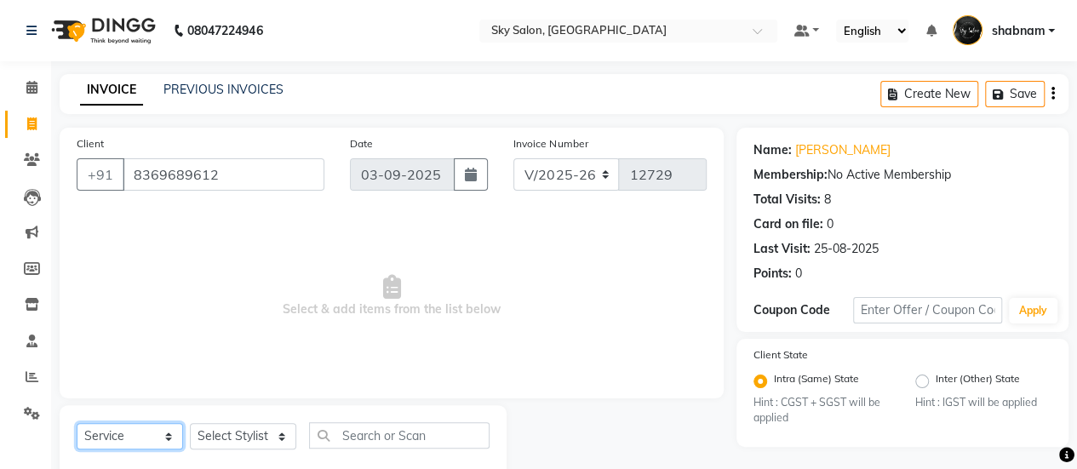
click at [134, 435] on select "Select Service Product Membership Package Voucher Prepaid Gift Card" at bounding box center [130, 436] width 106 height 26
select select "product"
click at [77, 423] on select "Select Service Product Membership Package Voucher Prepaid Gift Card" at bounding box center [130, 436] width 106 height 26
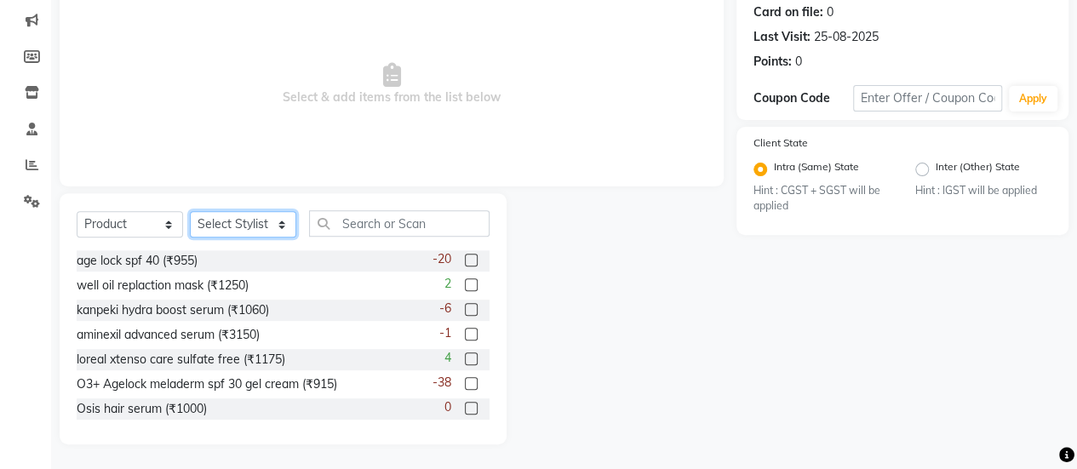
click at [245, 232] on select "Select Stylist afreen akshata aman saha ameer Anagha anisa arbaj azim bharti Bu…" at bounding box center [243, 224] width 106 height 26
select select "16686"
click at [190, 211] on select "Select Stylist afreen akshata aman saha ameer Anagha anisa arbaj azim bharti Bu…" at bounding box center [243, 224] width 106 height 26
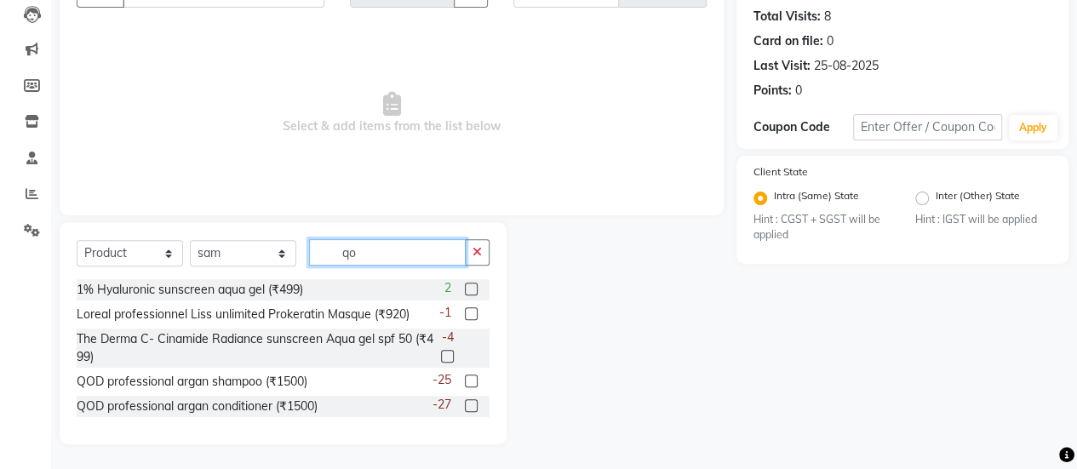
scroll to position [91, 0]
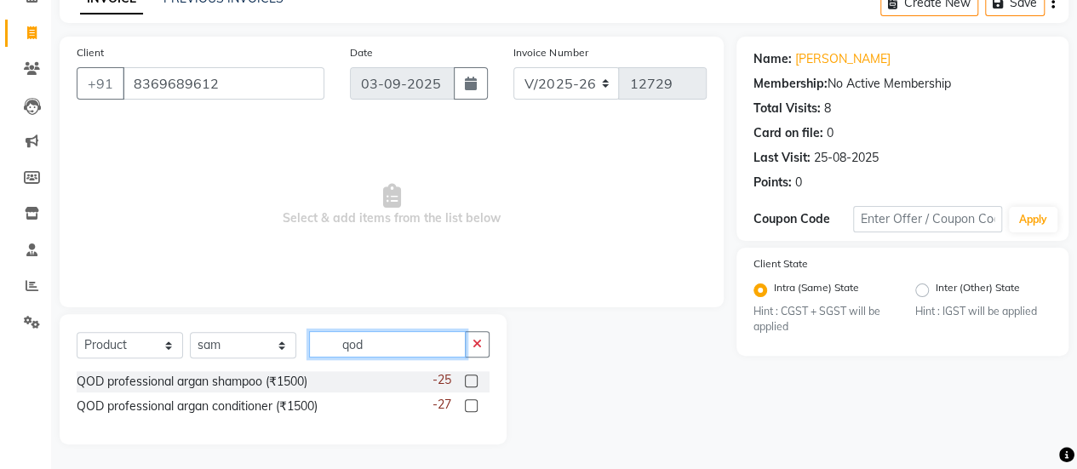
type input "qod"
click at [472, 376] on label at bounding box center [471, 381] width 13 height 13
click at [472, 376] on input "checkbox" at bounding box center [470, 381] width 11 height 11
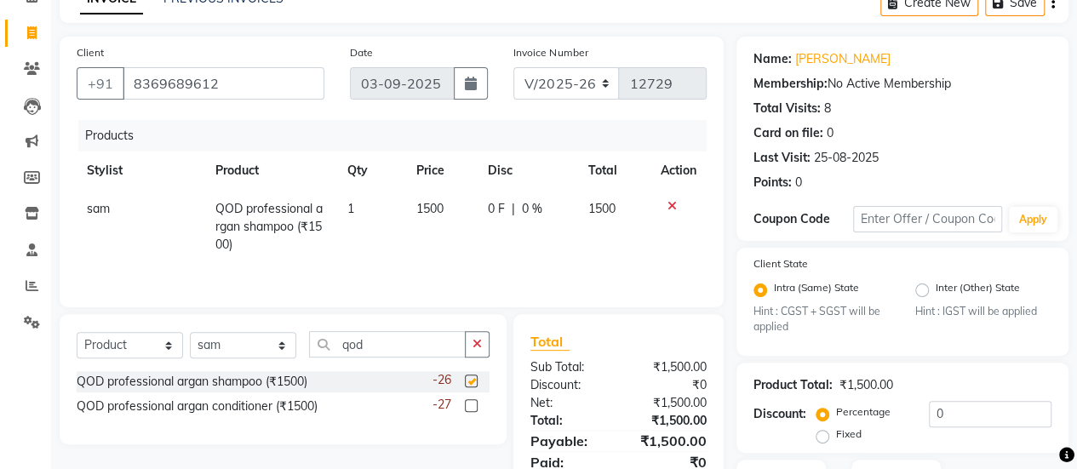
checkbox input "false"
click at [471, 407] on label at bounding box center [471, 405] width 13 height 13
click at [471, 407] on input "checkbox" at bounding box center [470, 406] width 11 height 11
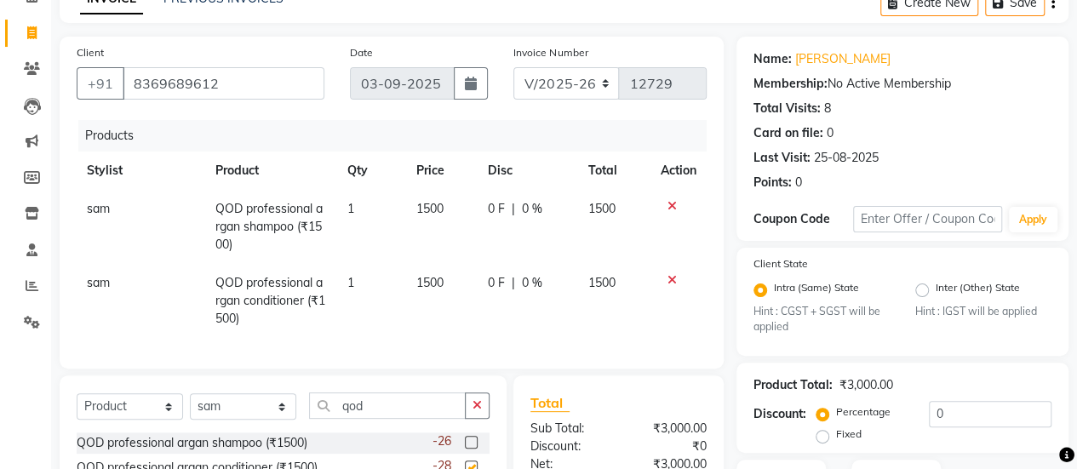
checkbox input "false"
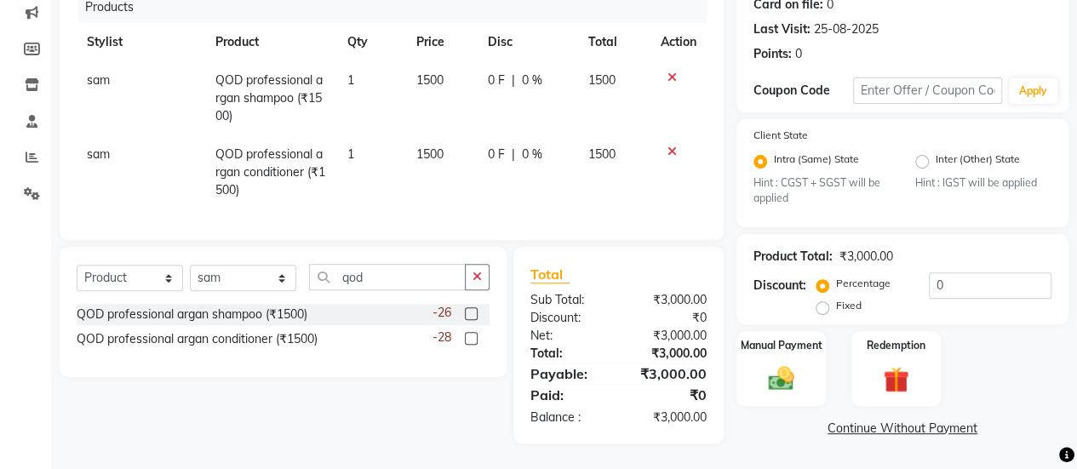
scroll to position [170, 0]
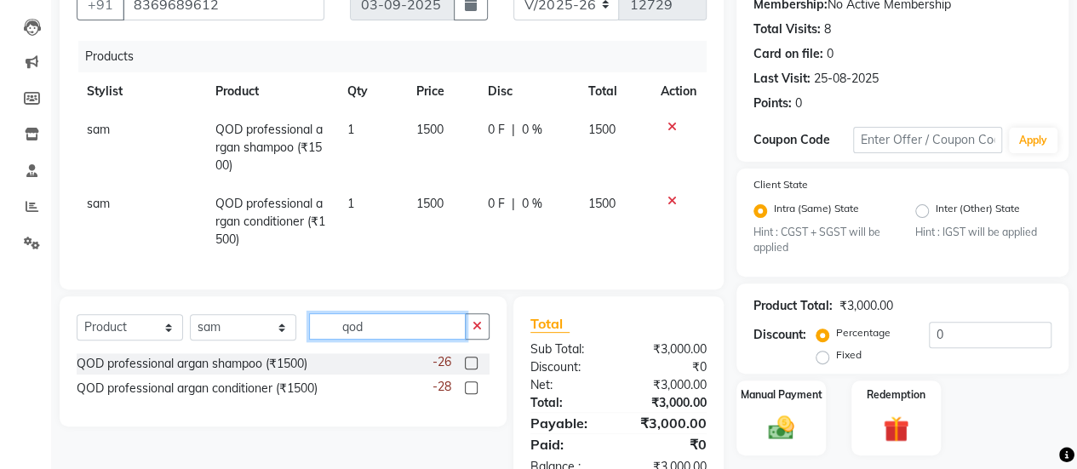
click at [394, 333] on input "qod" at bounding box center [387, 326] width 157 height 26
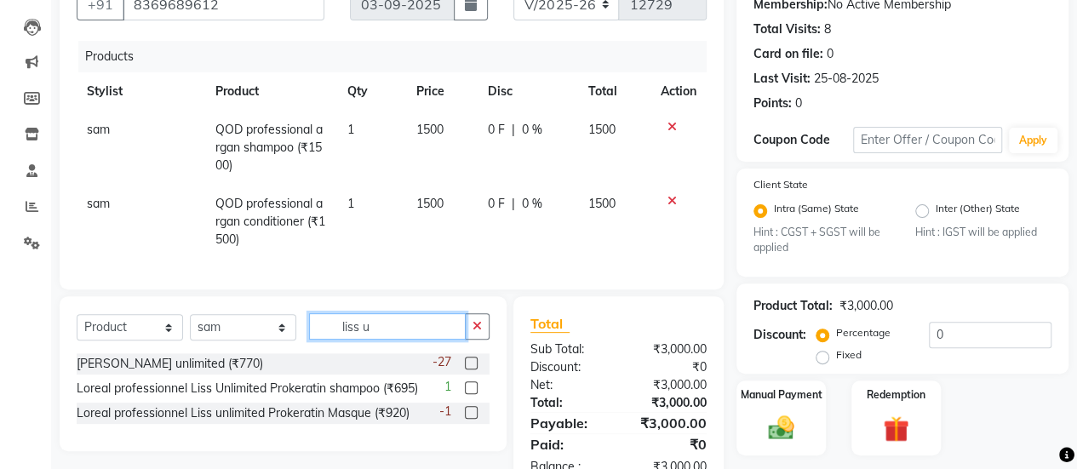
type input "liss u"
click at [472, 369] on label at bounding box center [471, 363] width 13 height 13
click at [472, 369] on input "checkbox" at bounding box center [470, 363] width 11 height 11
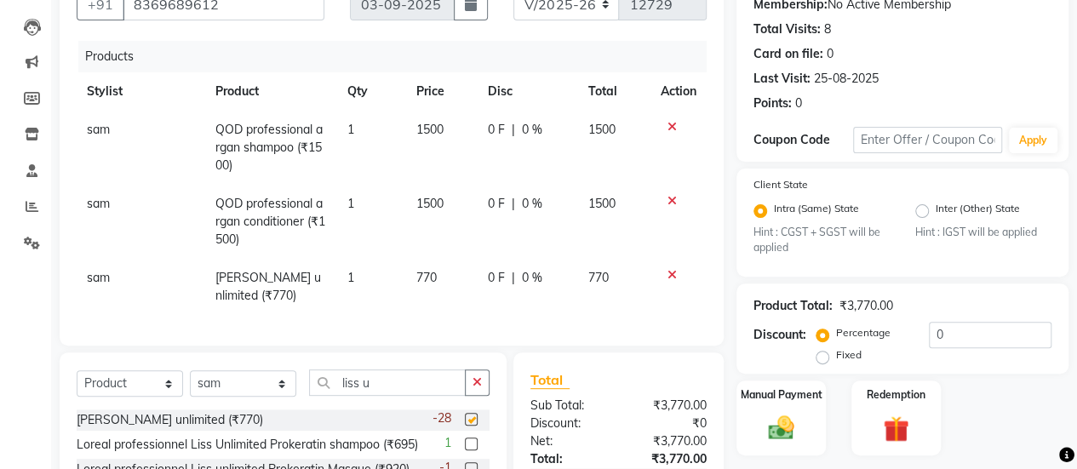
checkbox input "false"
click at [448, 271] on td "770" at bounding box center [440, 287] width 71 height 56
select select "16686"
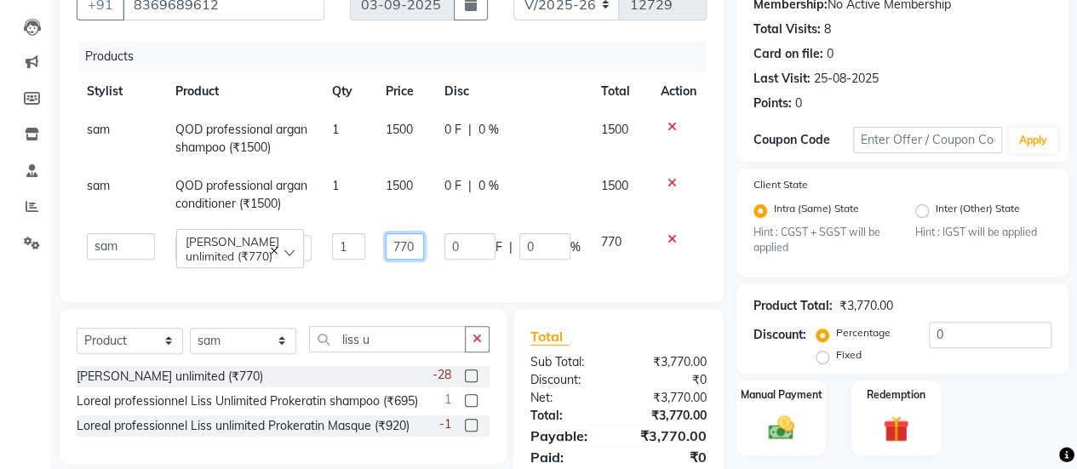
click at [386, 260] on input "770" at bounding box center [405, 246] width 38 height 26
type input "890"
click at [515, 167] on td "0 F | 0 %" at bounding box center [512, 139] width 157 height 56
select select "16686"
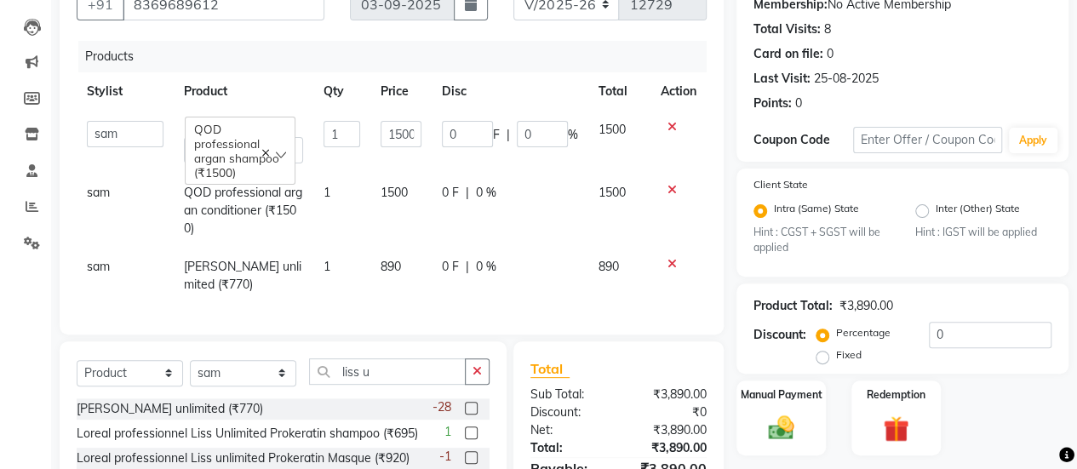
click at [665, 260] on div at bounding box center [679, 264] width 36 height 12
click at [667, 261] on icon at bounding box center [671, 264] width 9 height 12
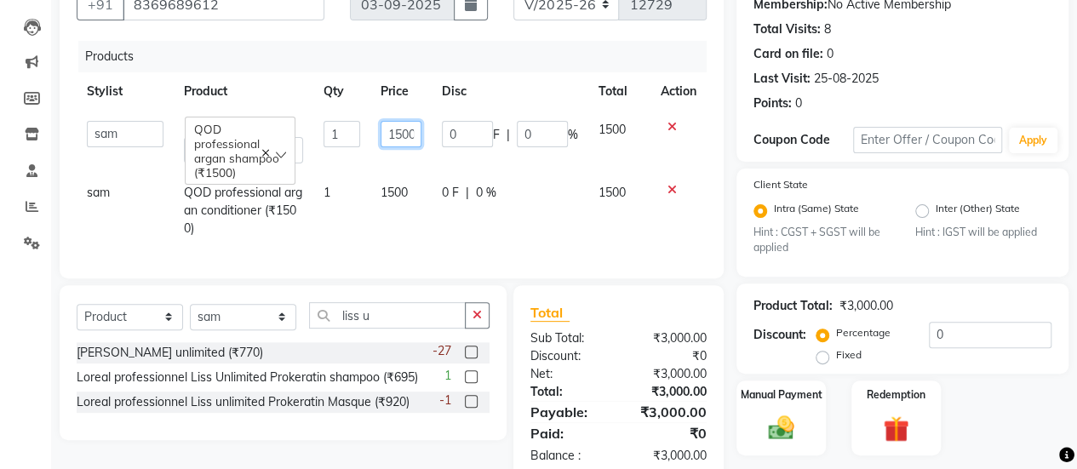
click at [409, 126] on input "1500" at bounding box center [400, 134] width 41 height 26
type input "1650"
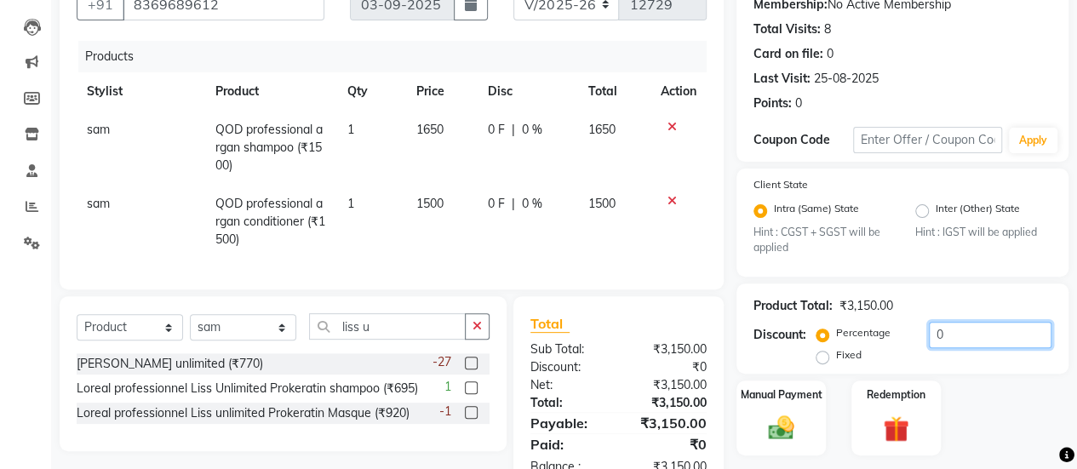
click at [959, 333] on input "0" at bounding box center [990, 335] width 123 height 26
type input "8"
type input "5"
type input "4"
type input "3"
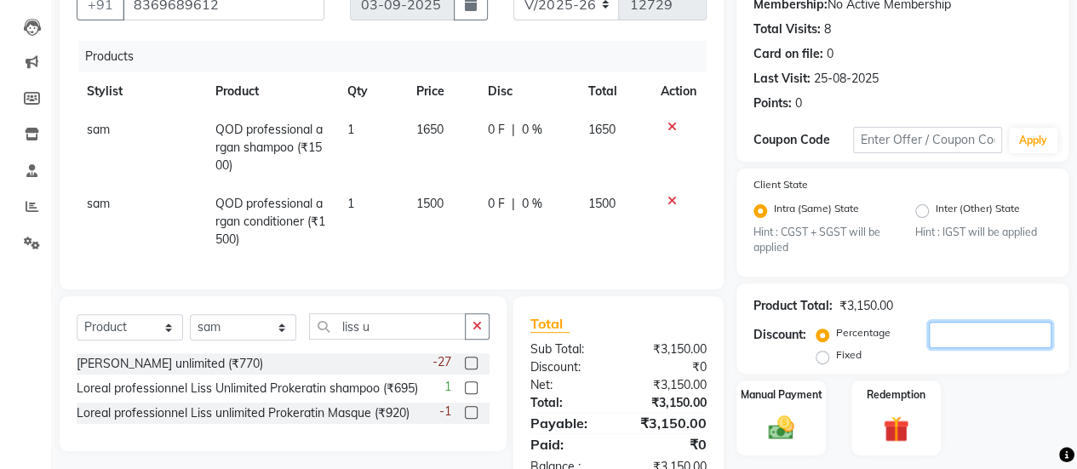
type input "2"
type input "3"
type input "4"
type input "5"
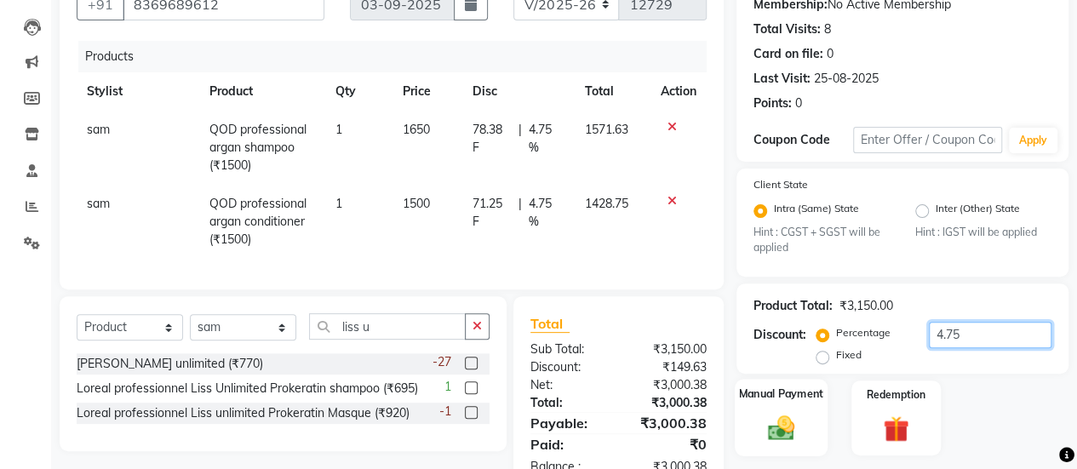
type input "4.75"
click at [775, 423] on img at bounding box center [780, 428] width 43 height 31
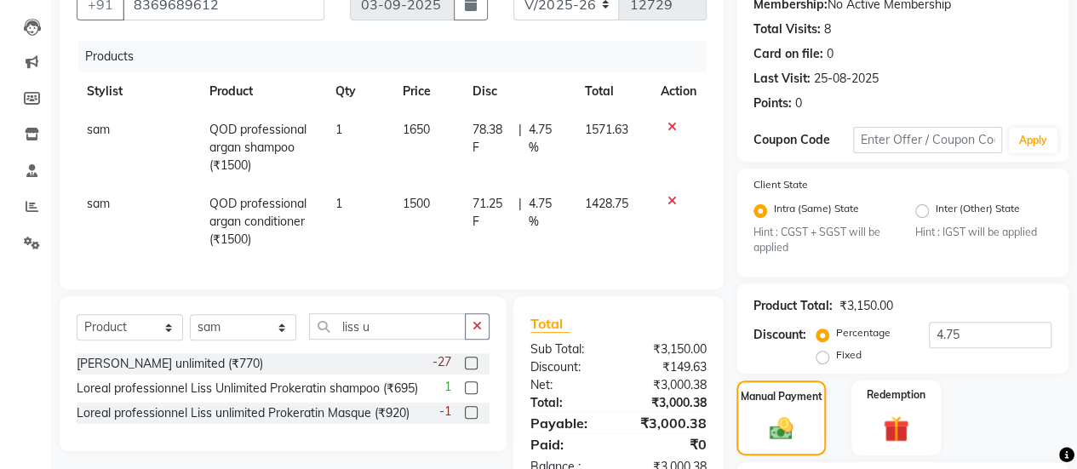
scroll to position [330, 0]
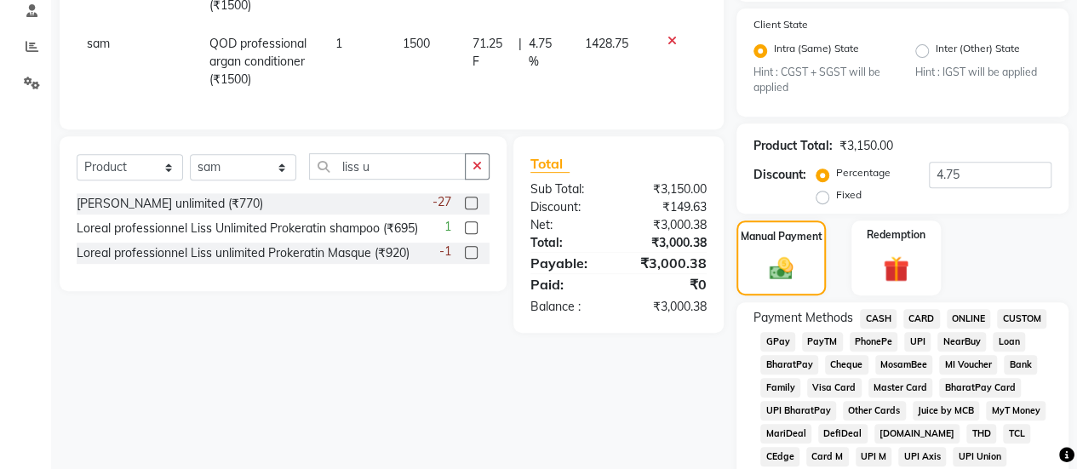
click at [777, 338] on span "GPay" at bounding box center [777, 342] width 35 height 20
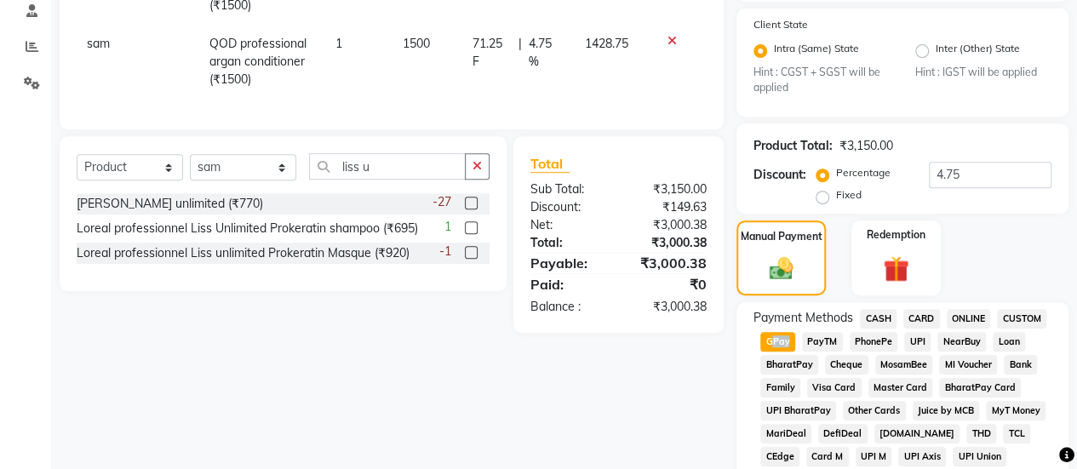
click at [777, 338] on span "GPay" at bounding box center [777, 342] width 35 height 20
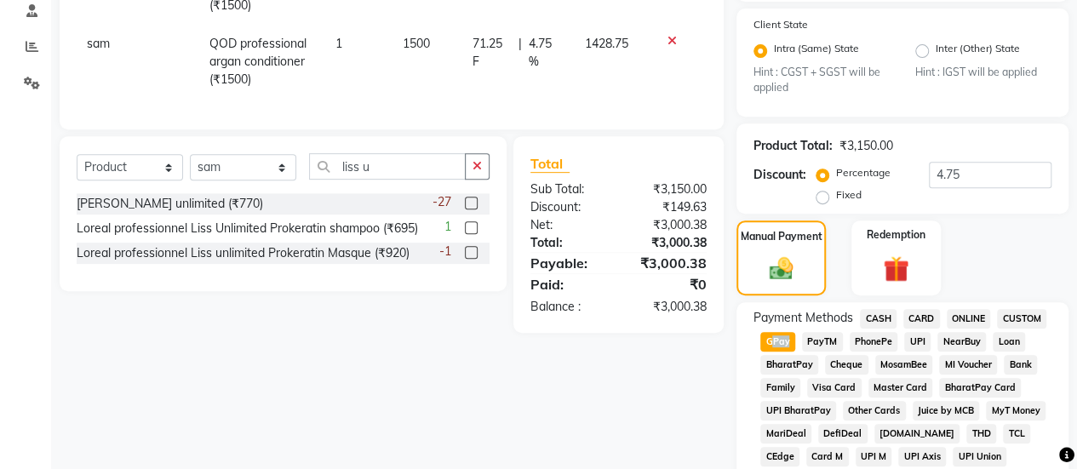
scroll to position [994, 0]
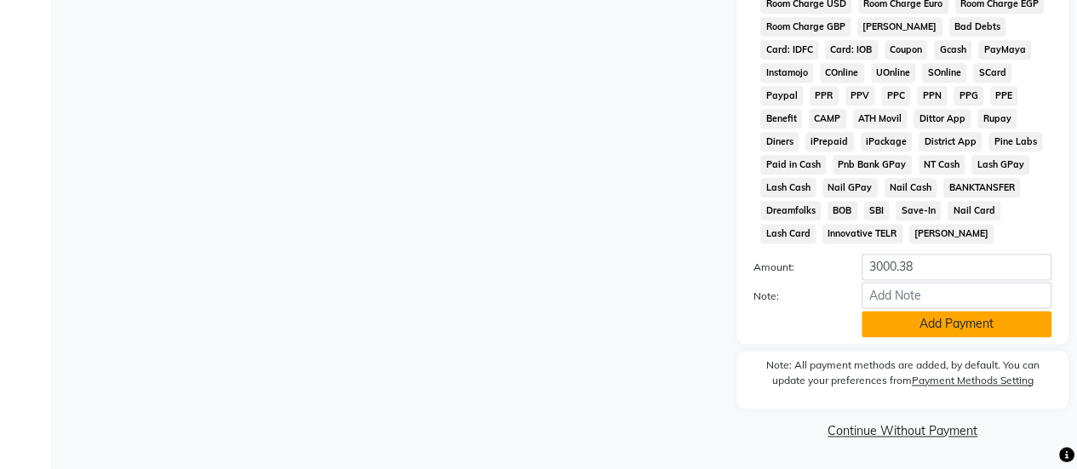
click at [919, 335] on button "Add Payment" at bounding box center [956, 324] width 190 height 26
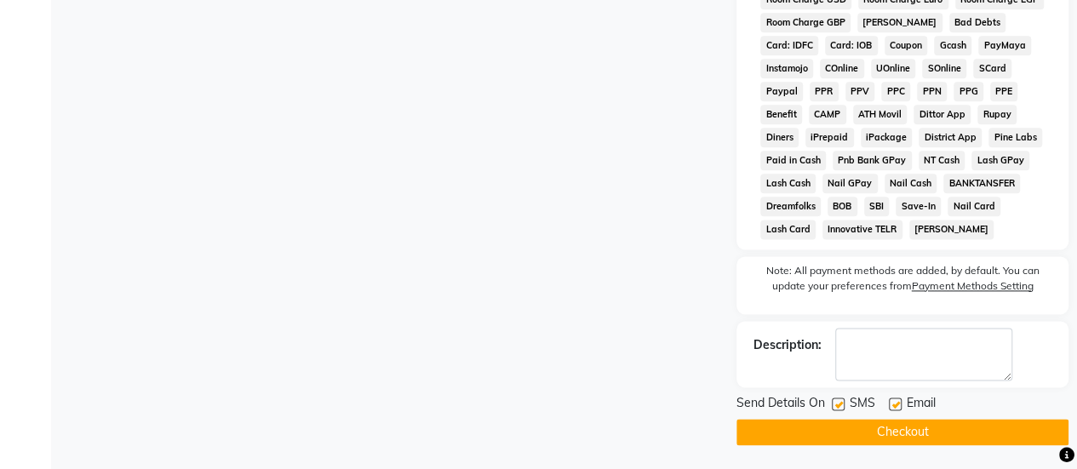
click at [844, 407] on div "SMS" at bounding box center [860, 404] width 57 height 21
click at [838, 407] on label at bounding box center [838, 403] width 13 height 13
click at [838, 407] on input "checkbox" at bounding box center [837, 404] width 11 height 11
checkbox input "false"
click at [858, 445] on button "Checkout" at bounding box center [902, 432] width 332 height 26
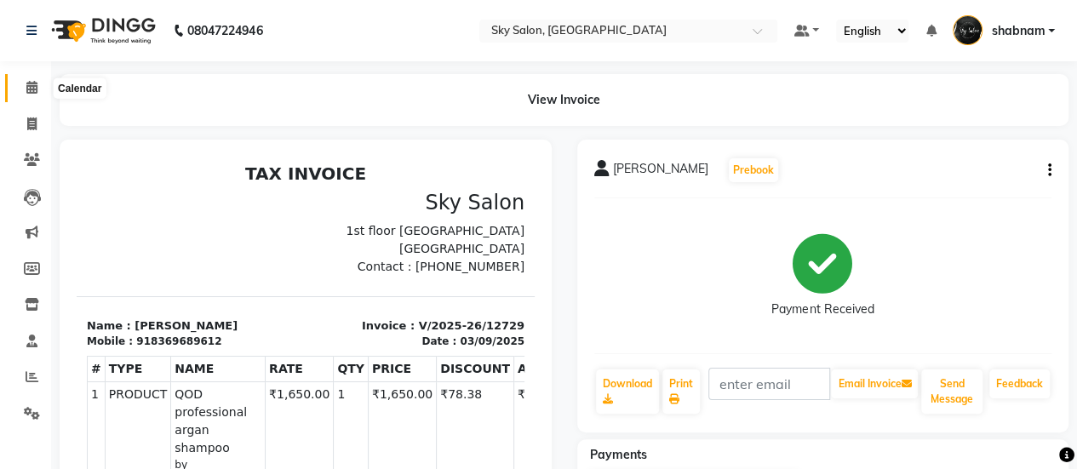
click at [37, 89] on icon at bounding box center [31, 87] width 11 height 13
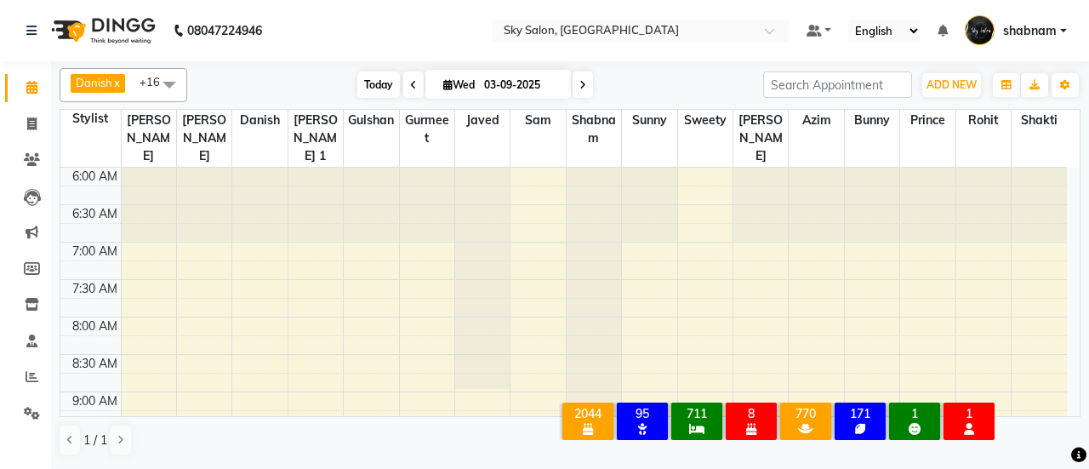
click at [377, 76] on span "Today" at bounding box center [378, 84] width 43 height 26
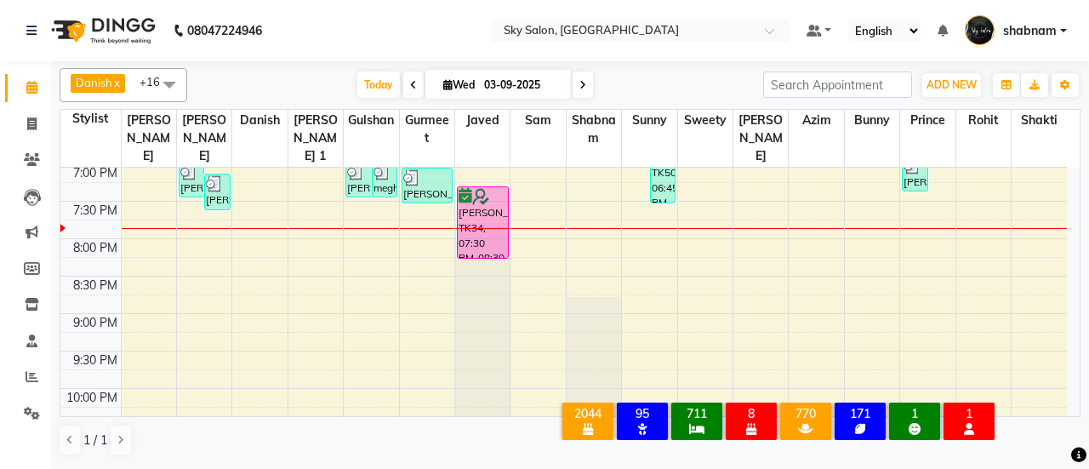
scroll to position [897, 0]
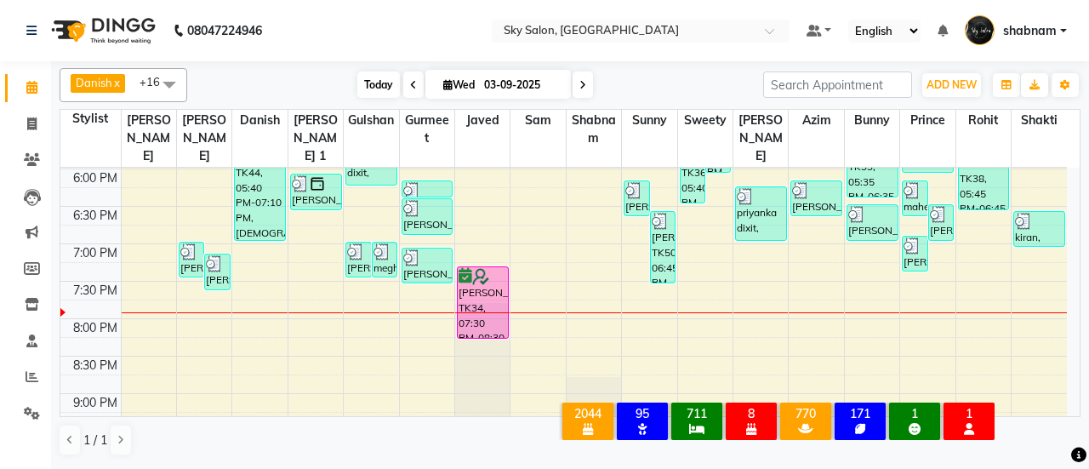
click at [371, 81] on span "Today" at bounding box center [378, 84] width 43 height 26
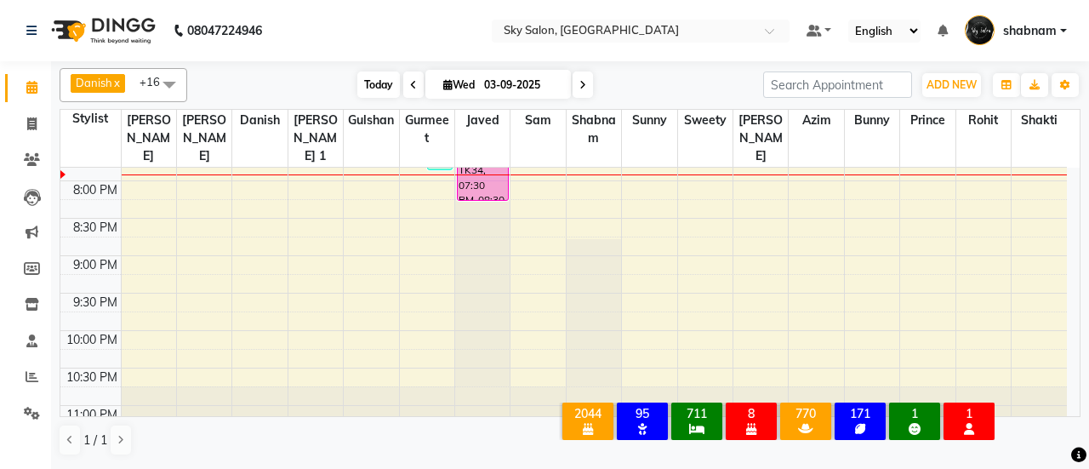
click at [378, 84] on span "Today" at bounding box center [378, 84] width 43 height 26
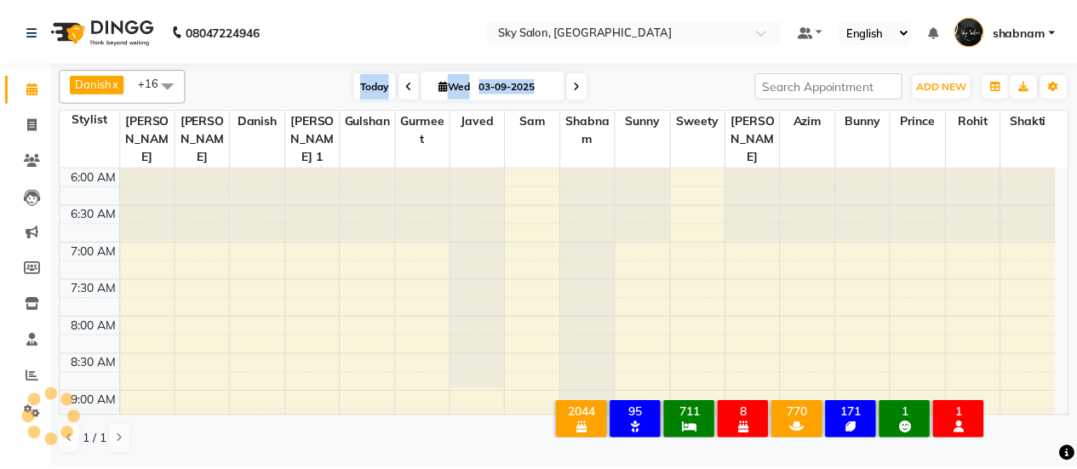
scroll to position [1035, 0]
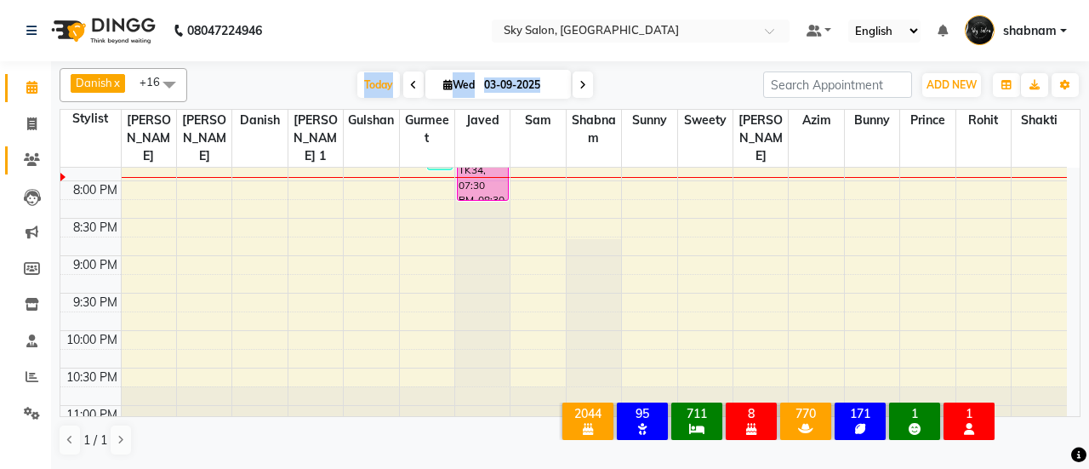
click at [22, 147] on link "Clients" at bounding box center [25, 160] width 41 height 28
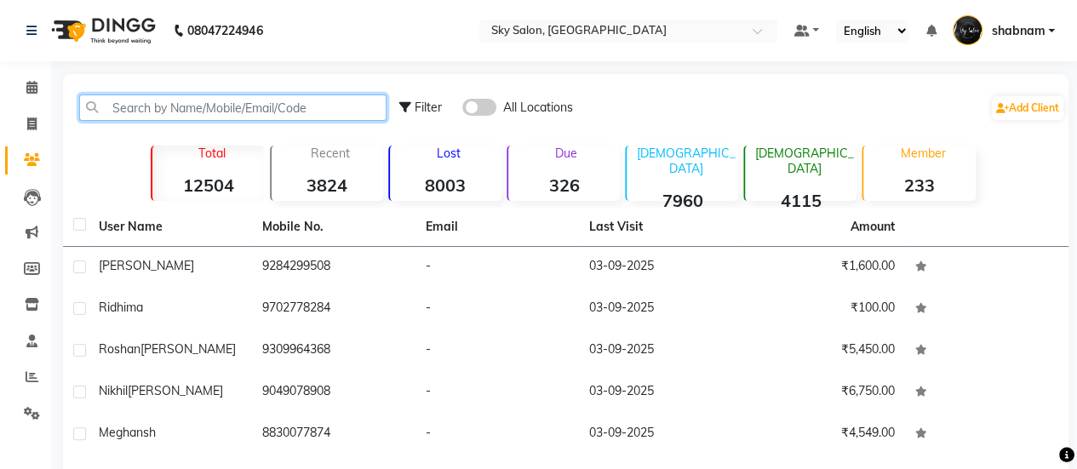
click at [143, 113] on input "text" at bounding box center [232, 107] width 307 height 26
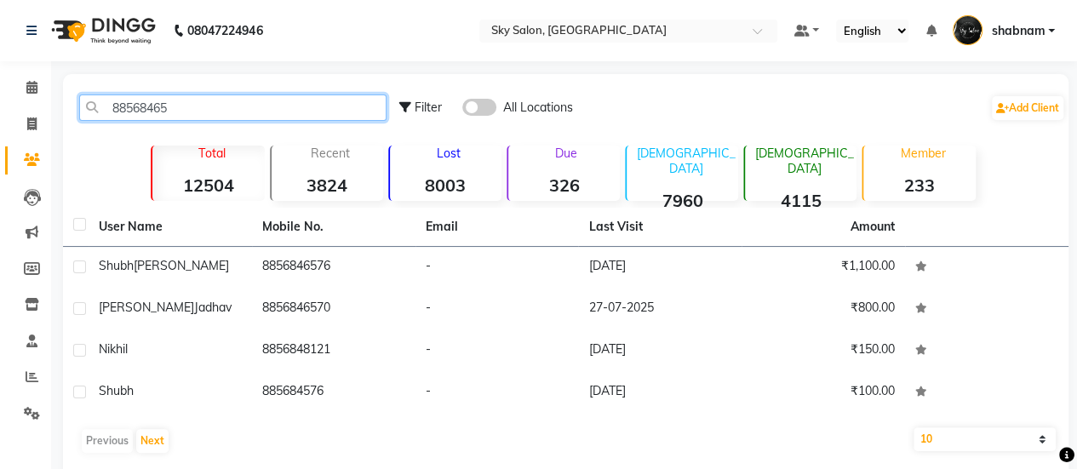
click at [289, 113] on input "88568465" at bounding box center [232, 107] width 307 height 26
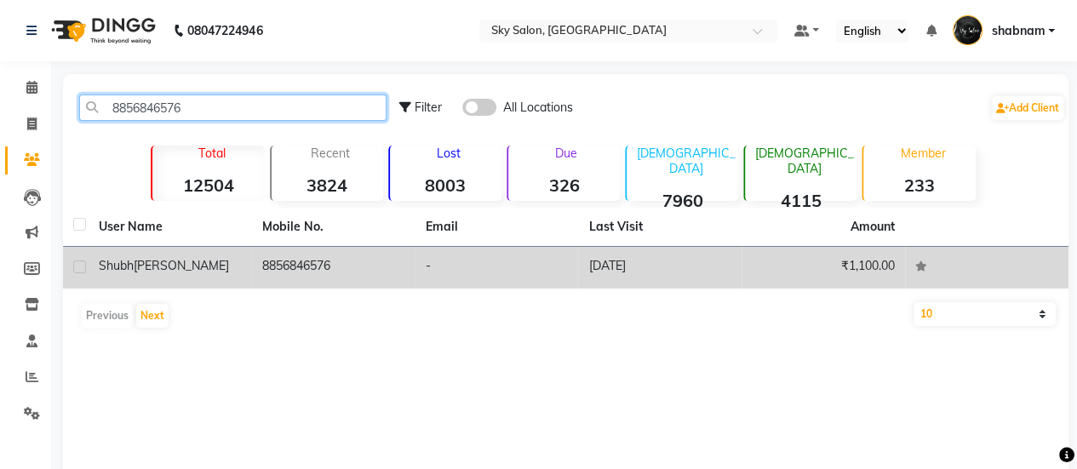
type input "8856846576"
click at [347, 251] on td "8856846576" at bounding box center [333, 268] width 163 height 42
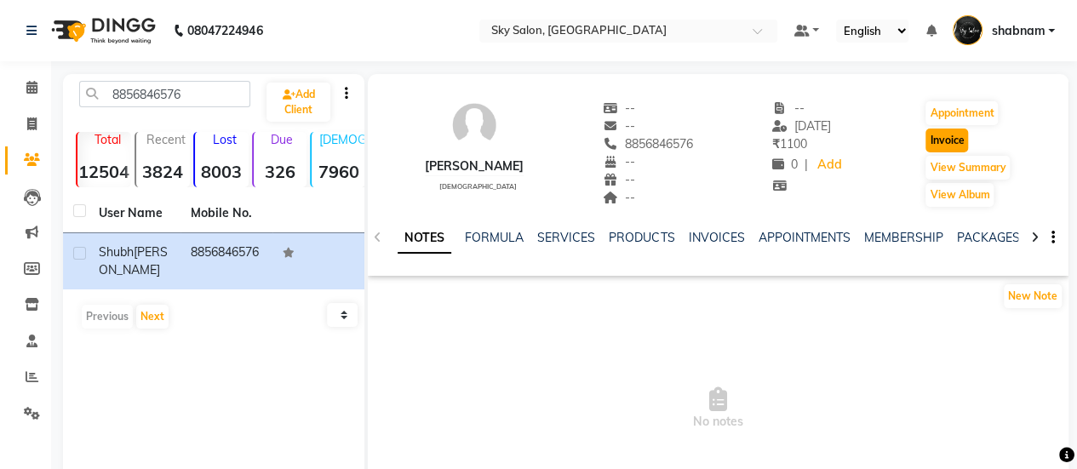
click at [940, 147] on button "Invoice" at bounding box center [946, 141] width 43 height 24
select select "service"
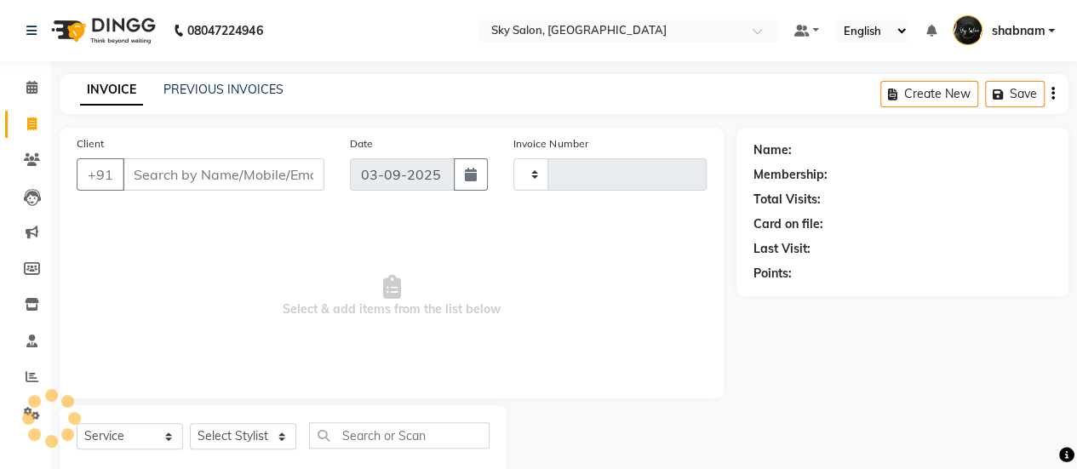
scroll to position [42, 0]
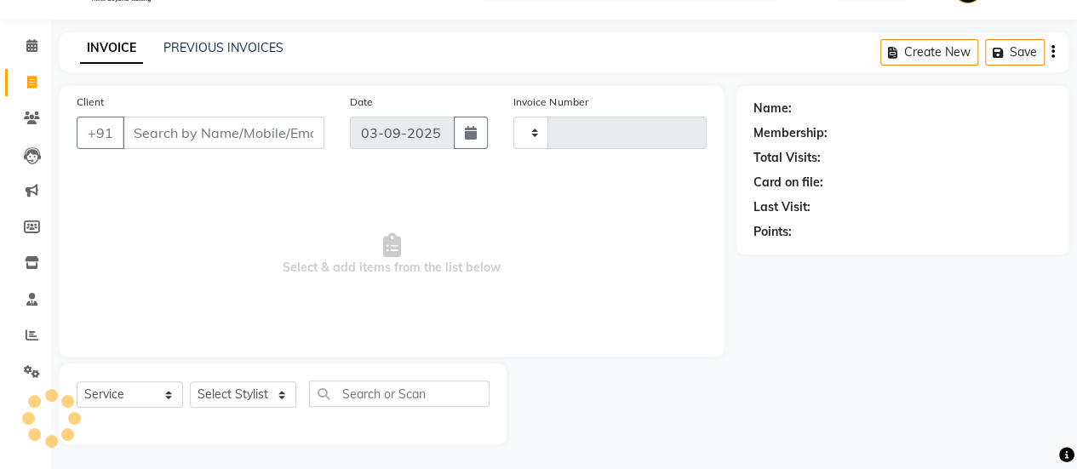
type input "12717"
select select "3537"
type input "8856846576"
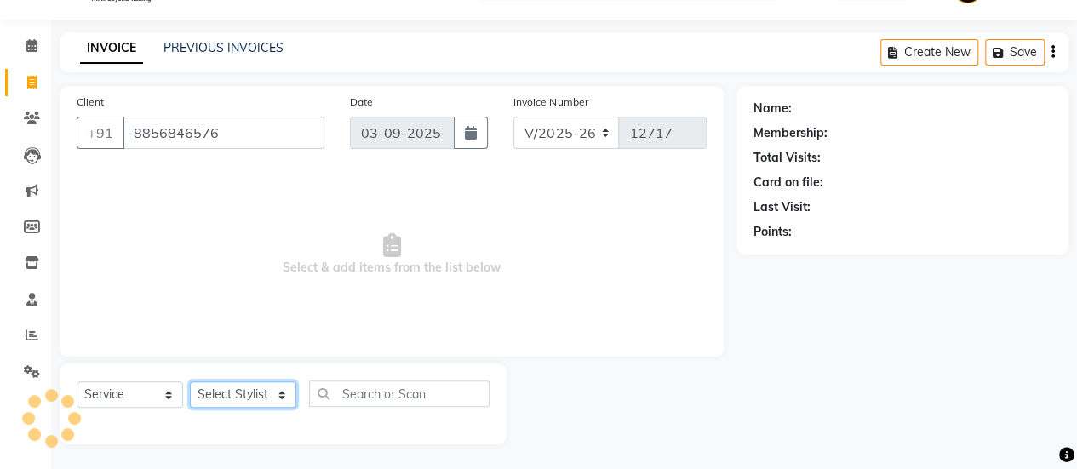
click at [225, 397] on select "Select Stylist" at bounding box center [243, 394] width 106 height 26
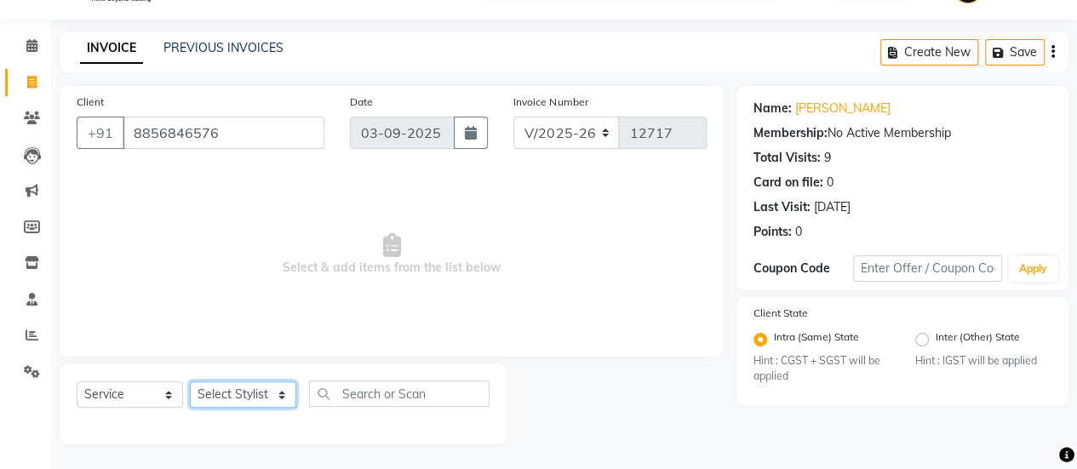
select select "84353"
click at [190, 381] on select "Select Stylist afreen [PERSON_NAME] saha [PERSON_NAME] [PERSON_NAME] [PERSON_NA…" at bounding box center [243, 394] width 106 height 26
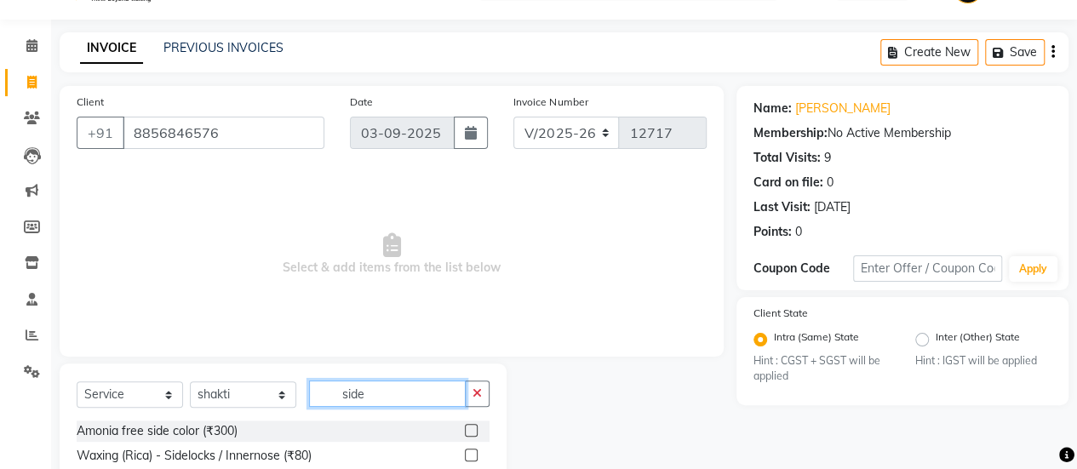
scroll to position [165, 0]
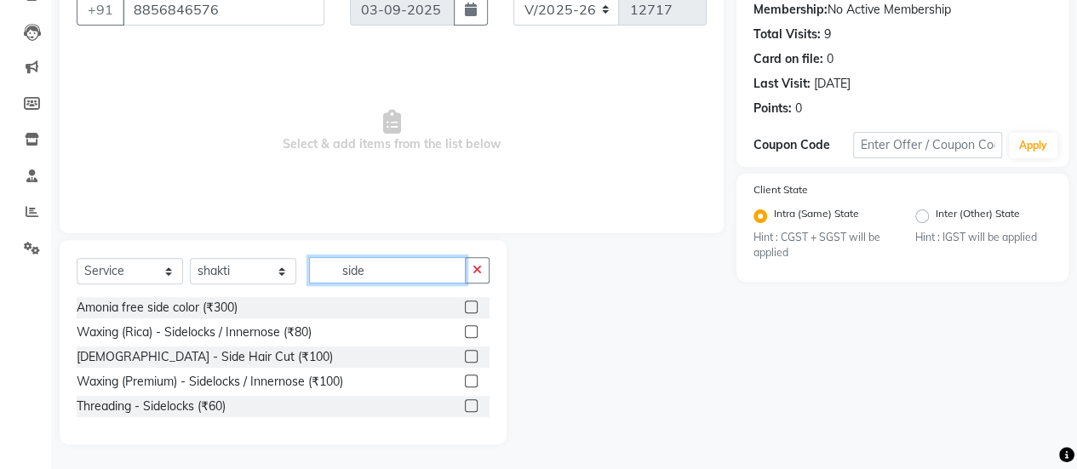
type input "side"
click at [466, 353] on label at bounding box center [471, 356] width 13 height 13
click at [466, 353] on input "checkbox" at bounding box center [470, 357] width 11 height 11
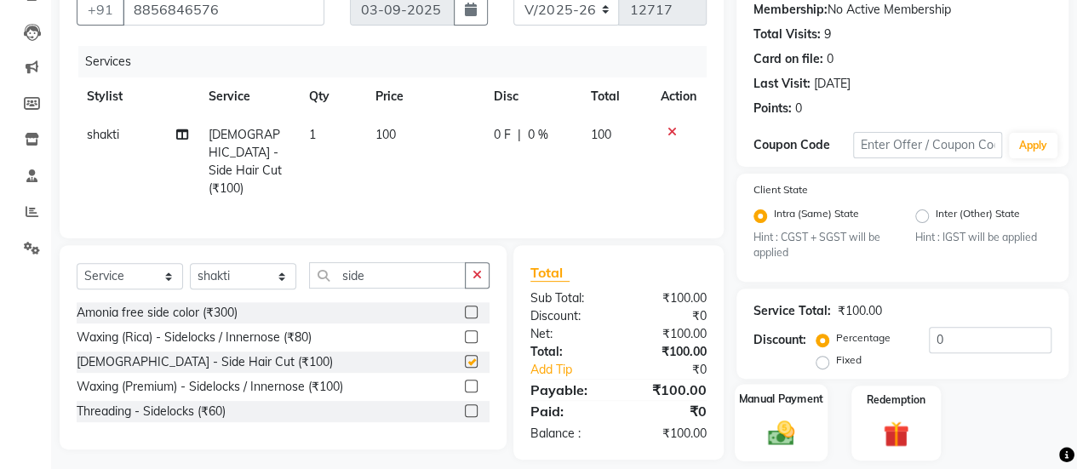
checkbox input "false"
click at [765, 418] on img at bounding box center [780, 433] width 43 height 31
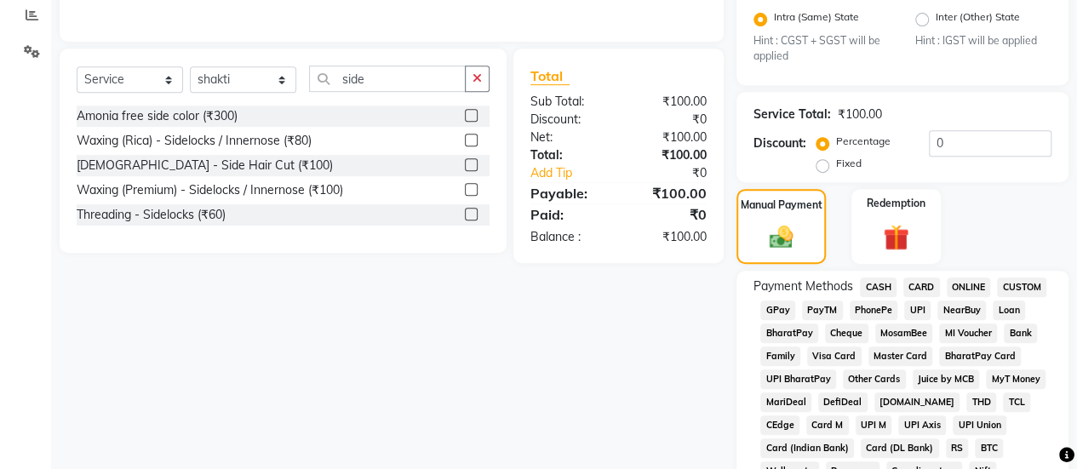
scroll to position [364, 0]
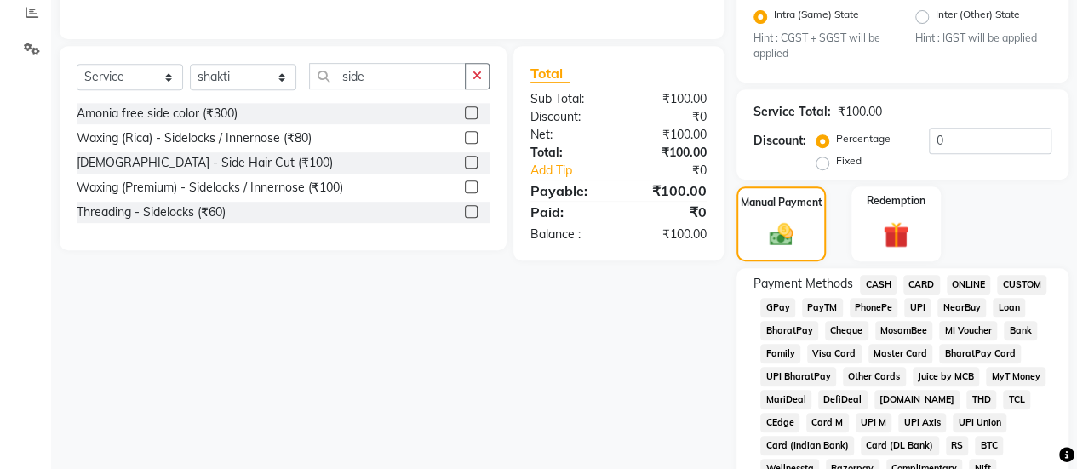
click at [889, 290] on span "CASH" at bounding box center [878, 285] width 37 height 20
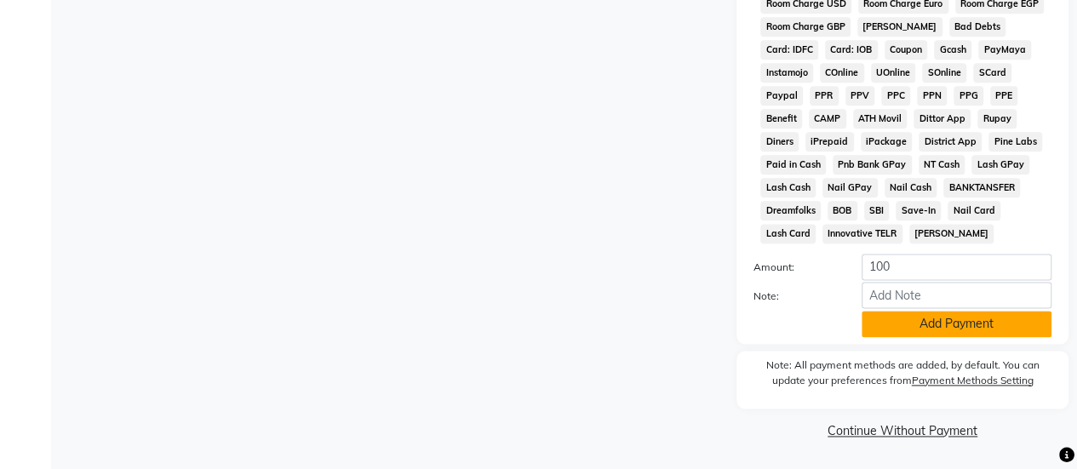
click at [912, 335] on button "Add Payment" at bounding box center [956, 324] width 190 height 26
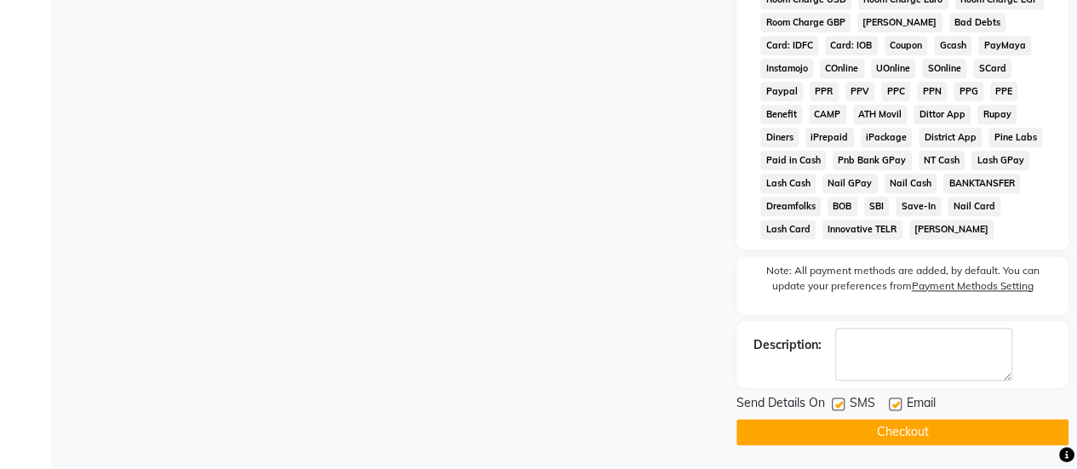
click at [820, 432] on button "Checkout" at bounding box center [902, 432] width 332 height 26
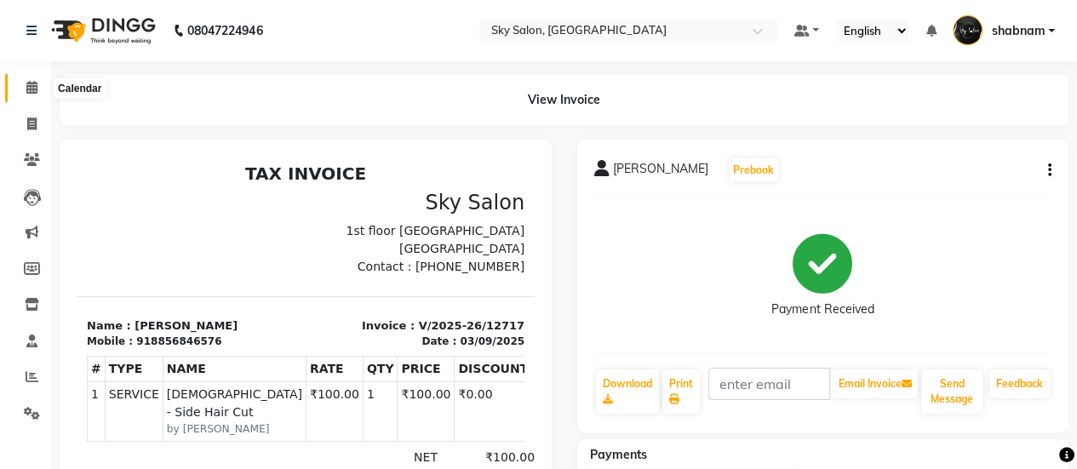
click at [40, 93] on span at bounding box center [32, 88] width 30 height 20
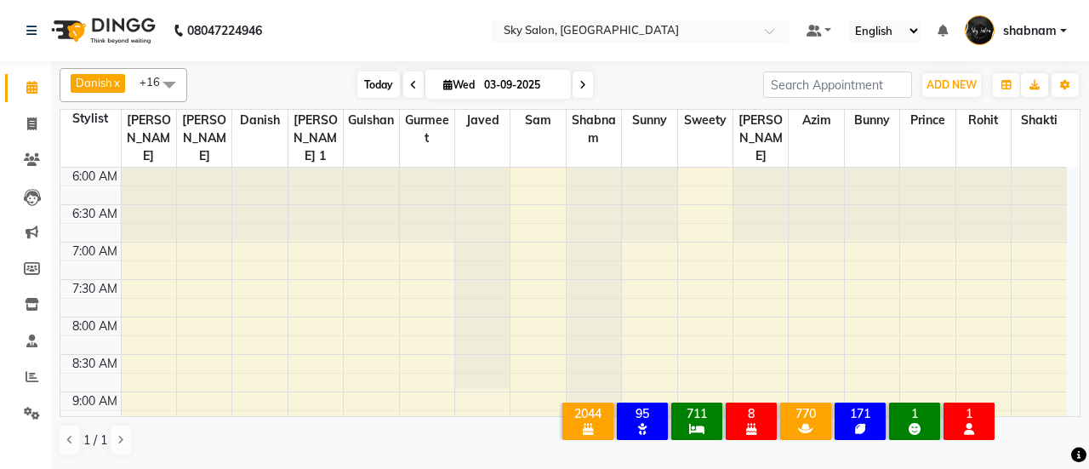
click at [378, 79] on span "Today" at bounding box center [378, 84] width 43 height 26
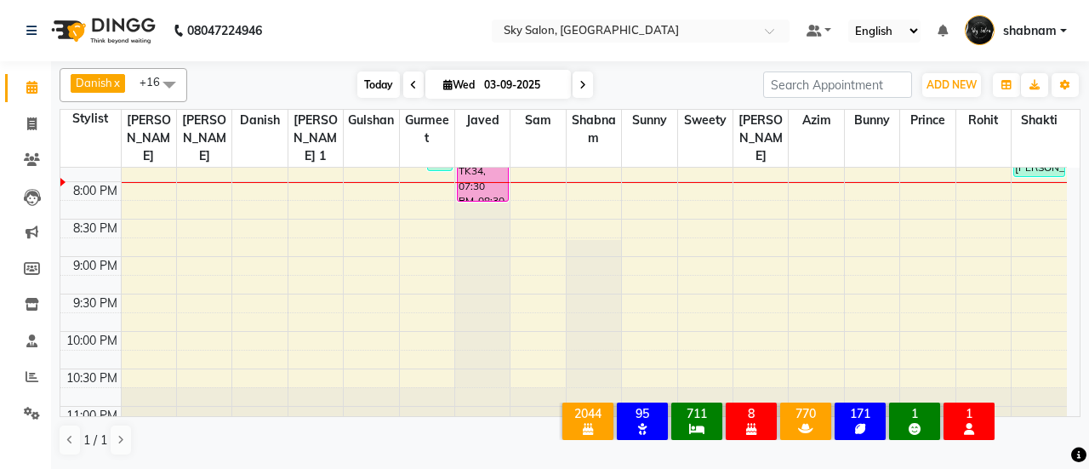
click at [369, 88] on span "Today" at bounding box center [378, 84] width 43 height 26
click at [369, 76] on span "Today" at bounding box center [378, 84] width 43 height 26
click at [368, 74] on span "Today" at bounding box center [378, 84] width 43 height 26
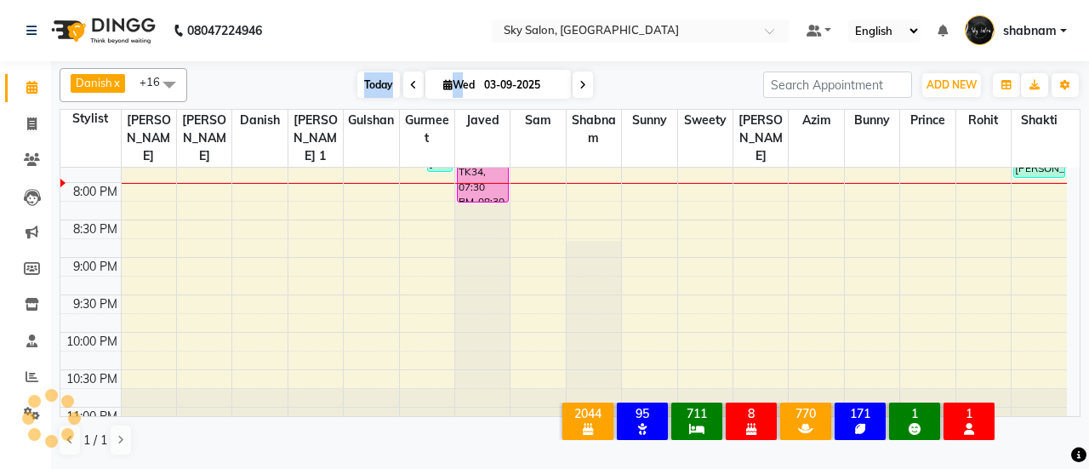
click at [368, 74] on span "Today" at bounding box center [378, 84] width 43 height 26
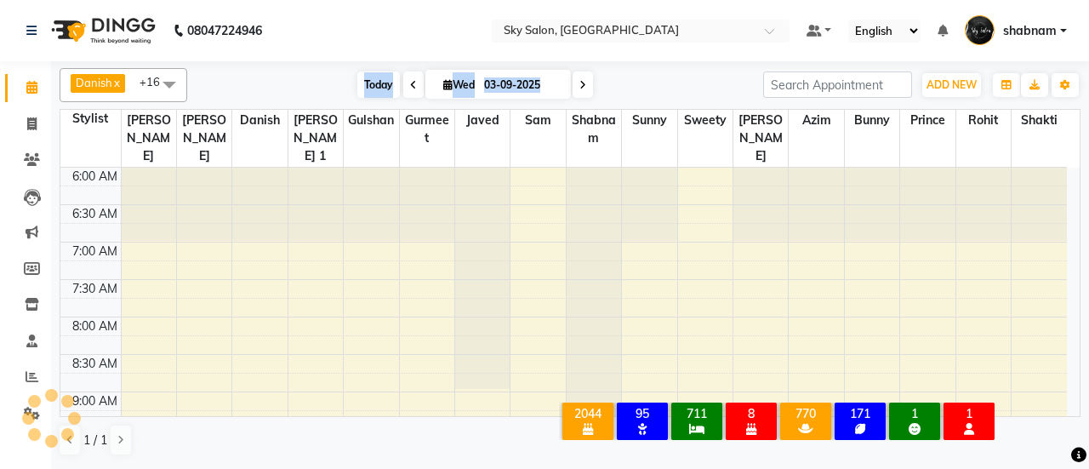
scroll to position [1033, 0]
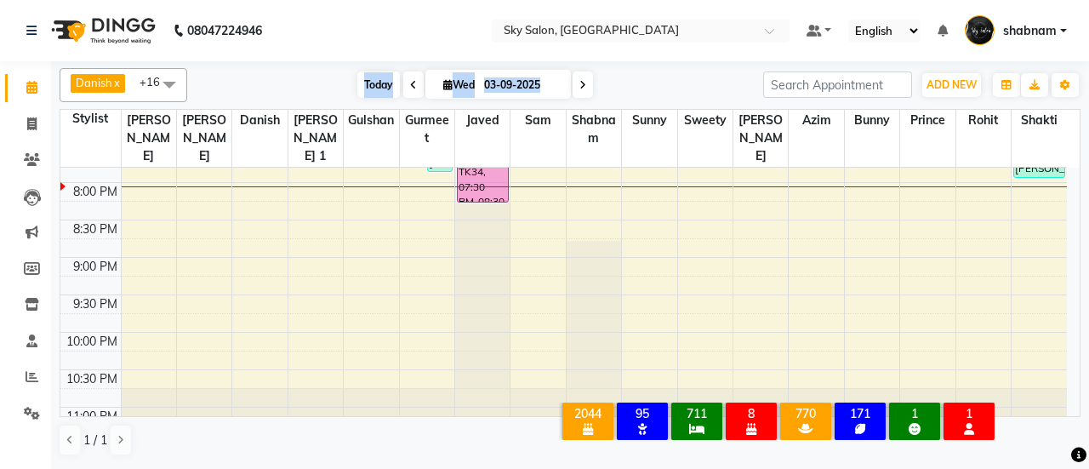
click at [363, 81] on span "Today" at bounding box center [378, 84] width 43 height 26
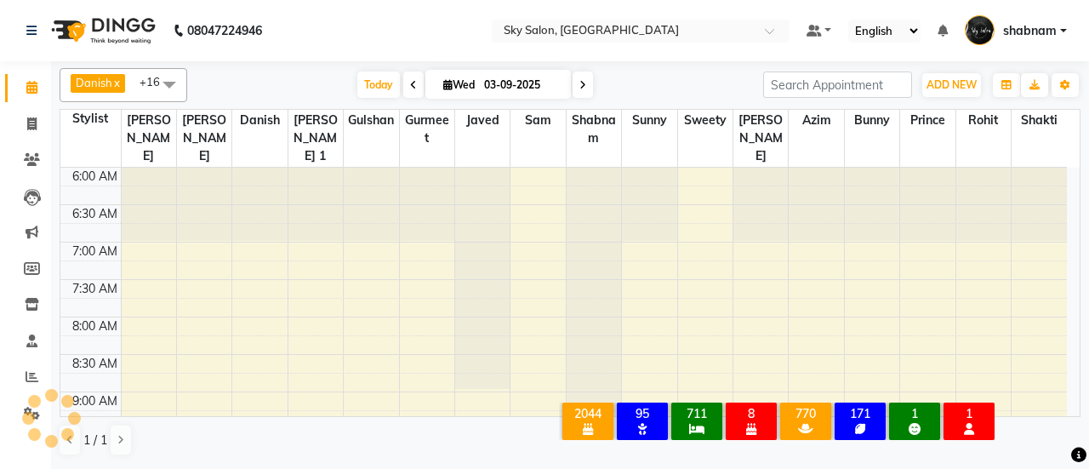
scroll to position [1034, 0]
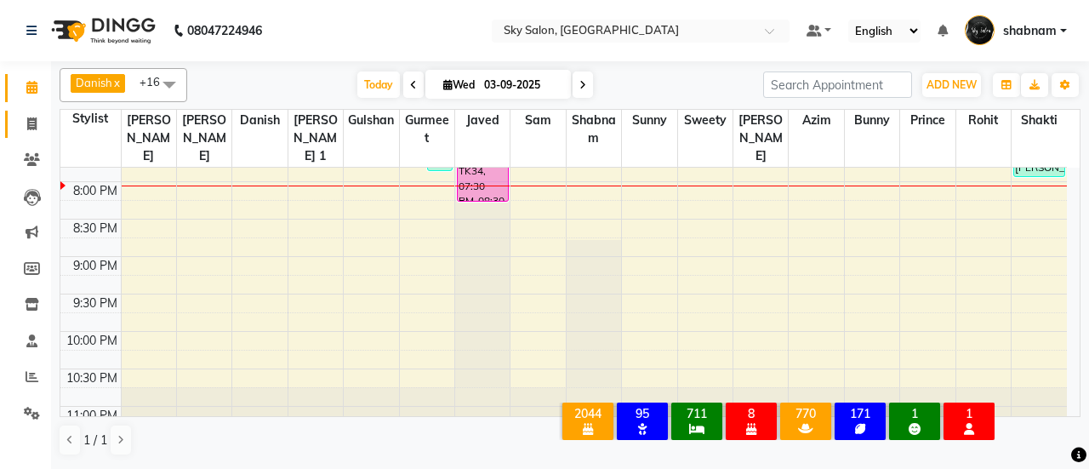
click at [35, 136] on link "Invoice" at bounding box center [25, 125] width 41 height 28
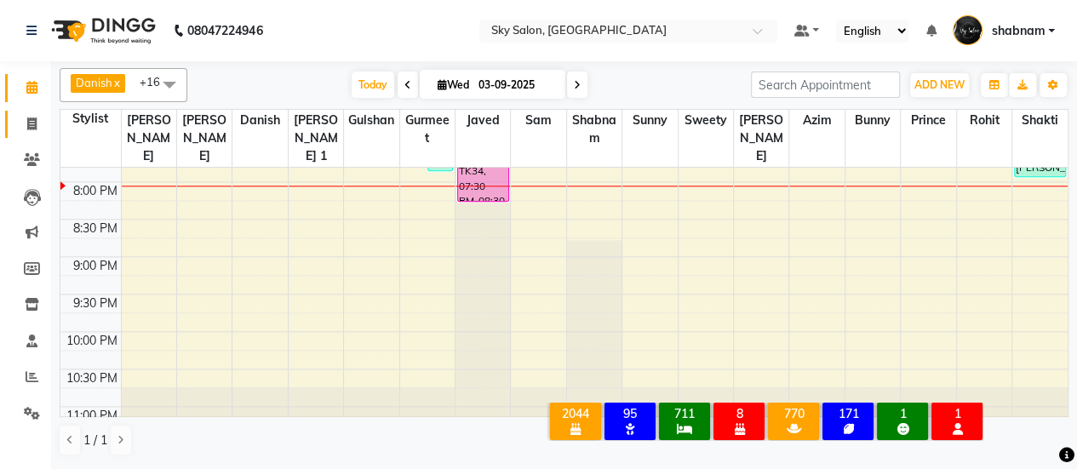
select select "3537"
select select "service"
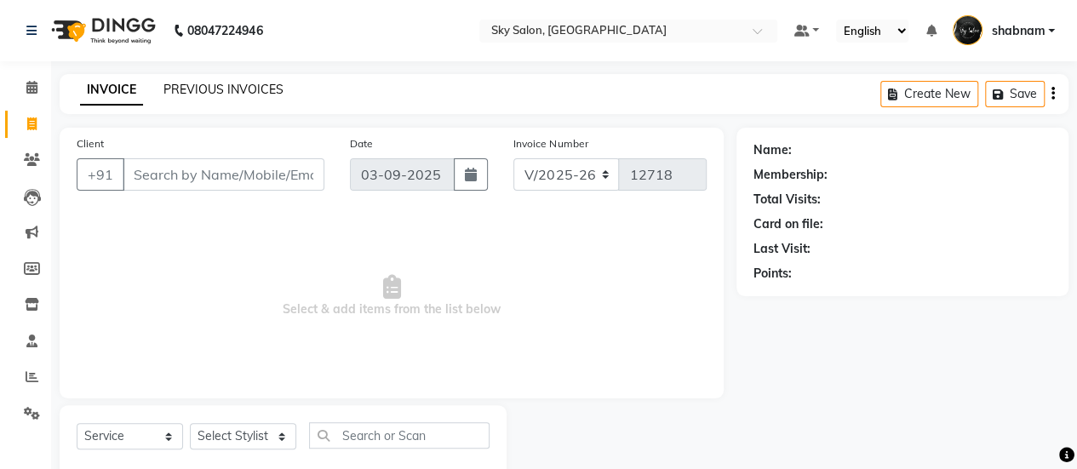
click at [226, 89] on link "PREVIOUS INVOICES" at bounding box center [223, 89] width 120 height 15
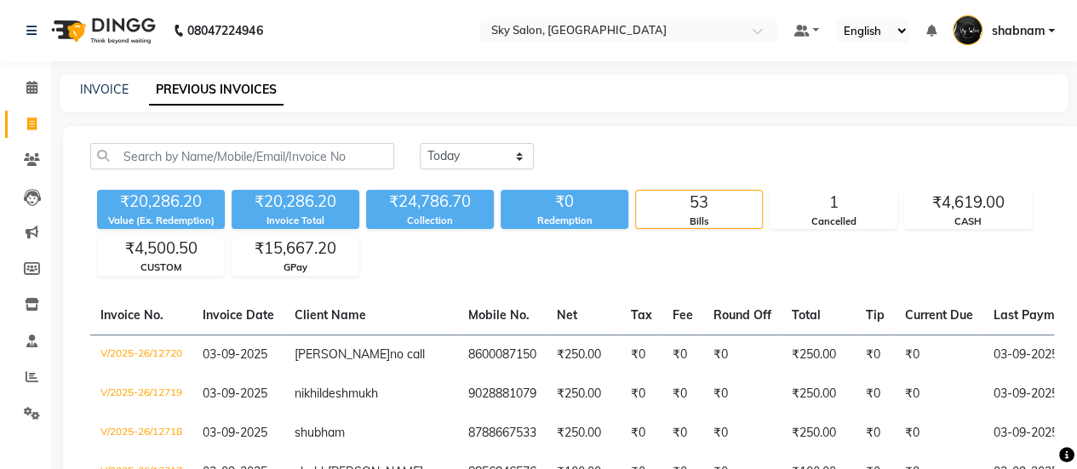
click at [226, 89] on link "PREVIOUS INVOICES" at bounding box center [216, 90] width 134 height 31
click at [29, 78] on span at bounding box center [32, 88] width 30 height 20
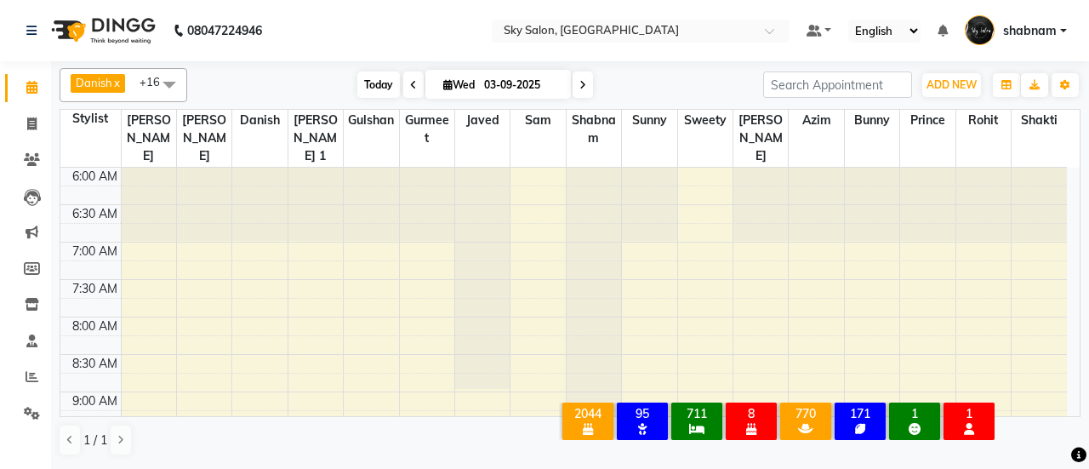
click at [371, 89] on span "Today" at bounding box center [378, 84] width 43 height 26
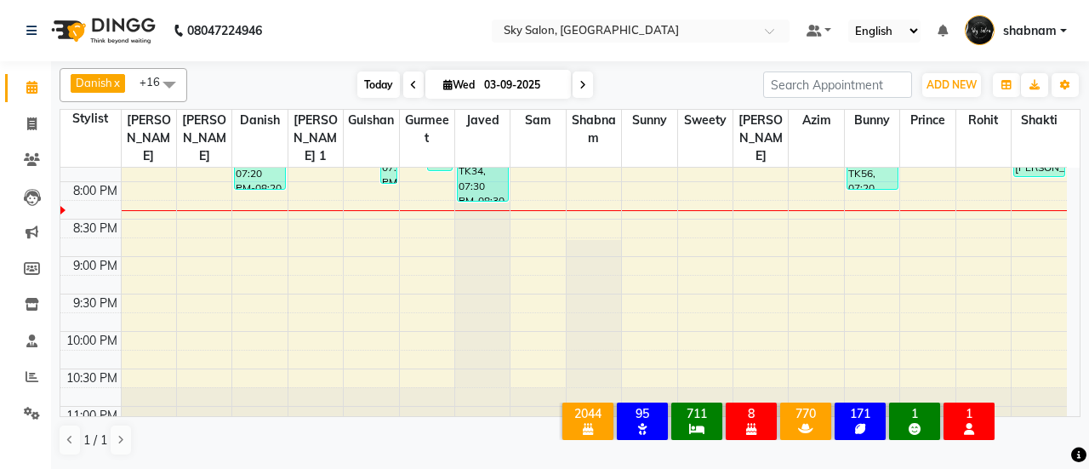
drag, startPoint x: 361, startPoint y: 62, endPoint x: 367, endPoint y: 81, distance: 19.7
click at [367, 81] on div "Danish x javed x [PERSON_NAME] x [PERSON_NAME] x sunny x [PERSON_NAME] x [PERSO…" at bounding box center [570, 262] width 1021 height 402
click at [368, 71] on span "Today" at bounding box center [378, 84] width 43 height 26
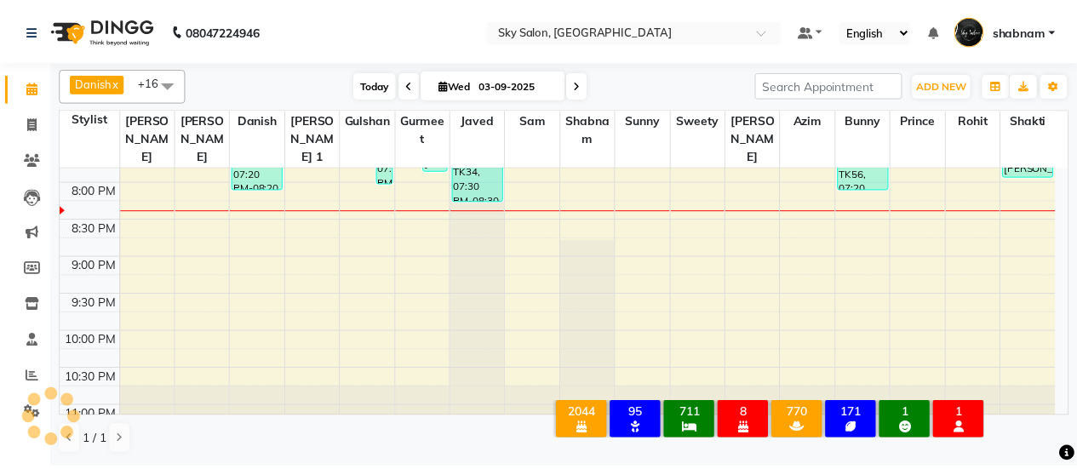
scroll to position [1033, 0]
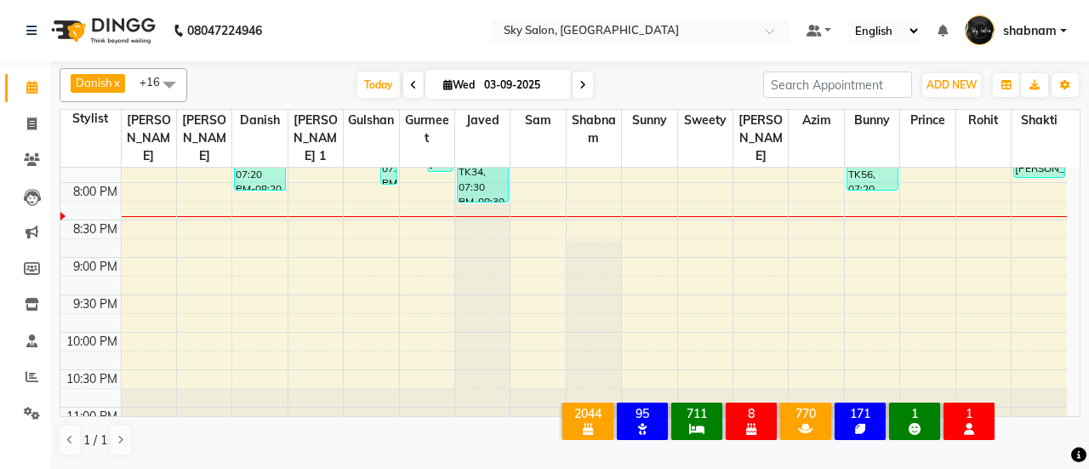
click at [47, 119] on li "Invoice" at bounding box center [25, 124] width 51 height 37
click at [43, 122] on span at bounding box center [32, 125] width 30 height 20
select select "service"
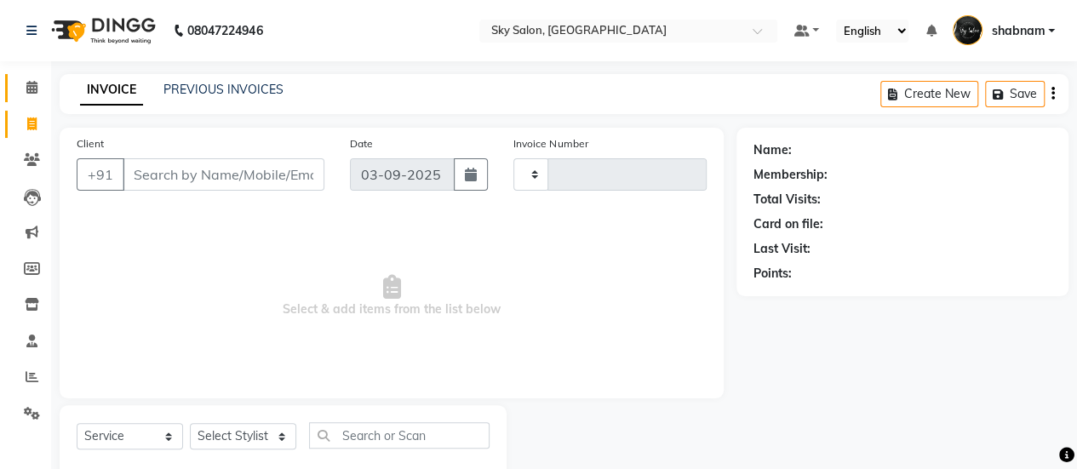
type input "12722"
select select "3537"
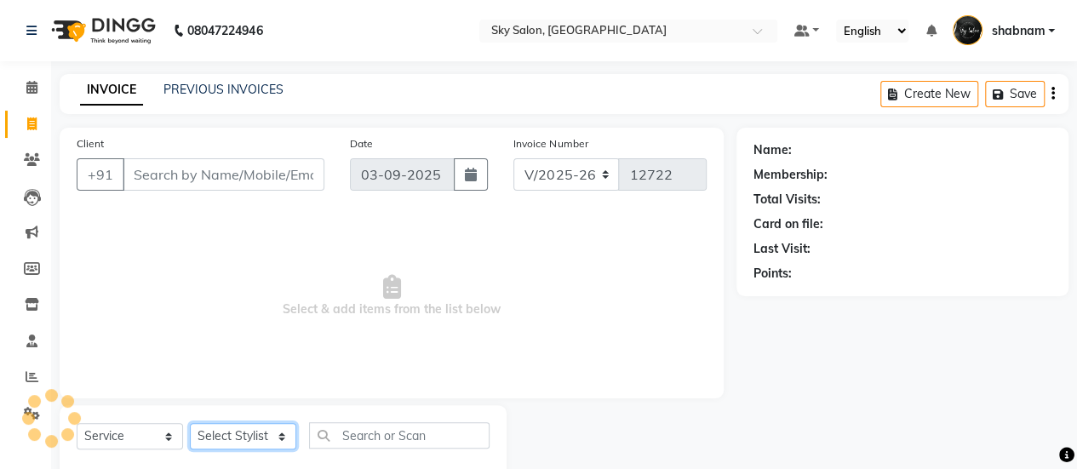
click at [254, 434] on select "Select Stylist" at bounding box center [243, 436] width 106 height 26
click at [254, 434] on select "Select Stylist afreen [PERSON_NAME] saha [PERSON_NAME] [PERSON_NAME] [PERSON_NA…" at bounding box center [243, 436] width 106 height 26
select select "88414"
click at [190, 423] on select "Select Stylist afreen [PERSON_NAME] saha [PERSON_NAME] [PERSON_NAME] [PERSON_NA…" at bounding box center [243, 436] width 106 height 26
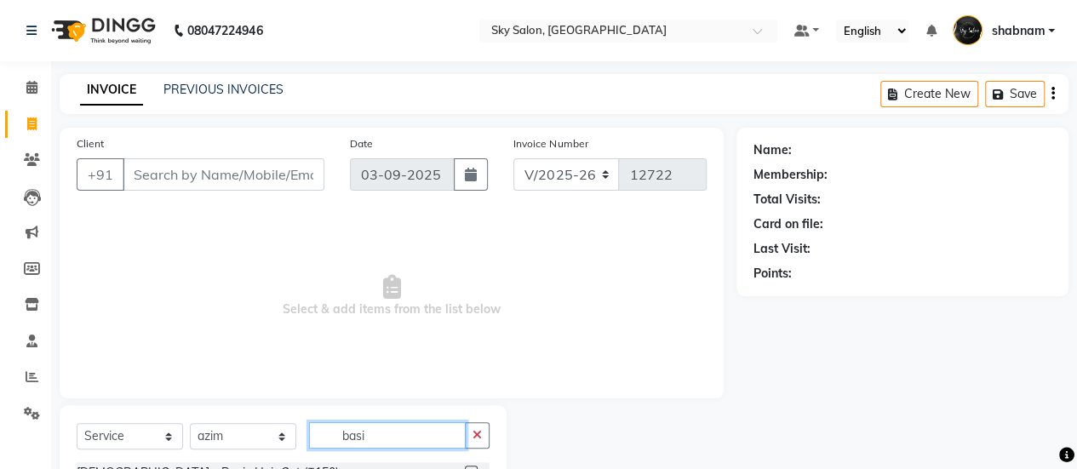
scroll to position [66, 0]
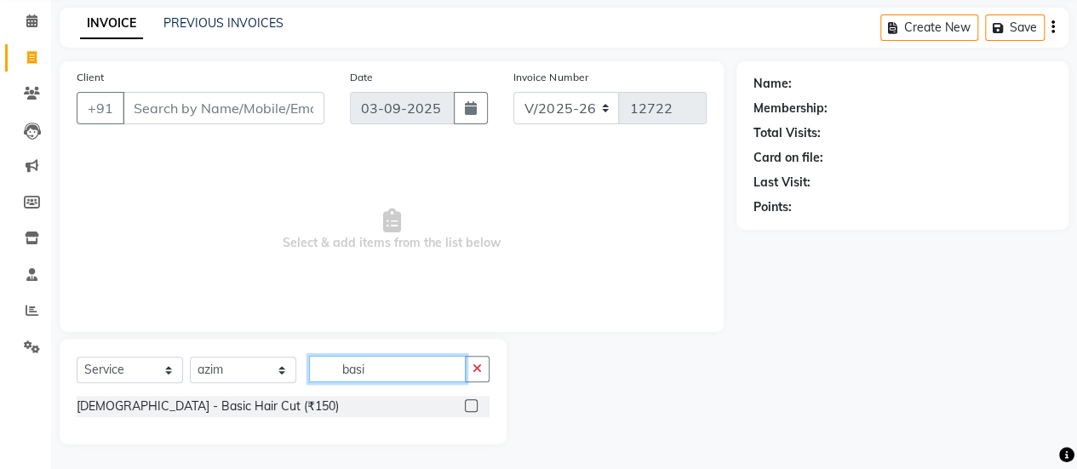
type input "basi"
click at [473, 406] on label at bounding box center [471, 405] width 13 height 13
click at [473, 406] on input "checkbox" at bounding box center [470, 406] width 11 height 11
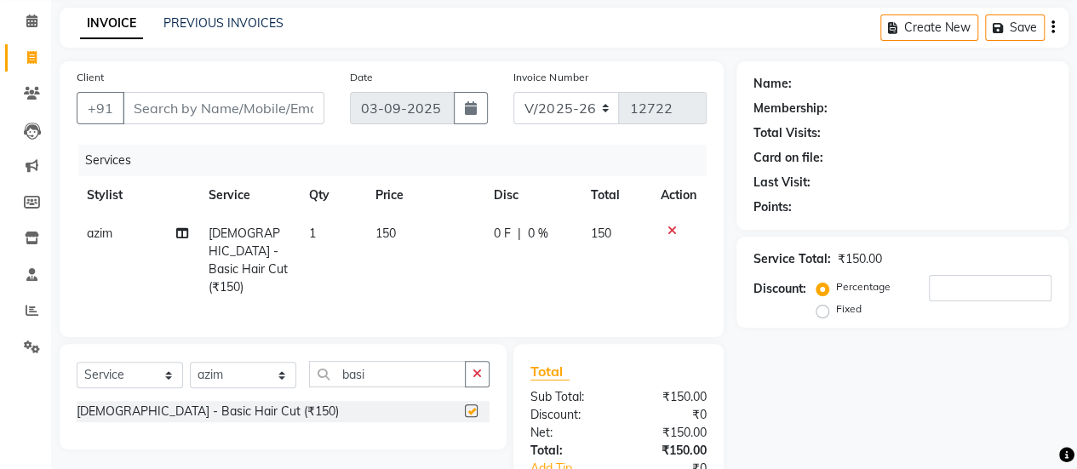
checkbox input "false"
click at [475, 388] on div "Select Service Product Membership Package Voucher Prepaid Gift Card Select Styl…" at bounding box center [283, 381] width 413 height 40
drag, startPoint x: 475, startPoint y: 388, endPoint x: 480, endPoint y: 376, distance: 13.0
click at [480, 376] on div "Select Service Product Membership Package Voucher Prepaid Gift Card Select Styl…" at bounding box center [283, 381] width 413 height 40
click at [480, 376] on button "button" at bounding box center [477, 374] width 25 height 26
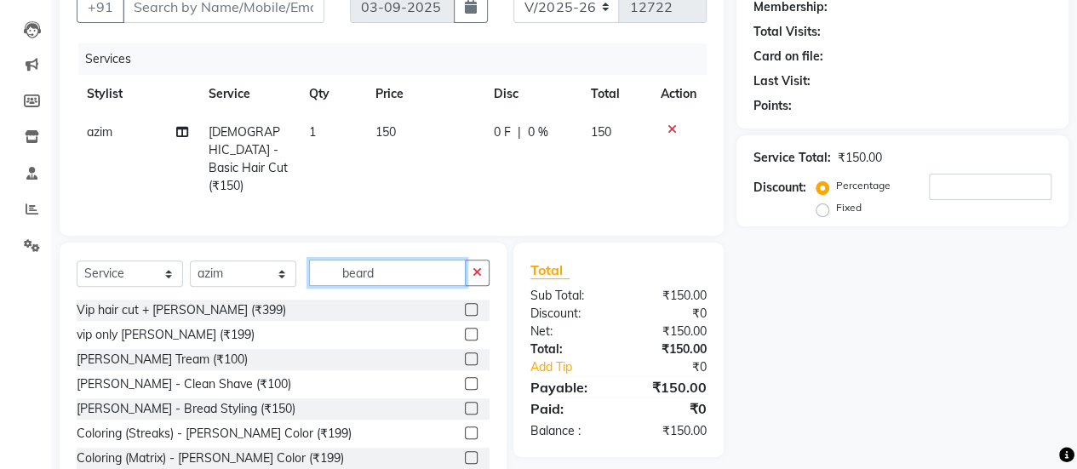
scroll to position [171, 0]
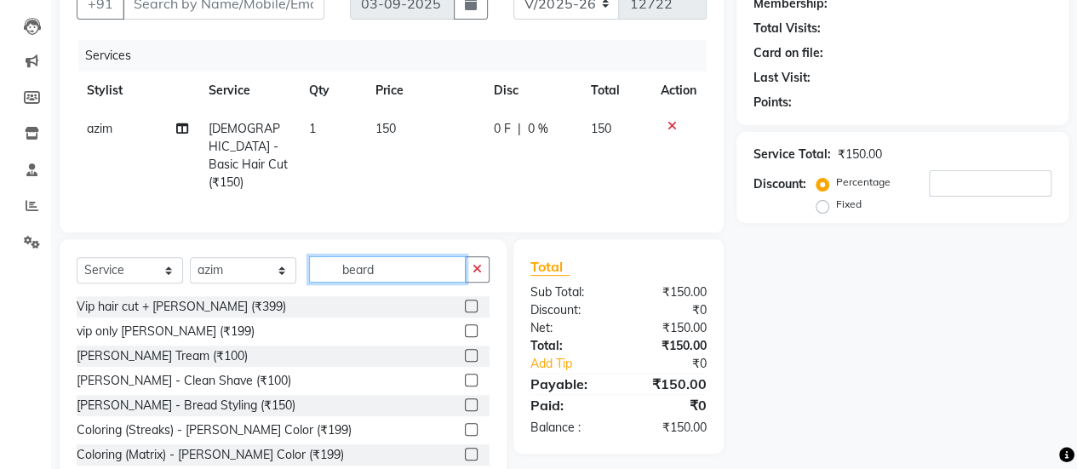
type input "beard"
click at [465, 352] on label at bounding box center [471, 355] width 13 height 13
click at [465, 352] on input "checkbox" at bounding box center [470, 356] width 11 height 11
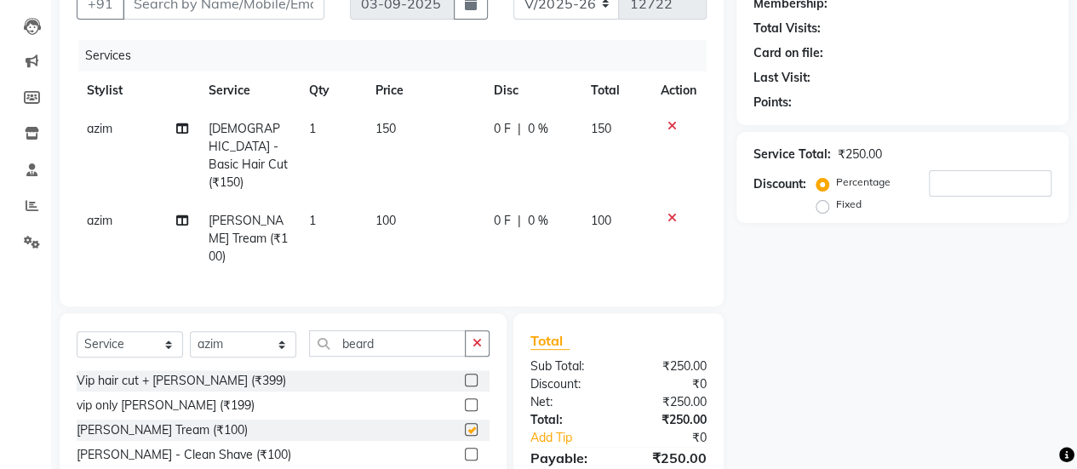
checkbox input "false"
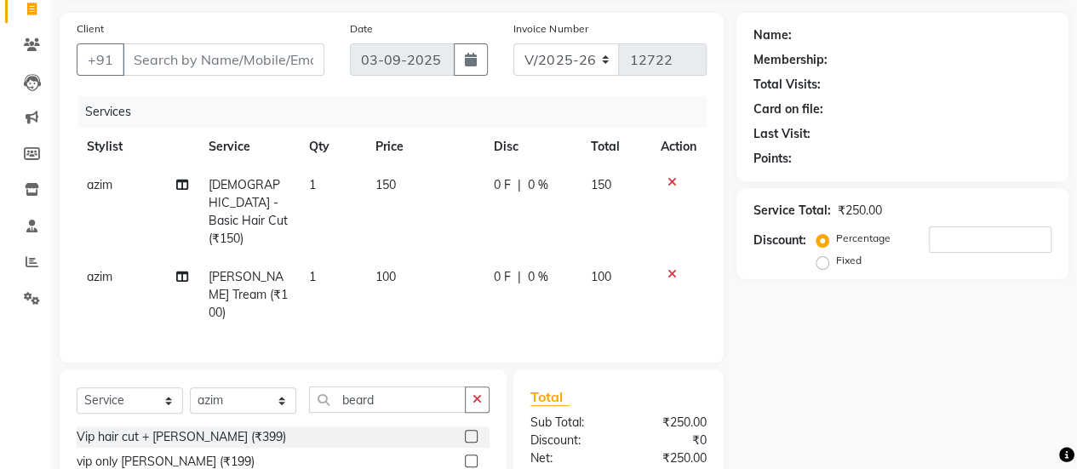
scroll to position [114, 0]
click at [256, 71] on input "Client" at bounding box center [224, 60] width 202 height 32
type input "8"
type input "0"
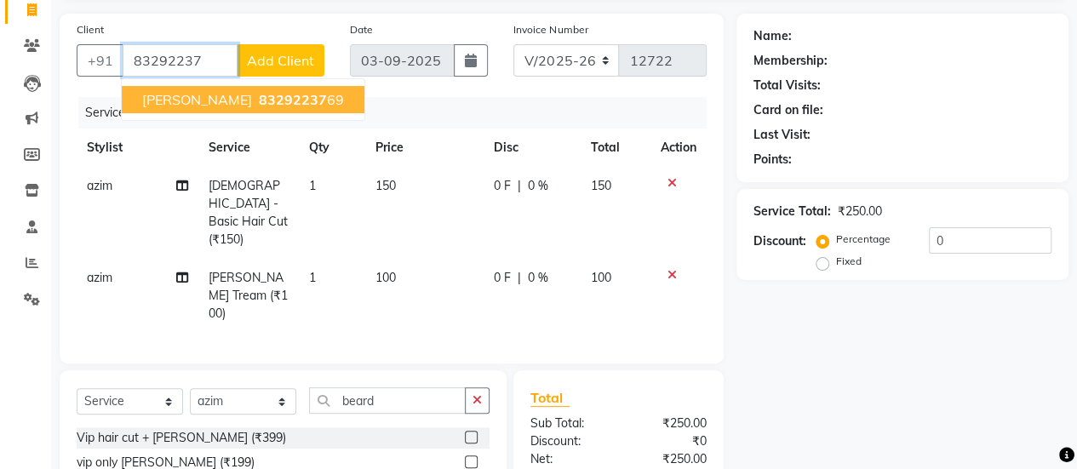
drag, startPoint x: 252, startPoint y: 83, endPoint x: 253, endPoint y: 94, distance: 11.1
click at [253, 94] on ngb-typeahead-window "[PERSON_NAME] 83292237 69" at bounding box center [243, 99] width 244 height 43
click at [252, 94] on span "[PERSON_NAME]" at bounding box center [197, 99] width 110 height 17
type input "8329223769"
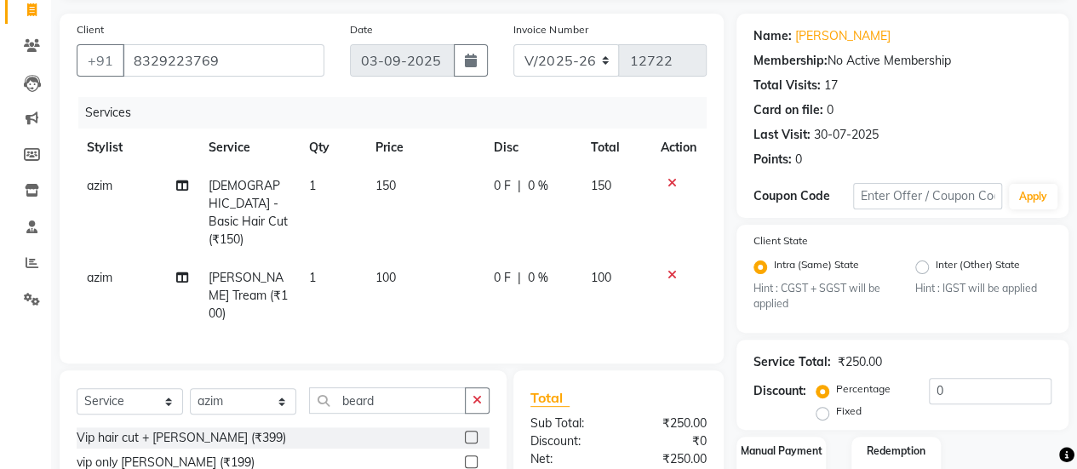
scroll to position [268, 0]
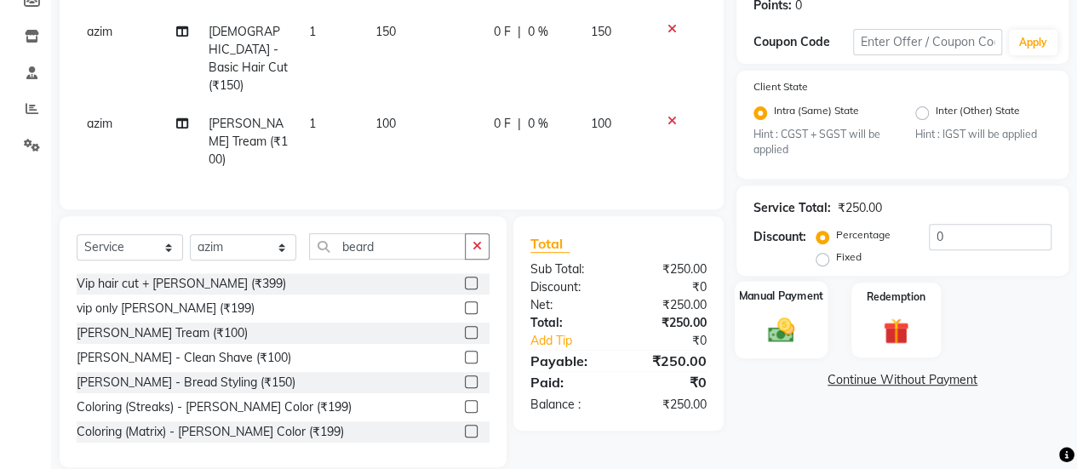
click at [759, 290] on label "Manual Payment" at bounding box center [781, 297] width 85 height 16
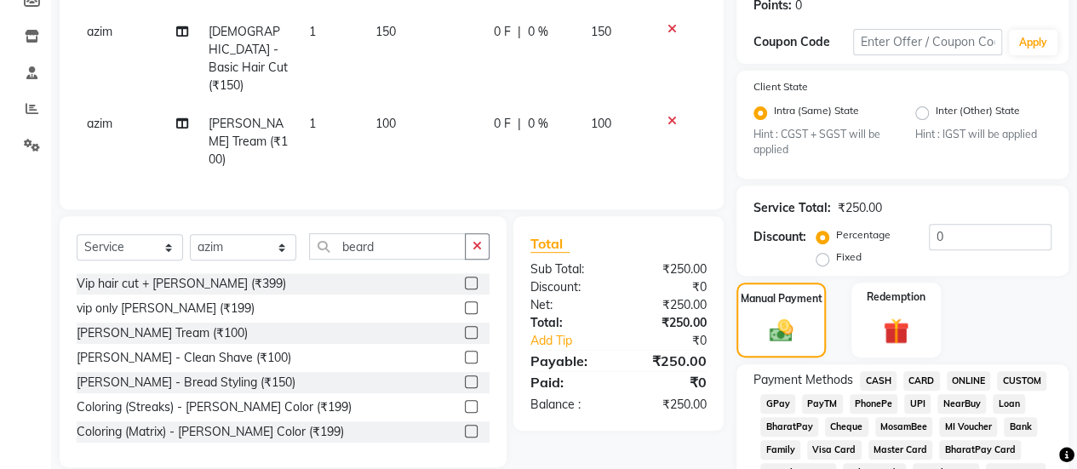
click at [778, 409] on span "GPay" at bounding box center [777, 404] width 35 height 20
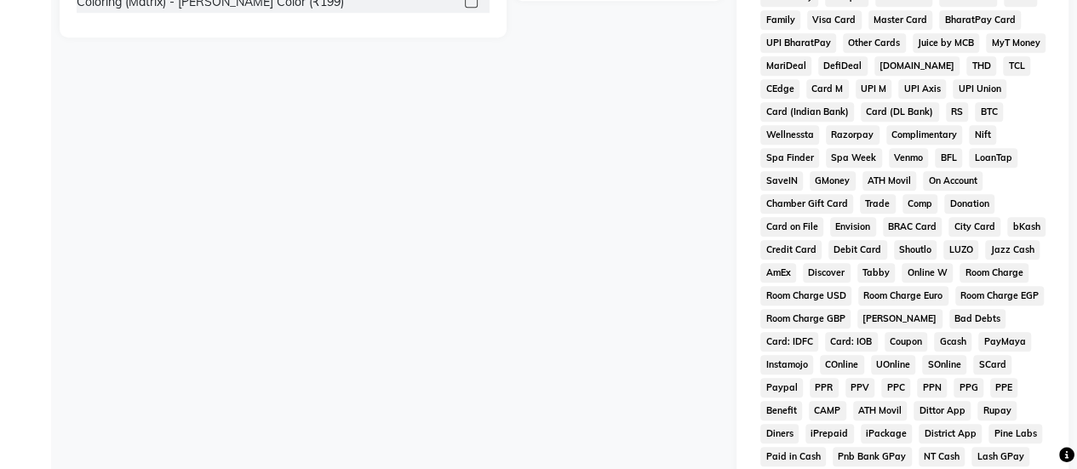
scroll to position [994, 0]
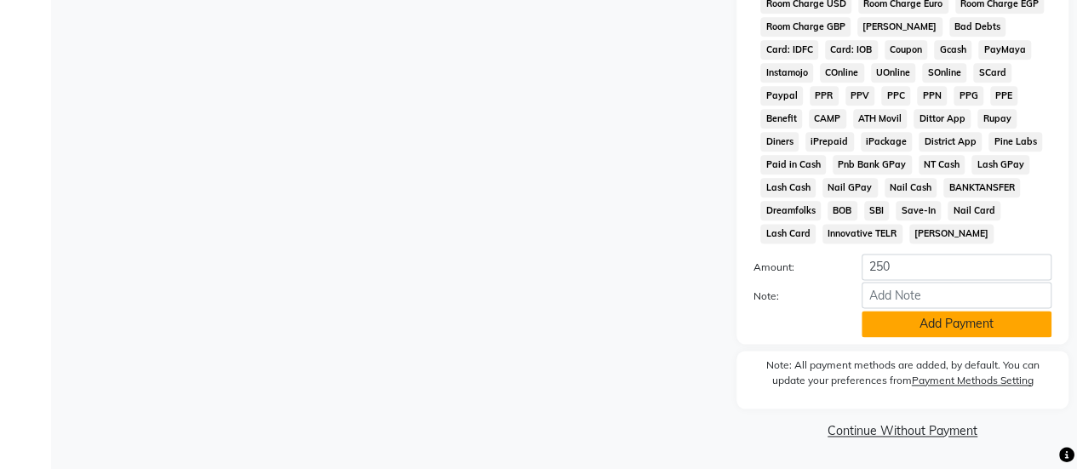
click at [957, 312] on button "Add Payment" at bounding box center [956, 324] width 190 height 26
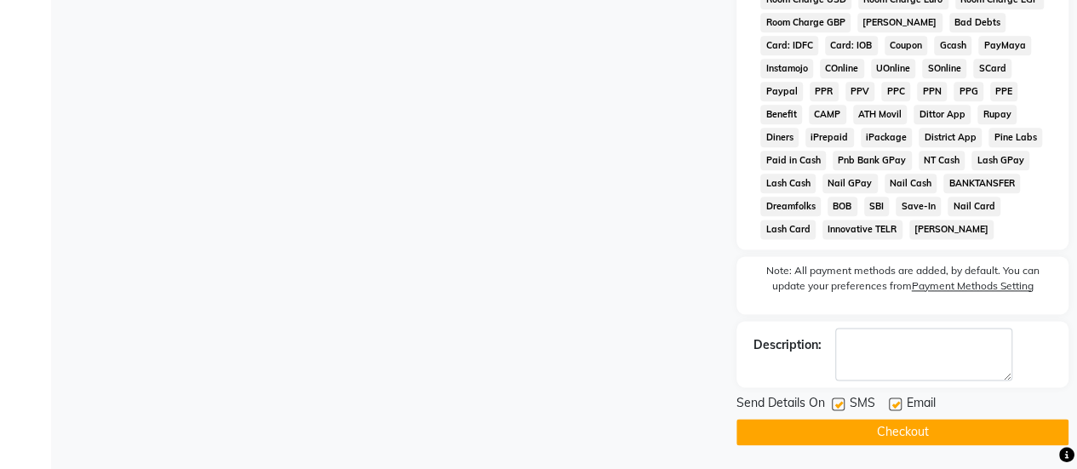
click at [855, 428] on button "Checkout" at bounding box center [902, 432] width 332 height 26
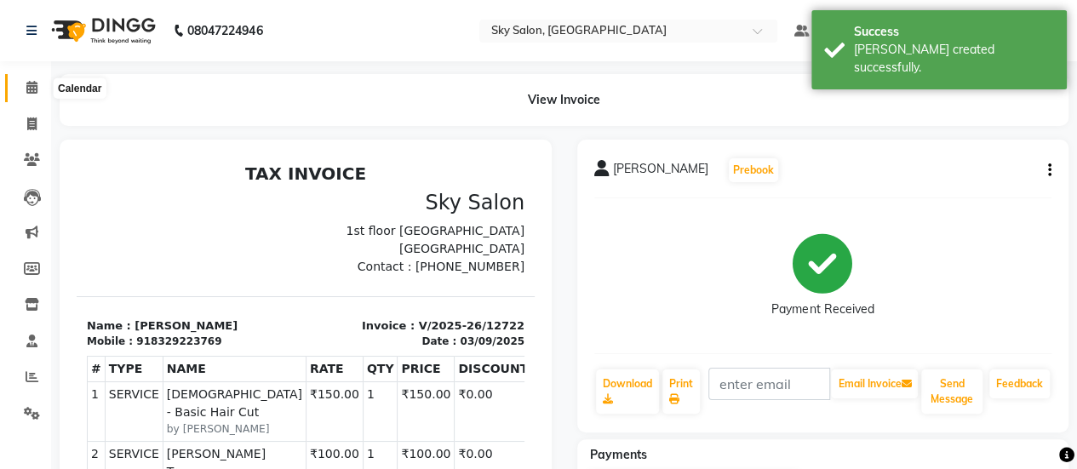
click at [28, 91] on icon at bounding box center [31, 87] width 11 height 13
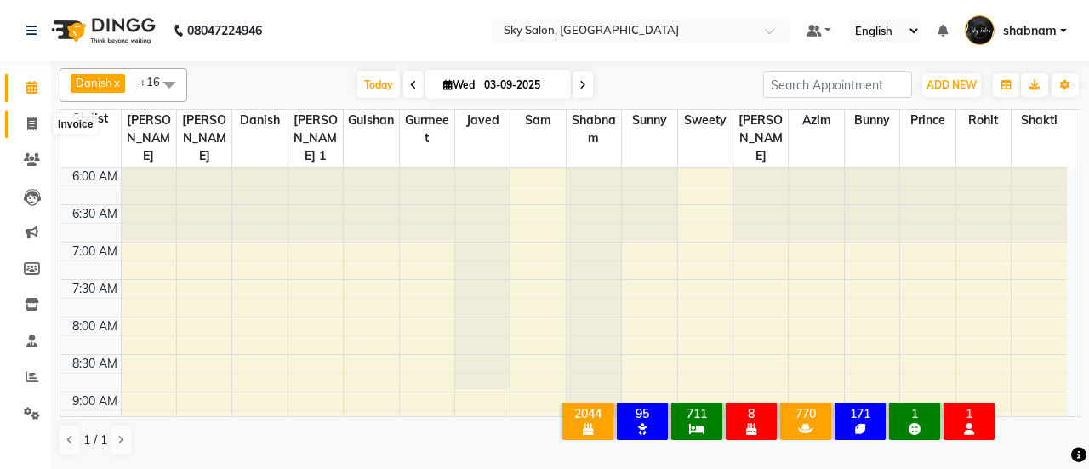
click at [34, 125] on icon at bounding box center [31, 123] width 9 height 13
select select "service"
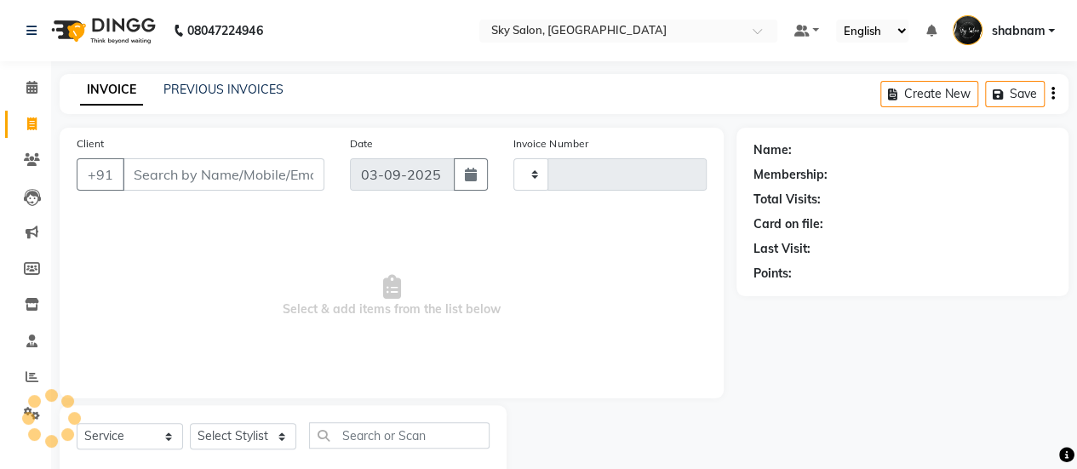
type input "12723"
select select "3537"
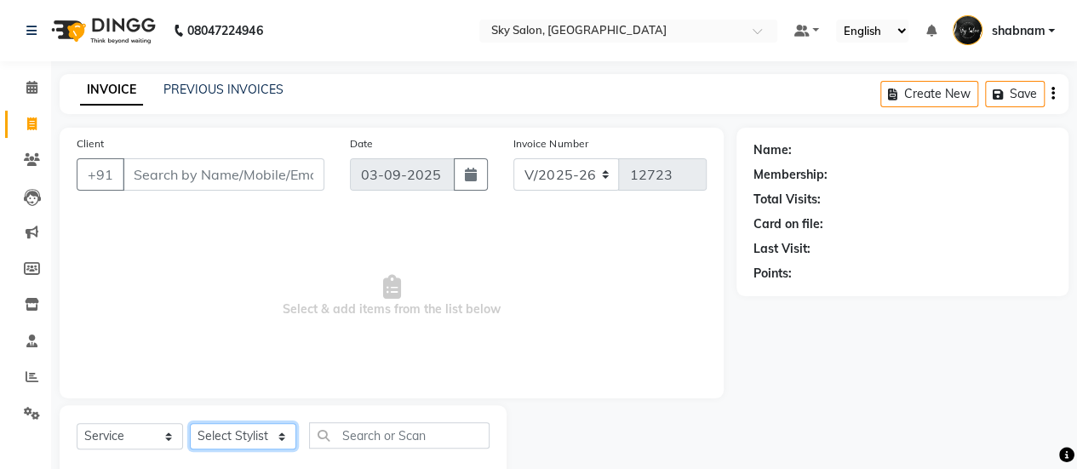
click at [246, 432] on select "Select Stylist afreen [PERSON_NAME] saha [PERSON_NAME] [PERSON_NAME] [PERSON_NA…" at bounding box center [243, 436] width 106 height 26
select select "84591"
click at [190, 423] on select "Select Stylist afreen [PERSON_NAME] saha [PERSON_NAME] [PERSON_NAME] [PERSON_NA…" at bounding box center [243, 436] width 106 height 26
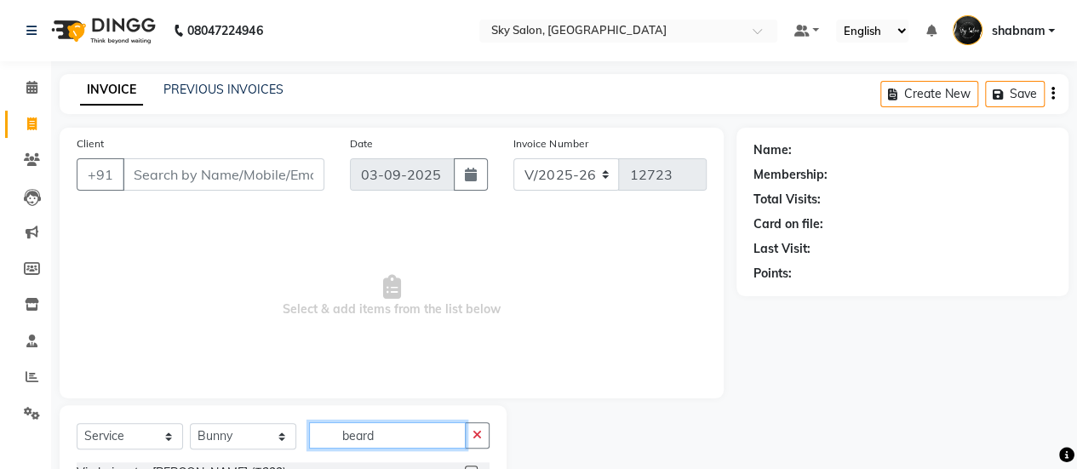
scroll to position [212, 0]
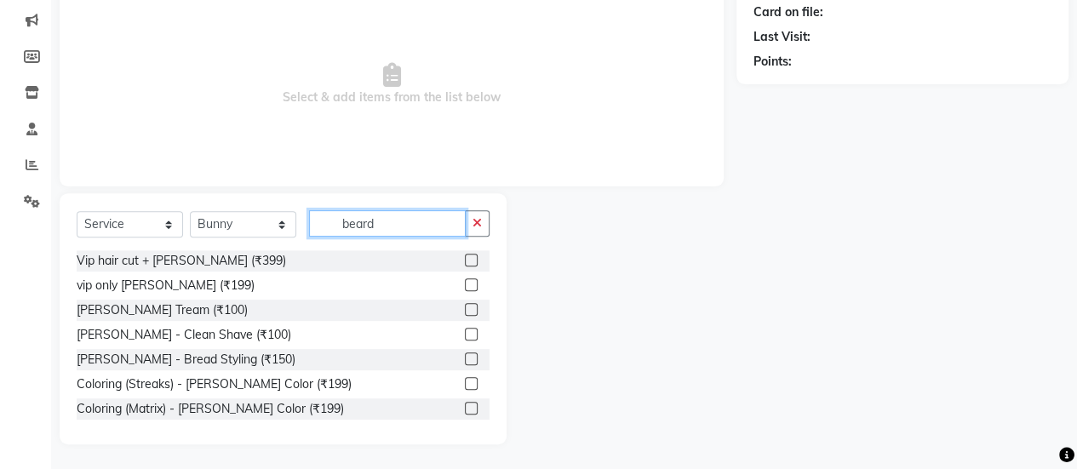
type input "beard"
click at [465, 311] on label at bounding box center [471, 309] width 13 height 13
click at [465, 311] on input "checkbox" at bounding box center [470, 310] width 11 height 11
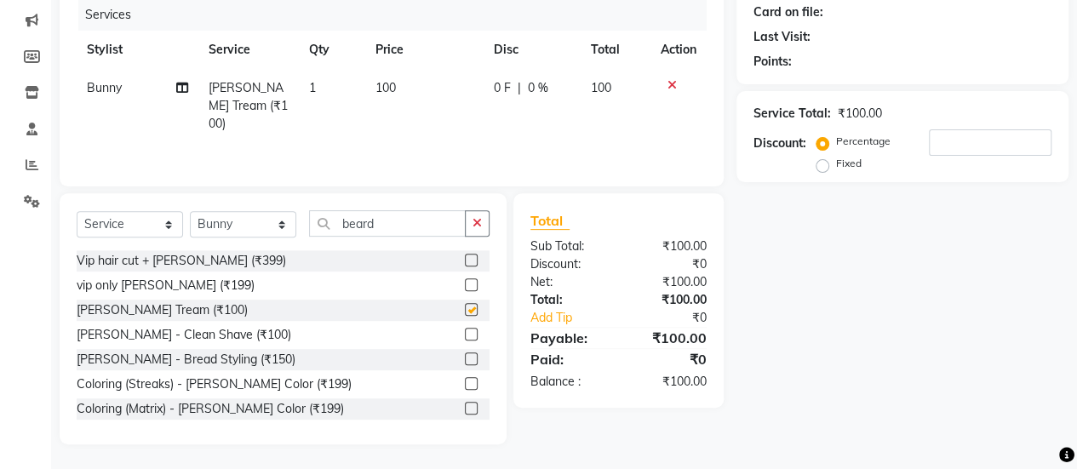
checkbox input "false"
click at [266, 228] on select "Select Stylist afreen [PERSON_NAME] saha [PERSON_NAME] [PERSON_NAME] [PERSON_NA…" at bounding box center [243, 224] width 106 height 26
select select "83682"
click at [190, 211] on select "Select Stylist afreen [PERSON_NAME] saha [PERSON_NAME] [PERSON_NAME] [PERSON_NA…" at bounding box center [243, 224] width 106 height 26
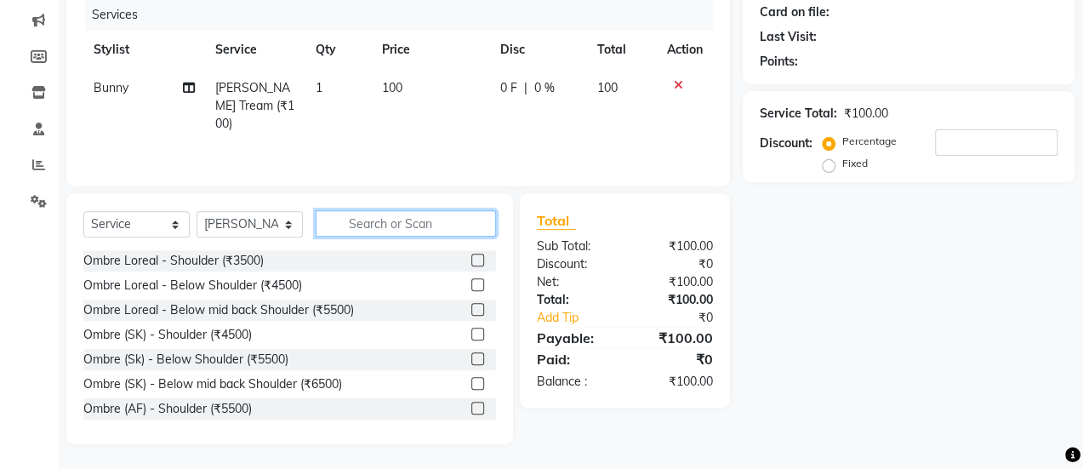
scroll to position [0, 0]
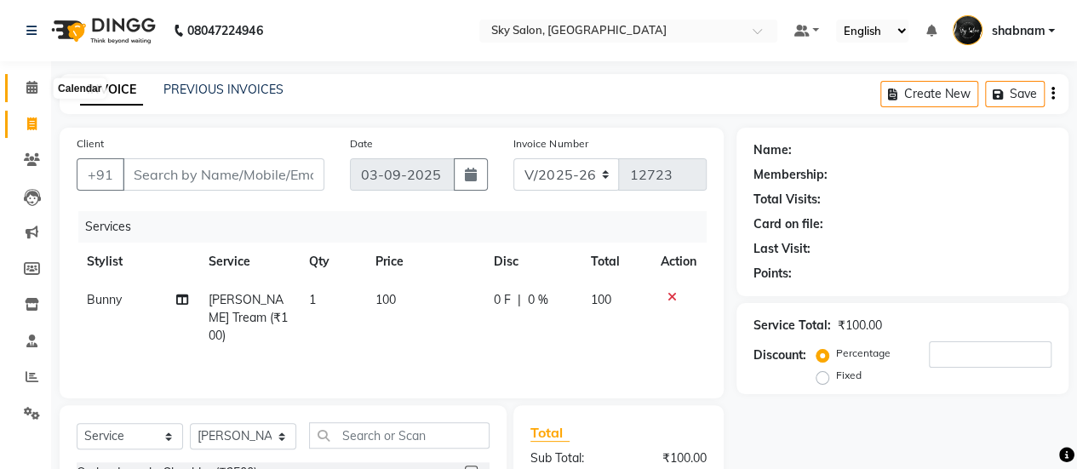
click at [31, 93] on icon at bounding box center [31, 87] width 11 height 13
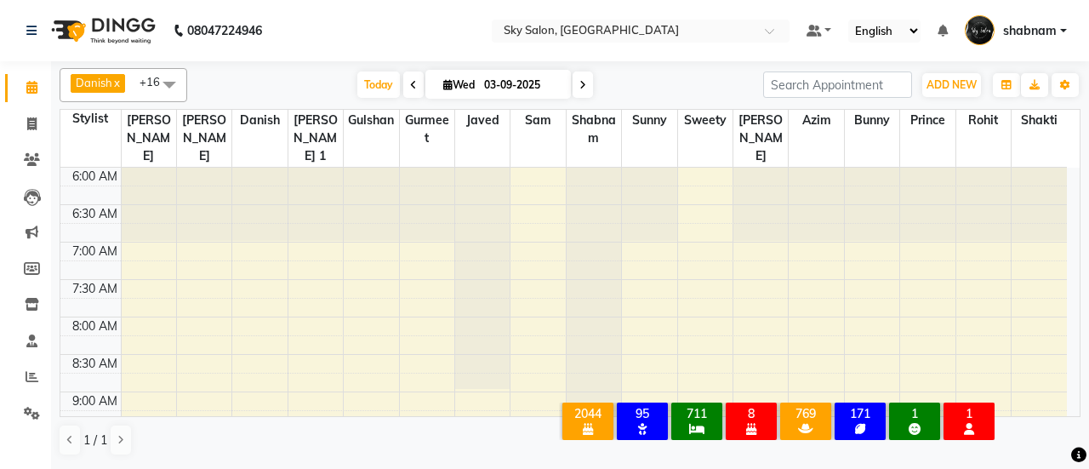
click at [369, 68] on div "Danish x javed x [PERSON_NAME] x [PERSON_NAME] x sunny x [PERSON_NAME] x [PERSO…" at bounding box center [570, 85] width 1021 height 34
click at [376, 77] on span "Today" at bounding box center [378, 84] width 43 height 26
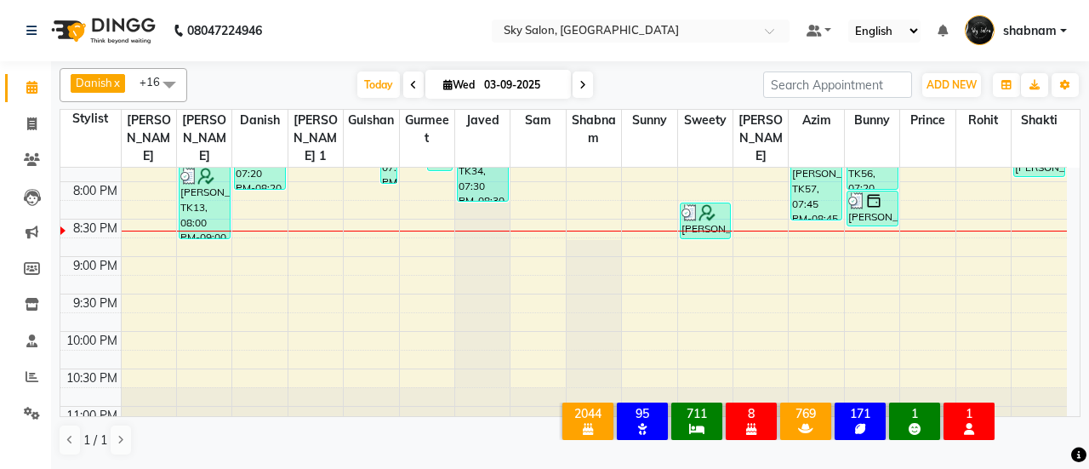
click at [512, 79] on input "03-09-2025" at bounding box center [521, 85] width 85 height 26
select select "9"
select select "2025"
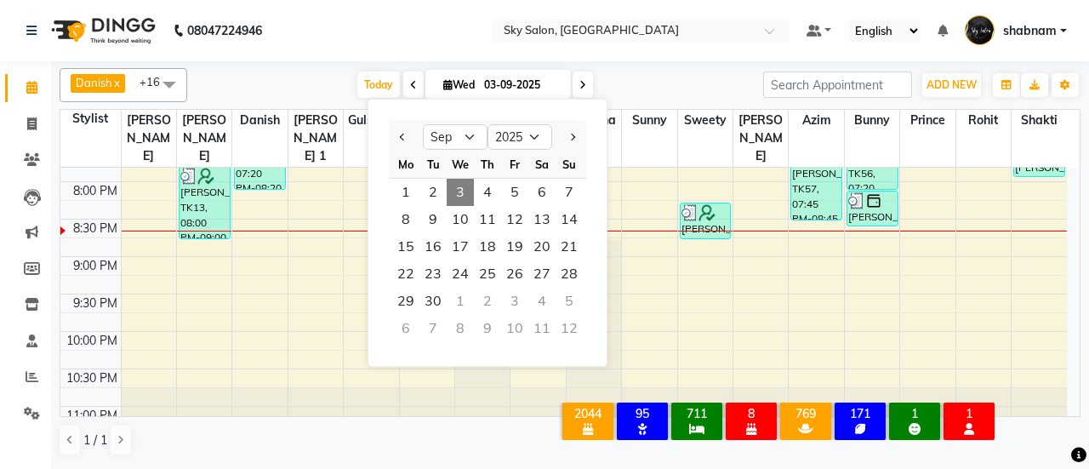
click at [561, 129] on div at bounding box center [569, 136] width 34 height 27
click at [565, 130] on button "Next month" at bounding box center [572, 136] width 14 height 27
select select "10"
click at [373, 78] on span "Today" at bounding box center [378, 84] width 43 height 26
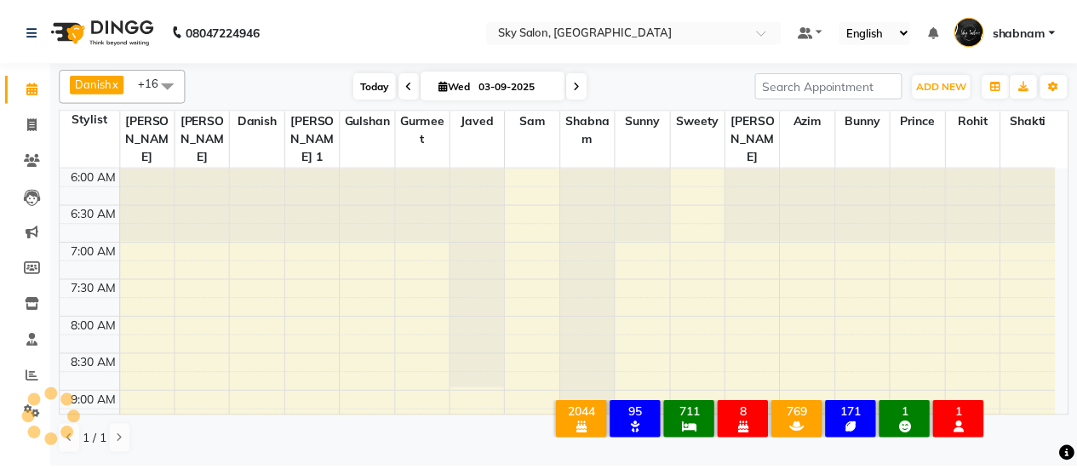
scroll to position [1033, 0]
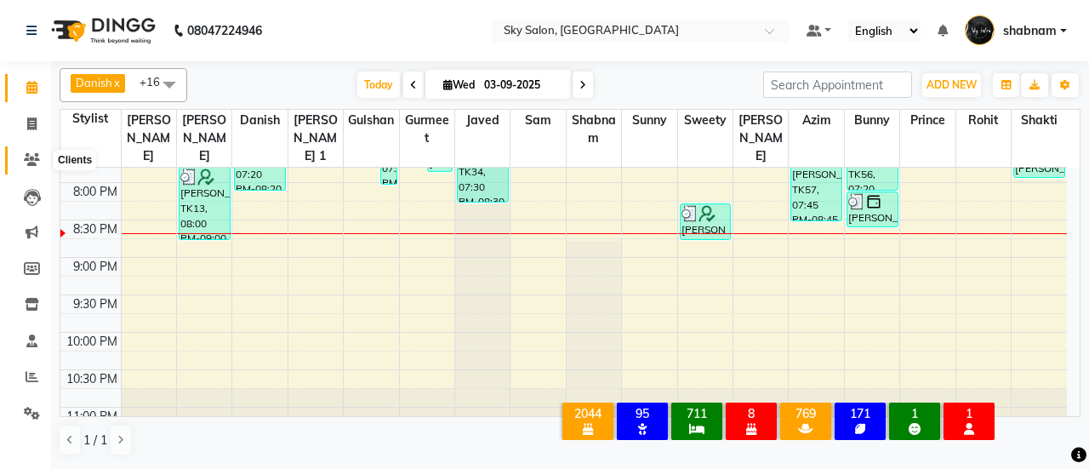
click at [29, 158] on icon at bounding box center [32, 159] width 16 height 13
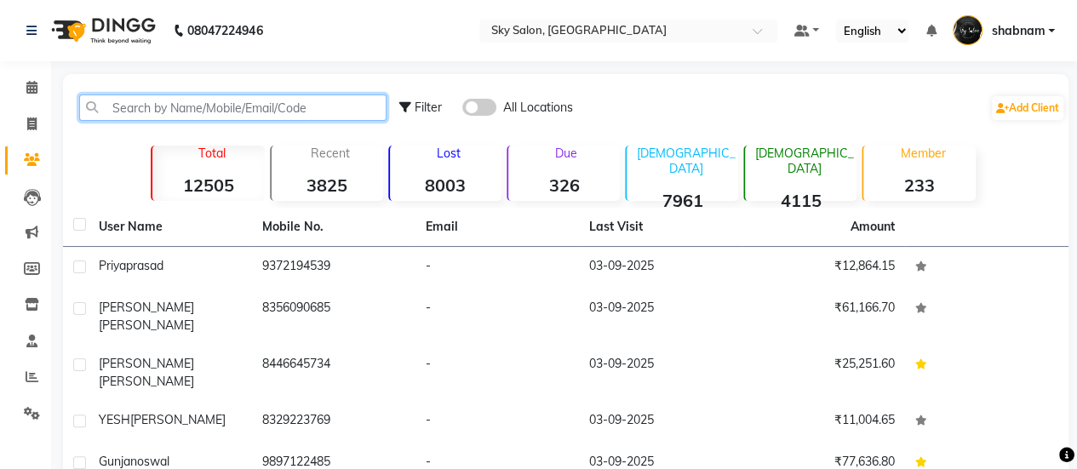
click at [134, 114] on input "text" at bounding box center [232, 107] width 307 height 26
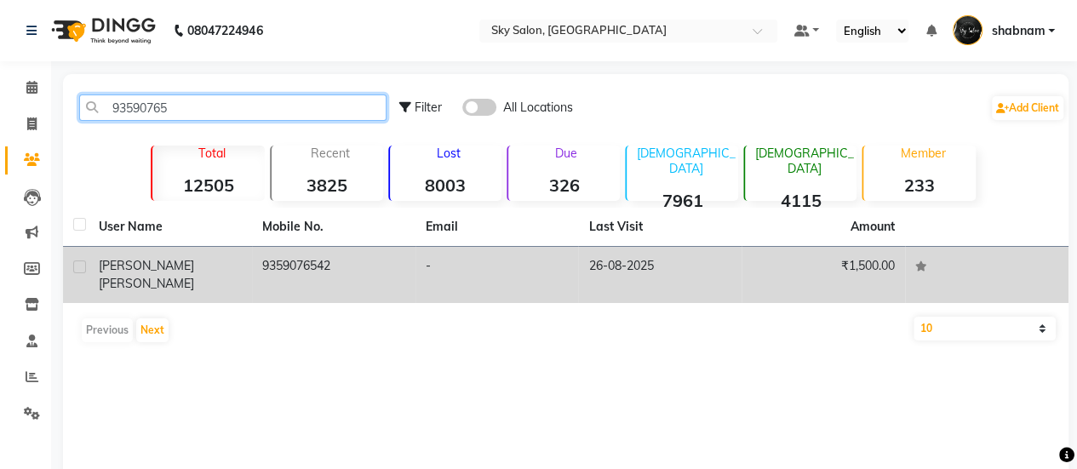
type input "93590765"
click at [305, 254] on td "9359076542" at bounding box center [333, 275] width 163 height 56
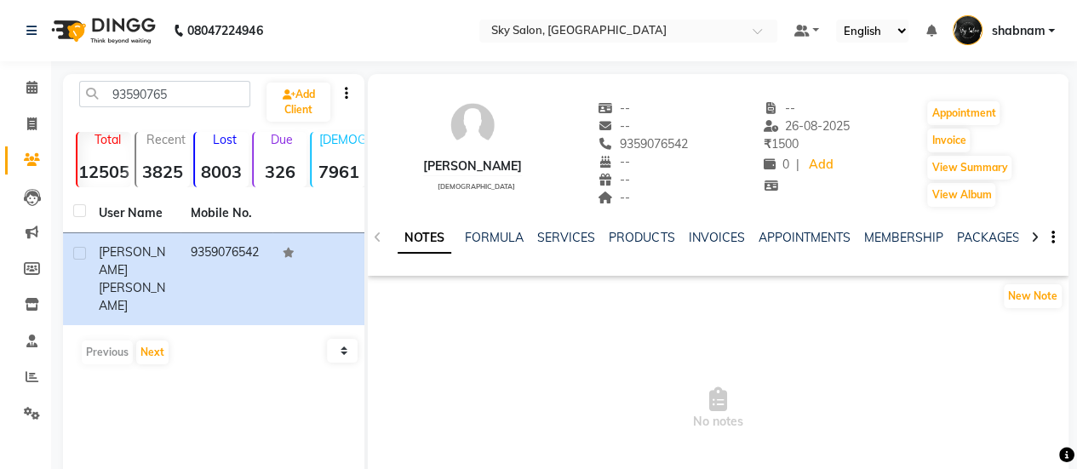
click at [546, 229] on div "SERVICES" at bounding box center [566, 238] width 58 height 18
click at [551, 232] on link "SERVICES" at bounding box center [566, 237] width 58 height 15
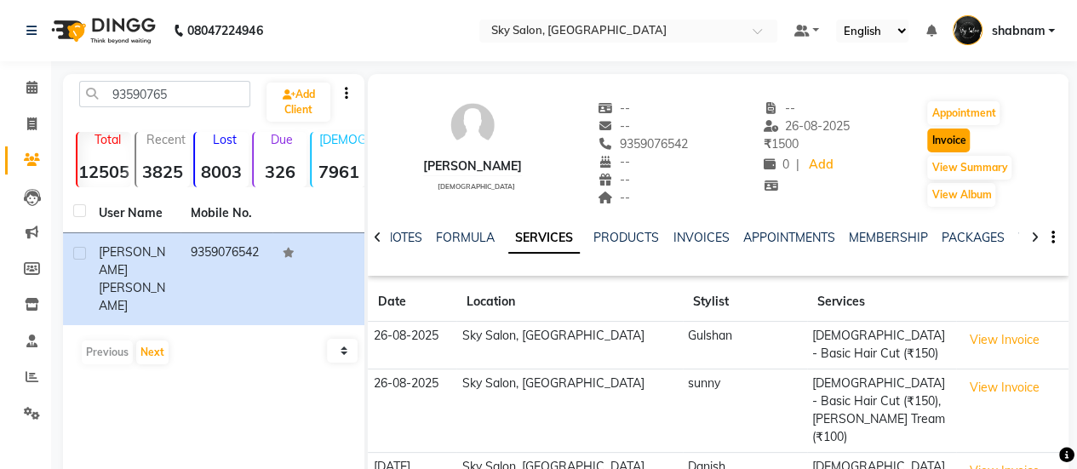
click at [946, 137] on button "Invoice" at bounding box center [948, 141] width 43 height 24
select select "service"
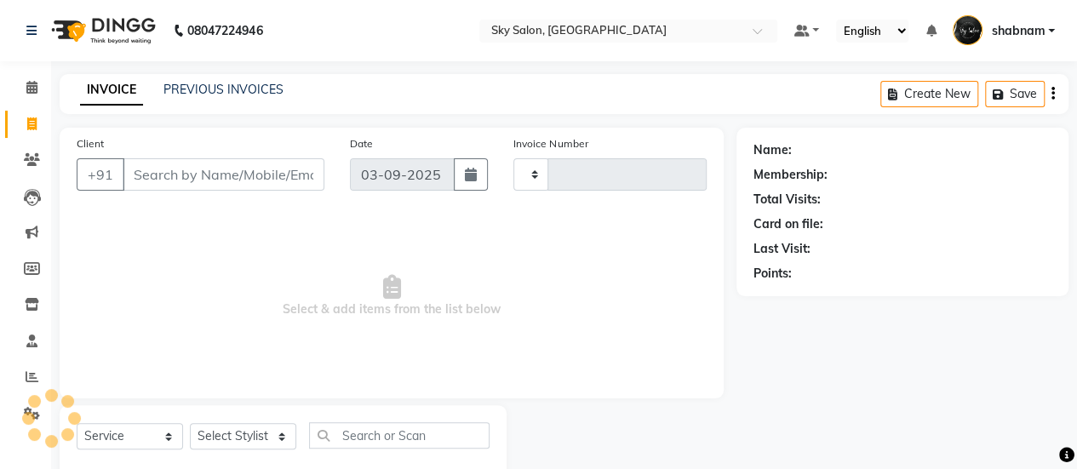
scroll to position [42, 0]
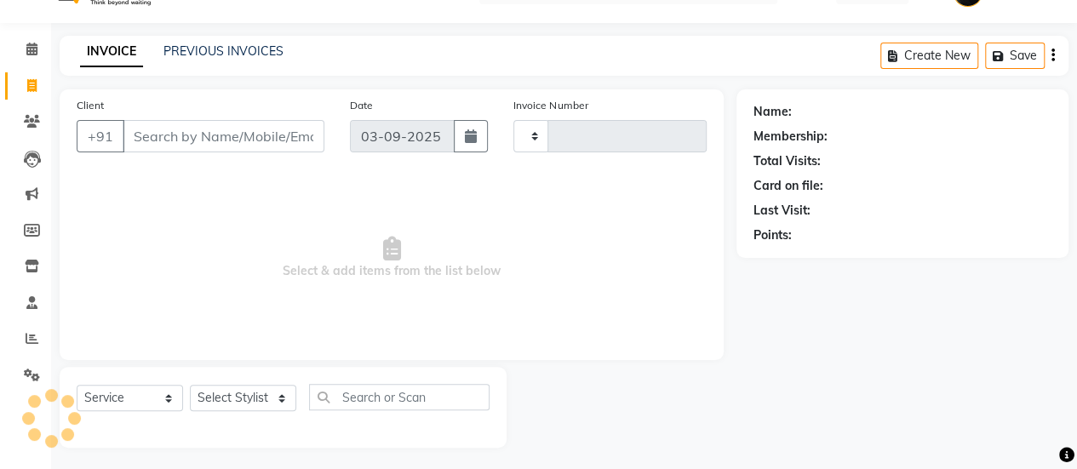
type input "12726"
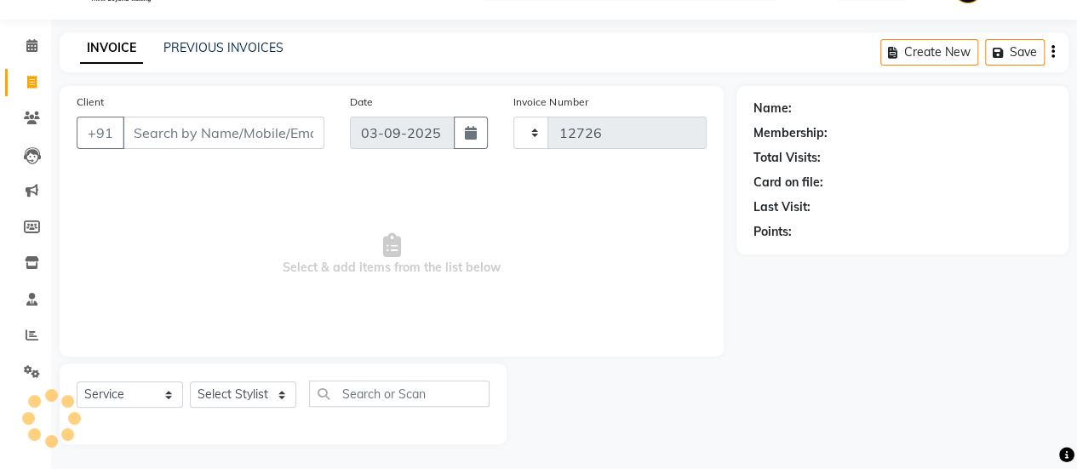
select select "3537"
type input "9359076542"
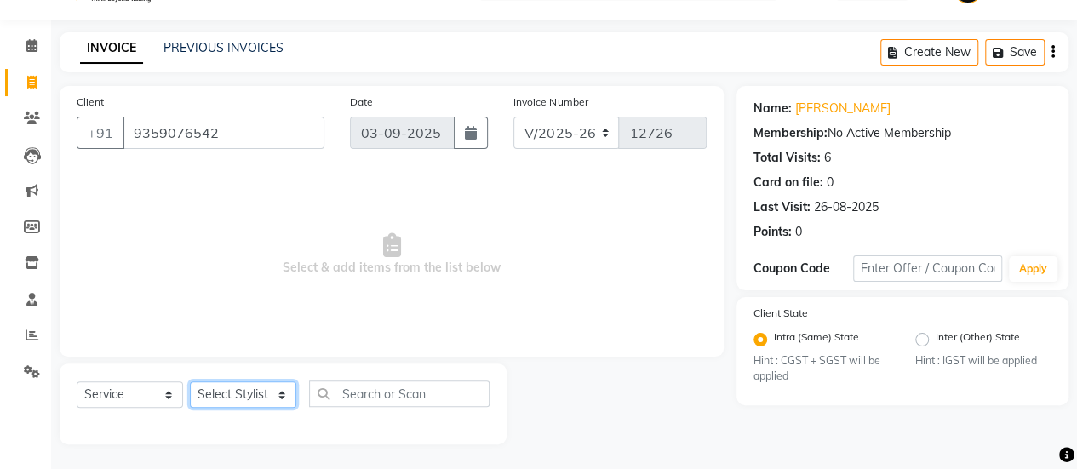
click at [238, 392] on select "Select Stylist afreen [PERSON_NAME] saha [PERSON_NAME] [PERSON_NAME] [PERSON_NA…" at bounding box center [243, 394] width 106 height 26
select select "57500"
click at [190, 381] on select "Select Stylist afreen [PERSON_NAME] saha [PERSON_NAME] [PERSON_NAME] [PERSON_NA…" at bounding box center [243, 394] width 106 height 26
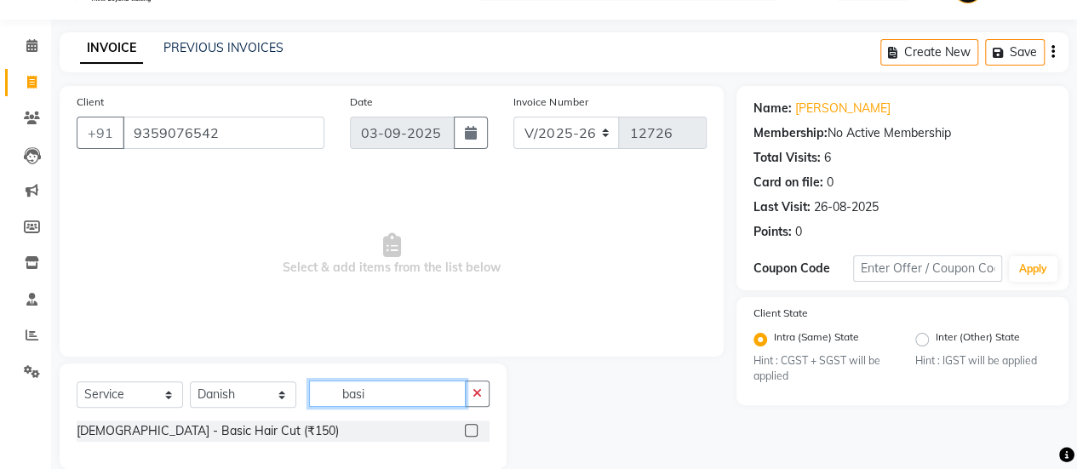
scroll to position [66, 0]
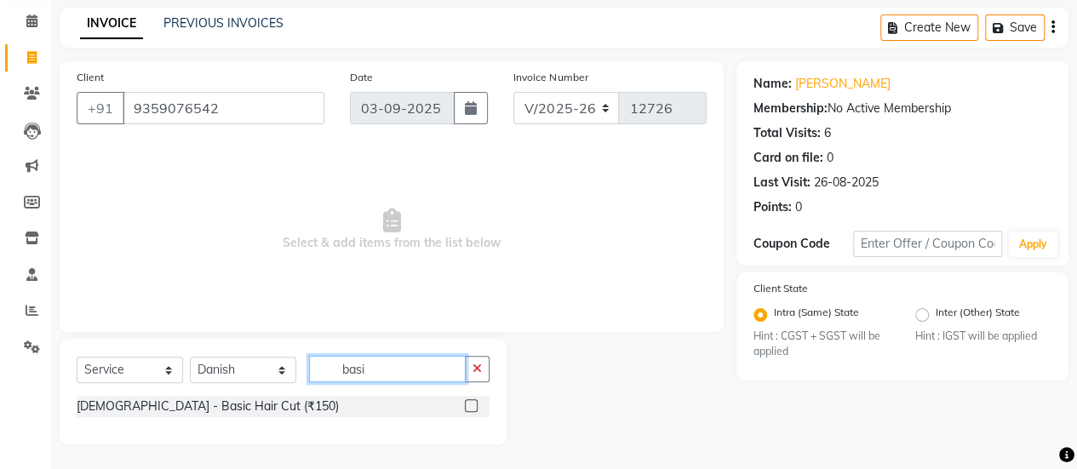
type input "basi"
click at [461, 408] on div "[DEMOGRAPHIC_DATA] - Basic Hair Cut (₹150)" at bounding box center [283, 406] width 413 height 21
click at [475, 399] on label at bounding box center [471, 405] width 13 height 13
click at [475, 401] on input "checkbox" at bounding box center [470, 406] width 11 height 11
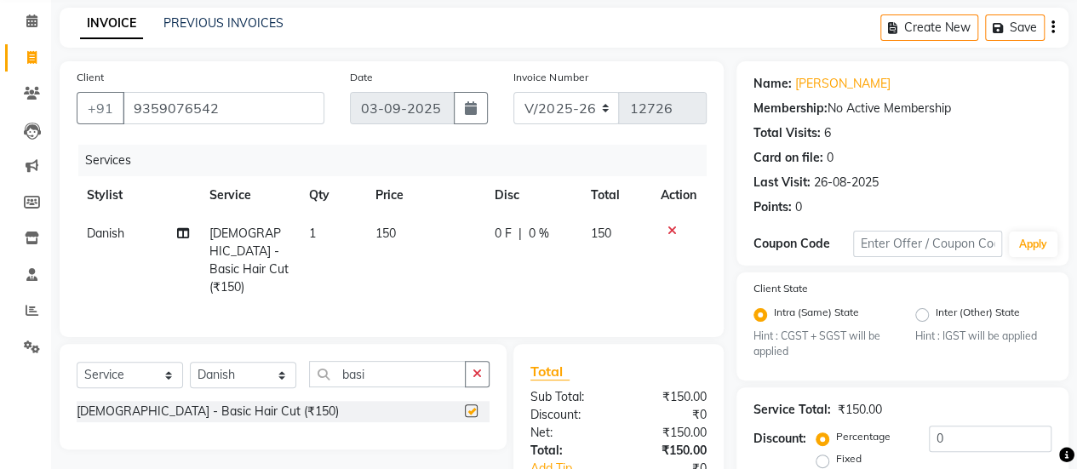
click at [475, 404] on label at bounding box center [471, 410] width 13 height 13
click at [475, 406] on input "checkbox" at bounding box center [470, 411] width 11 height 11
click at [475, 404] on label at bounding box center [471, 410] width 13 height 13
click at [475, 406] on input "checkbox" at bounding box center [470, 411] width 11 height 11
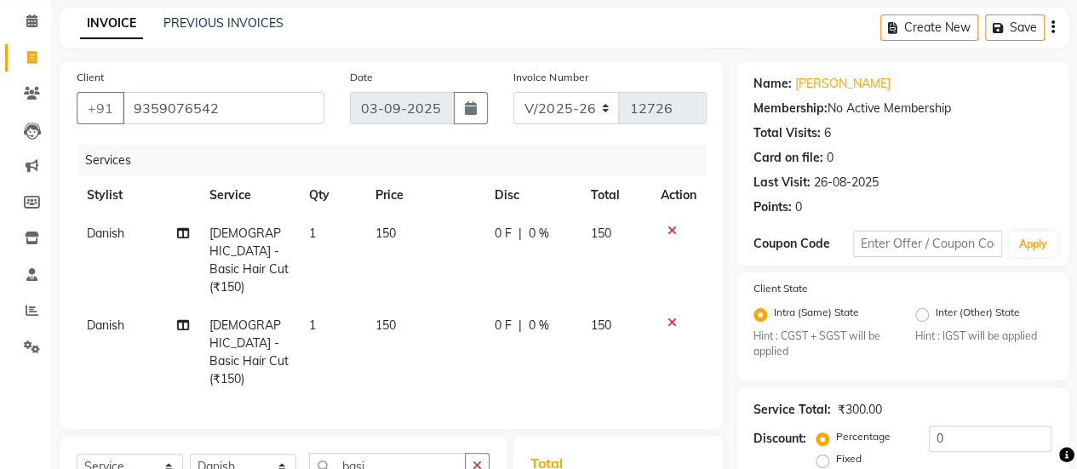
checkbox input "false"
click at [94, 321] on td "Danish" at bounding box center [138, 352] width 123 height 92
select select "57500"
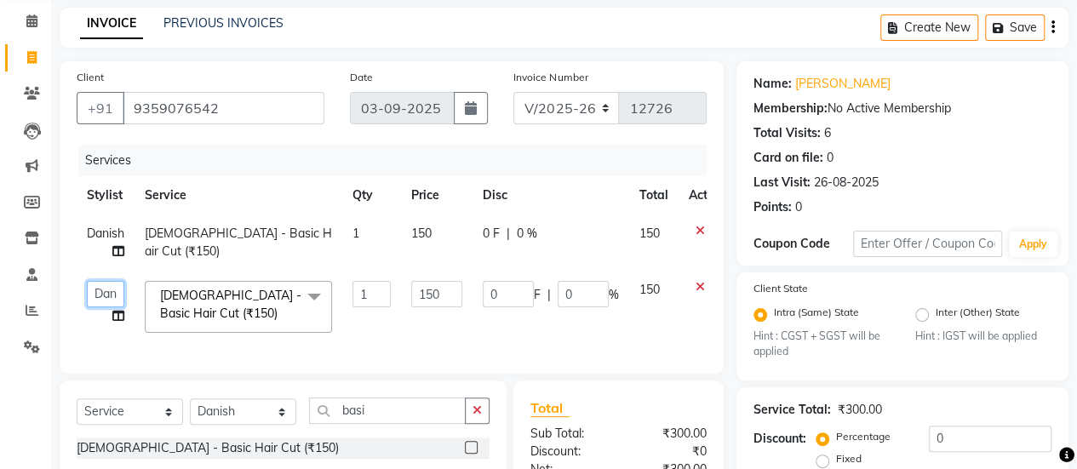
click at [115, 304] on select "afreen [PERSON_NAME] saha [PERSON_NAME] [PERSON_NAME] [PERSON_NAME] bharti Bunn…" at bounding box center [105, 294] width 37 height 26
select select "43486"
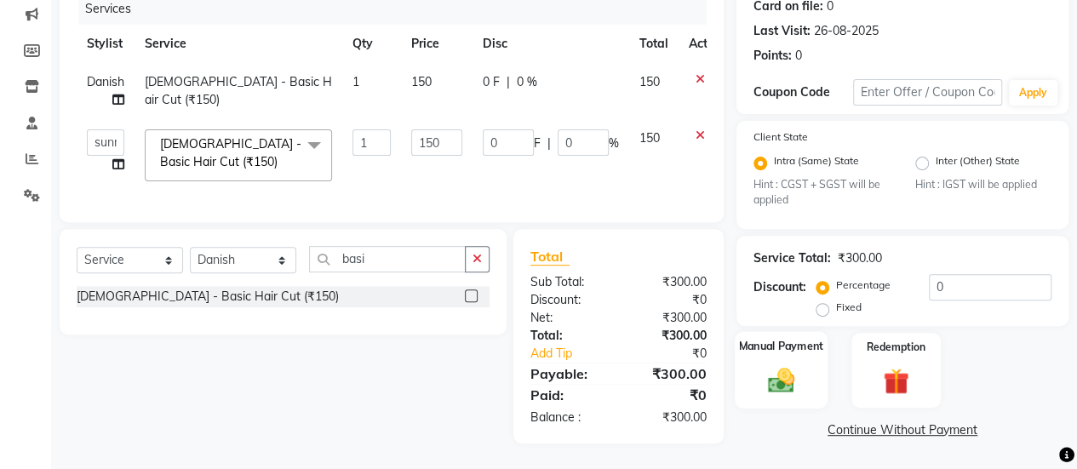
click at [754, 358] on div "Manual Payment" at bounding box center [781, 370] width 93 height 77
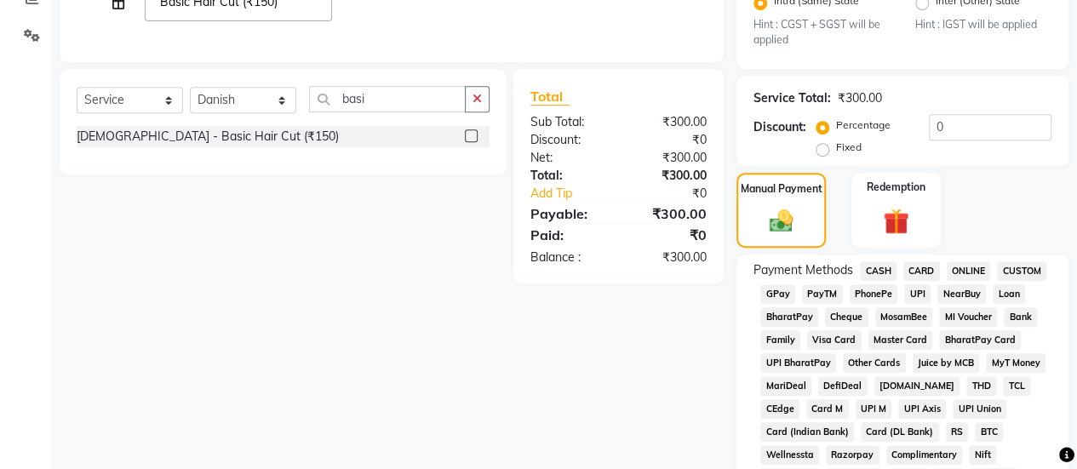
scroll to position [402, 0]
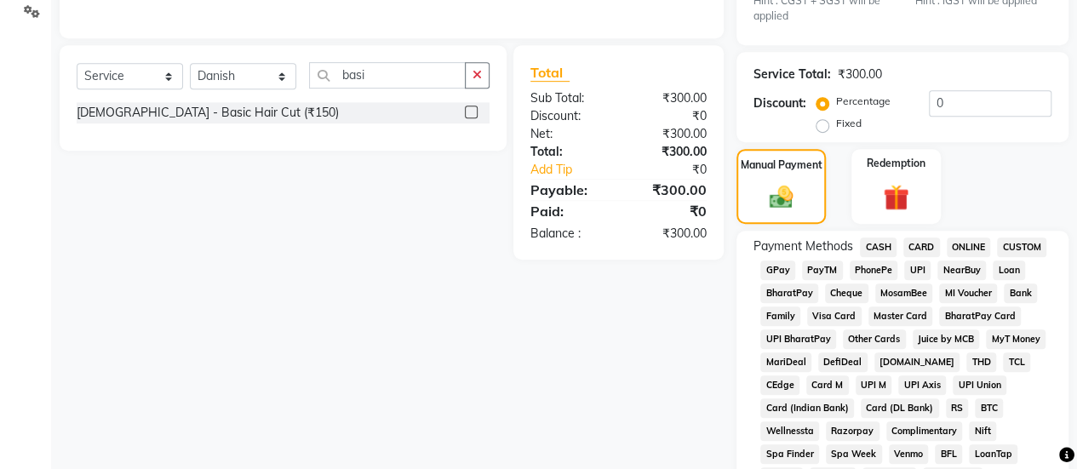
click at [877, 244] on span "CASH" at bounding box center [878, 247] width 37 height 20
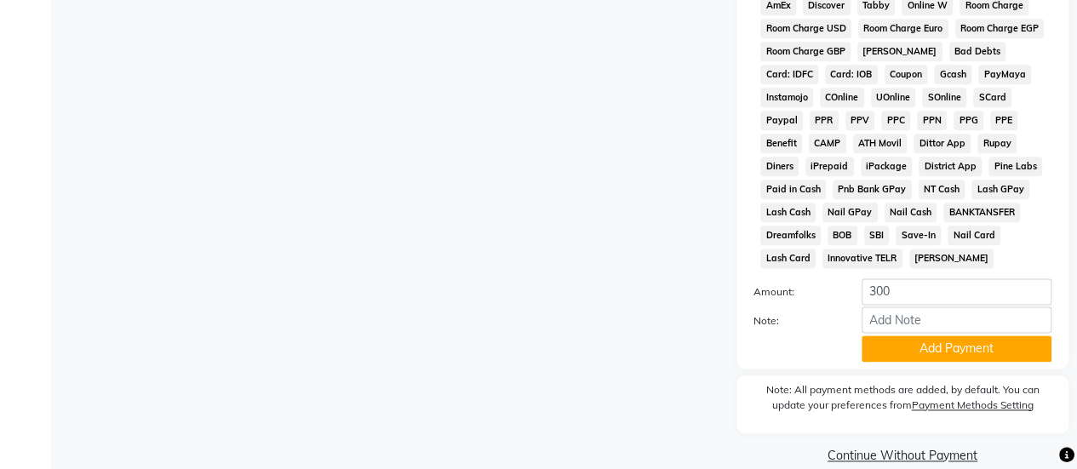
scroll to position [994, 0]
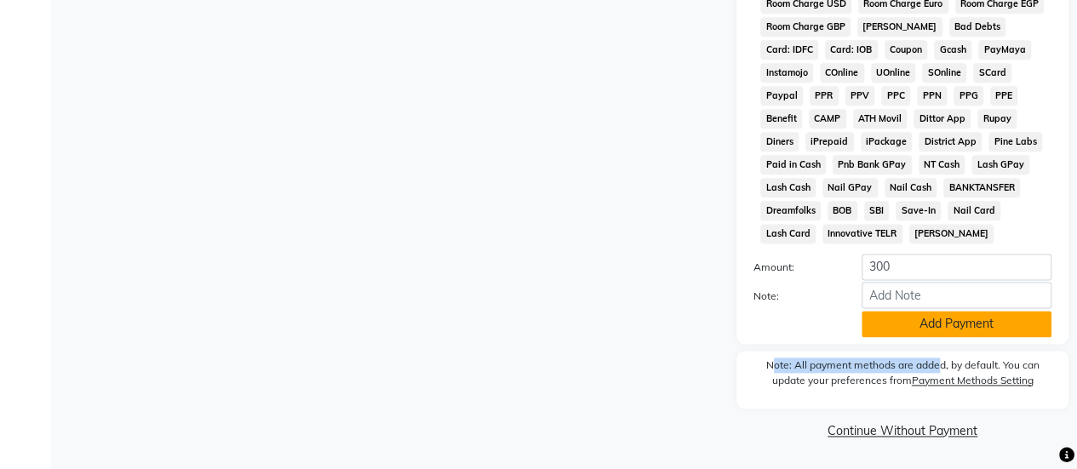
drag, startPoint x: 935, startPoint y: 347, endPoint x: 935, endPoint y: 316, distance: 31.5
click at [935, 316] on button "Add Payment" at bounding box center [956, 324] width 190 height 26
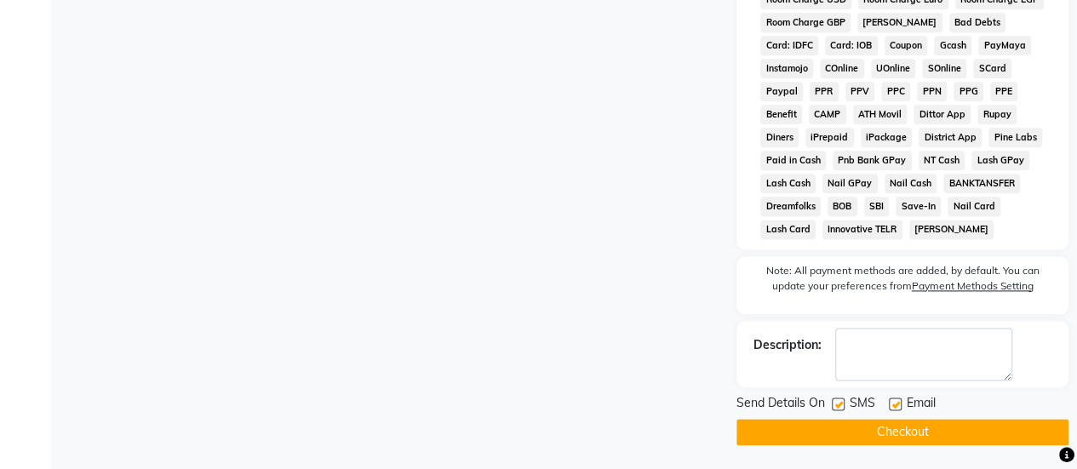
click at [832, 404] on label at bounding box center [838, 403] width 13 height 13
click at [832, 404] on input "checkbox" at bounding box center [837, 404] width 11 height 11
checkbox input "false"
click at [832, 445] on button "Checkout" at bounding box center [902, 432] width 332 height 26
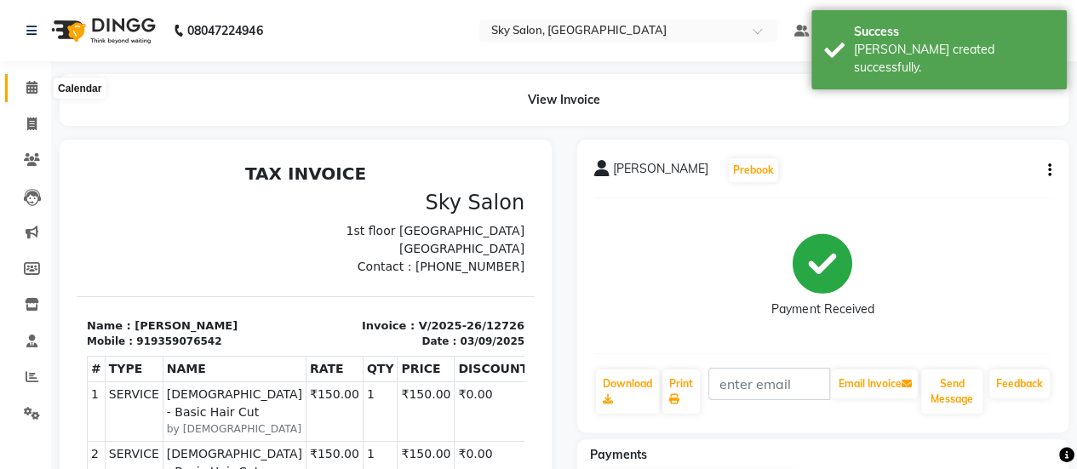
click at [17, 96] on span at bounding box center [32, 88] width 30 height 20
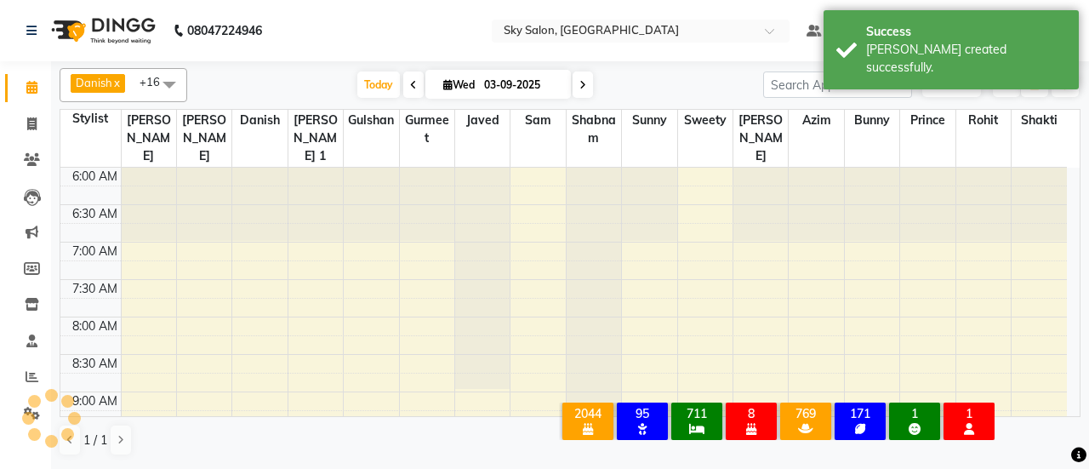
scroll to position [1027, 0]
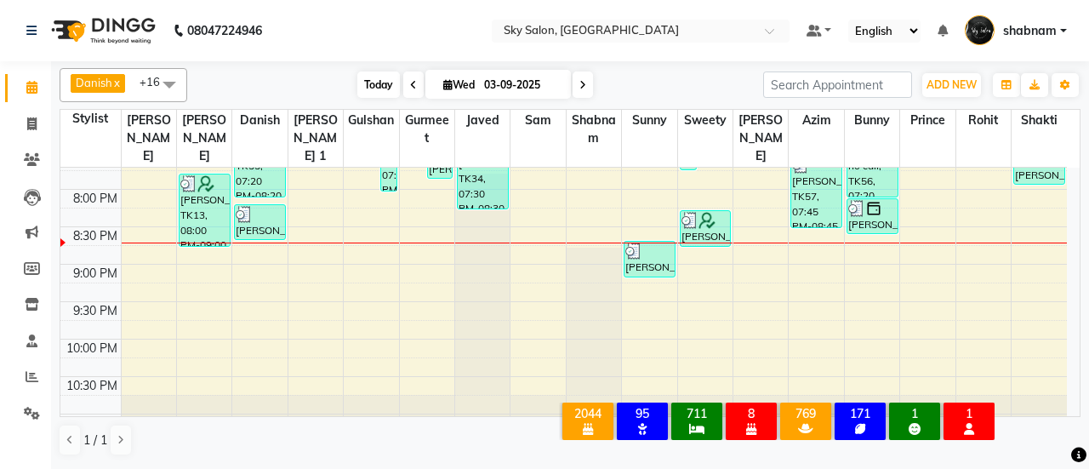
click at [361, 74] on span "Today" at bounding box center [378, 84] width 43 height 26
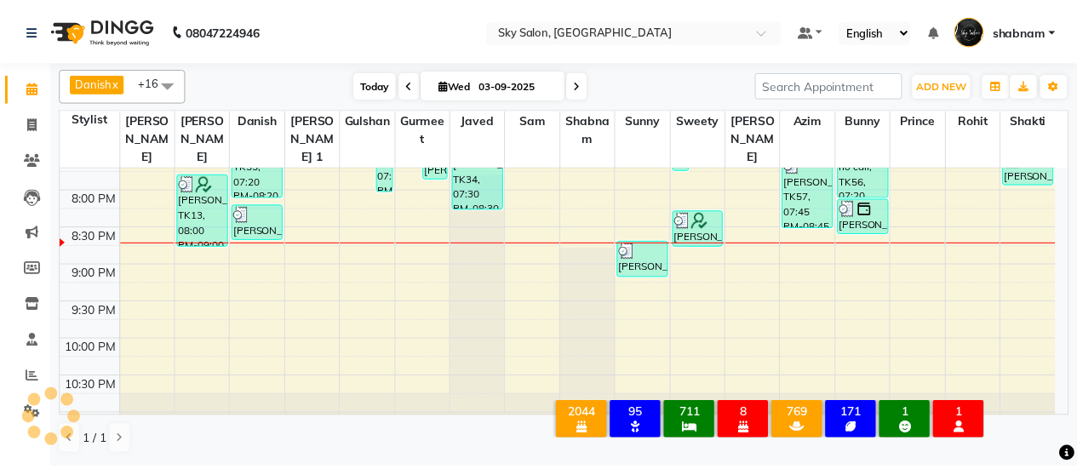
scroll to position [1034, 0]
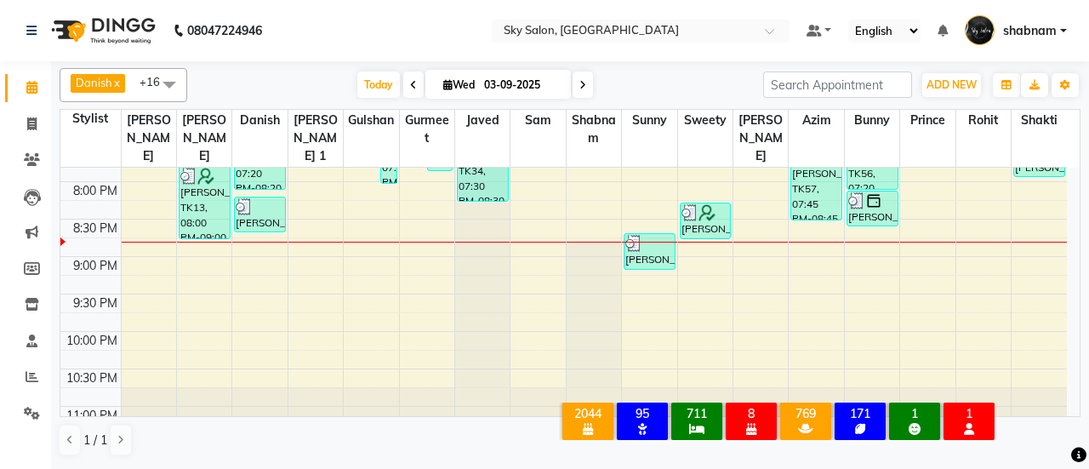
click at [48, 131] on li "Invoice" at bounding box center [25, 124] width 51 height 37
click at [37, 121] on span at bounding box center [32, 125] width 30 height 20
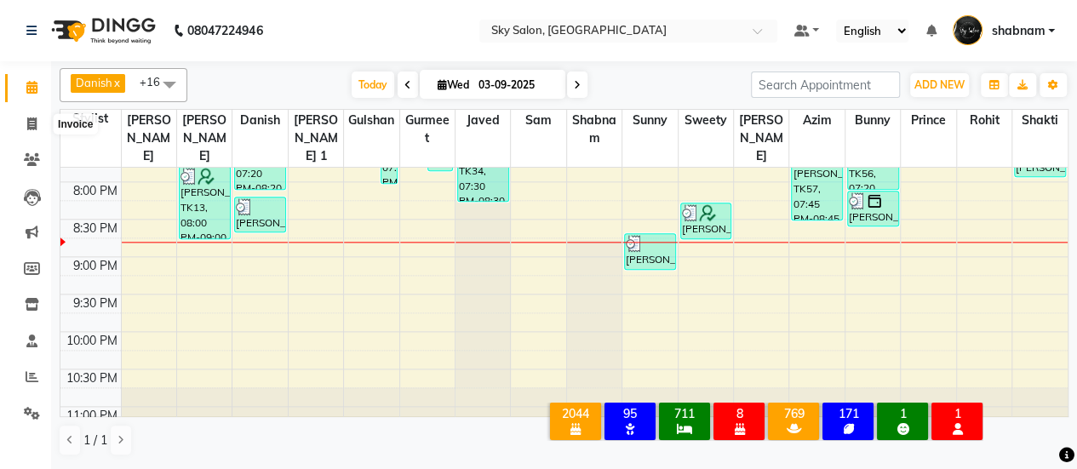
select select "3537"
select select "service"
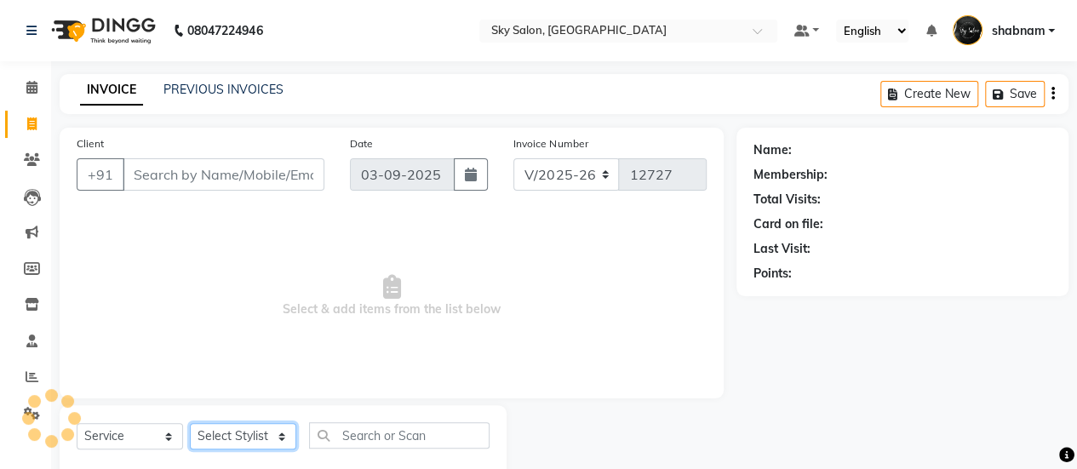
click at [252, 426] on select "Select Stylist afreen akshata aman saha ameer Anagha anisa arbaj azim bharti Bu…" at bounding box center [243, 436] width 106 height 26
select select "83682"
click at [190, 423] on select "Select Stylist afreen akshata aman saha ameer Anagha anisa arbaj azim bharti Bu…" at bounding box center [243, 436] width 106 height 26
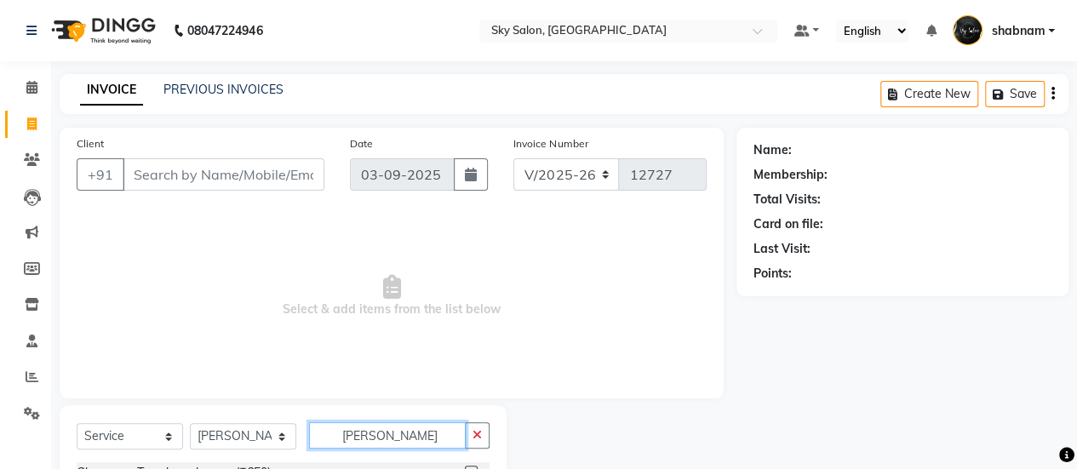
scroll to position [66, 0]
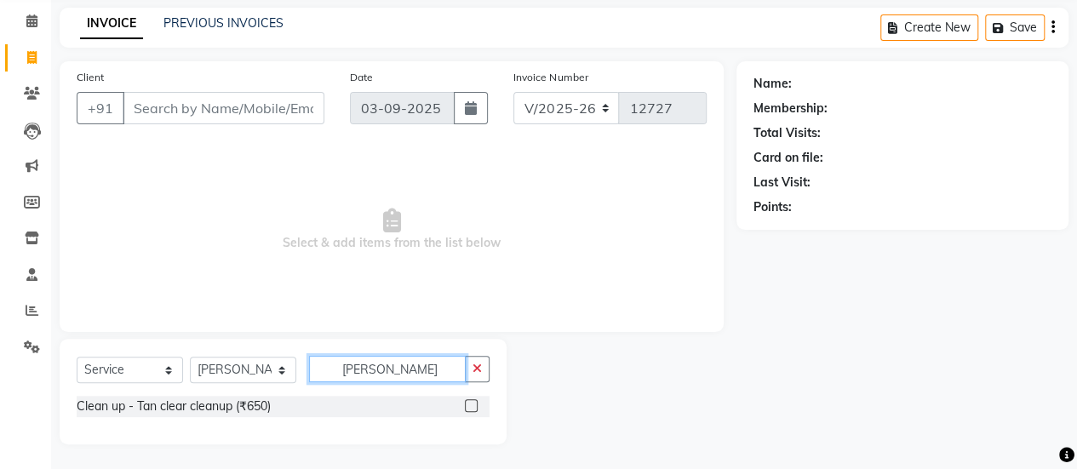
type input "tan cl"
click at [472, 408] on label at bounding box center [471, 405] width 13 height 13
click at [472, 408] on input "checkbox" at bounding box center [470, 406] width 11 height 11
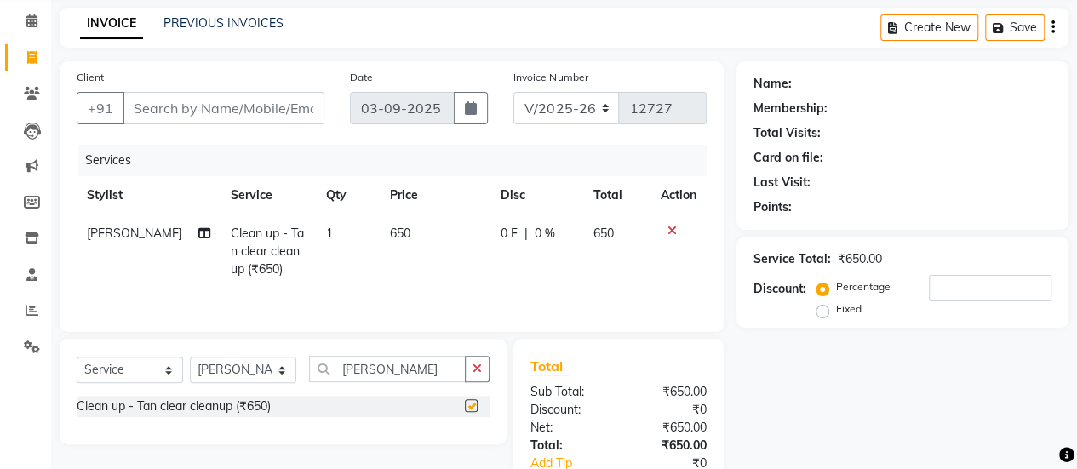
checkbox input "false"
click at [277, 356] on div "Select Service Product Membership Package Voucher Prepaid Gift Card Select Styl…" at bounding box center [283, 376] width 413 height 40
click at [272, 368] on select "Select Stylist afreen [PERSON_NAME] saha [PERSON_NAME] [PERSON_NAME] [PERSON_NA…" at bounding box center [243, 370] width 106 height 26
select select "43486"
click at [190, 357] on select "Select Stylist afreen [PERSON_NAME] saha [PERSON_NAME] [PERSON_NAME] [PERSON_NA…" at bounding box center [243, 370] width 106 height 26
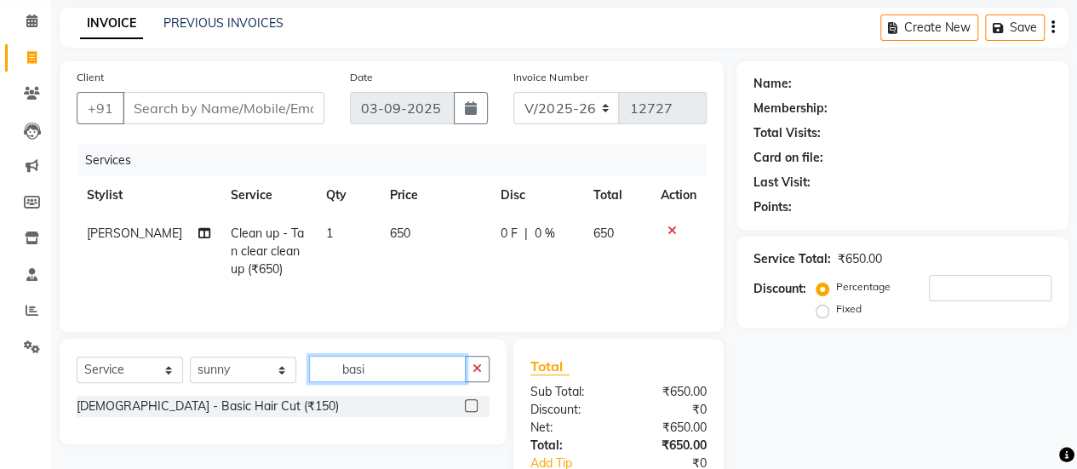
scroll to position [175, 0]
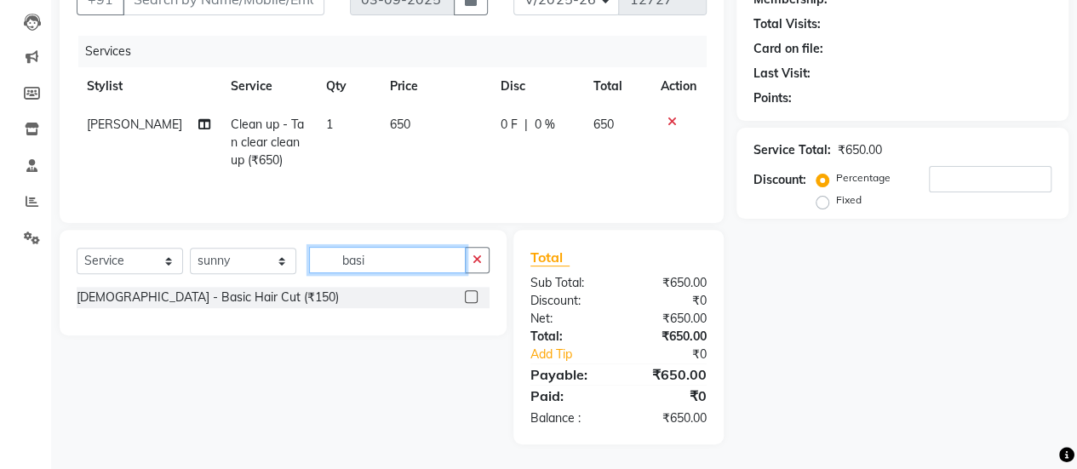
type input "basi"
click at [473, 300] on label at bounding box center [471, 296] width 13 height 13
click at [473, 300] on input "checkbox" at bounding box center [470, 297] width 11 height 11
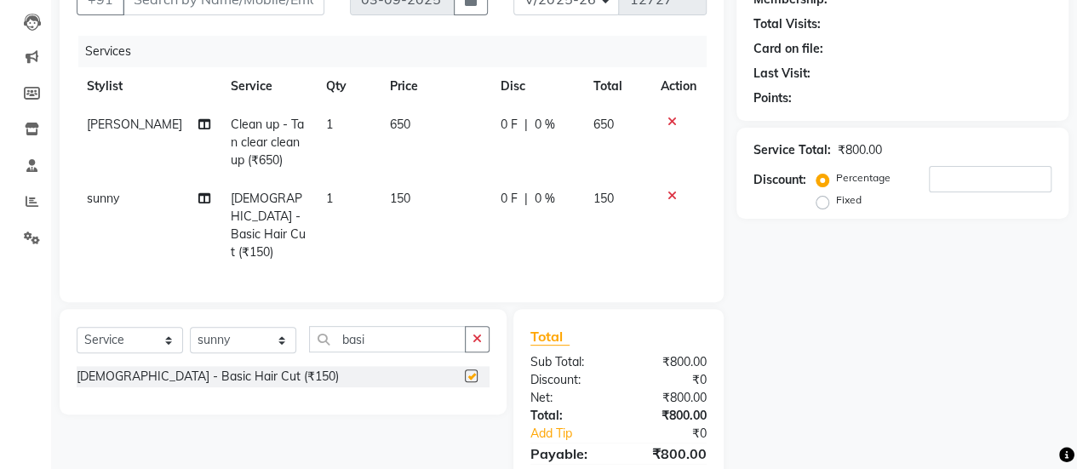
checkbox input "false"
drag, startPoint x: 477, startPoint y: 316, endPoint x: 478, endPoint y: 338, distance: 22.2
click at [478, 338] on div "Select Service Product Membership Package Voucher Prepaid Gift Card Select Styl…" at bounding box center [283, 362] width 447 height 106
click at [478, 338] on icon "button" at bounding box center [476, 339] width 9 height 12
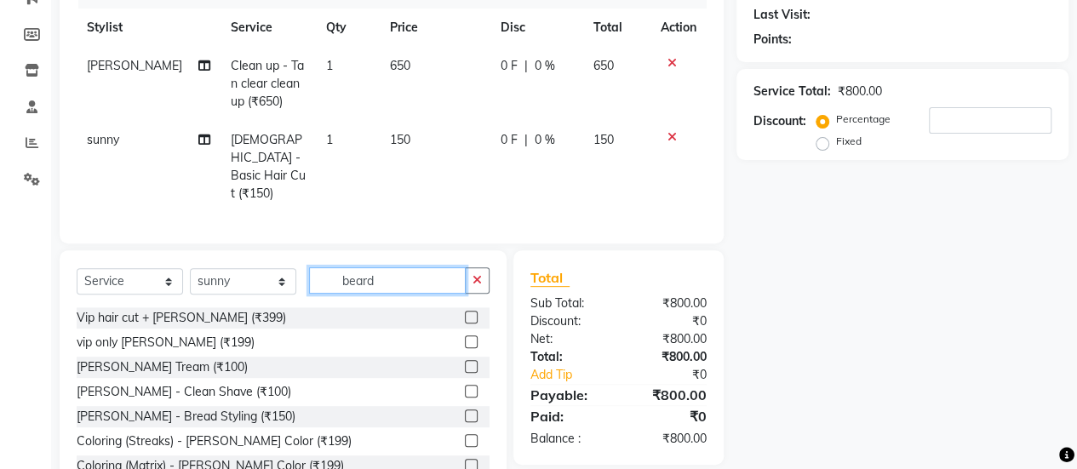
scroll to position [235, 0]
type input "beard"
click at [465, 362] on label at bounding box center [471, 365] width 13 height 13
click at [465, 362] on input "checkbox" at bounding box center [470, 366] width 11 height 11
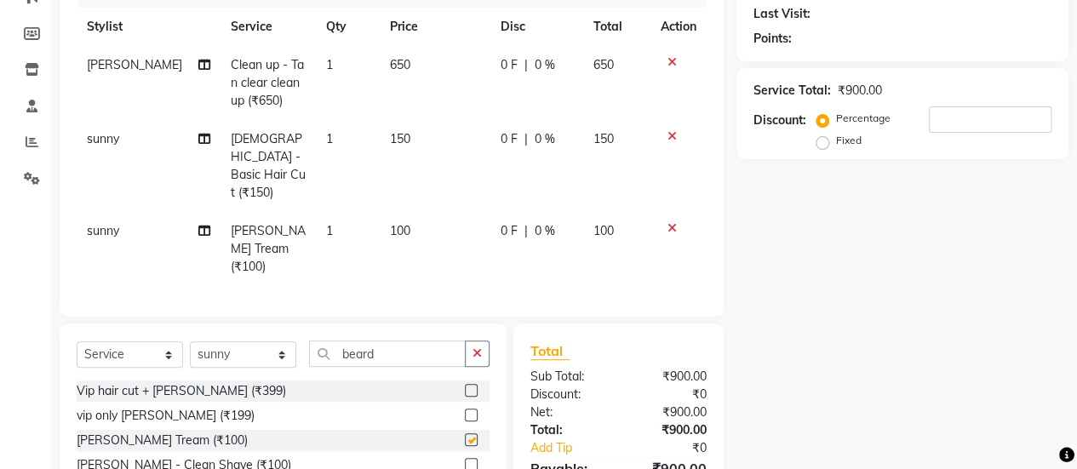
checkbox input "false"
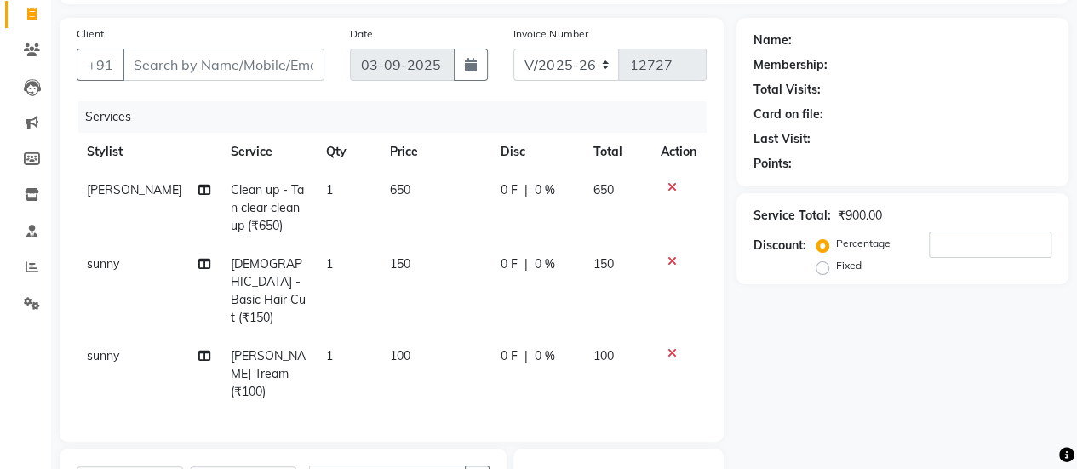
scroll to position [109, 0]
click at [289, 78] on input "Client" at bounding box center [224, 65] width 202 height 32
type input "9"
type input "0"
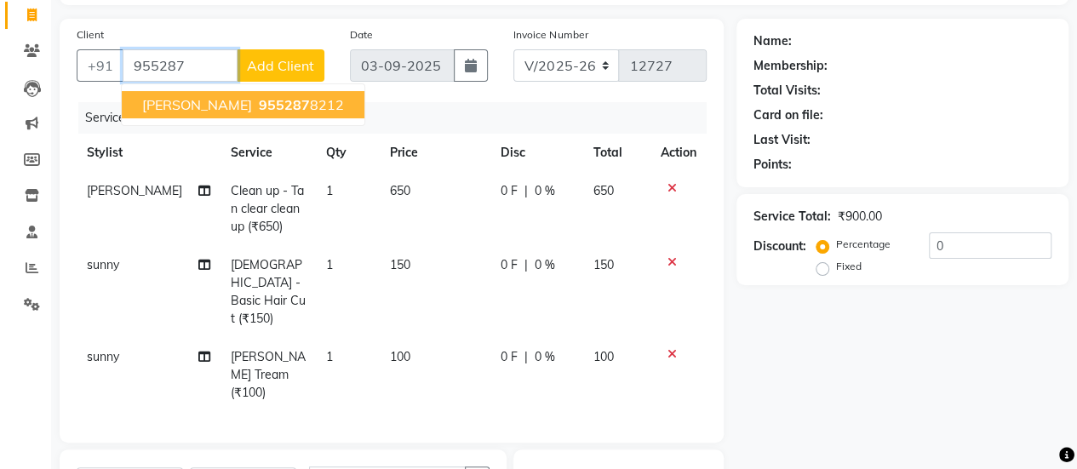
click at [272, 103] on span "955287" at bounding box center [284, 104] width 51 height 17
type input "9552878212"
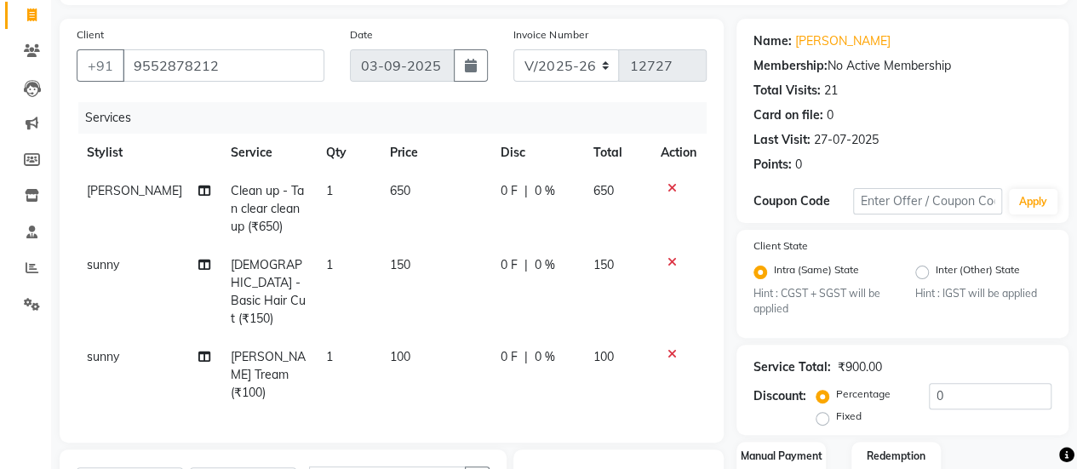
scroll to position [342, 0]
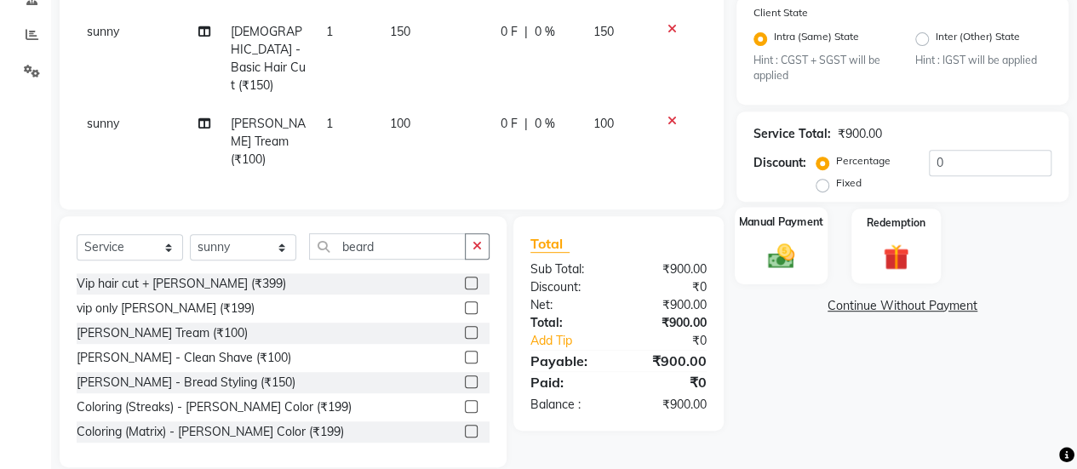
click at [783, 259] on img at bounding box center [780, 256] width 43 height 31
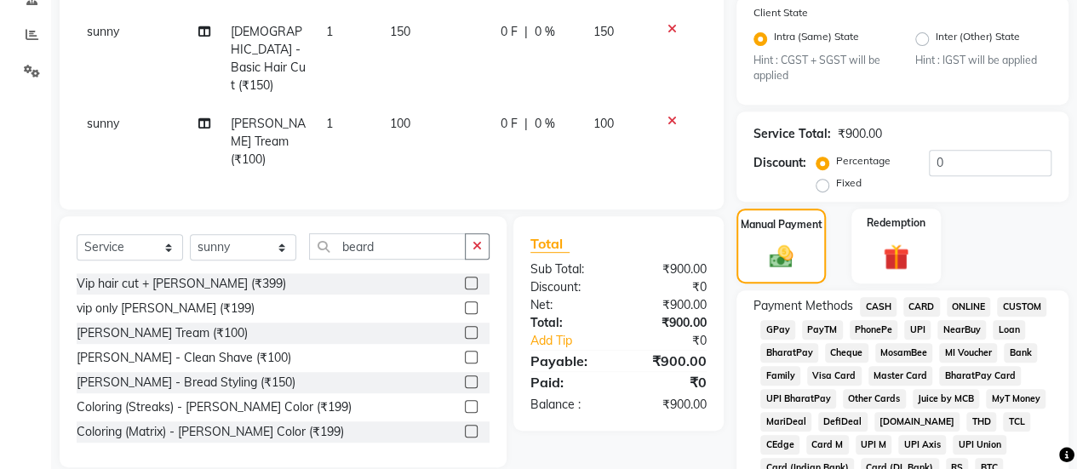
click at [781, 329] on span "GPay" at bounding box center [777, 330] width 35 height 20
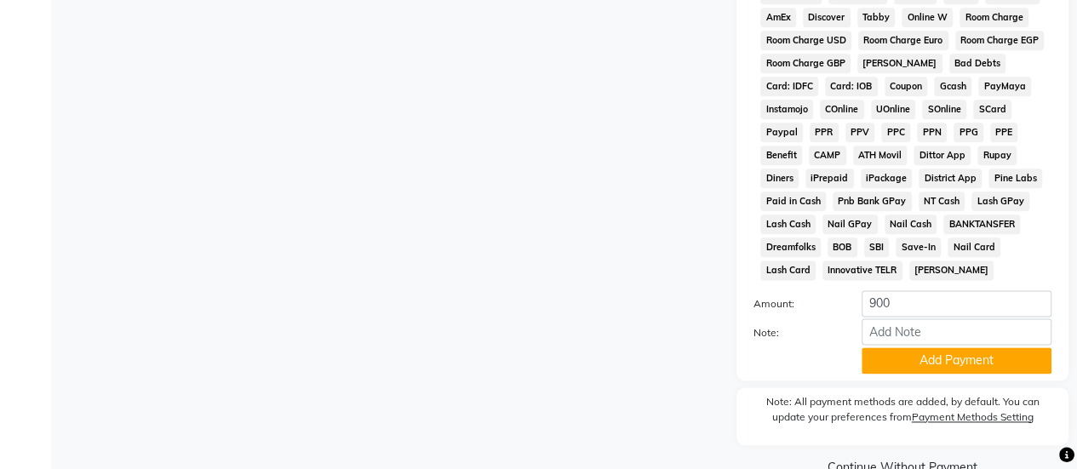
scroll to position [994, 0]
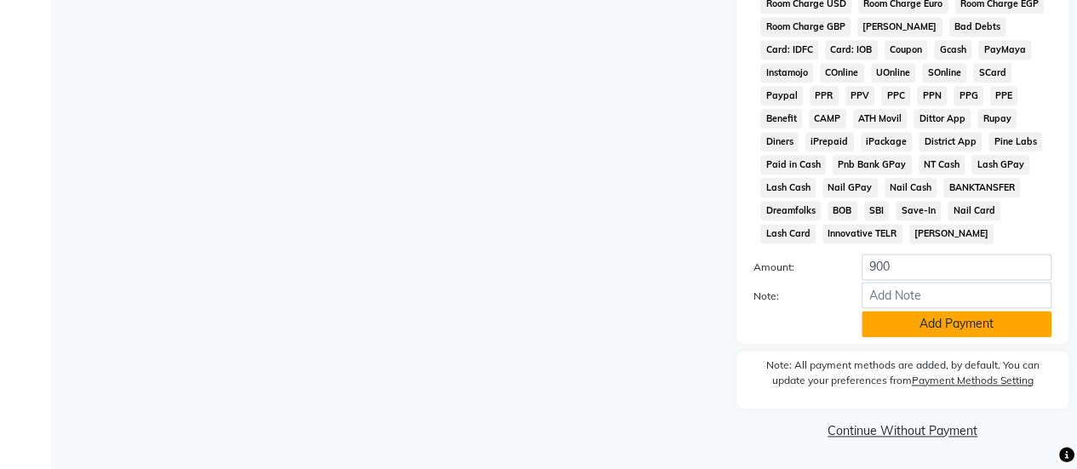
click at [901, 321] on button "Add Payment" at bounding box center [956, 324] width 190 height 26
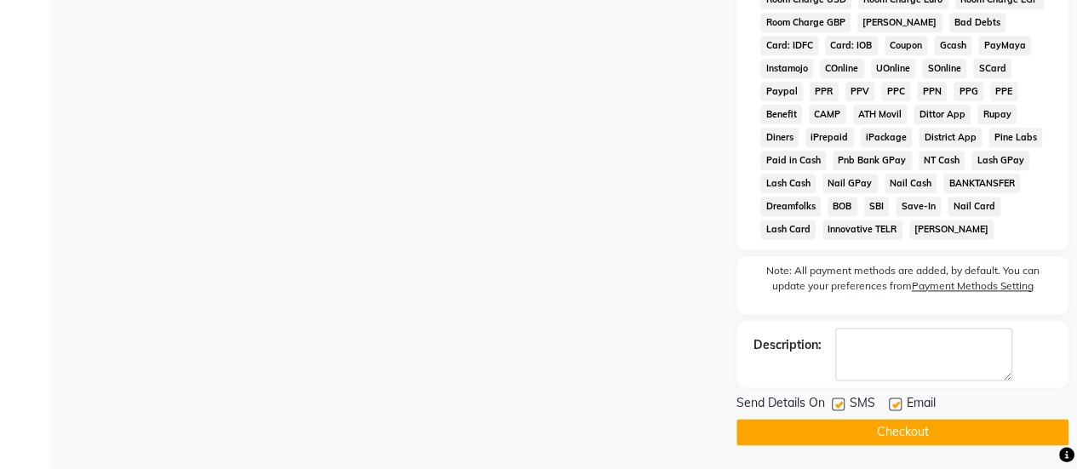
click at [841, 415] on div at bounding box center [837, 406] width 11 height 18
click at [838, 410] on label at bounding box center [838, 403] width 13 height 13
click at [838, 410] on input "checkbox" at bounding box center [837, 404] width 11 height 11
checkbox input "false"
click at [863, 440] on button "Checkout" at bounding box center [902, 432] width 332 height 26
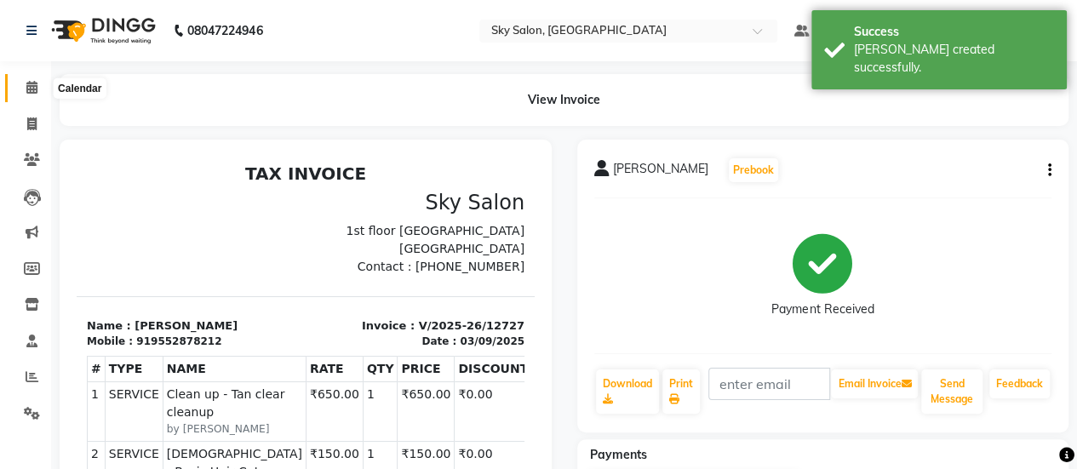
click at [32, 86] on icon at bounding box center [31, 87] width 11 height 13
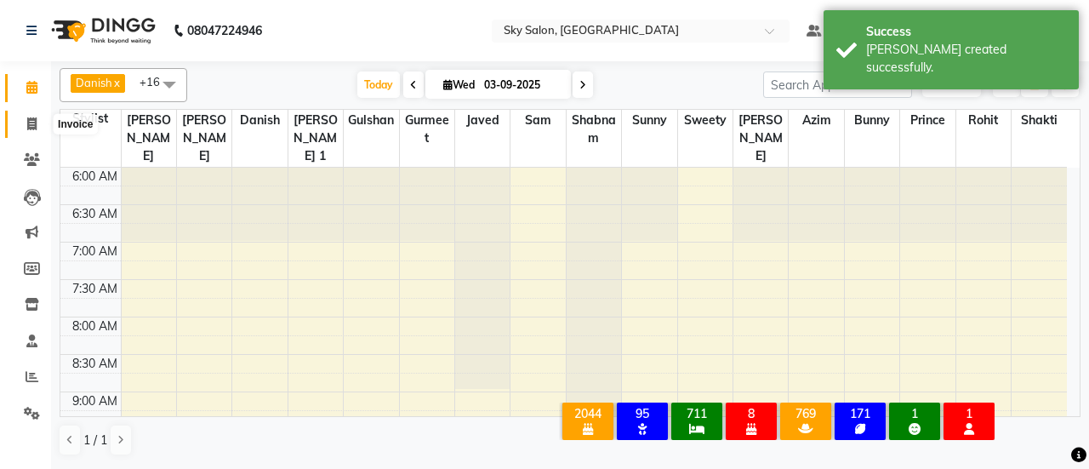
click at [33, 120] on icon at bounding box center [31, 123] width 9 height 13
select select "3537"
select select "service"
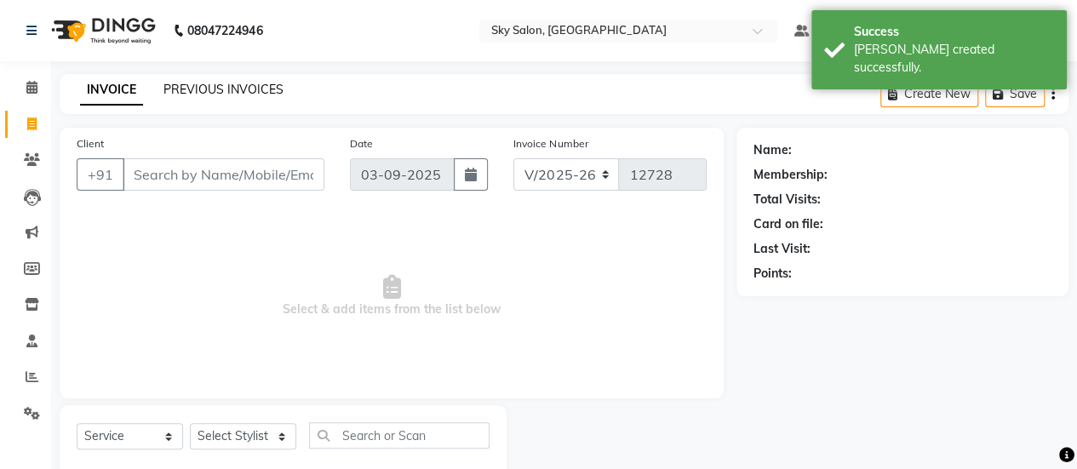
click at [208, 83] on link "PREVIOUS INVOICES" at bounding box center [223, 89] width 120 height 15
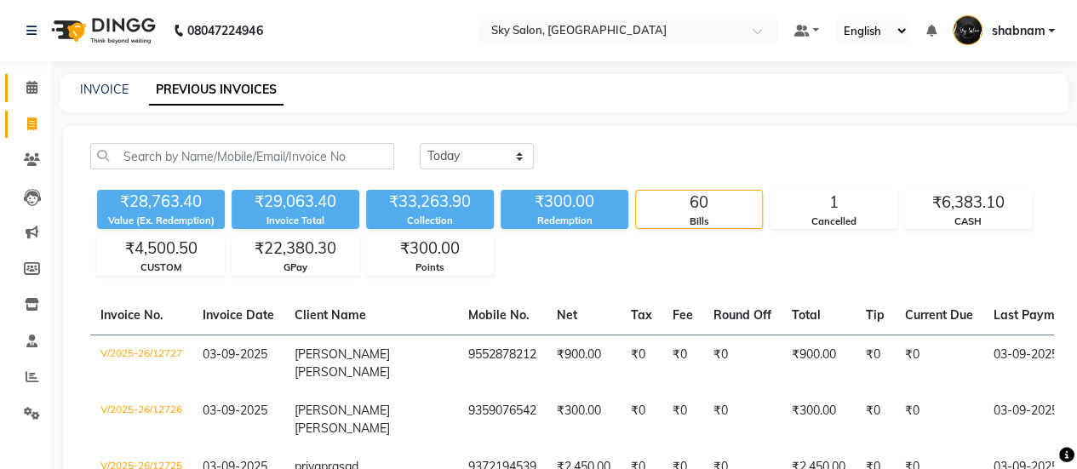
click at [31, 99] on link "Calendar" at bounding box center [25, 88] width 41 height 28
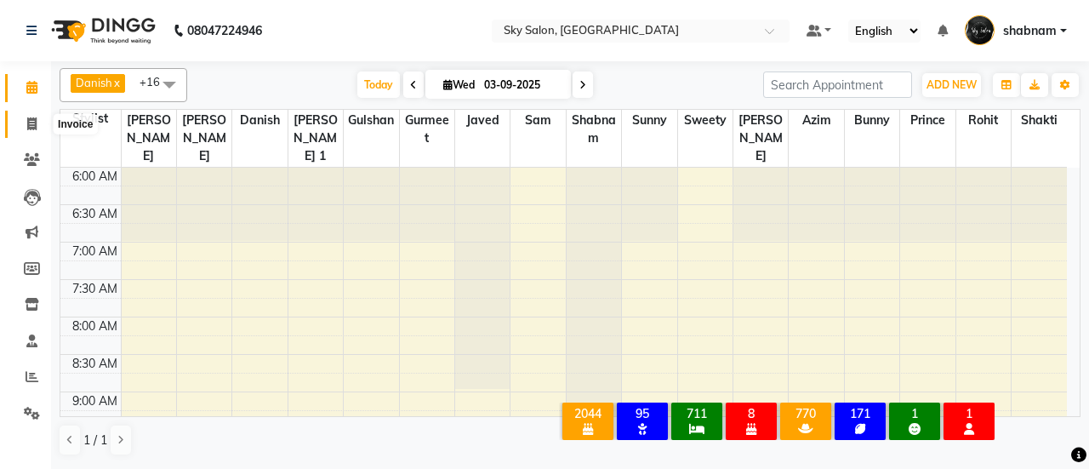
click at [28, 122] on icon at bounding box center [31, 123] width 9 height 13
select select "service"
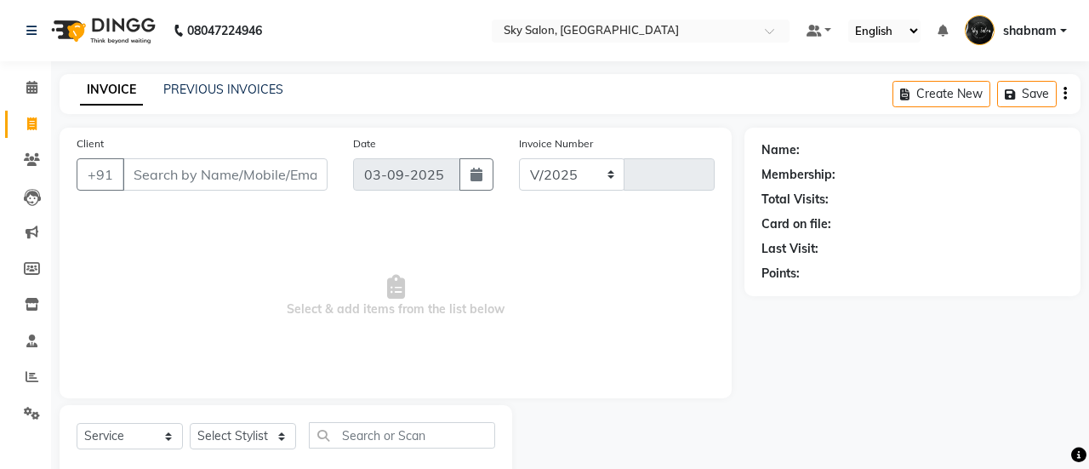
select select "3537"
type input "12730"
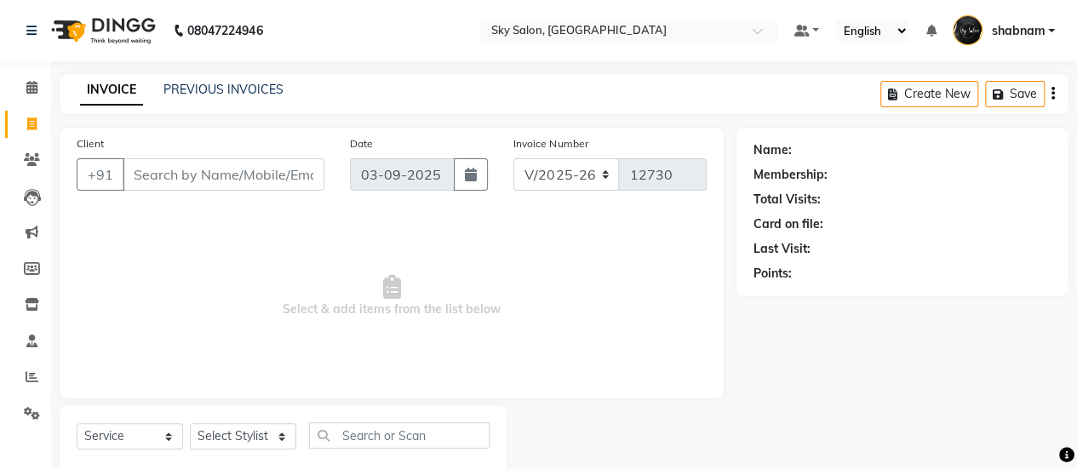
click at [167, 152] on div "Client +91" at bounding box center [200, 169] width 273 height 70
click at [173, 159] on input "Client" at bounding box center [224, 174] width 202 height 32
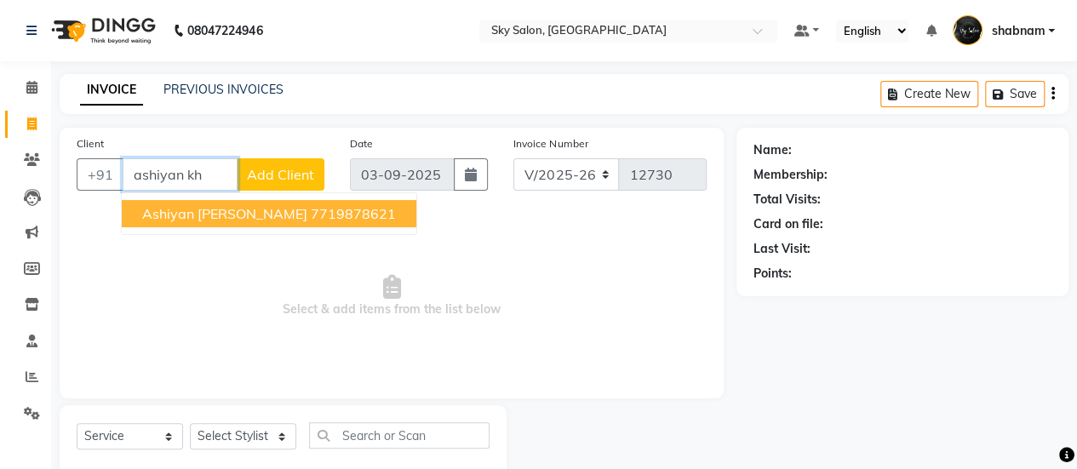
click at [311, 205] on ngb-highlight "7719878621" at bounding box center [353, 213] width 85 height 17
type input "7719878621"
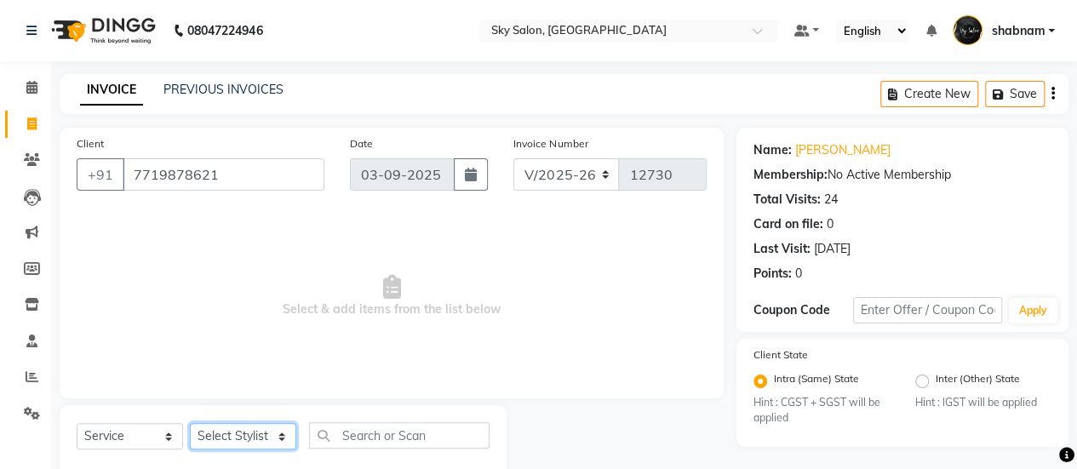
click at [237, 440] on select "Select Stylist afreen [PERSON_NAME] saha [PERSON_NAME] [PERSON_NAME] [PERSON_NA…" at bounding box center [243, 436] width 106 height 26
select select "27779"
click at [190, 423] on select "Select Stylist afreen [PERSON_NAME] saha [PERSON_NAME] [PERSON_NAME] [PERSON_NA…" at bounding box center [243, 436] width 106 height 26
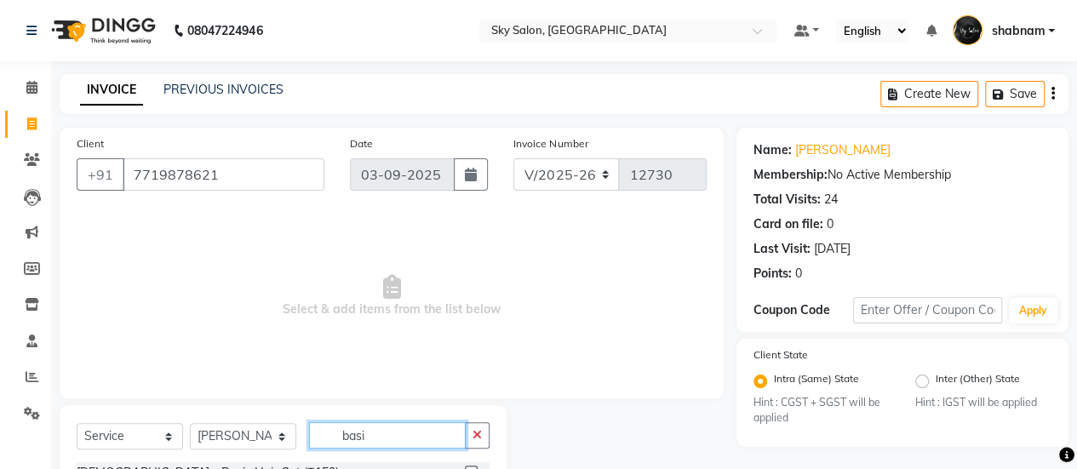
scroll to position [66, 0]
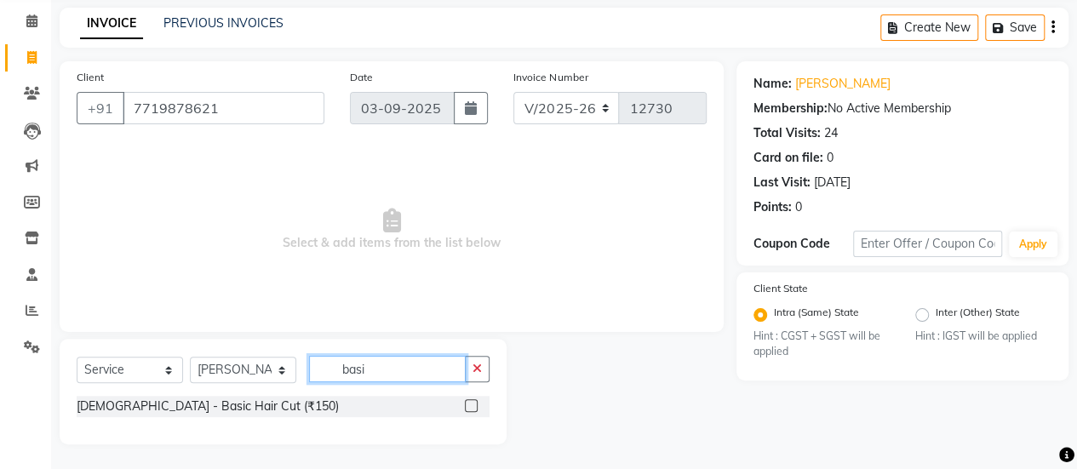
type input "basi"
click at [475, 409] on label at bounding box center [471, 405] width 13 height 13
click at [475, 409] on input "checkbox" at bounding box center [470, 406] width 11 height 11
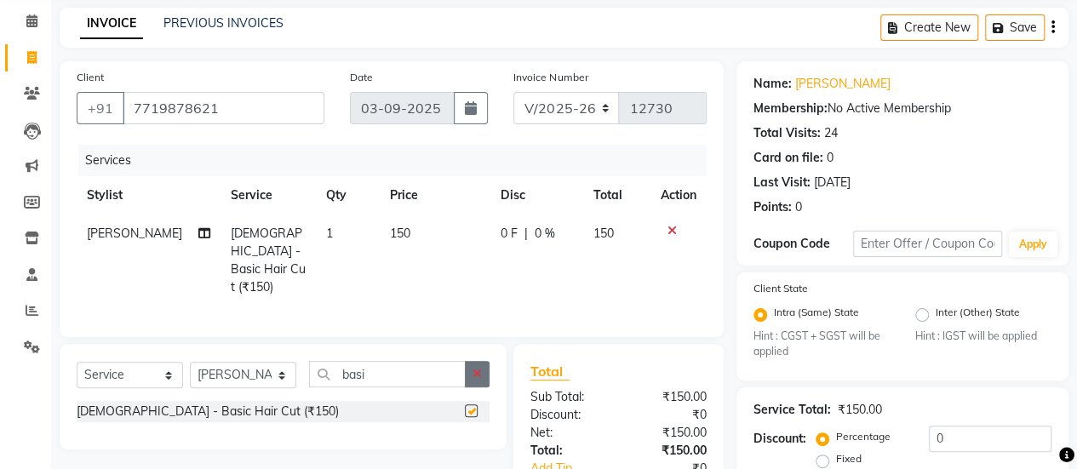
checkbox input "false"
click at [465, 375] on button "button" at bounding box center [477, 374] width 25 height 26
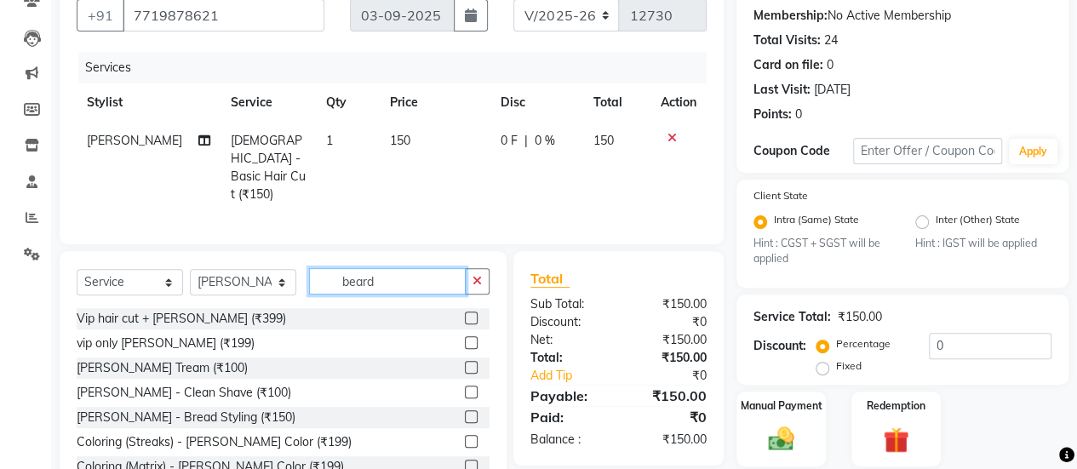
scroll to position [162, 0]
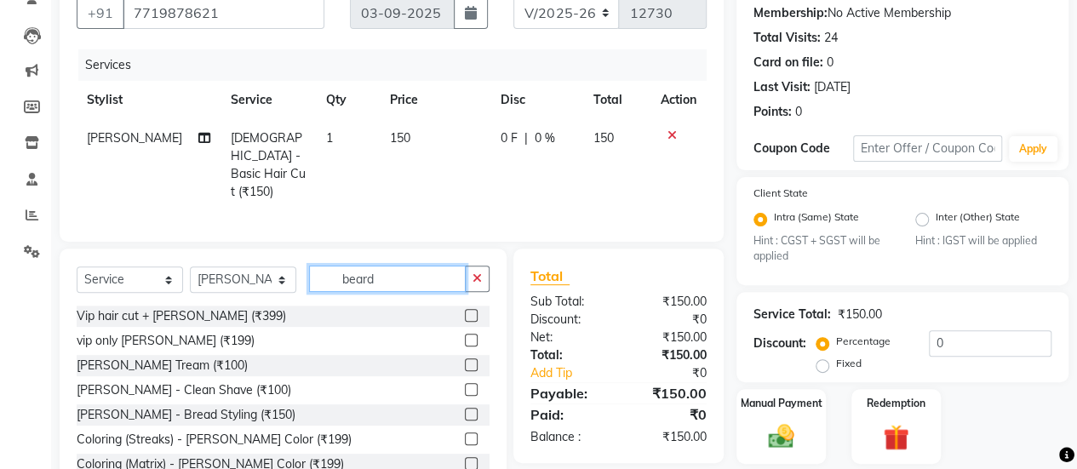
type input "beard"
click at [465, 360] on label at bounding box center [471, 364] width 13 height 13
click at [465, 360] on input "checkbox" at bounding box center [470, 365] width 11 height 11
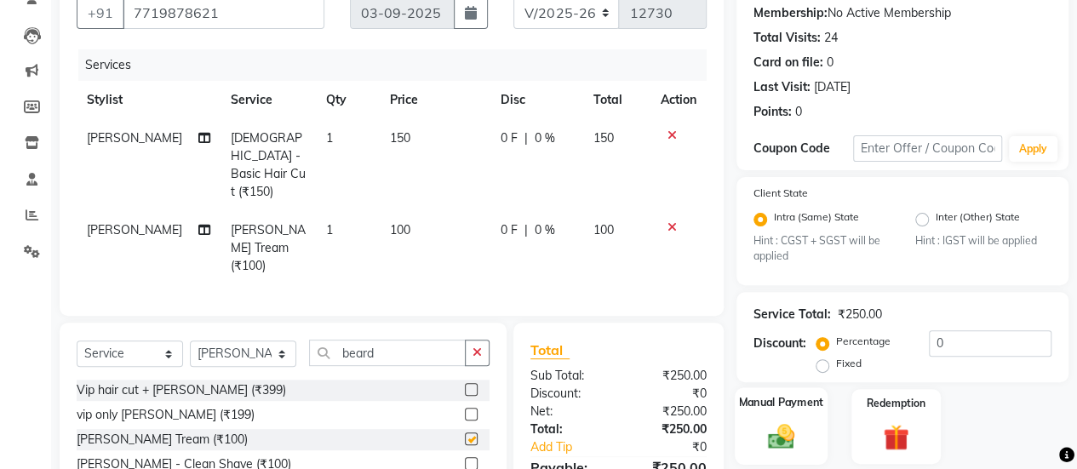
checkbox input "false"
click at [781, 408] on label "Manual Payment" at bounding box center [781, 403] width 85 height 16
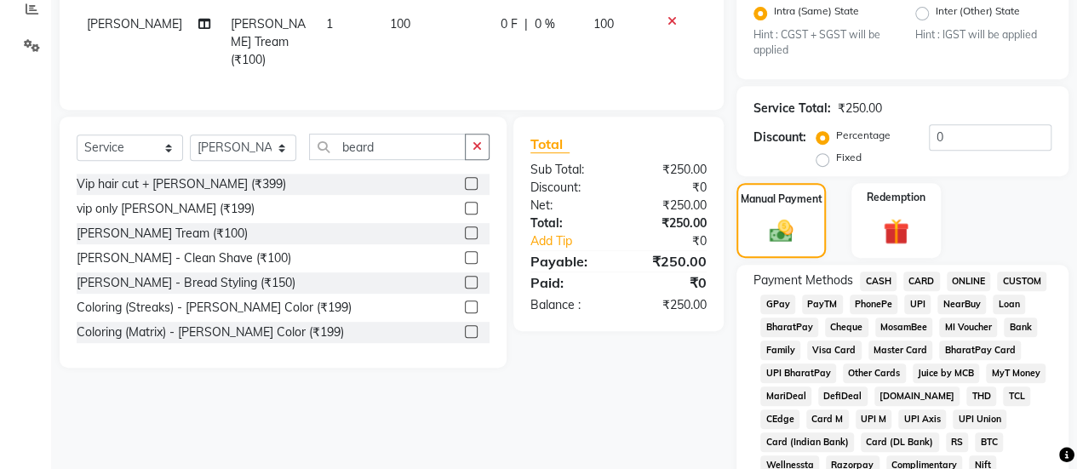
scroll to position [371, 0]
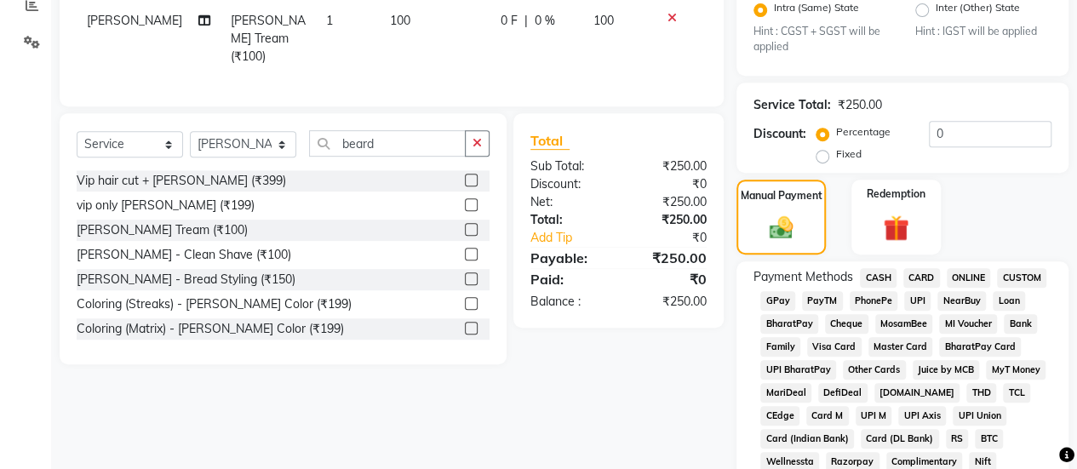
click at [779, 299] on span "GPay" at bounding box center [777, 301] width 35 height 20
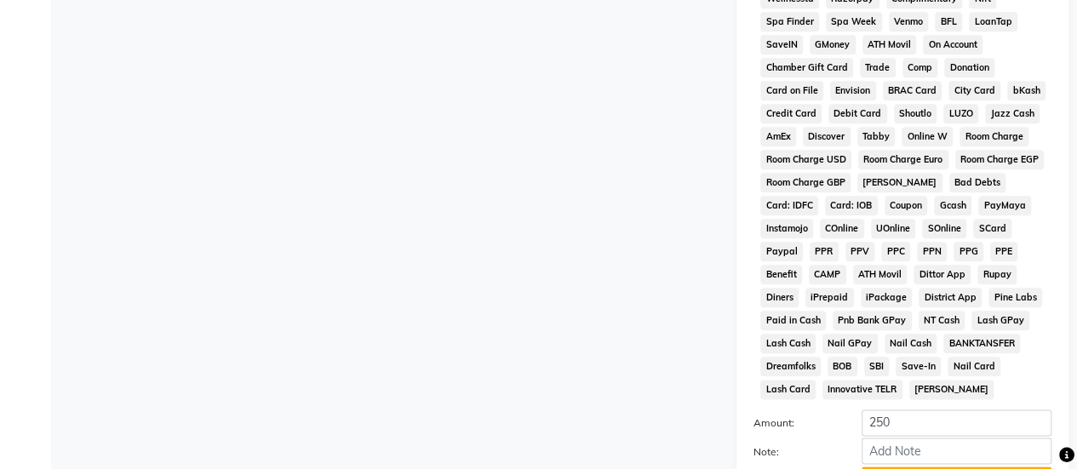
scroll to position [994, 0]
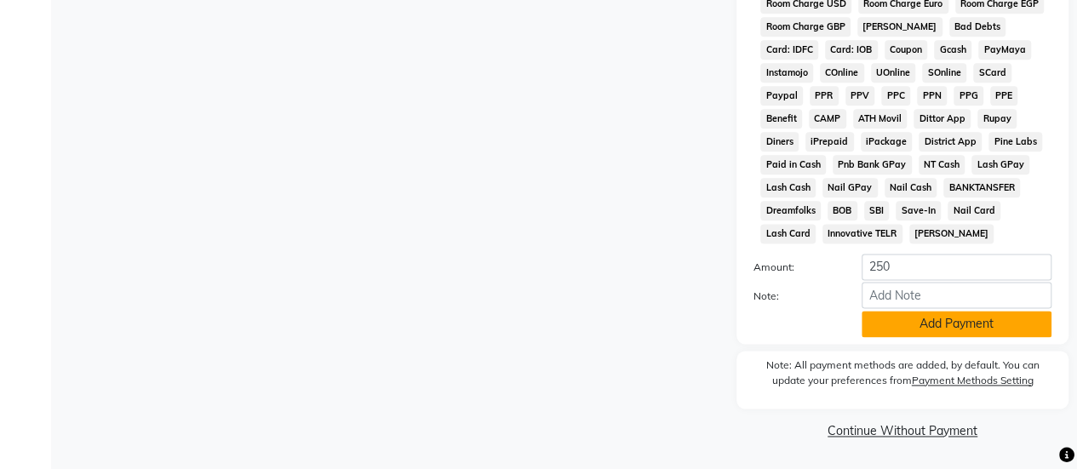
click at [920, 311] on button "Add Payment" at bounding box center [956, 324] width 190 height 26
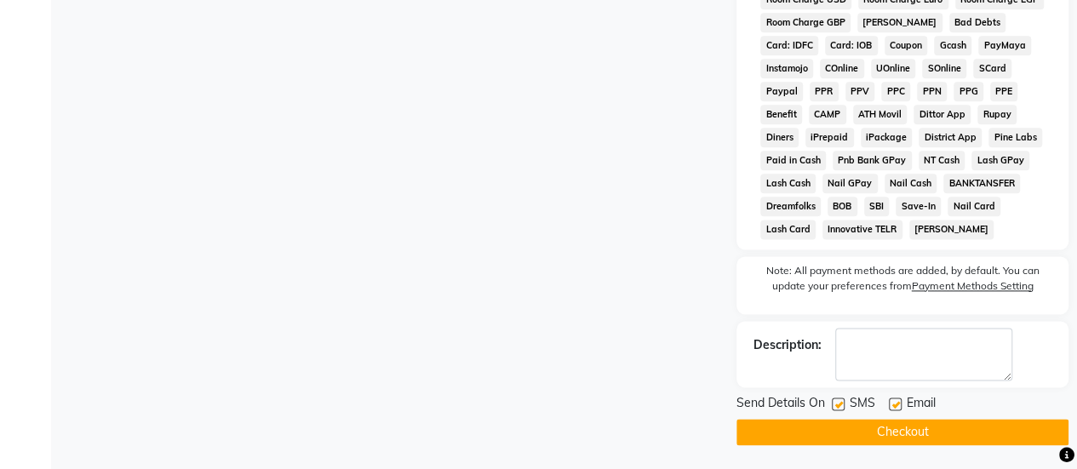
drag, startPoint x: 848, startPoint y: 405, endPoint x: 838, endPoint y: 405, distance: 9.4
click at [838, 405] on div "SMS" at bounding box center [860, 404] width 57 height 21
click at [838, 405] on label at bounding box center [838, 403] width 13 height 13
click at [838, 405] on input "checkbox" at bounding box center [837, 404] width 11 height 11
checkbox input "false"
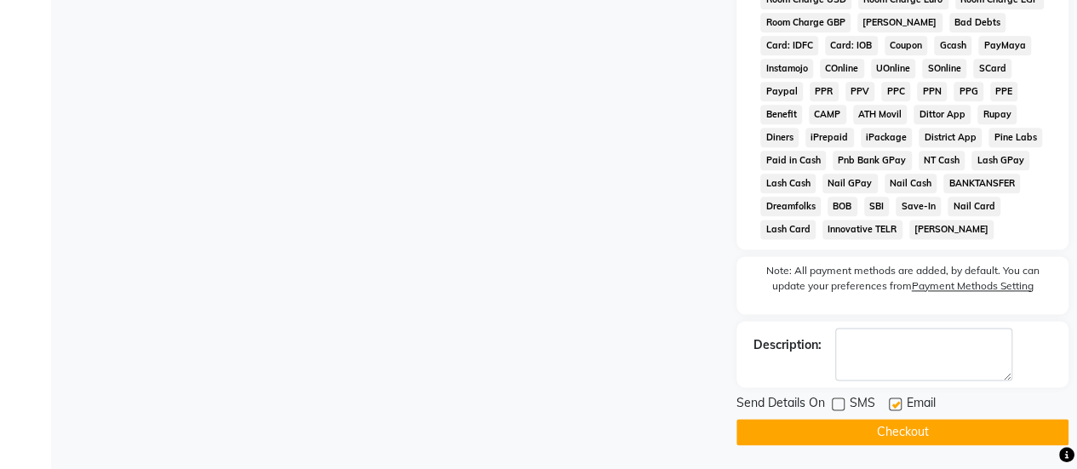
click at [849, 432] on button "Checkout" at bounding box center [902, 432] width 332 height 26
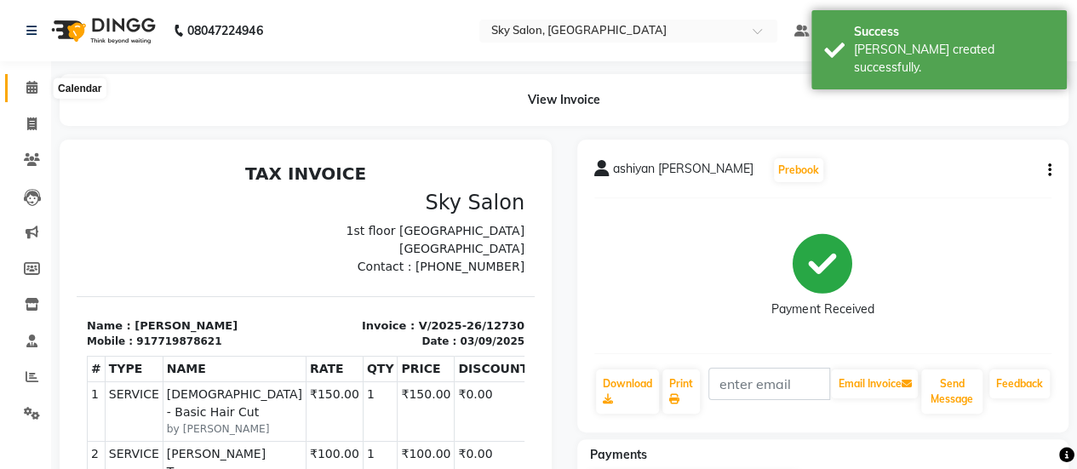
click at [43, 90] on span at bounding box center [32, 88] width 30 height 20
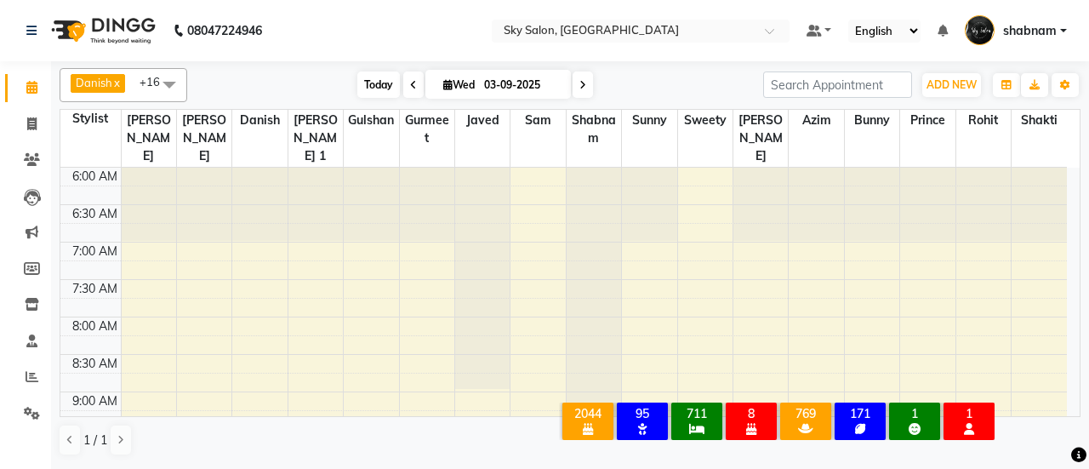
click at [386, 75] on span "Today" at bounding box center [378, 84] width 43 height 26
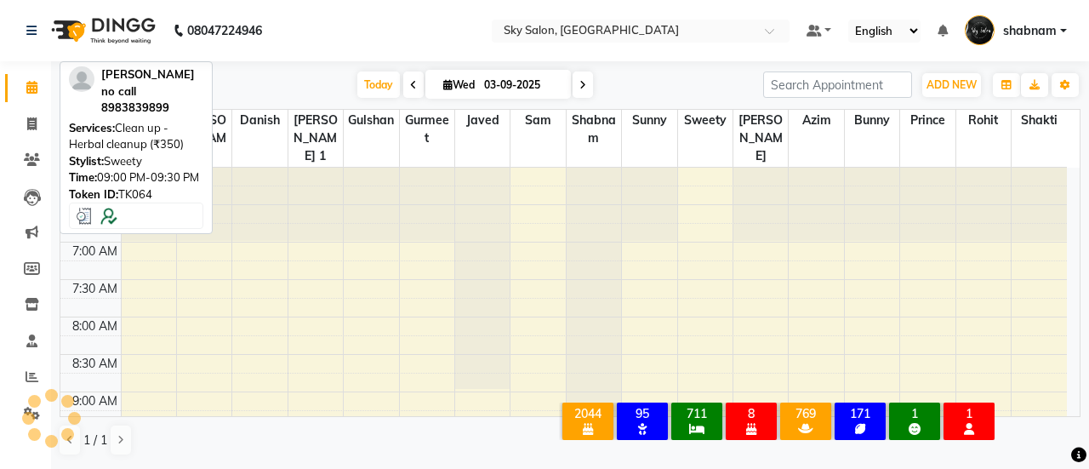
scroll to position [1059, 0]
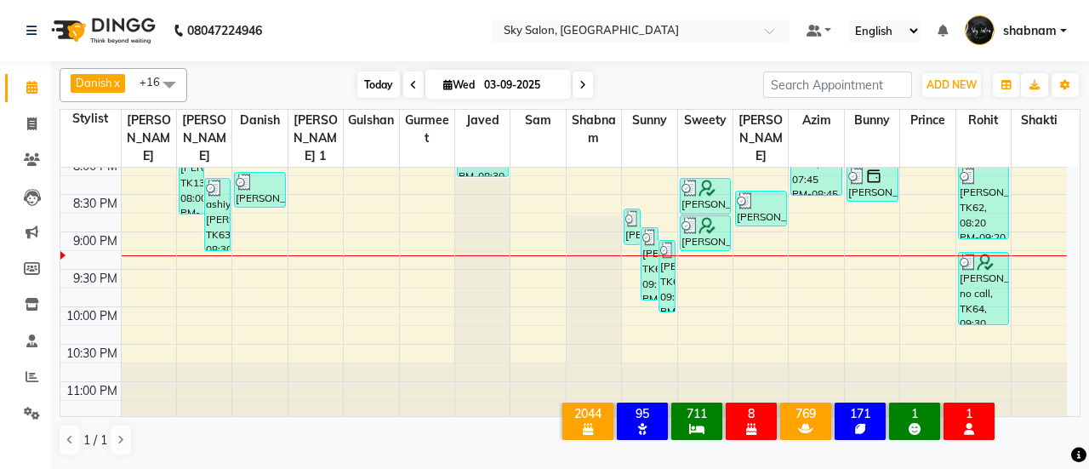
click at [377, 85] on span "Today" at bounding box center [378, 84] width 43 height 26
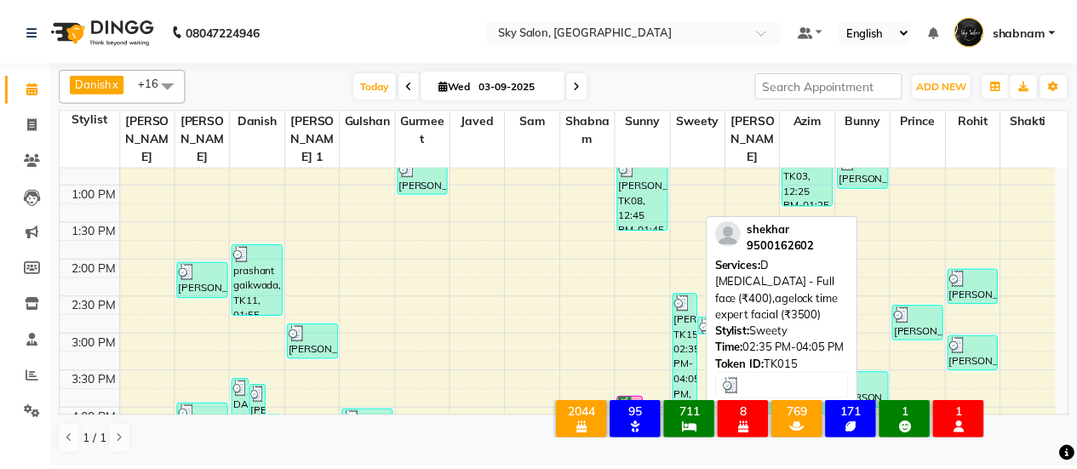
scroll to position [506, 0]
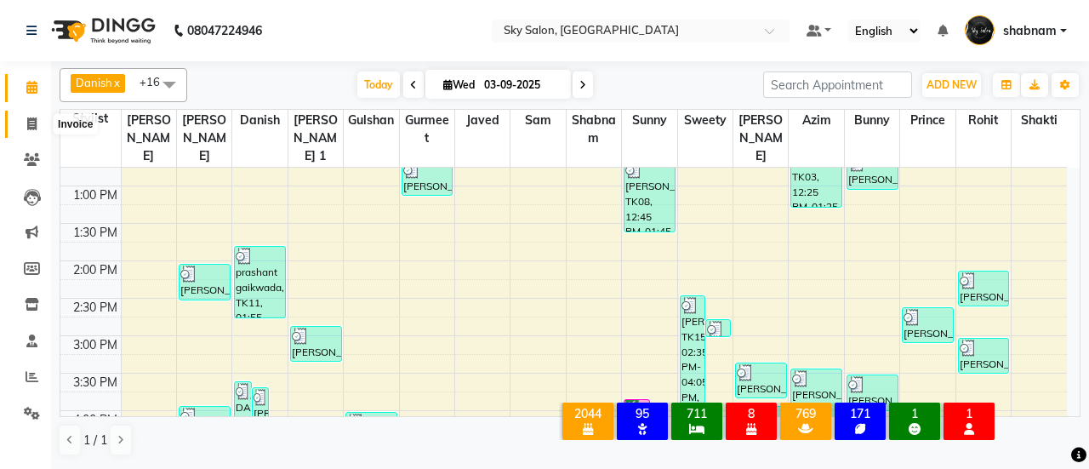
click at [27, 133] on span at bounding box center [32, 125] width 30 height 20
select select "service"
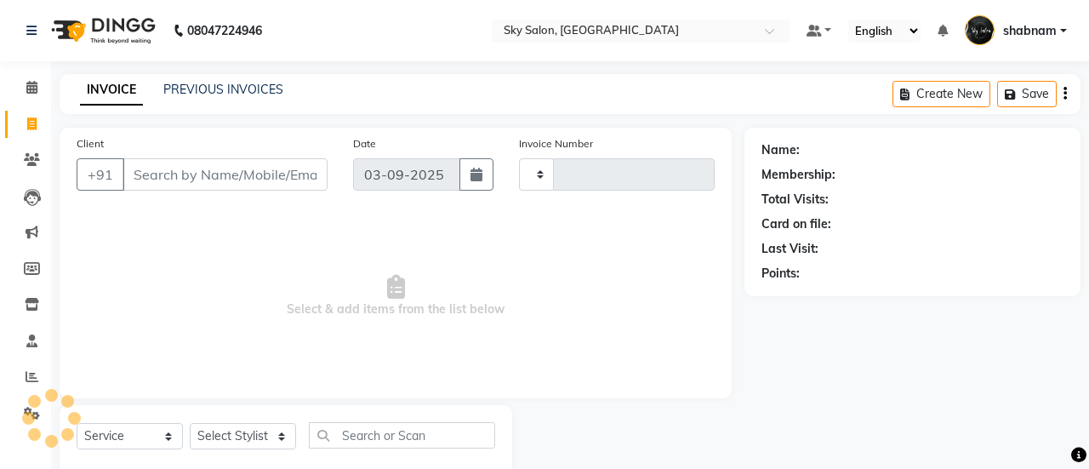
type input "12732"
select select "3537"
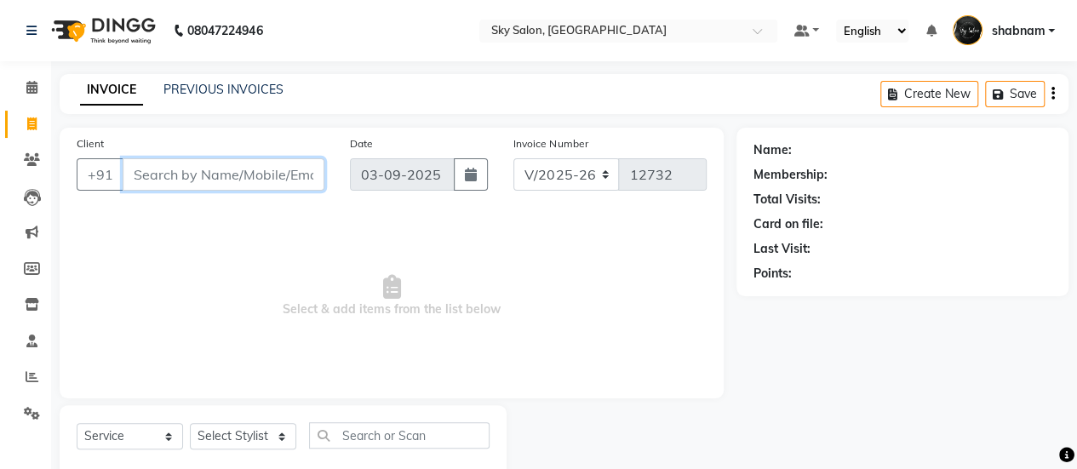
click at [237, 160] on input "Client" at bounding box center [224, 174] width 202 height 32
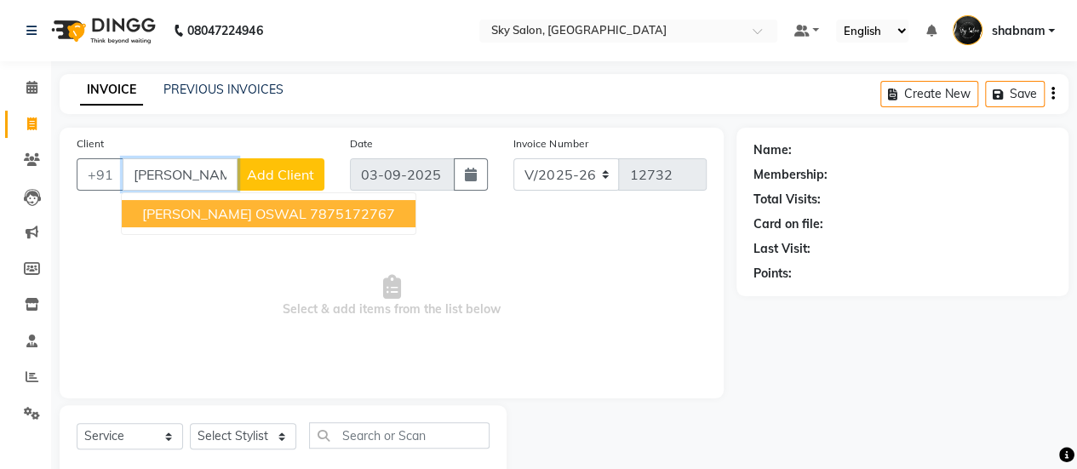
click at [211, 222] on button "DUSHANT OSWAL 7875172767" at bounding box center [269, 213] width 294 height 27
type input "7875172767"
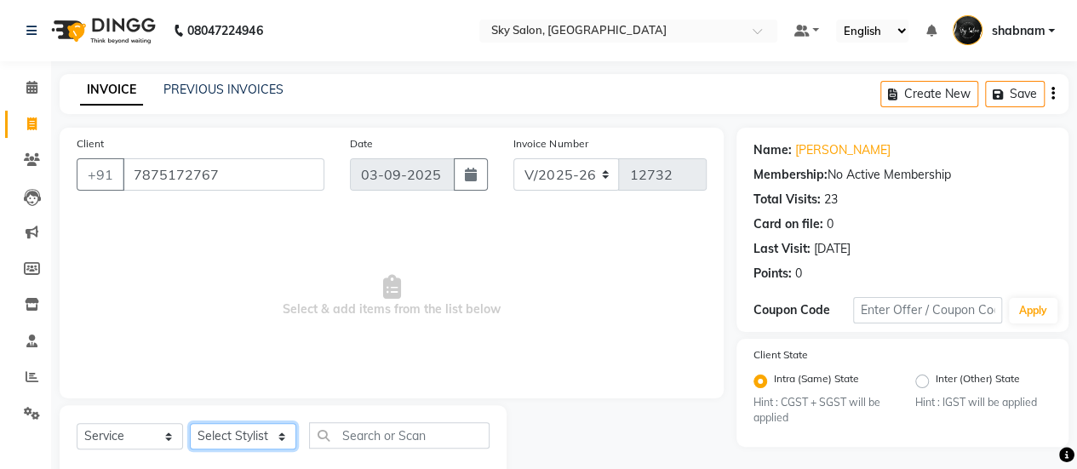
click at [257, 444] on select "Select Stylist afreen [PERSON_NAME] saha [PERSON_NAME] [PERSON_NAME] [PERSON_NA…" at bounding box center [243, 436] width 106 height 26
select select "57852"
click at [190, 423] on select "Select Stylist afreen [PERSON_NAME] saha [PERSON_NAME] [PERSON_NAME] [PERSON_NA…" at bounding box center [243, 436] width 106 height 26
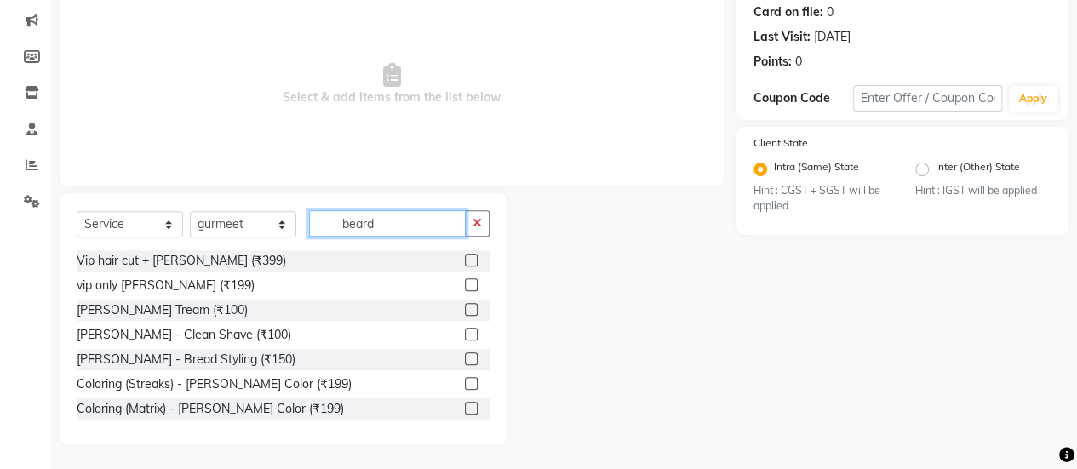
type input "beard"
click at [465, 314] on label at bounding box center [471, 309] width 13 height 13
click at [465, 314] on input "checkbox" at bounding box center [470, 310] width 11 height 11
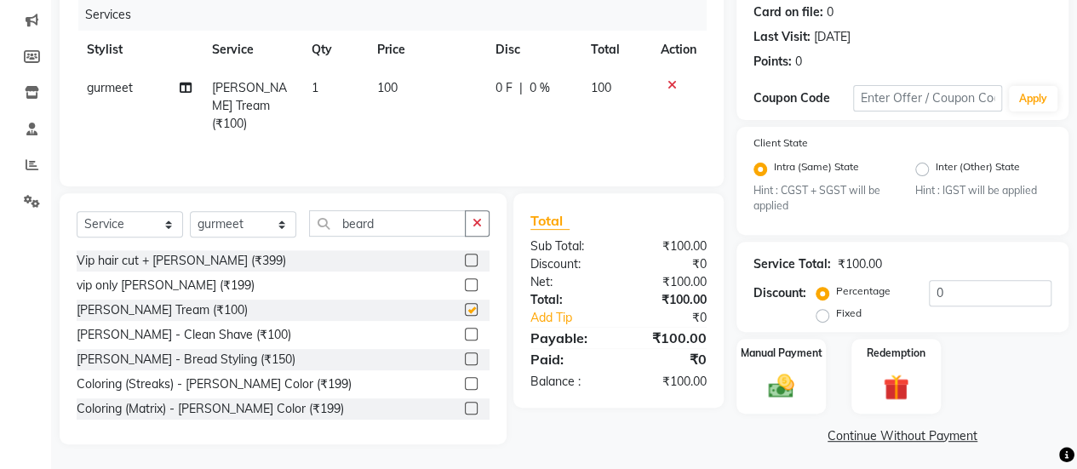
checkbox input "false"
click at [397, 238] on div "Select Service Product Membership Package Voucher Prepaid Gift Card Select Styl…" at bounding box center [283, 230] width 413 height 40
click at [392, 223] on input "beard" at bounding box center [387, 223] width 157 height 26
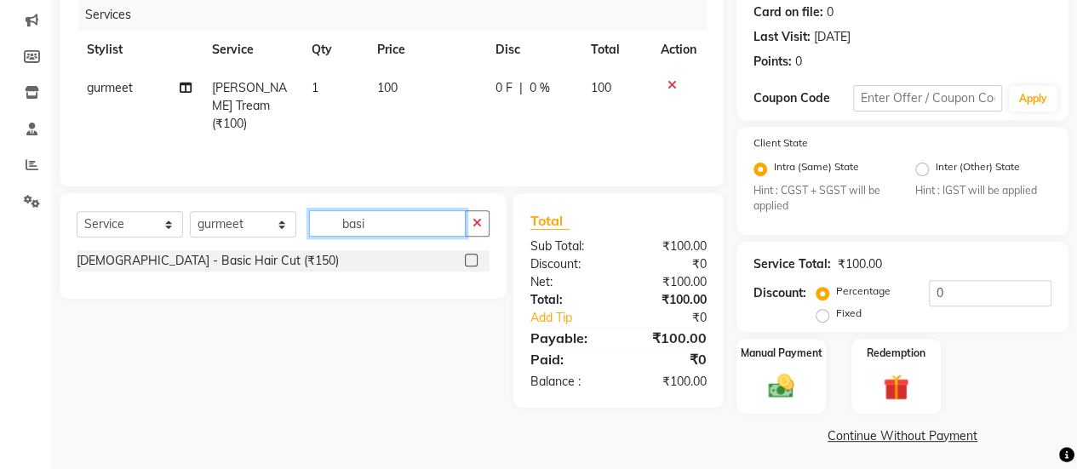
type input "basi"
click at [468, 263] on label at bounding box center [471, 260] width 13 height 13
click at [468, 263] on input "checkbox" at bounding box center [470, 260] width 11 height 11
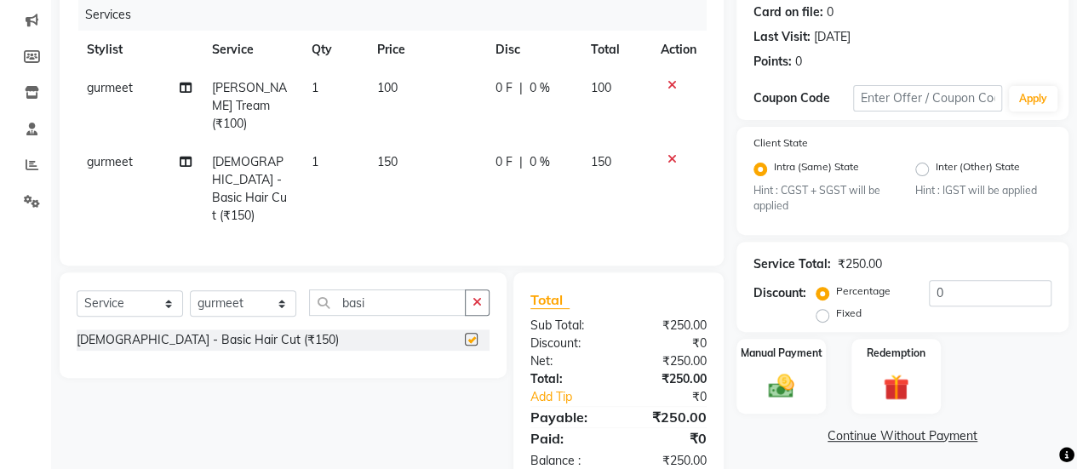
checkbox input "false"
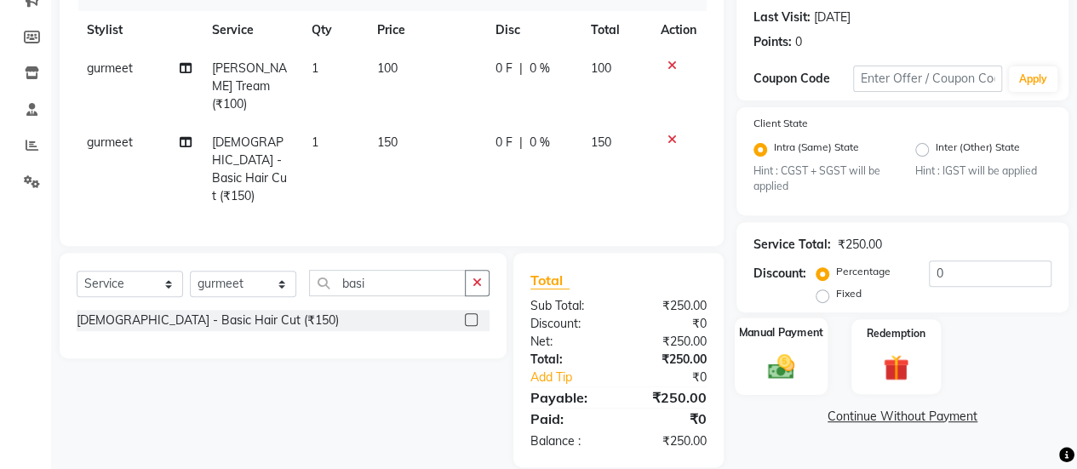
click at [768, 372] on img at bounding box center [780, 367] width 43 height 31
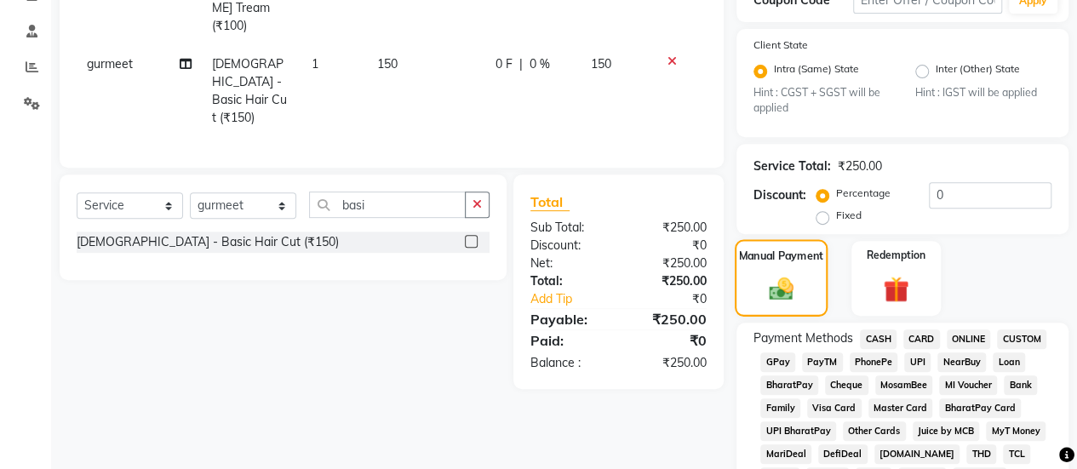
scroll to position [325, 0]
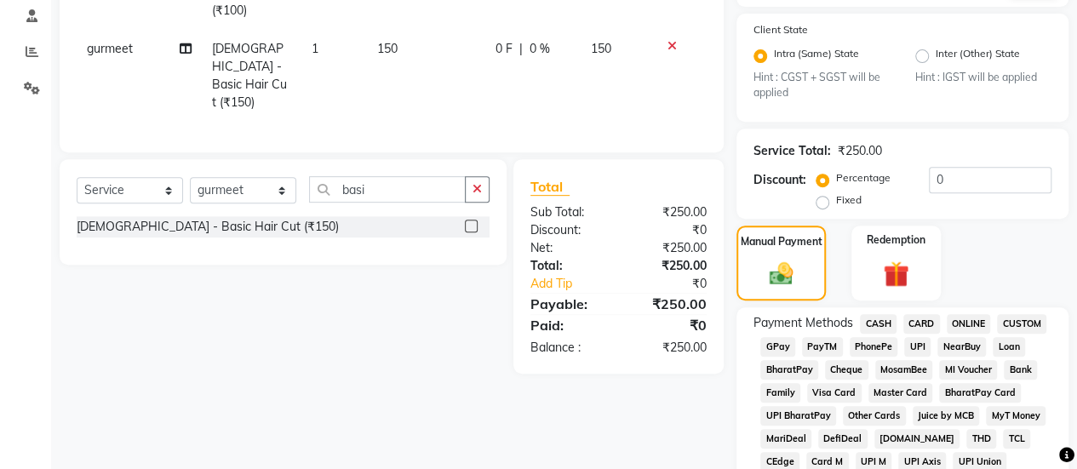
click at [773, 351] on span "GPay" at bounding box center [777, 347] width 35 height 20
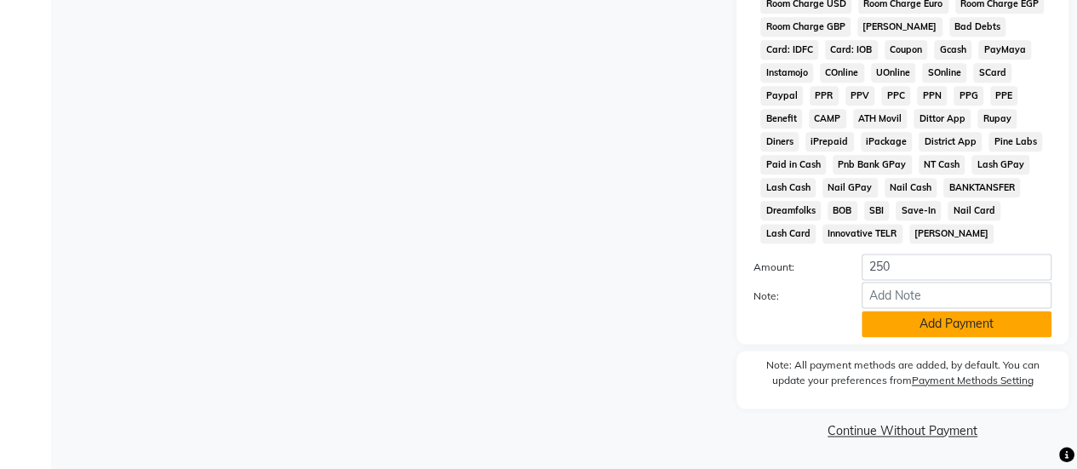
click at [924, 324] on button "Add Payment" at bounding box center [956, 324] width 190 height 26
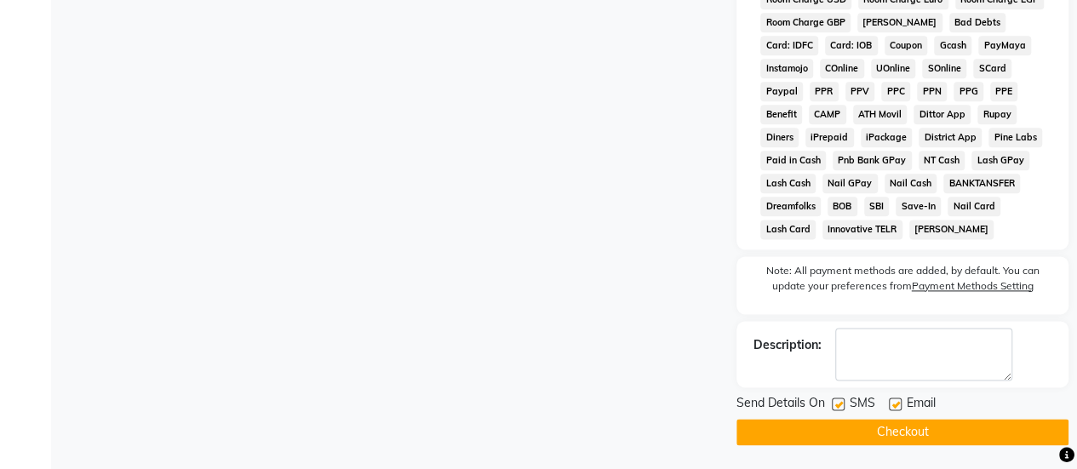
click at [839, 406] on label at bounding box center [838, 403] width 13 height 13
click at [839, 406] on input "checkbox" at bounding box center [837, 404] width 11 height 11
checkbox input "false"
click at [860, 433] on button "Checkout" at bounding box center [902, 432] width 332 height 26
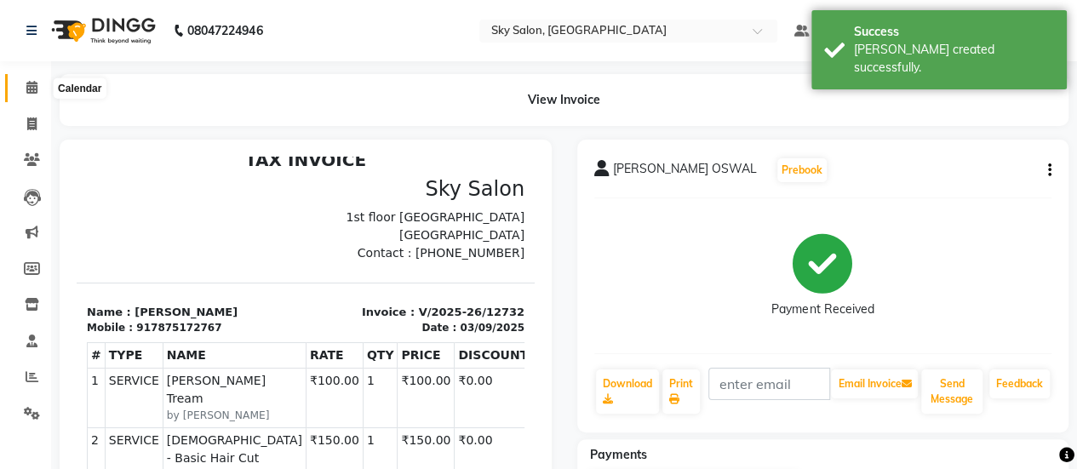
click at [40, 88] on span at bounding box center [32, 88] width 30 height 20
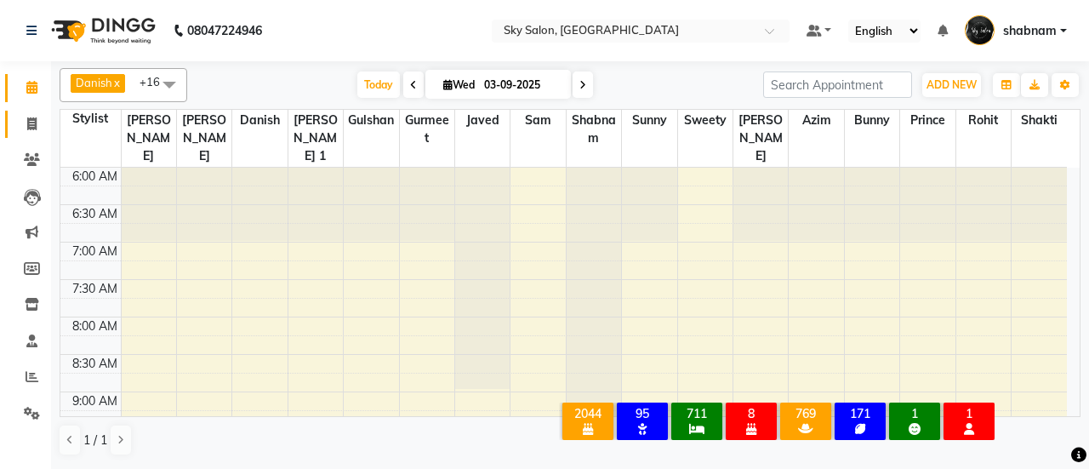
click at [15, 134] on link "Invoice" at bounding box center [25, 125] width 41 height 28
select select "3537"
select select "service"
click at [387, 81] on span "Today" at bounding box center [378, 84] width 43 height 26
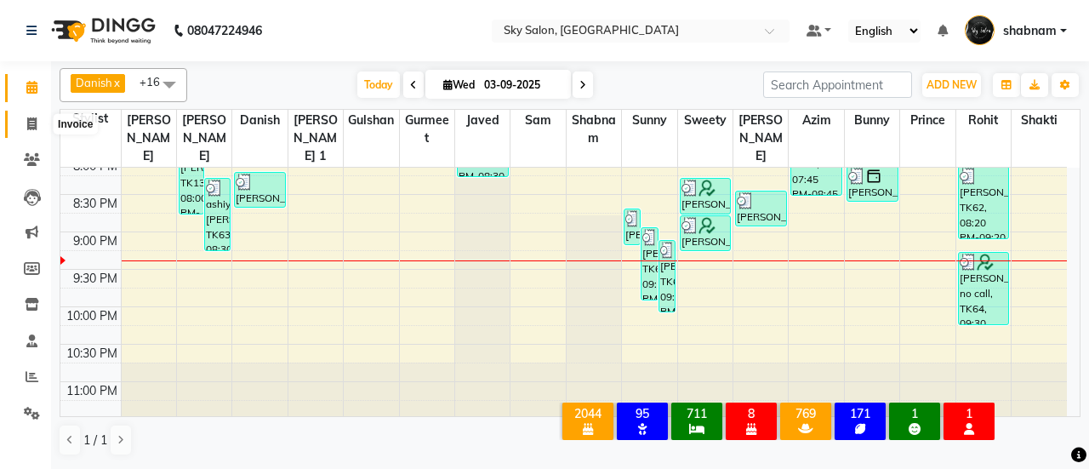
click at [17, 123] on span at bounding box center [32, 125] width 30 height 20
select select "service"
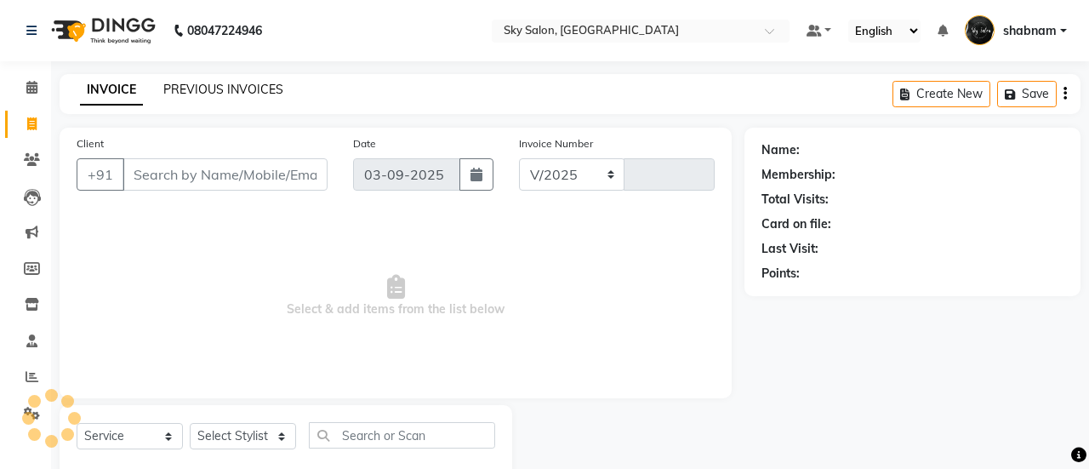
select select "3537"
type input "12732"
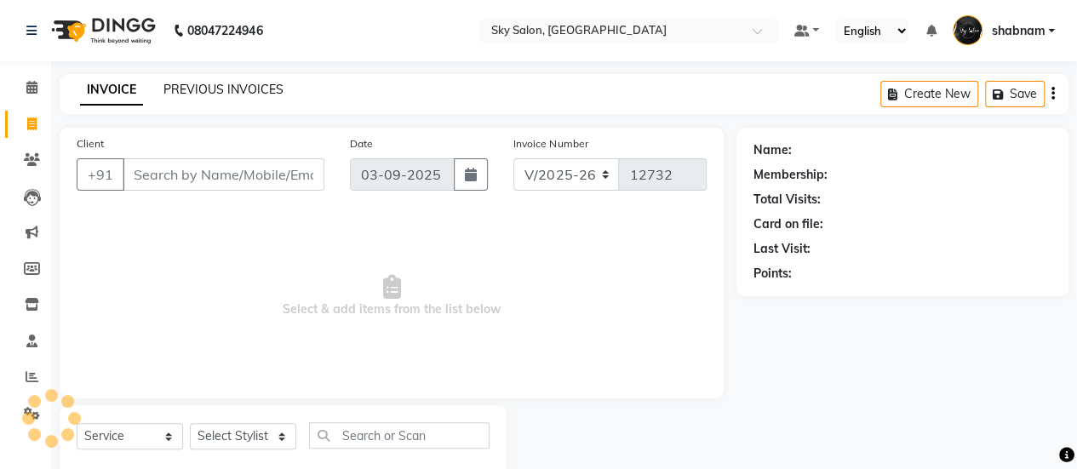
click at [255, 89] on link "PREVIOUS INVOICES" at bounding box center [223, 89] width 120 height 15
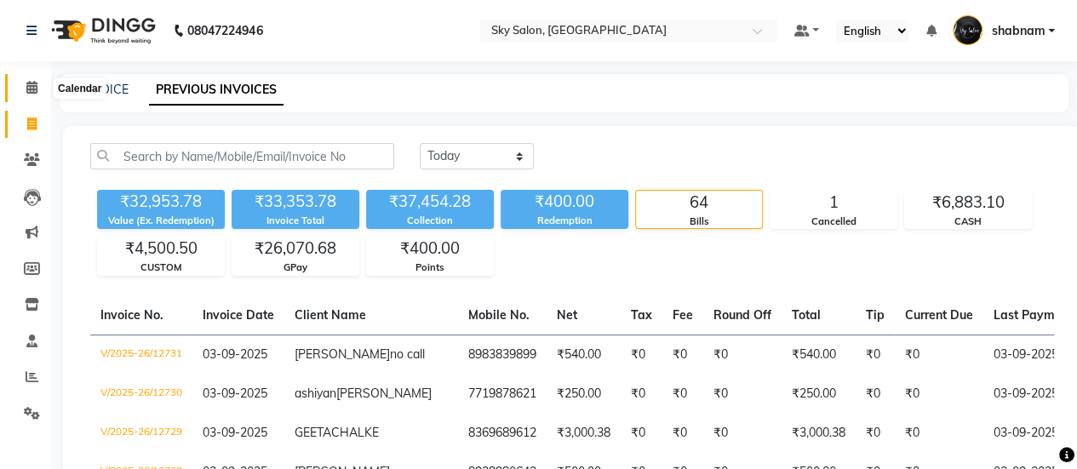
click at [41, 91] on span at bounding box center [32, 88] width 30 height 20
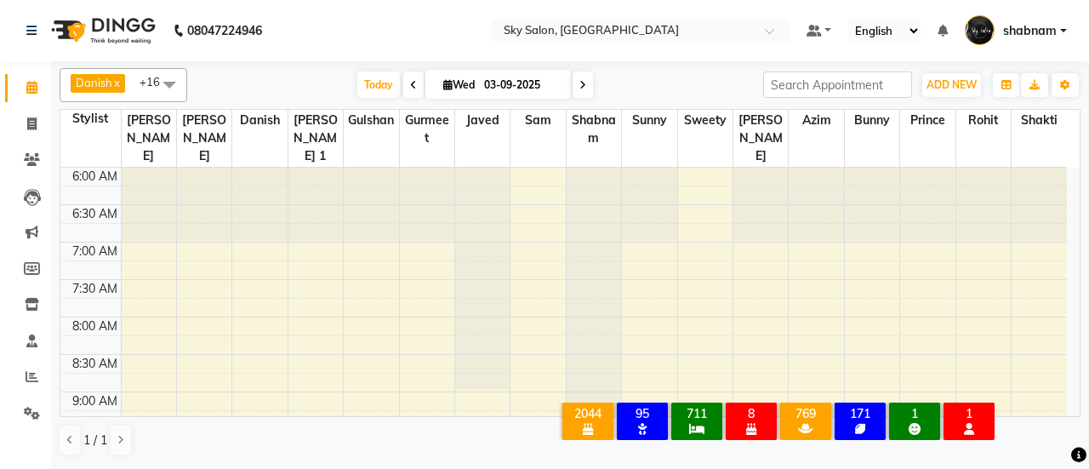
click at [380, 70] on div "Danish x javed x [PERSON_NAME] x [PERSON_NAME] x sunny x [PERSON_NAME] x [PERSO…" at bounding box center [570, 262] width 1021 height 402
drag, startPoint x: 380, startPoint y: 70, endPoint x: 379, endPoint y: 79, distance: 9.5
click at [379, 79] on div "Danish x javed x [PERSON_NAME] x [PERSON_NAME] x sunny x [PERSON_NAME] x [PERSO…" at bounding box center [570, 85] width 1021 height 34
click at [379, 79] on span "Today" at bounding box center [378, 84] width 43 height 26
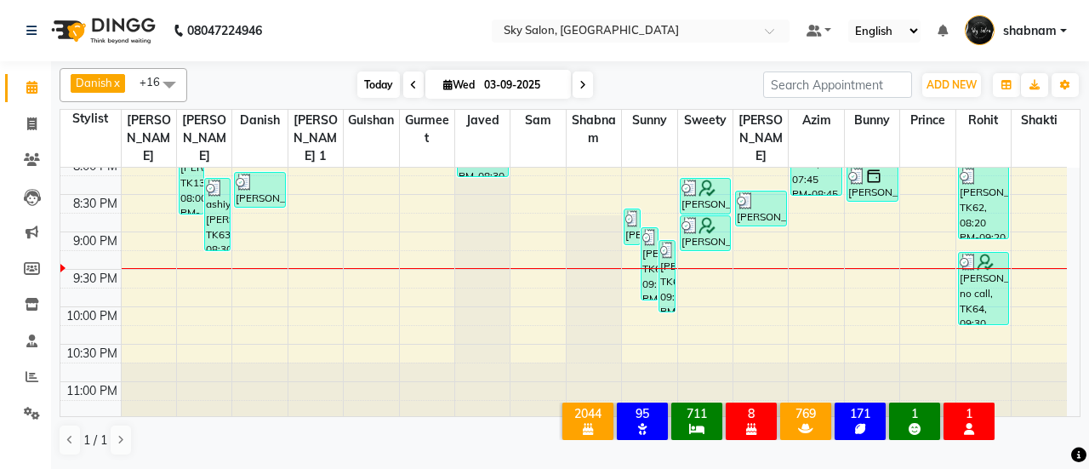
click at [375, 71] on span "Today" at bounding box center [378, 84] width 43 height 26
click at [373, 83] on span "Today" at bounding box center [378, 84] width 43 height 26
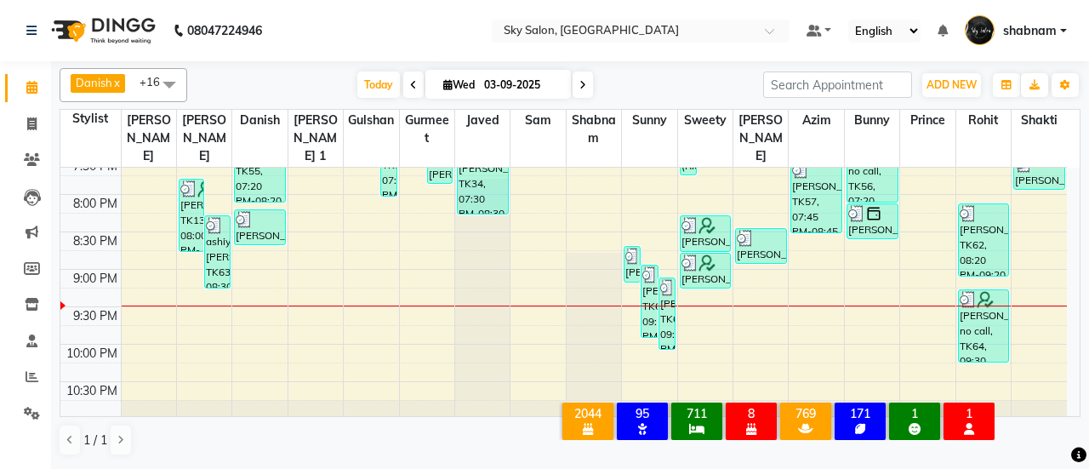
scroll to position [998, 0]
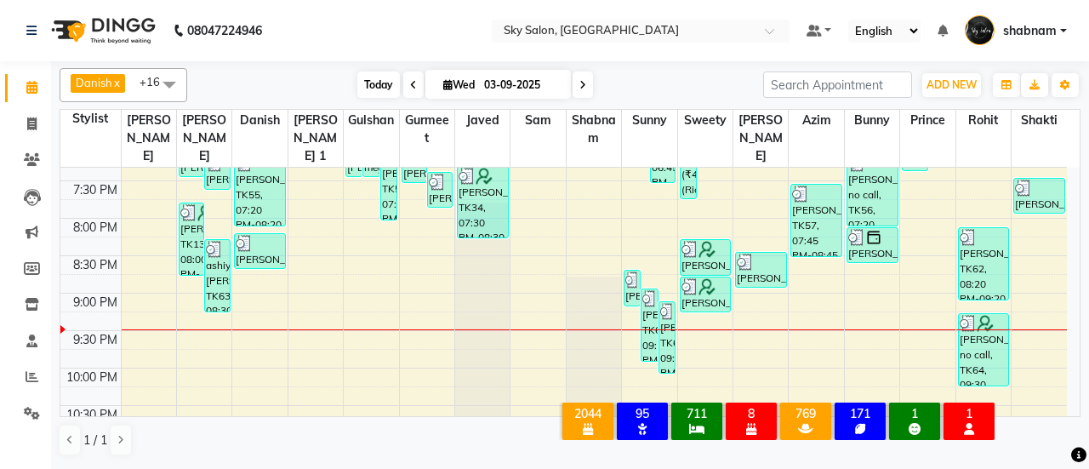
click at [383, 76] on span "Today" at bounding box center [378, 84] width 43 height 26
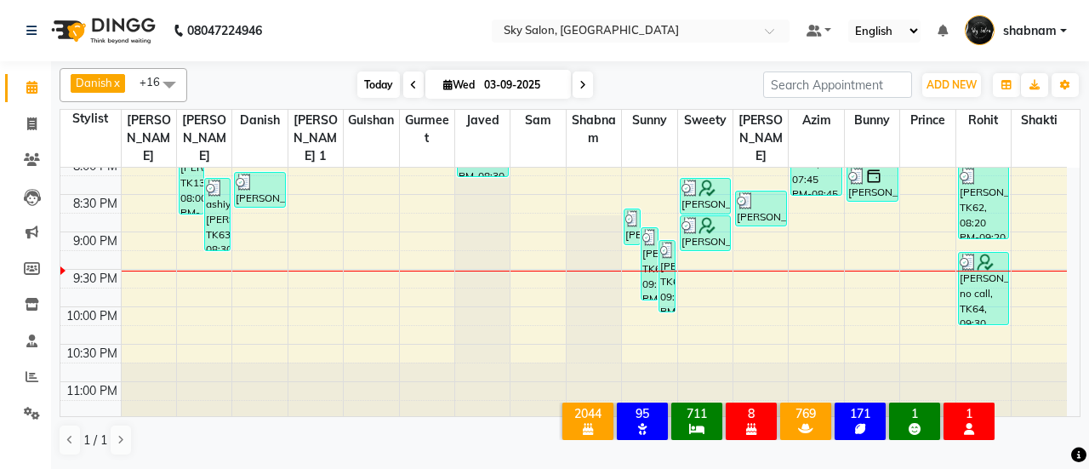
click at [366, 95] on span "Today" at bounding box center [378, 84] width 43 height 26
click at [32, 133] on span at bounding box center [32, 125] width 30 height 20
select select "service"
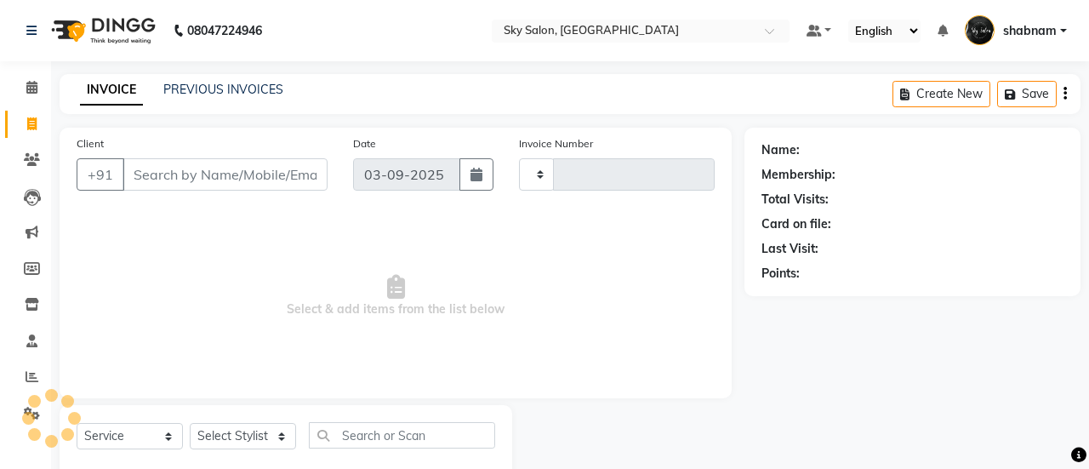
type input "12732"
select select "3537"
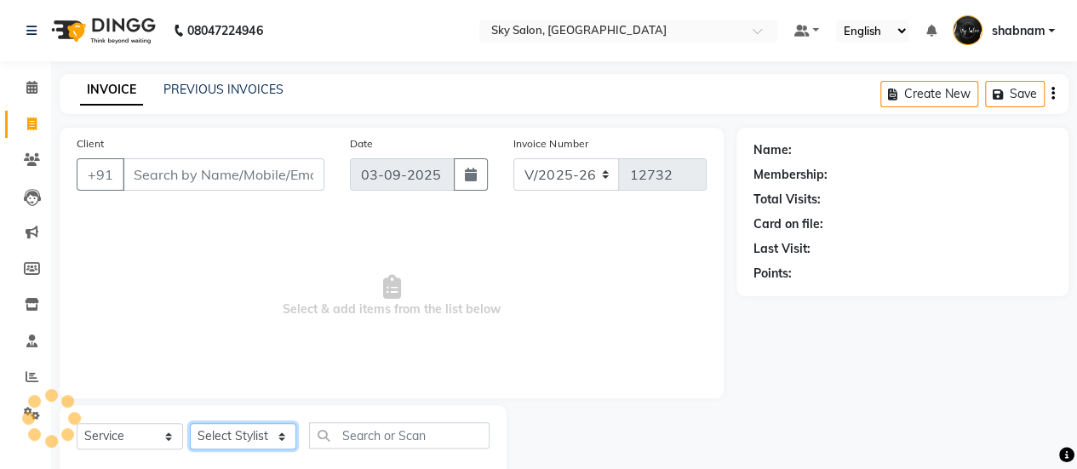
click at [235, 431] on select "Select Stylist" at bounding box center [243, 436] width 106 height 26
select select "27779"
click at [190, 423] on select "Select Stylist afreen [PERSON_NAME] saha [PERSON_NAME] [PERSON_NAME] [PERSON_NA…" at bounding box center [243, 436] width 106 height 26
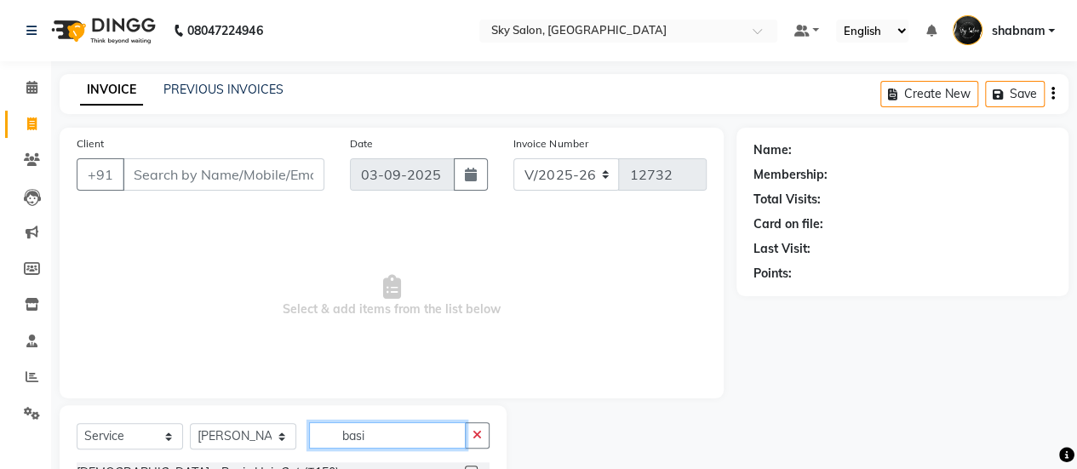
scroll to position [66, 0]
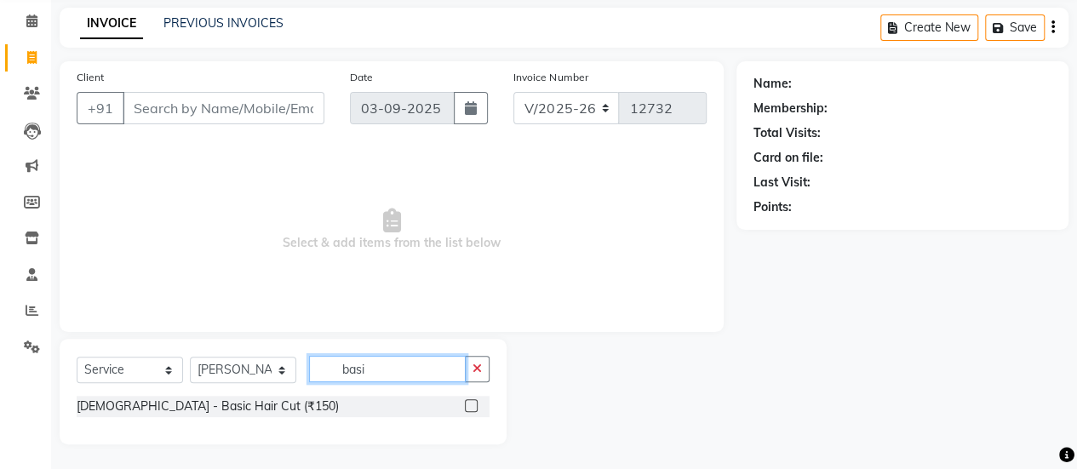
type input "basi"
drag, startPoint x: 466, startPoint y: 397, endPoint x: 468, endPoint y: 409, distance: 12.2
click at [468, 409] on div at bounding box center [477, 406] width 25 height 21
click at [468, 409] on label at bounding box center [471, 405] width 13 height 13
click at [468, 409] on input "checkbox" at bounding box center [470, 406] width 11 height 11
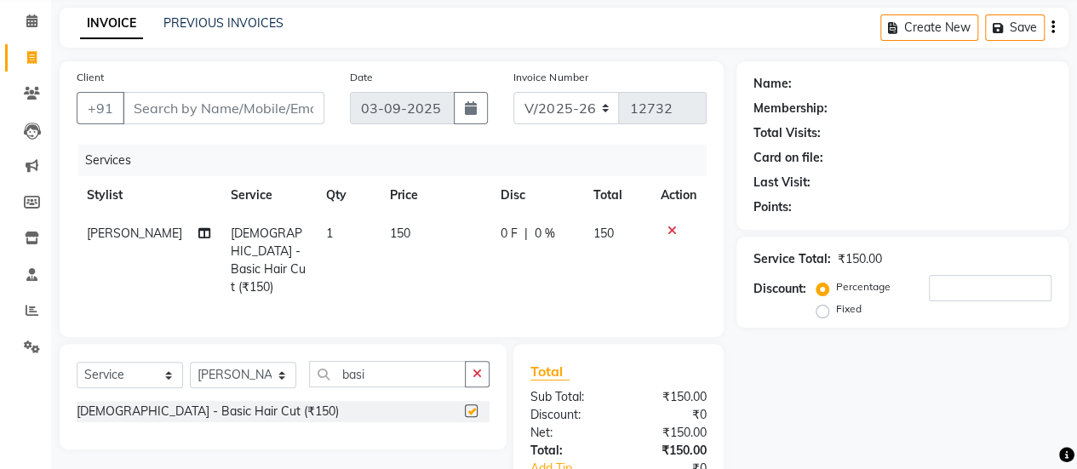
checkbox input "false"
click at [473, 369] on icon "button" at bounding box center [476, 374] width 9 height 12
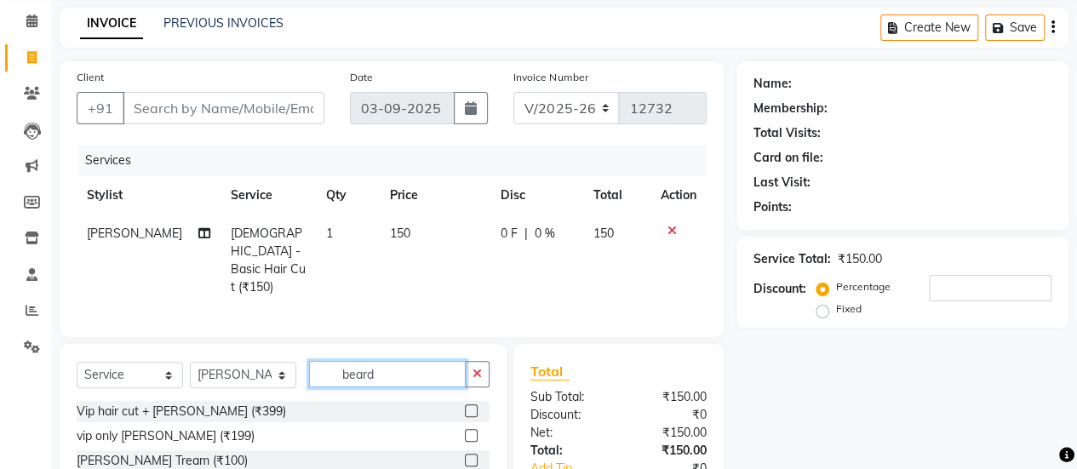
scroll to position [72, 0]
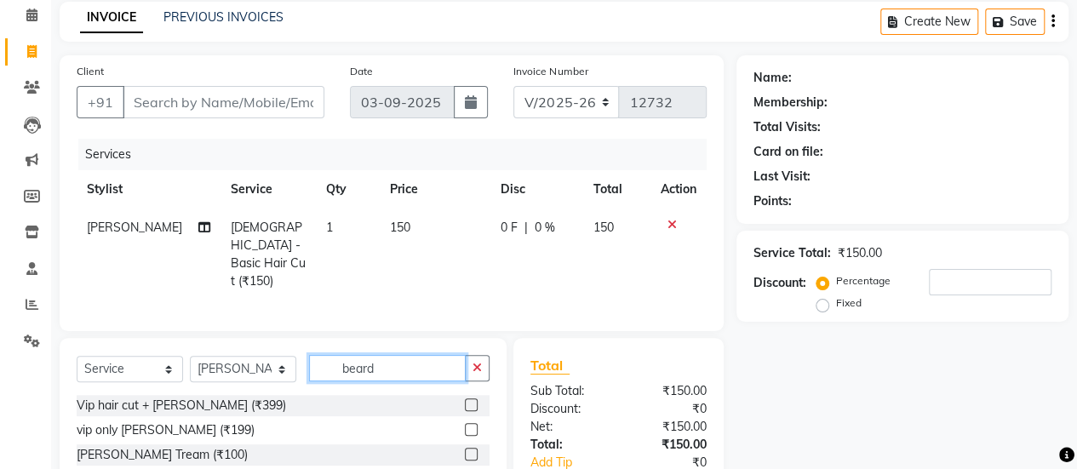
type input "beard"
click at [465, 444] on div at bounding box center [477, 454] width 25 height 21
click at [465, 448] on label at bounding box center [471, 454] width 13 height 13
click at [465, 449] on input "checkbox" at bounding box center [470, 454] width 11 height 11
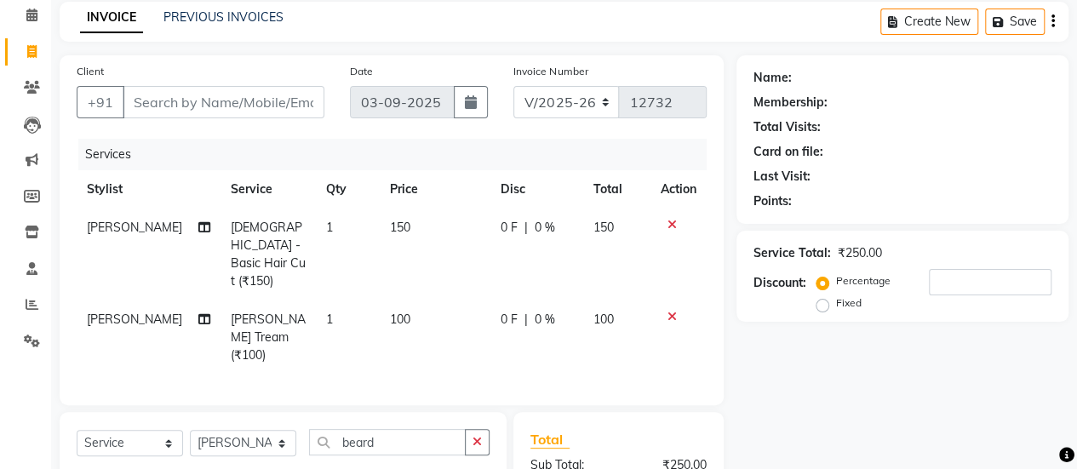
checkbox input "false"
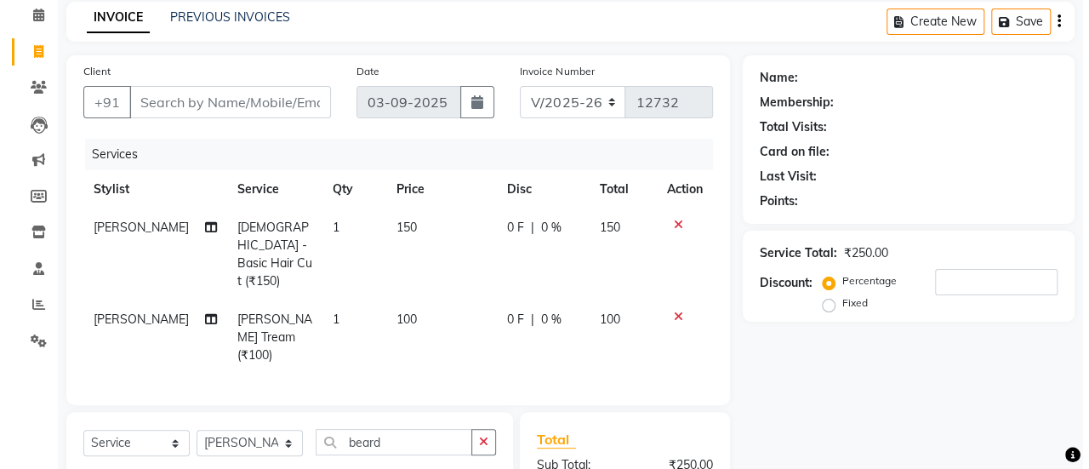
scroll to position [100, 0]
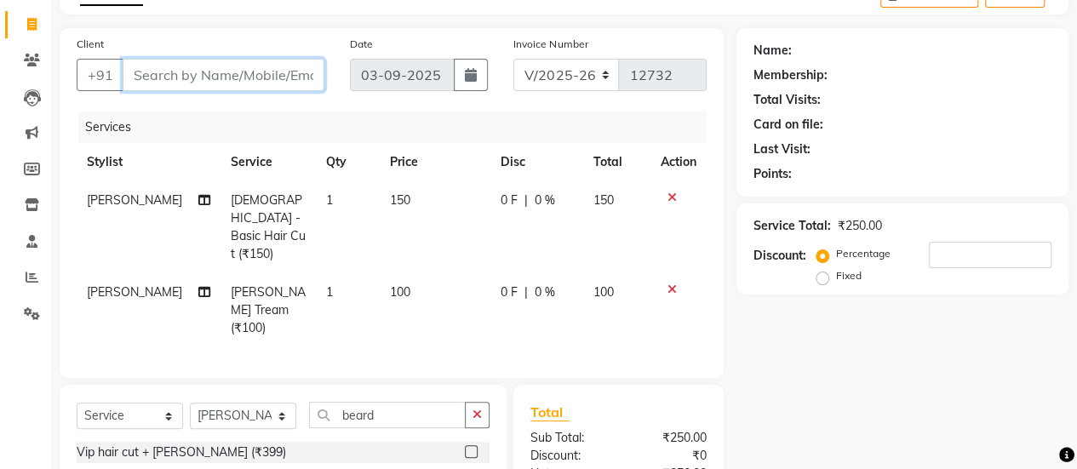
click at [289, 71] on input "Client" at bounding box center [224, 75] width 202 height 32
type input "7"
type input "0"
type input "7506956007"
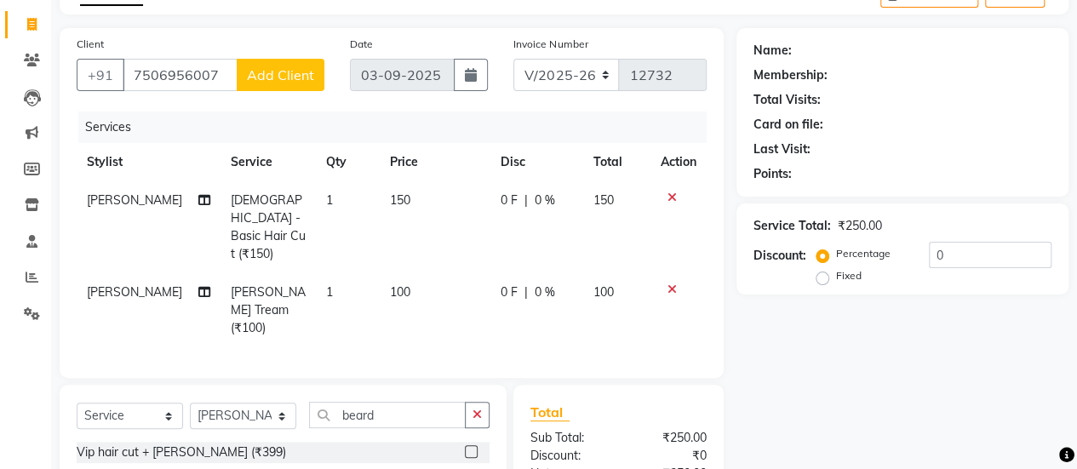
click at [289, 71] on span "Add Client" at bounding box center [280, 74] width 67 height 17
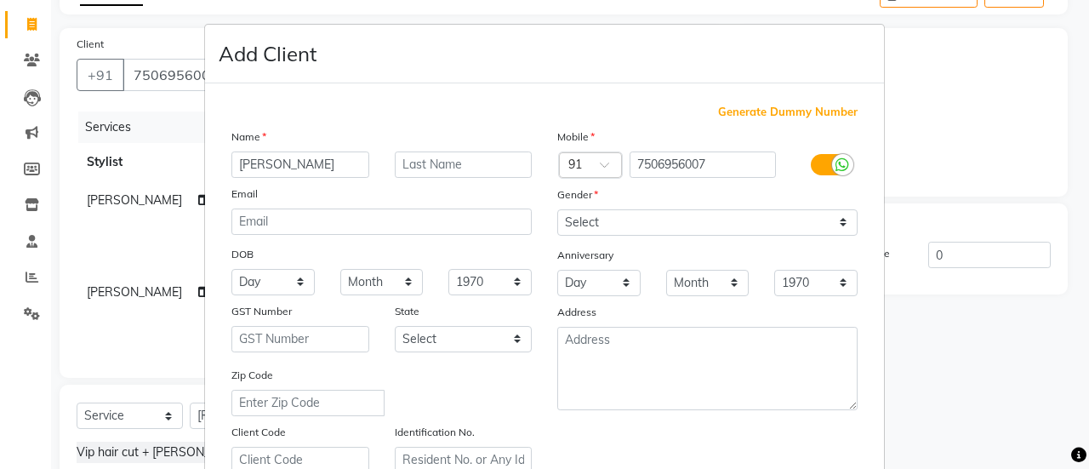
type input "[PERSON_NAME]"
click at [620, 212] on select "Select [DEMOGRAPHIC_DATA] [DEMOGRAPHIC_DATA] Other Prefer Not To Say" at bounding box center [708, 222] width 300 height 26
select select "[DEMOGRAPHIC_DATA]"
click at [558, 209] on select "Select [DEMOGRAPHIC_DATA] [DEMOGRAPHIC_DATA] Other Prefer Not To Say" at bounding box center [708, 222] width 300 height 26
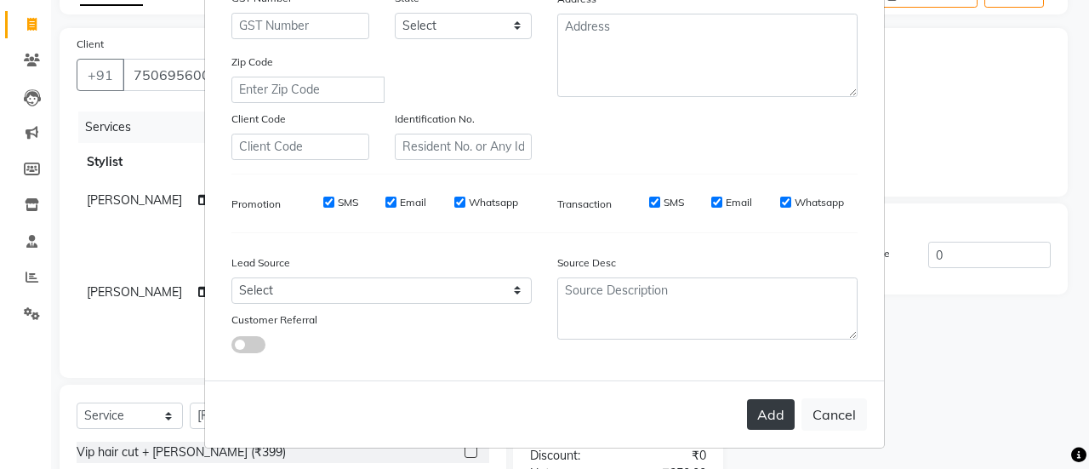
click at [751, 421] on button "Add" at bounding box center [771, 414] width 48 height 31
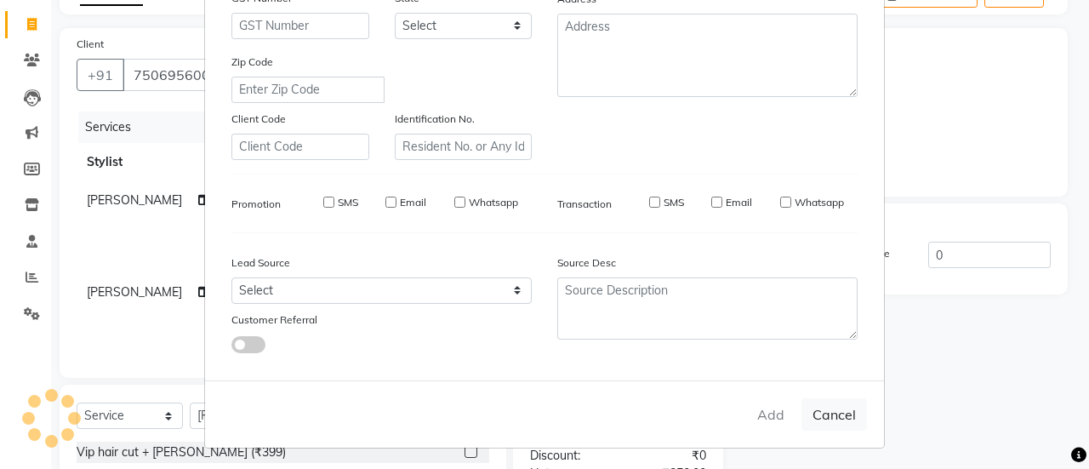
select select
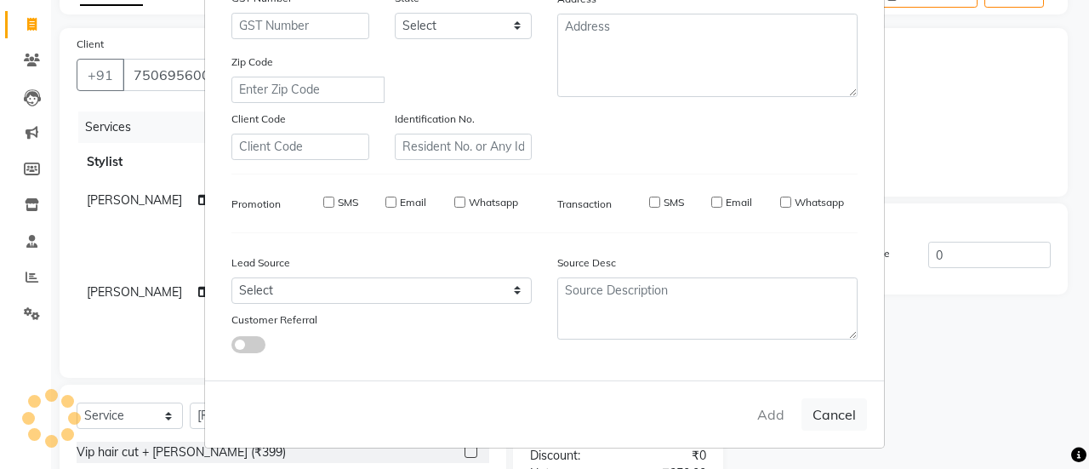
select select
checkbox input "false"
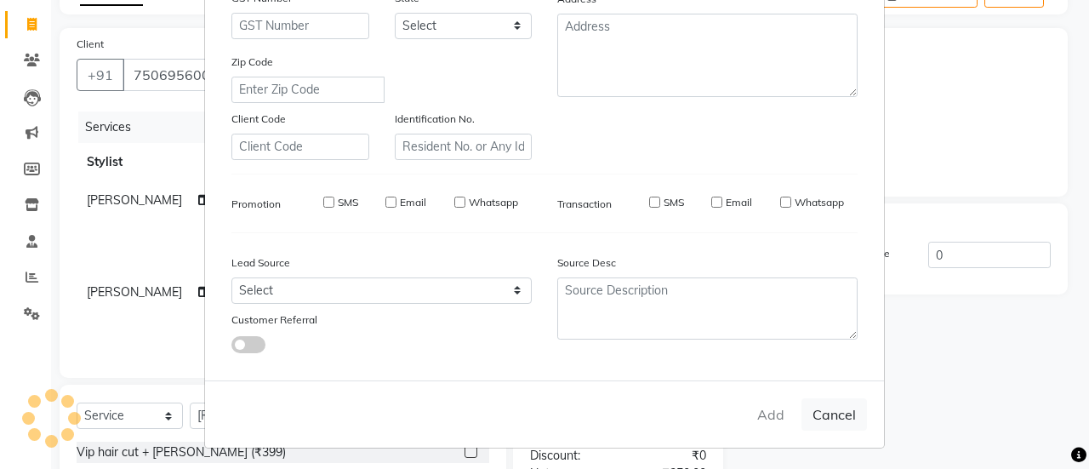
checkbox input "false"
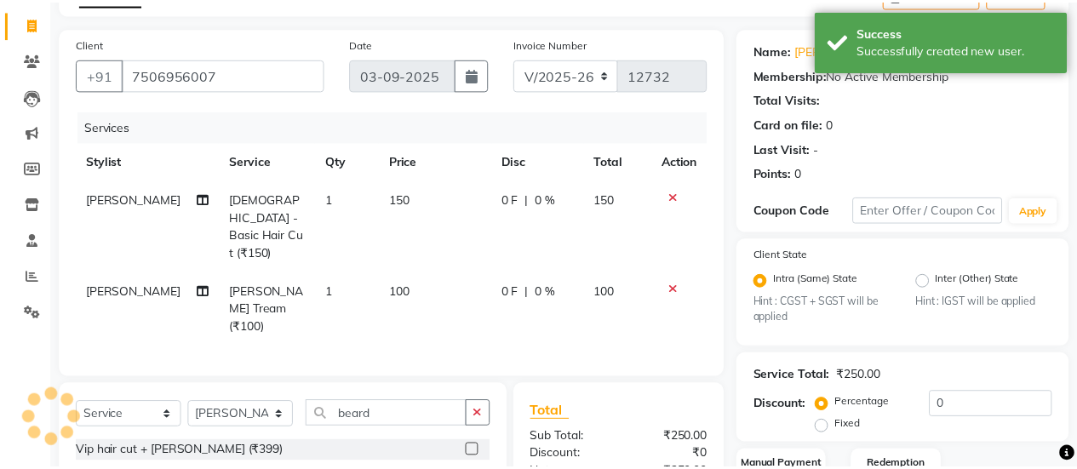
scroll to position [234, 0]
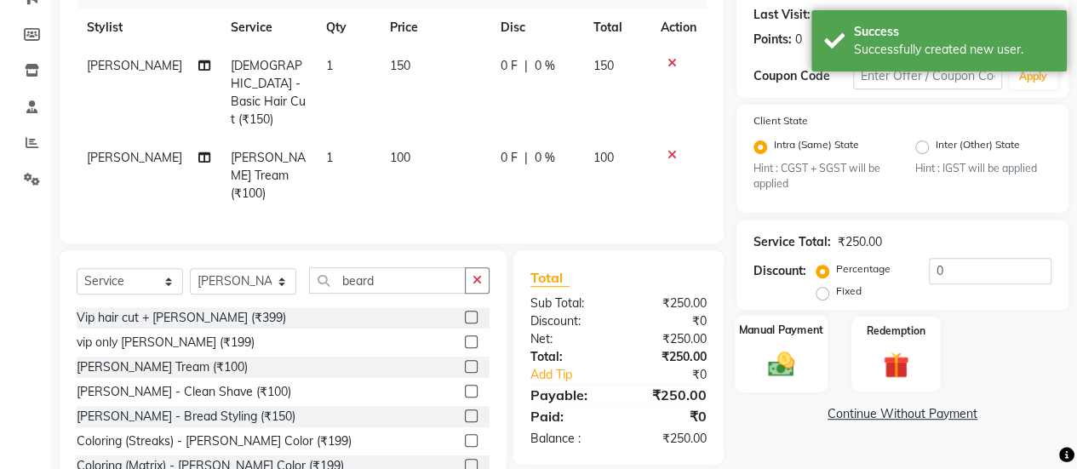
click at [781, 362] on img at bounding box center [780, 364] width 43 height 31
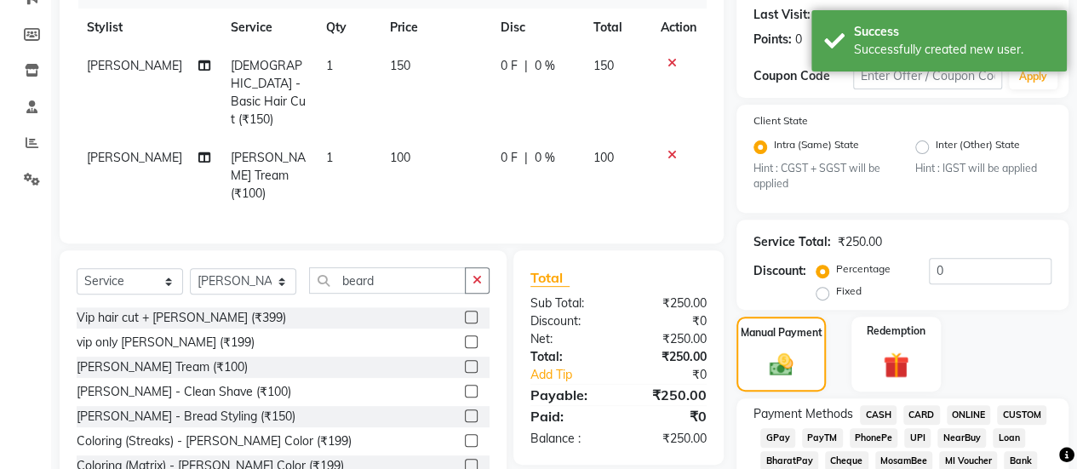
scroll to position [333, 0]
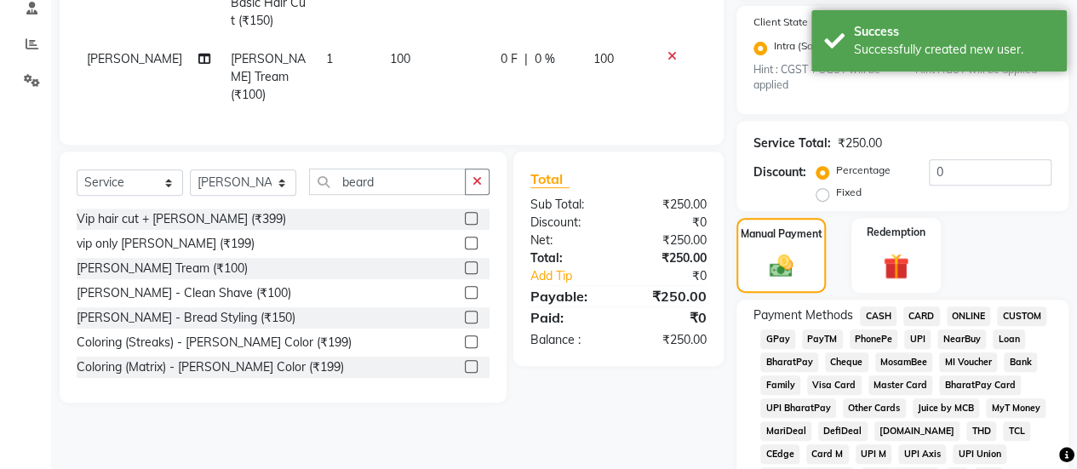
click at [774, 335] on span "GPay" at bounding box center [777, 339] width 35 height 20
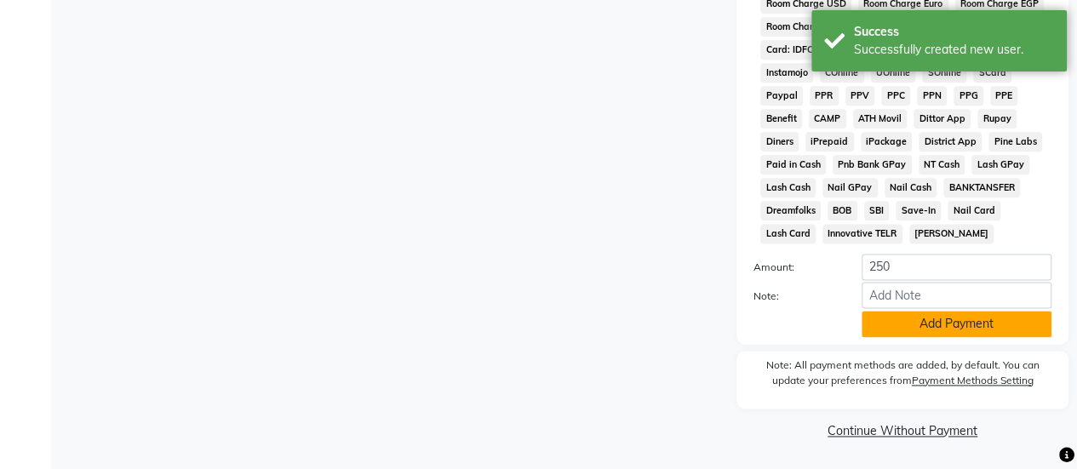
click at [882, 329] on button "Add Payment" at bounding box center [956, 324] width 190 height 26
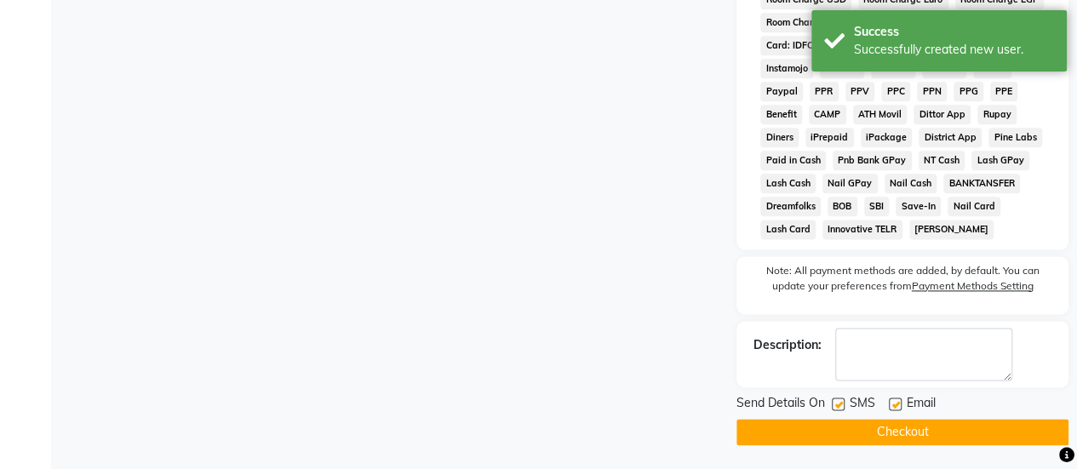
click at [827, 434] on button "Checkout" at bounding box center [902, 432] width 332 height 26
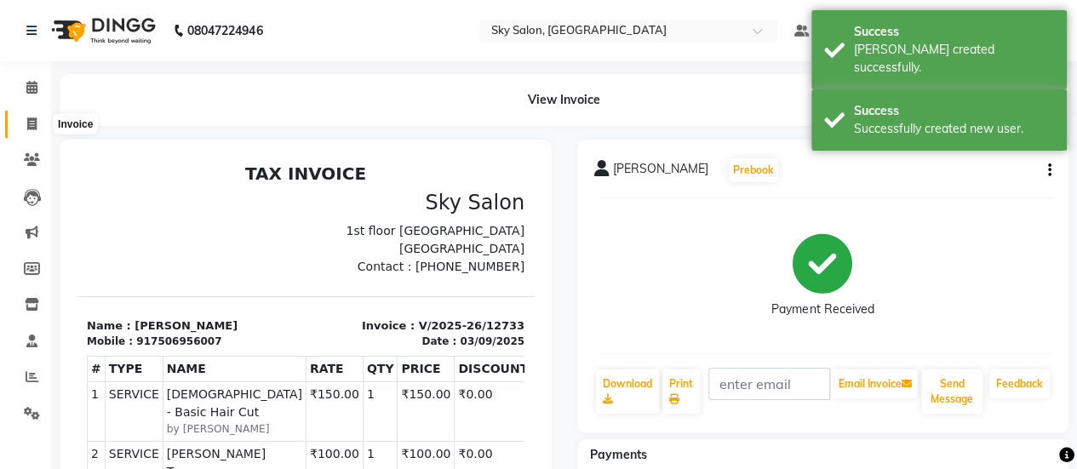
click at [31, 123] on icon at bounding box center [31, 123] width 9 height 13
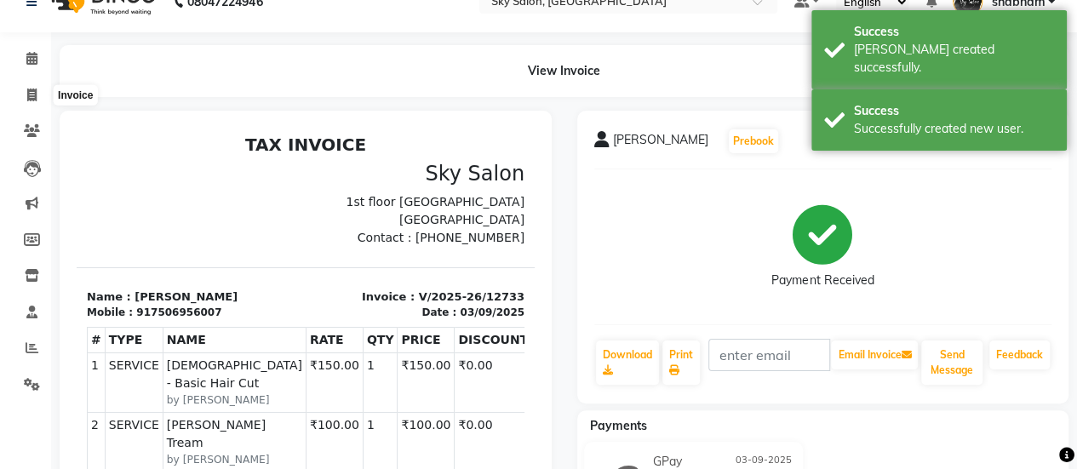
select select "3537"
select select "service"
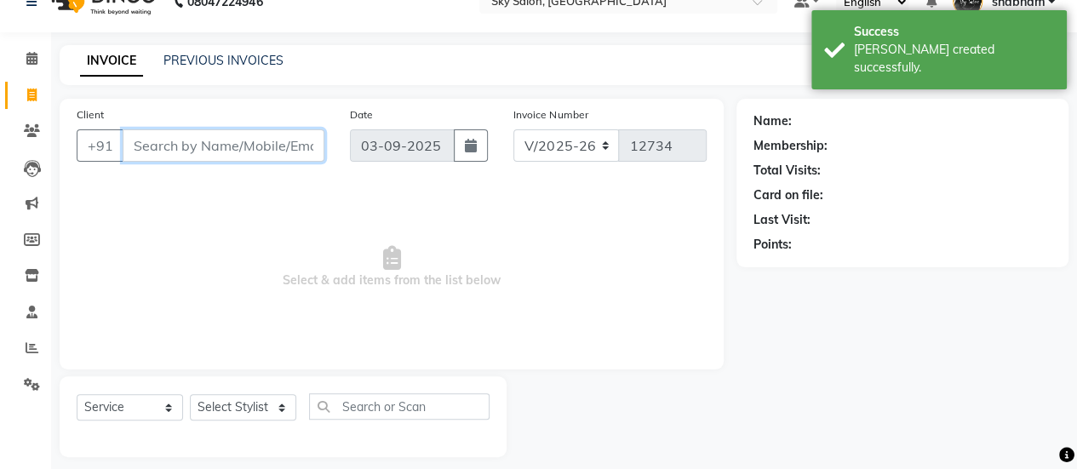
scroll to position [42, 0]
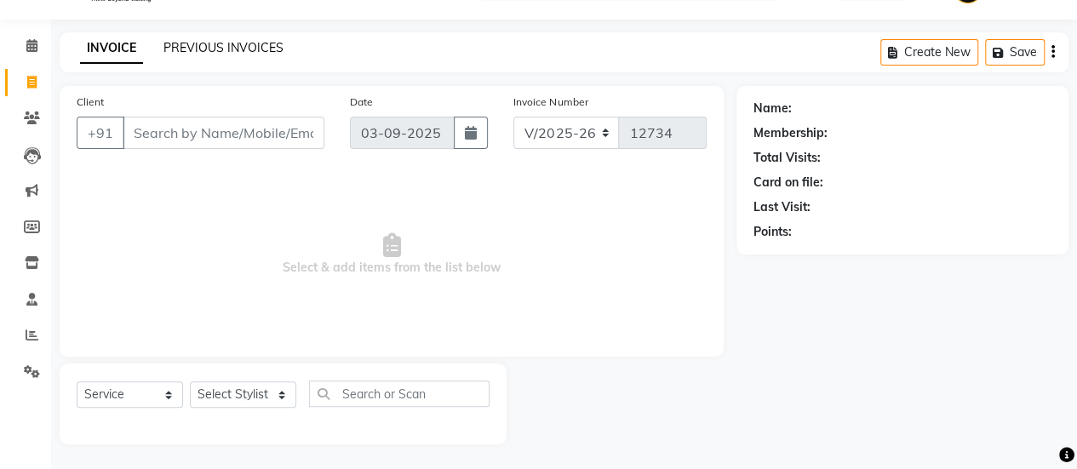
click at [224, 49] on link "PREVIOUS INVOICES" at bounding box center [223, 47] width 120 height 15
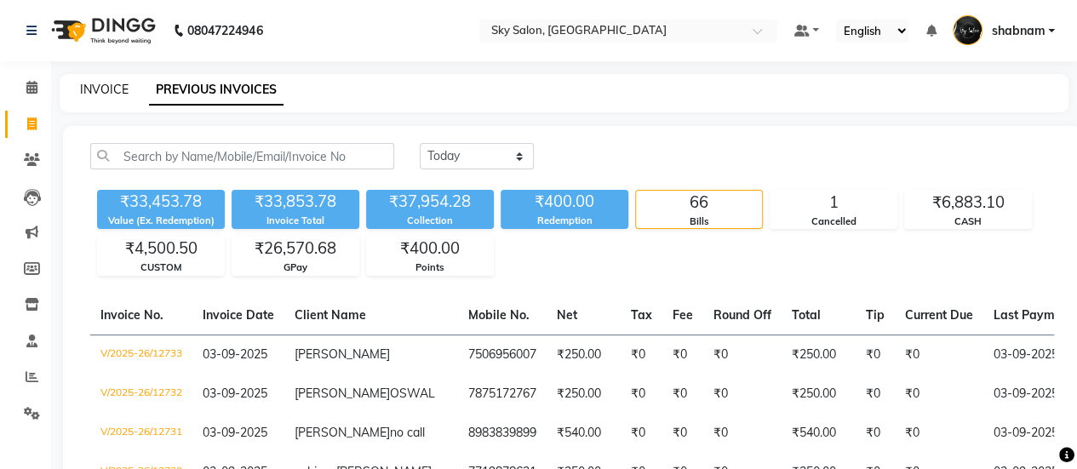
click at [106, 91] on link "INVOICE" at bounding box center [104, 89] width 49 height 15
select select "service"
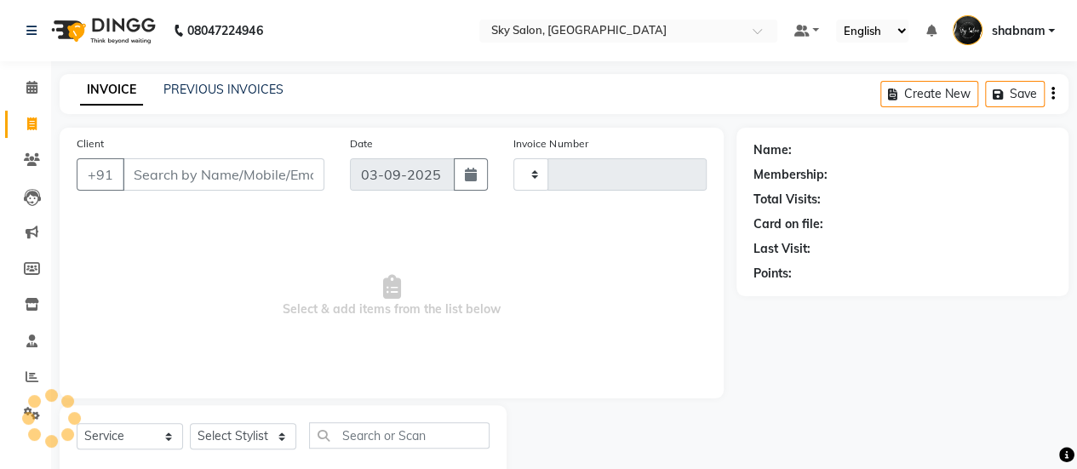
type input "12734"
select select "3537"
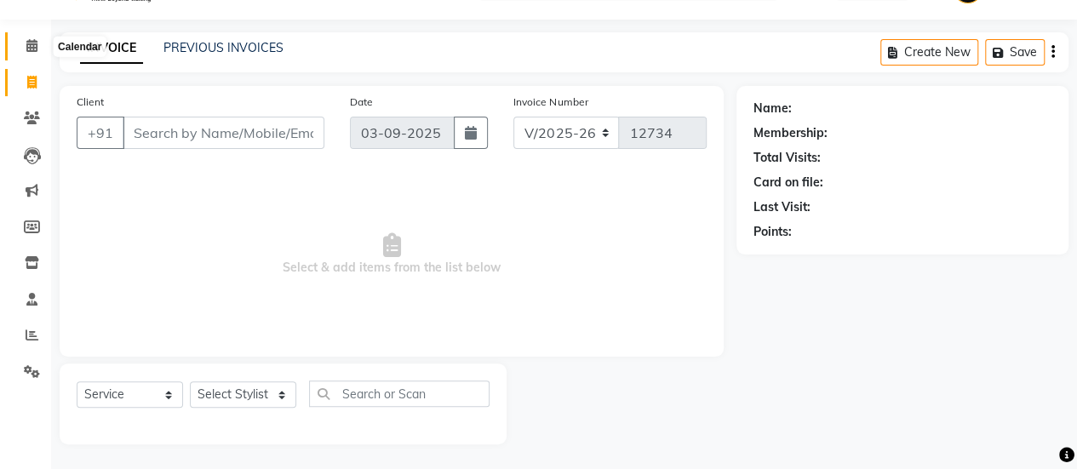
click at [27, 43] on icon at bounding box center [31, 45] width 11 height 13
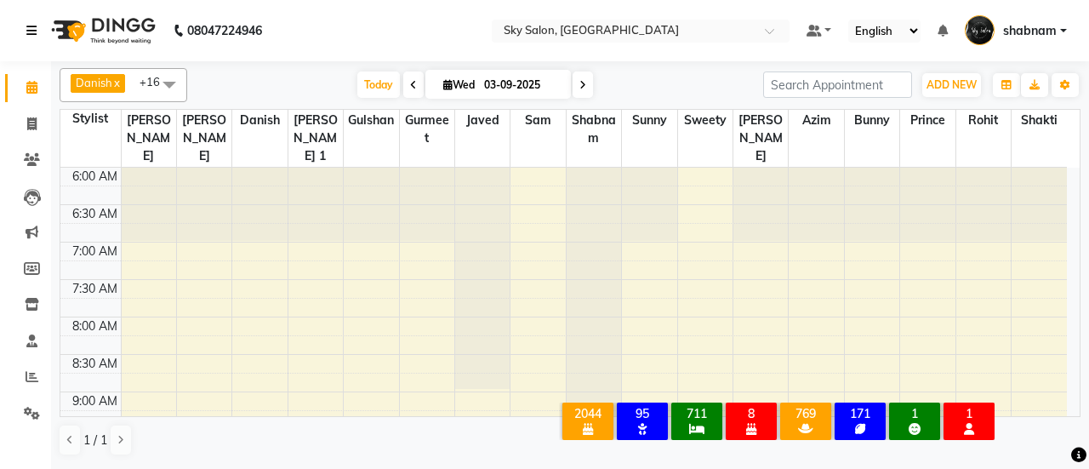
click at [27, 43] on link at bounding box center [34, 31] width 17 height 48
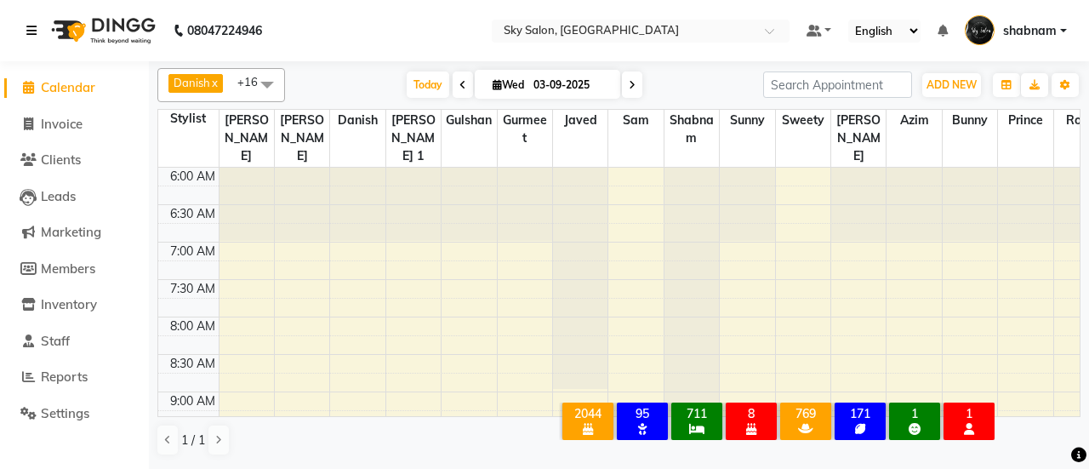
click at [27, 28] on icon at bounding box center [31, 31] width 10 height 12
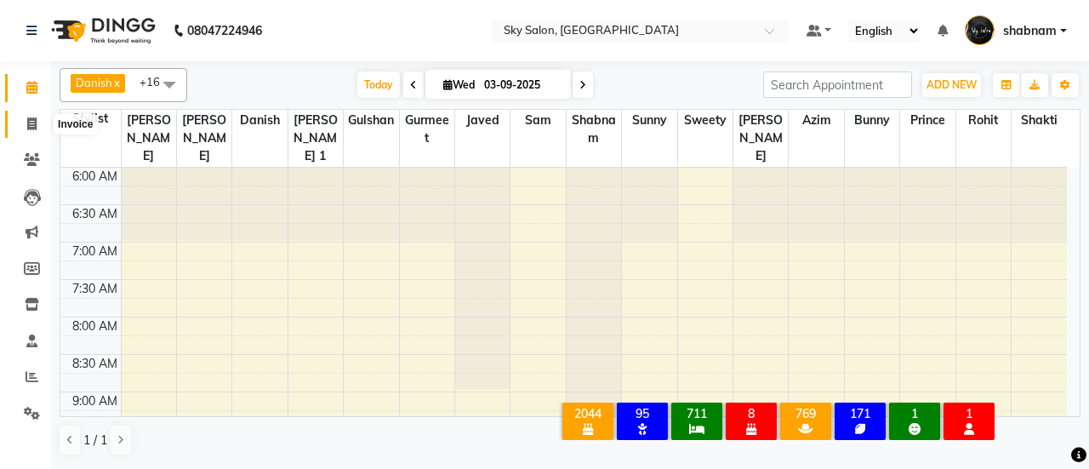
click at [26, 118] on span at bounding box center [32, 125] width 30 height 20
select select "service"
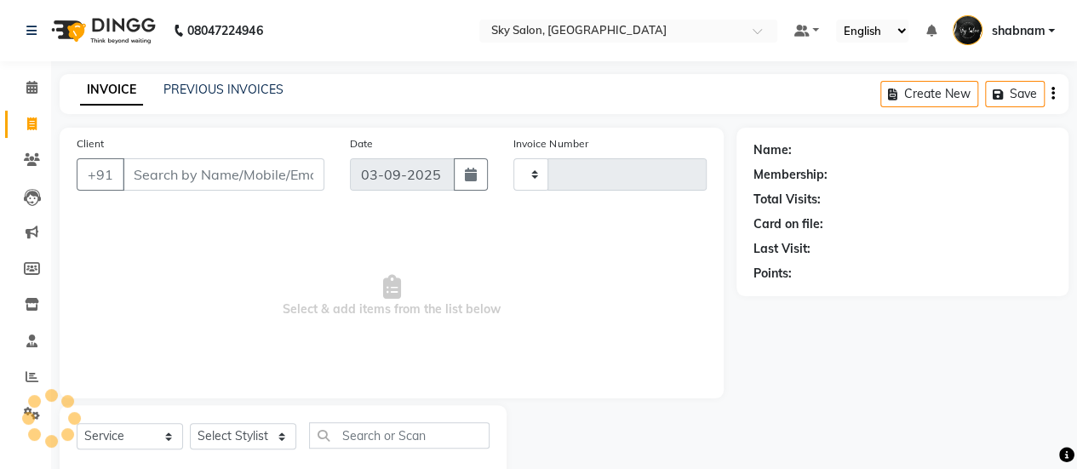
type input "12734"
select select "3537"
click at [218, 85] on link "PREVIOUS INVOICES" at bounding box center [223, 89] width 120 height 15
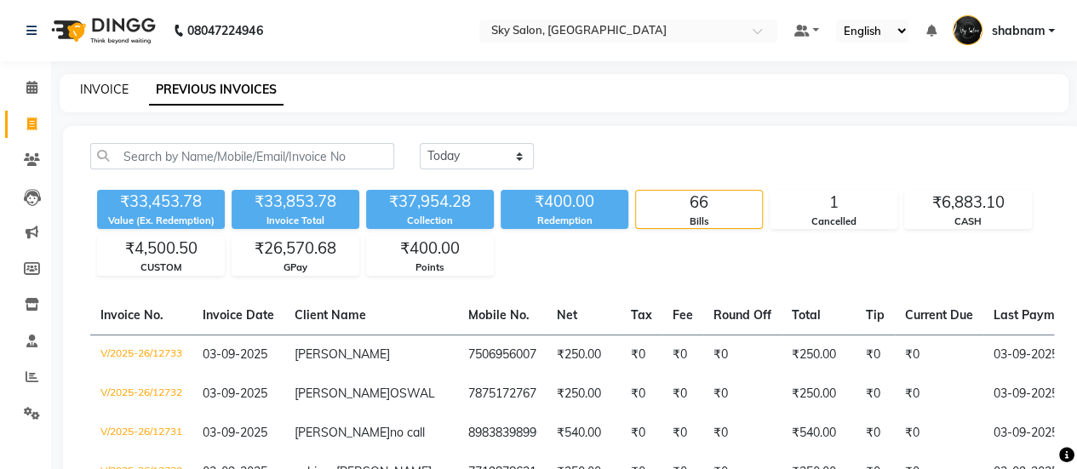
click at [100, 87] on link "INVOICE" at bounding box center [104, 89] width 49 height 15
select select "3537"
select select "service"
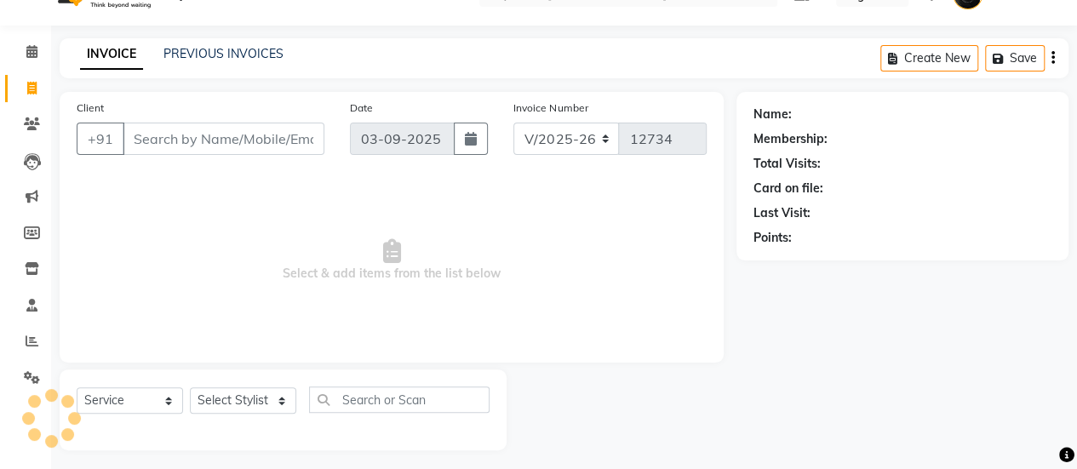
scroll to position [42, 0]
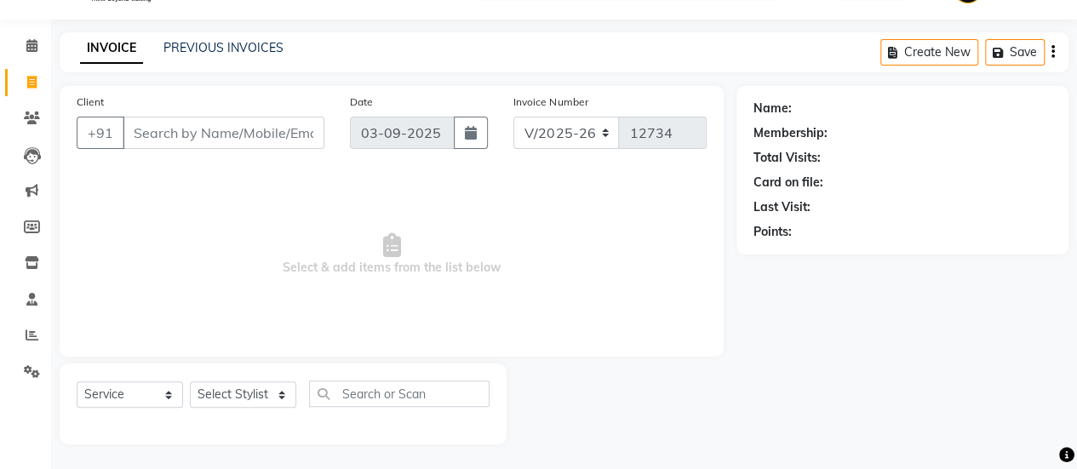
click at [151, 134] on input "Client" at bounding box center [224, 133] width 202 height 32
click at [213, 48] on link "PREVIOUS INVOICES" at bounding box center [223, 47] width 120 height 15
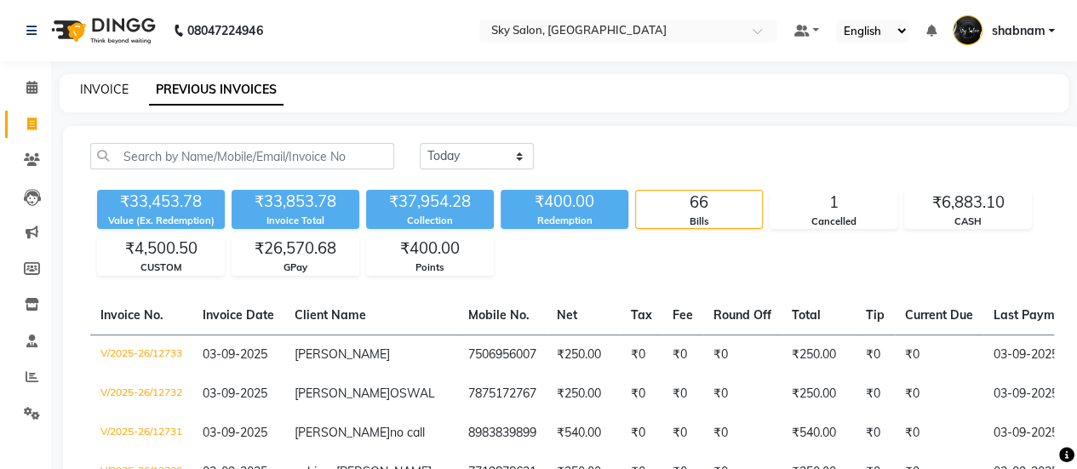
click at [100, 91] on link "INVOICE" at bounding box center [104, 89] width 49 height 15
select select "3537"
select select "service"
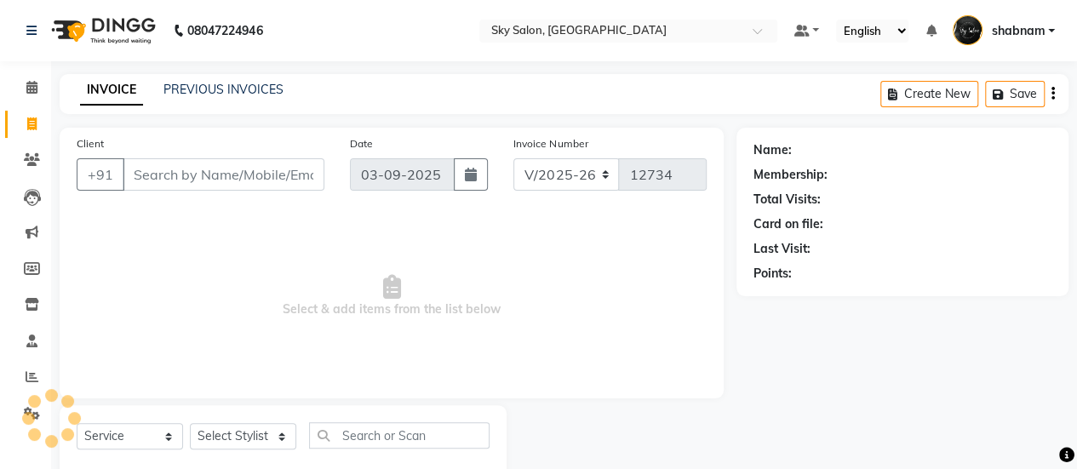
scroll to position [42, 0]
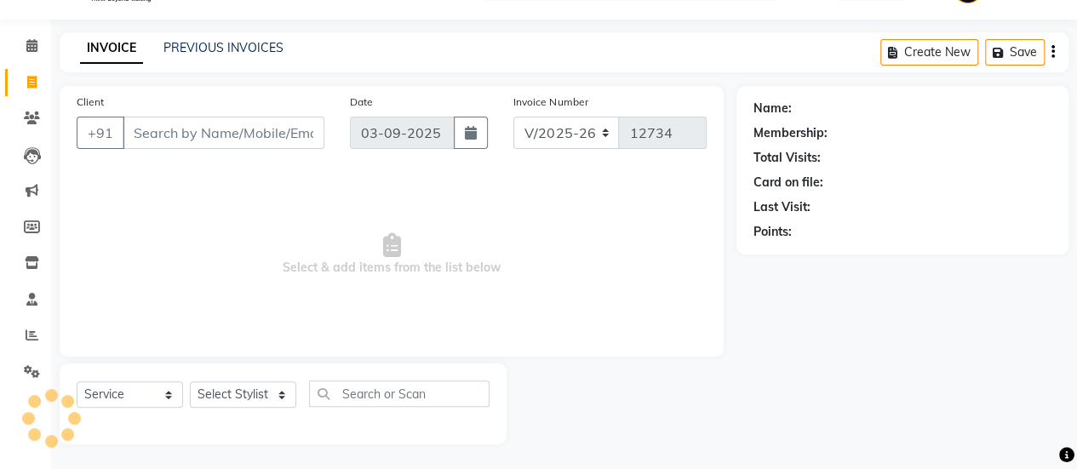
click at [156, 125] on input "Client" at bounding box center [224, 133] width 202 height 32
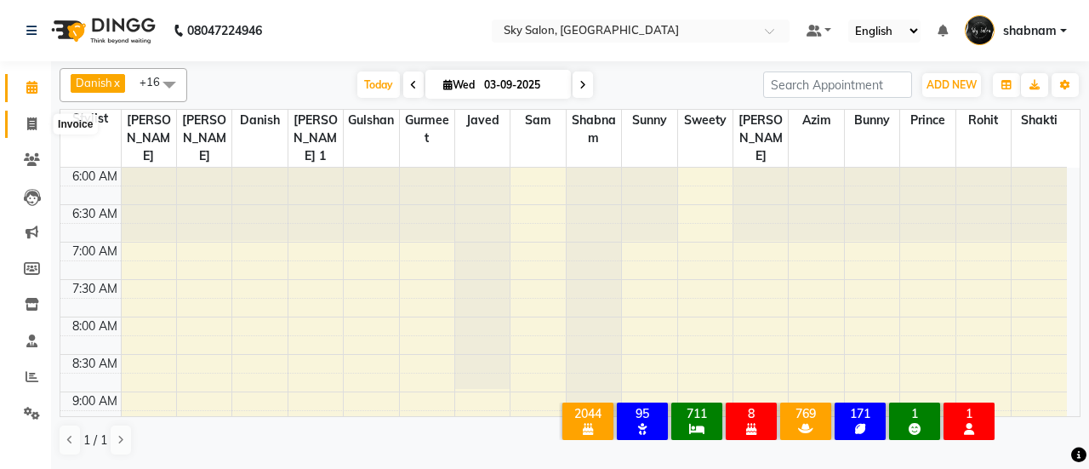
click at [29, 118] on icon at bounding box center [31, 123] width 9 height 13
select select "3537"
select select "service"
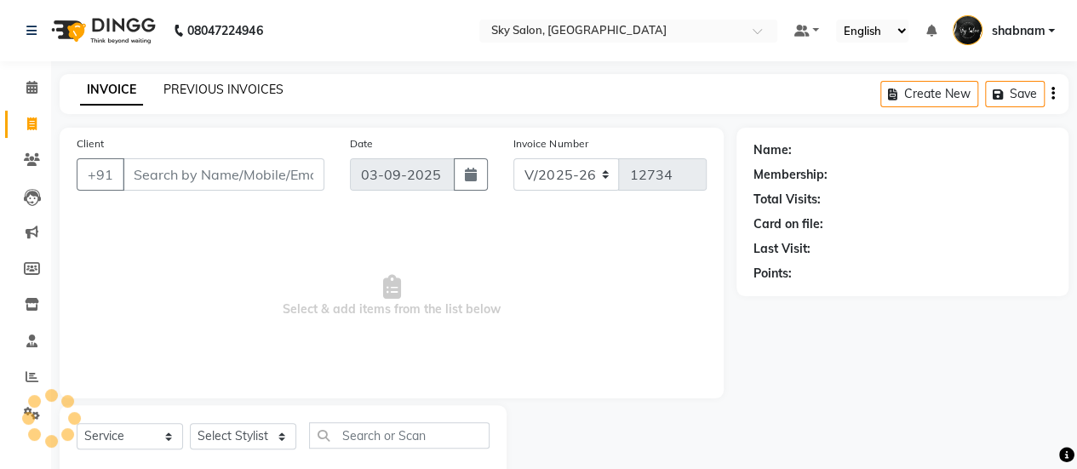
click at [235, 83] on link "PREVIOUS INVOICES" at bounding box center [223, 89] width 120 height 15
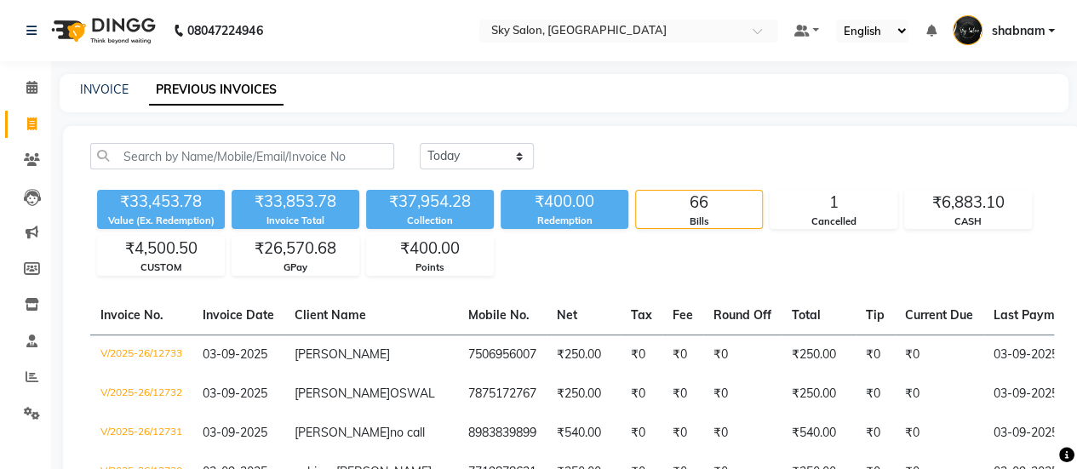
click at [161, 197] on div "₹33,453.78" at bounding box center [161, 202] width 128 height 24
copy div "33,453.78"
drag, startPoint x: 280, startPoint y: 190, endPoint x: 291, endPoint y: 197, distance: 13.0
click at [291, 197] on div "₹33,853.78" at bounding box center [296, 202] width 128 height 24
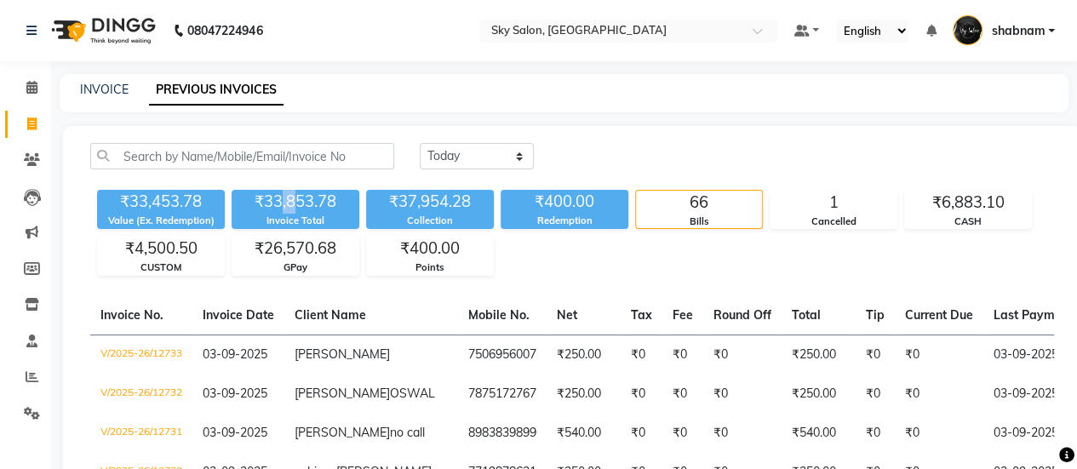
click at [291, 197] on div "₹33,853.78" at bounding box center [296, 202] width 128 height 24
click at [403, 204] on div "₹37,954.28" at bounding box center [430, 202] width 128 height 24
copy div "37,954.28"
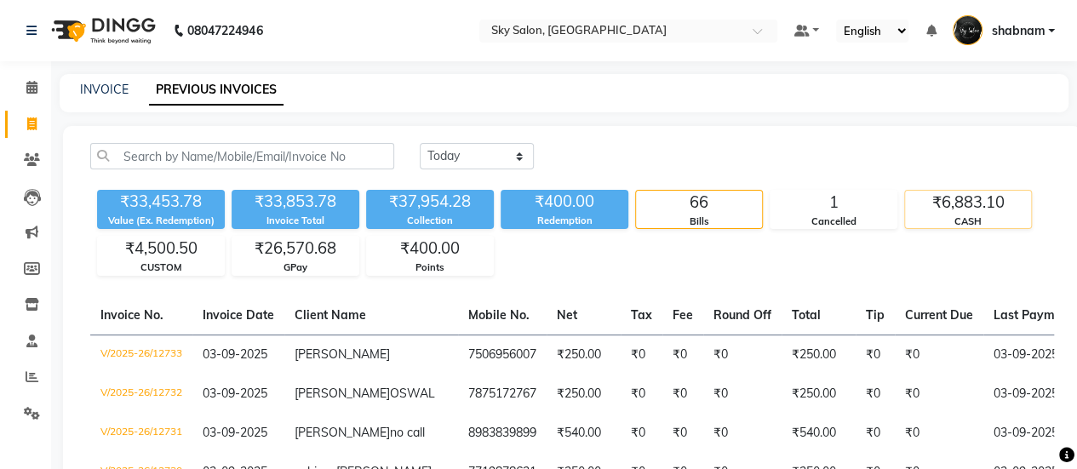
click at [963, 191] on div "₹6,883.10" at bounding box center [968, 203] width 126 height 24
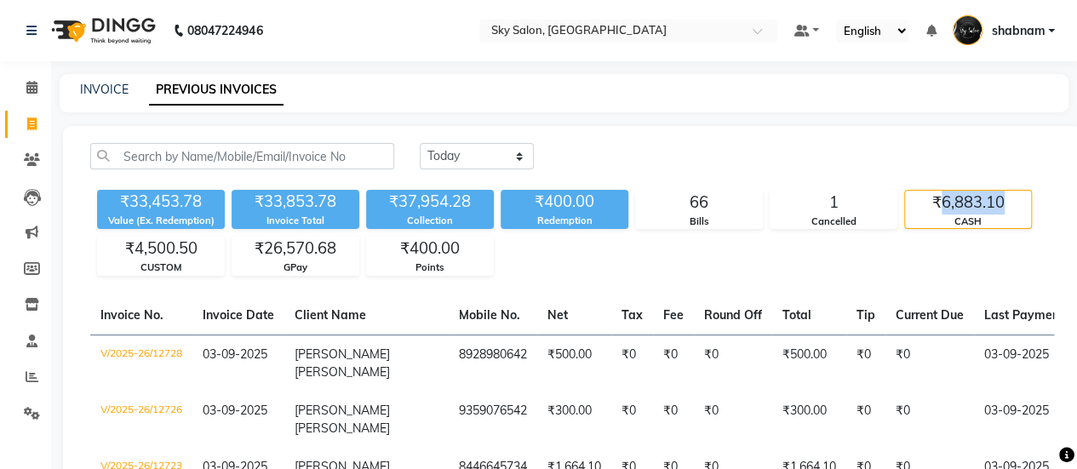
click at [963, 191] on div "₹6,883.10" at bounding box center [968, 203] width 126 height 24
copy div "6,883.10"
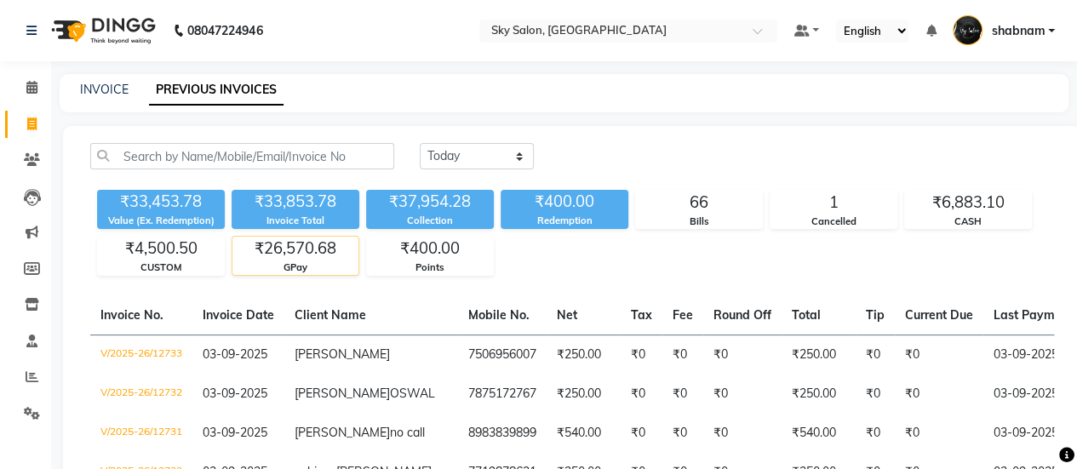
click at [298, 238] on div "₹26,570.68" at bounding box center [295, 249] width 126 height 24
copy div "26,570.68"
click at [28, 89] on icon at bounding box center [31, 87] width 11 height 13
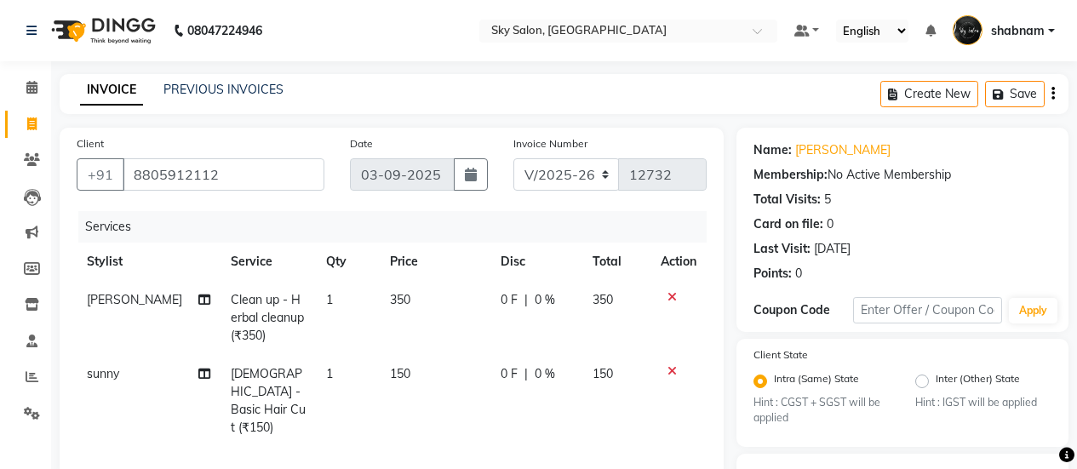
select select "3537"
select select "service"
select select "43486"
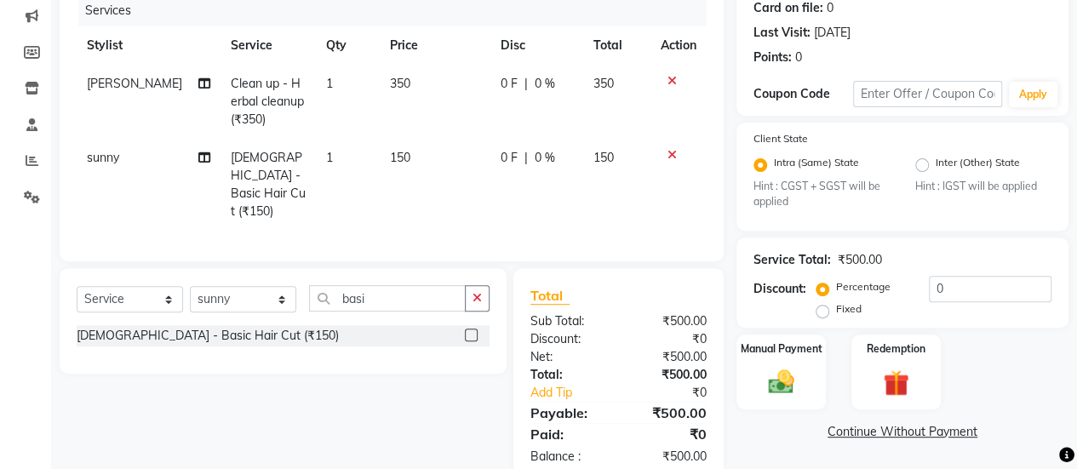
scroll to position [249, 0]
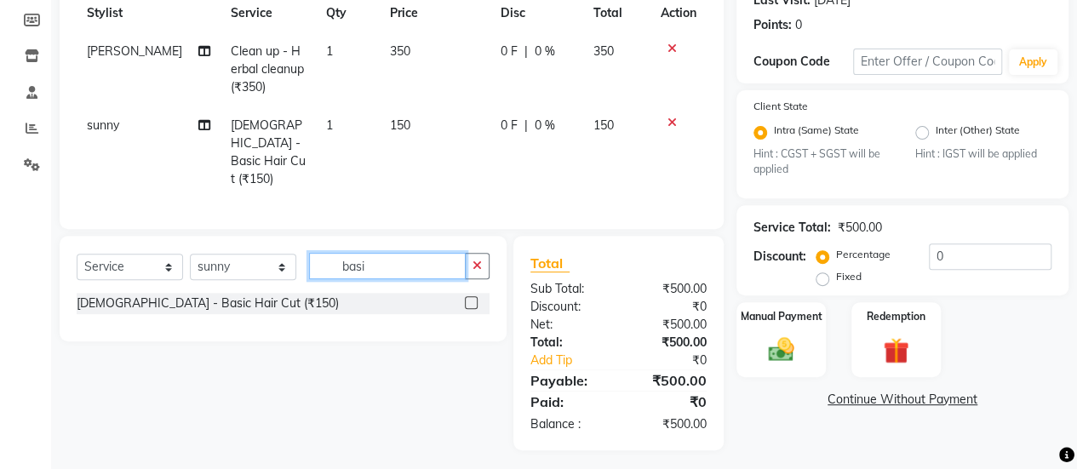
click at [397, 263] on input "basi" at bounding box center [387, 266] width 157 height 26
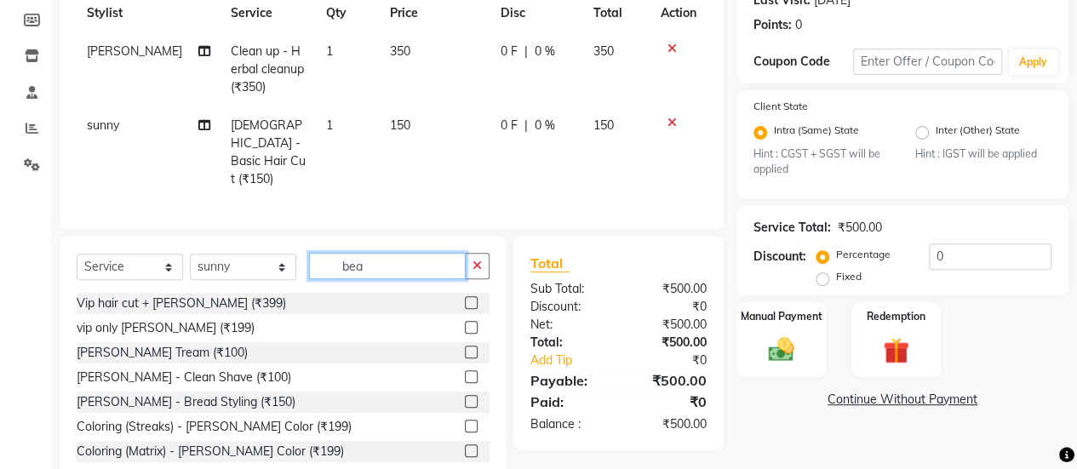
type input "bea"
click at [465, 346] on label at bounding box center [471, 352] width 13 height 13
click at [465, 347] on input "checkbox" at bounding box center [470, 352] width 11 height 11
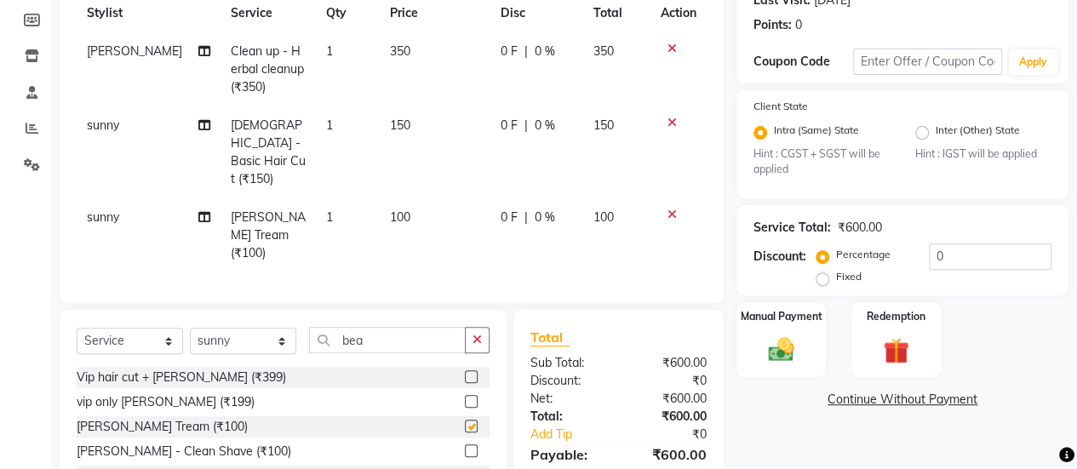
checkbox input "false"
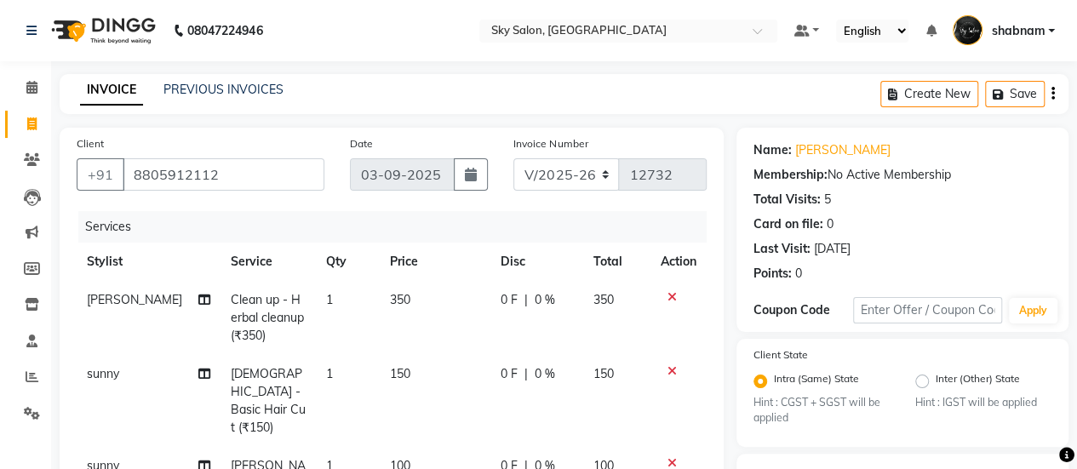
scroll to position [342, 0]
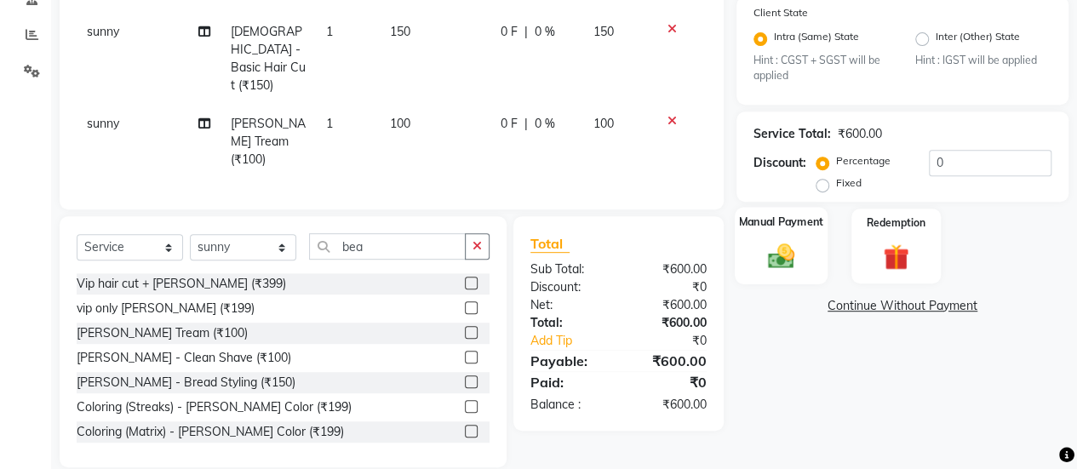
click at [756, 254] on div "Manual Payment" at bounding box center [781, 246] width 93 height 77
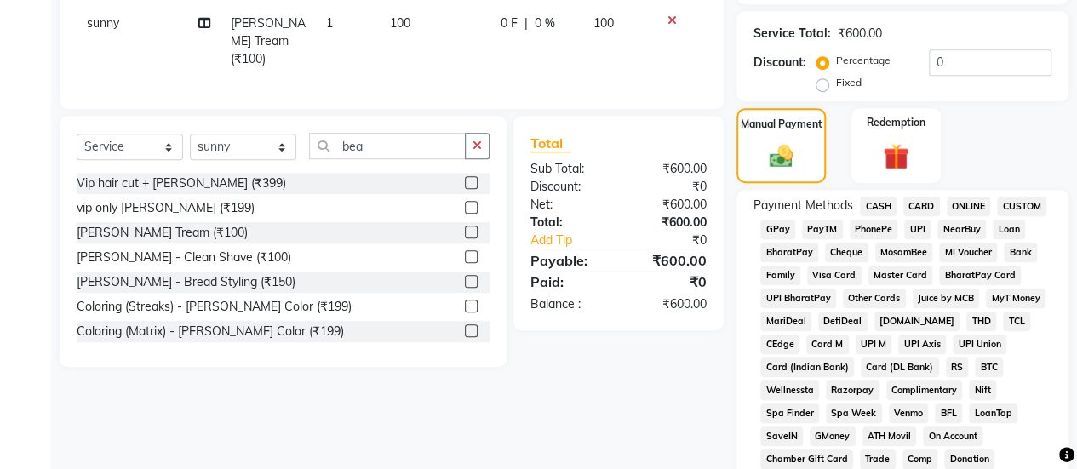
scroll to position [443, 0]
click at [783, 236] on span "GPay" at bounding box center [777, 230] width 35 height 20
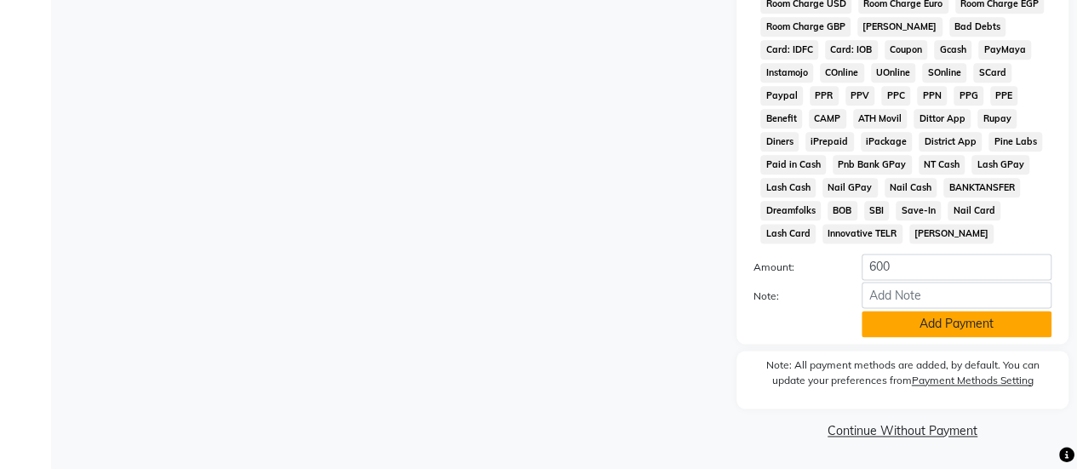
click at [929, 324] on button "Add Payment" at bounding box center [956, 324] width 190 height 26
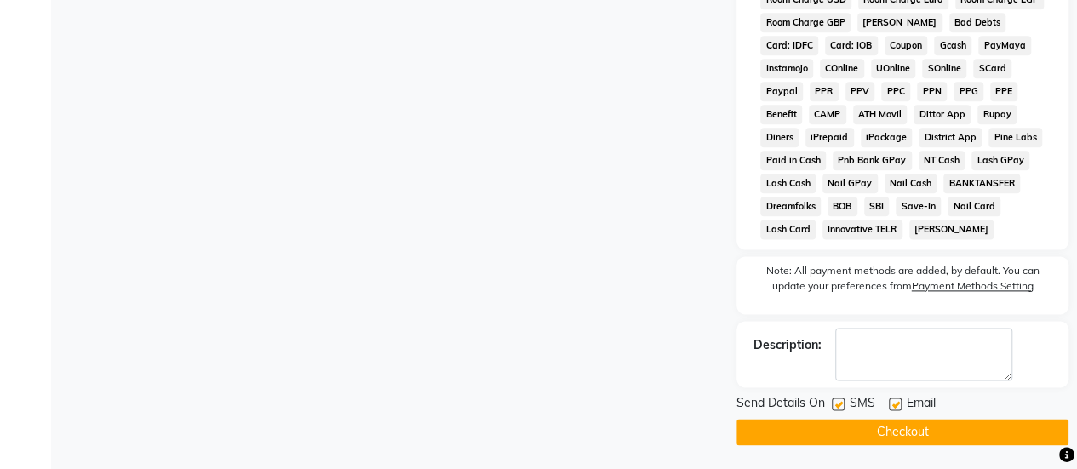
click at [835, 406] on label at bounding box center [838, 403] width 13 height 13
click at [835, 406] on input "checkbox" at bounding box center [837, 404] width 11 height 11
checkbox input "false"
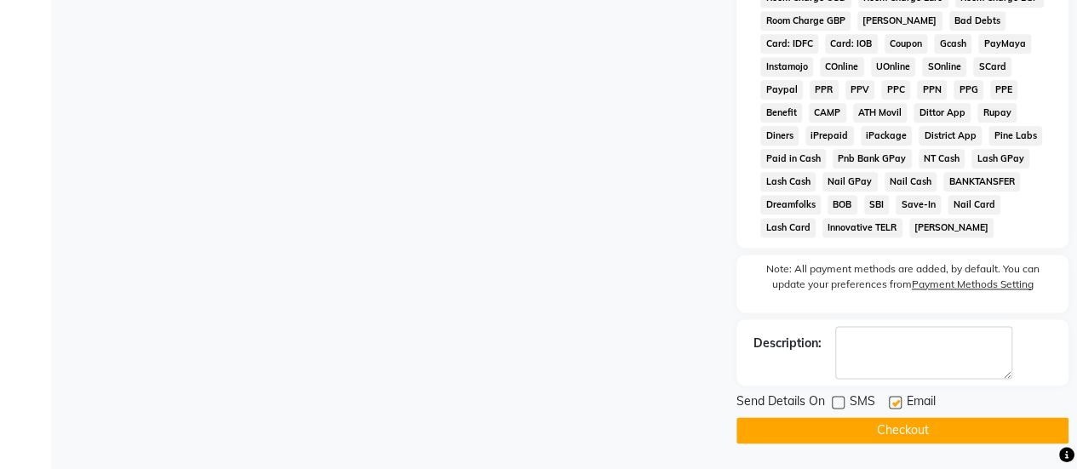
click at [885, 425] on button "Checkout" at bounding box center [902, 430] width 332 height 26
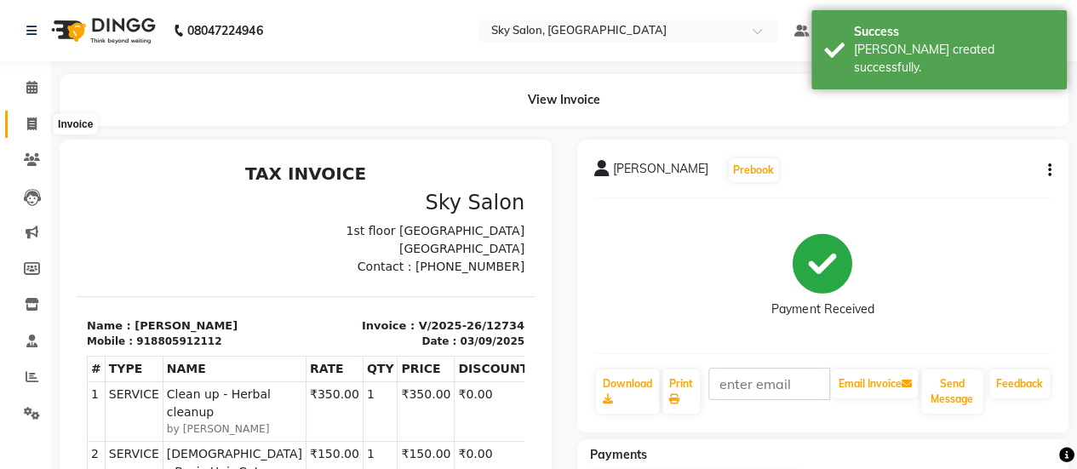
click at [31, 117] on icon at bounding box center [31, 123] width 9 height 13
select select "service"
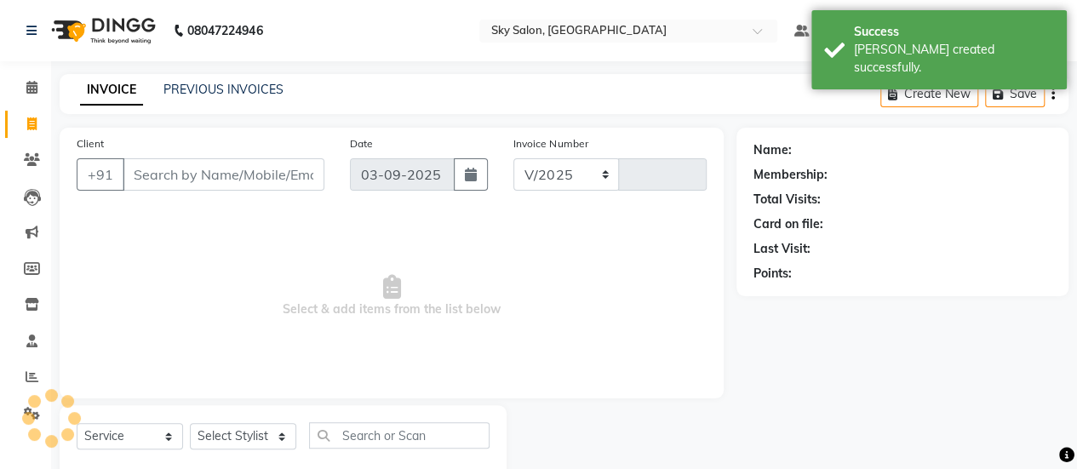
select select "3537"
type input "12735"
click at [210, 158] on input "Client" at bounding box center [224, 174] width 202 height 32
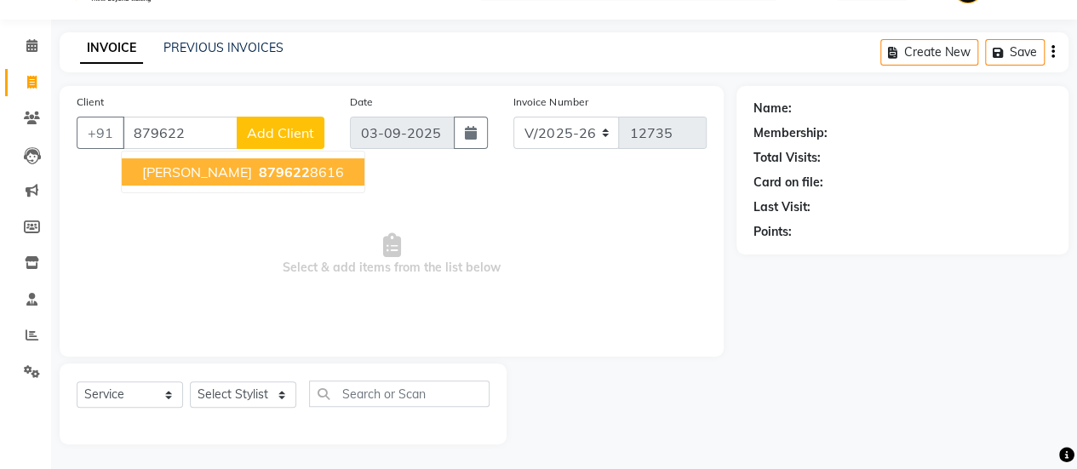
click at [264, 167] on span "879622" at bounding box center [284, 171] width 51 height 17
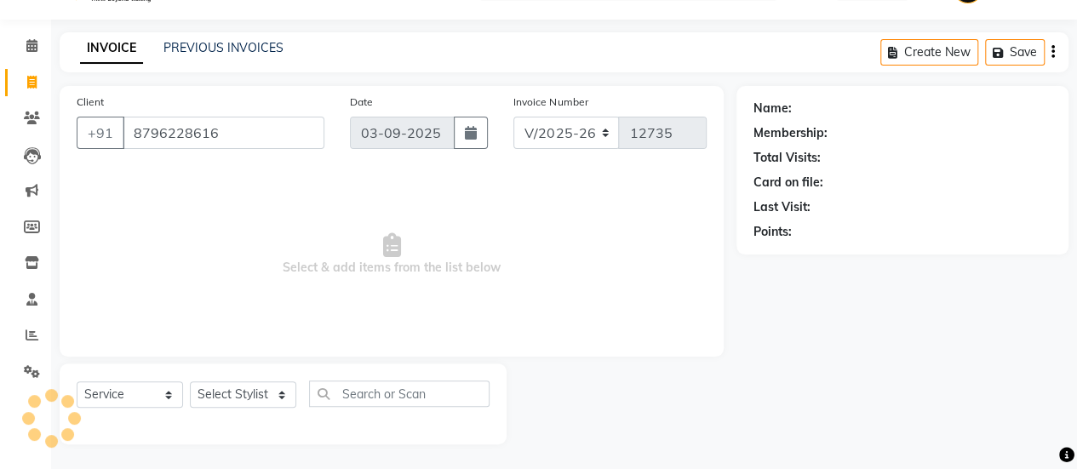
type input "8796228616"
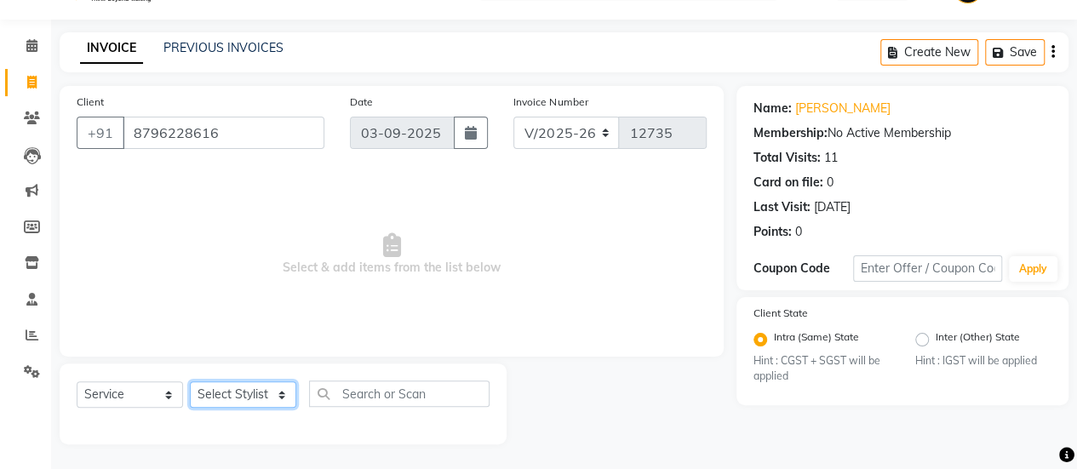
click at [263, 398] on select "Select Stylist afreen [PERSON_NAME] saha [PERSON_NAME] [PERSON_NAME] [PERSON_NA…" at bounding box center [243, 394] width 106 height 26
select select "57852"
click at [190, 381] on select "Select Stylist afreen [PERSON_NAME] saha [PERSON_NAME] [PERSON_NAME] [PERSON_NA…" at bounding box center [243, 394] width 106 height 26
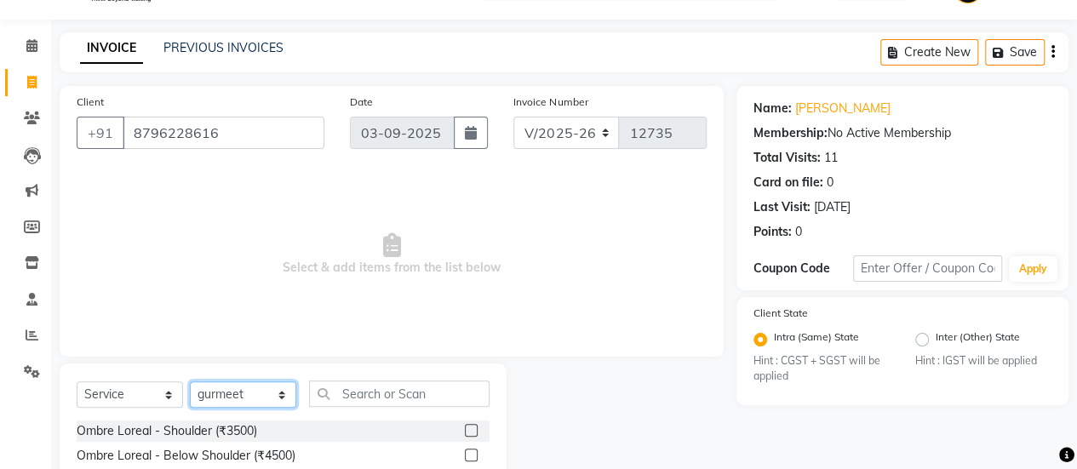
scroll to position [195, 0]
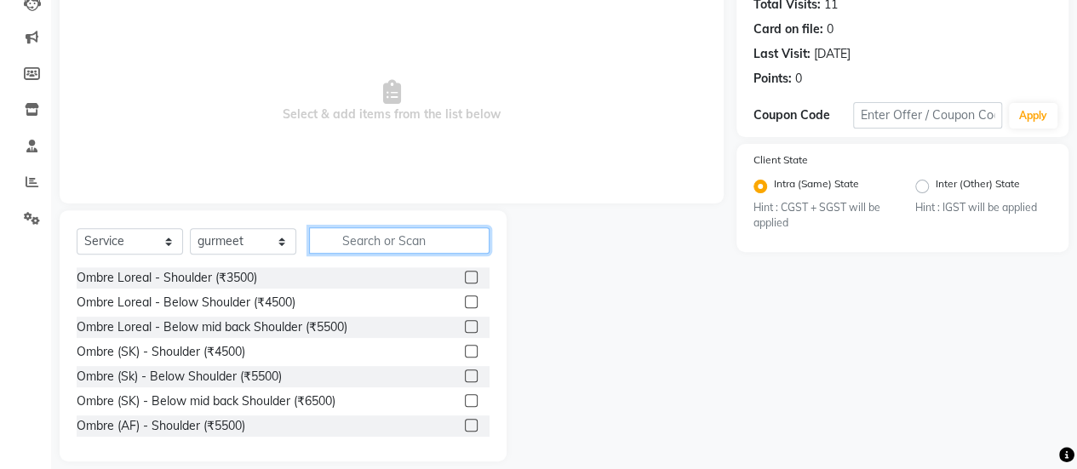
click at [371, 234] on input "text" at bounding box center [399, 240] width 180 height 26
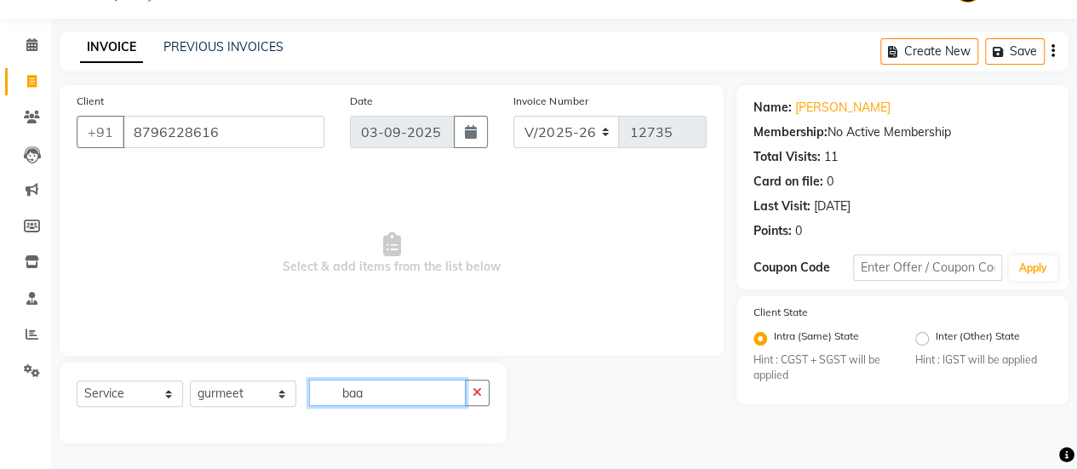
scroll to position [42, 0]
click at [417, 388] on input "baa" at bounding box center [387, 393] width 157 height 26
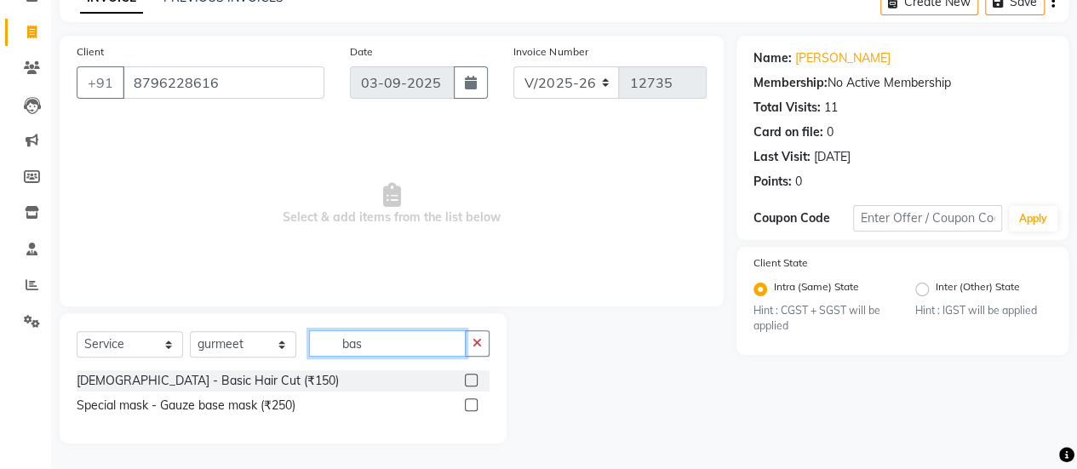
scroll to position [91, 0]
type input "bas"
click at [470, 377] on label at bounding box center [471, 381] width 13 height 13
click at [470, 377] on input "checkbox" at bounding box center [470, 381] width 11 height 11
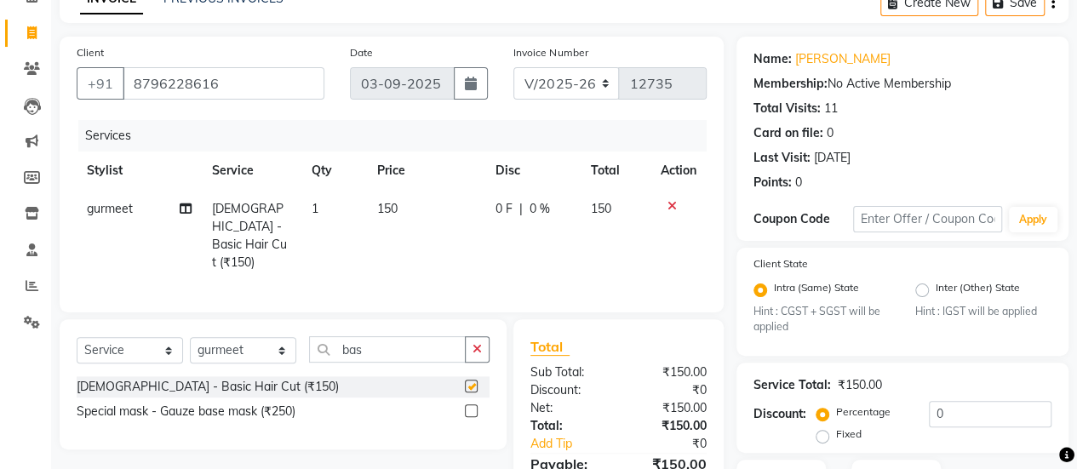
checkbox input "false"
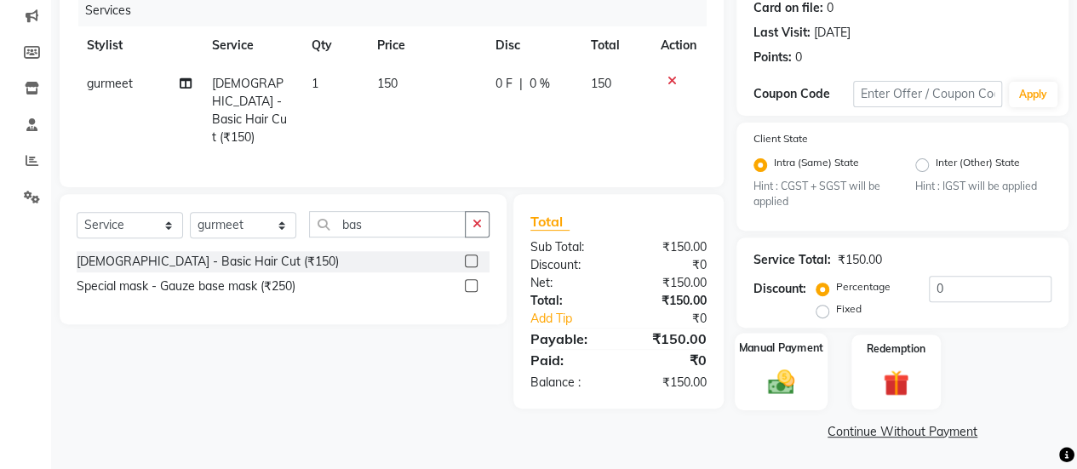
click at [781, 372] on img at bounding box center [780, 382] width 43 height 31
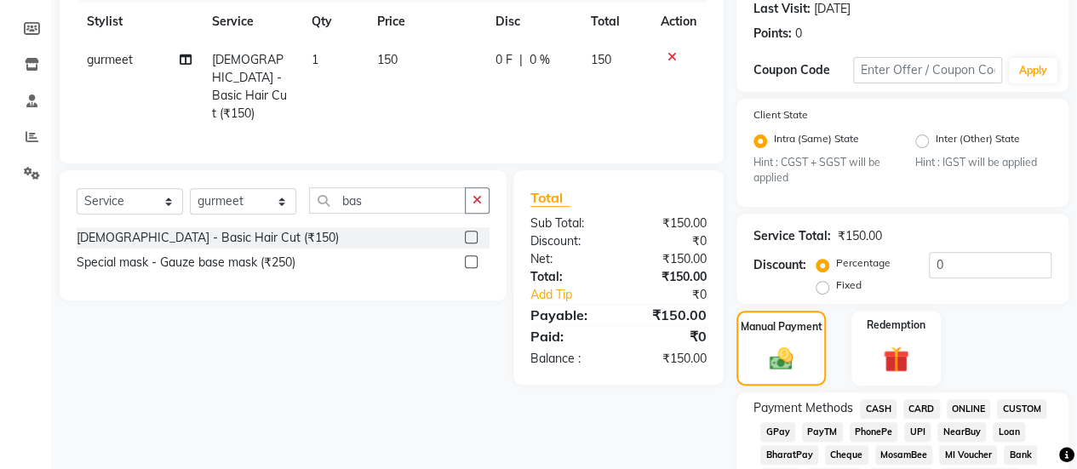
scroll to position [337, 0]
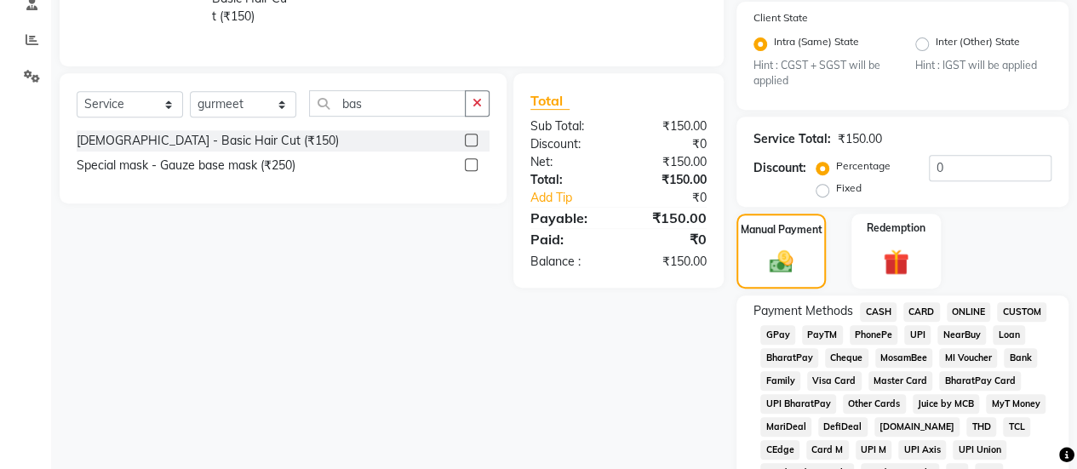
click at [775, 327] on span "GPay" at bounding box center [777, 335] width 35 height 20
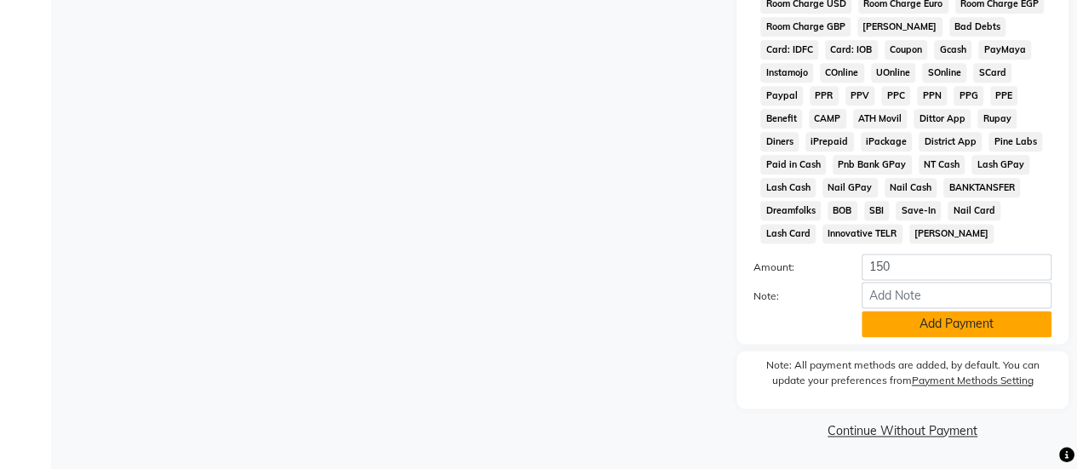
click at [919, 318] on button "Add Payment" at bounding box center [956, 324] width 190 height 26
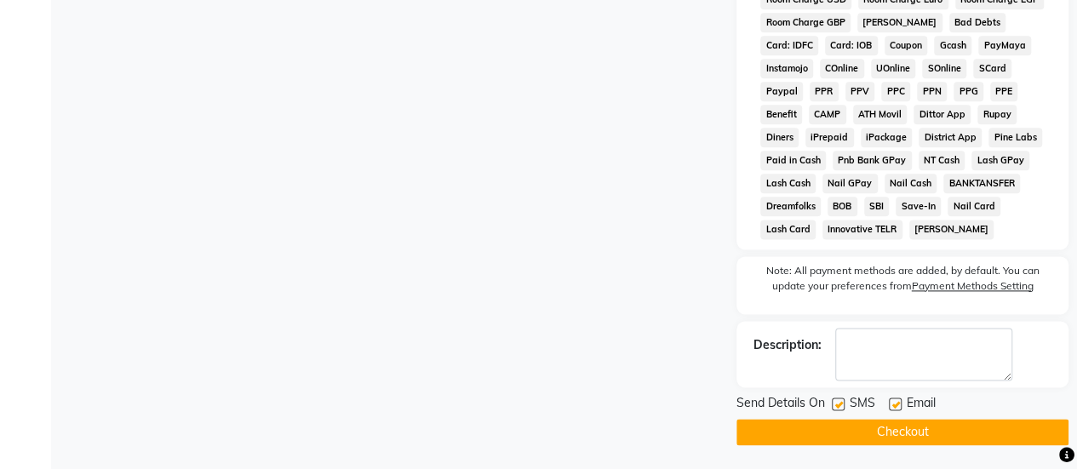
click at [836, 408] on label at bounding box center [838, 403] width 13 height 13
click at [836, 408] on input "checkbox" at bounding box center [837, 404] width 11 height 11
checkbox input "false"
click at [859, 431] on button "Checkout" at bounding box center [902, 432] width 332 height 26
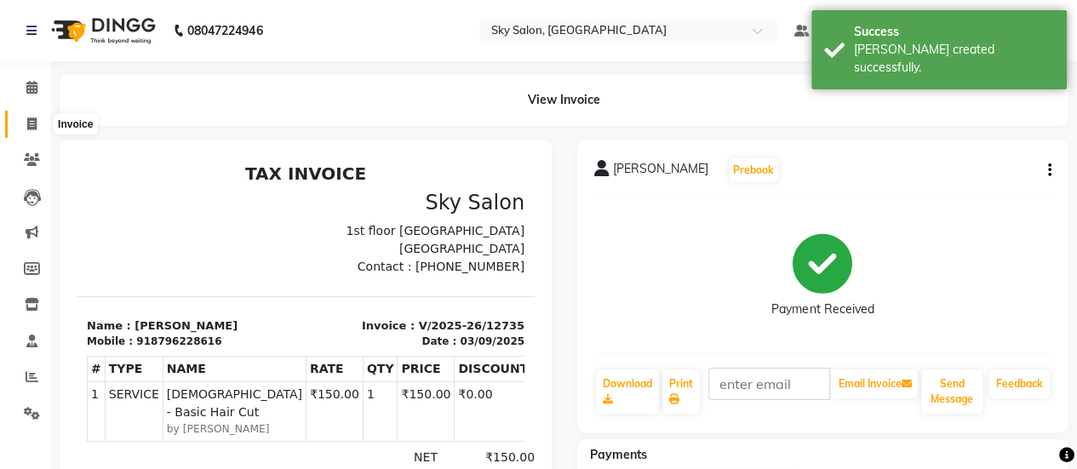
click at [25, 115] on span at bounding box center [32, 125] width 30 height 20
select select "service"
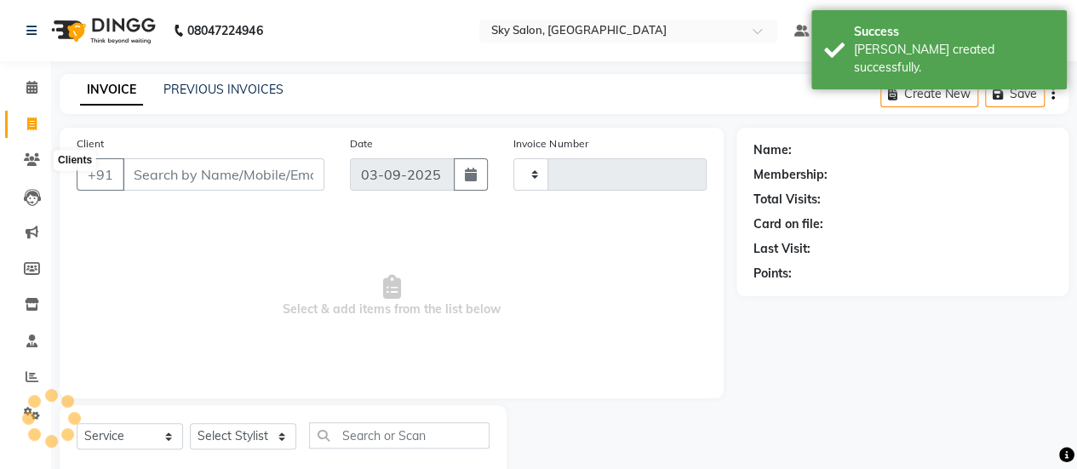
click at [192, 158] on input "Client" at bounding box center [224, 174] width 202 height 32
select select "3537"
type input "12736"
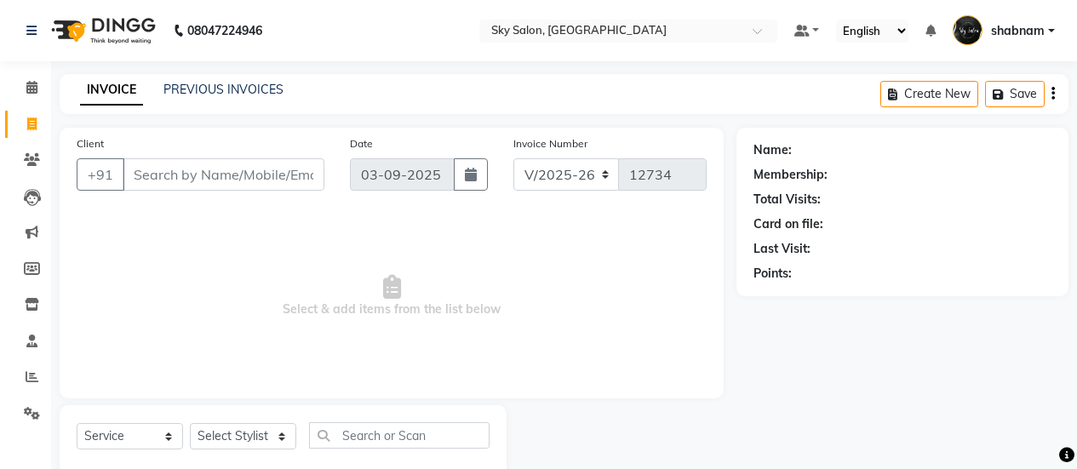
select select "3537"
select select "service"
click at [184, 161] on input "Client" at bounding box center [224, 174] width 202 height 32
click at [17, 93] on span at bounding box center [32, 88] width 30 height 20
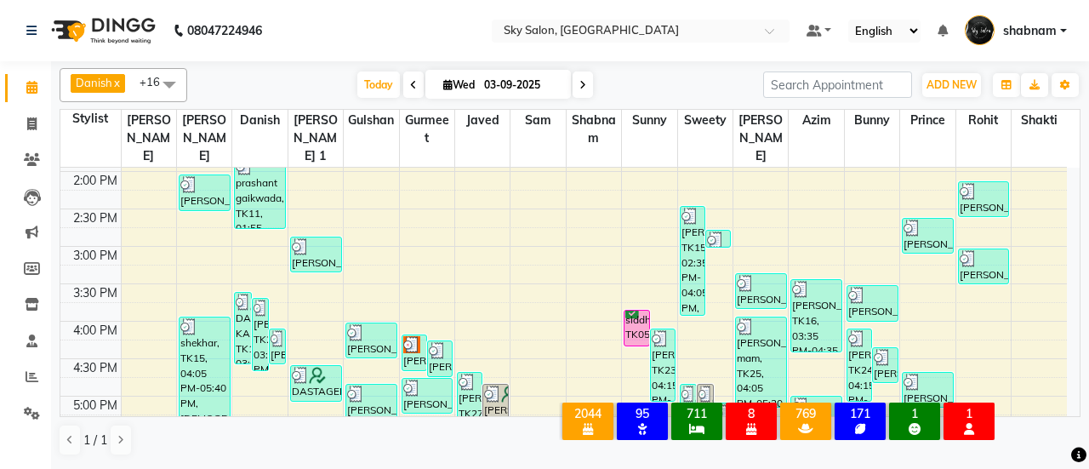
scroll to position [630, 0]
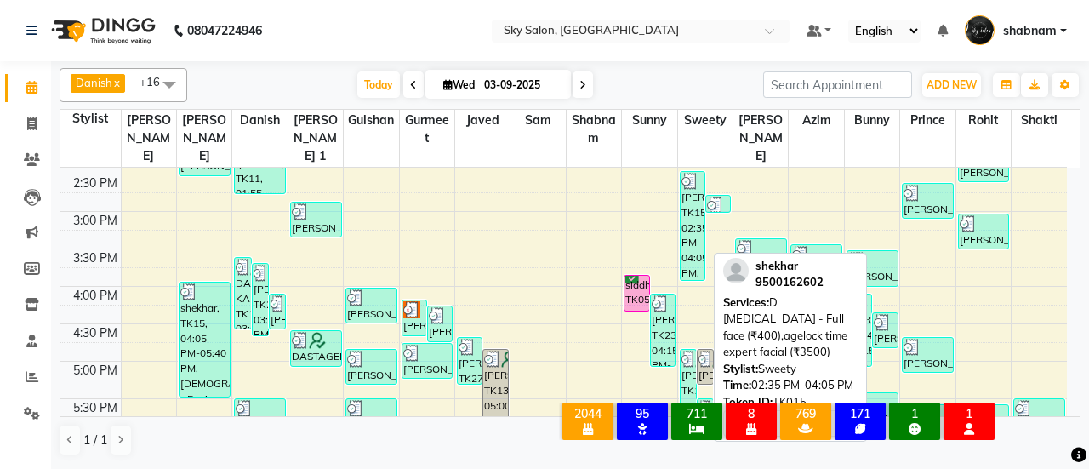
click at [688, 210] on div "shekhar, TK15, 02:35 PM-04:05 PM, D Tanning - Full face (₹400),agelock time exp…" at bounding box center [693, 226] width 24 height 108
select select "3"
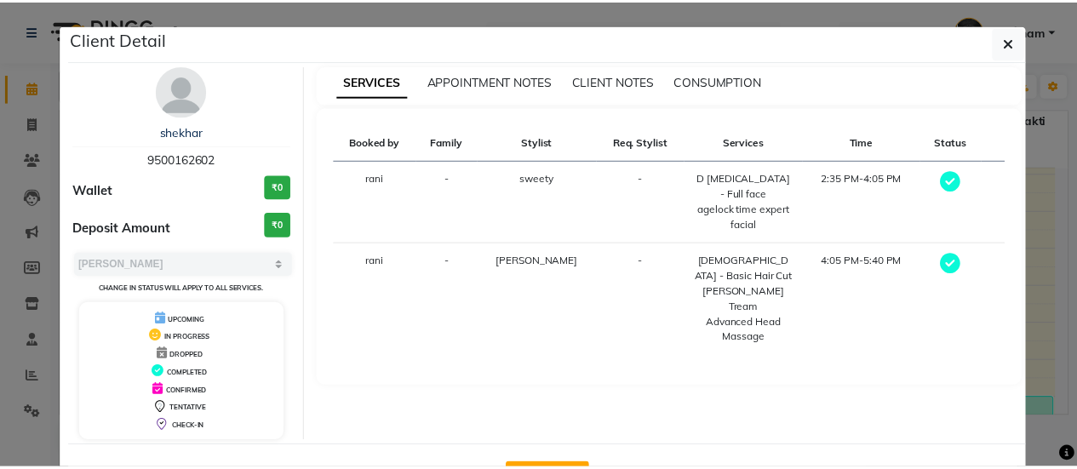
scroll to position [60, 0]
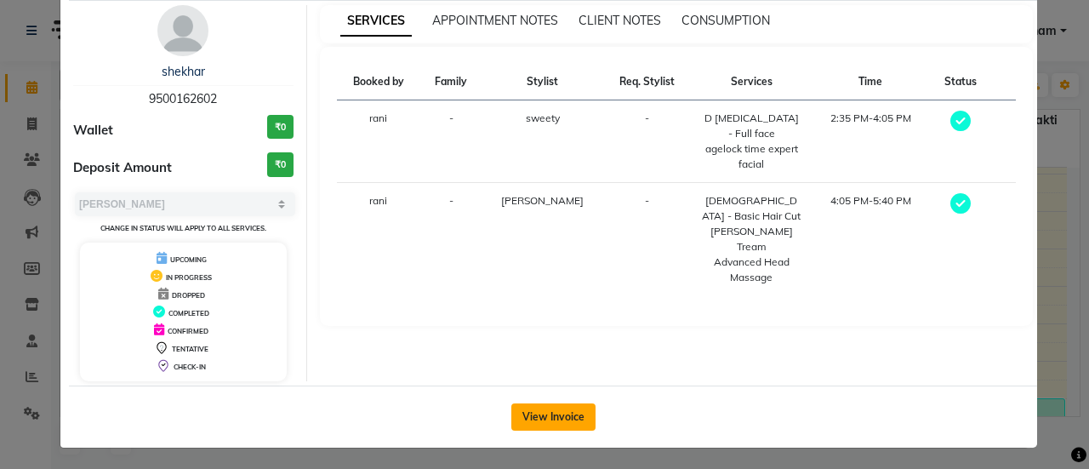
click at [554, 426] on button "View Invoice" at bounding box center [554, 416] width 84 height 27
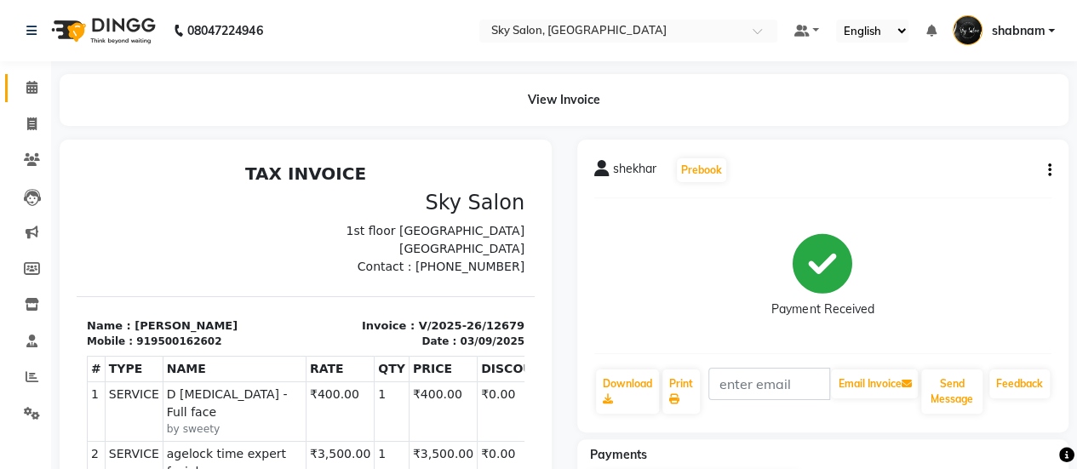
click at [29, 77] on link "Calendar" at bounding box center [25, 88] width 41 height 28
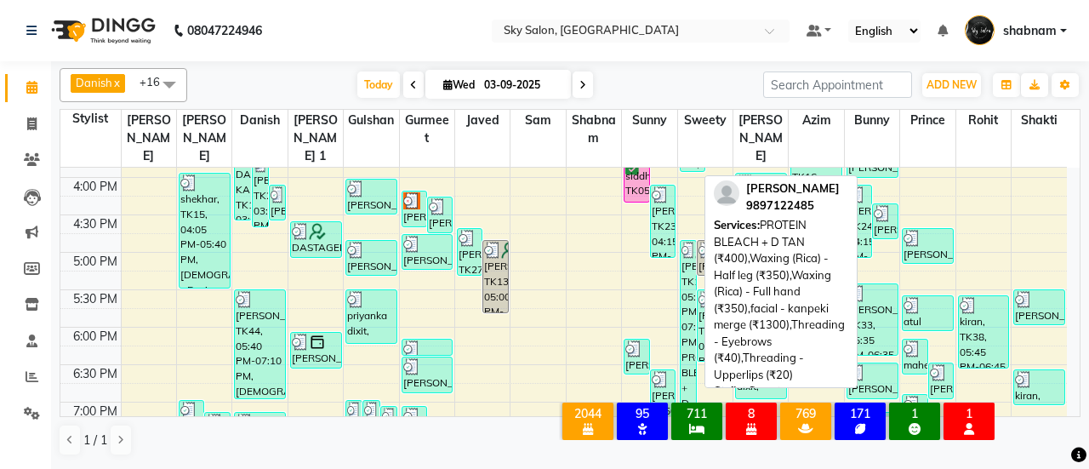
scroll to position [723, 0]
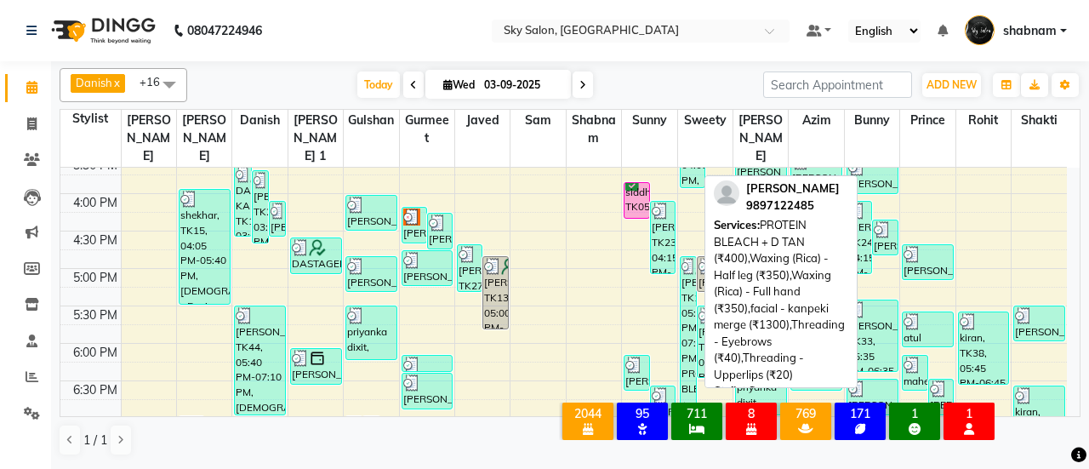
click at [686, 273] on div "gunjan oswal, TK13, 05:00 PM-07:58 PM, PROTEIN BLEACH + D TAN (₹400),Waxing (Ri…" at bounding box center [688, 365] width 15 height 216
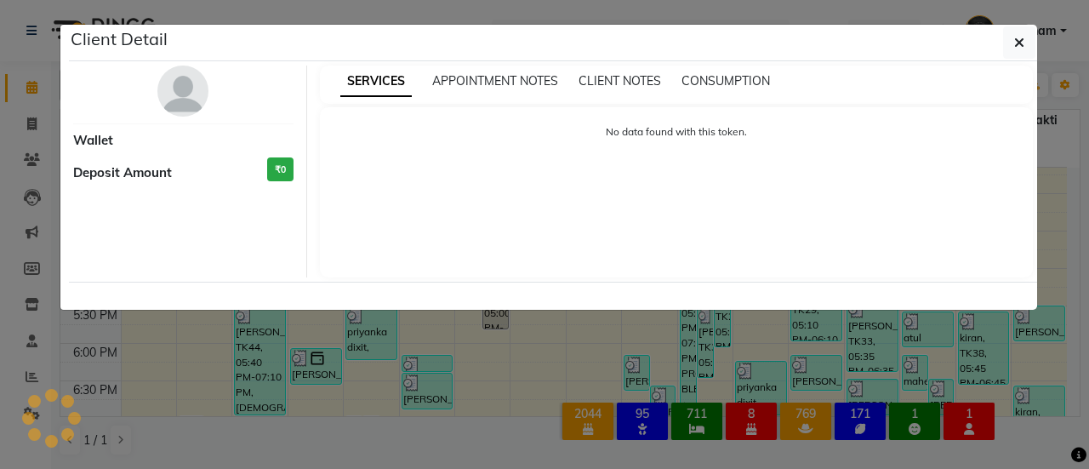
select select "3"
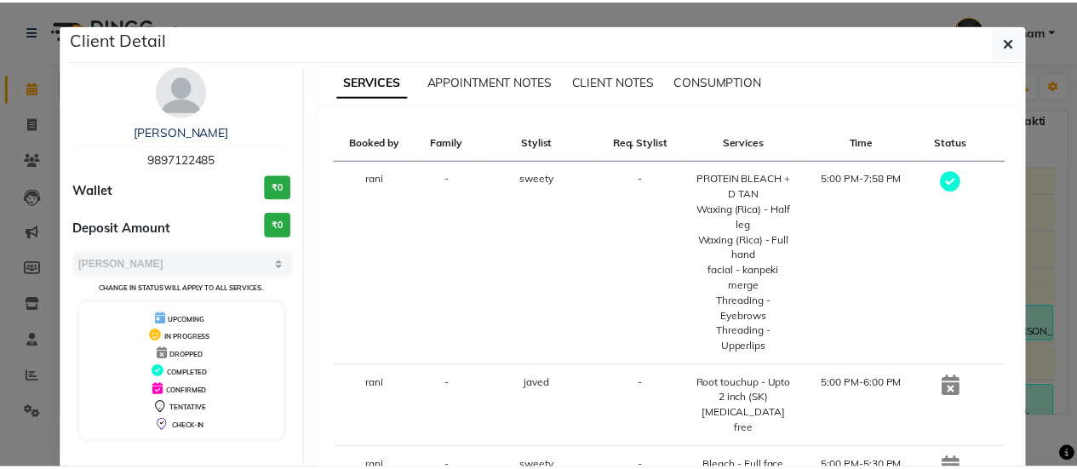
scroll to position [146, 0]
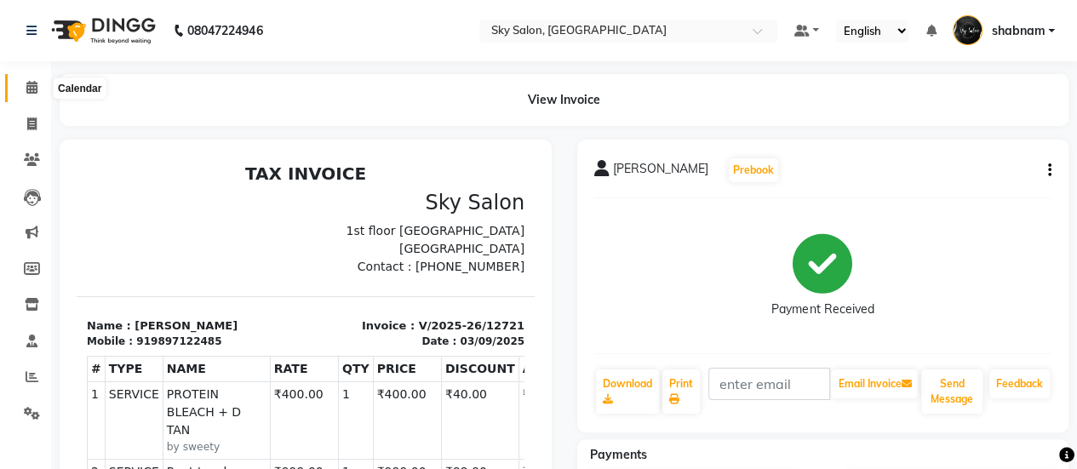
click at [23, 86] on span at bounding box center [32, 88] width 30 height 20
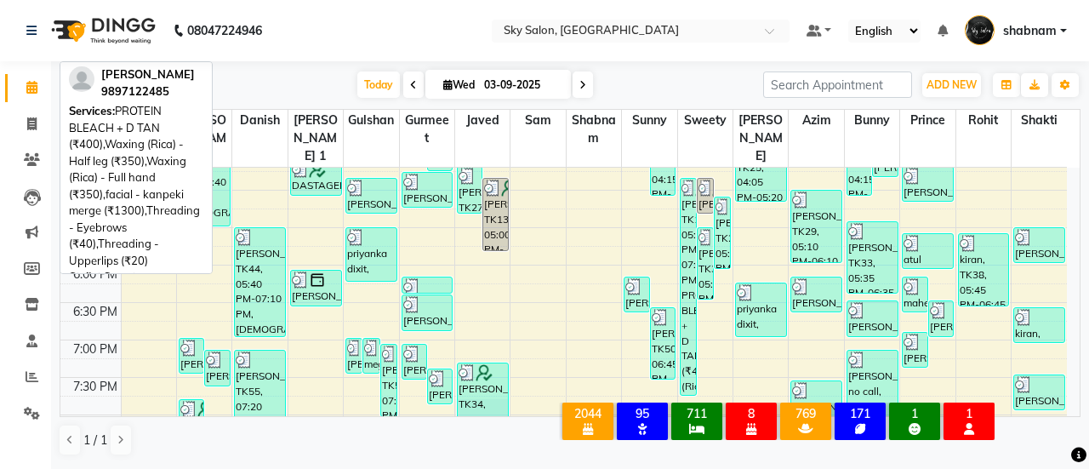
scroll to position [802, 0]
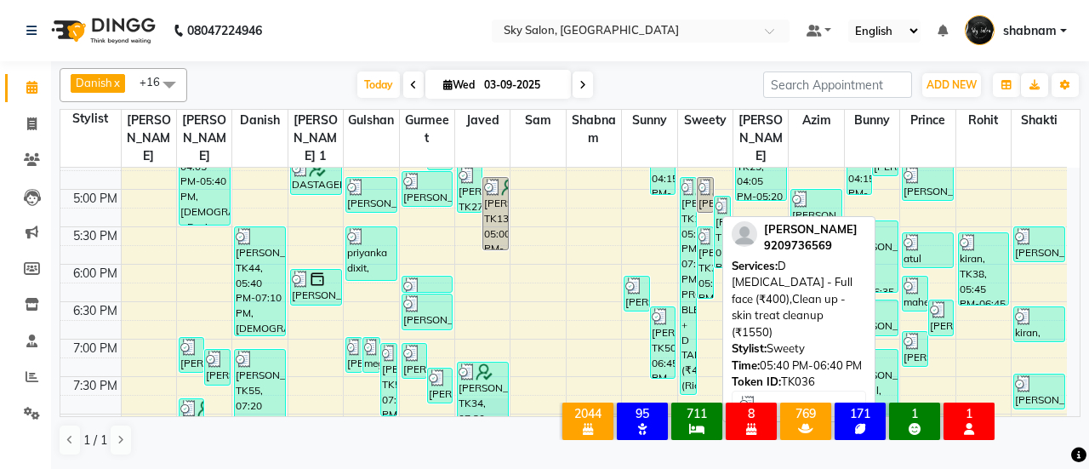
click at [705, 227] on div "ratan kedari, TK36, 05:40 PM-06:40 PM, D Tanning - Full face (₹400),Clean up - …" at bounding box center [705, 262] width 15 height 71
select select "3"
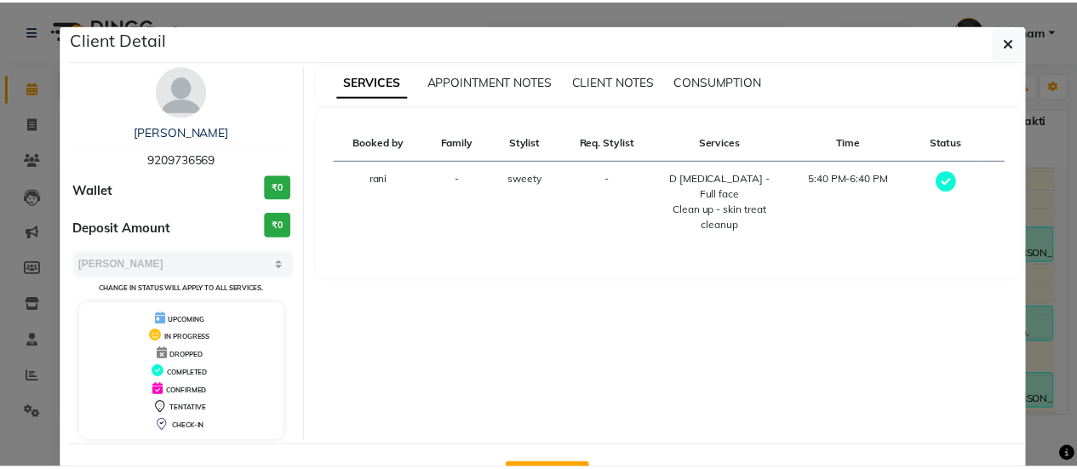
scroll to position [60, 0]
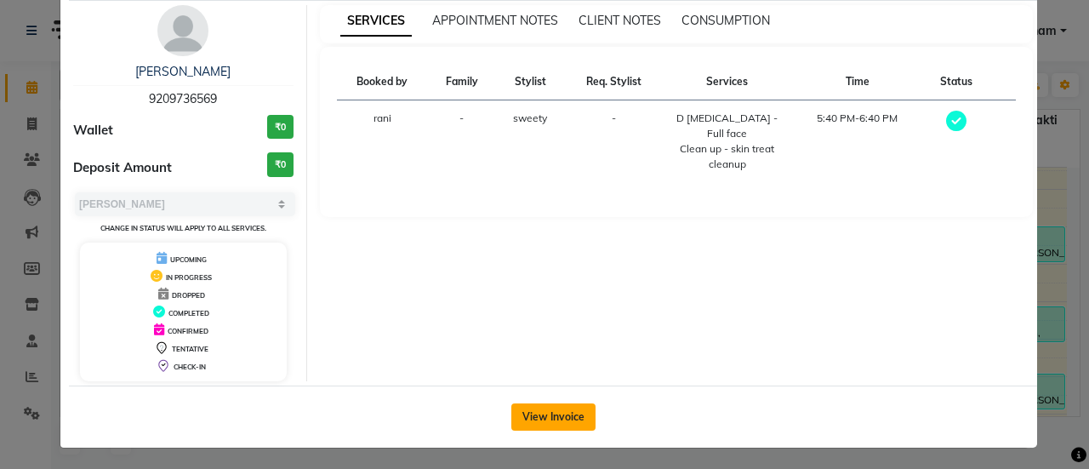
click at [555, 409] on button "View Invoice" at bounding box center [554, 416] width 84 height 27
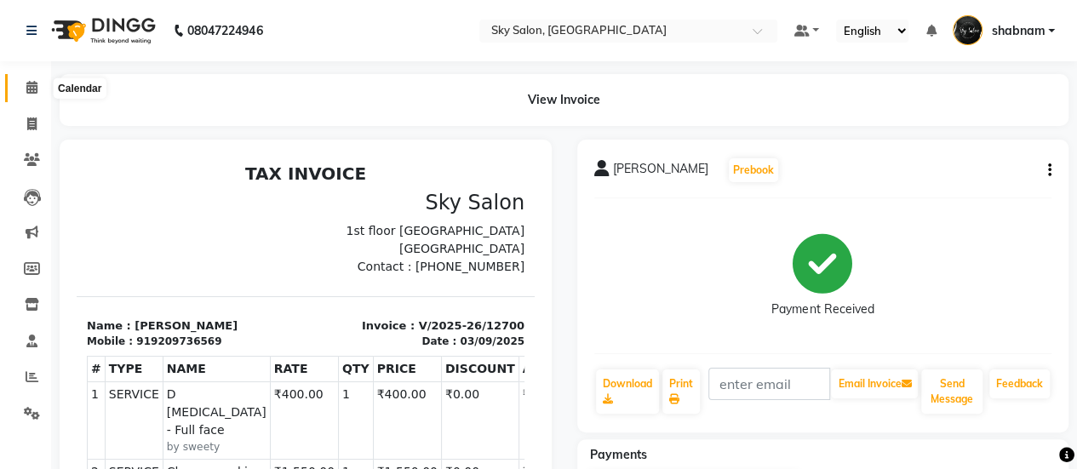
click at [23, 92] on span at bounding box center [32, 88] width 30 height 20
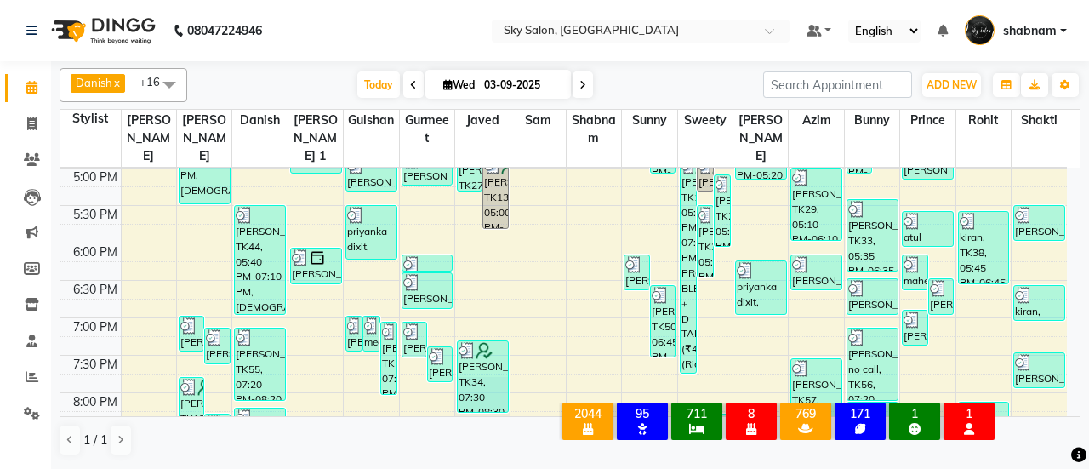
scroll to position [824, 0]
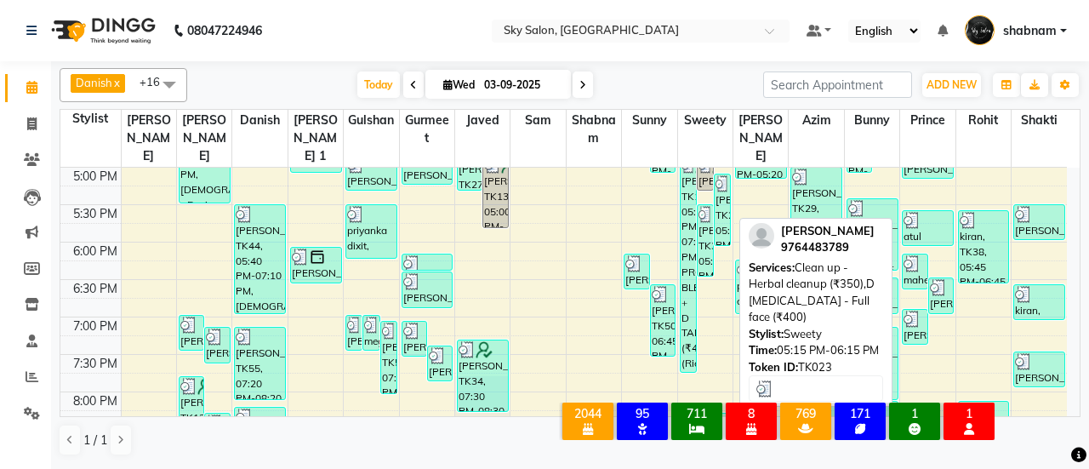
click at [723, 197] on div "anil sanap, TK23, 05:15 PM-06:15 PM, Clean up - Herbal cleanup (₹350),D Tanning…" at bounding box center [722, 209] width 15 height 71
select select "3"
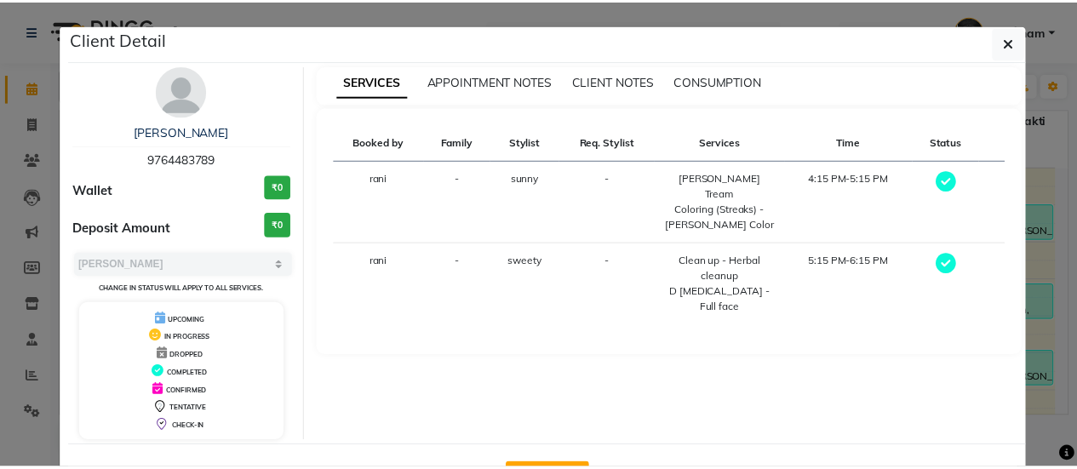
scroll to position [60, 0]
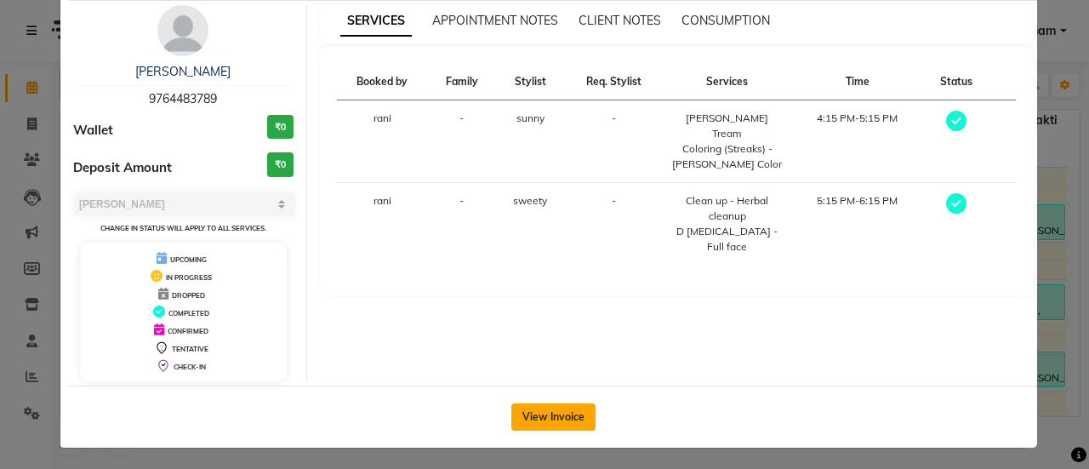
click at [538, 424] on button "View Invoice" at bounding box center [554, 416] width 84 height 27
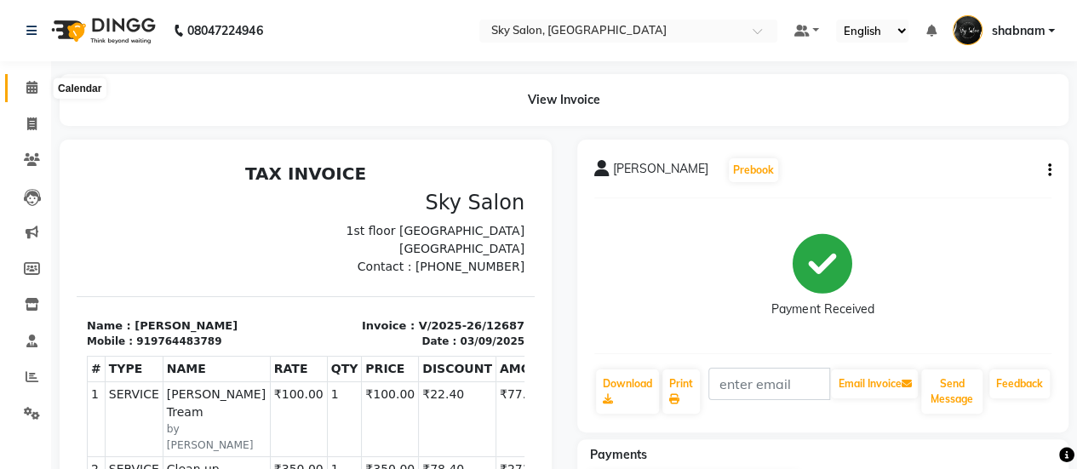
click at [37, 86] on span at bounding box center [32, 88] width 30 height 20
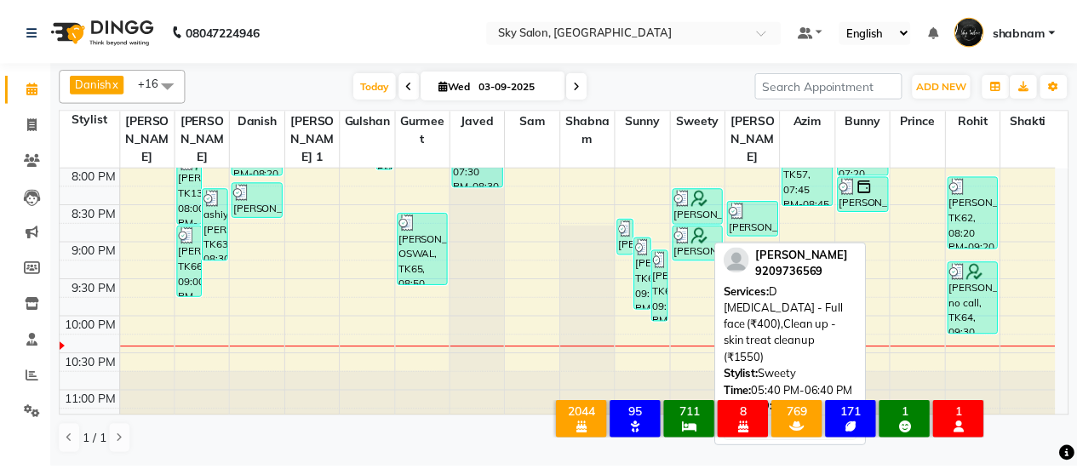
scroll to position [1059, 0]
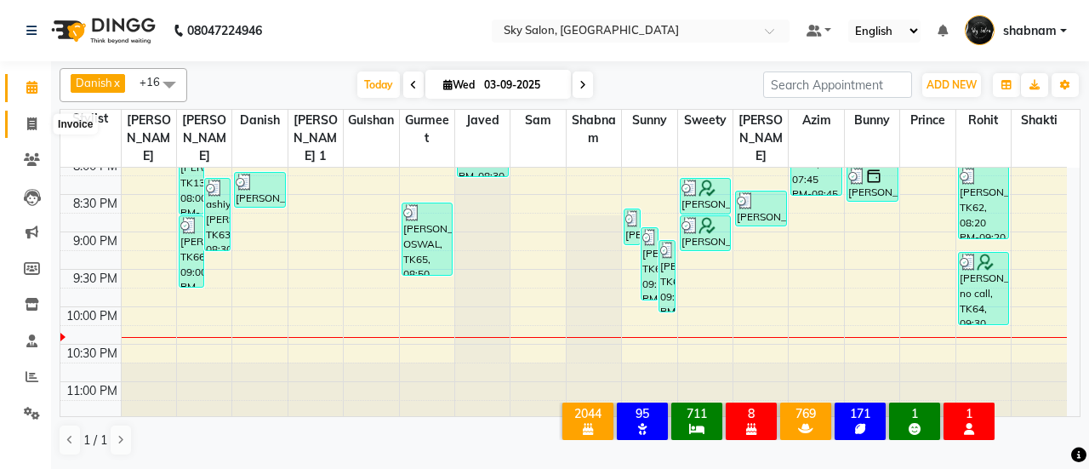
click at [17, 120] on span at bounding box center [32, 125] width 30 height 20
select select "service"
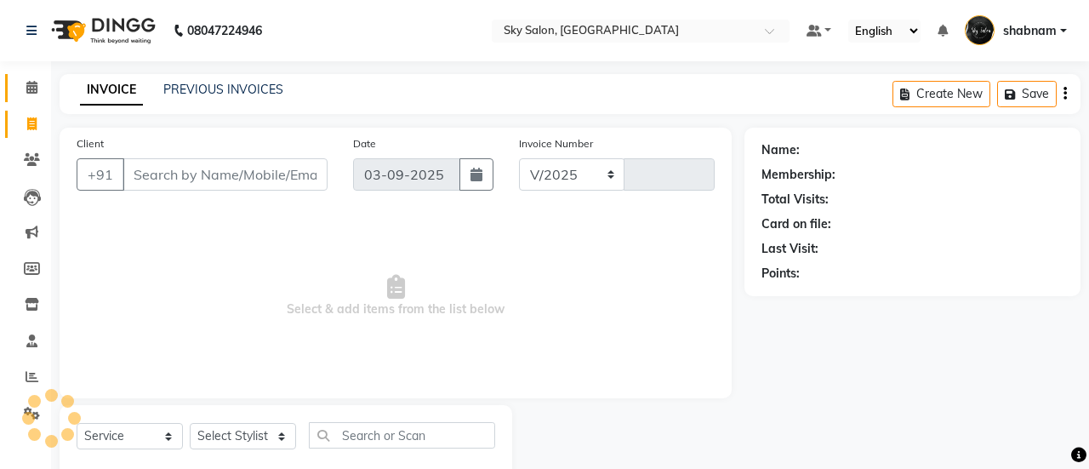
select select "3537"
type input "12734"
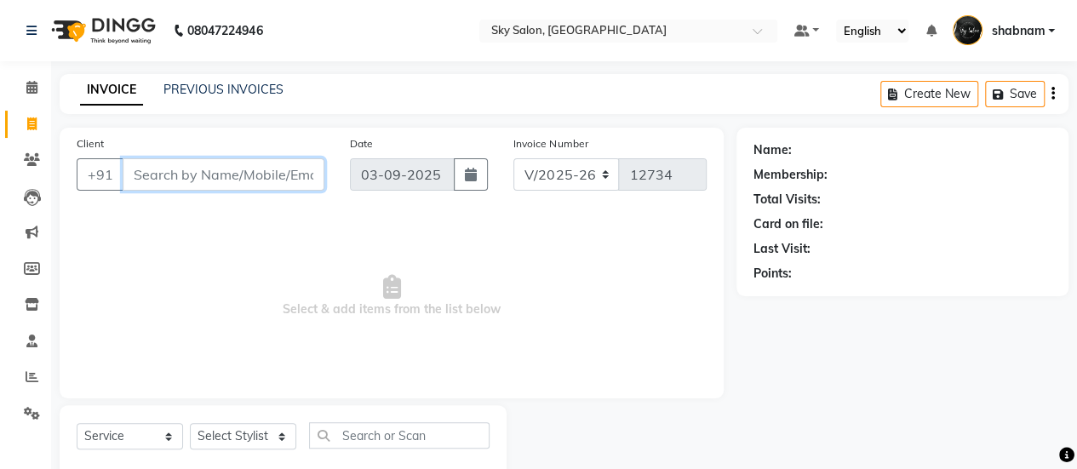
click at [186, 173] on input "Client" at bounding box center [224, 174] width 202 height 32
click at [209, 185] on input "Client" at bounding box center [224, 174] width 202 height 32
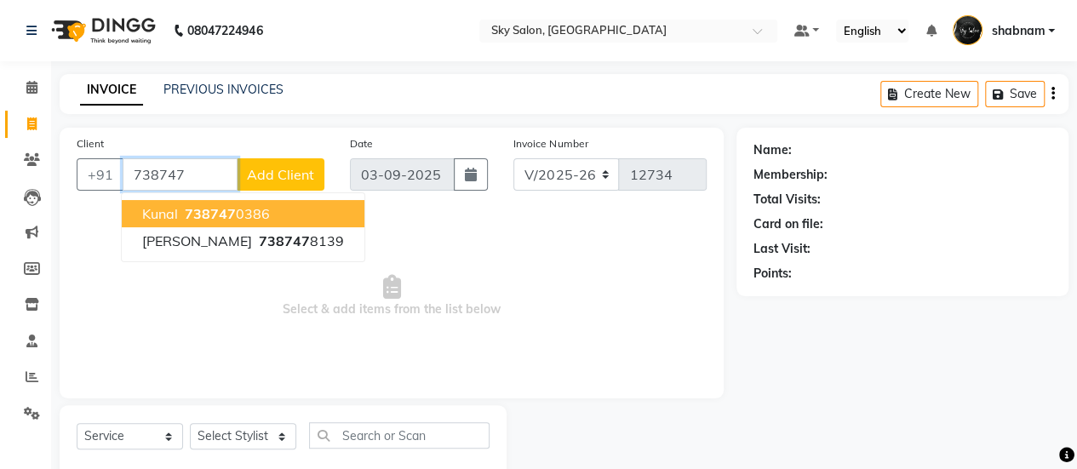
click at [230, 217] on span "738747" at bounding box center [210, 213] width 51 height 17
type input "7387470386"
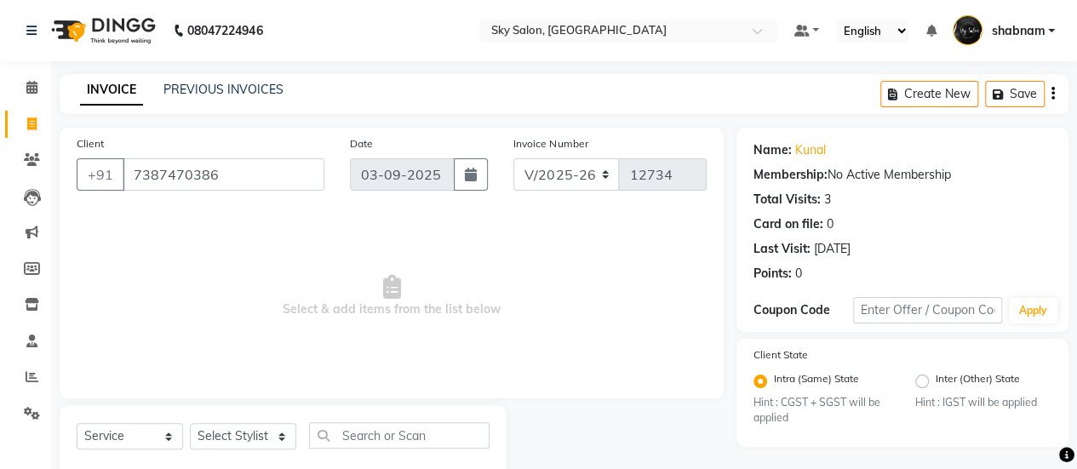
click at [254, 449] on div "Select Service Product Membership Package Voucher Prepaid Gift Card Select Styl…" at bounding box center [283, 442] width 413 height 40
click at [254, 447] on select "Select Stylist afreen akshata aman saha ameer Anagha anisa arbaj azim bharti Bu…" at bounding box center [243, 436] width 106 height 26
select select "27779"
click at [190, 423] on select "Select Stylist afreen akshata aman saha ameer Anagha anisa arbaj azim bharti Bu…" at bounding box center [243, 436] width 106 height 26
click at [407, 430] on input "text" at bounding box center [399, 435] width 180 height 26
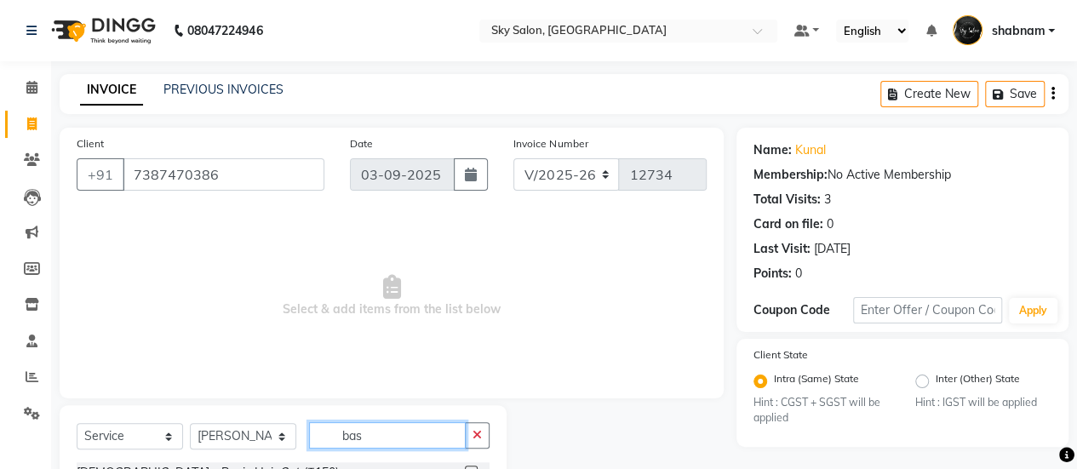
scroll to position [91, 0]
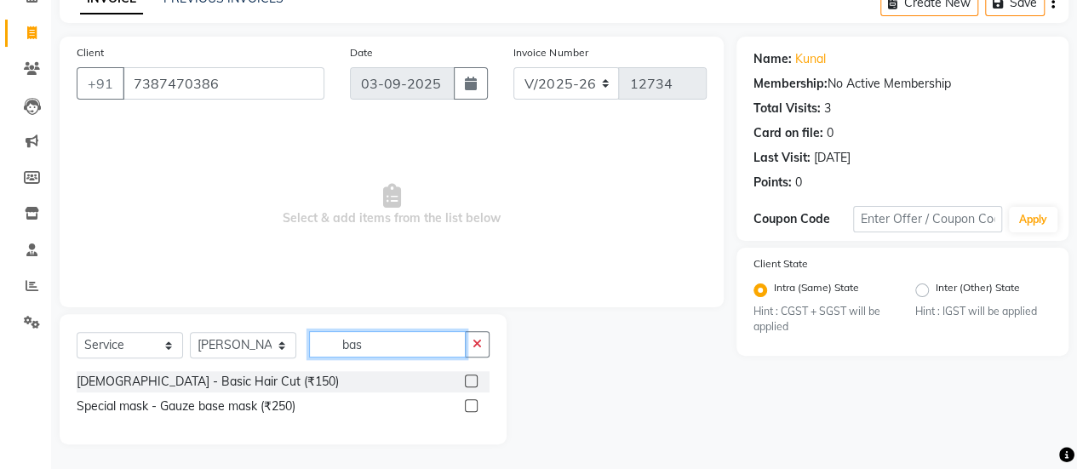
type input "bas"
click at [472, 380] on label at bounding box center [471, 381] width 13 height 13
click at [472, 380] on input "checkbox" at bounding box center [470, 381] width 11 height 11
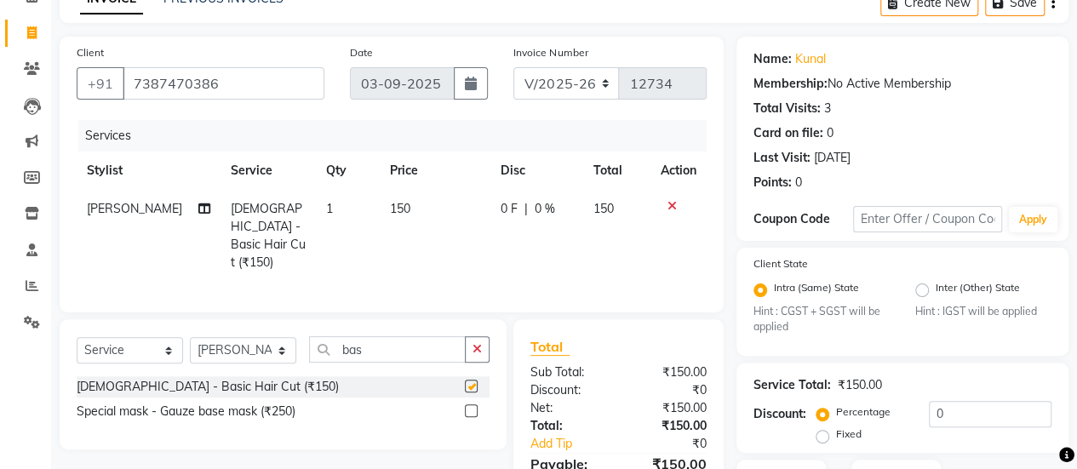
checkbox input "false"
click at [427, 346] on input "bas" at bounding box center [387, 349] width 157 height 26
type input "b"
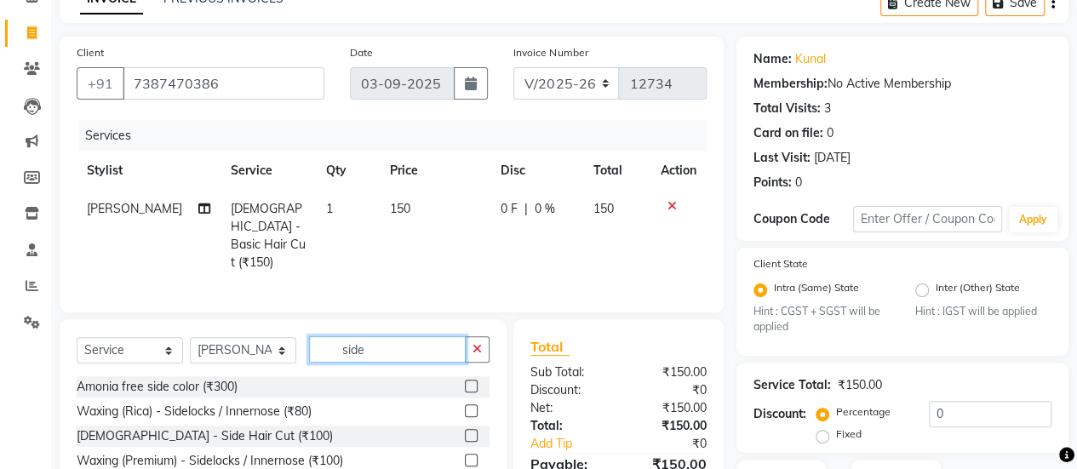
type input "side"
click at [472, 429] on label at bounding box center [471, 435] width 13 height 13
click at [472, 431] on input "checkbox" at bounding box center [470, 436] width 11 height 11
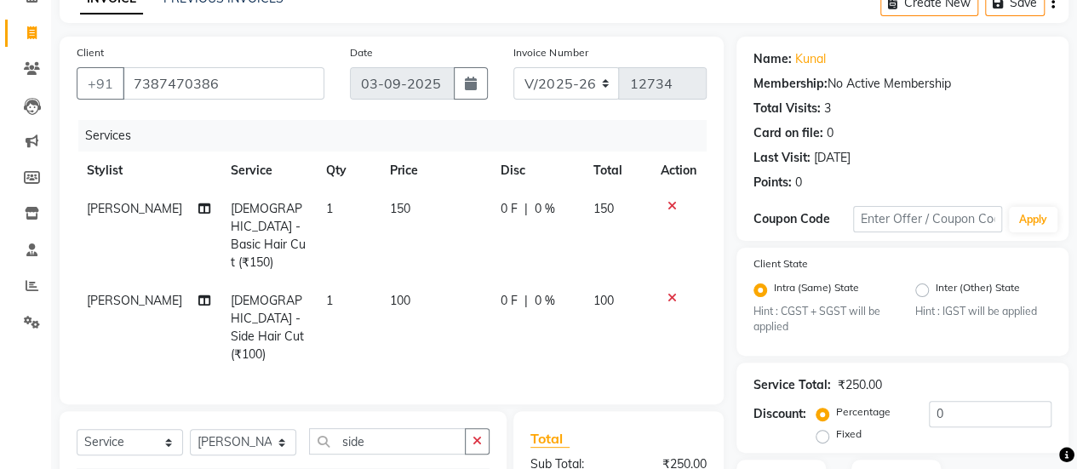
checkbox input "false"
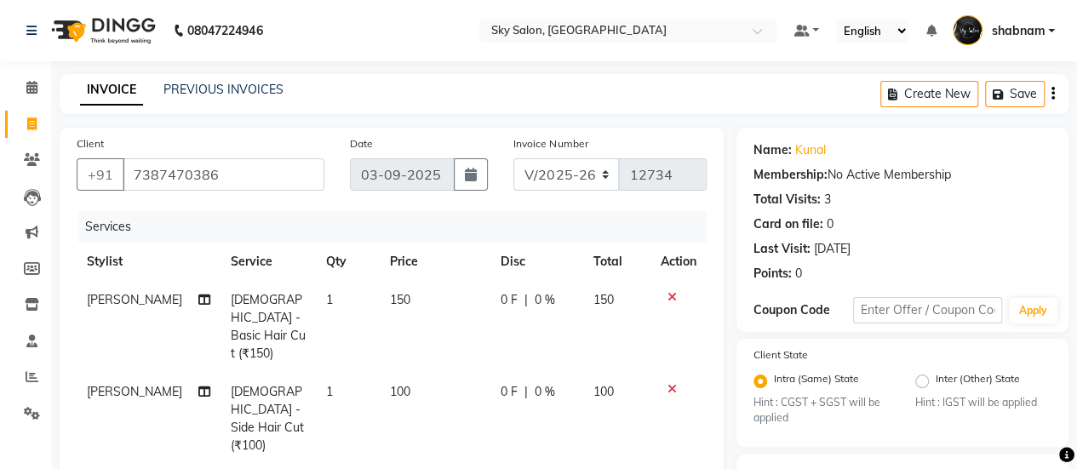
scroll to position [232, 0]
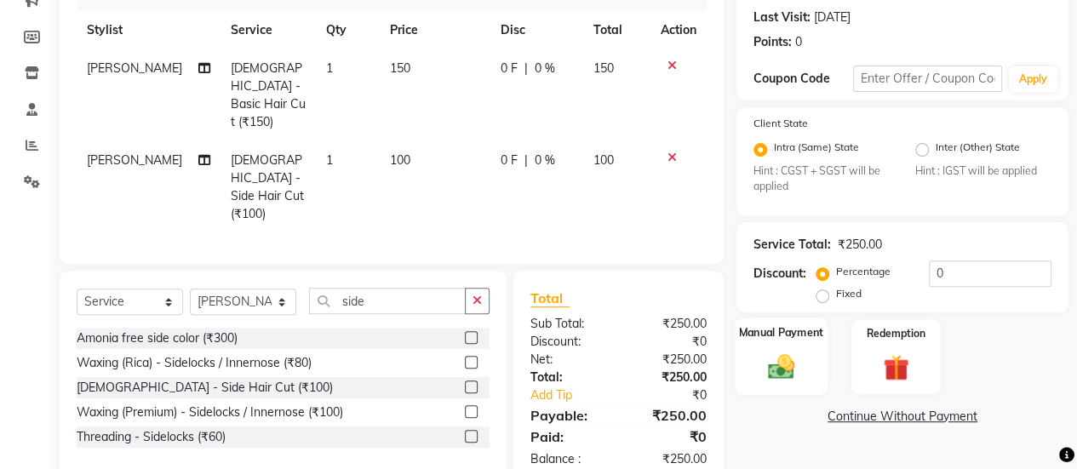
click at [798, 362] on img at bounding box center [780, 367] width 43 height 31
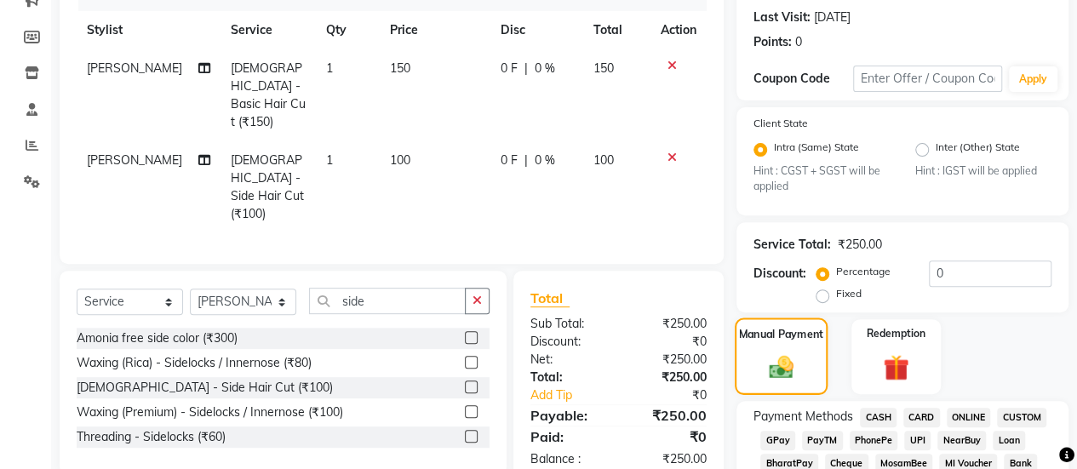
scroll to position [376, 0]
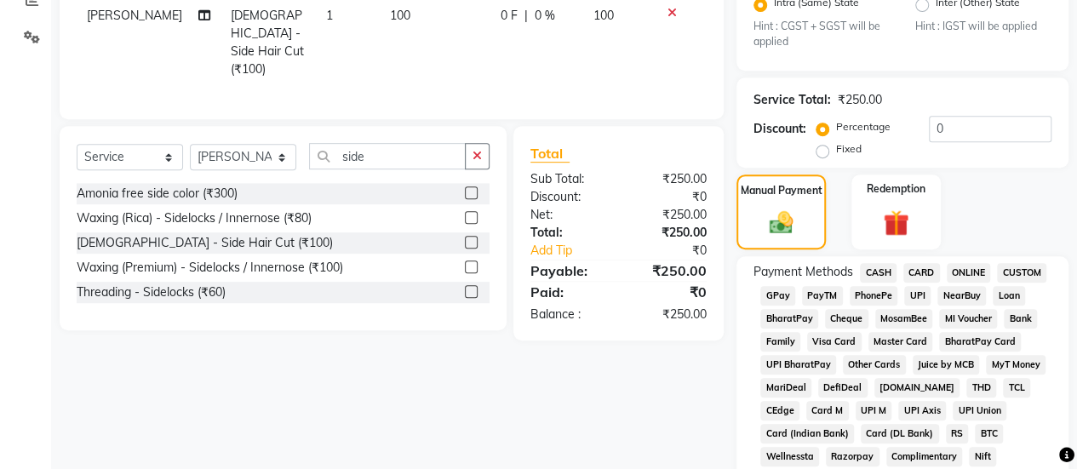
click at [775, 299] on span "GPay" at bounding box center [777, 296] width 35 height 20
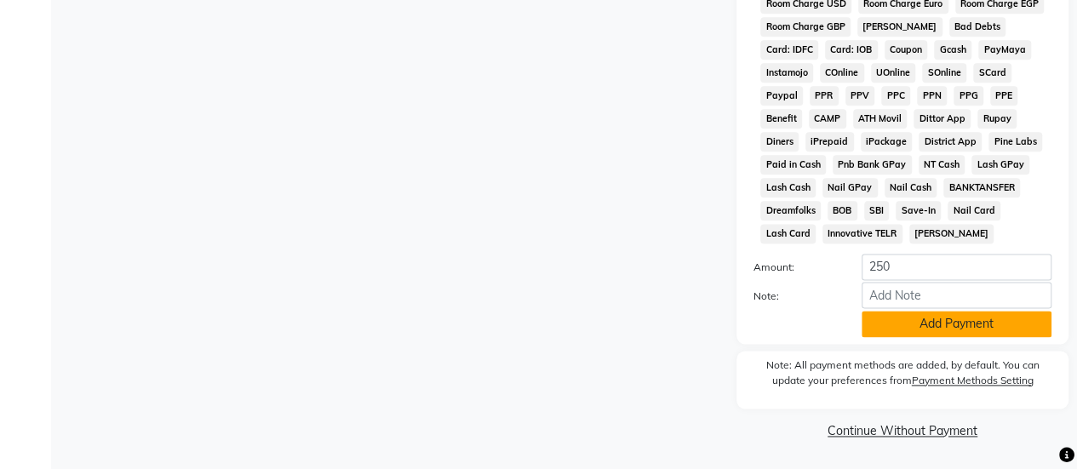
click at [929, 323] on button "Add Payment" at bounding box center [956, 324] width 190 height 26
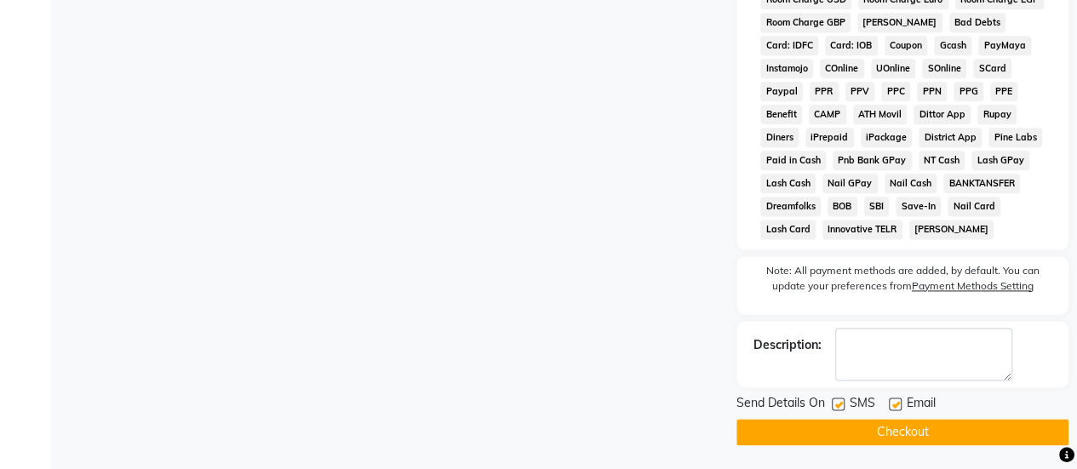
click at [837, 409] on label at bounding box center [838, 403] width 13 height 13
click at [837, 409] on input "checkbox" at bounding box center [837, 404] width 11 height 11
checkbox input "false"
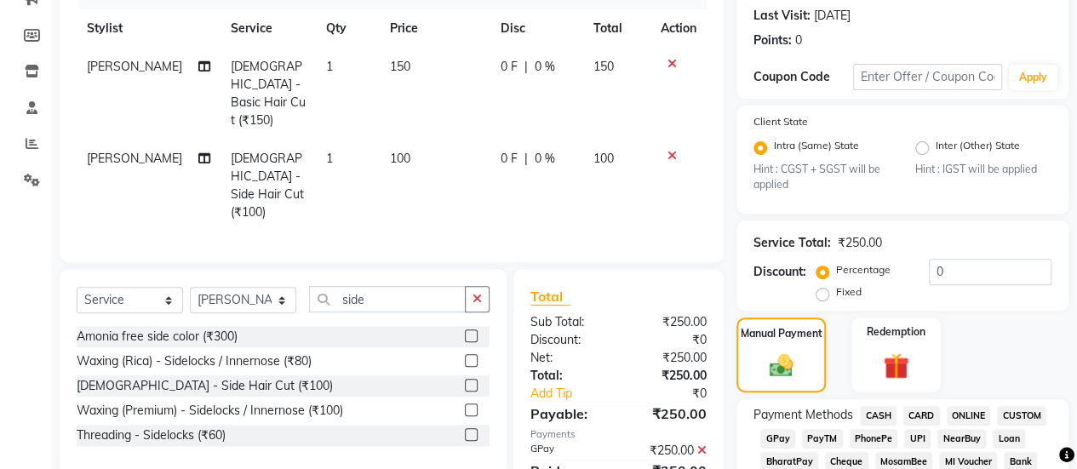
scroll to position [415, 0]
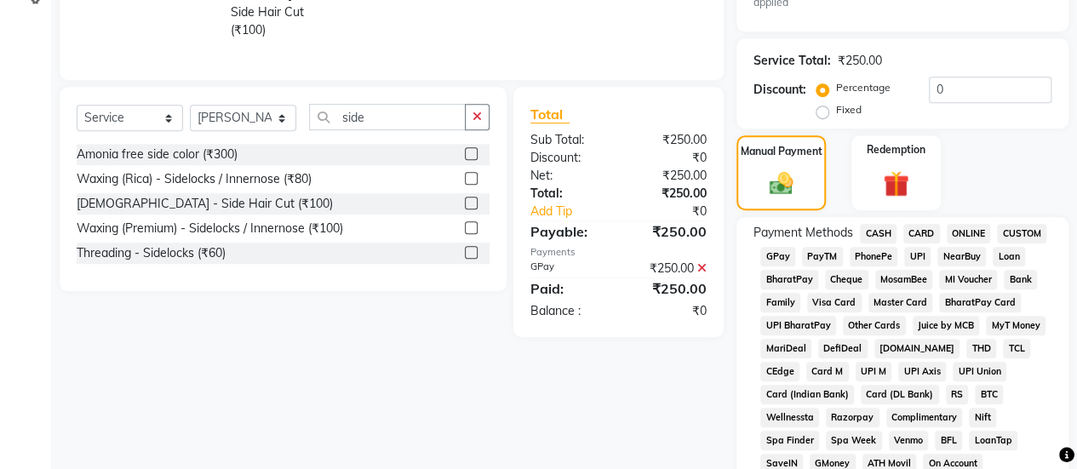
click at [778, 262] on span "GPay" at bounding box center [777, 257] width 35 height 20
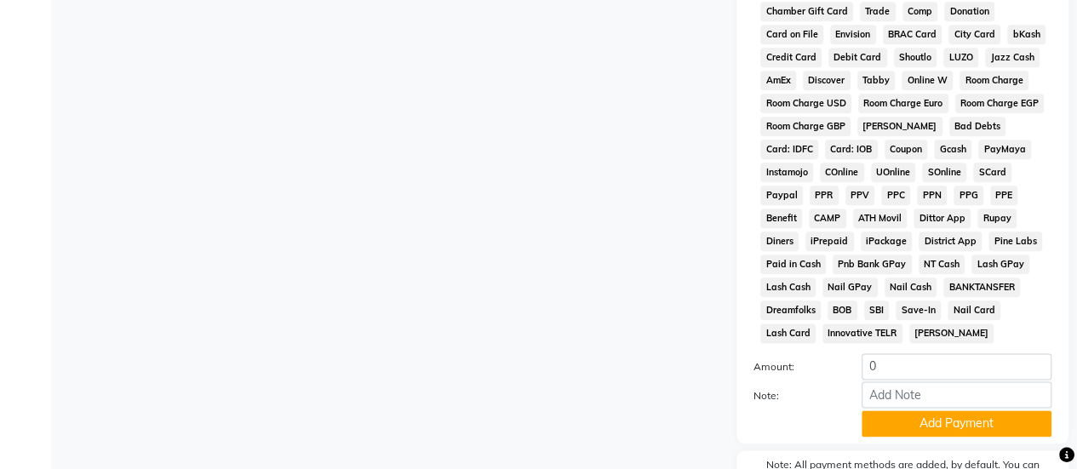
scroll to position [1089, 0]
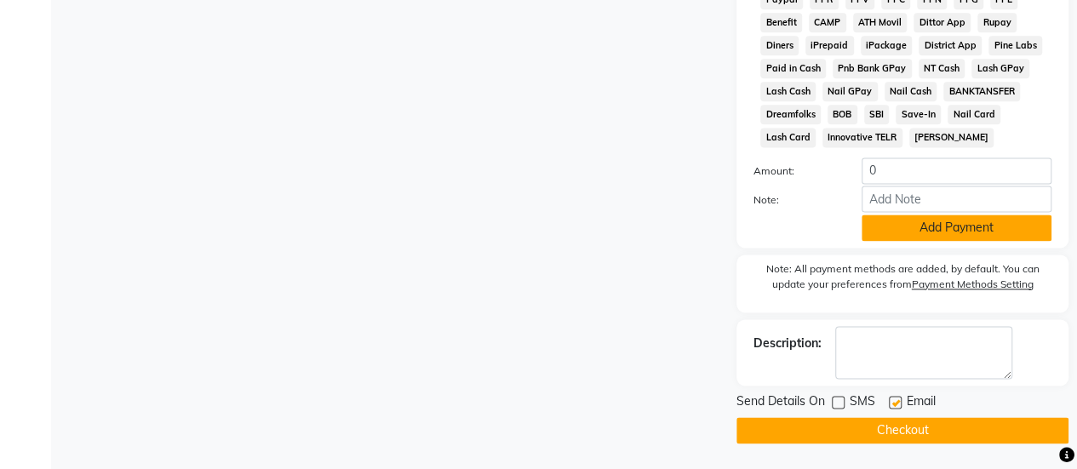
click at [935, 222] on button "Add Payment" at bounding box center [956, 227] width 190 height 26
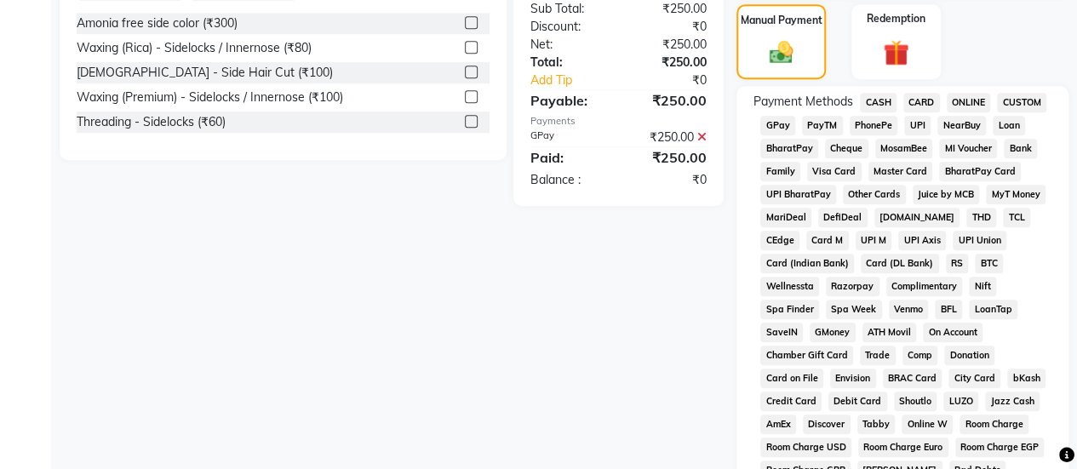
scroll to position [403, 0]
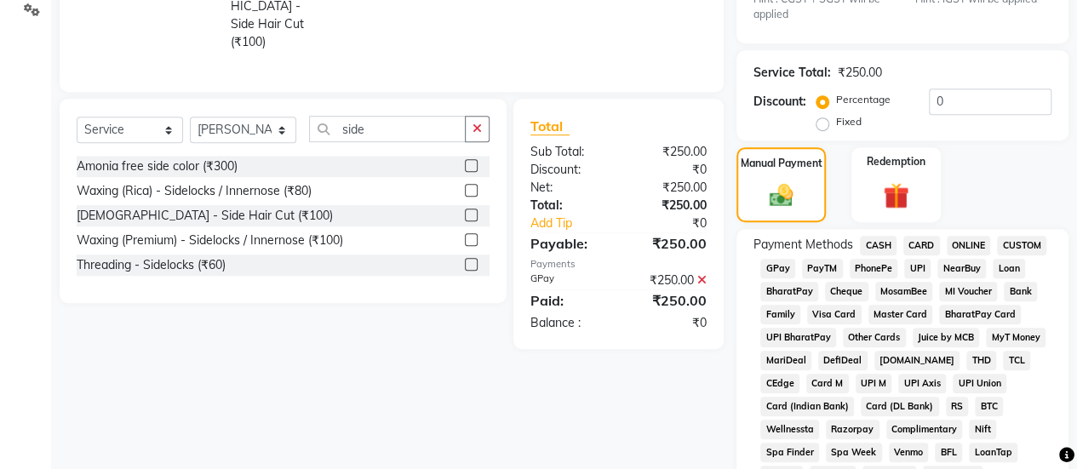
click at [702, 274] on icon at bounding box center [701, 280] width 9 height 12
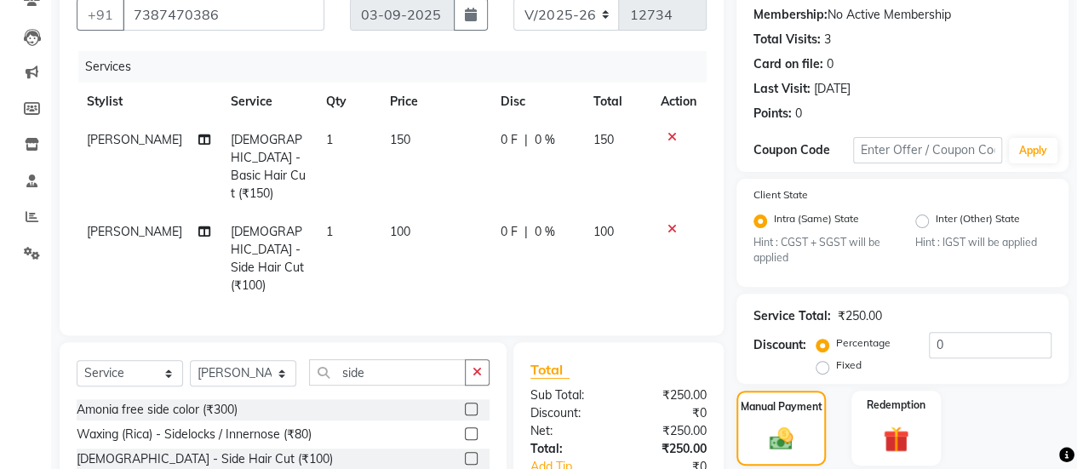
scroll to position [95, 0]
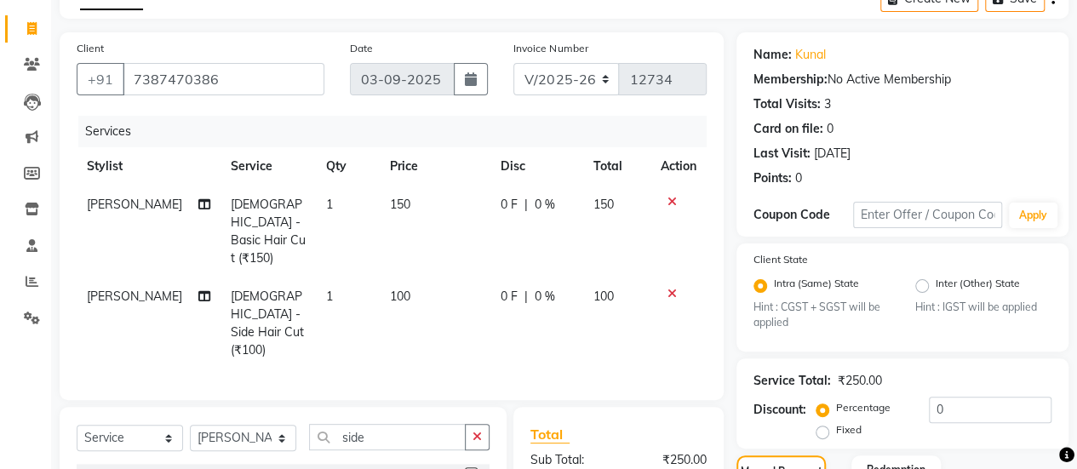
click at [800, 177] on div "0" at bounding box center [798, 178] width 7 height 18
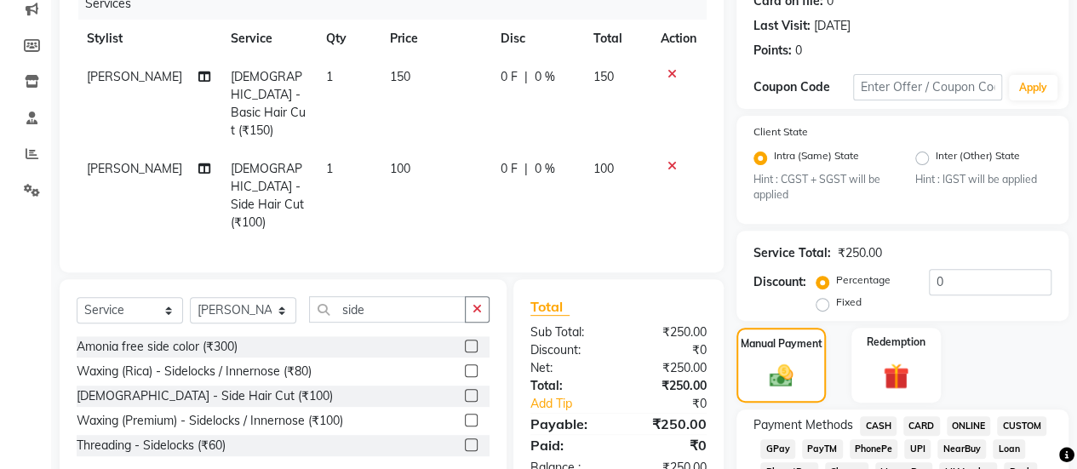
scroll to position [409, 0]
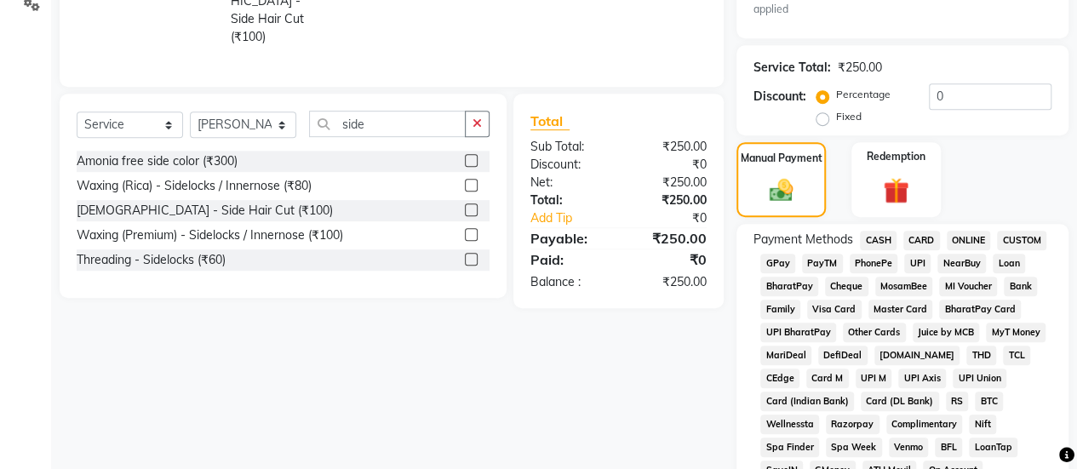
click at [771, 258] on span "GPay" at bounding box center [777, 264] width 35 height 20
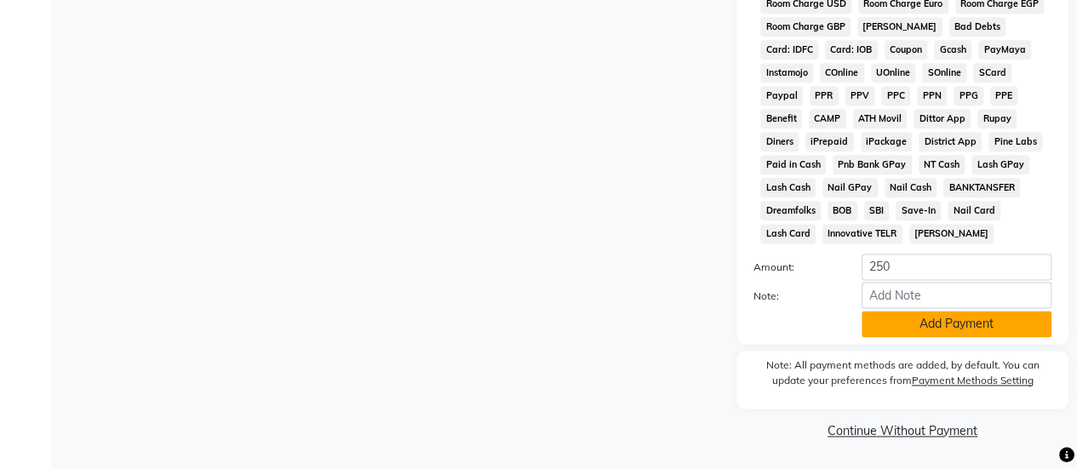
click at [888, 321] on button "Add Payment" at bounding box center [956, 324] width 190 height 26
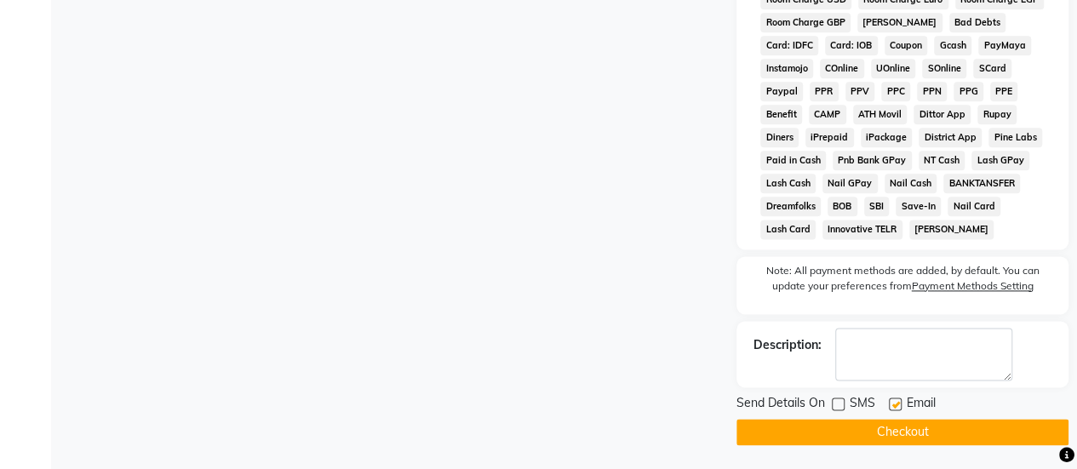
click at [892, 437] on button "Checkout" at bounding box center [902, 432] width 332 height 26
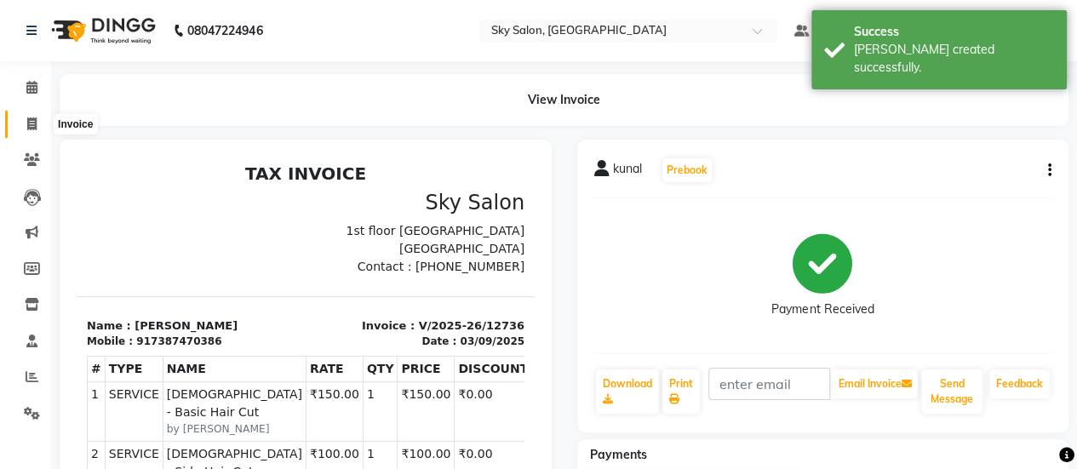
click at [24, 118] on span at bounding box center [32, 125] width 30 height 20
select select "service"
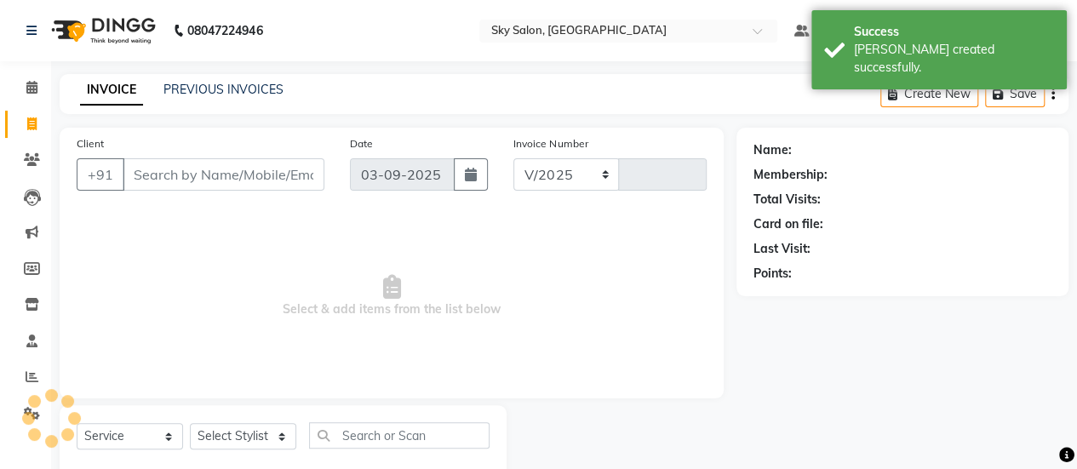
scroll to position [42, 0]
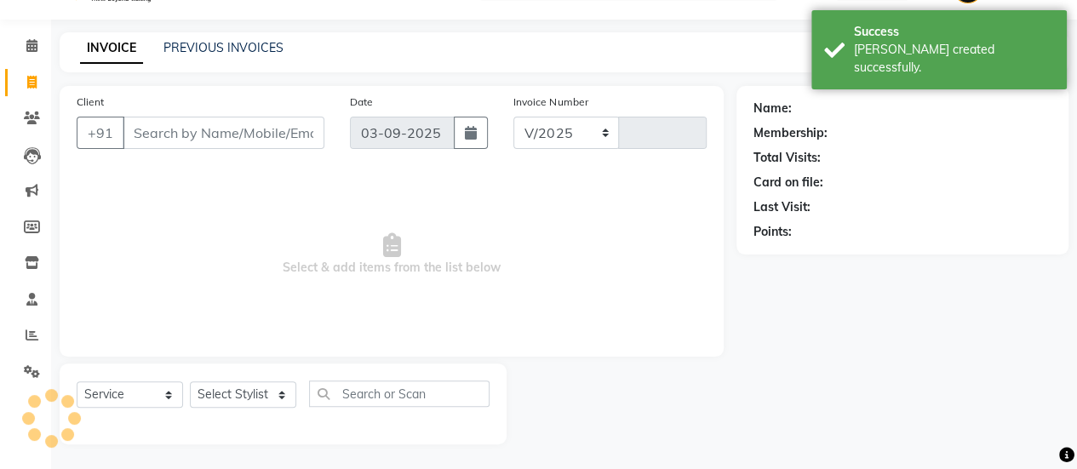
select select "3537"
type input "12737"
click at [218, 46] on link "PREVIOUS INVOICES" at bounding box center [223, 47] width 120 height 15
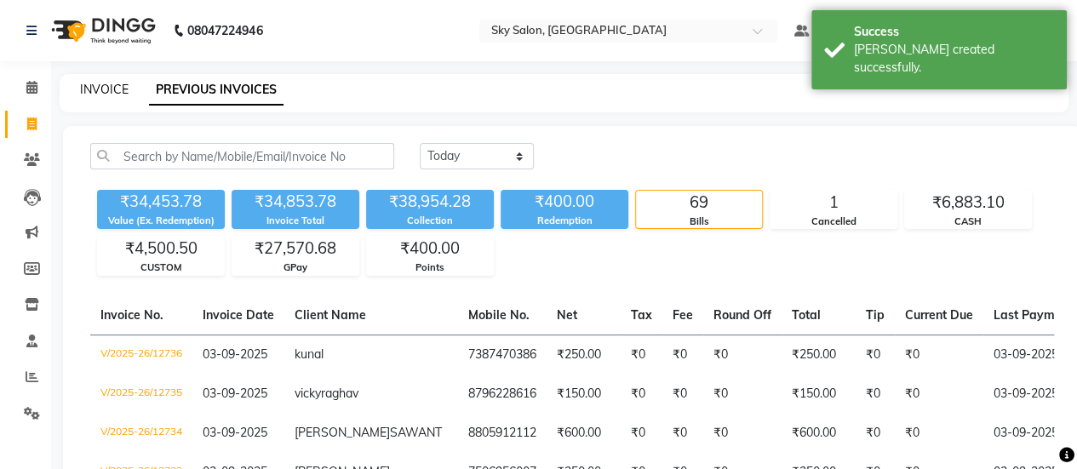
click at [97, 91] on link "INVOICE" at bounding box center [104, 89] width 49 height 15
select select "3537"
select select "service"
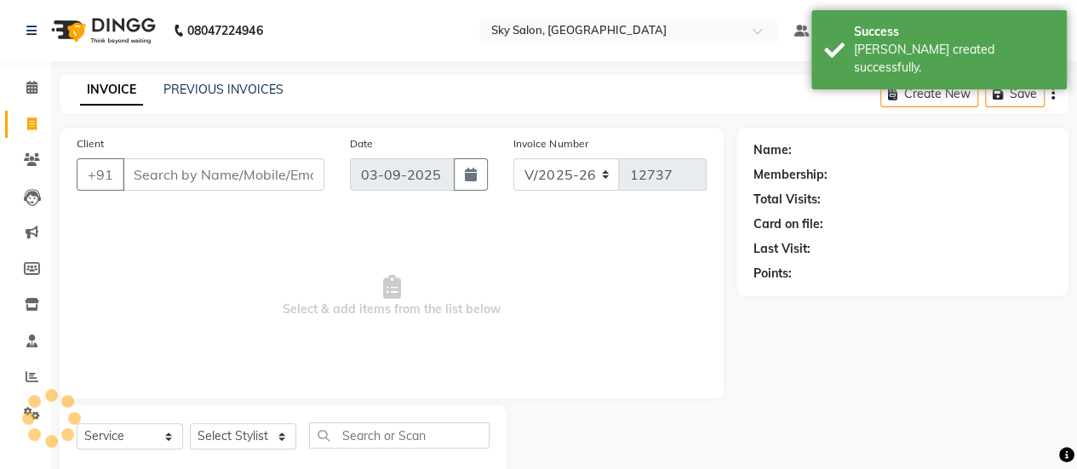
scroll to position [42, 0]
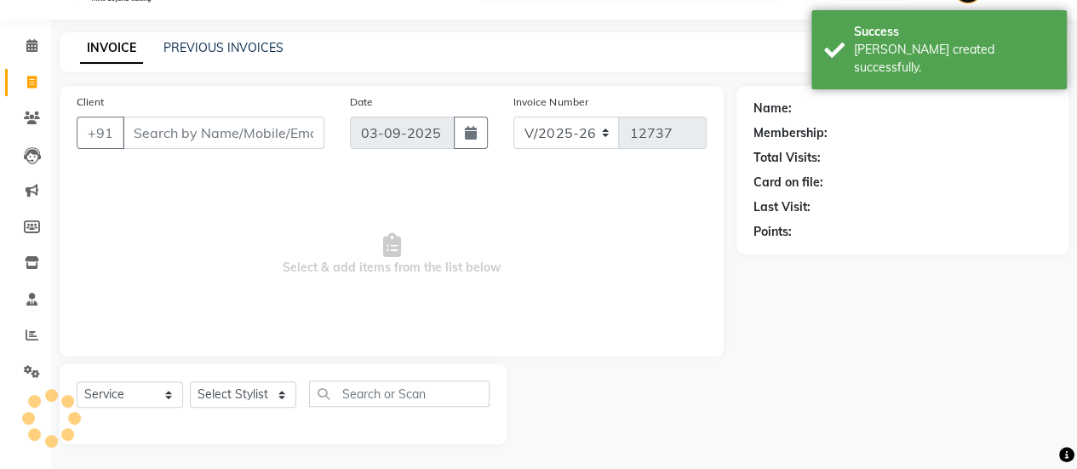
click at [191, 142] on input "Client" at bounding box center [224, 133] width 202 height 32
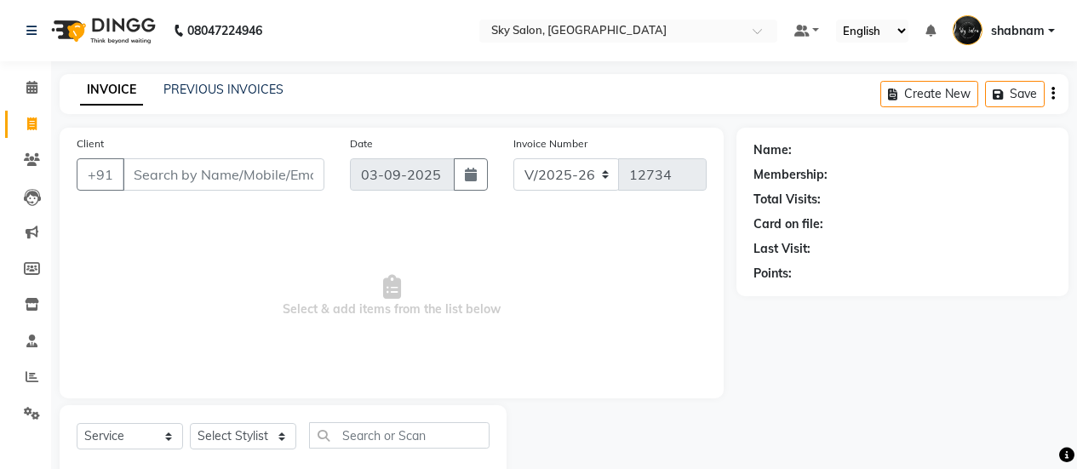
select select "3537"
select select "service"
click at [226, 158] on input "Client" at bounding box center [224, 174] width 202 height 32
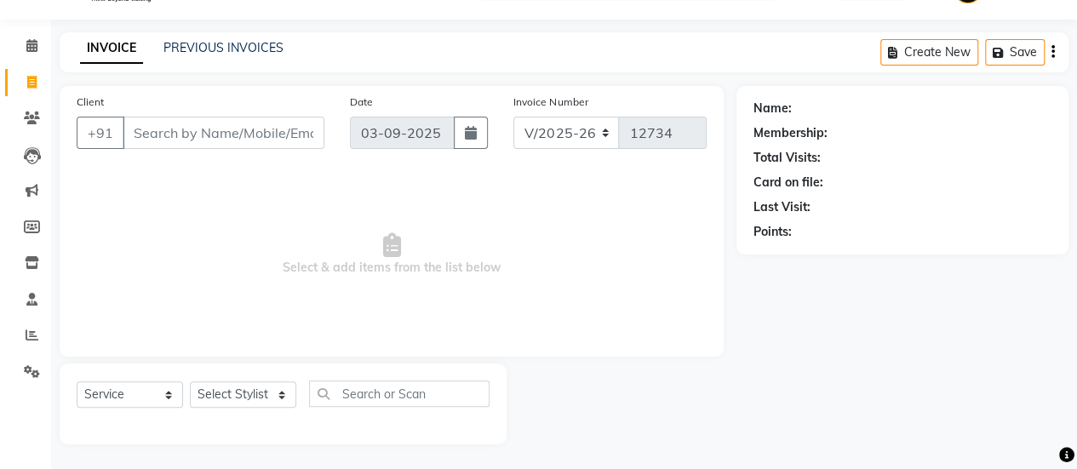
click at [226, 127] on input "Client" at bounding box center [224, 133] width 202 height 32
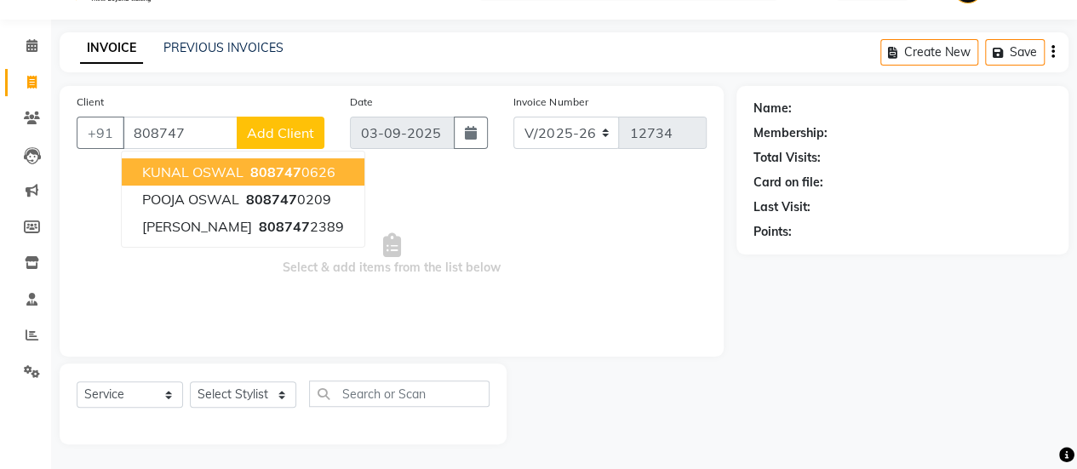
click at [265, 172] on span "808747" at bounding box center [275, 171] width 51 height 17
type input "8087470626"
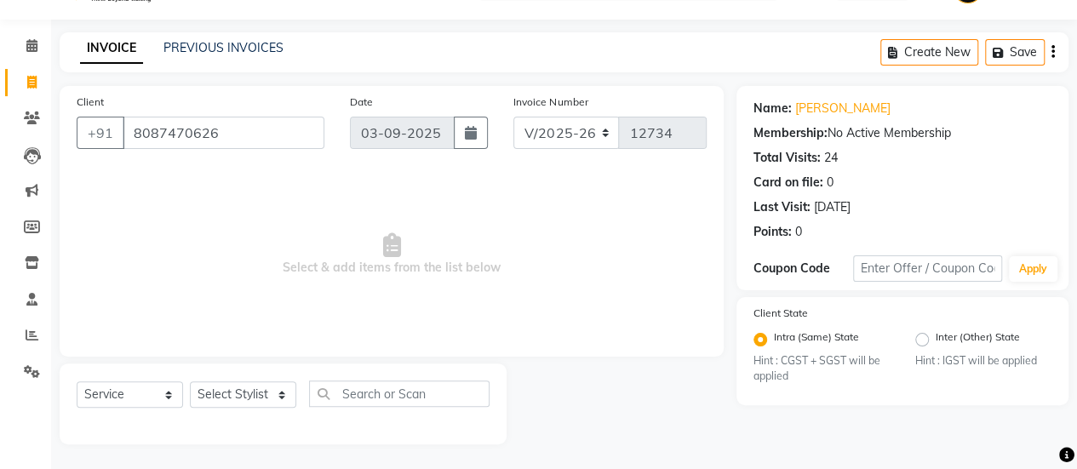
click at [800, 231] on div "0" at bounding box center [798, 232] width 7 height 18
